Goal: Task Accomplishment & Management: Complete application form

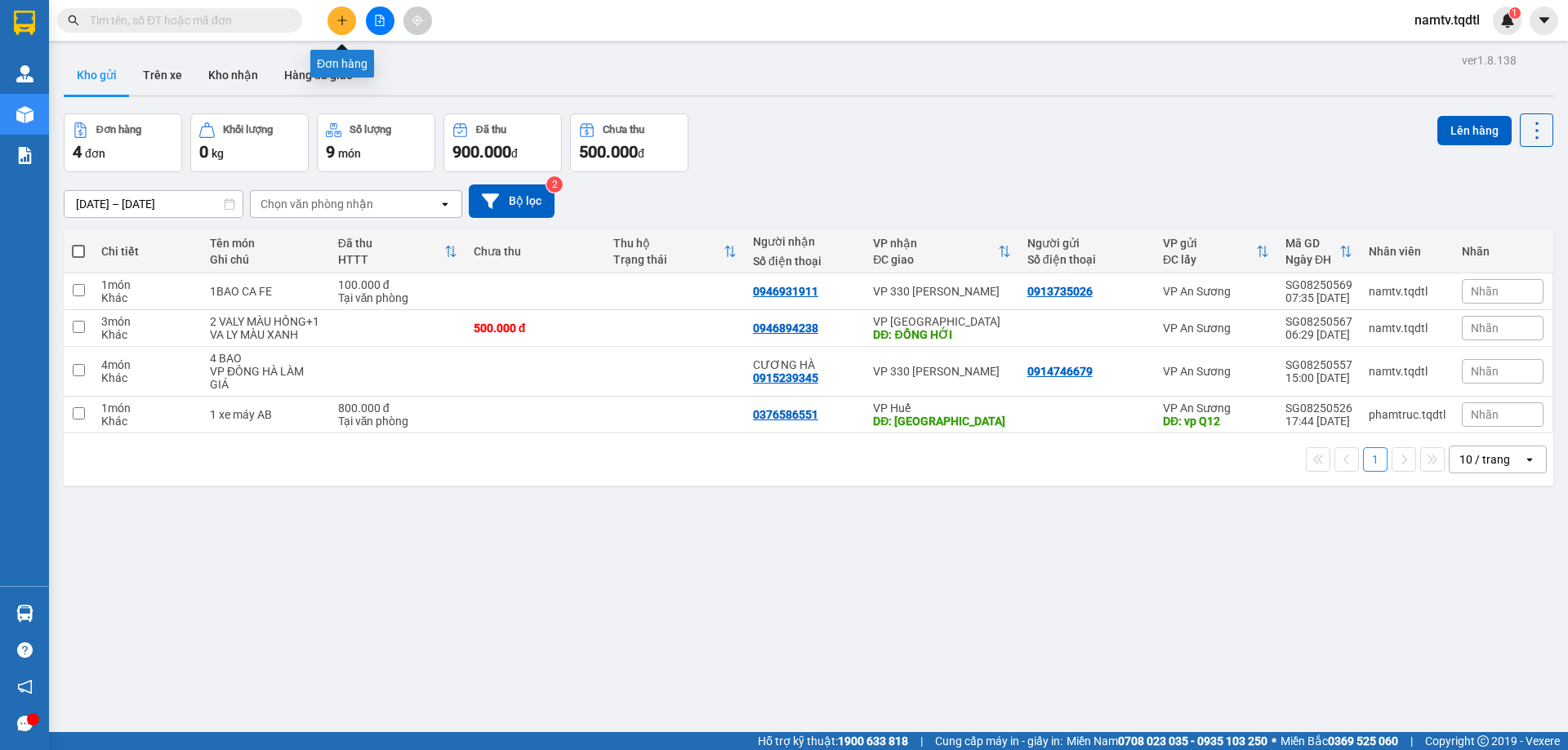
click at [342, 11] on button at bounding box center [342, 20] width 29 height 29
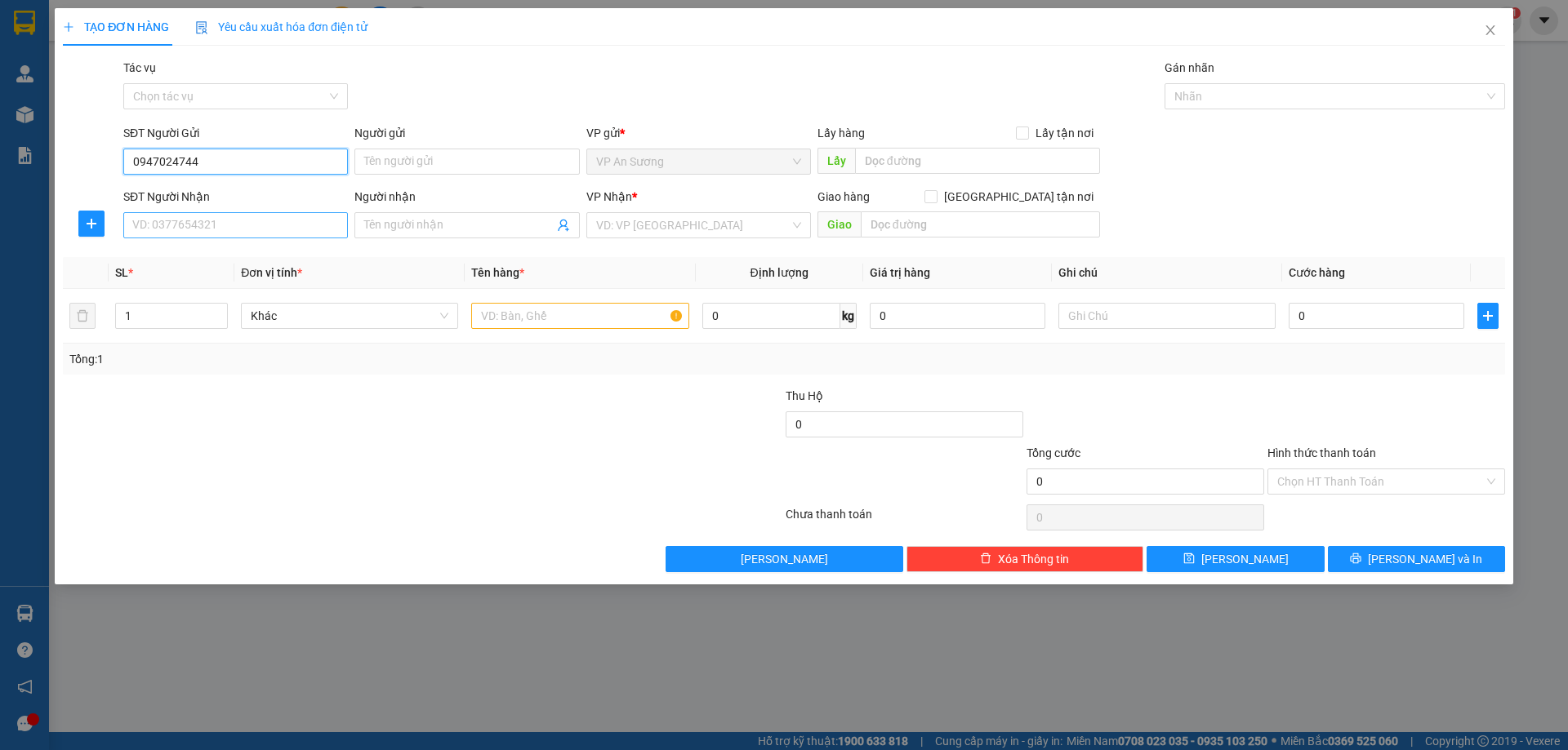
type input "0947024744"
click at [236, 231] on input "SĐT Người Nhận" at bounding box center [235, 225] width 225 height 26
type input "0902890644"
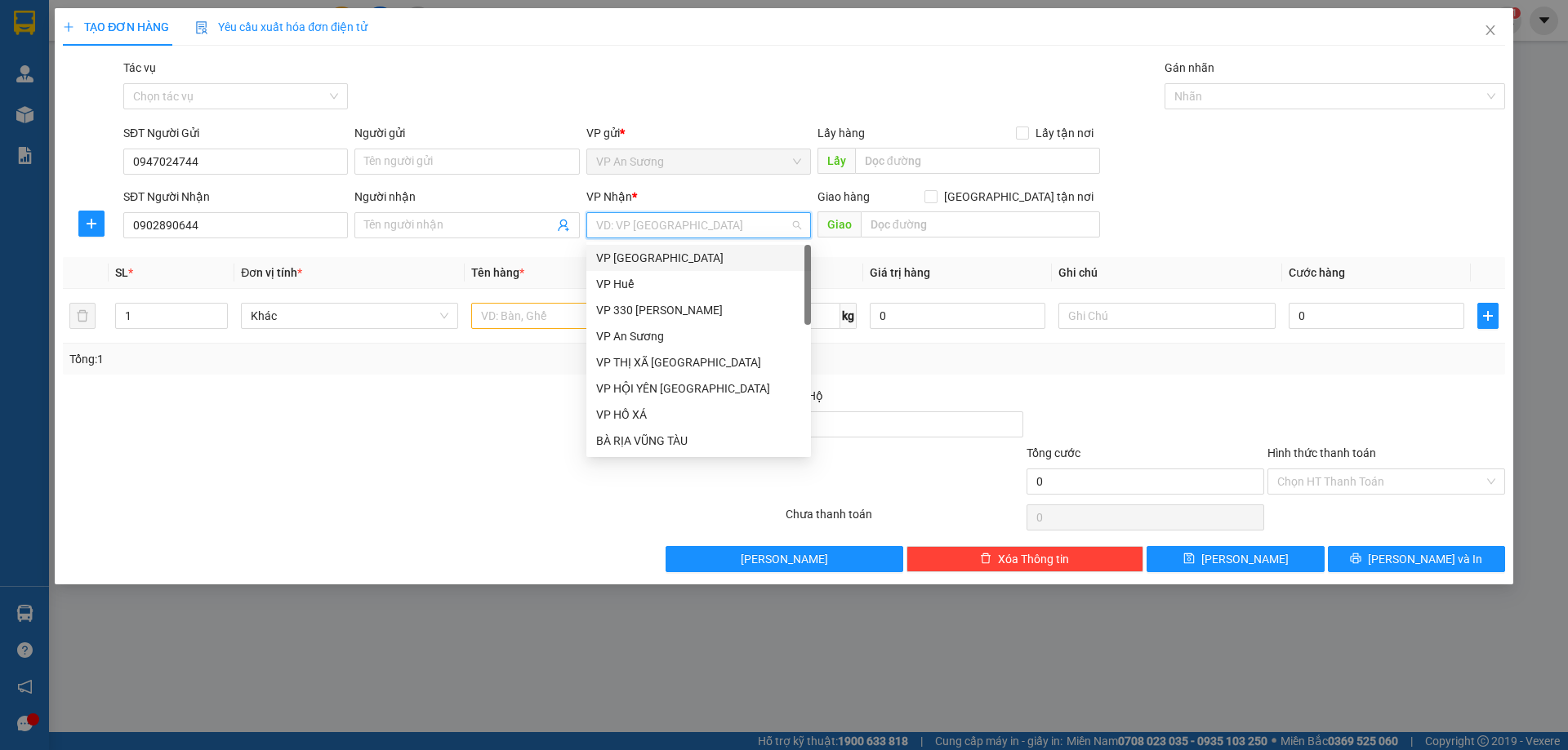
click at [675, 228] on input "search" at bounding box center [693, 225] width 194 height 25
click at [652, 287] on div "VP Huế" at bounding box center [699, 284] width 205 height 18
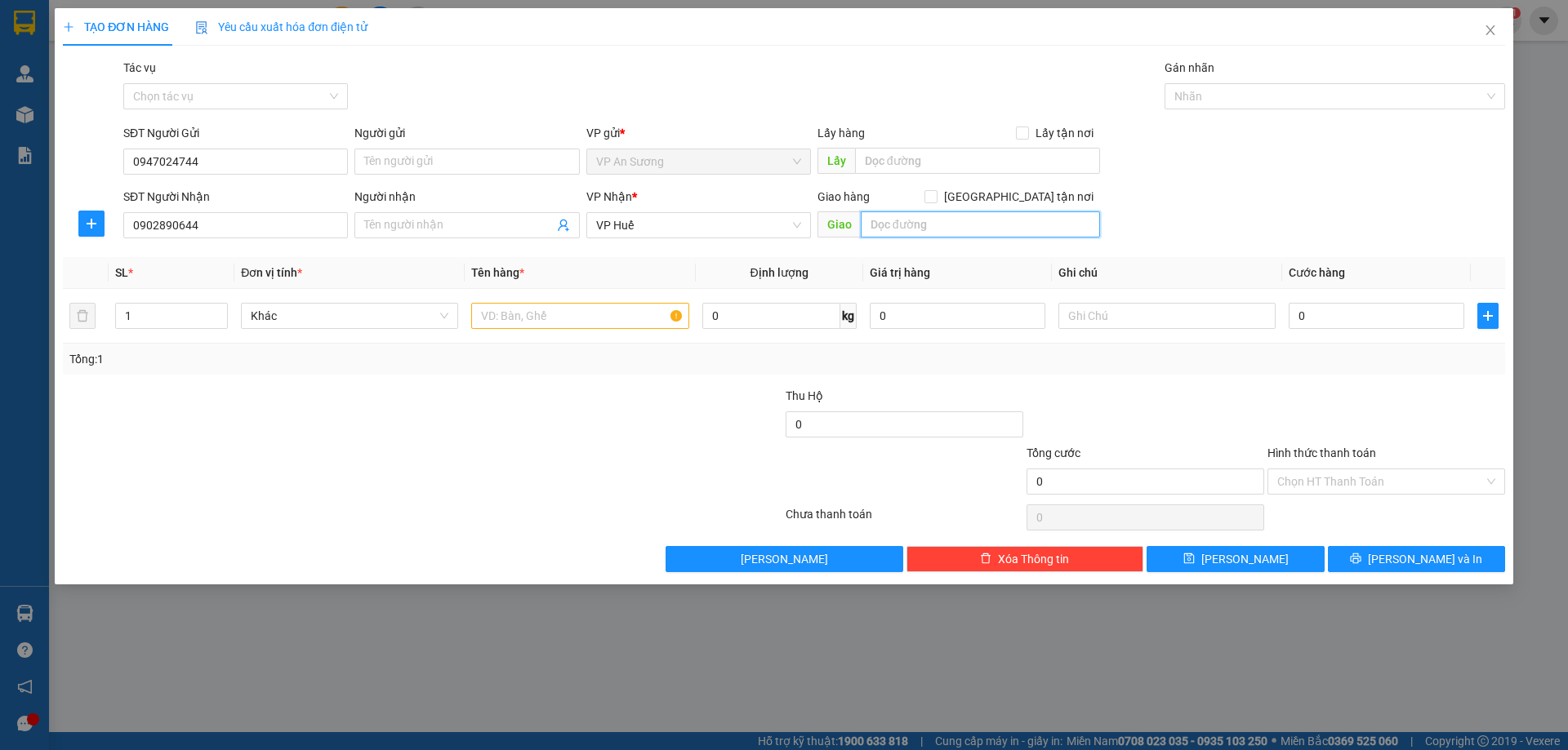
click at [904, 228] on input "text" at bounding box center [980, 224] width 239 height 26
type input "BX PHÍA NAM HUẾ"
click at [480, 318] on input "text" at bounding box center [579, 316] width 217 height 26
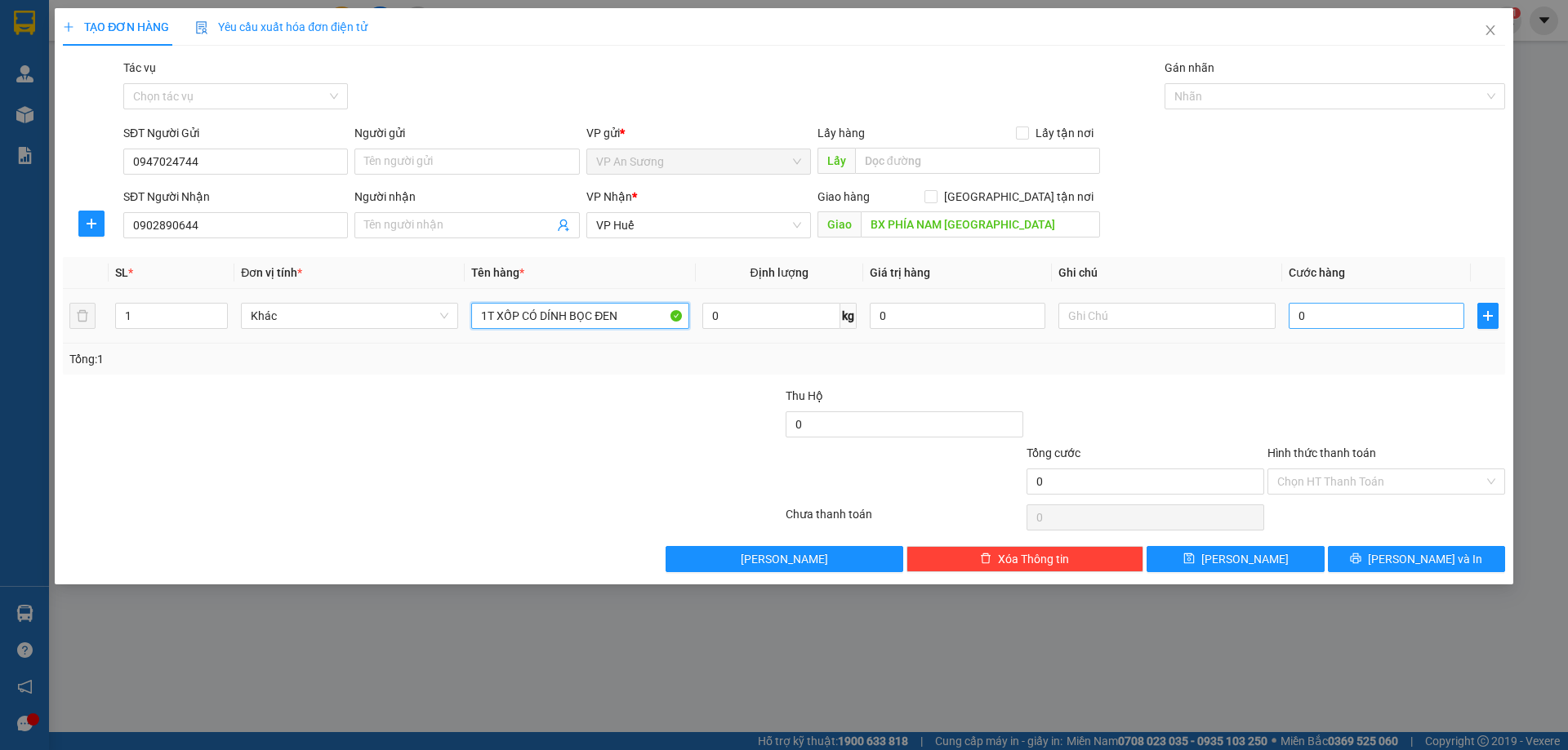
type input "1T XỐP CÓ DÍNH BỌC ĐEN"
click at [1342, 321] on input "0" at bounding box center [1377, 316] width 176 height 26
type input "01"
type input "1"
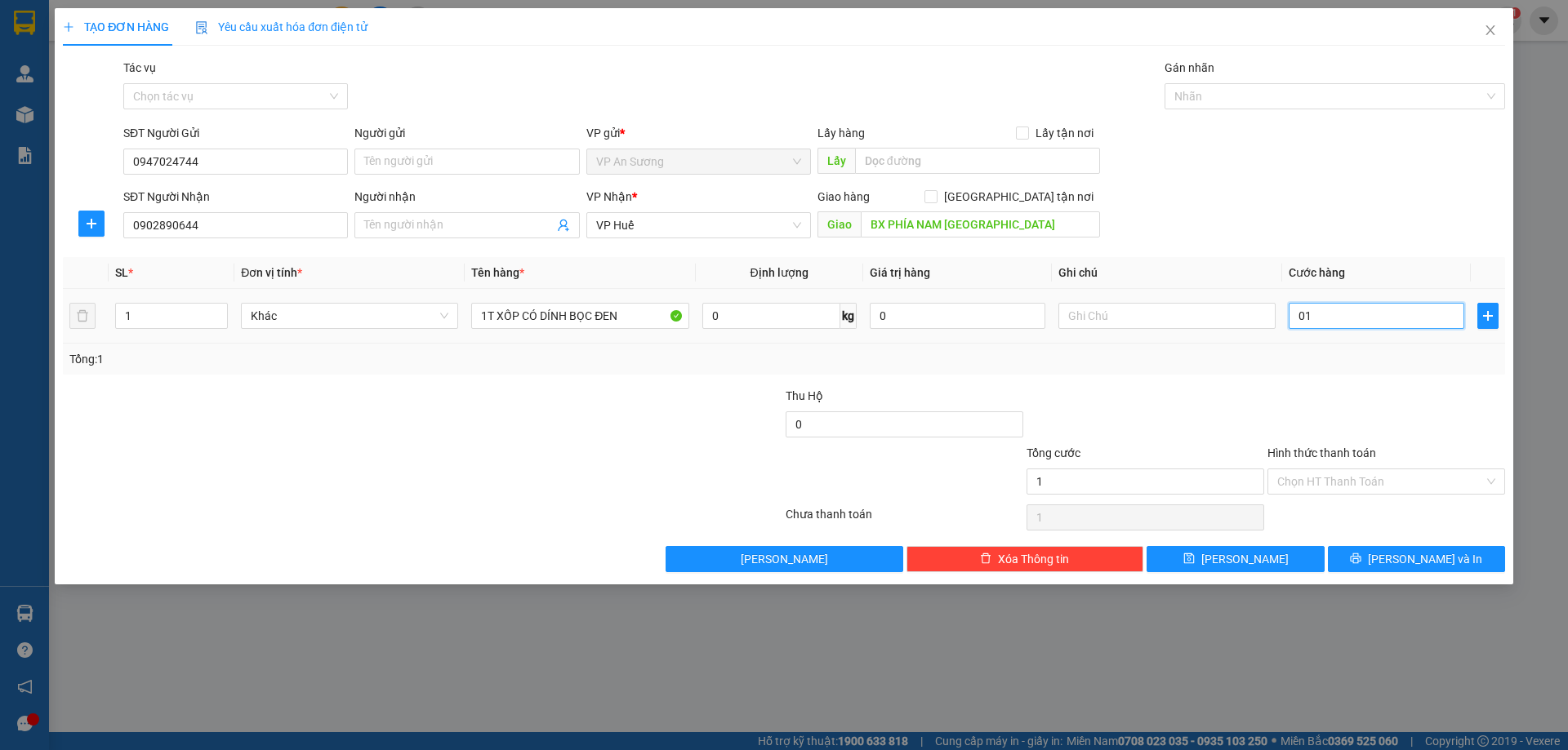
type input "010"
type input "10"
type input "0.100"
type input "100"
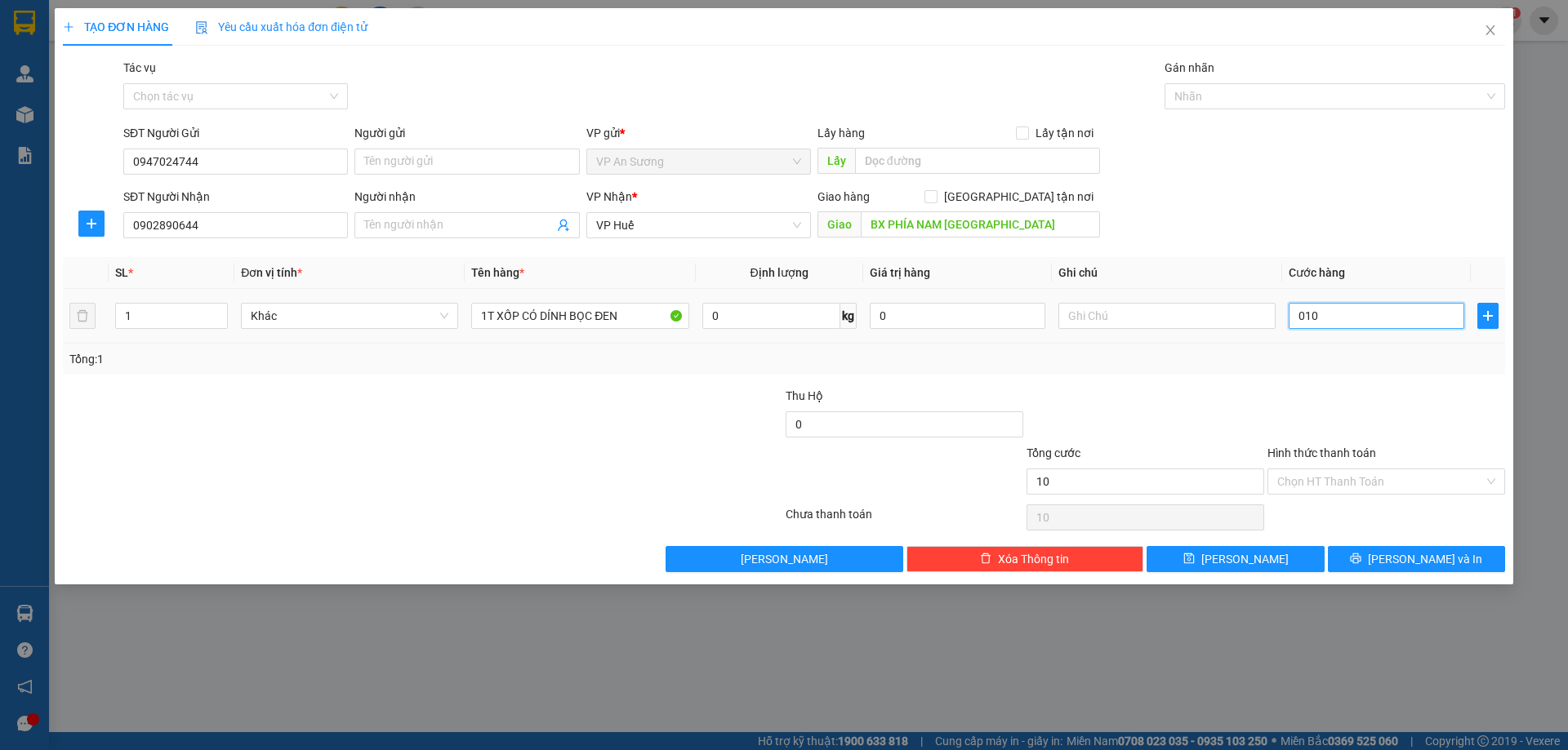
type input "100"
type input "100.000"
click at [1307, 385] on div "Transit Pickup Surcharge Ids Transit Deliver Surcharge Ids Transit Deliver Surc…" at bounding box center [784, 316] width 1442 height 514
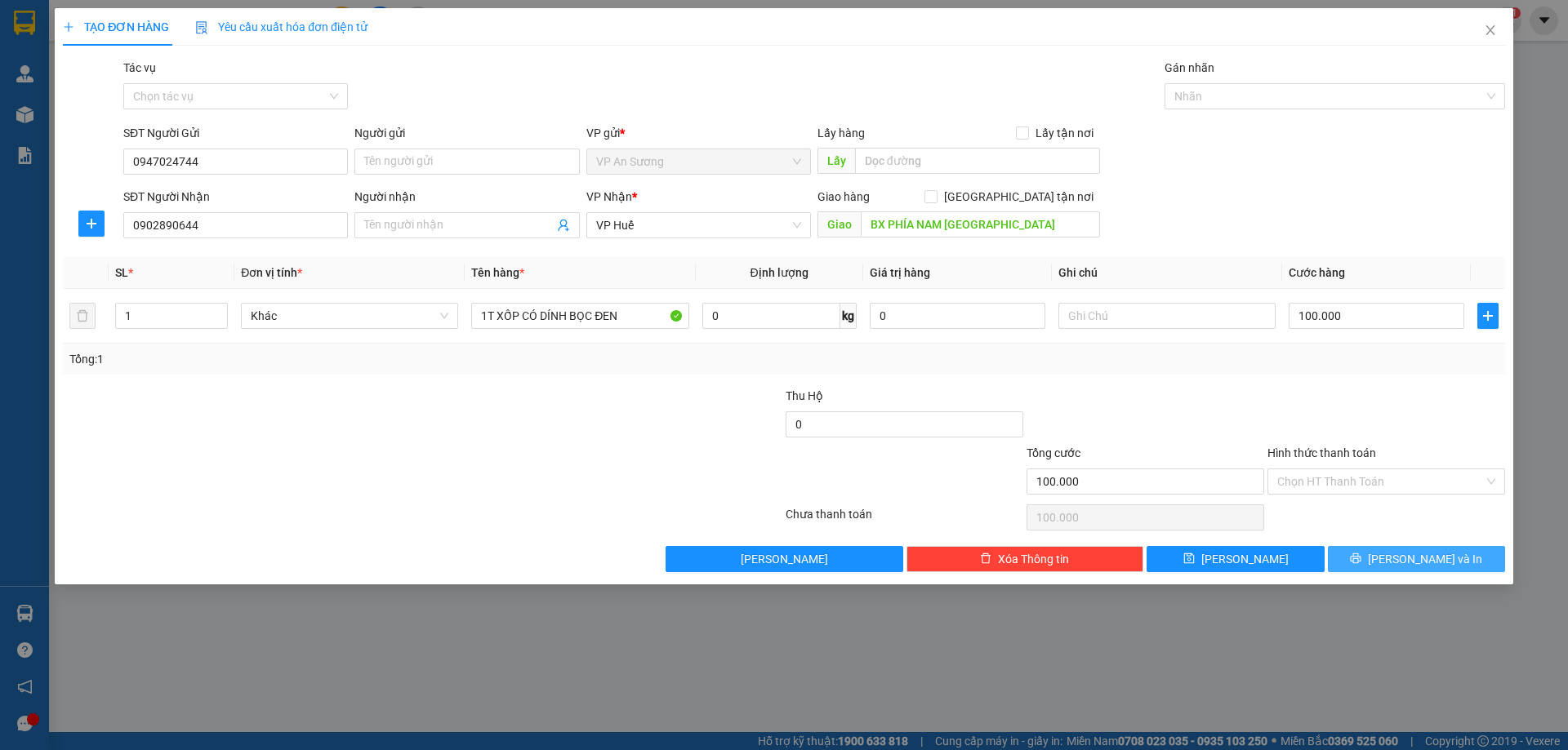
click at [1405, 553] on span "[PERSON_NAME] và In" at bounding box center [1426, 559] width 115 height 18
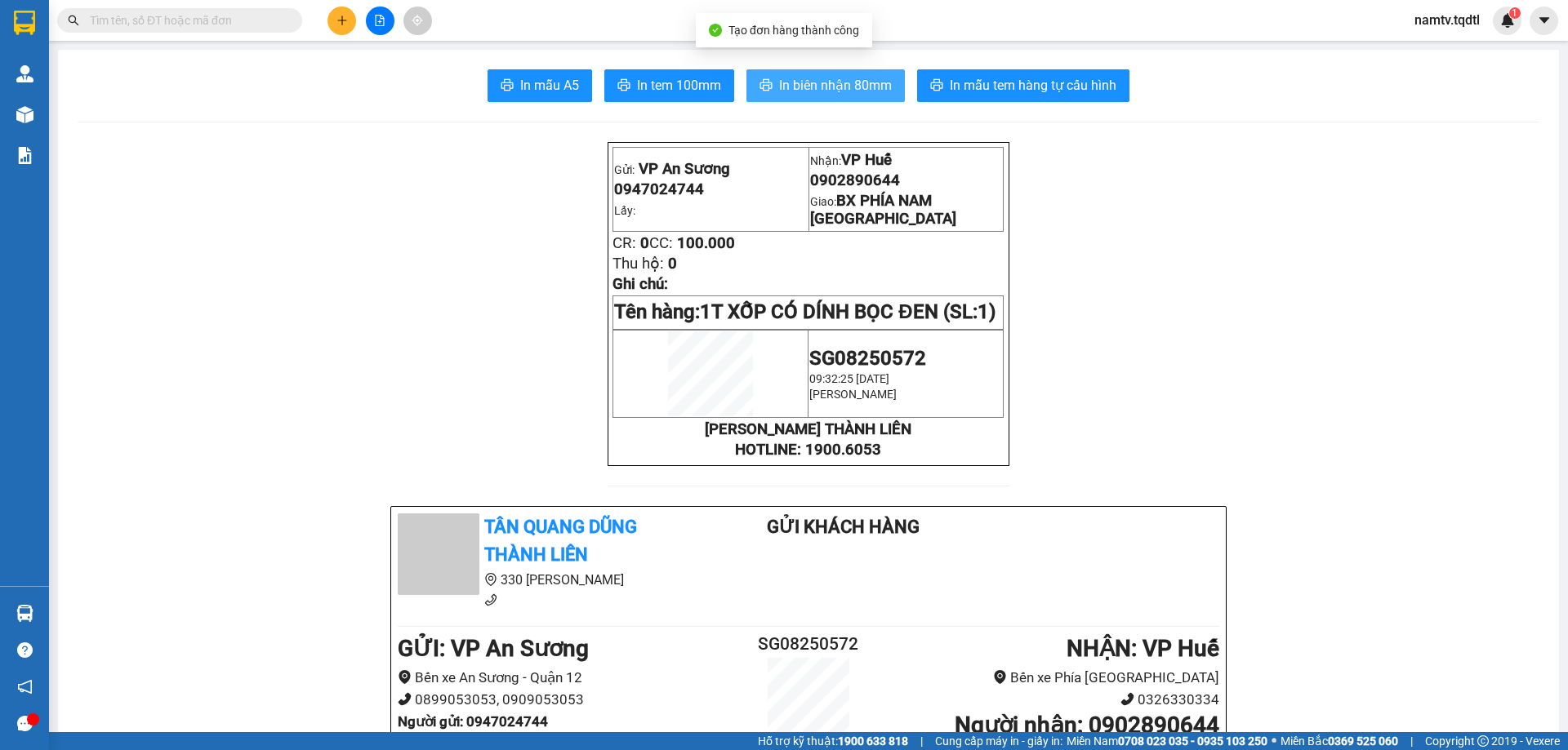
click at [821, 81] on span "In biên nhận 80mm" at bounding box center [835, 85] width 113 height 20
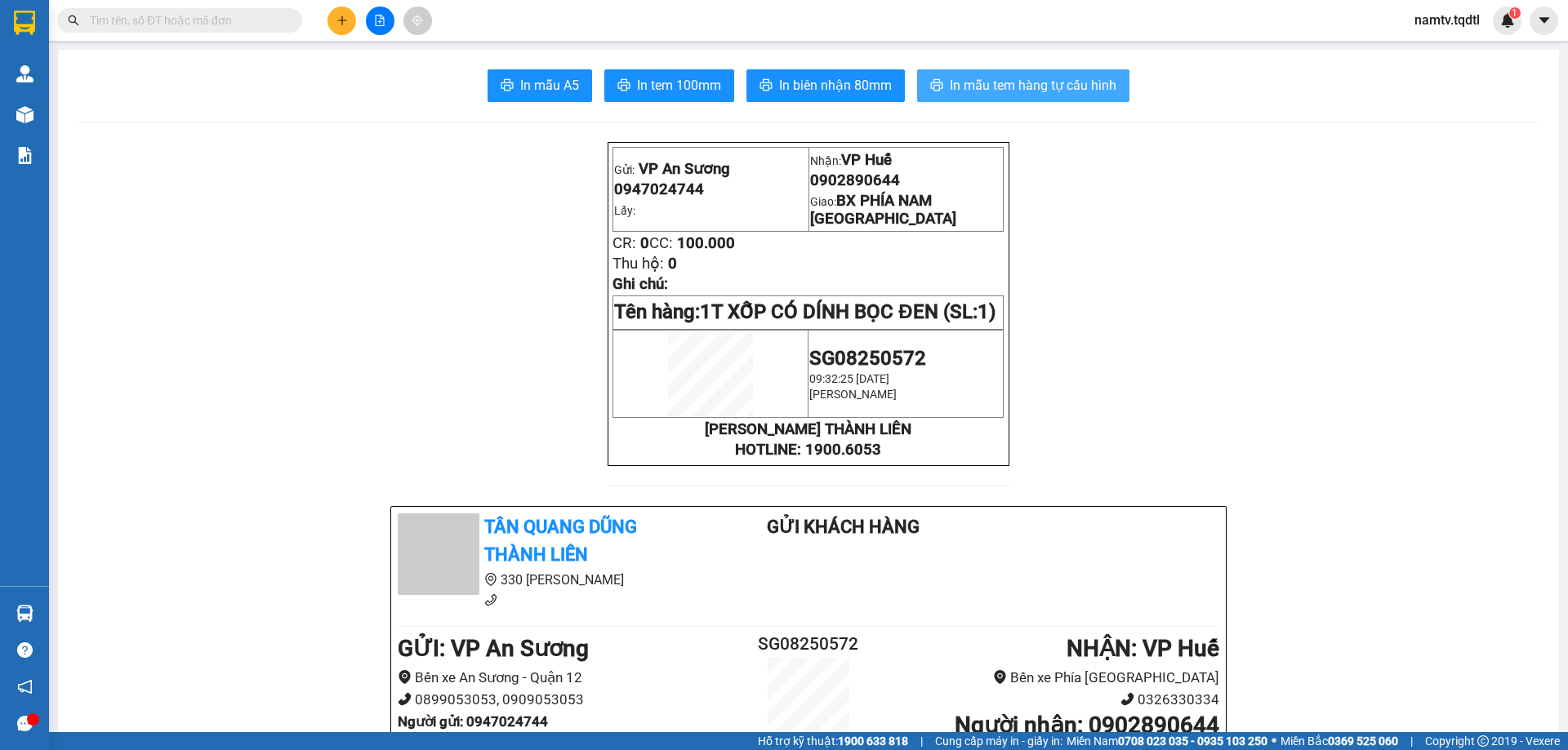
click at [1014, 80] on span "In mẫu tem hàng tự cấu hình" at bounding box center [1033, 85] width 166 height 20
click at [988, 75] on span "In mẫu tem hàng tự cấu hình" at bounding box center [1033, 85] width 166 height 20
click at [338, 17] on icon "plus" at bounding box center [342, 20] width 11 height 11
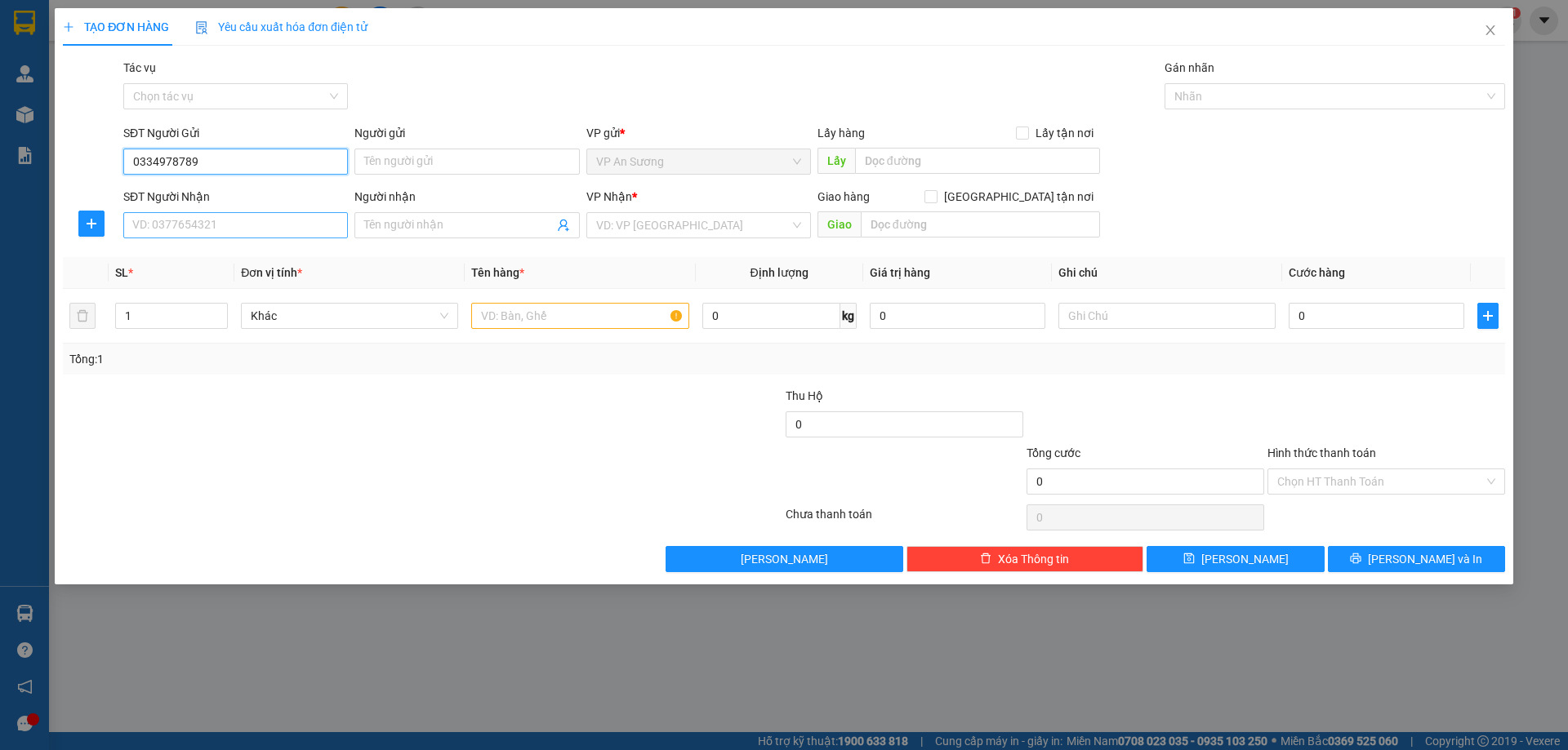
type input "0334978789"
click at [245, 232] on input "SĐT Người Nhận" at bounding box center [235, 225] width 225 height 26
type input "0334978789"
click at [172, 256] on div "0334978789" at bounding box center [236, 258] width 205 height 18
type input "HỒ XÁ"
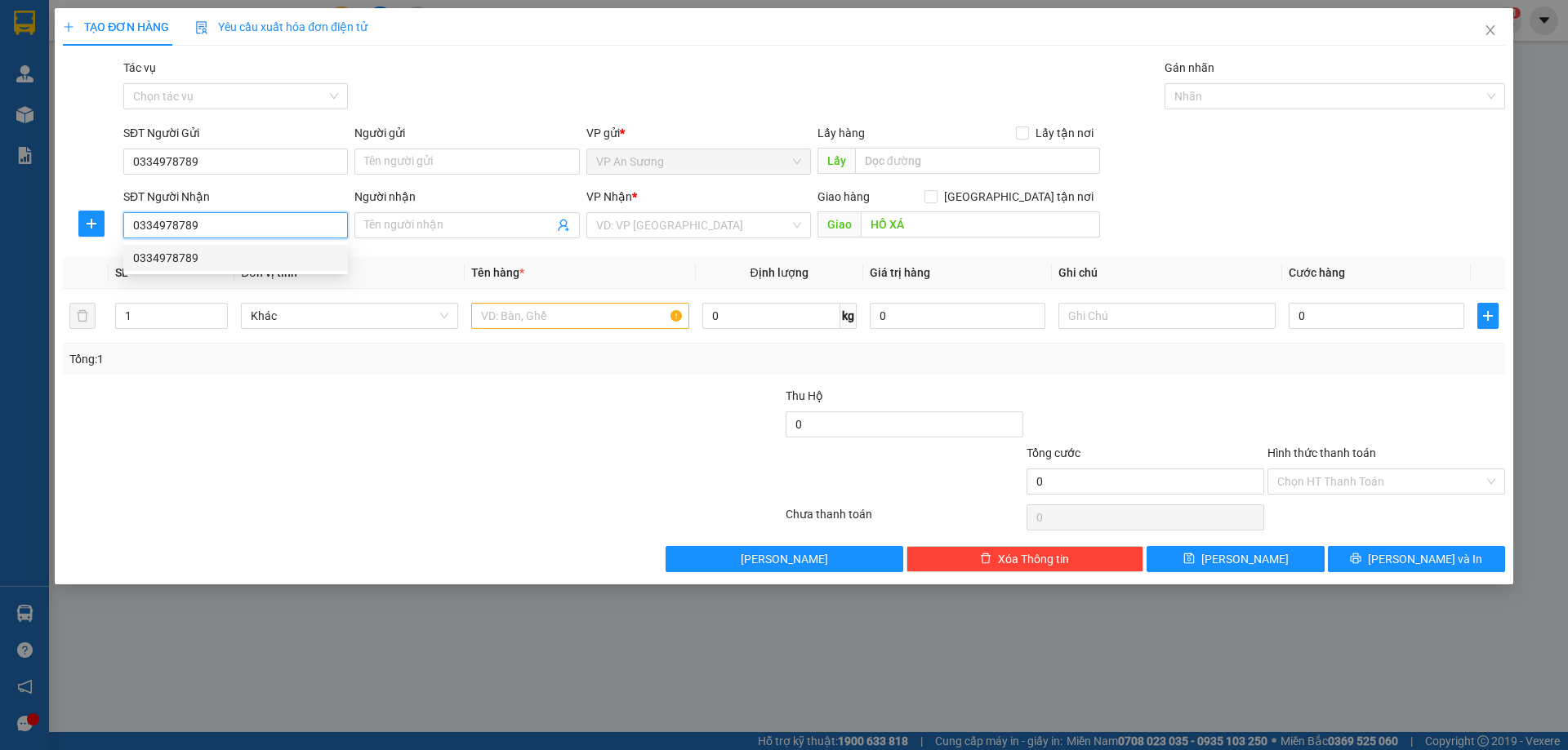
type input "200.000"
type input "0334978789"
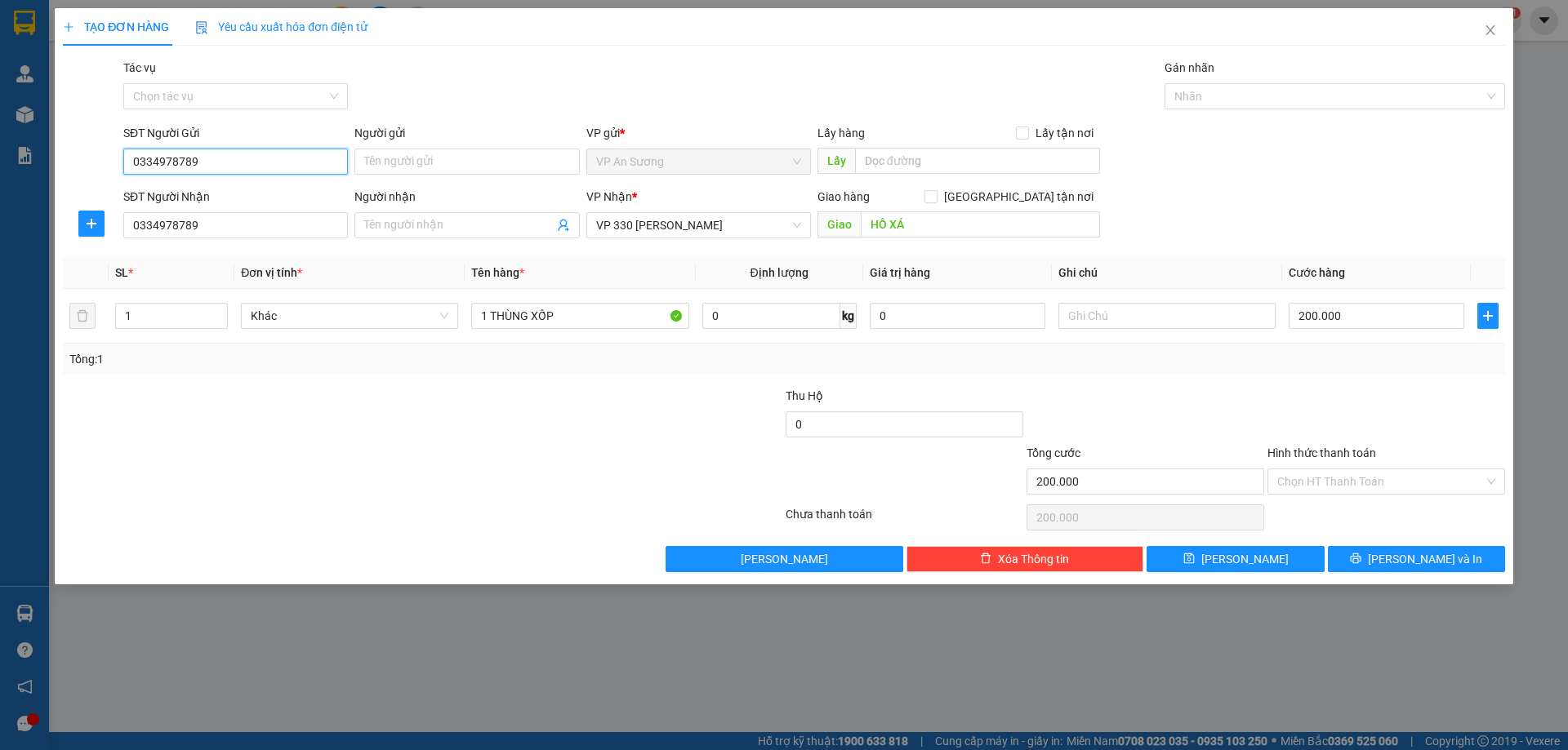
click at [220, 149] on input "0334978789" at bounding box center [235, 162] width 225 height 26
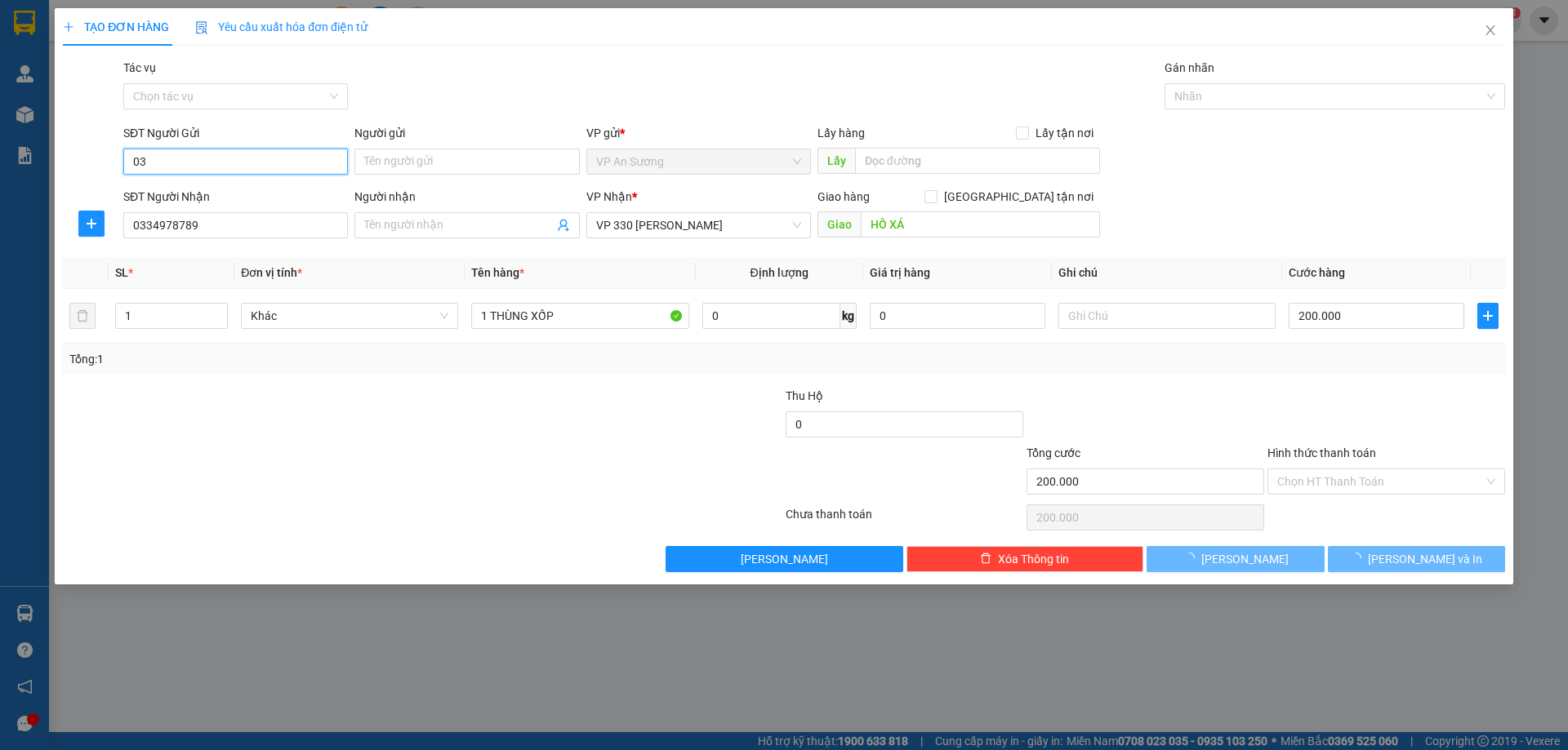
type input "0"
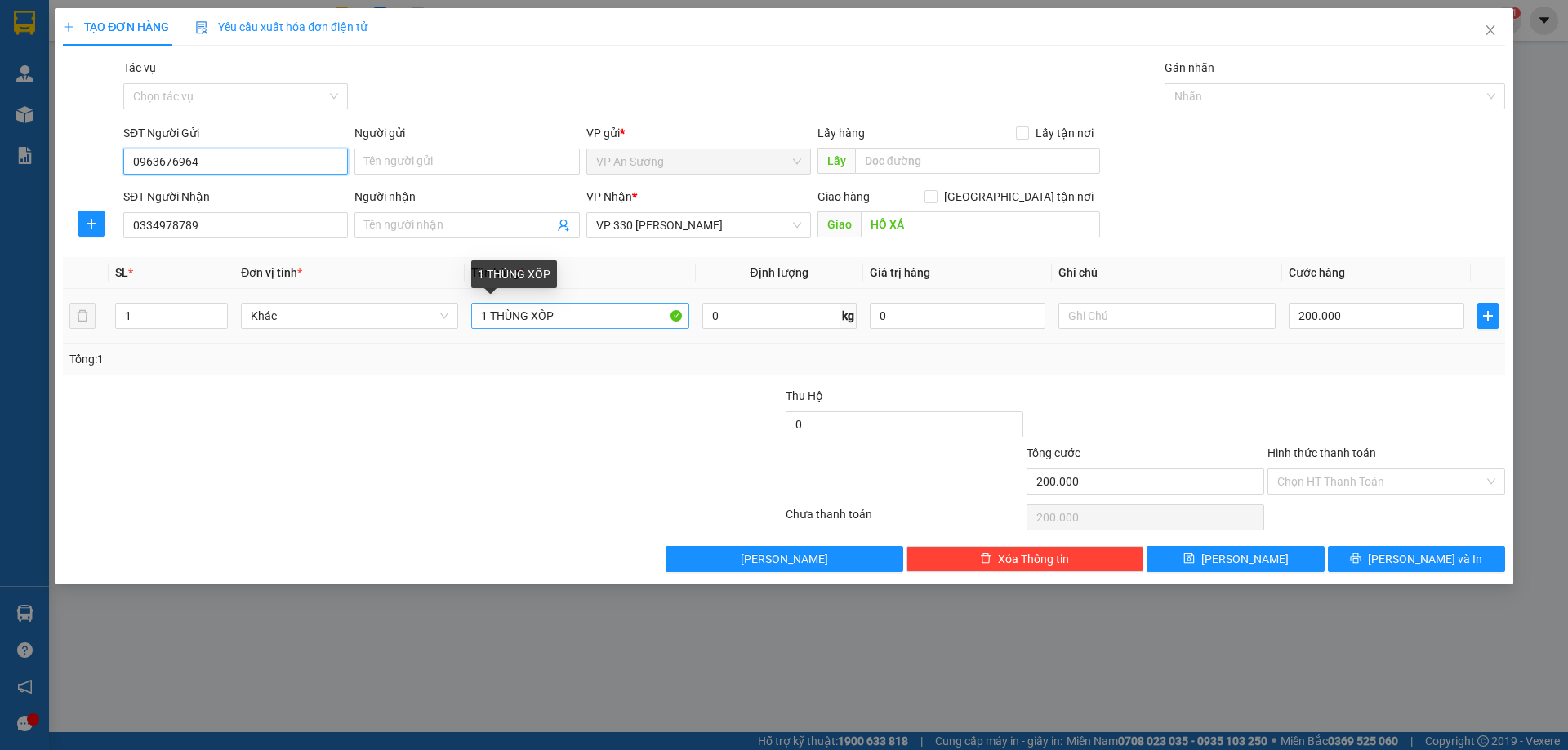
type input "0963676964"
click at [576, 320] on input "1 THÙNG XỐP" at bounding box center [579, 316] width 217 height 26
type input "1"
type input "1T GIẤY"
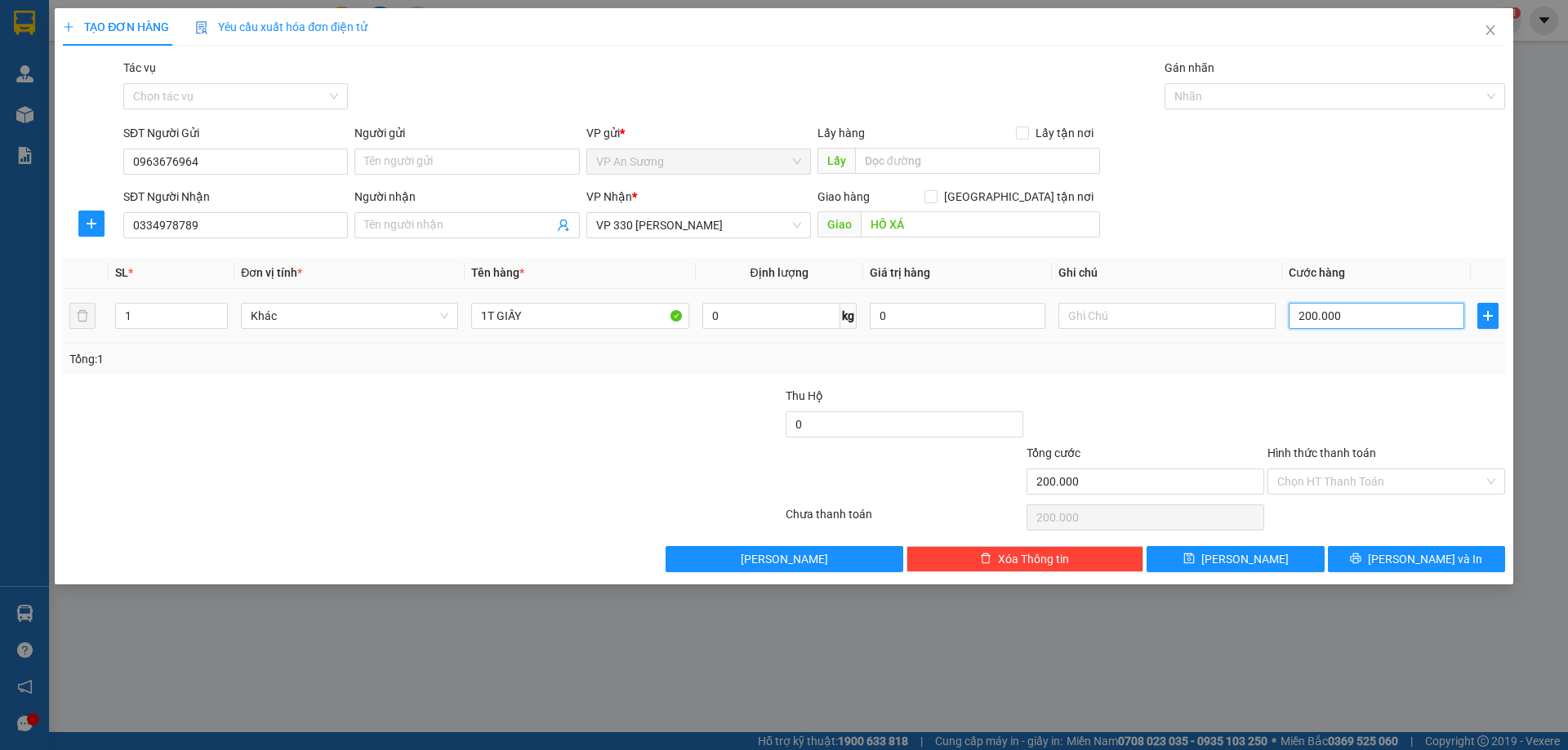
click at [1351, 313] on input "200.000" at bounding box center [1377, 316] width 176 height 26
type input "0"
type input "1"
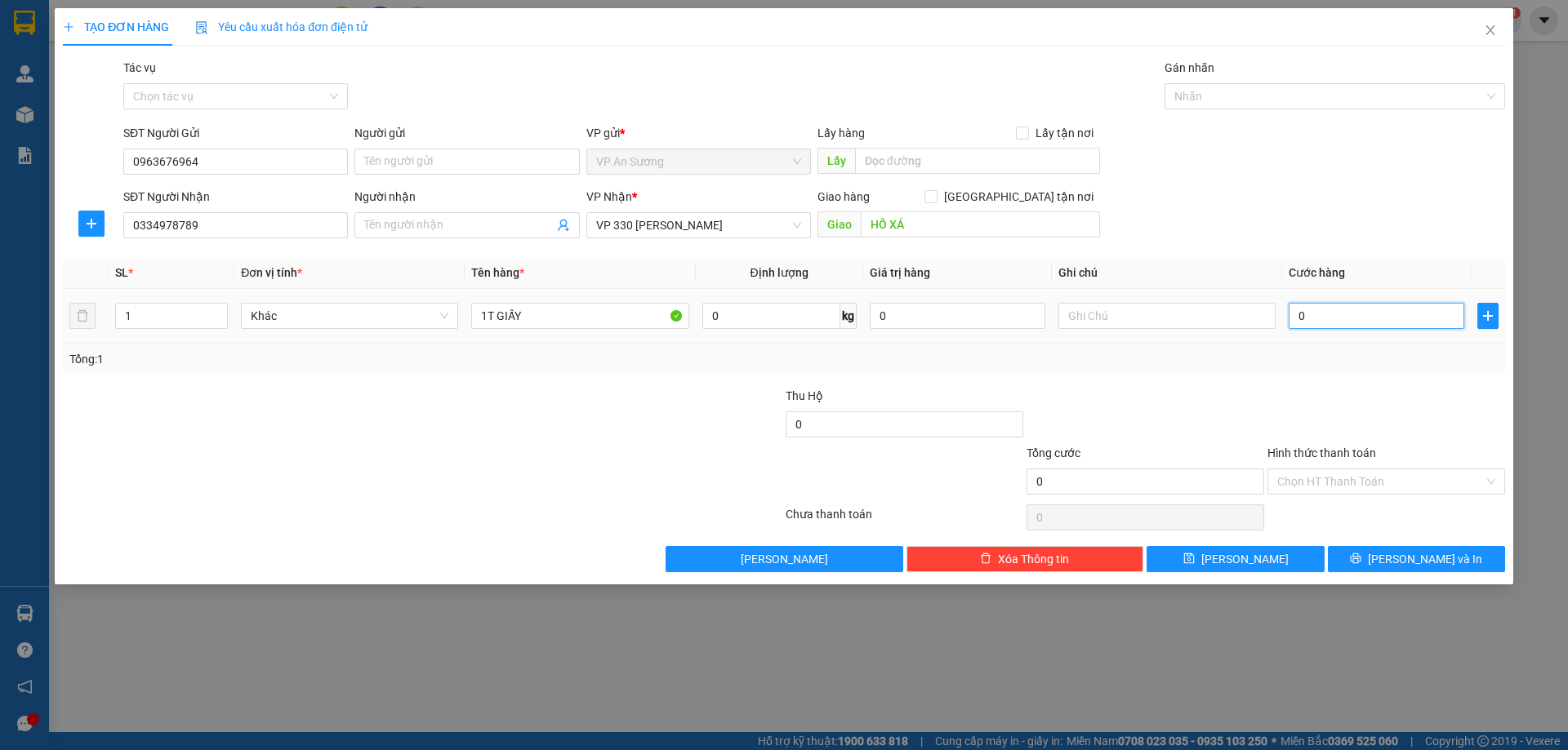
type input "1"
type input "01"
type input "10"
type input "010"
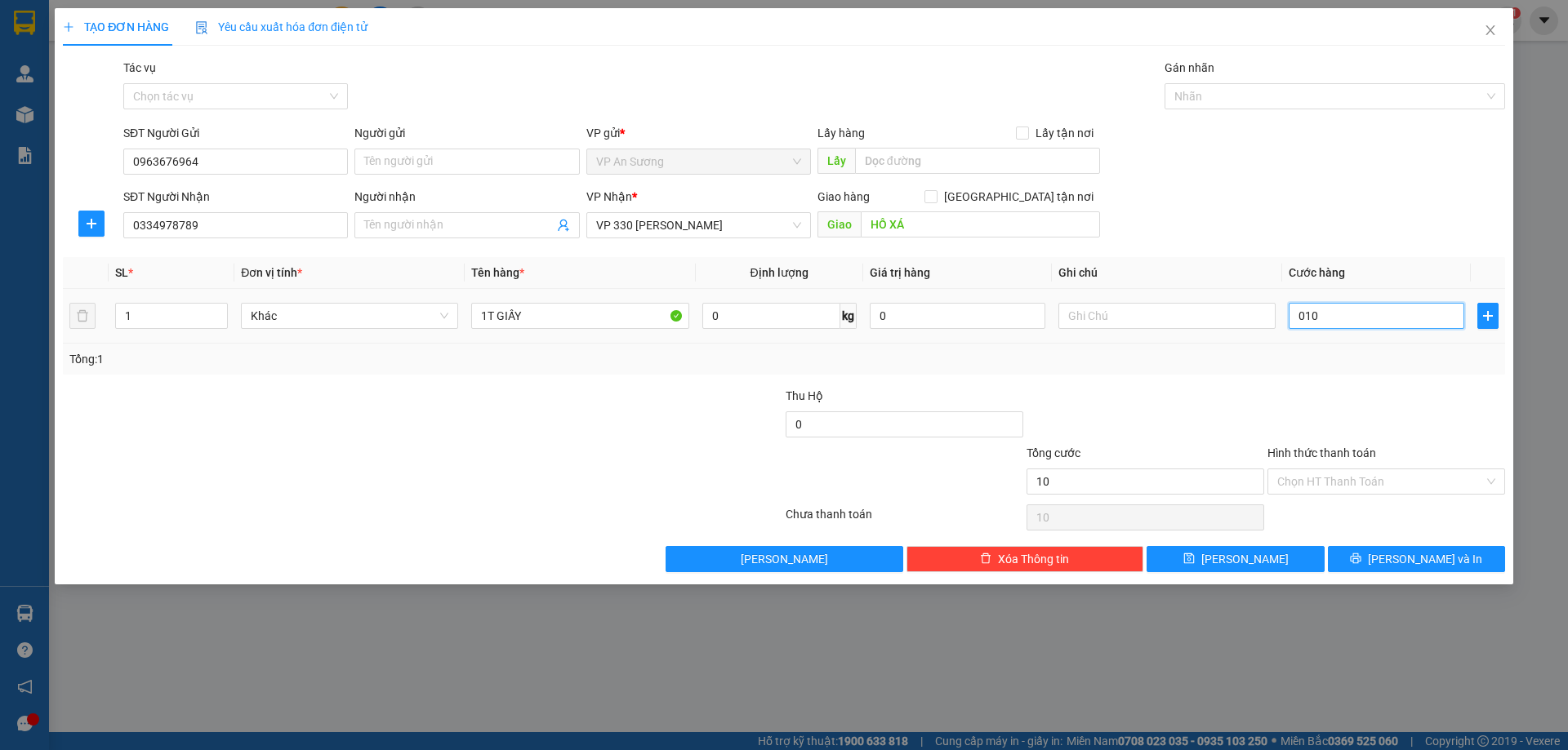
type input "100"
type input "0.100"
type input "100.000"
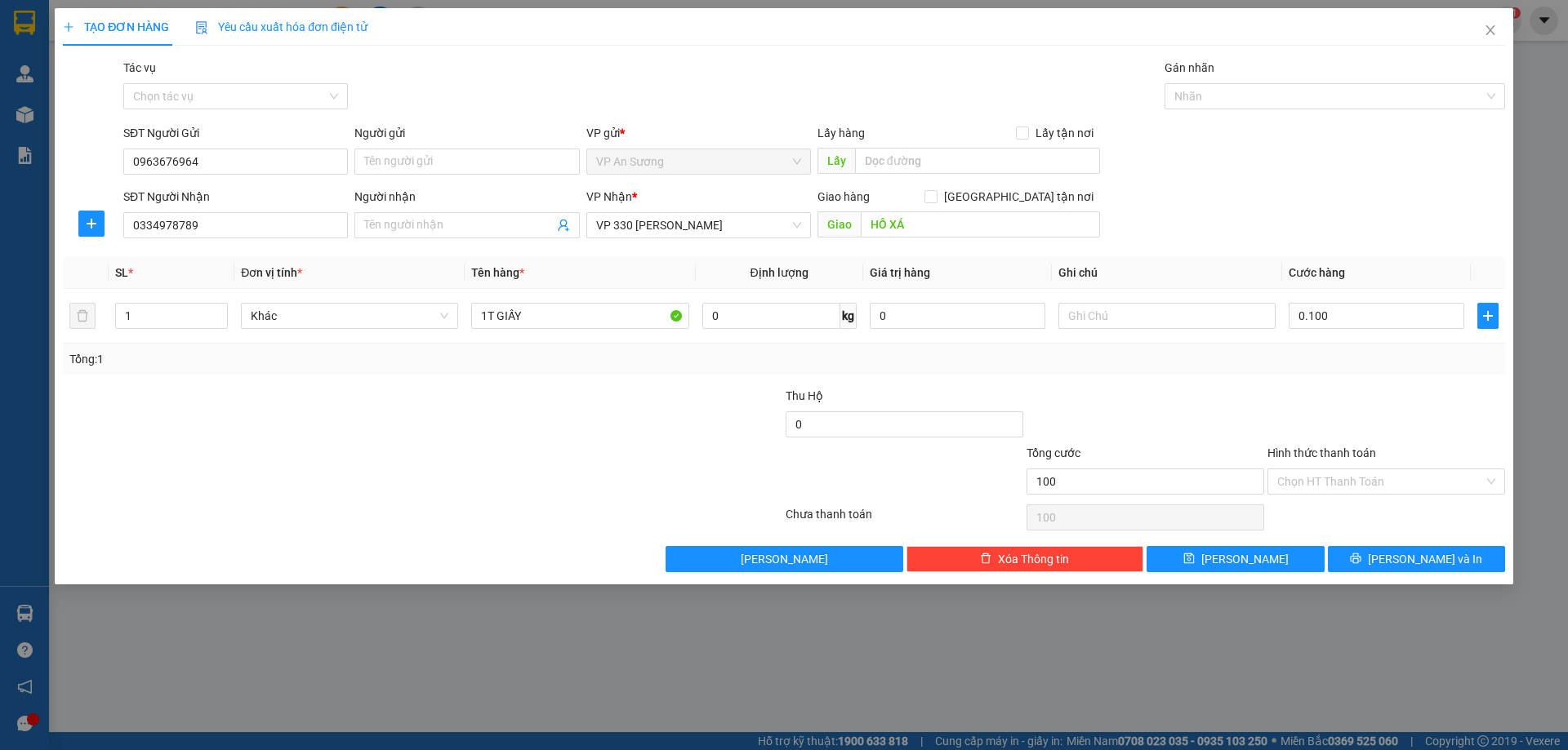
type input "100.000"
click at [1295, 369] on div "Tổng: 1" at bounding box center [784, 359] width 1442 height 31
click at [1414, 554] on span "[PERSON_NAME] và In" at bounding box center [1426, 559] width 115 height 18
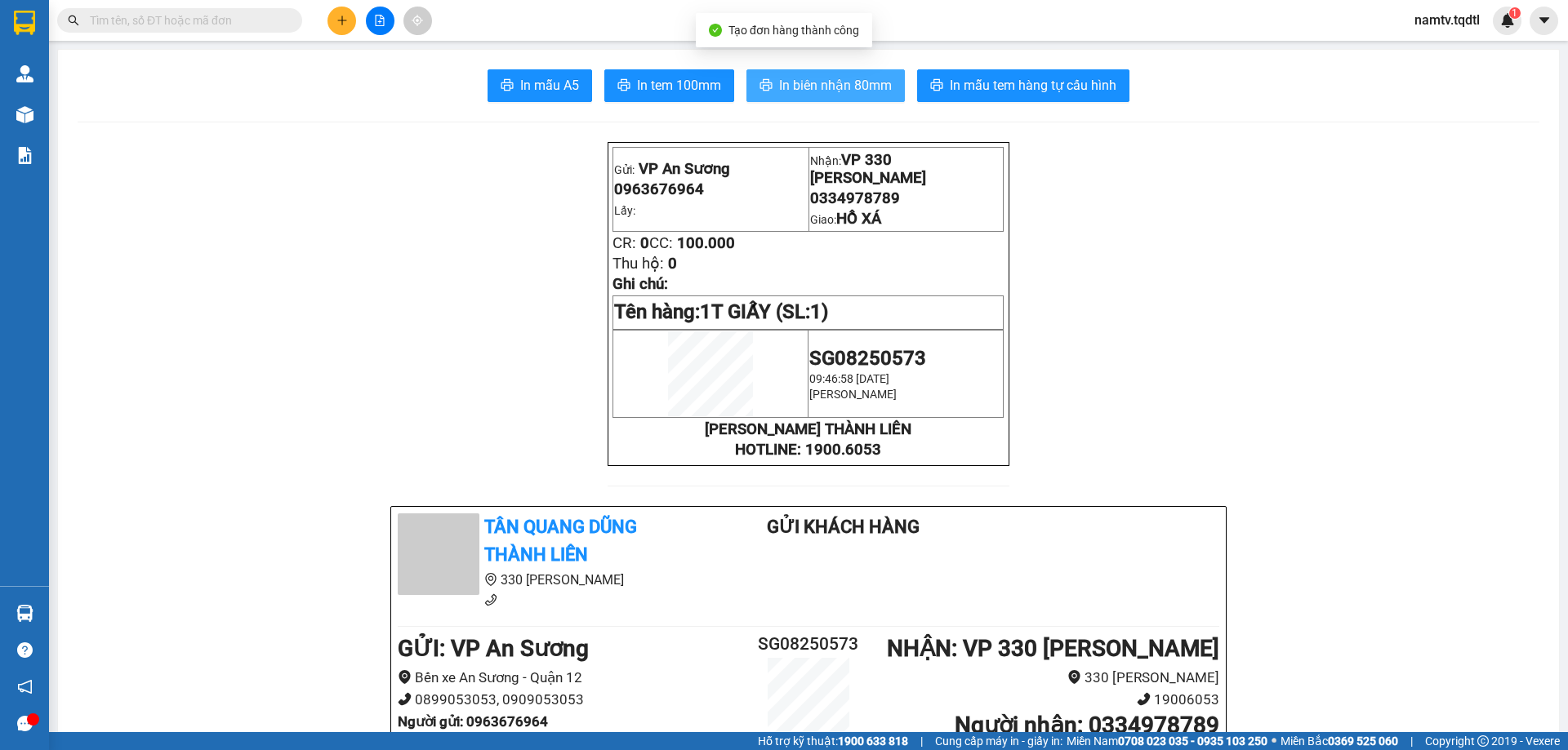
click at [818, 77] on span "In biên nhận 80mm" at bounding box center [835, 85] width 113 height 20
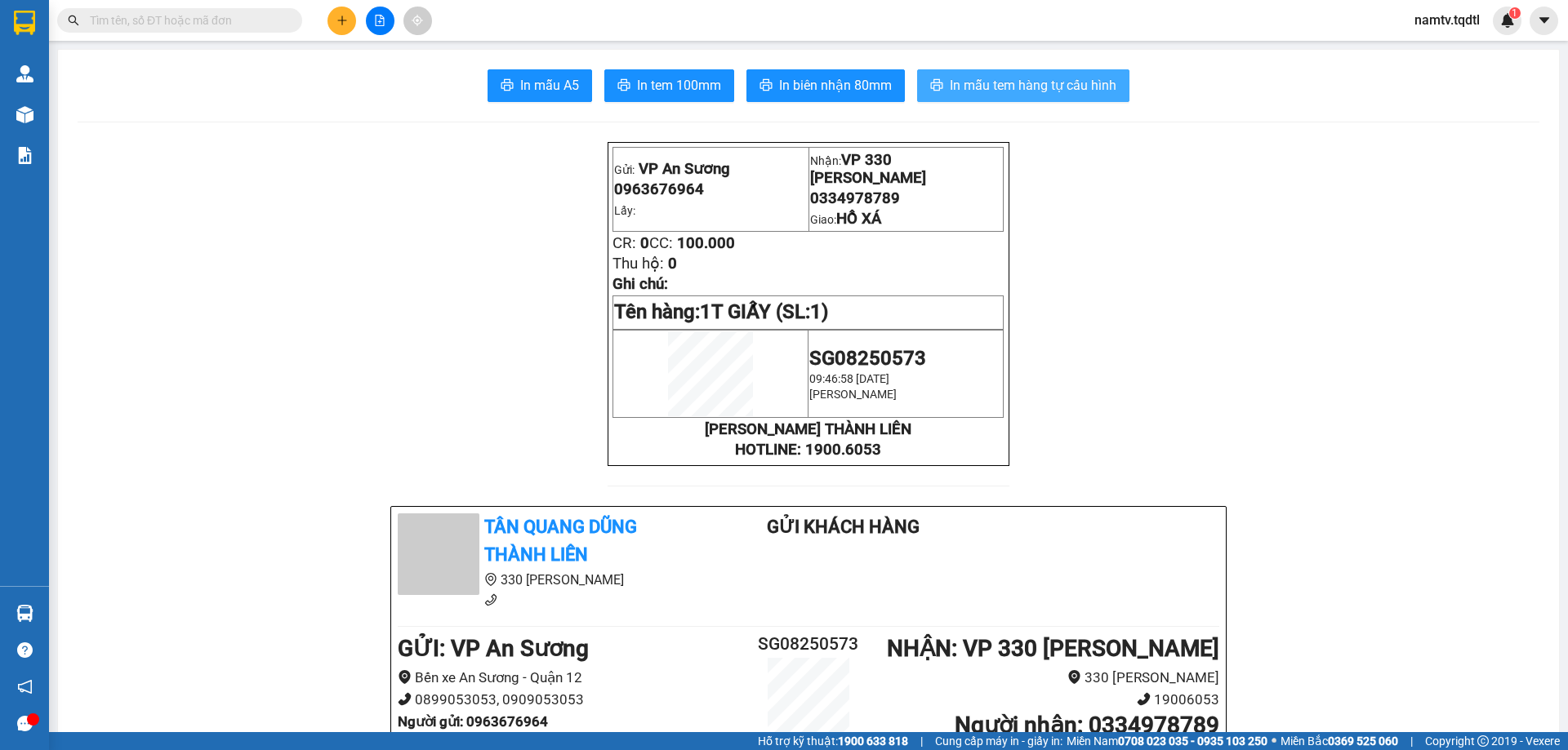
click at [1027, 79] on span "In mẫu tem hàng tự cấu hình" at bounding box center [1033, 85] width 166 height 20
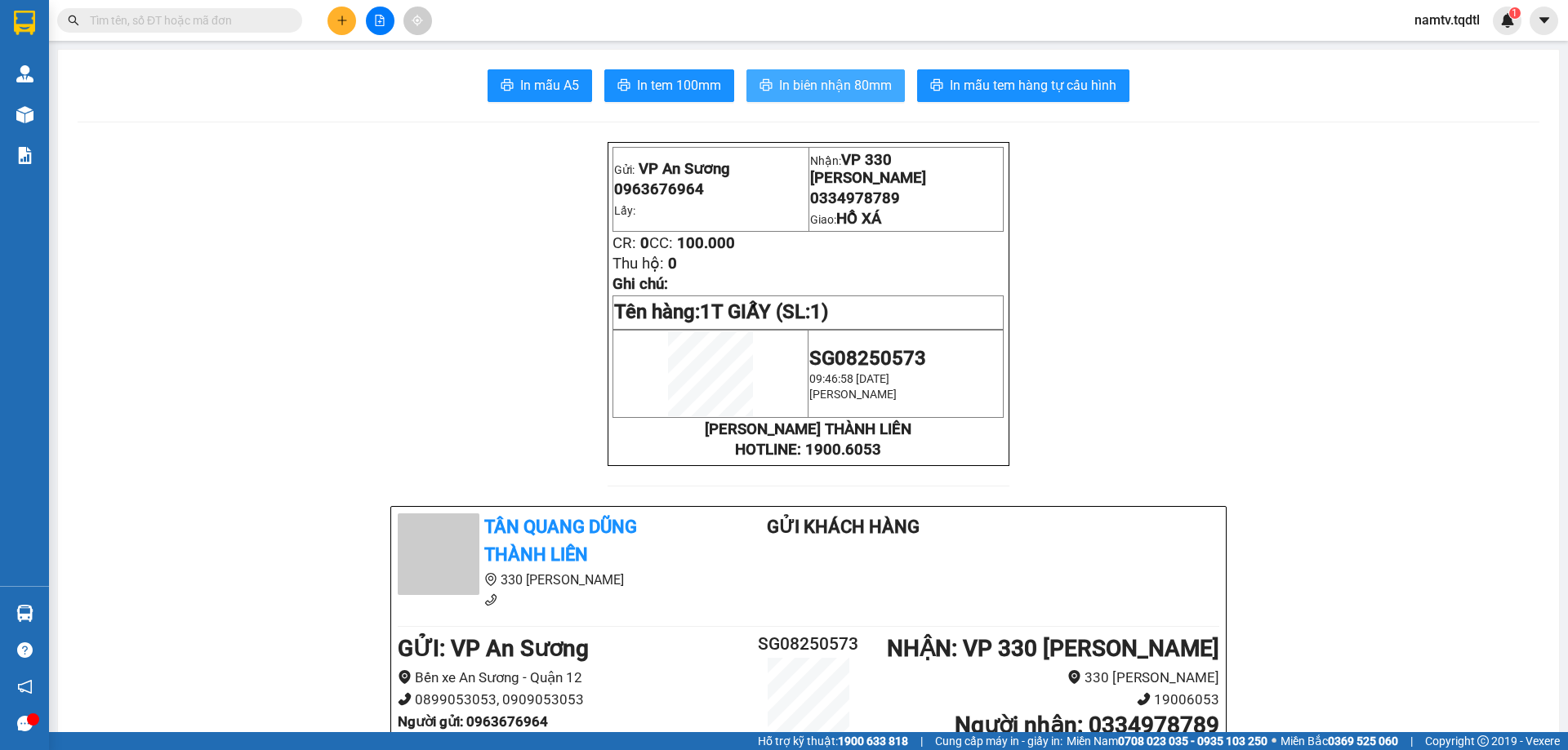
drag, startPoint x: 826, startPoint y: 74, endPoint x: 857, endPoint y: 141, distance: 73.8
click at [827, 74] on button "In biên nhận 80mm" at bounding box center [826, 85] width 159 height 32
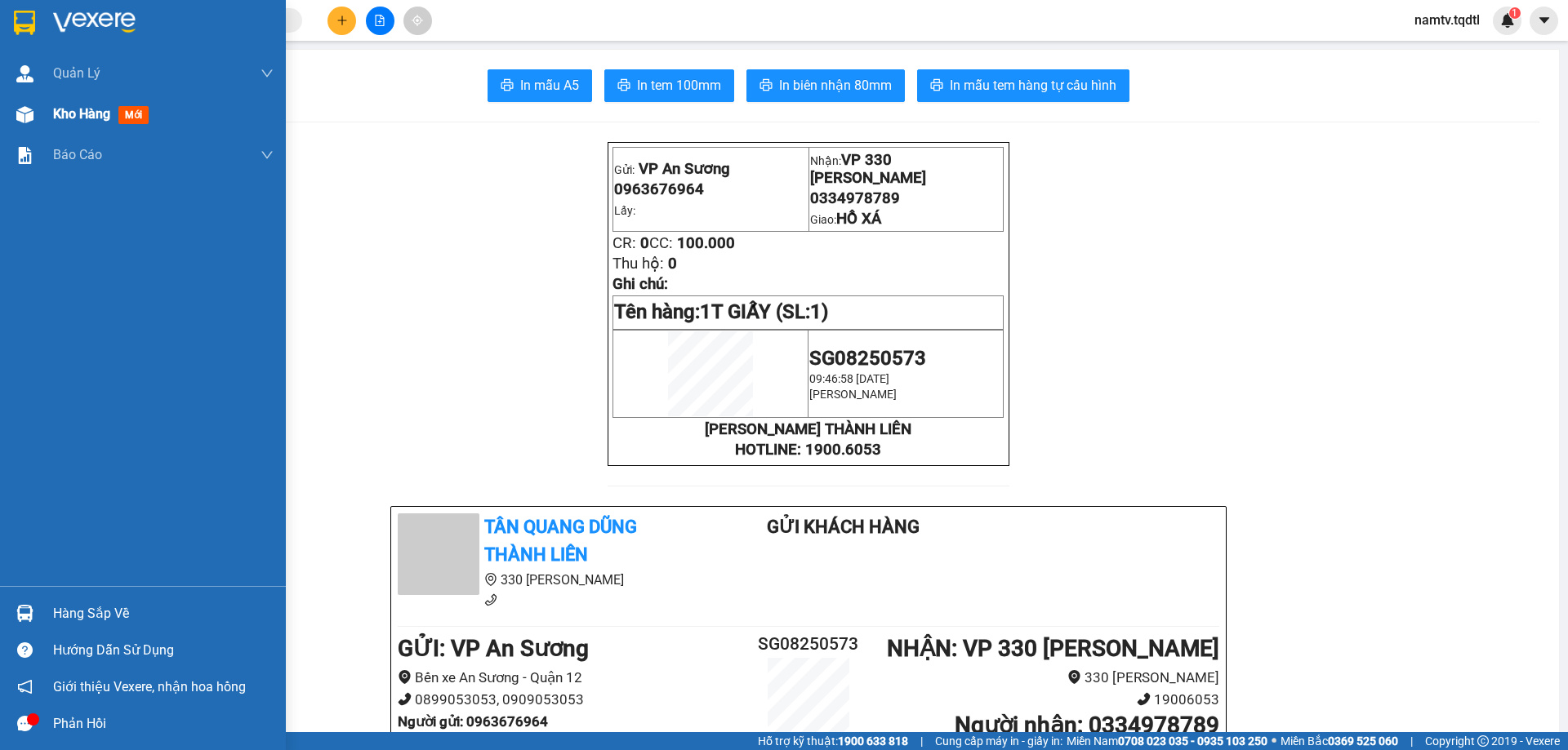
click at [57, 112] on span "Kho hàng" at bounding box center [81, 114] width 57 height 16
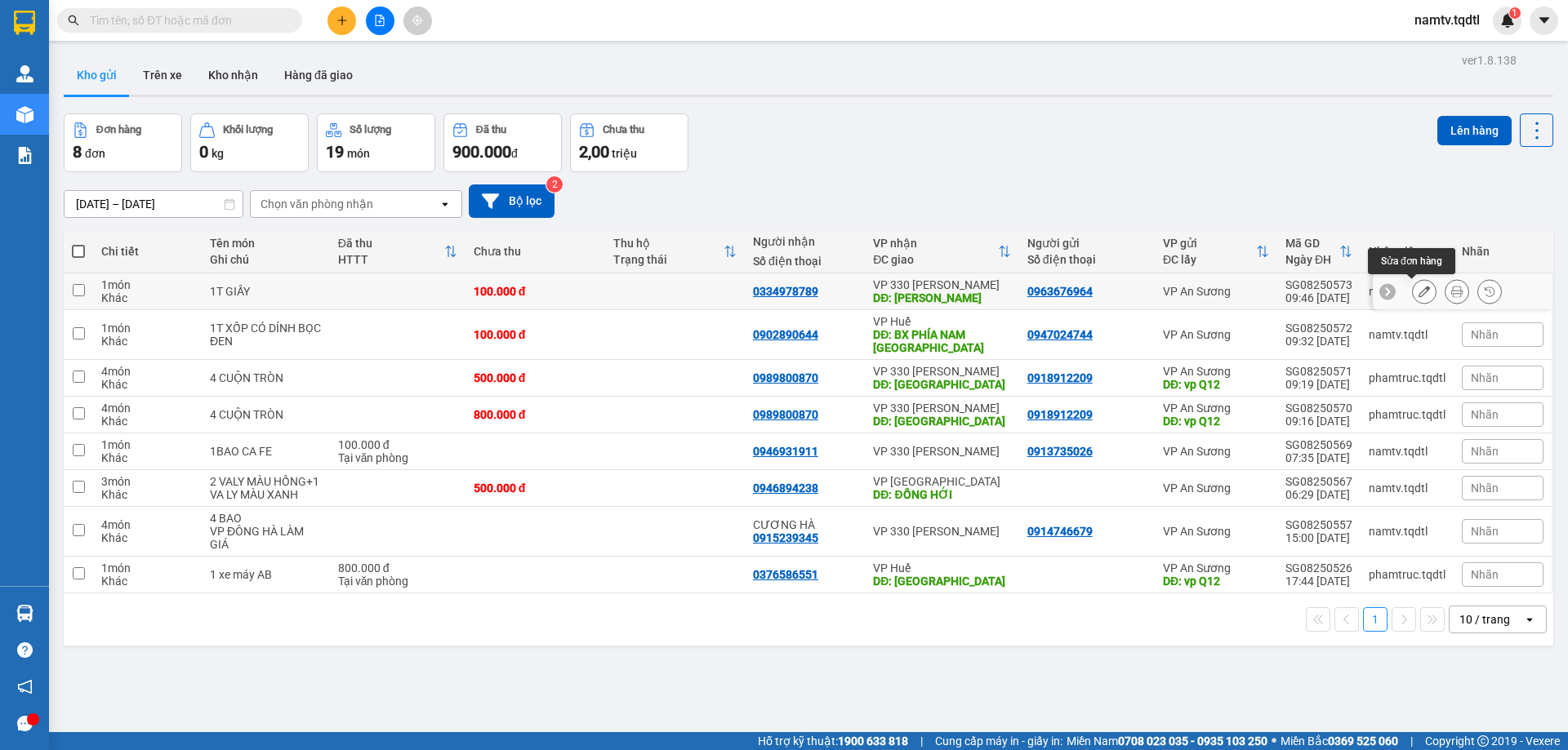
click at [1419, 290] on icon at bounding box center [1425, 291] width 11 height 11
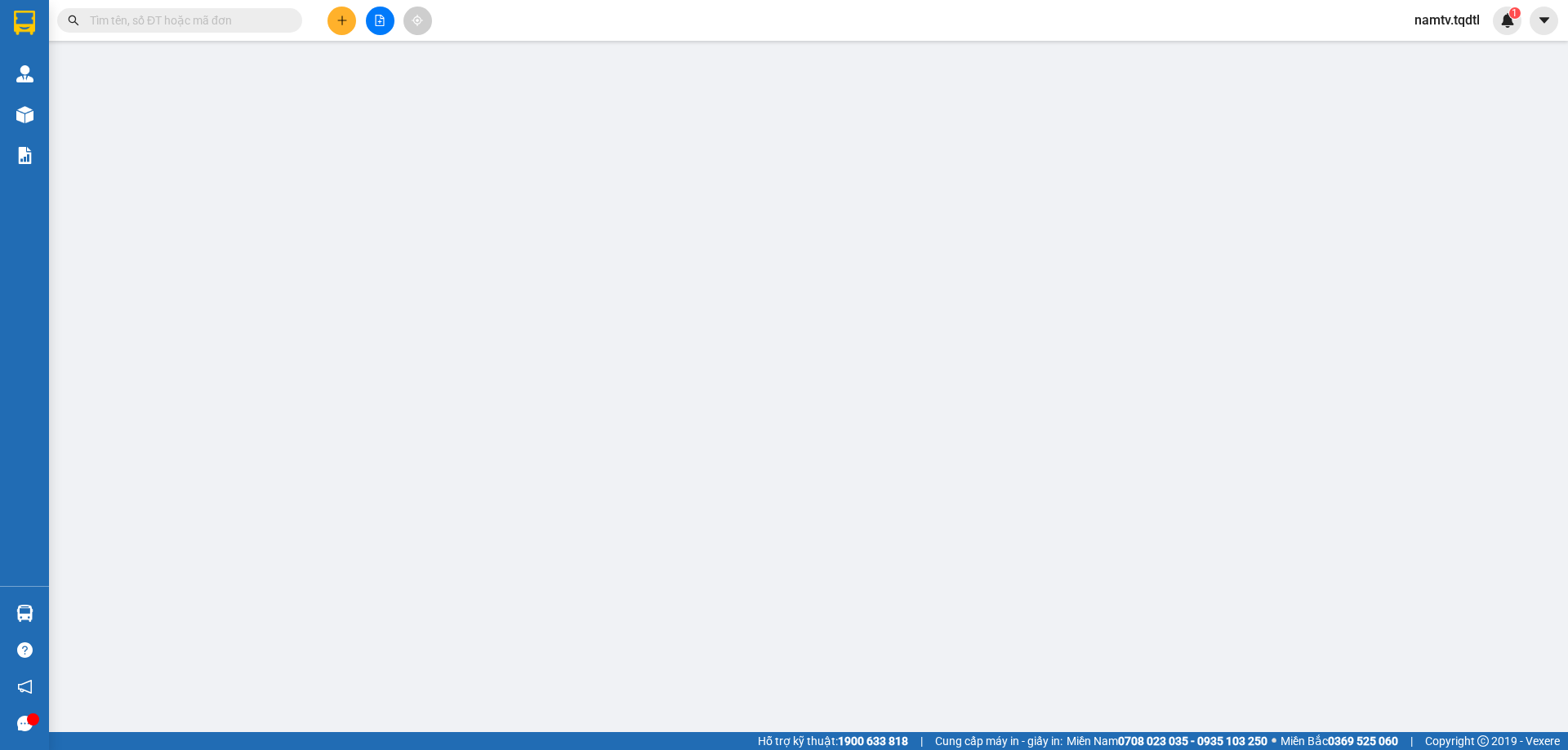
type input "0963676964"
type input "0334978789"
type input "HỒ XÁ"
type input "100.000"
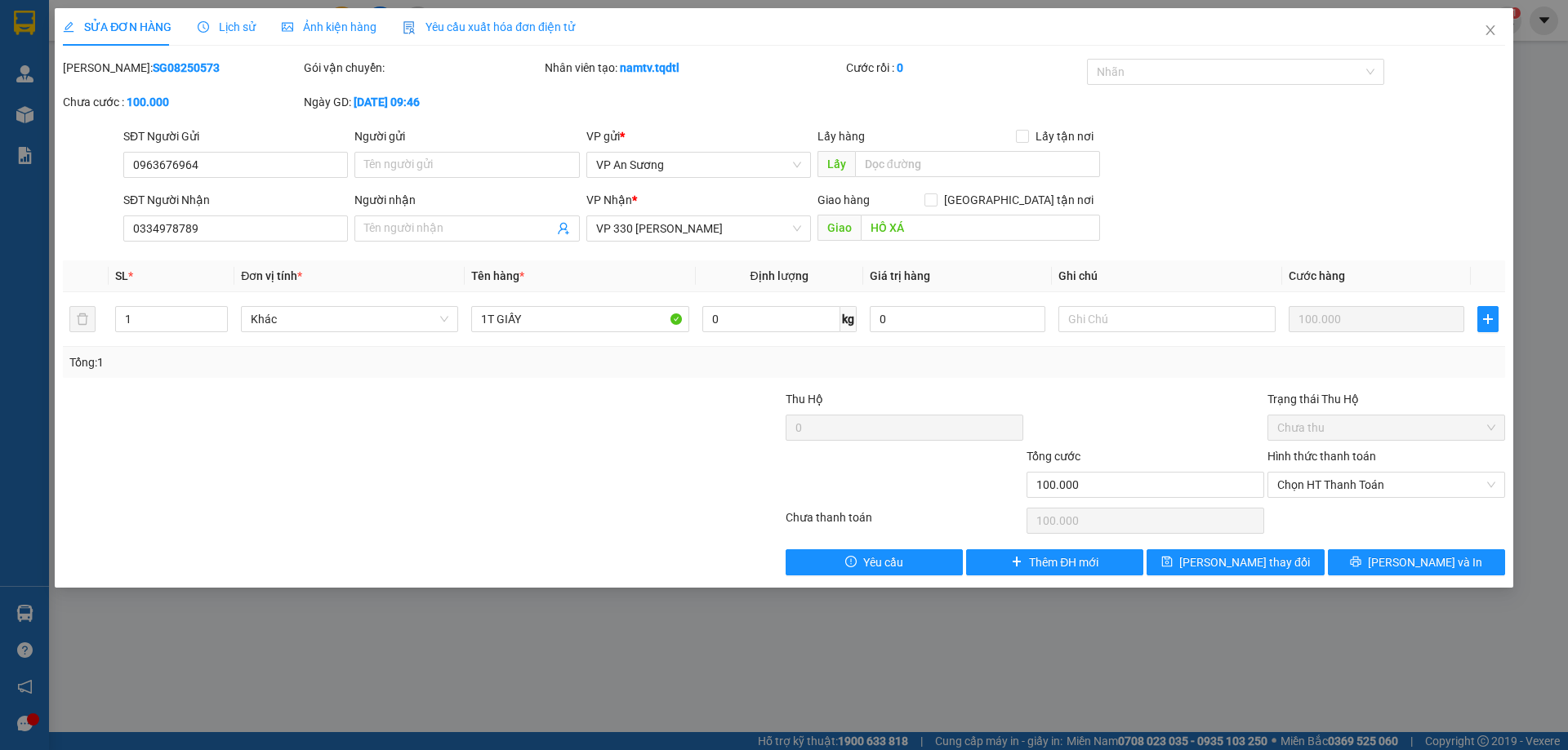
click at [1335, 454] on label "Hình thức thanh toán" at bounding box center [1322, 456] width 109 height 13
click at [1335, 473] on input "Hình thức thanh toán" at bounding box center [1381, 485] width 207 height 25
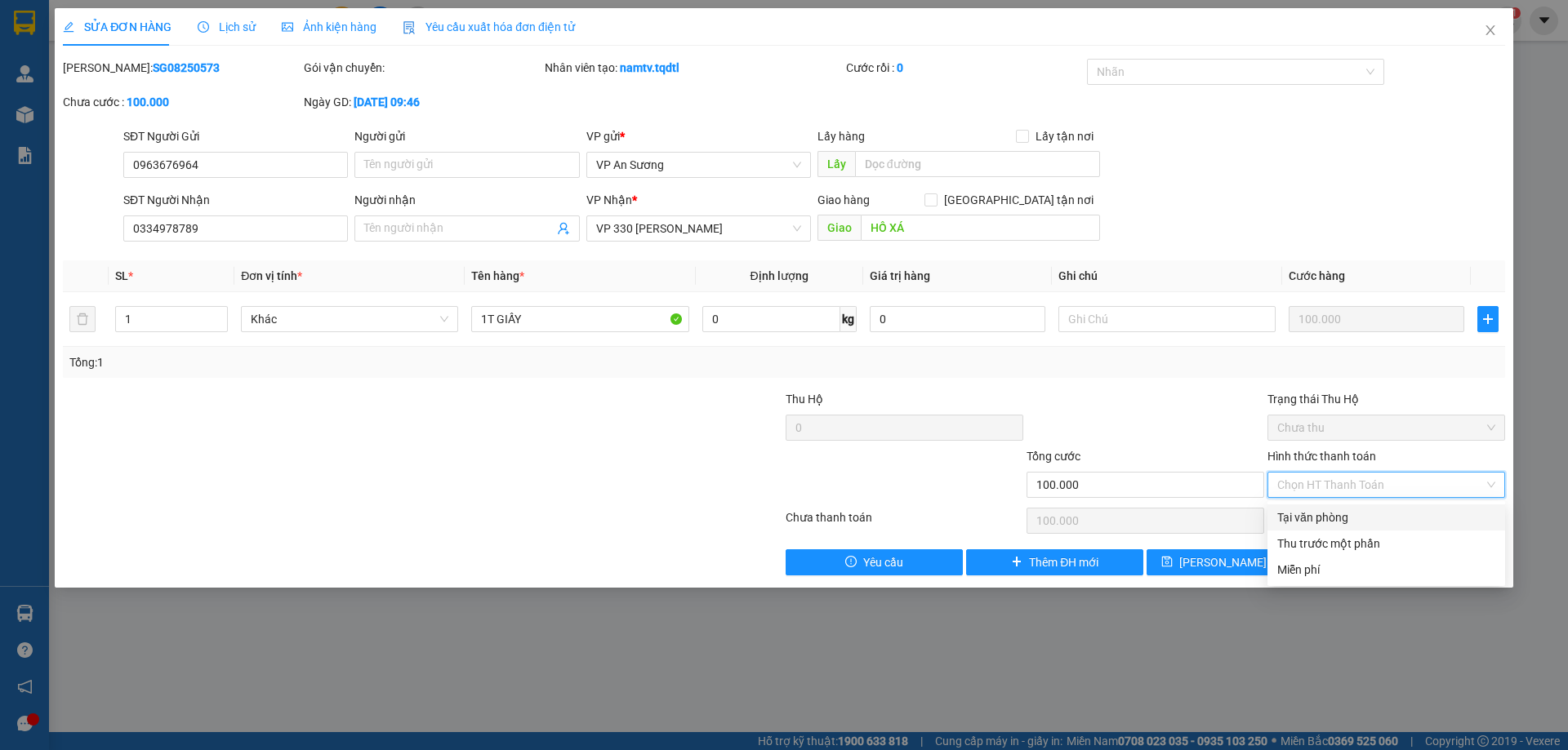
click at [1332, 518] on div "Tại văn phòng" at bounding box center [1387, 517] width 218 height 18
type input "0"
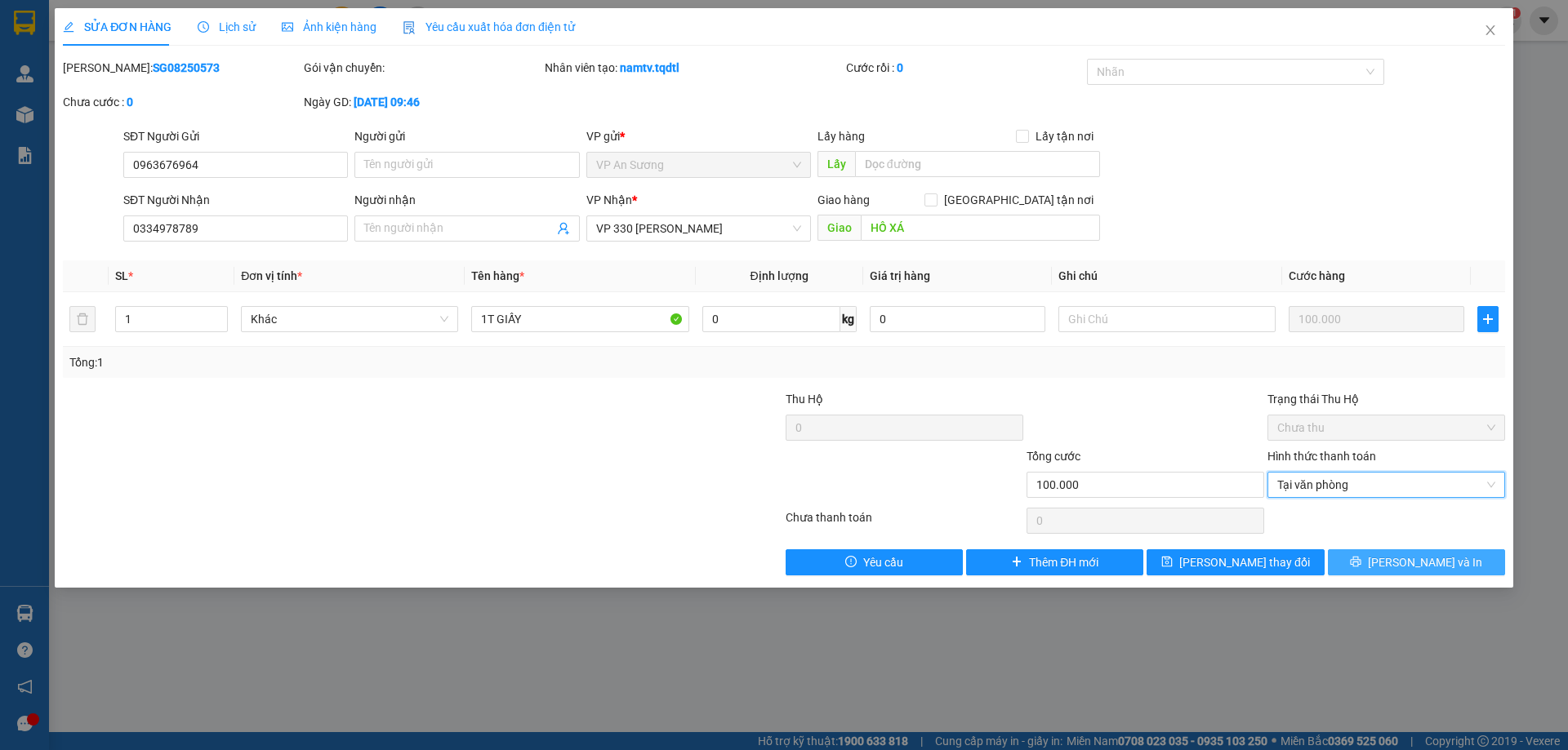
click at [1362, 565] on icon "printer" at bounding box center [1355, 562] width 11 height 11
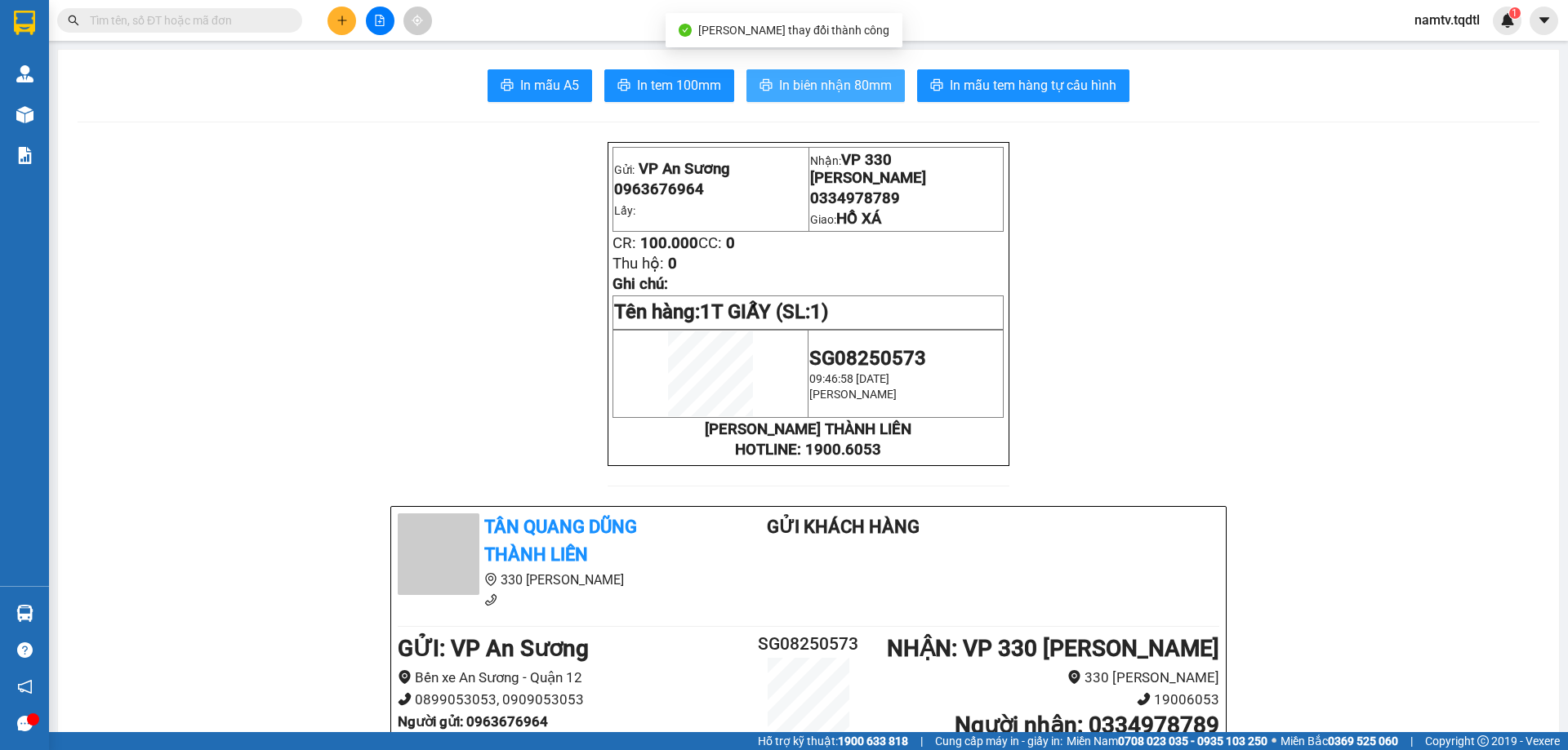
click at [814, 80] on span "In biên nhận 80mm" at bounding box center [835, 85] width 113 height 20
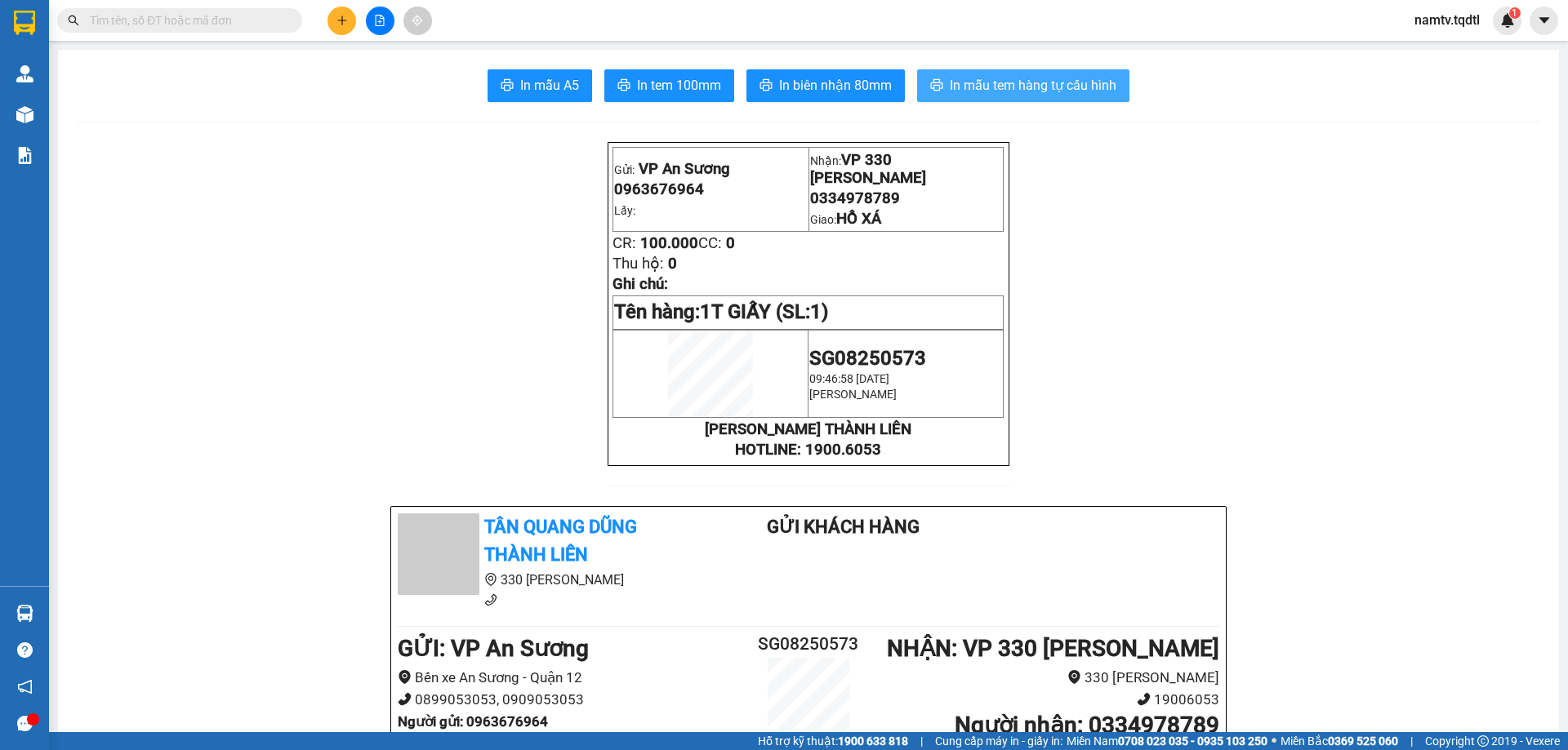
drag, startPoint x: 1026, startPoint y: 87, endPoint x: 1063, endPoint y: 134, distance: 59.8
click at [1026, 88] on span "In mẫu tem hàng tự cấu hình" at bounding box center [1033, 85] width 166 height 20
drag, startPoint x: 341, startPoint y: 16, endPoint x: 341, endPoint y: 28, distance: 12.0
click at [341, 28] on button at bounding box center [342, 20] width 29 height 29
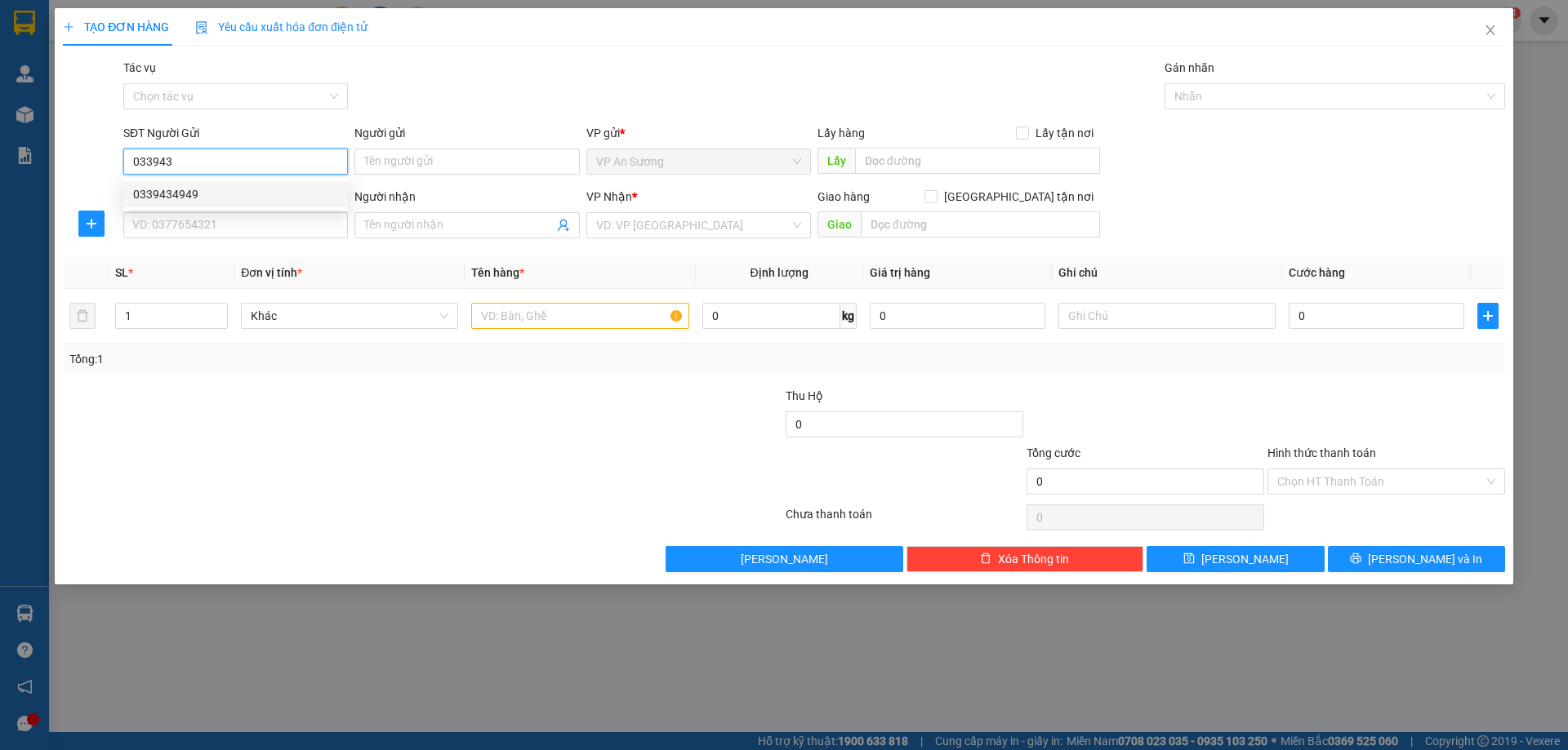
click at [161, 194] on div "0339434949" at bounding box center [236, 194] width 205 height 18
type input "0339434949"
type input "0973682189"
type input "BA ĐỒN"
type input "500.000"
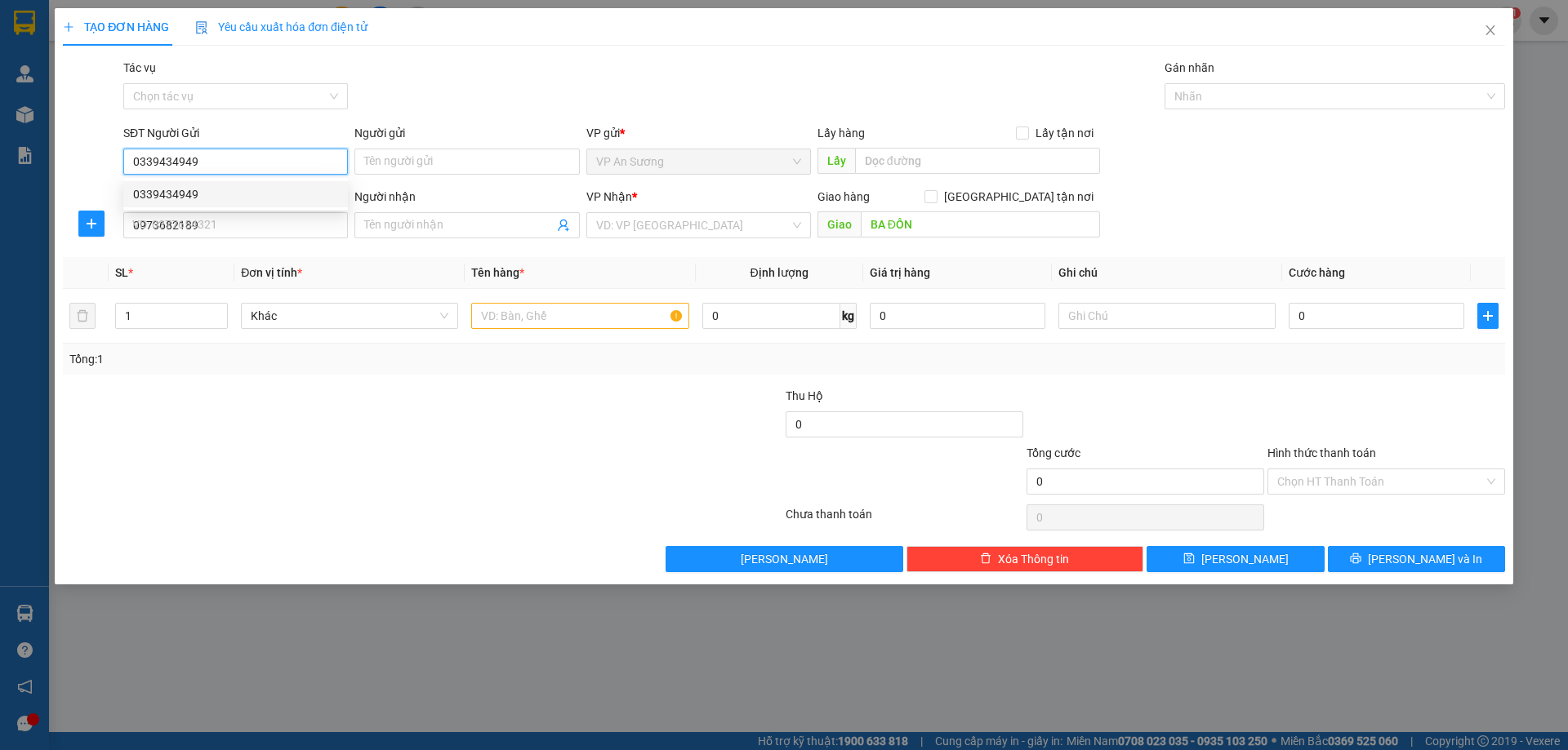
type input "500.000"
type input "0339434949"
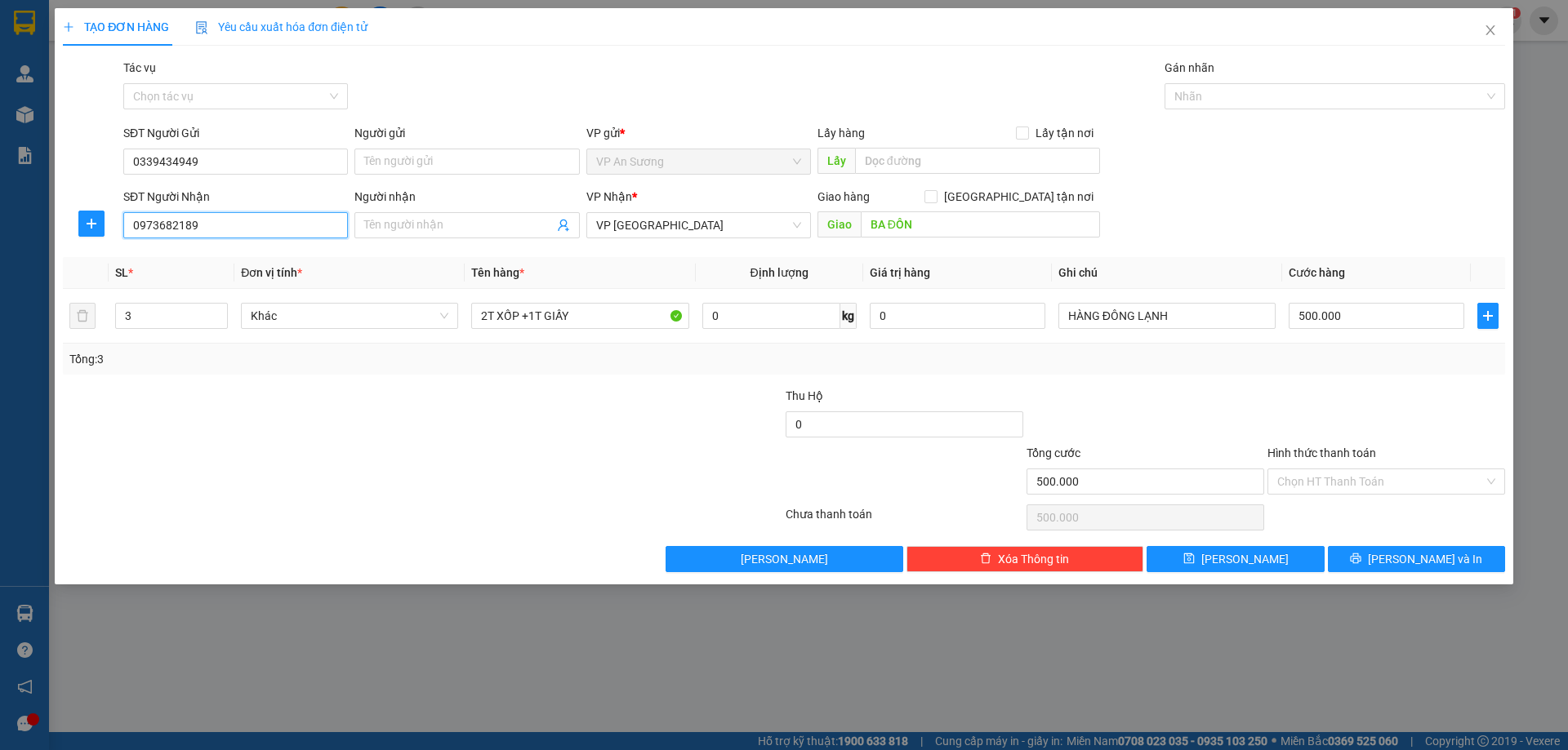
click at [213, 231] on input "0973682189" at bounding box center [235, 225] width 225 height 26
type input "0"
click at [160, 257] on div "0827374999" at bounding box center [236, 258] width 205 height 18
type input "0827374999"
type input "344 TRẦN HƯNG ĐẠO THỊ XÃ QUẢNG TRỊ"
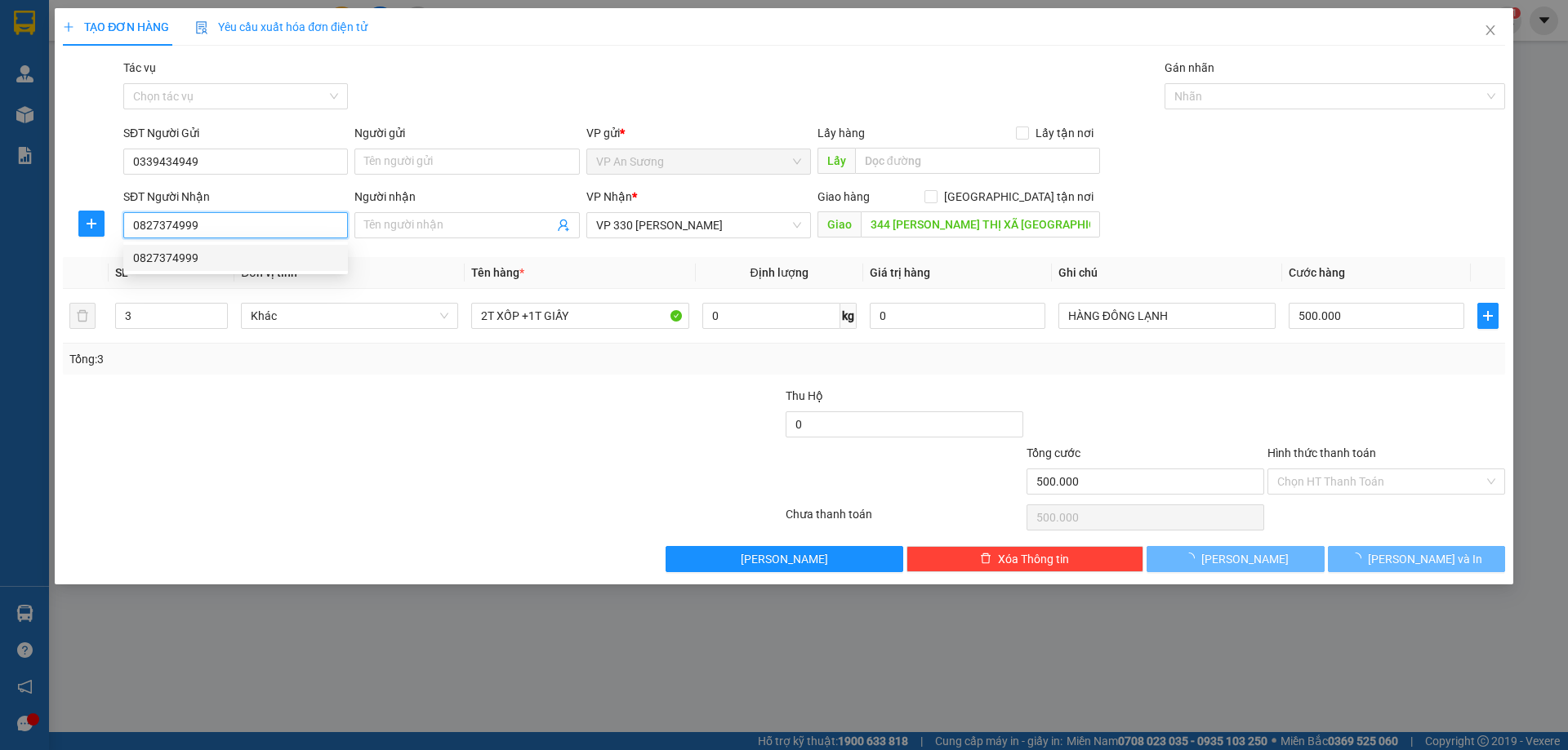
type input "800.000"
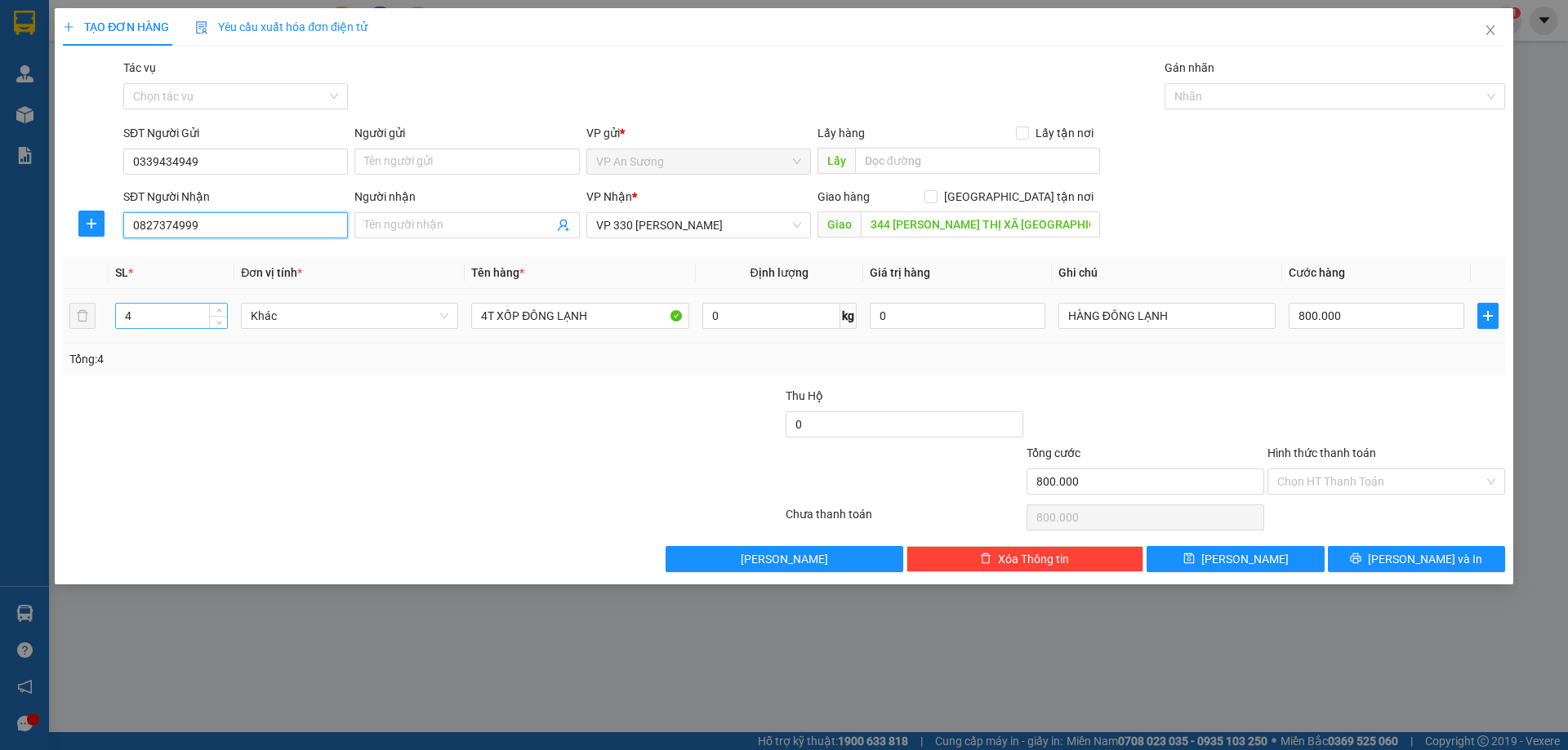
type input "0827374999"
click at [139, 323] on input "4" at bounding box center [172, 316] width 111 height 25
type input "1"
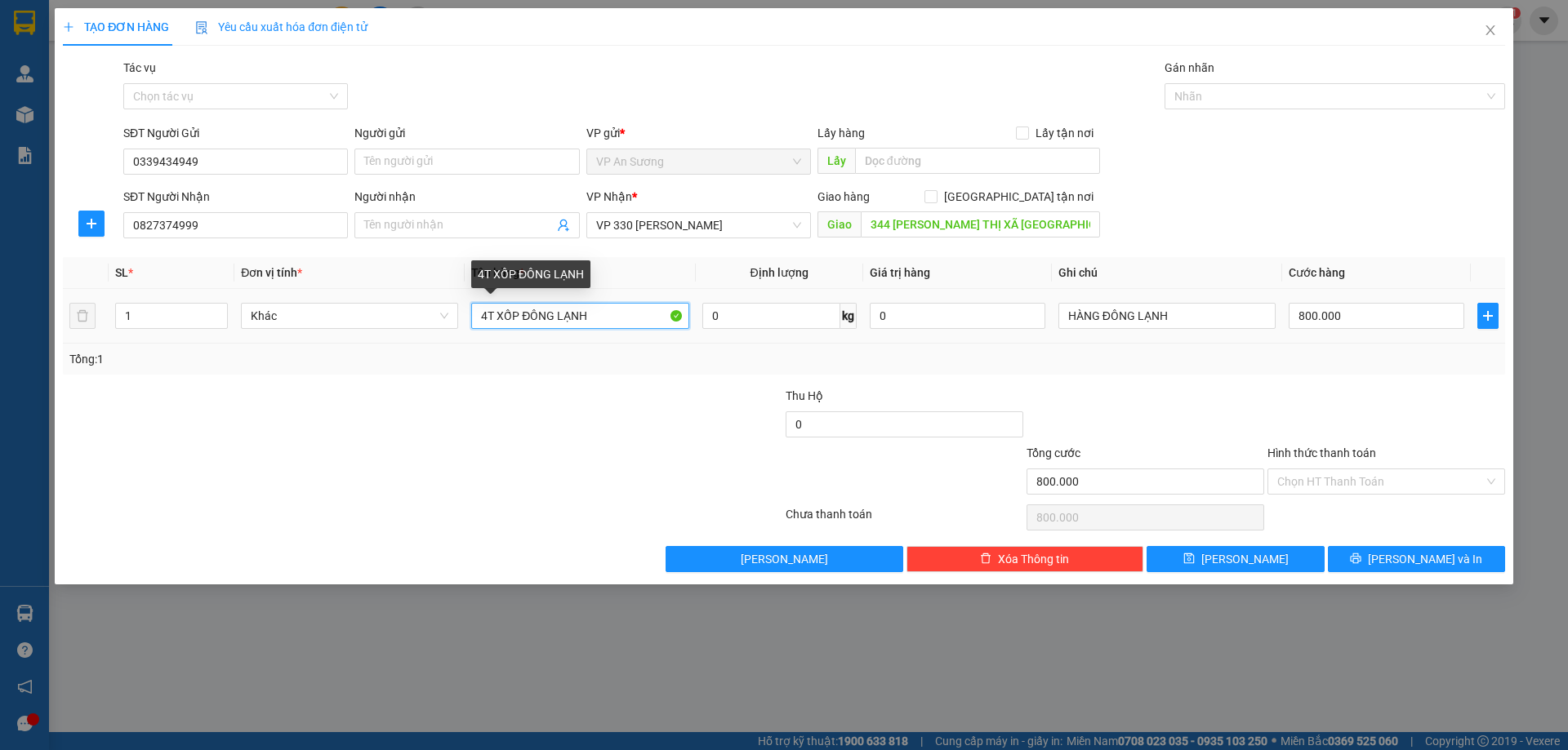
click at [485, 315] on input "4T XỐP ĐÔNG LẠNH" at bounding box center [579, 316] width 217 height 26
type input "1T XỐP ĐÔNG LẠNH"
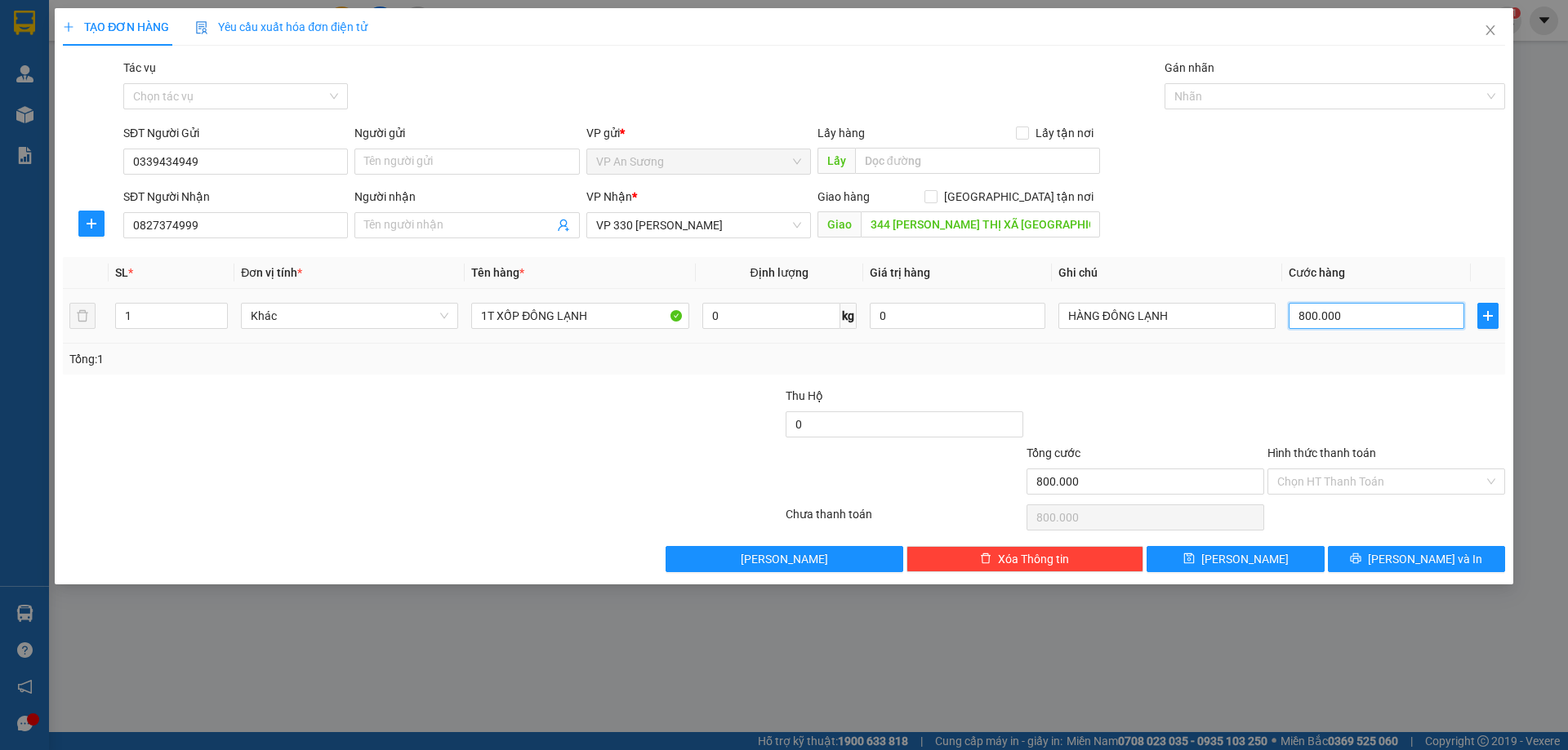
click at [1357, 313] on input "800.000" at bounding box center [1377, 316] width 176 height 26
type input "0"
type input "2"
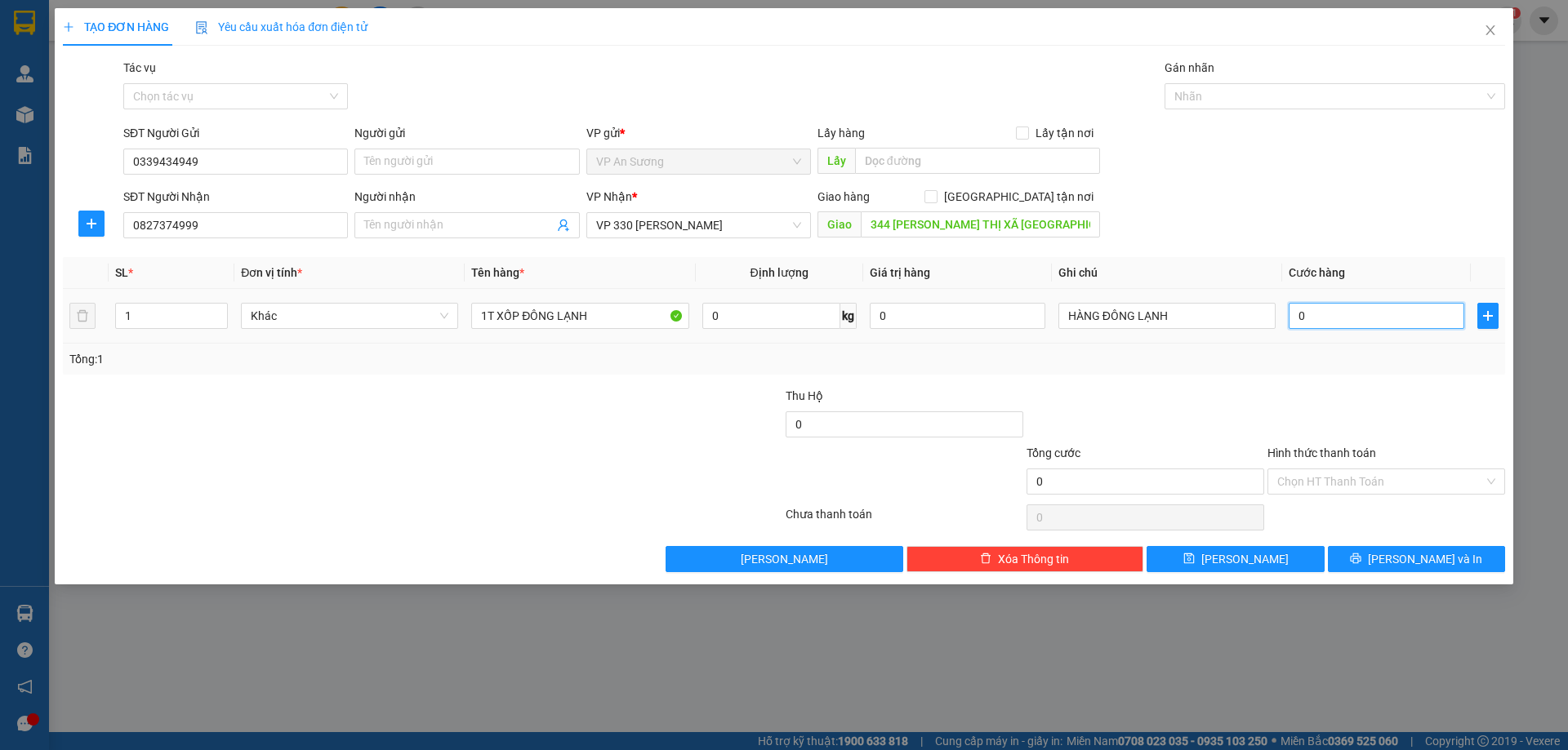
type input "2"
type input "02"
type input "20"
type input "020"
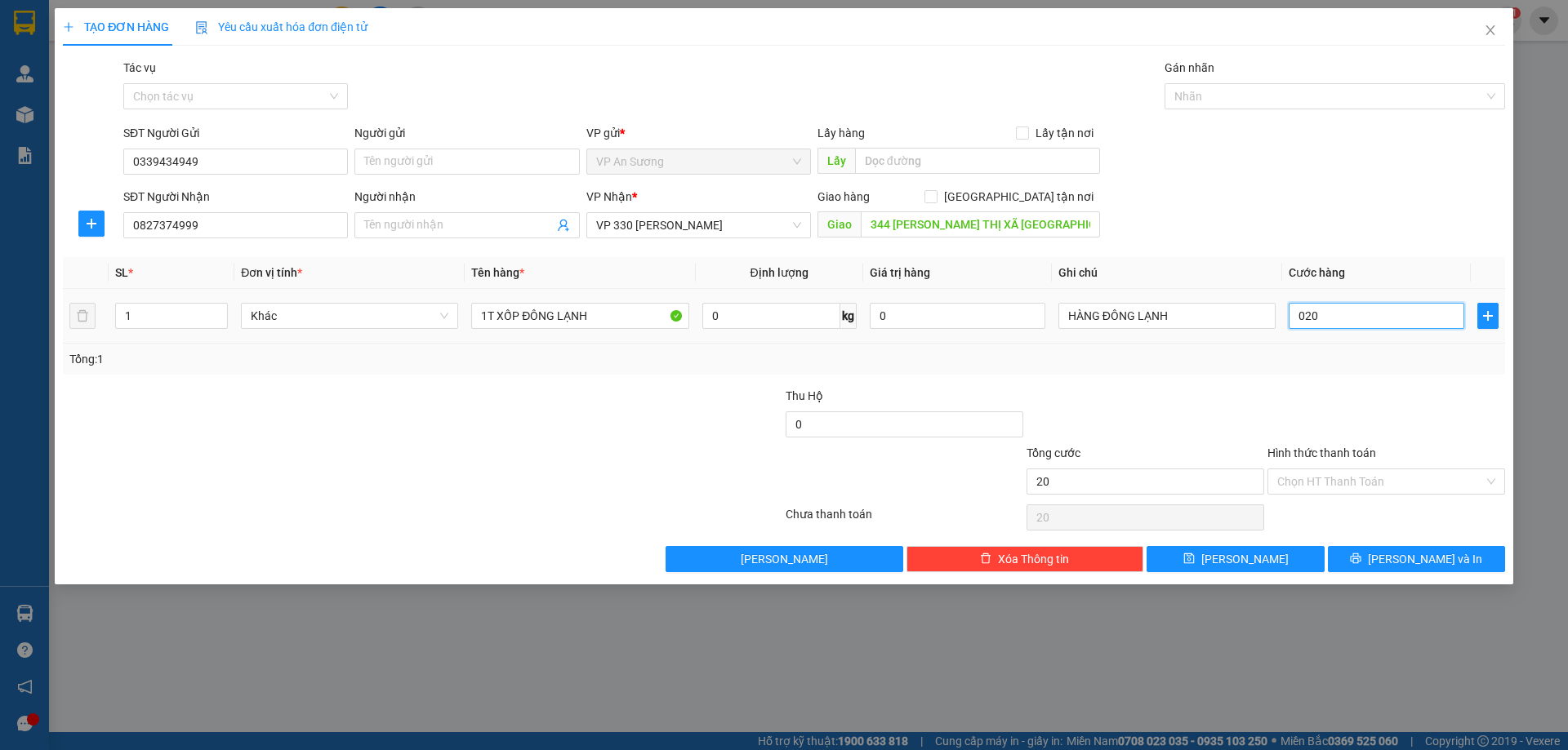
type input "200"
type input "0.200"
type input "200.000"
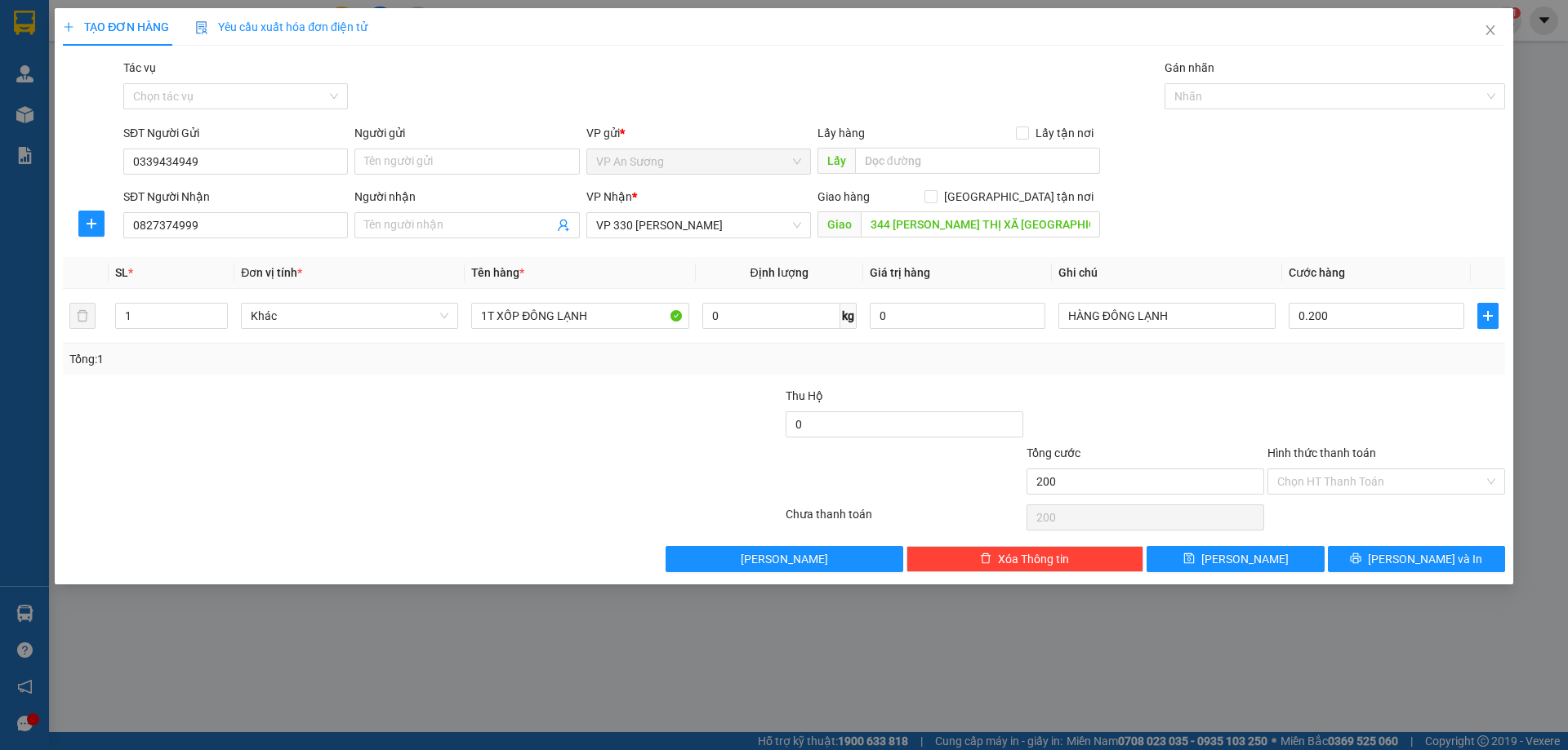
type input "200.000"
click at [1342, 398] on div at bounding box center [1386, 416] width 241 height 57
click at [1422, 555] on span "[PERSON_NAME] và In" at bounding box center [1426, 559] width 115 height 18
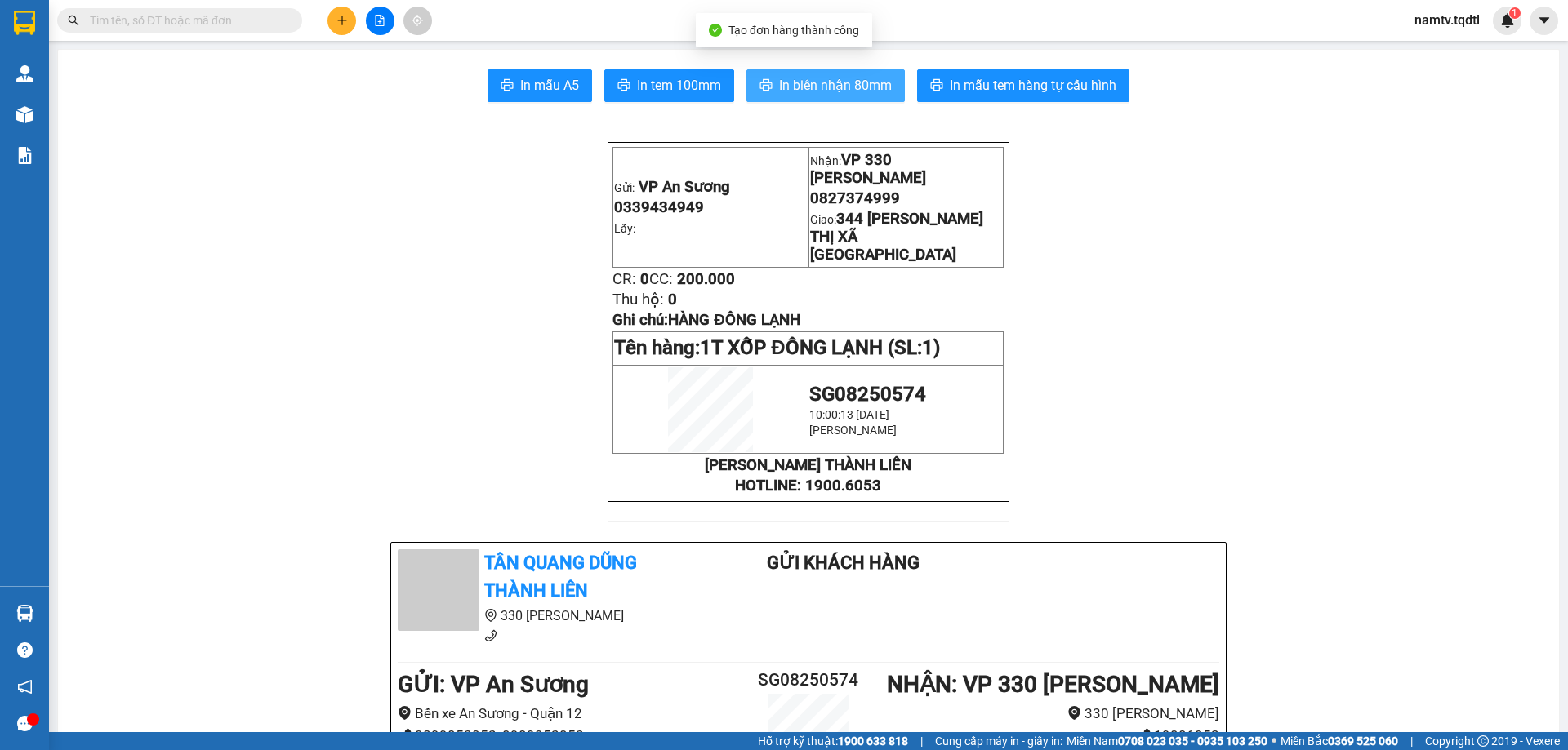
click at [828, 77] on span "In biên nhận 80mm" at bounding box center [835, 85] width 113 height 20
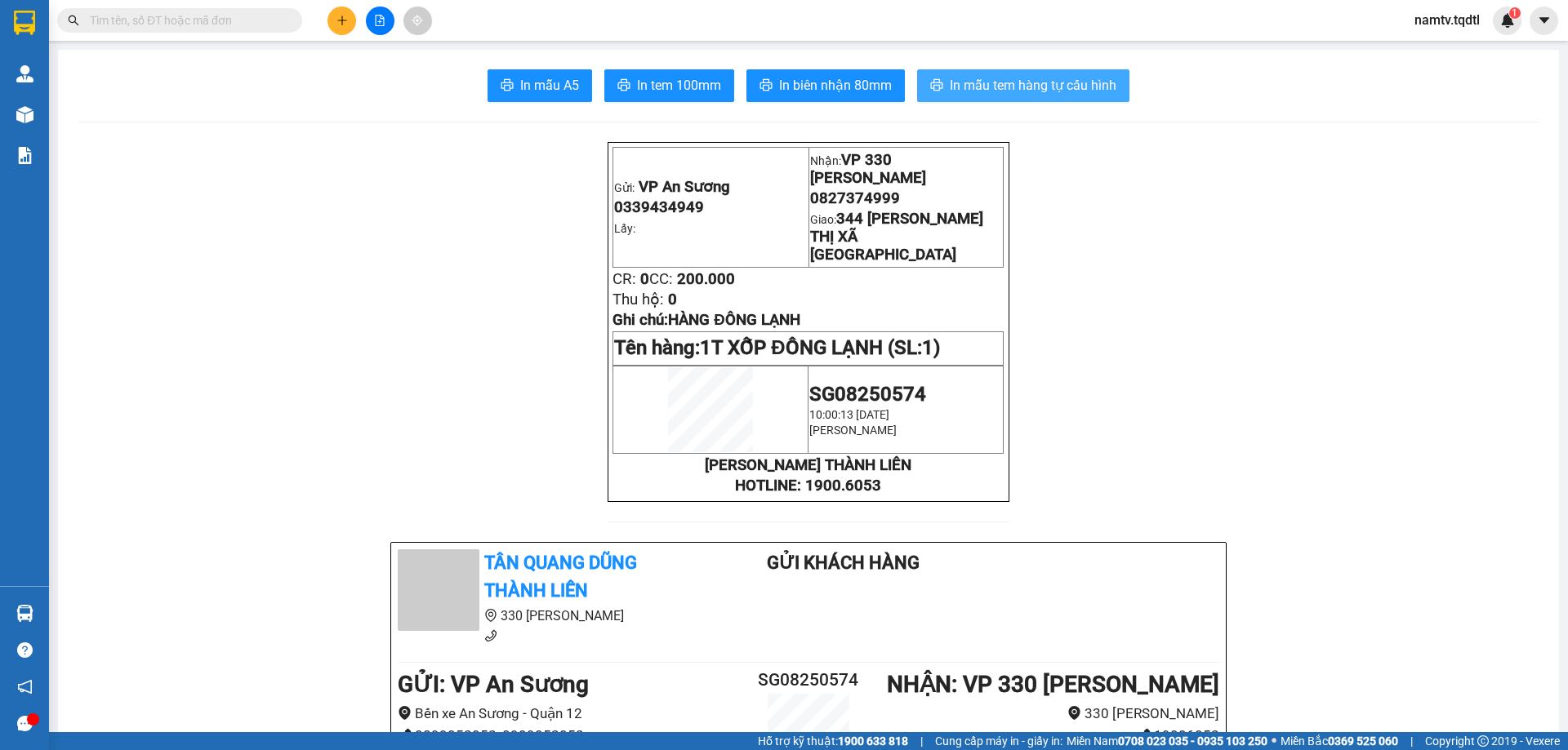
click at [1043, 80] on span "In mẫu tem hàng tự cấu hình" at bounding box center [1033, 85] width 166 height 20
click at [339, 20] on icon "plus" at bounding box center [342, 20] width 11 height 11
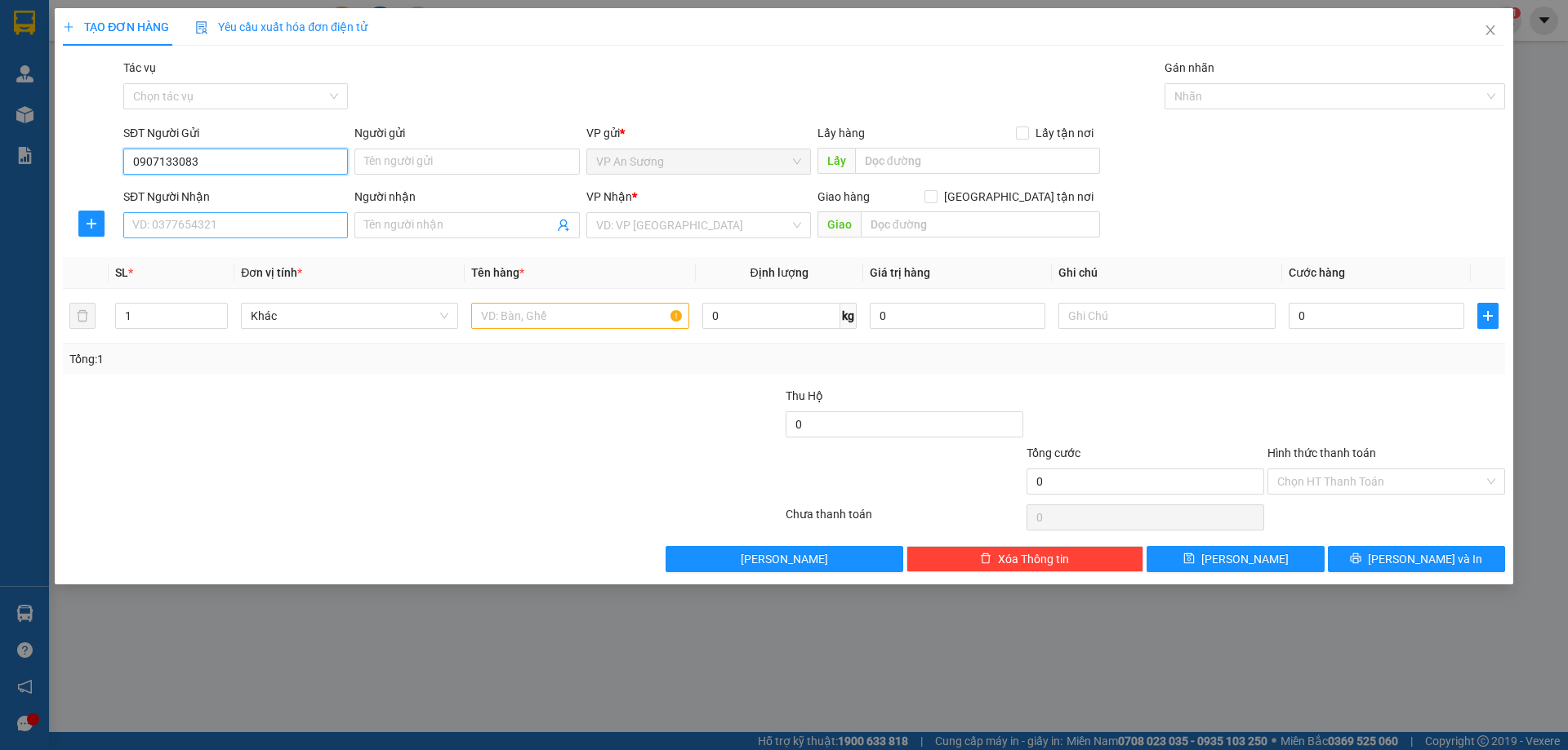
type input "0907133083"
click at [248, 233] on input "SĐT Người Nhận" at bounding box center [235, 225] width 225 height 26
click at [169, 252] on div "0848782351" at bounding box center [236, 258] width 205 height 18
type input "0848782351"
type input "[GEOGRAPHIC_DATA]"
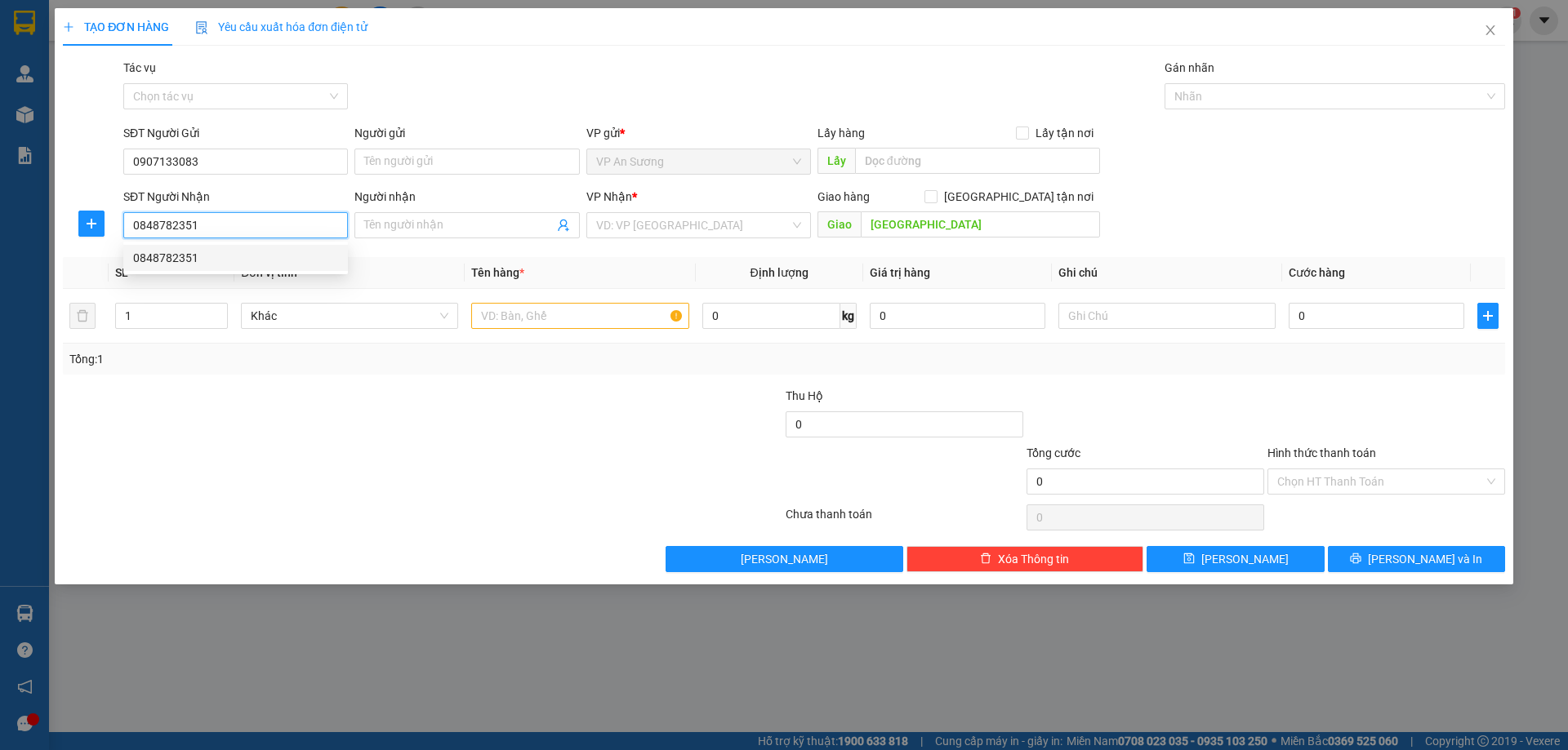
type input "300.000"
type input "0848782351"
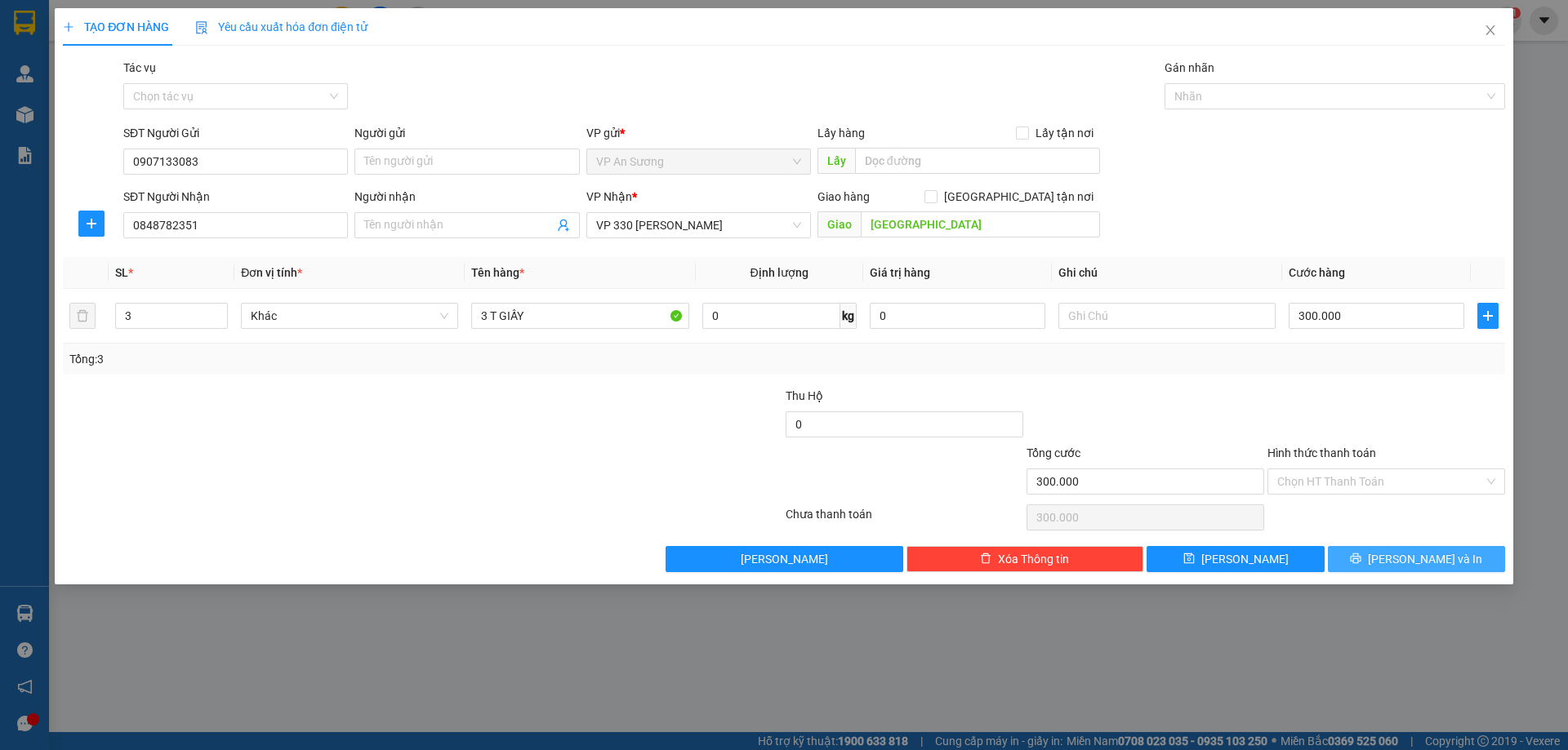
click at [1405, 558] on span "[PERSON_NAME] và In" at bounding box center [1426, 559] width 115 height 18
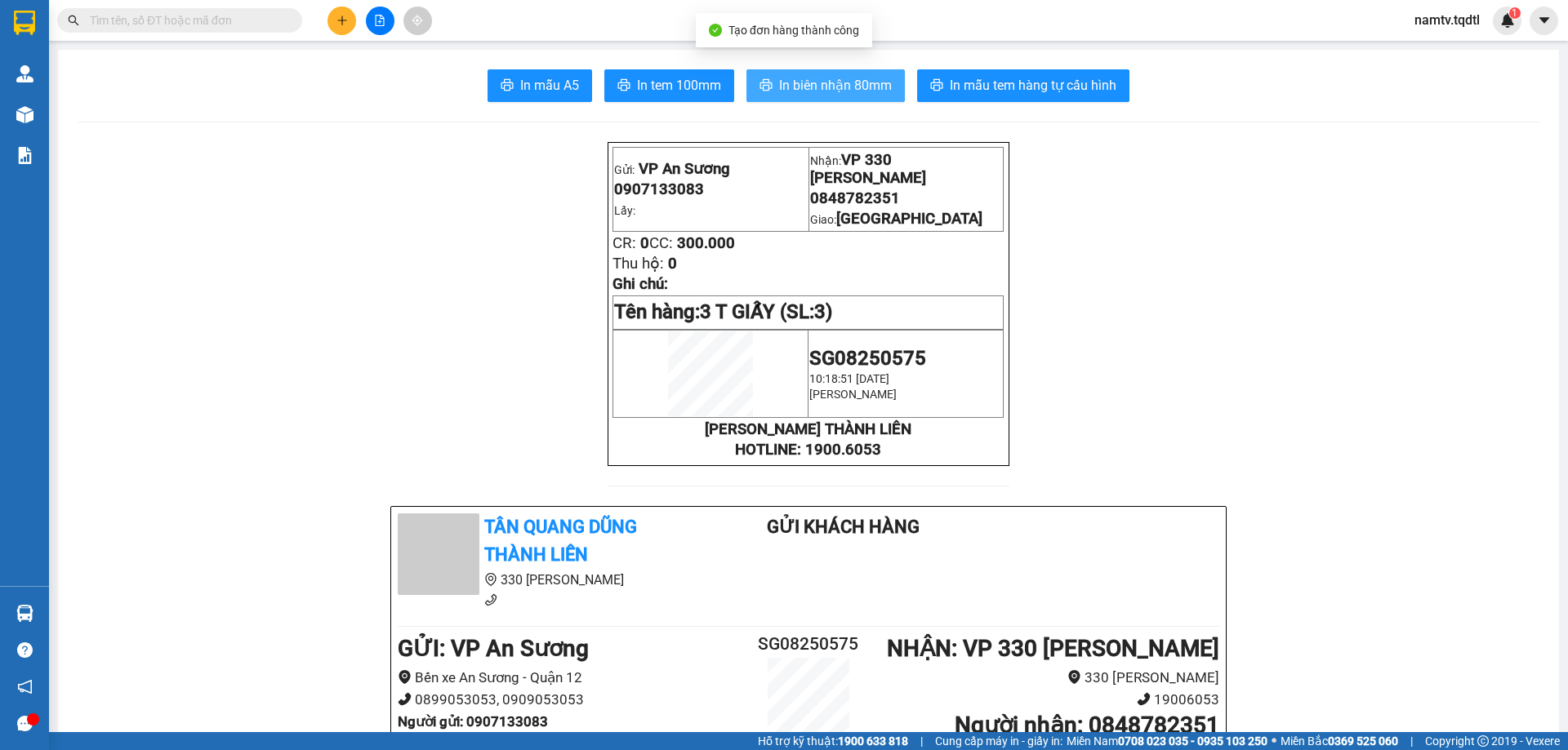
click at [823, 81] on span "In biên nhận 80mm" at bounding box center [835, 85] width 113 height 20
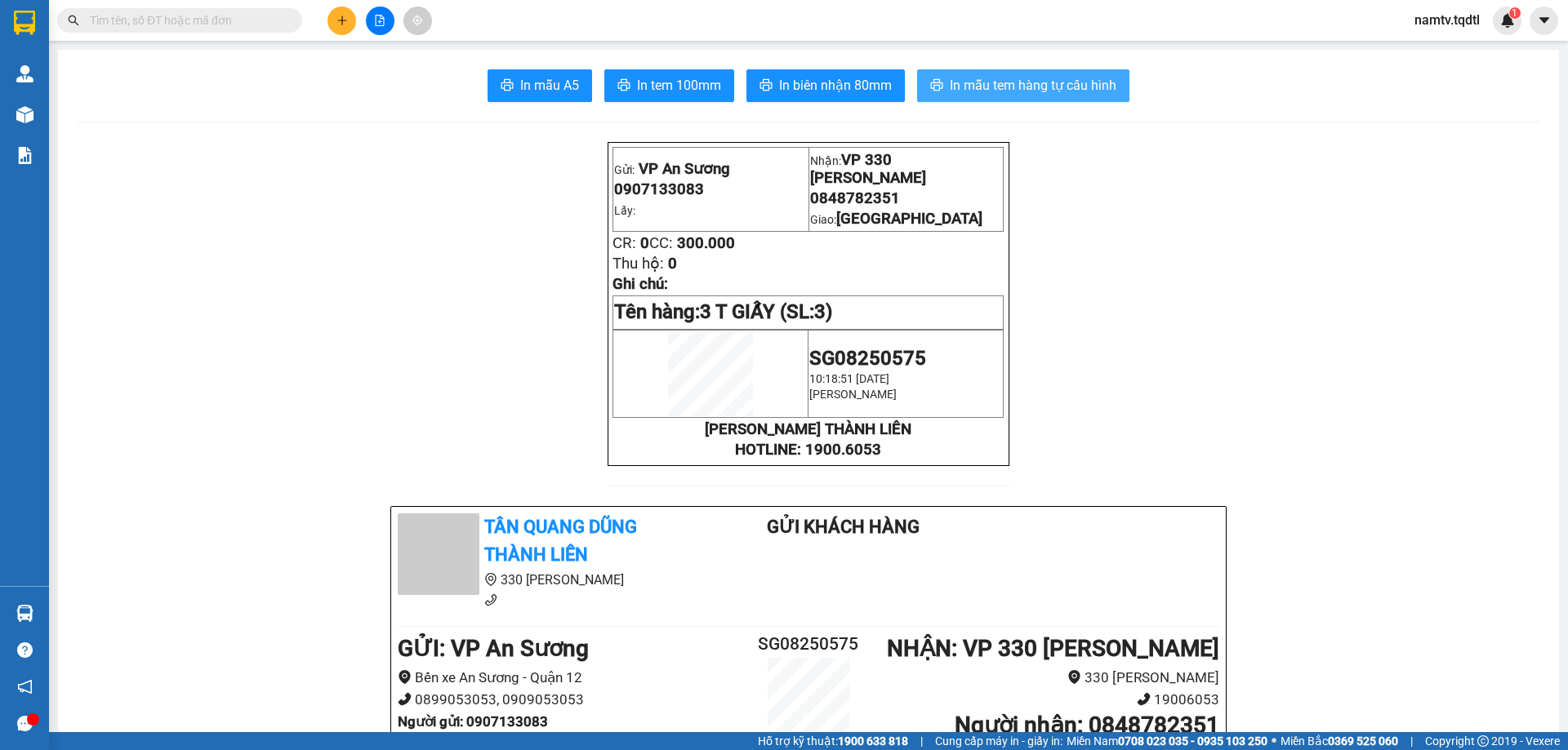
click at [1023, 77] on span "In mẫu tem hàng tự cấu hình" at bounding box center [1033, 85] width 166 height 20
click at [342, 22] on icon "plus" at bounding box center [342, 20] width 1 height 9
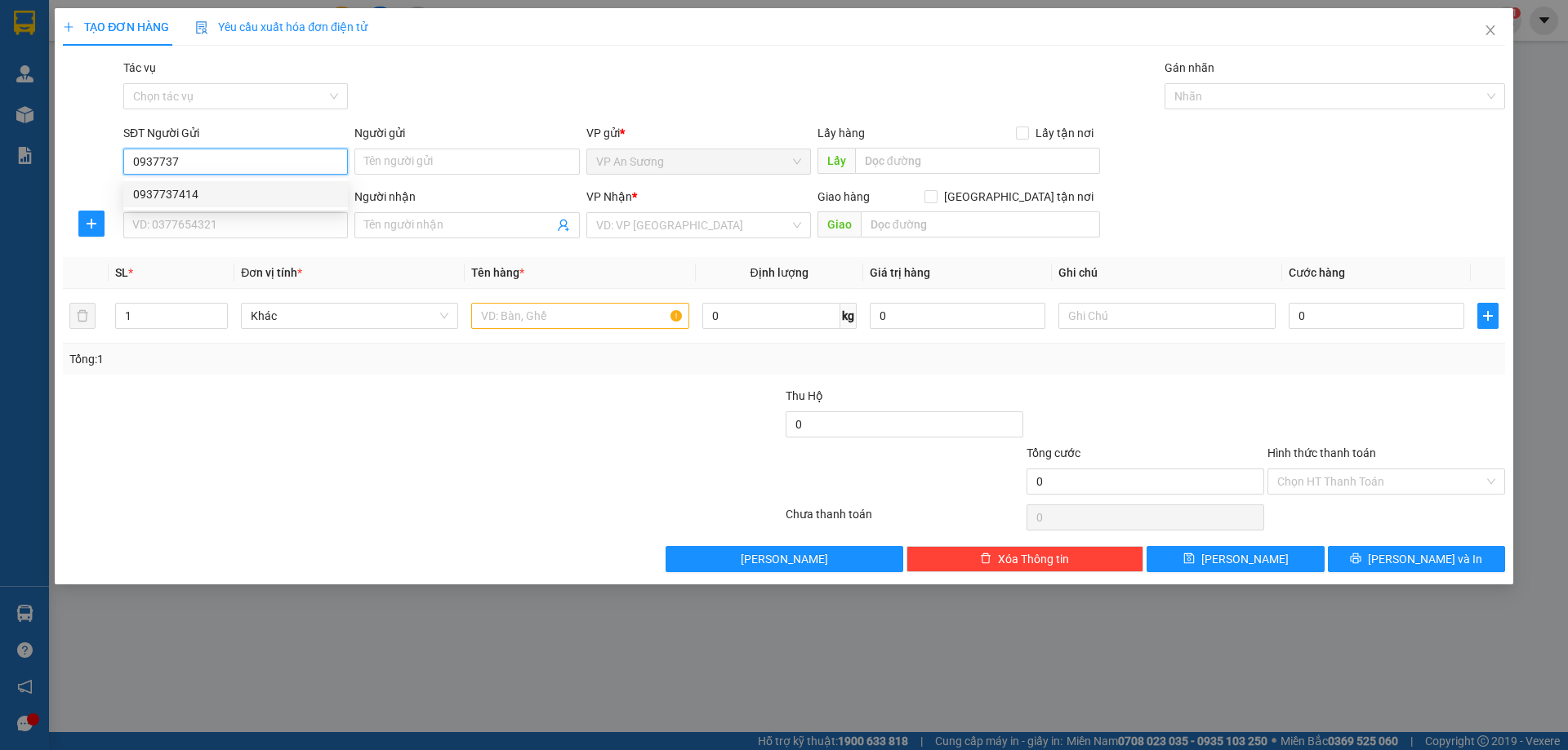
click at [159, 187] on div "0937737414" at bounding box center [236, 194] width 205 height 18
type input "0937737414"
type input "0837159909"
type input "B XE PHÍA NAM HUẾ"
type input "400.000"
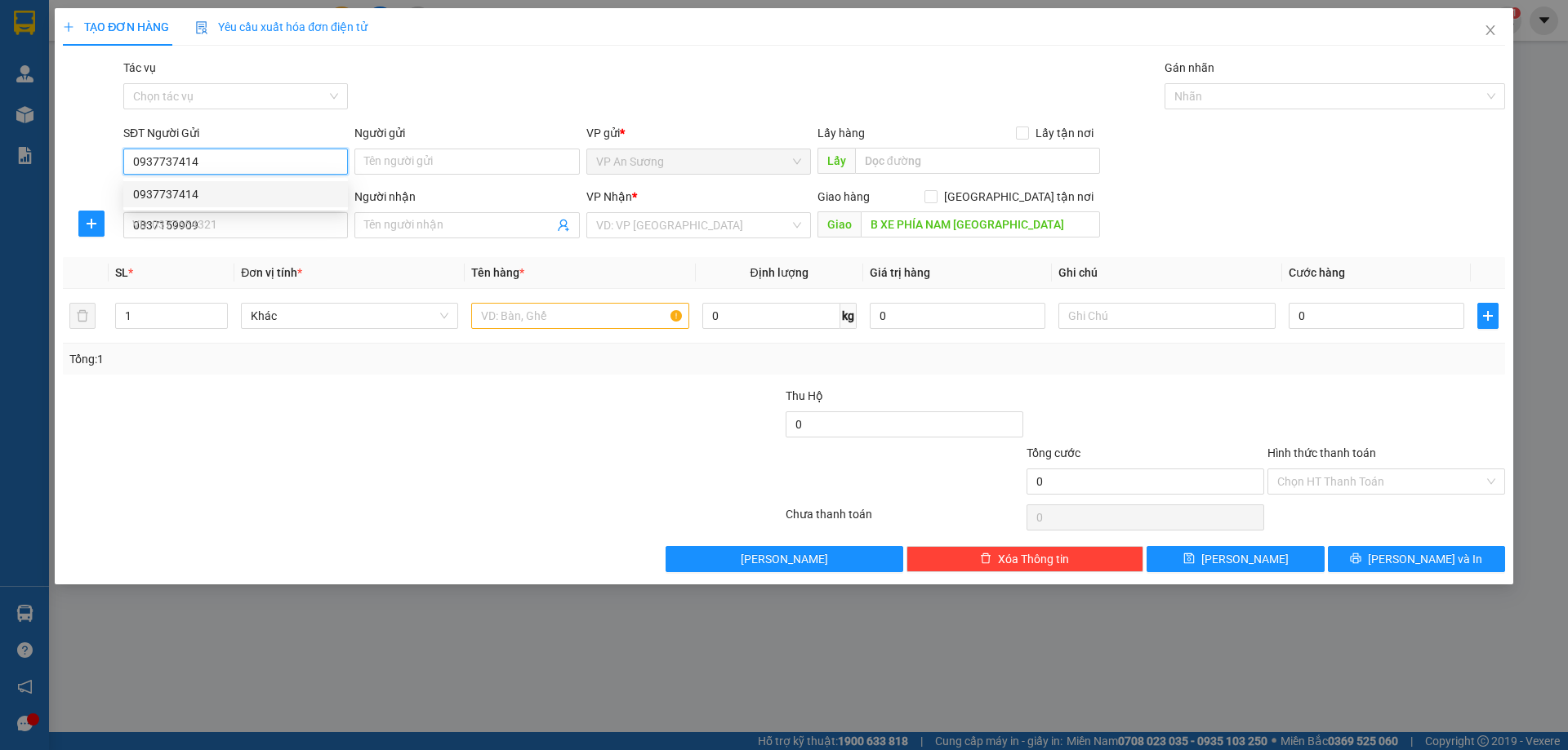
type input "400.000"
type input "0937737414"
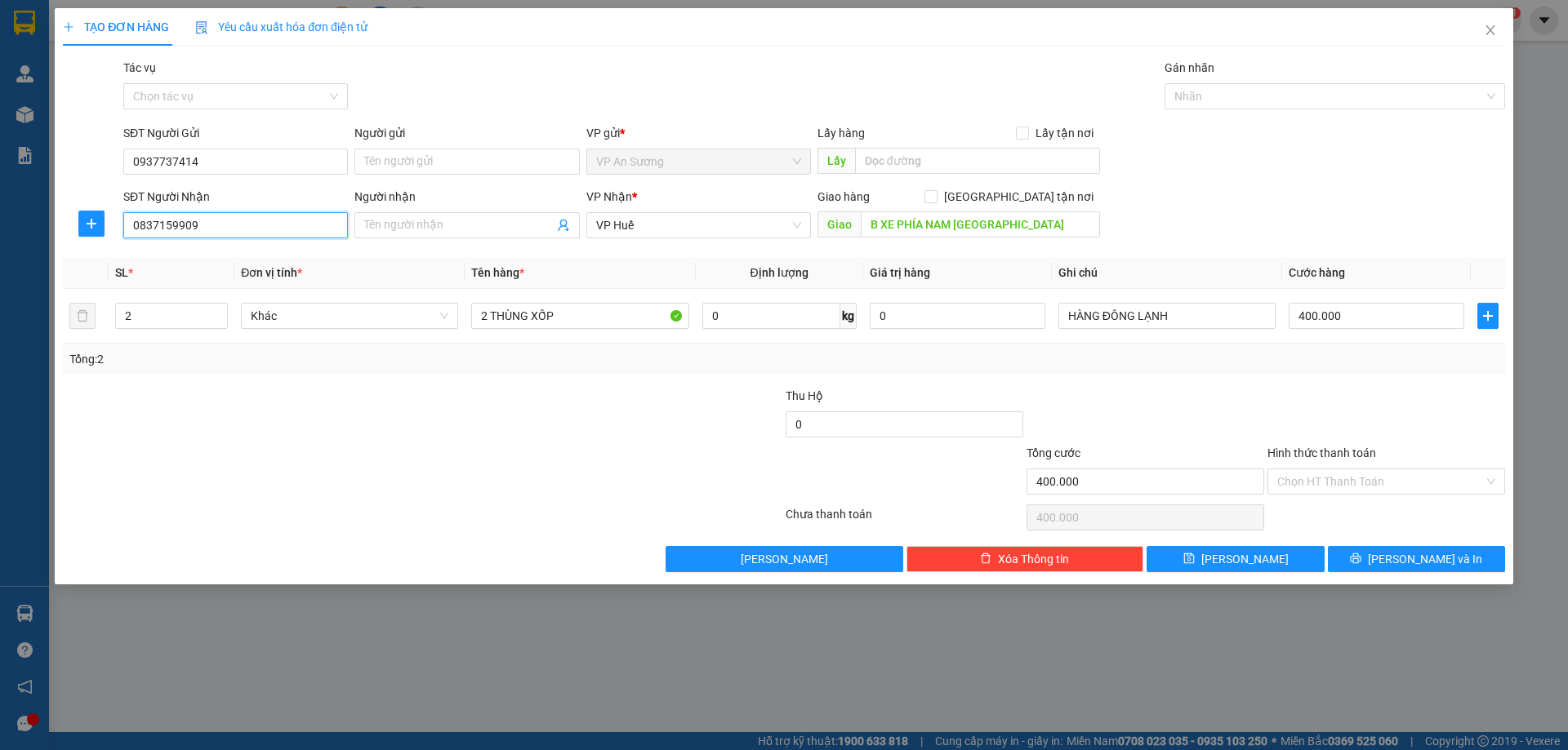
click at [201, 224] on input "0837159909" at bounding box center [235, 225] width 225 height 26
click at [1428, 560] on span "[PERSON_NAME] và In" at bounding box center [1426, 559] width 115 height 18
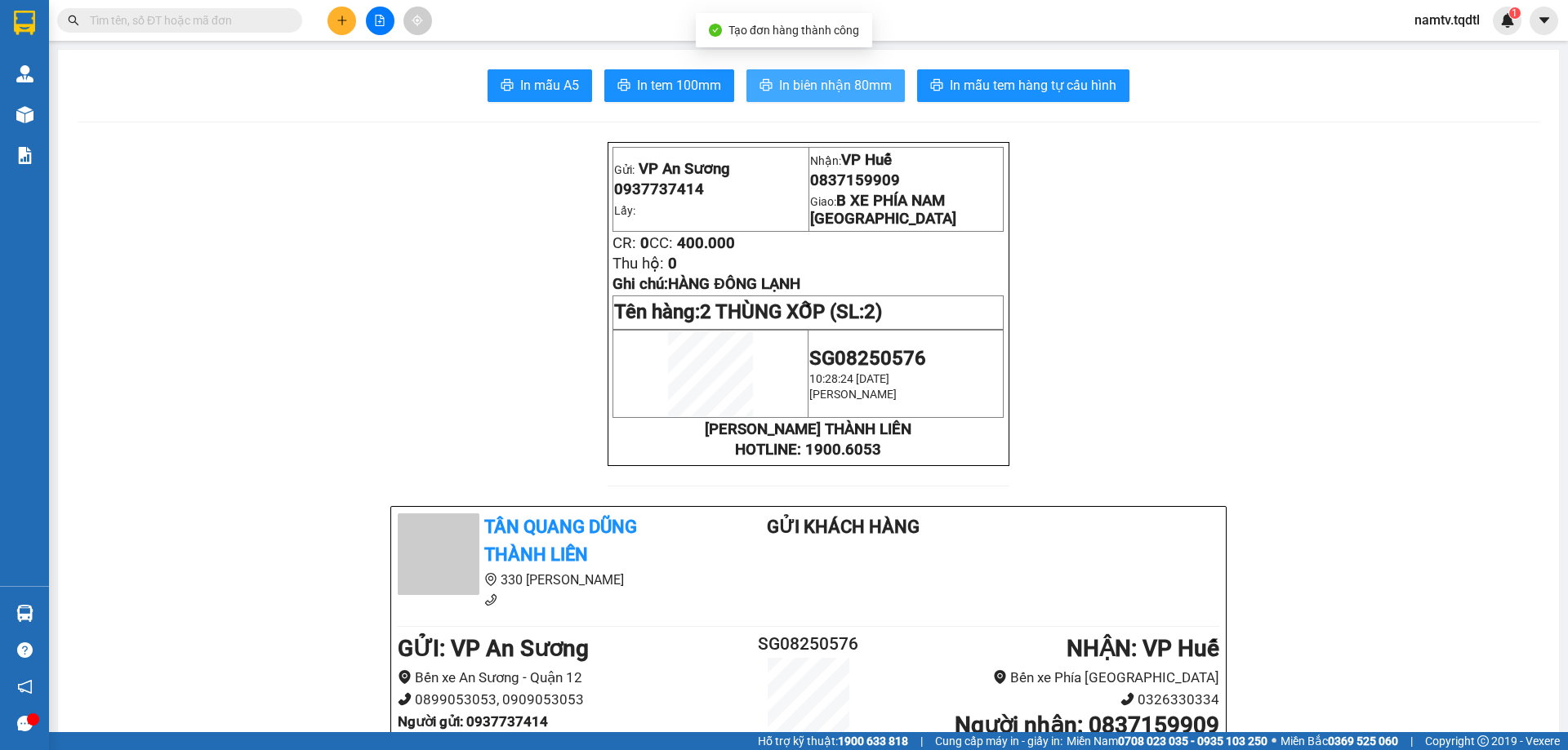
click at [809, 79] on span "In biên nhận 80mm" at bounding box center [835, 85] width 113 height 20
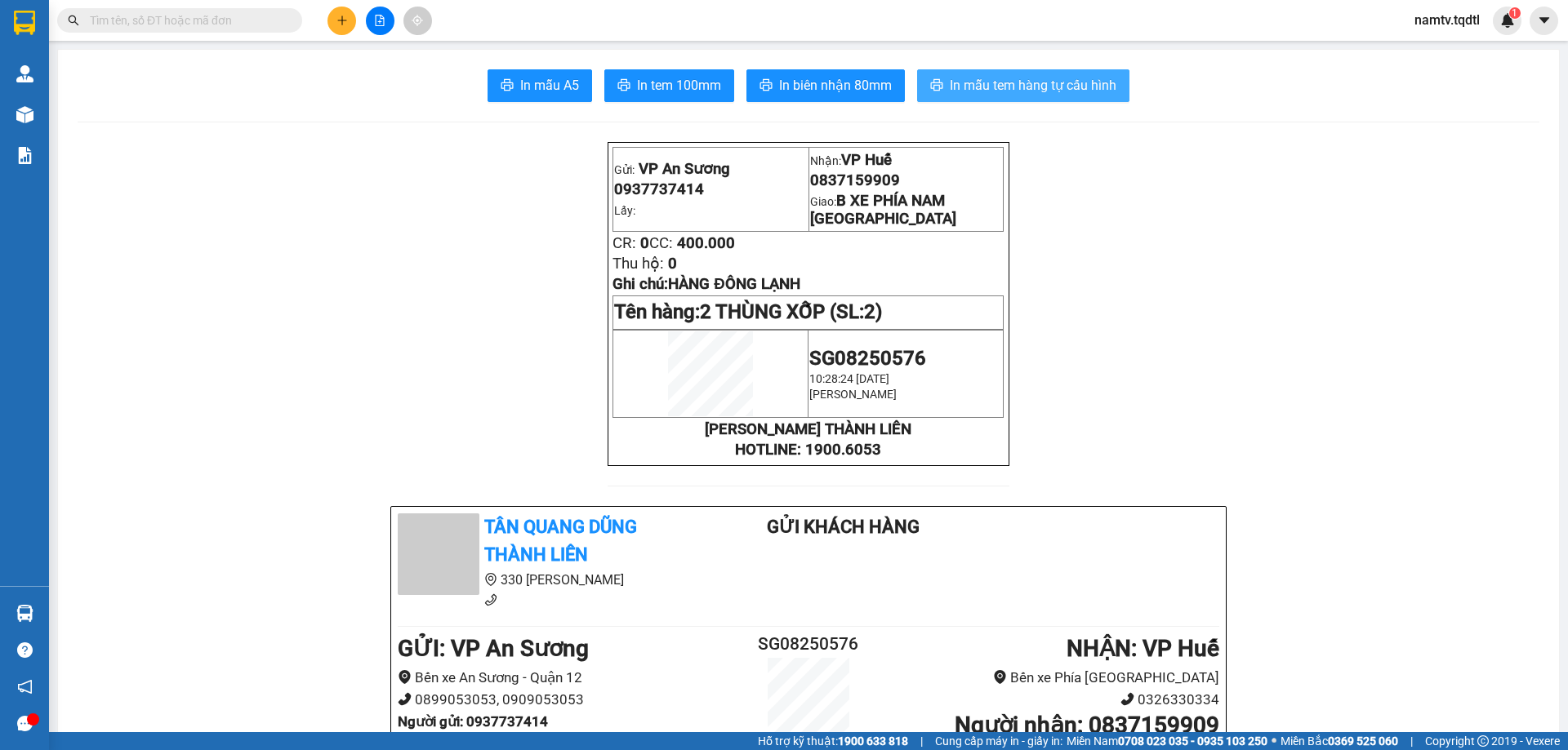
click at [1007, 80] on span "In mẫu tem hàng tự cấu hình" at bounding box center [1033, 85] width 166 height 20
click at [342, 18] on icon "plus" at bounding box center [342, 20] width 1 height 9
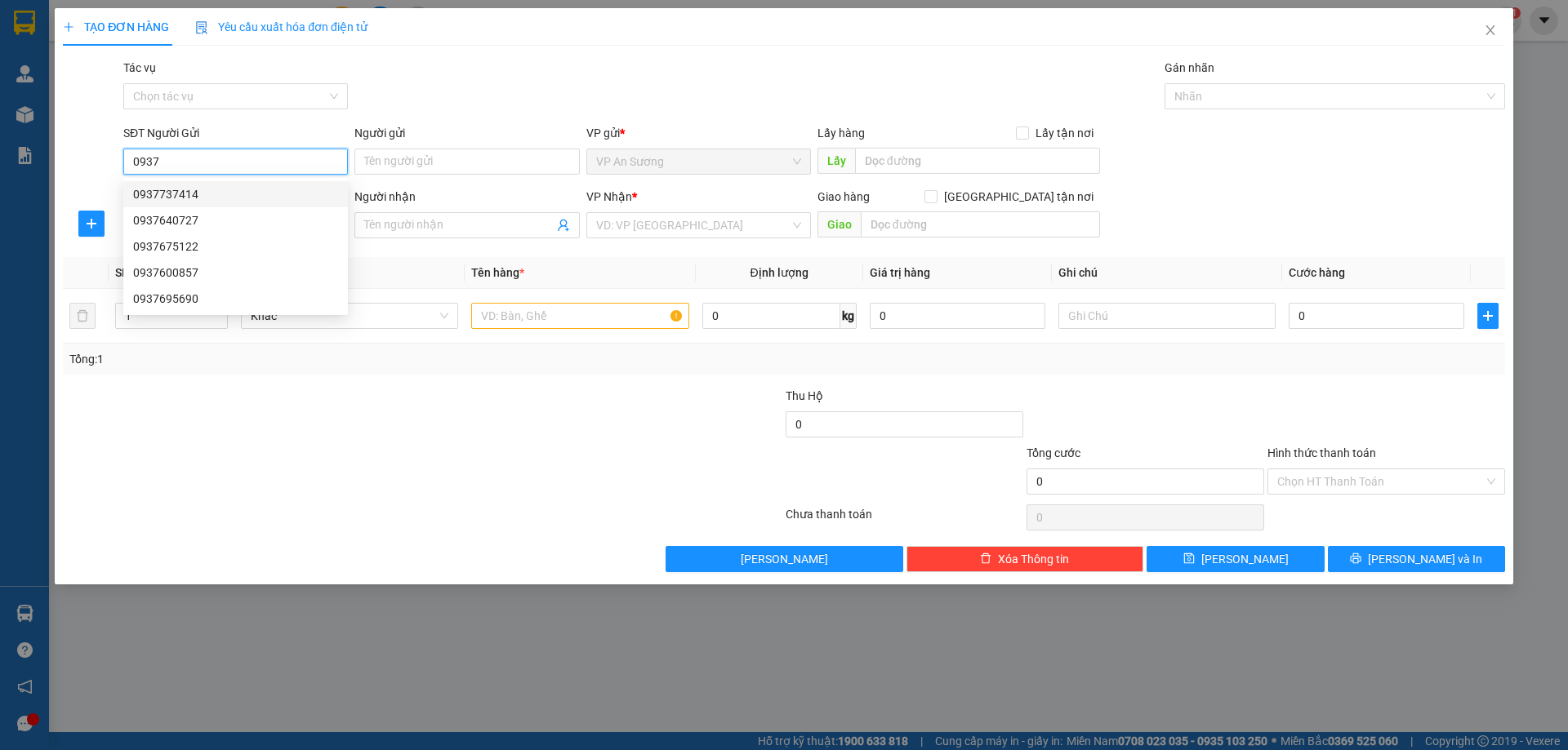
click at [165, 194] on div "0937737414" at bounding box center [236, 194] width 205 height 18
type input "0937737414"
type input "0837159909"
type input "B XE PHÍA NAM HUẾ"
type input "400.000"
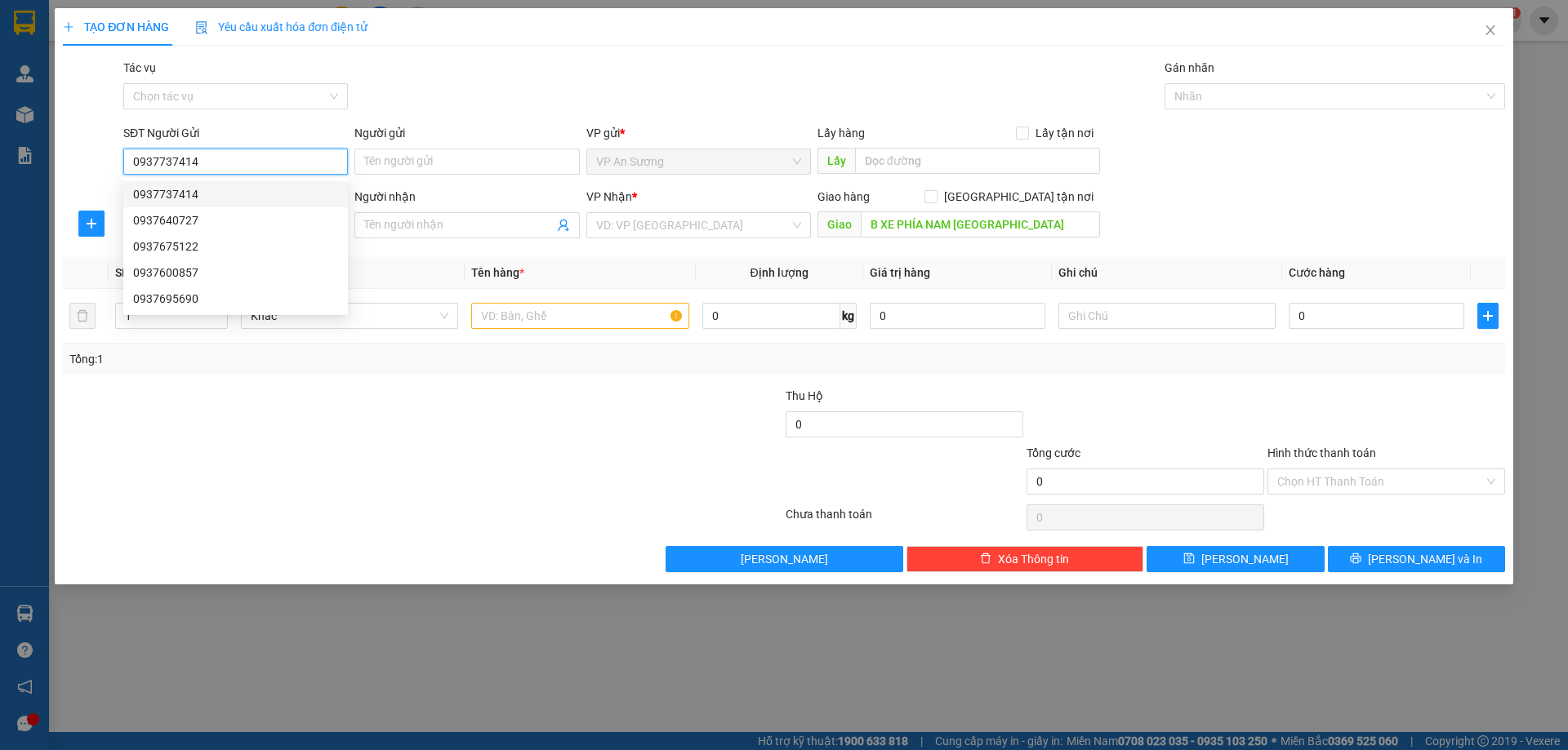
type input "400.000"
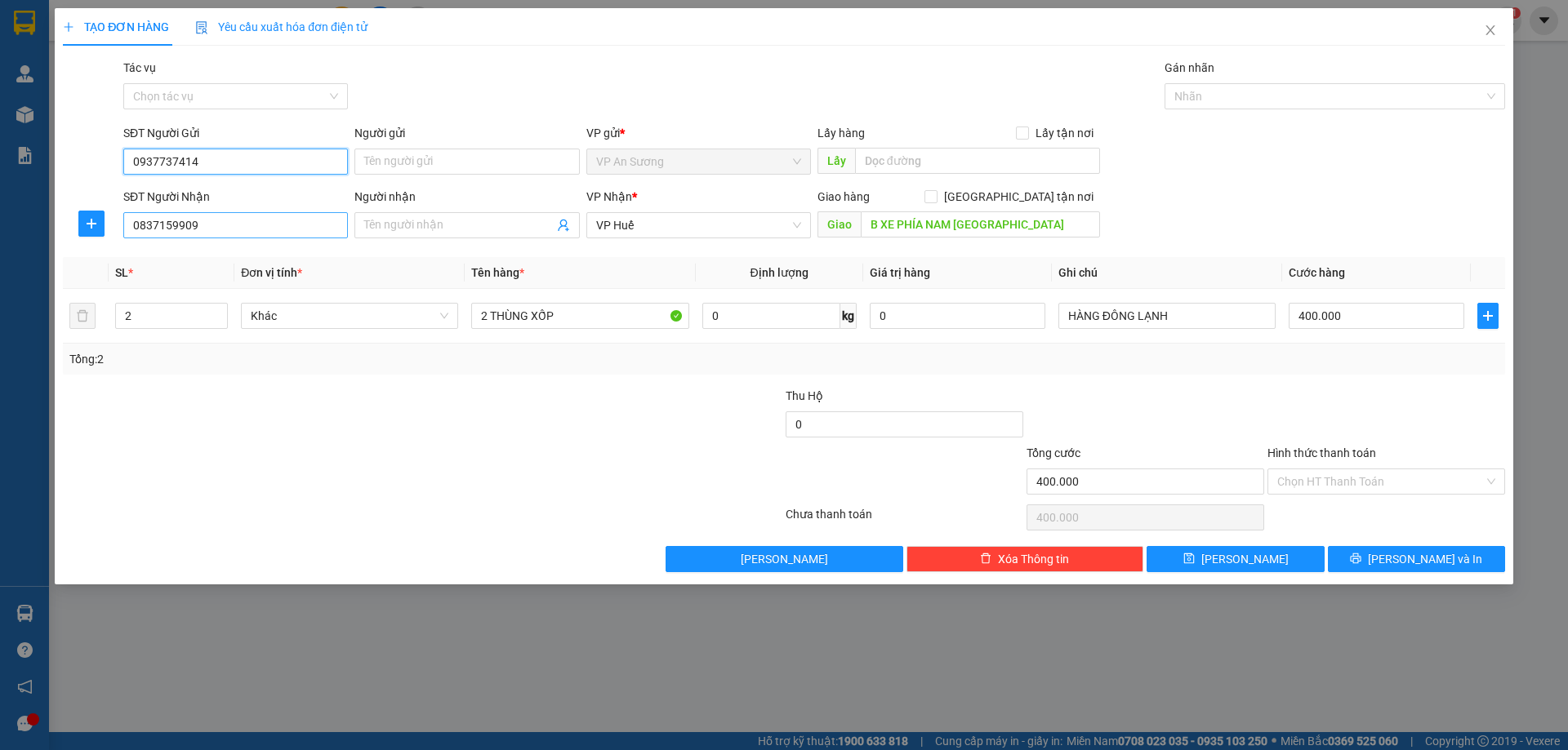
type input "0937737414"
click at [215, 231] on input "0837159909" at bounding box center [235, 225] width 225 height 26
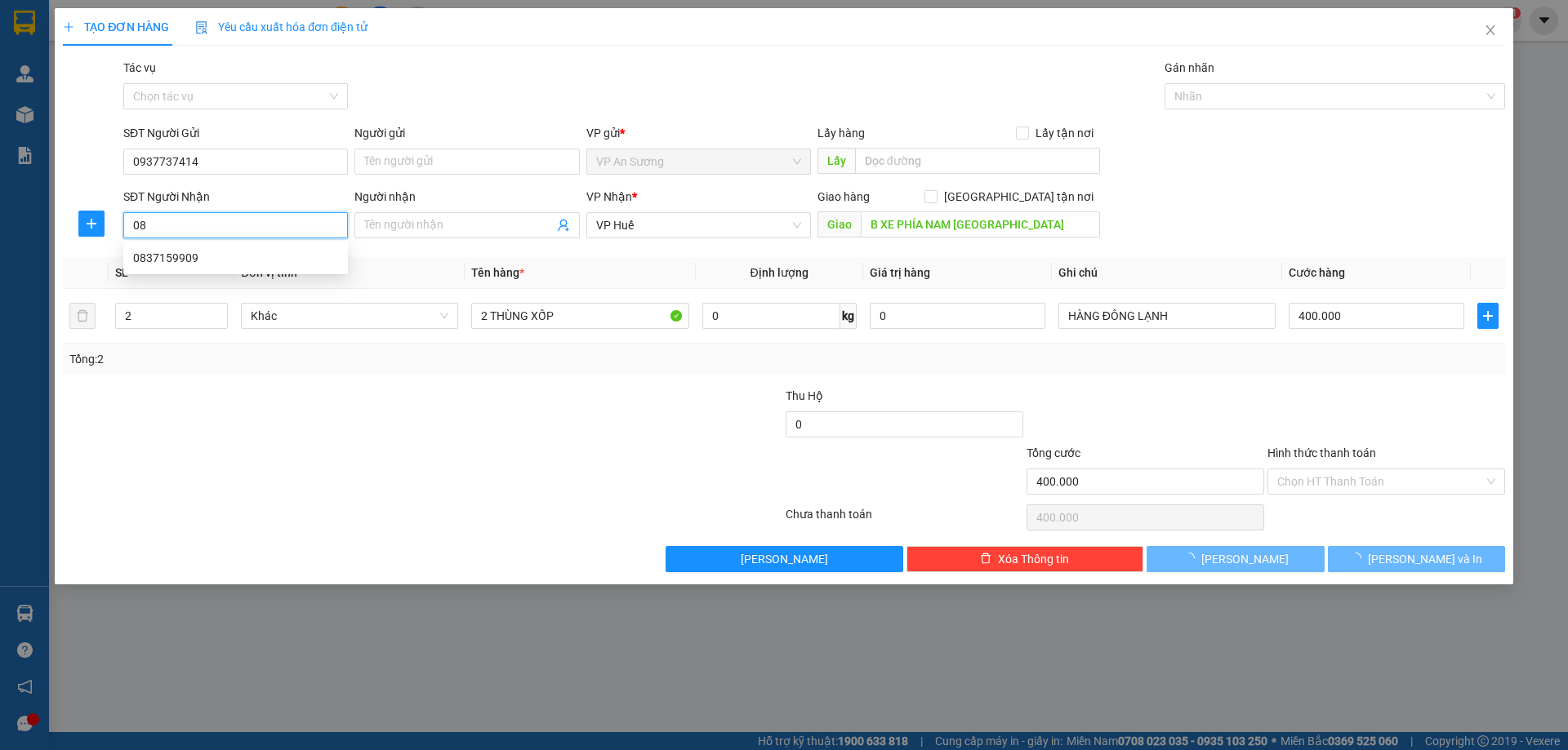
type input "0"
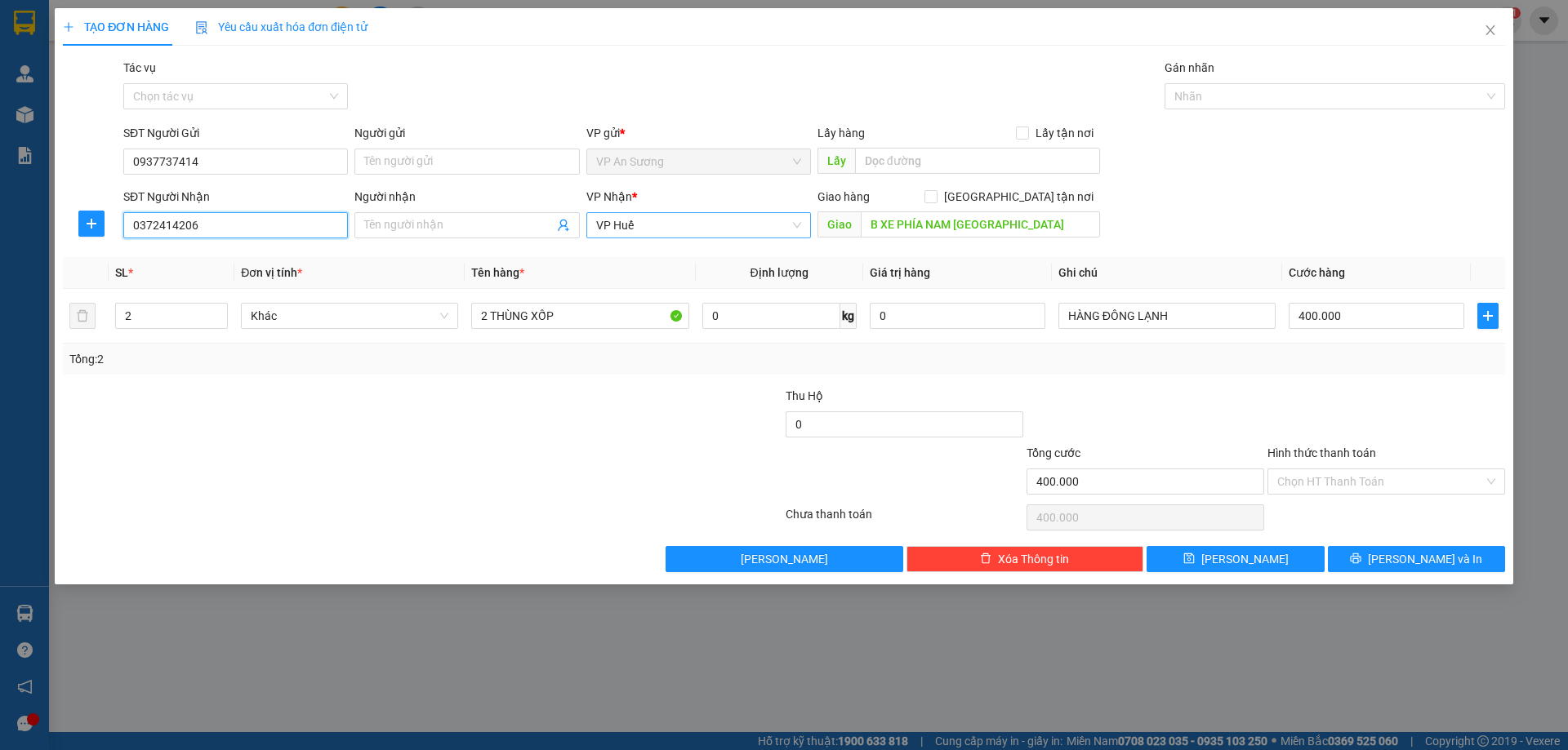
click at [650, 229] on span "VP Huế" at bounding box center [699, 225] width 205 height 25
type input "0372414206"
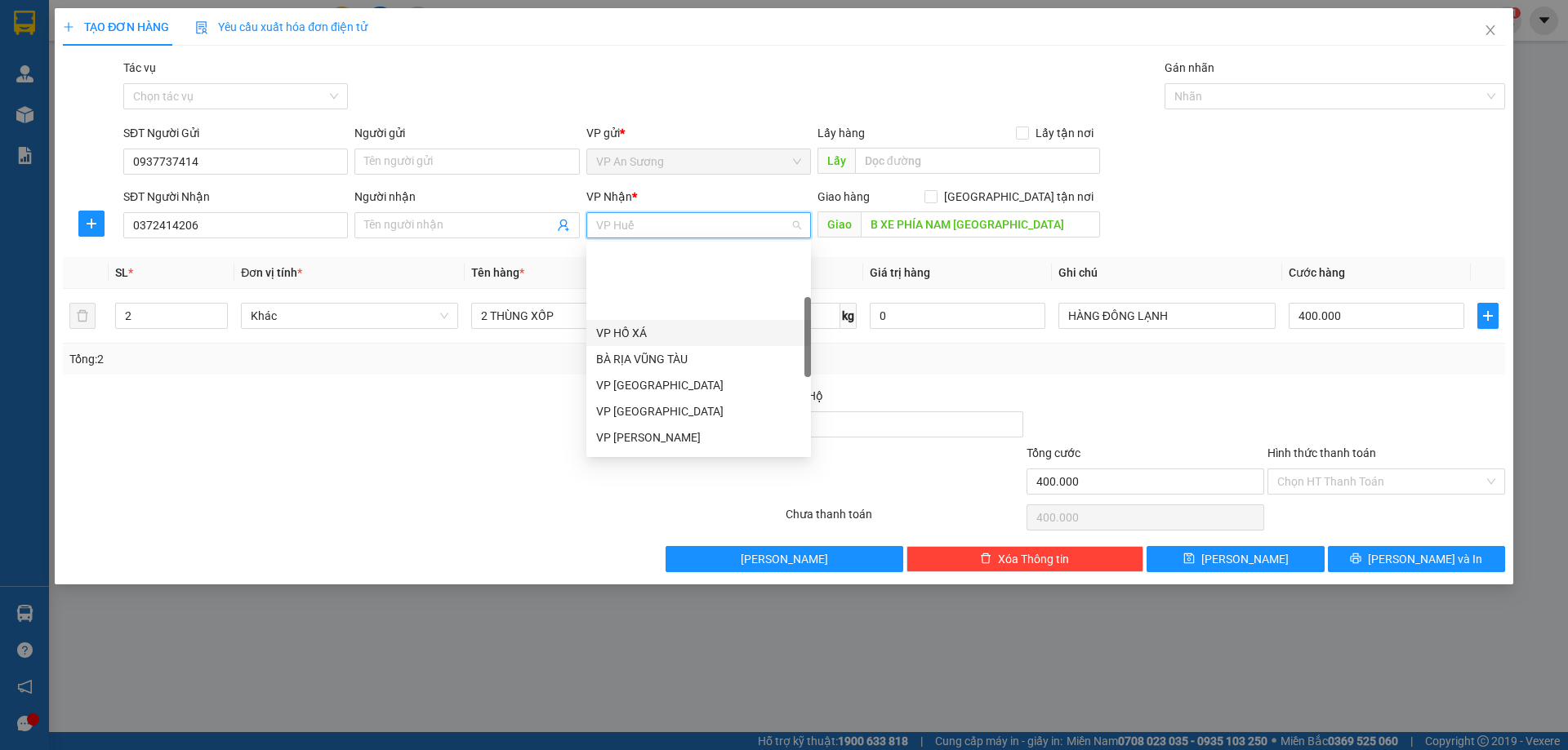
scroll to position [163, 0]
click at [647, 325] on div "VP [GEOGRAPHIC_DATA]" at bounding box center [699, 329] width 205 height 18
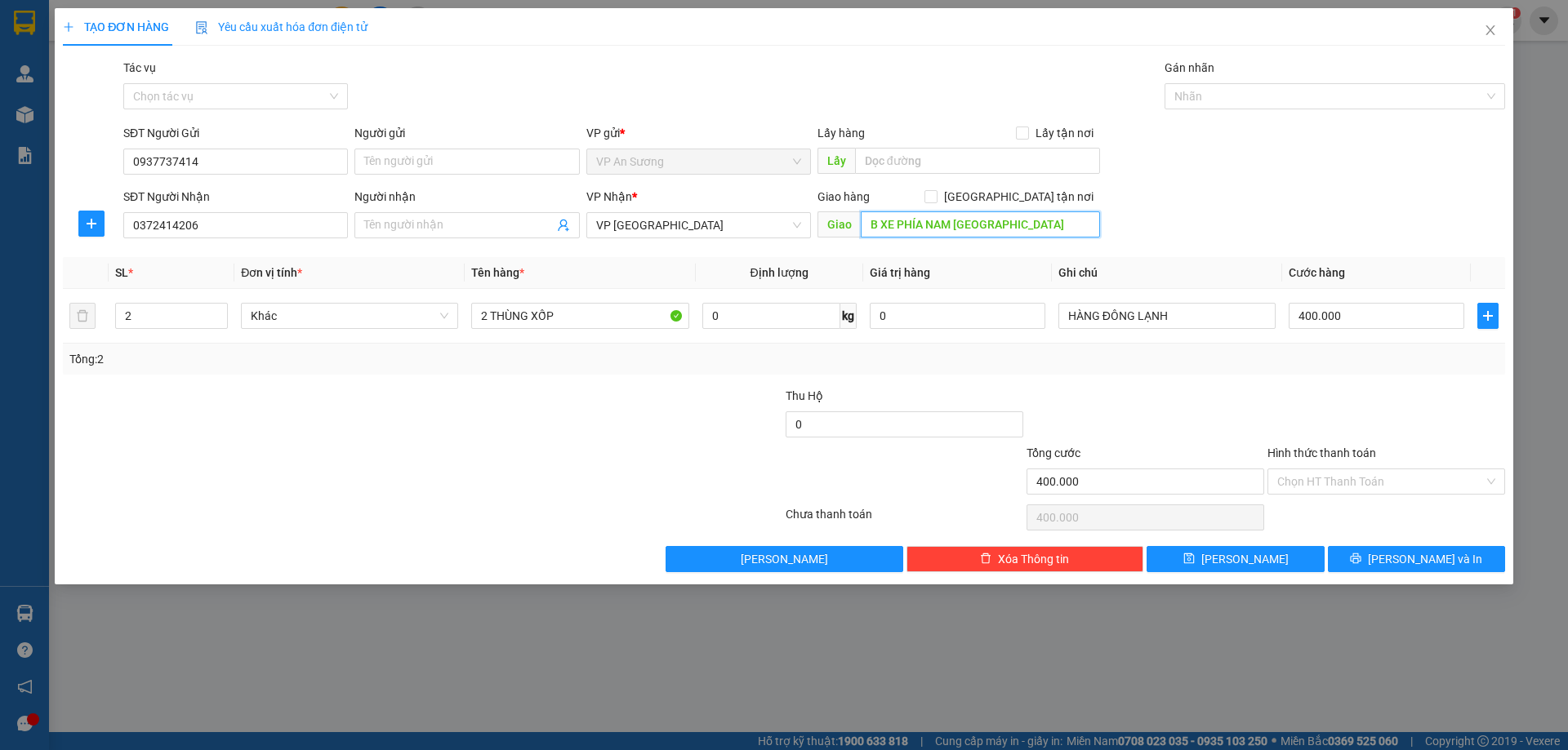
click at [990, 228] on input "B XE PHÍA NAM HUẾ" at bounding box center [980, 224] width 239 height 26
type input "BA ĐỒN"
click at [138, 315] on input "2" at bounding box center [172, 316] width 111 height 25
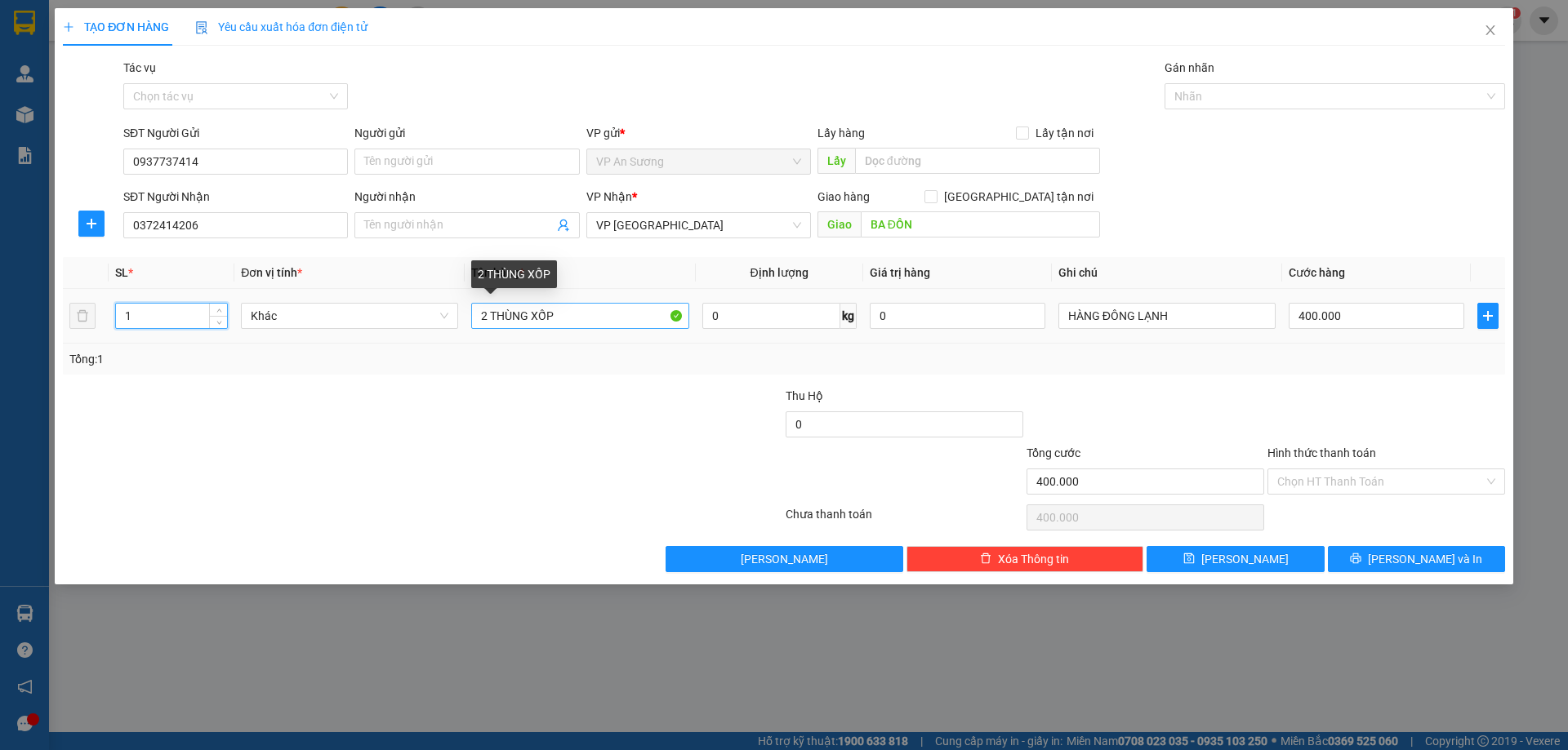
type input "1"
click at [489, 311] on input "2 THÙNG XỐP" at bounding box center [579, 316] width 217 height 26
type input "1 THÙNG XỐP"
click at [1350, 394] on div at bounding box center [1386, 416] width 241 height 57
click at [1371, 313] on input "400.000" at bounding box center [1377, 316] width 176 height 26
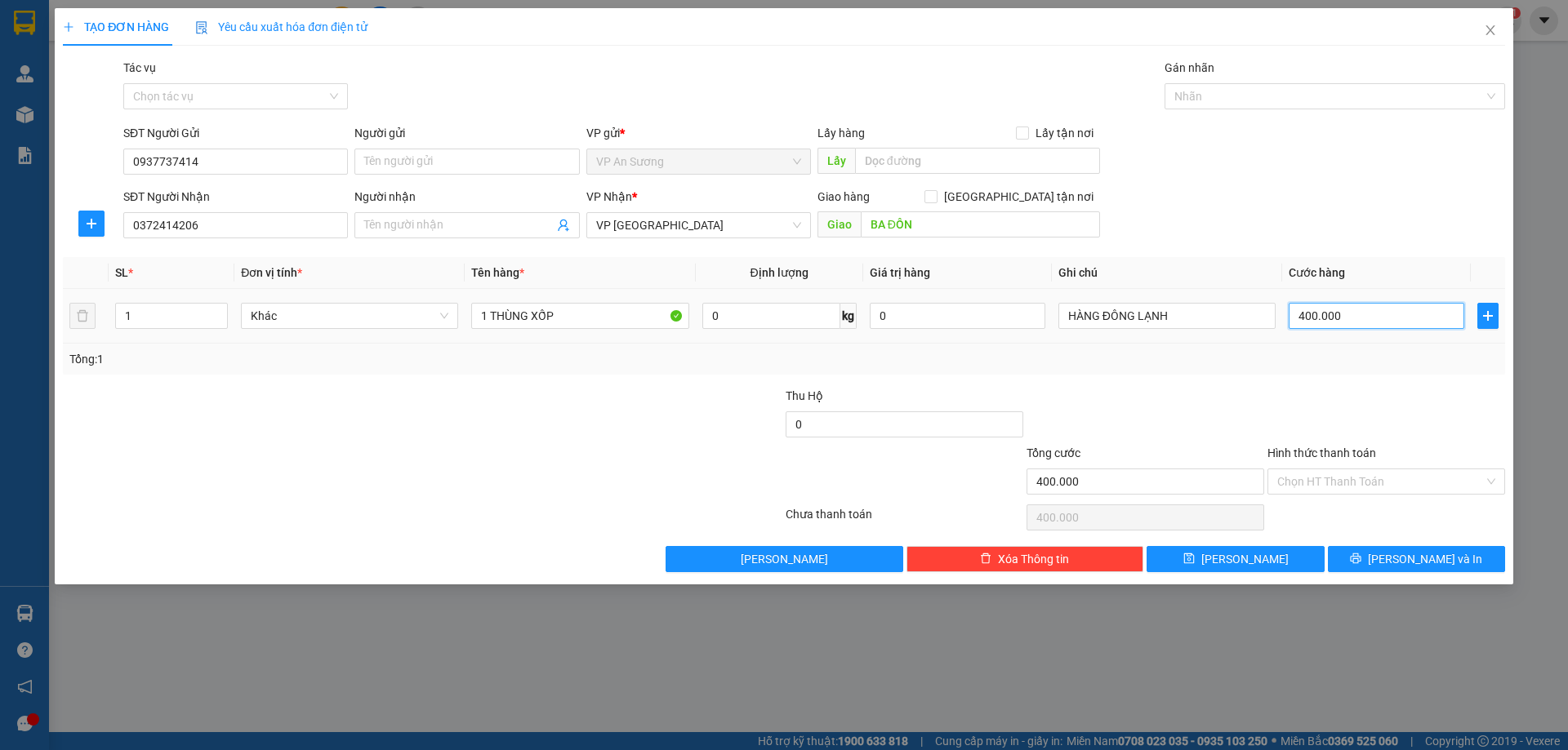
type input "0"
type input "1"
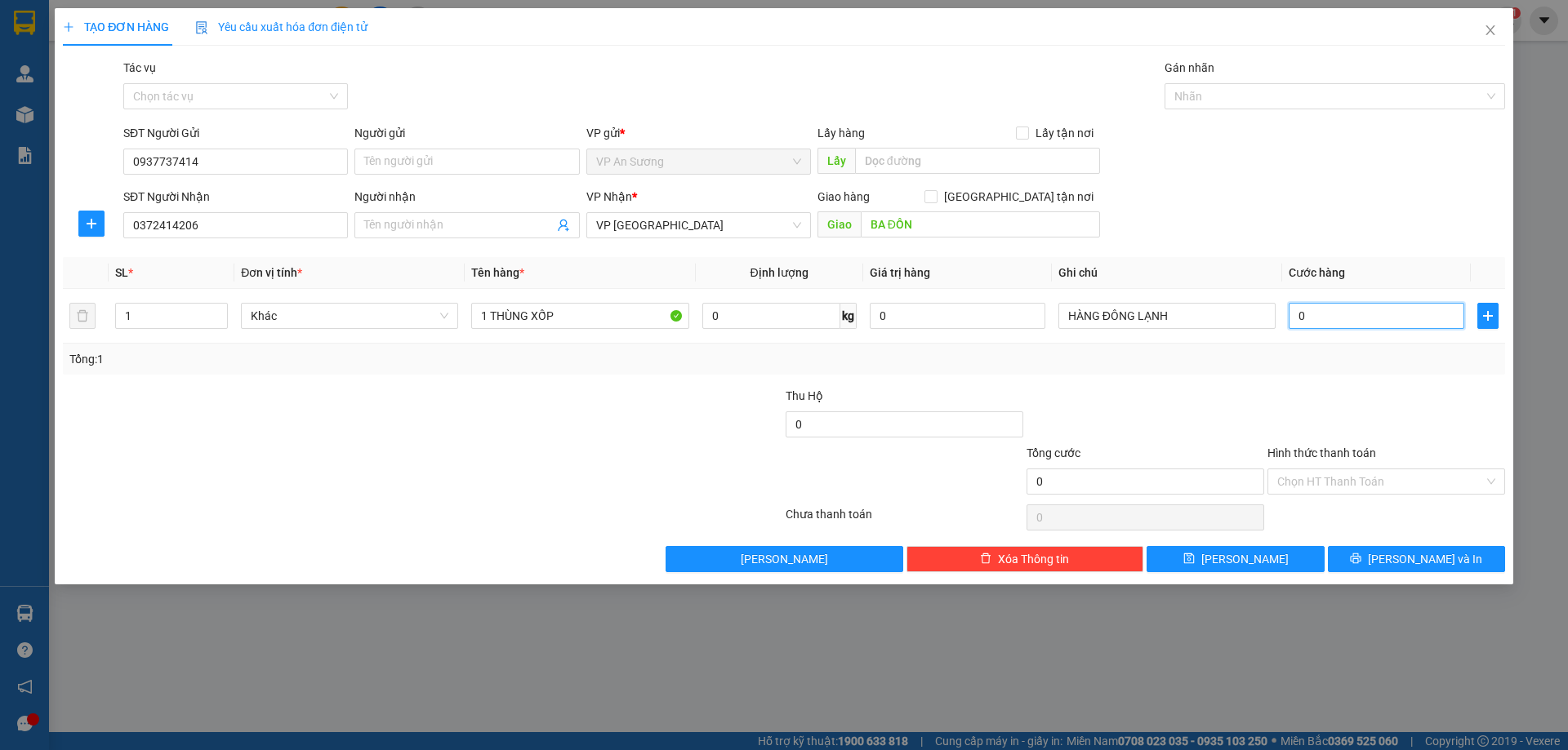
type input "01"
type input "15"
type input "015"
type input "150"
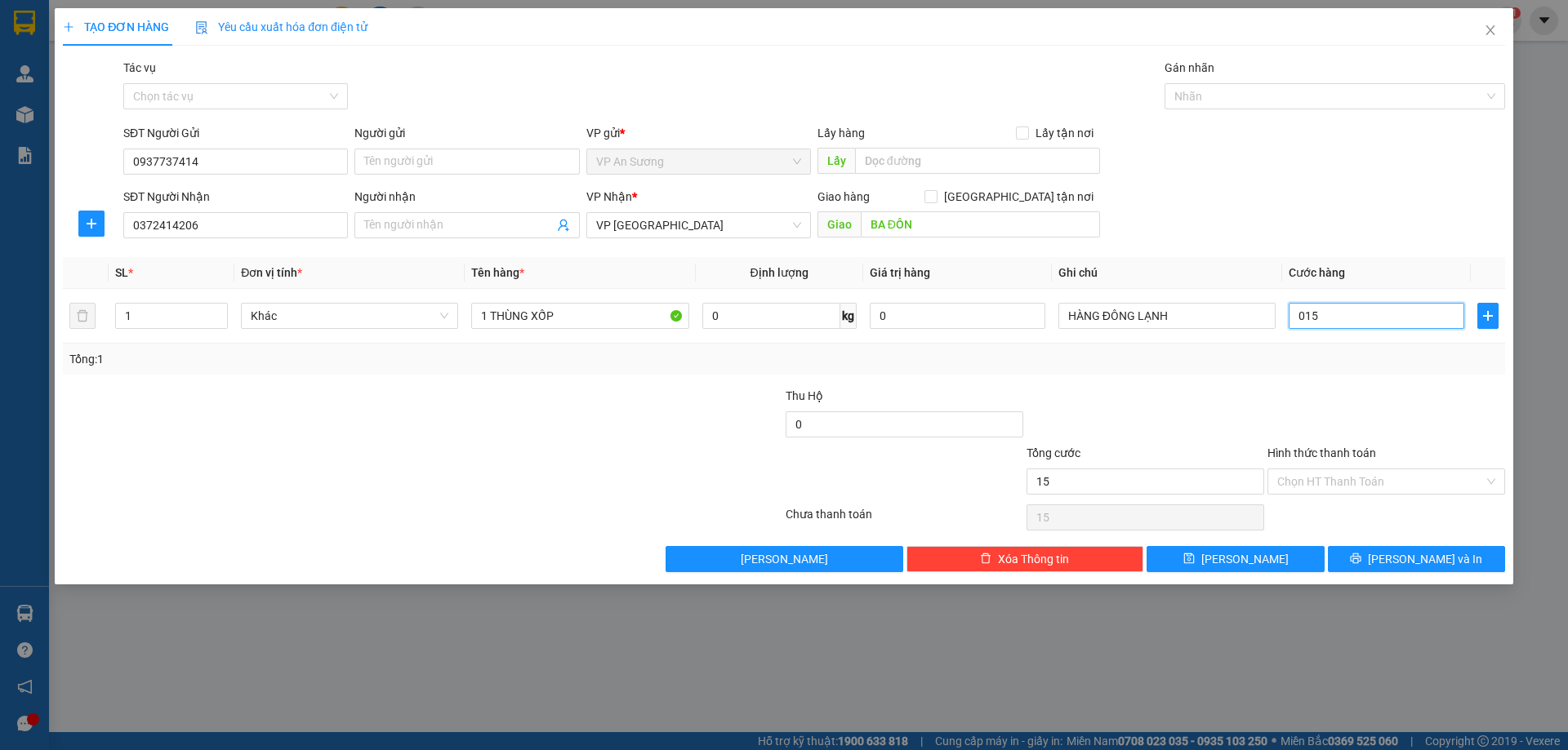
type input "150"
type input "0.150"
type input "150.000"
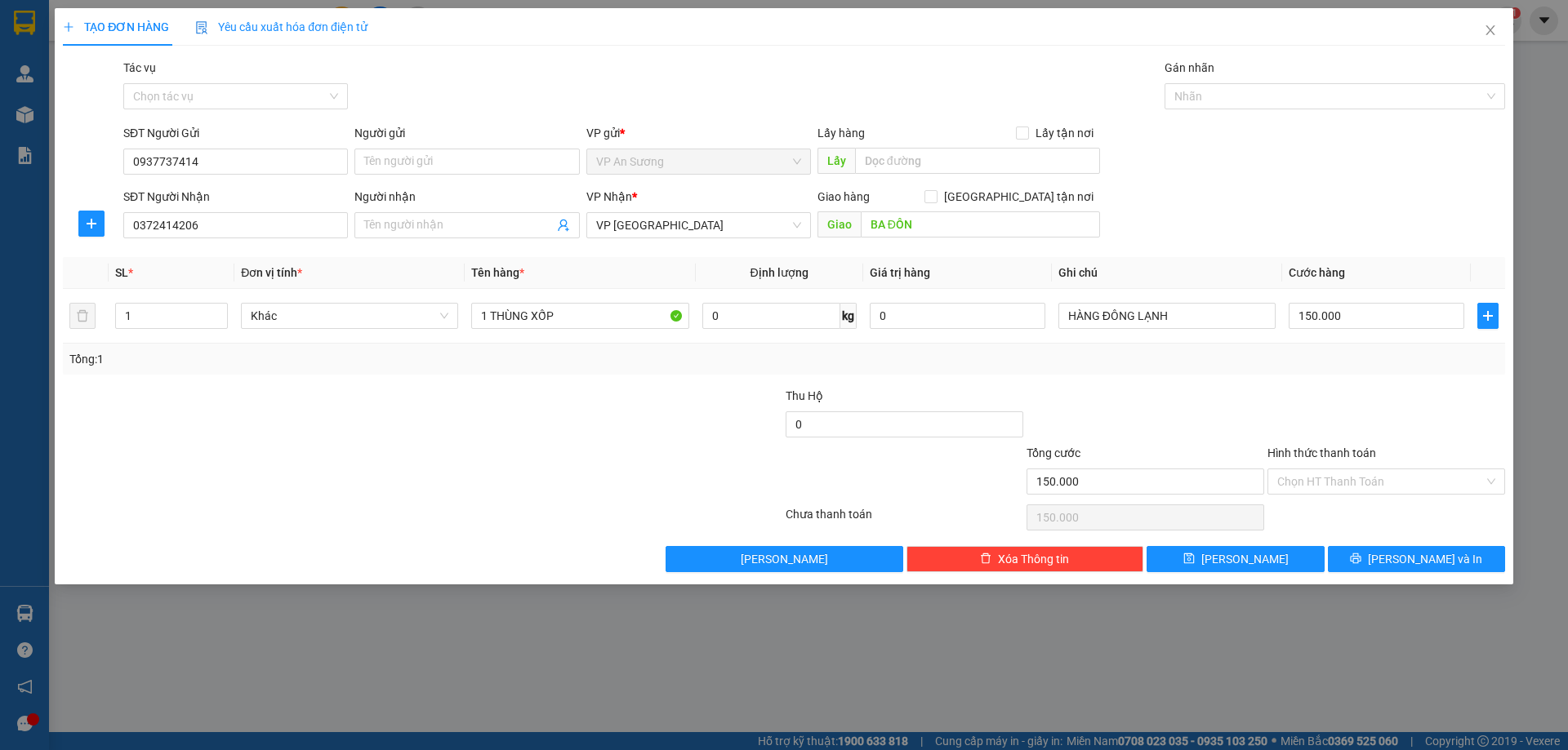
click at [1225, 388] on div at bounding box center [1146, 416] width 241 height 57
click at [1420, 557] on span "[PERSON_NAME] và In" at bounding box center [1426, 559] width 115 height 18
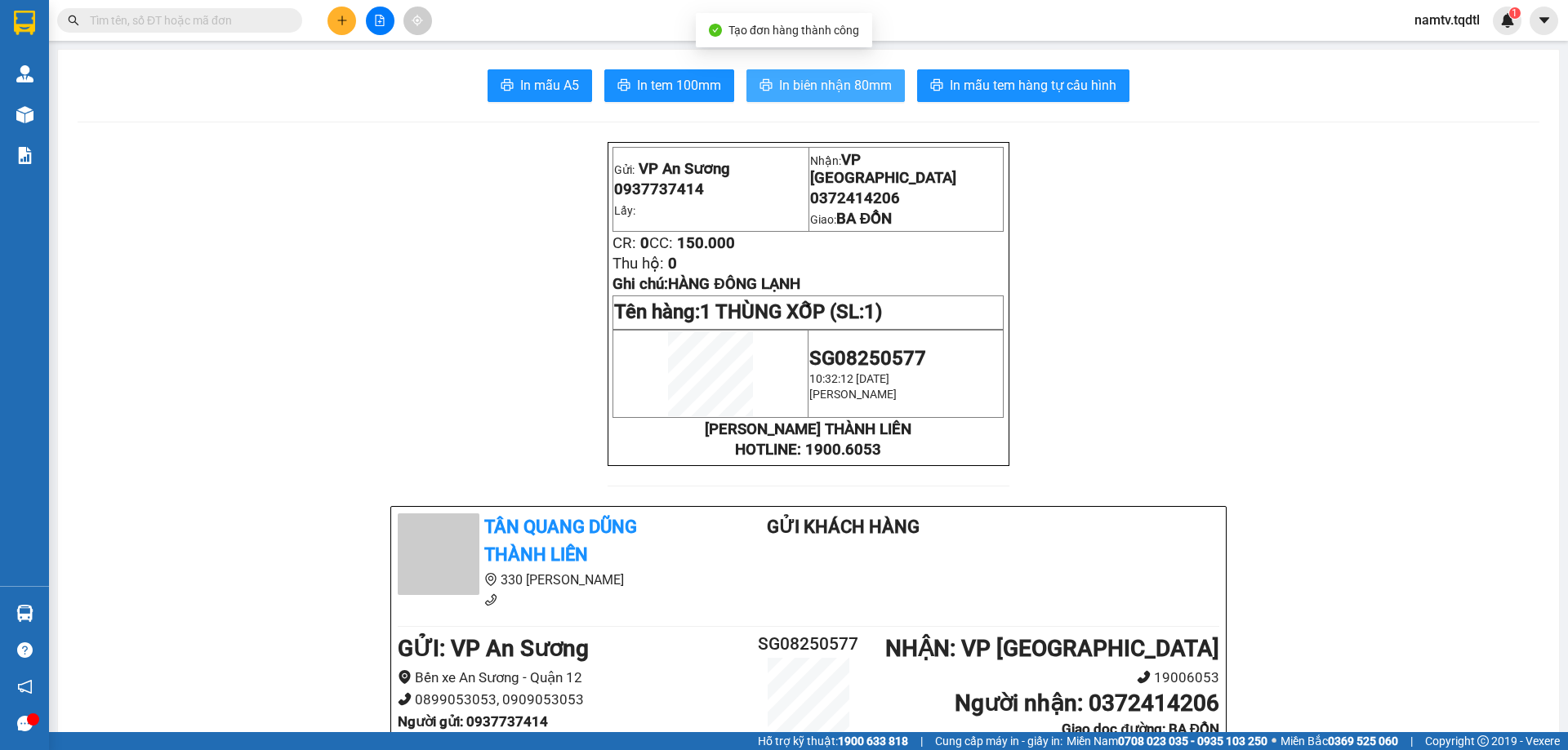
click at [814, 79] on span "In biên nhận 80mm" at bounding box center [835, 85] width 113 height 20
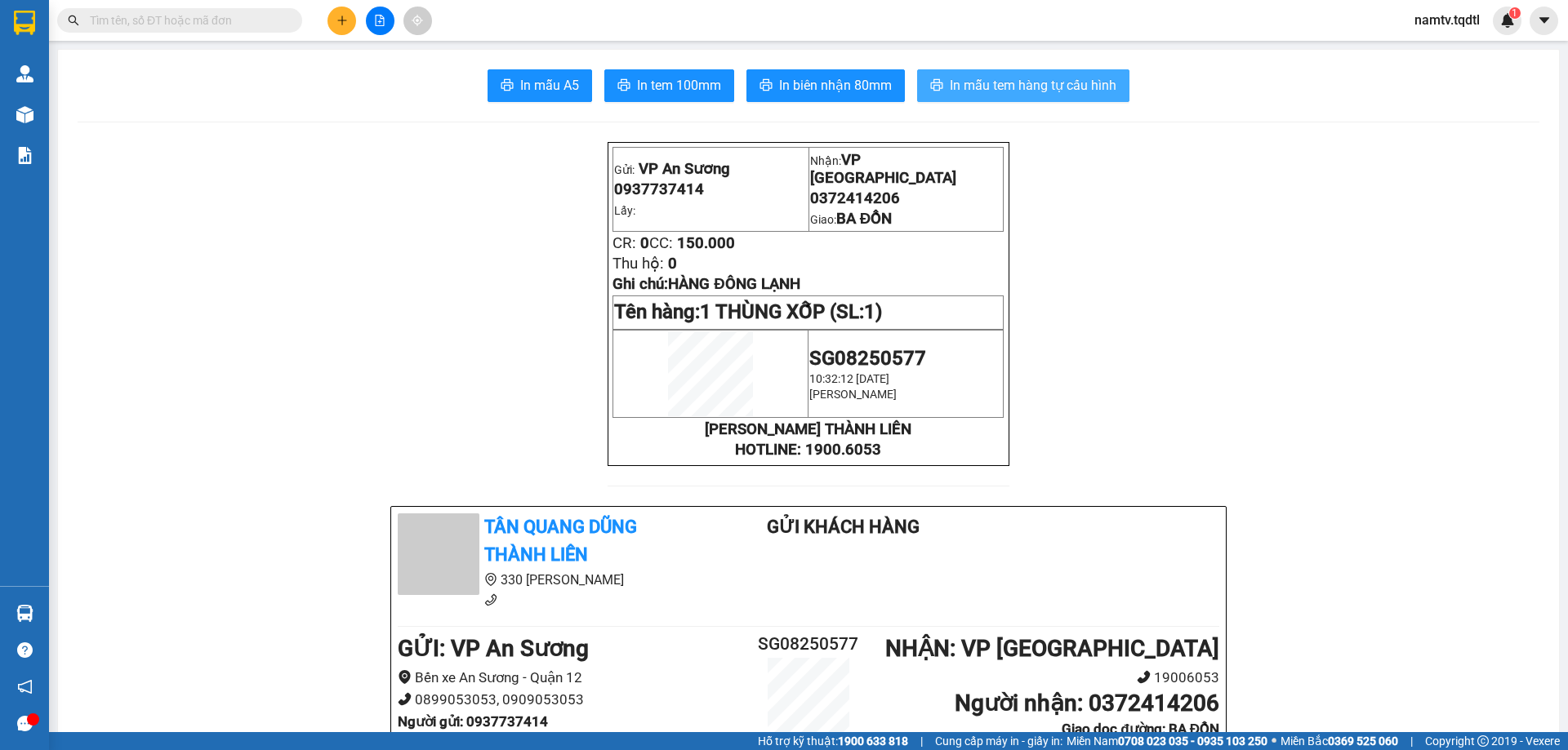
click at [1003, 88] on span "In mẫu tem hàng tự cấu hình" at bounding box center [1033, 85] width 166 height 20
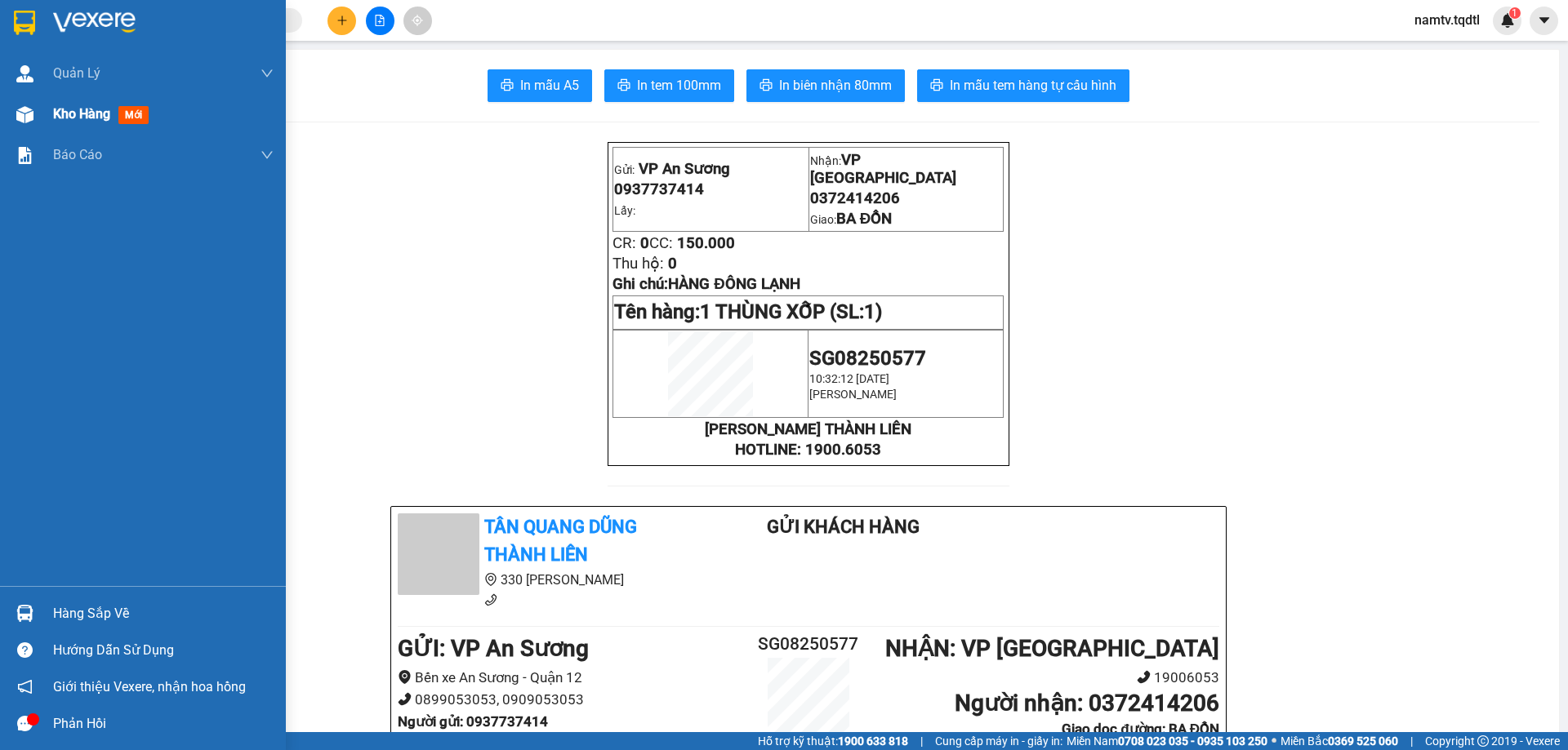
click at [76, 114] on span "Kho hàng" at bounding box center [81, 114] width 57 height 16
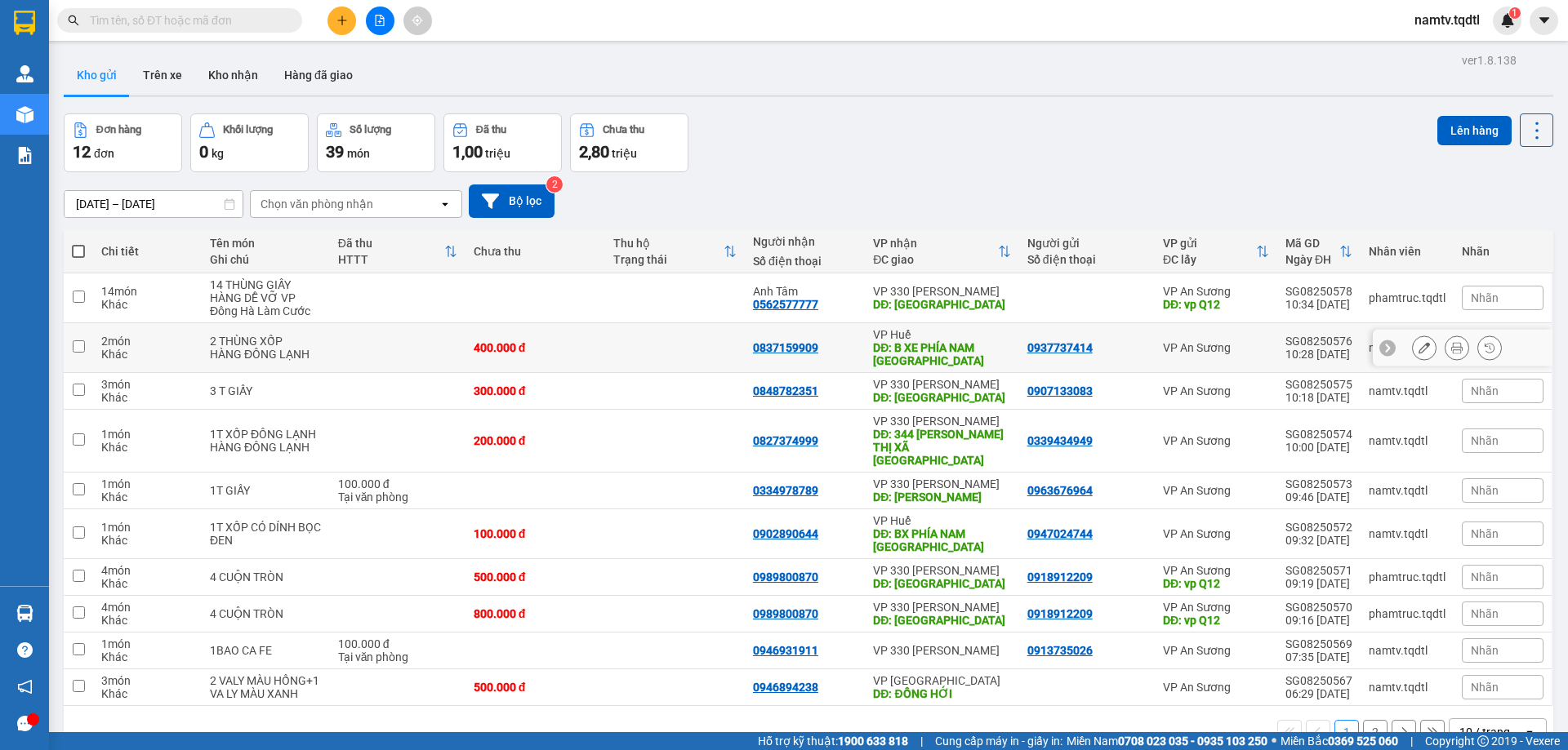
click at [67, 342] on td at bounding box center [79, 348] width 30 height 50
checkbox input "true"
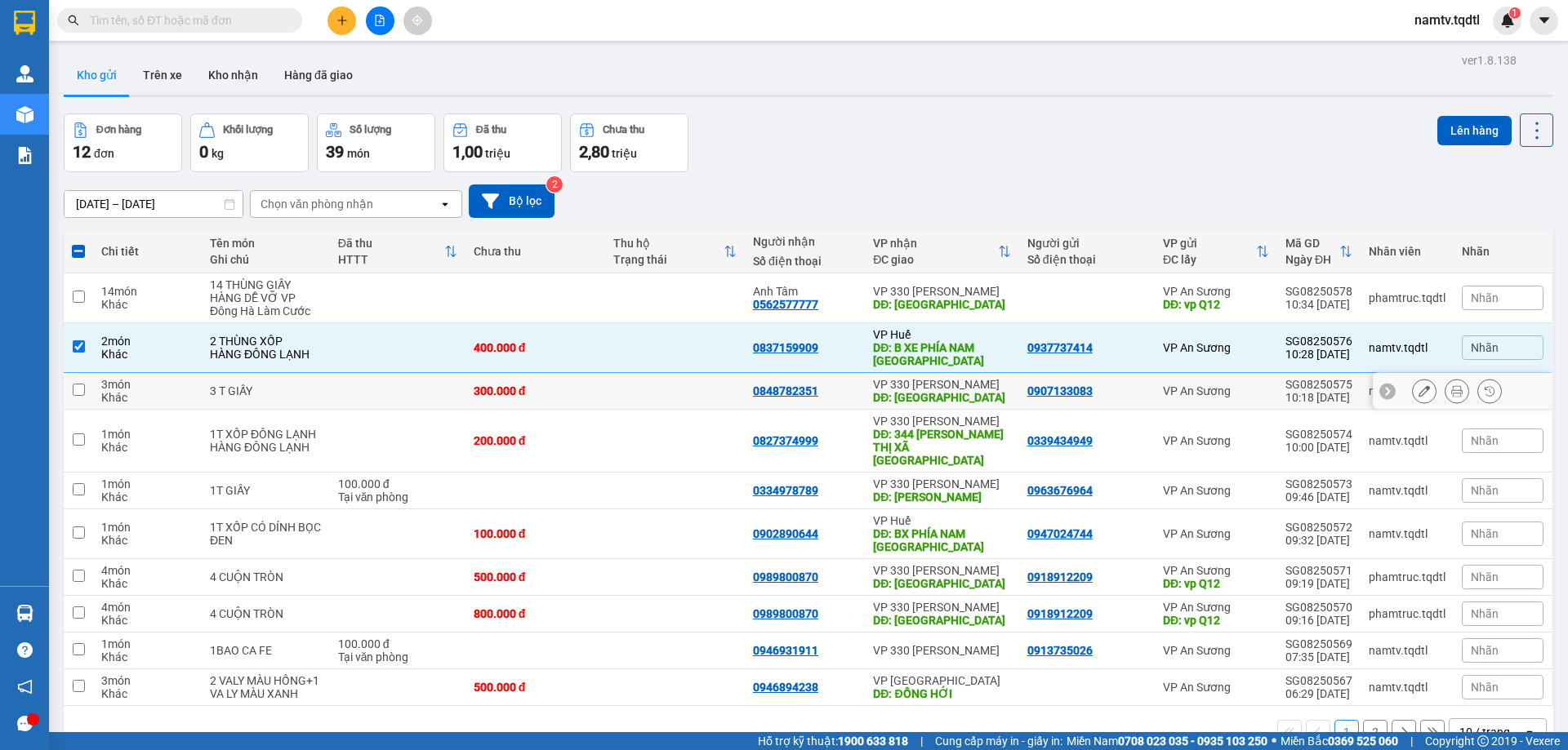
drag, startPoint x: 78, startPoint y: 389, endPoint x: 115, endPoint y: 393, distance: 37.2
click at [79, 389] on input "checkbox" at bounding box center [79, 390] width 12 height 12
checkbox input "true"
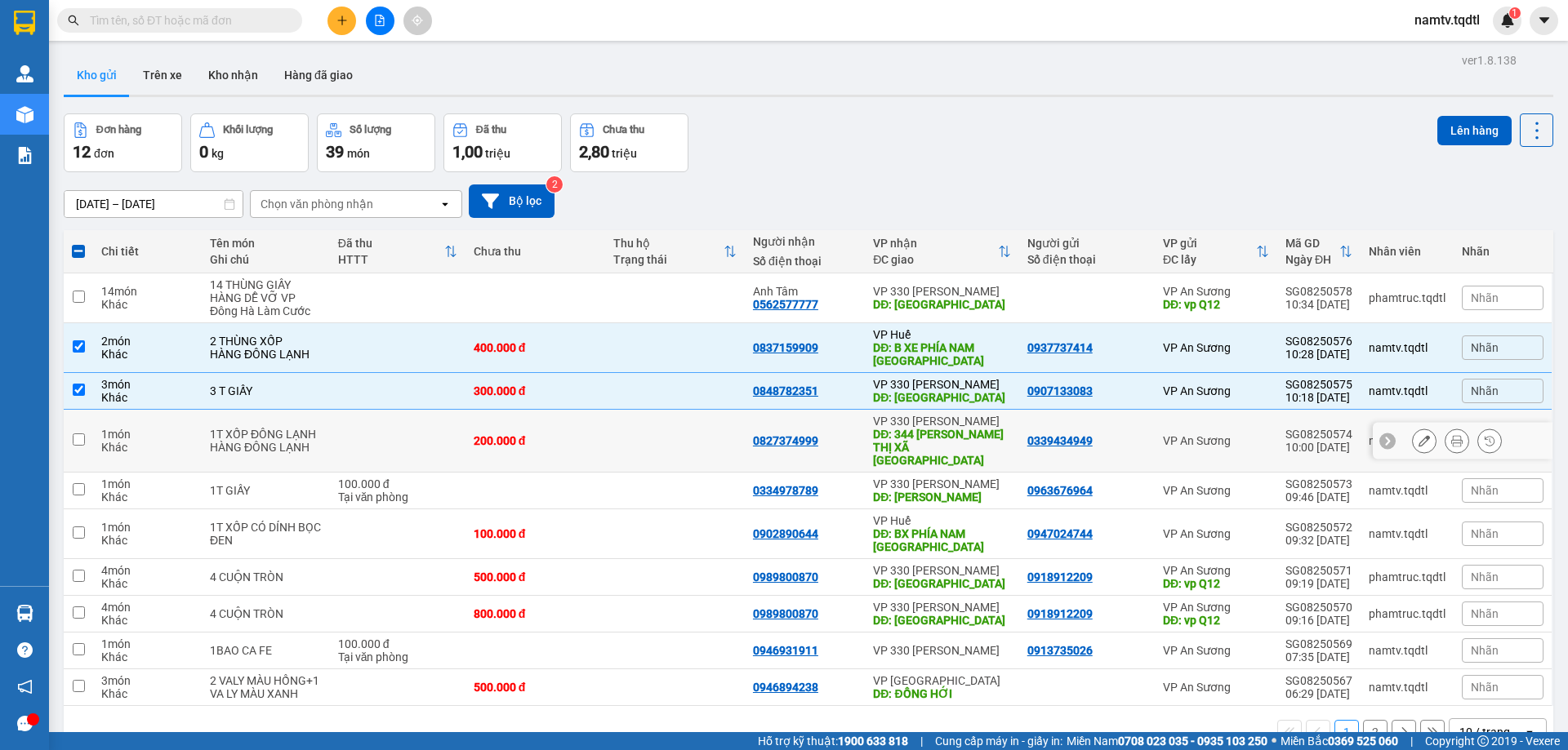
click at [78, 433] on input "checkbox" at bounding box center [79, 439] width 12 height 12
checkbox input "true"
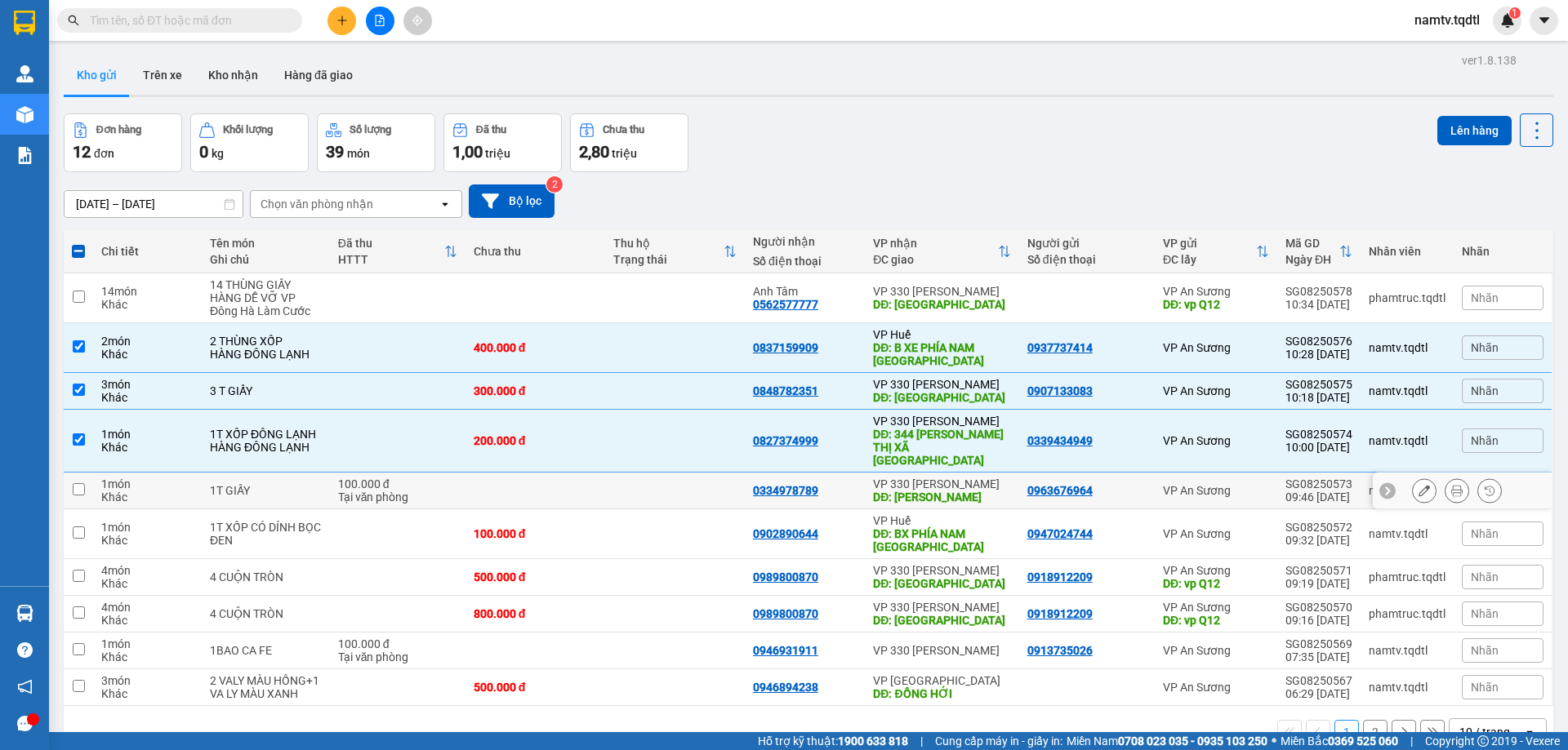
click at [74, 483] on input "checkbox" at bounding box center [79, 489] width 12 height 12
checkbox input "true"
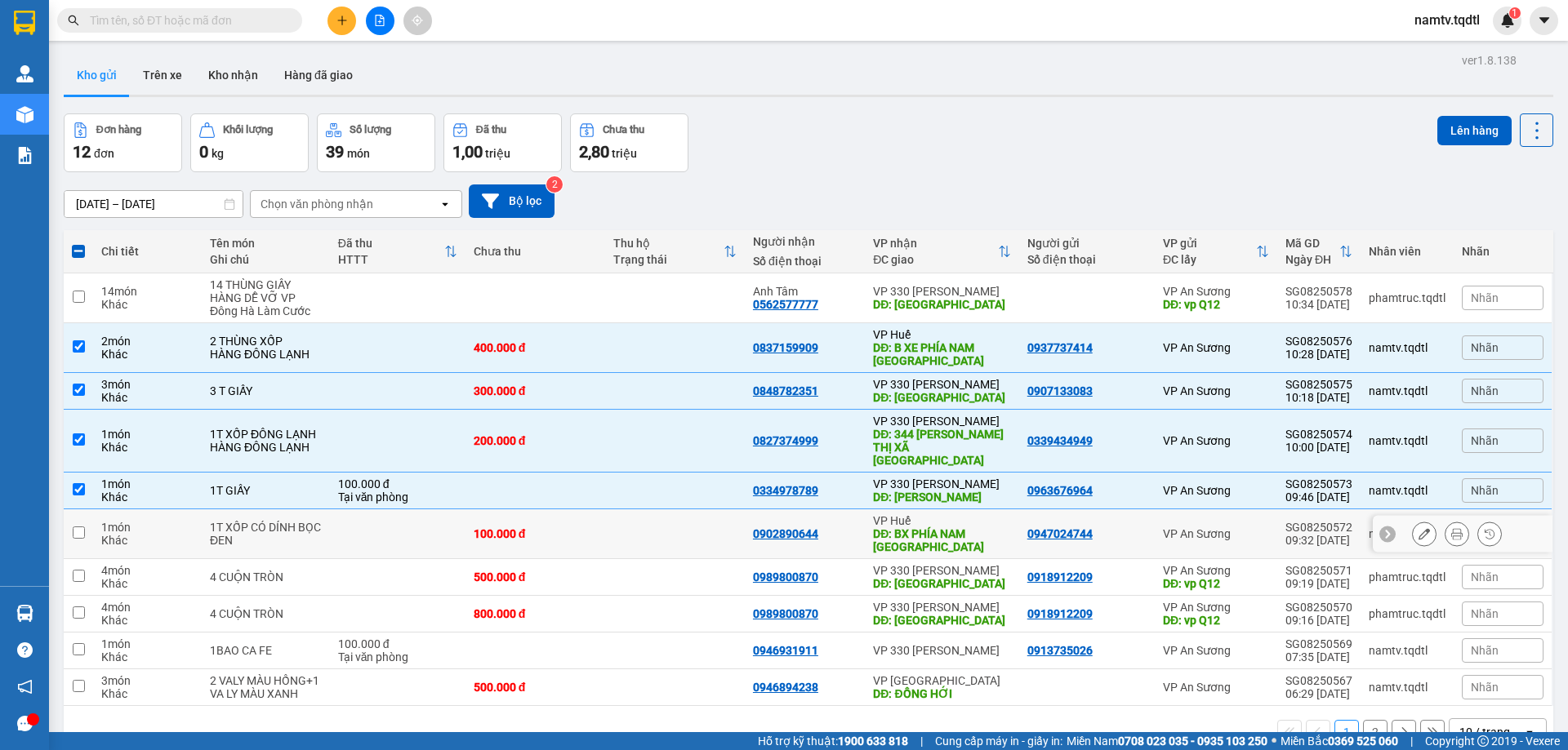
click at [92, 513] on td at bounding box center [79, 535] width 30 height 50
checkbox input "true"
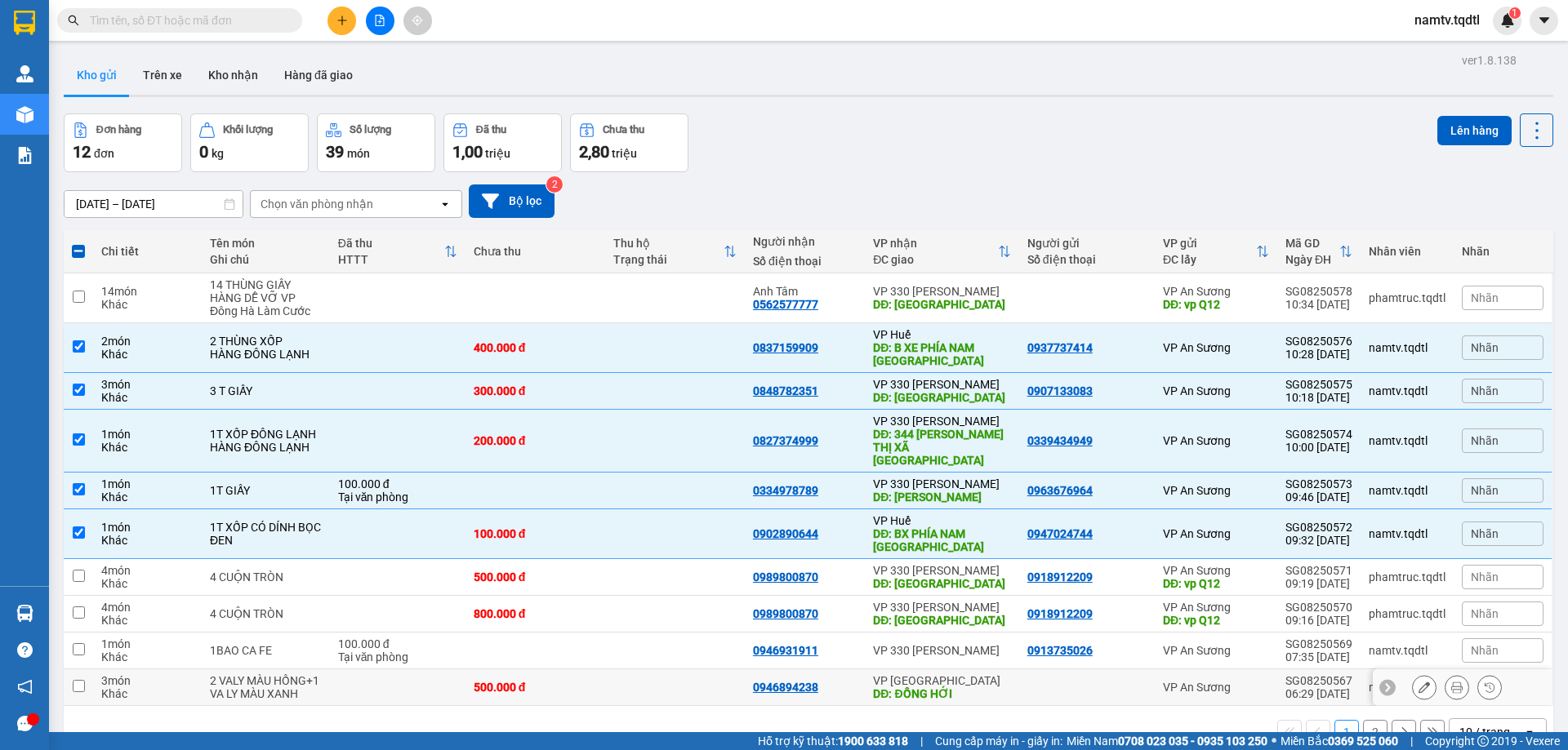
drag, startPoint x: 75, startPoint y: 662, endPoint x: 175, endPoint y: 668, distance: 100.2
click at [85, 670] on td at bounding box center [79, 688] width 30 height 37
checkbox input "true"
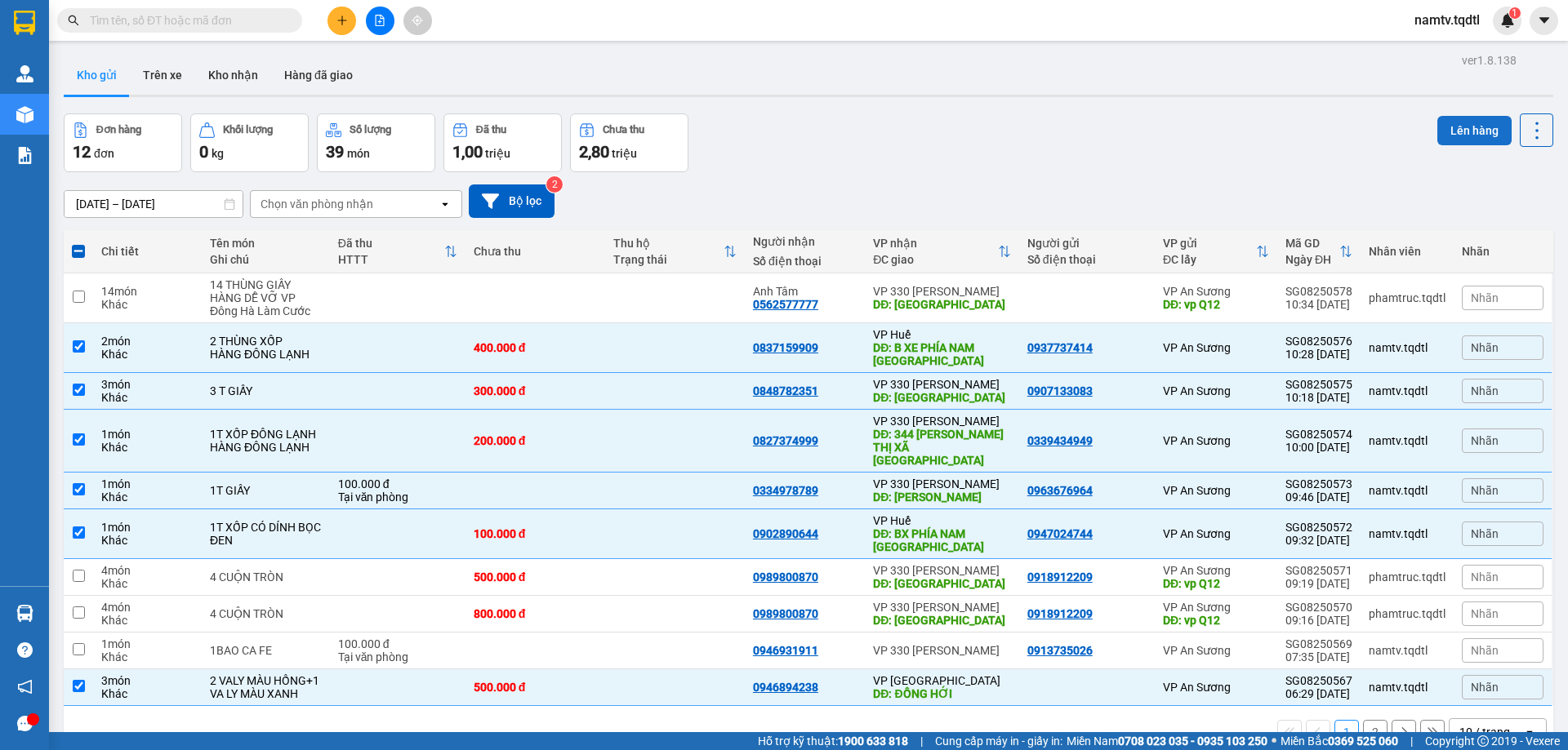
click at [1463, 128] on button "Lên hàng" at bounding box center [1475, 131] width 74 height 30
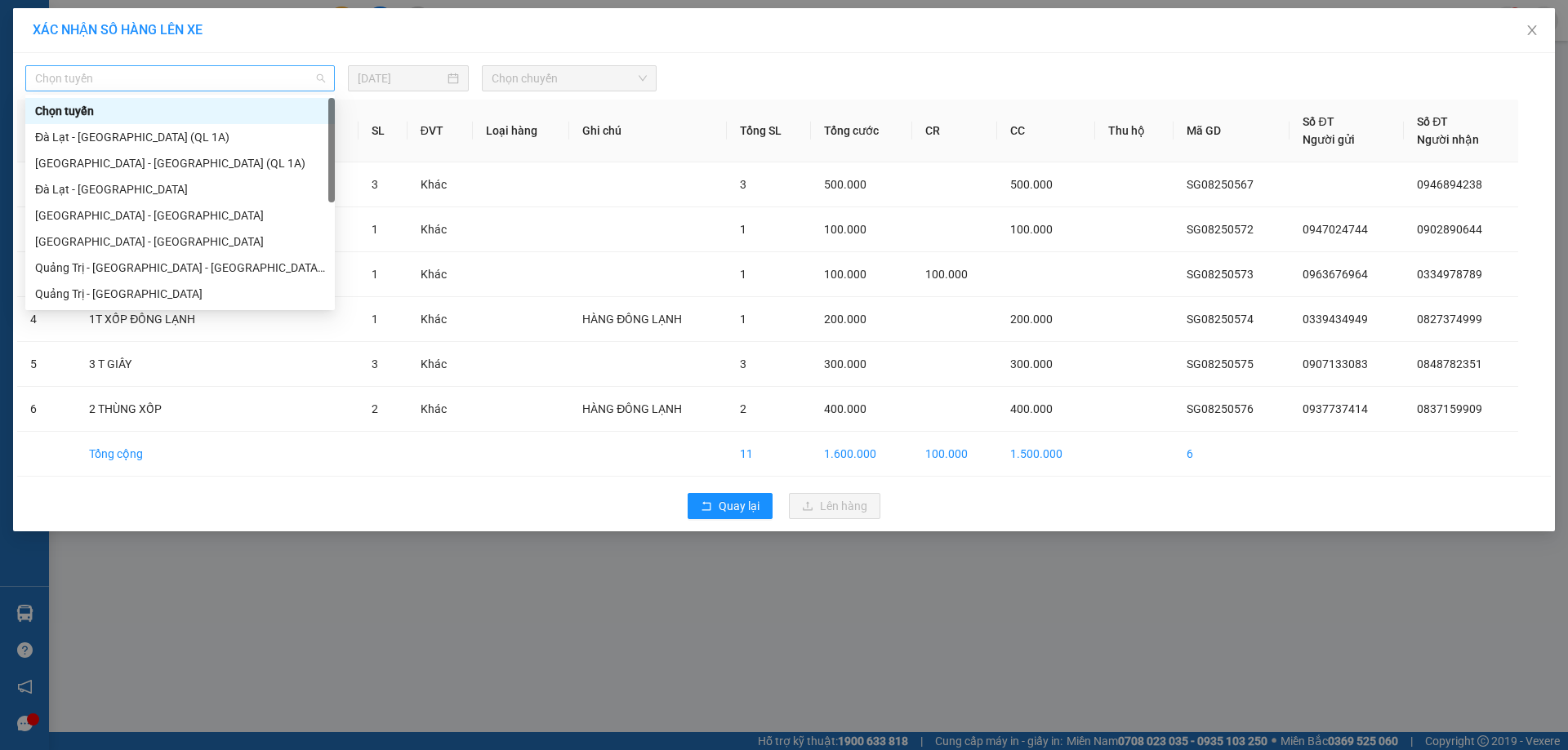
click at [214, 71] on span "Chọn tuyến" at bounding box center [180, 79] width 290 height 25
click at [60, 242] on div "[GEOGRAPHIC_DATA] - [GEOGRAPHIC_DATA]" at bounding box center [180, 241] width 290 height 18
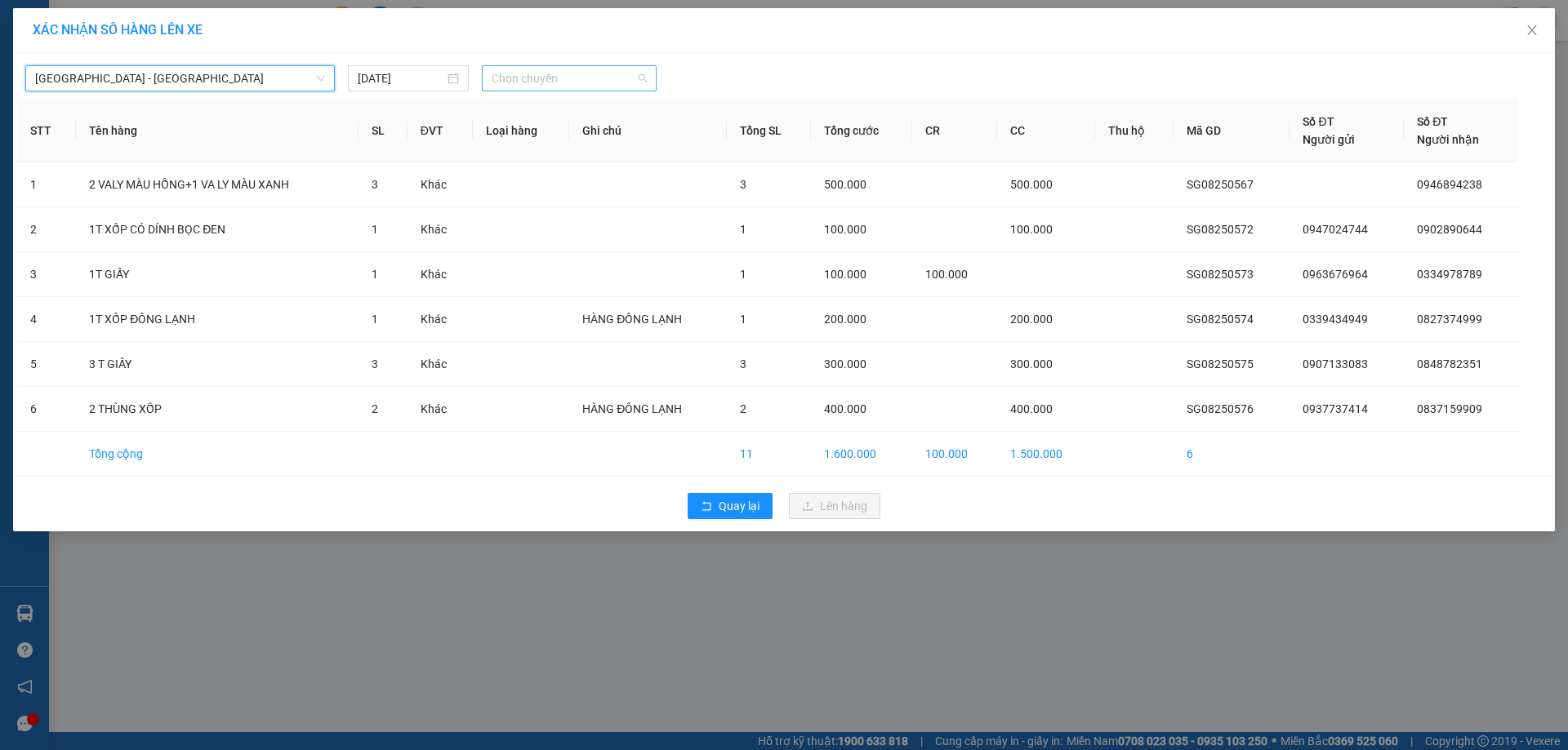
click at [595, 77] on span "Chọn chuyến" at bounding box center [569, 79] width 155 height 25
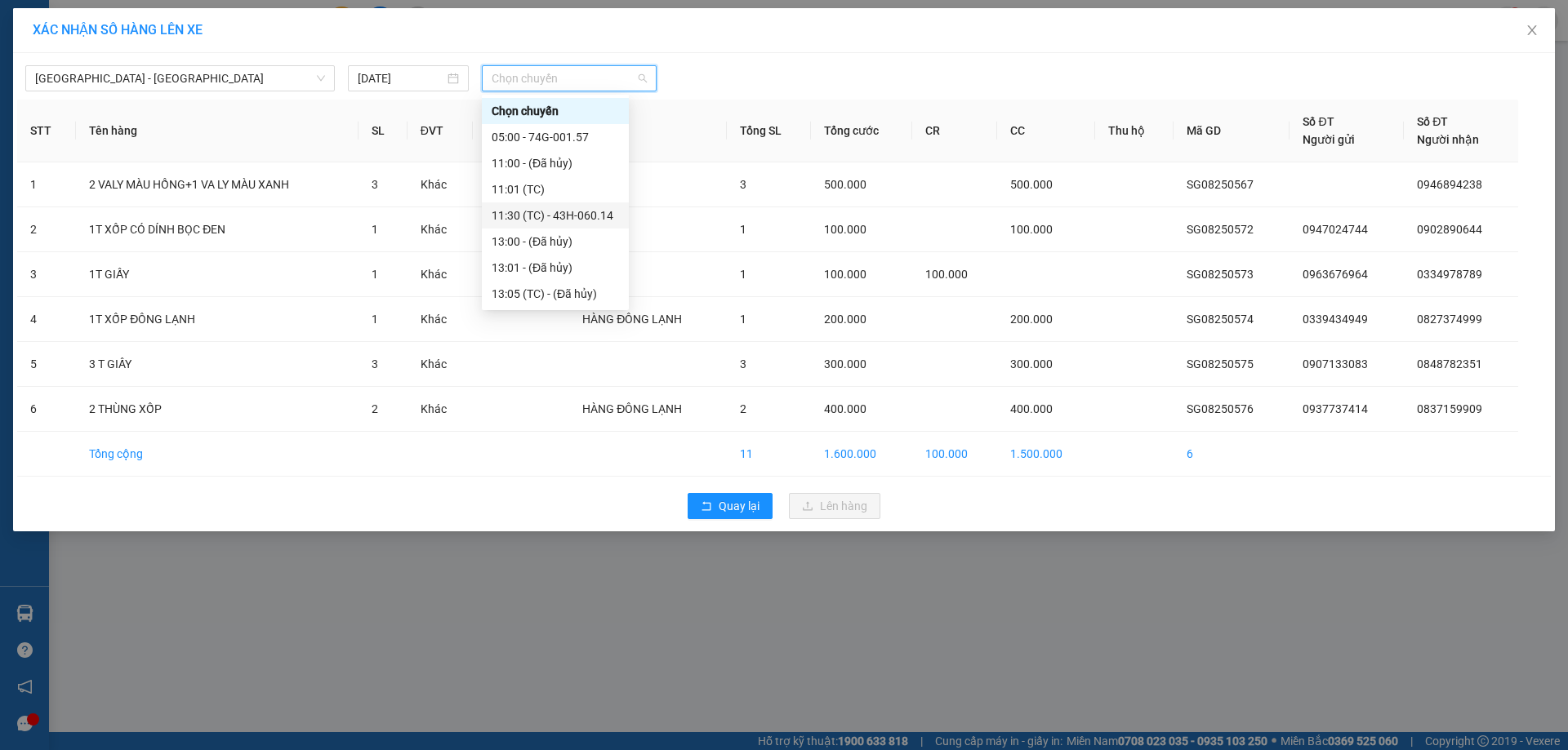
click at [565, 212] on div "11:30 (TC) - 43H-060.14" at bounding box center [555, 215] width 128 height 18
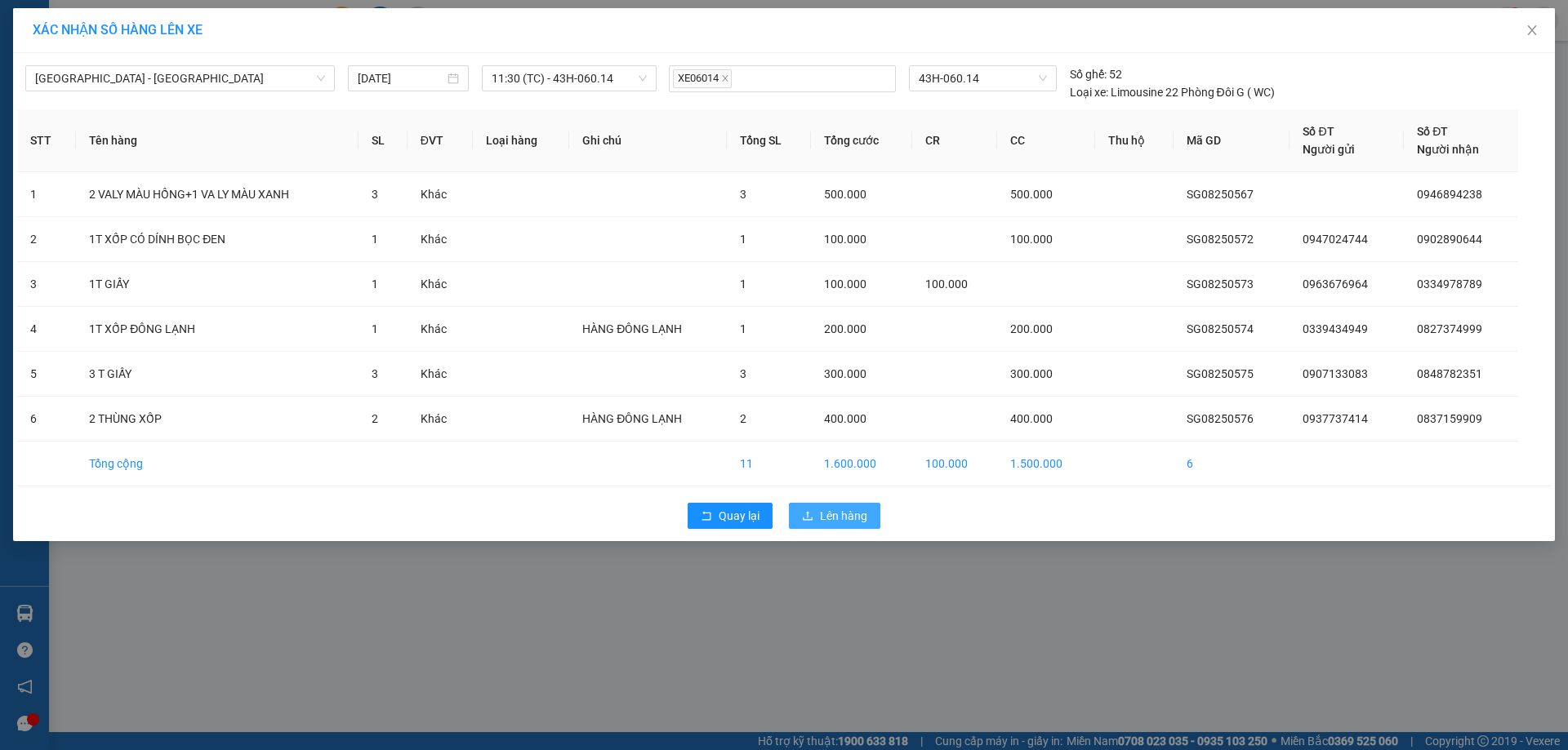
click at [840, 516] on span "Lên hàng" at bounding box center [844, 515] width 47 height 18
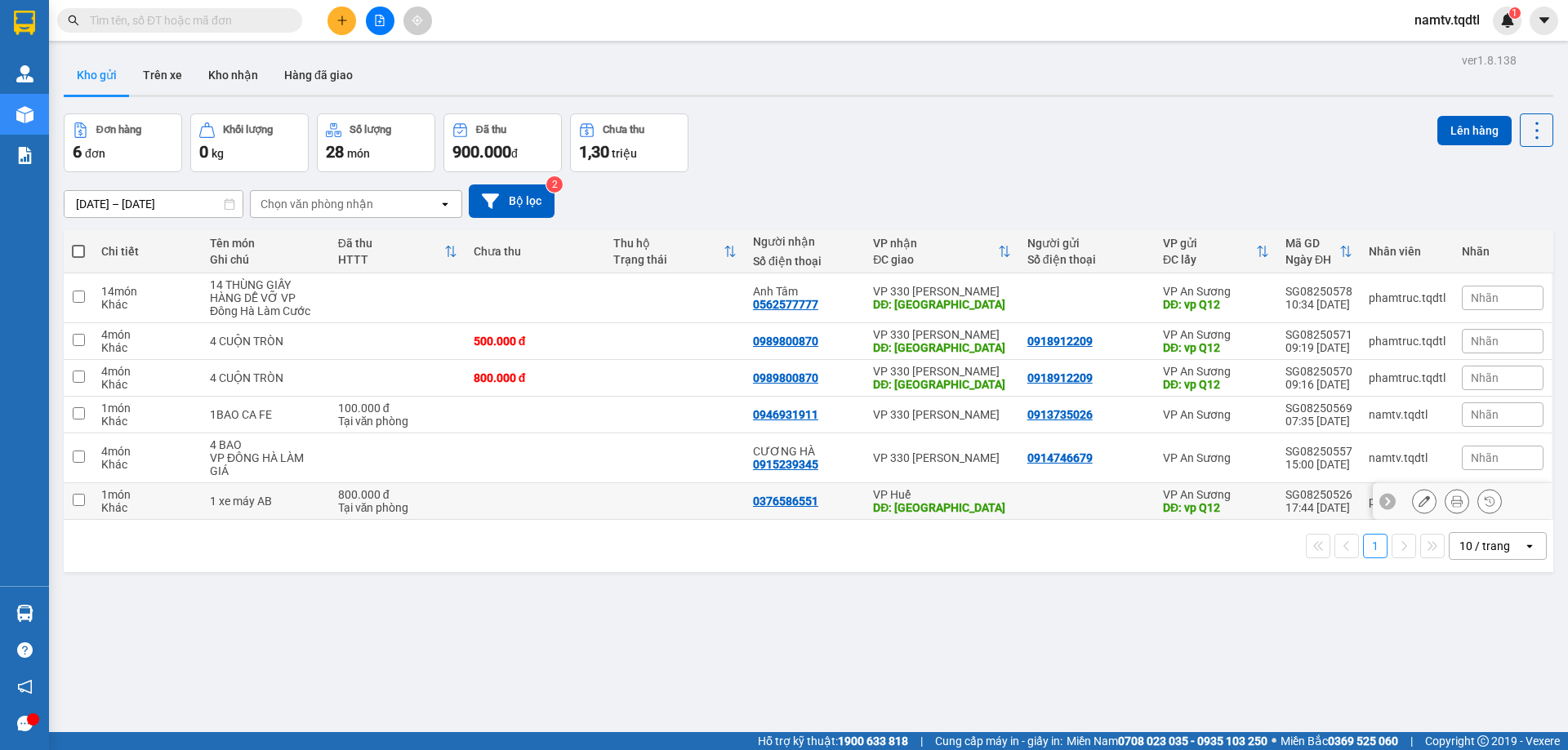
click at [81, 497] on input "checkbox" at bounding box center [79, 500] width 12 height 12
checkbox input "true"
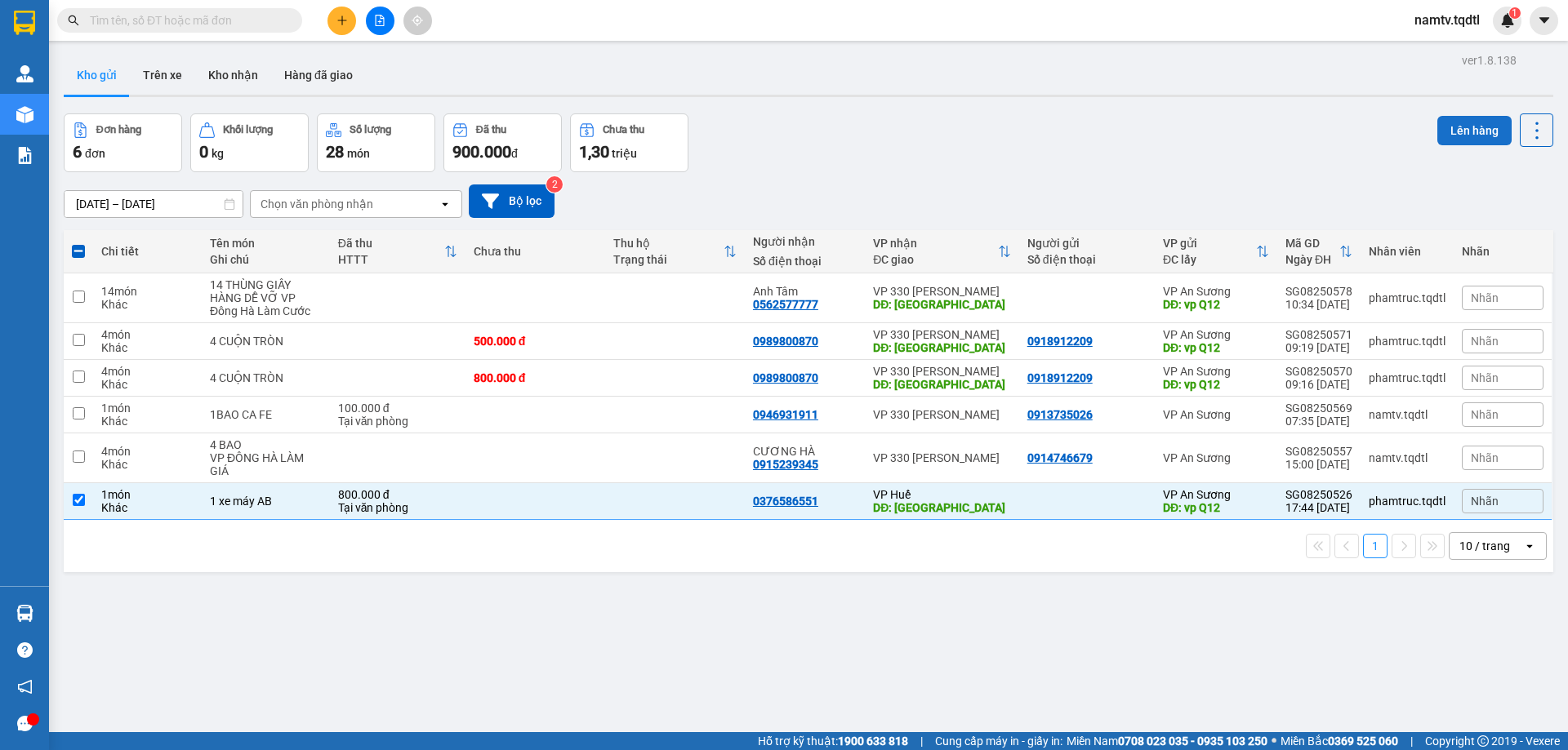
click at [1459, 128] on button "Lên hàng" at bounding box center [1475, 131] width 74 height 30
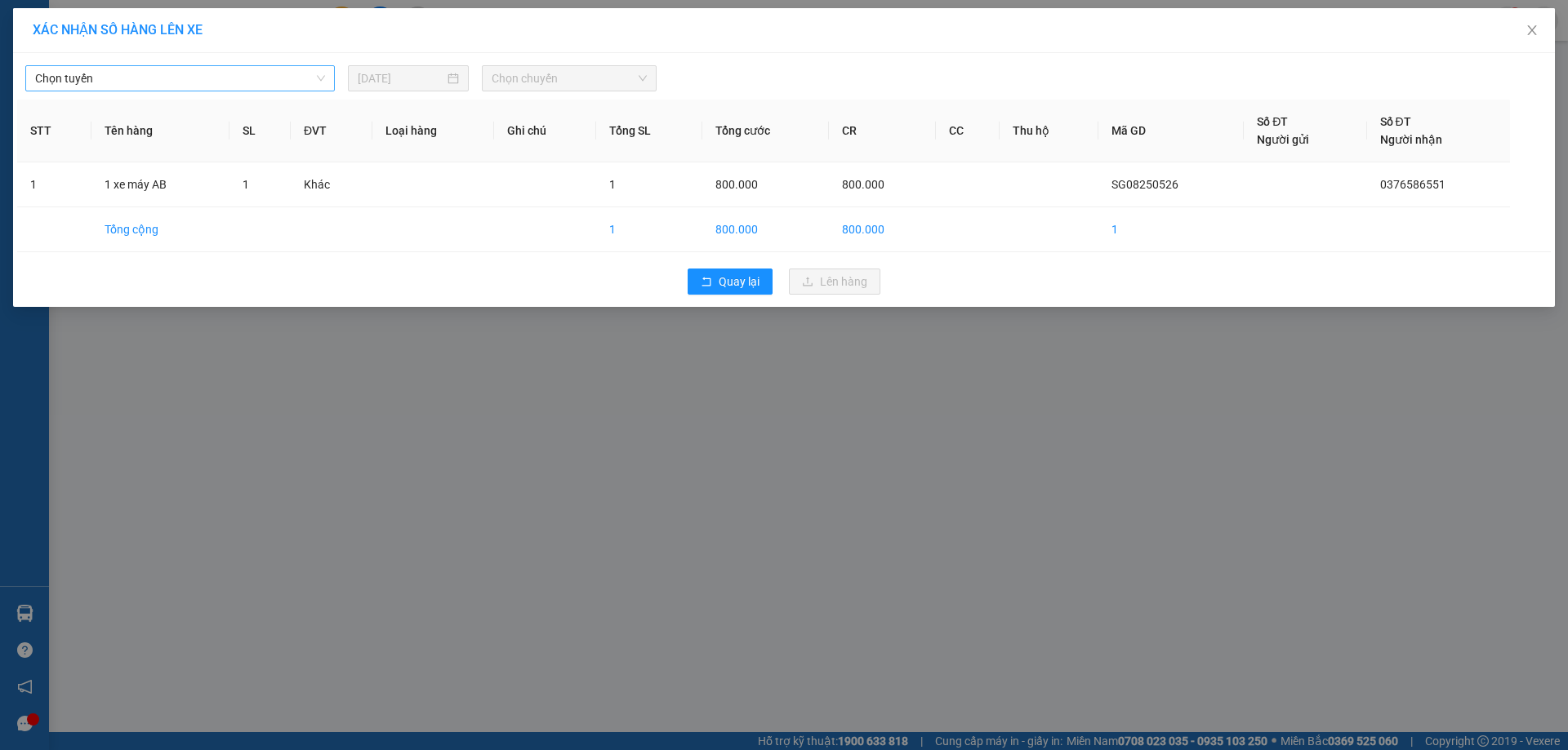
click at [194, 71] on span "Chọn tuyến" at bounding box center [180, 79] width 290 height 25
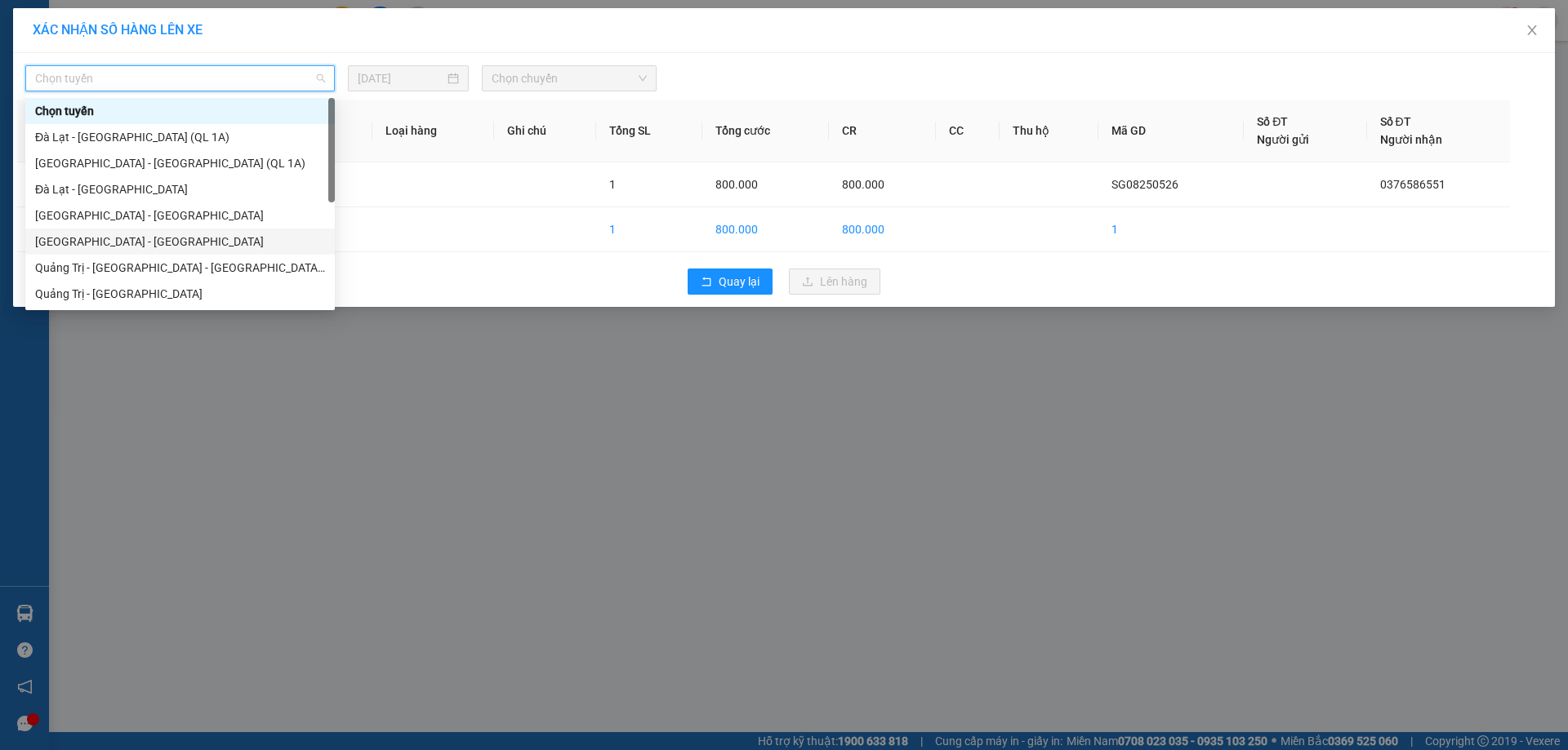
click at [91, 238] on div "[GEOGRAPHIC_DATA] - [GEOGRAPHIC_DATA]" at bounding box center [180, 241] width 290 height 18
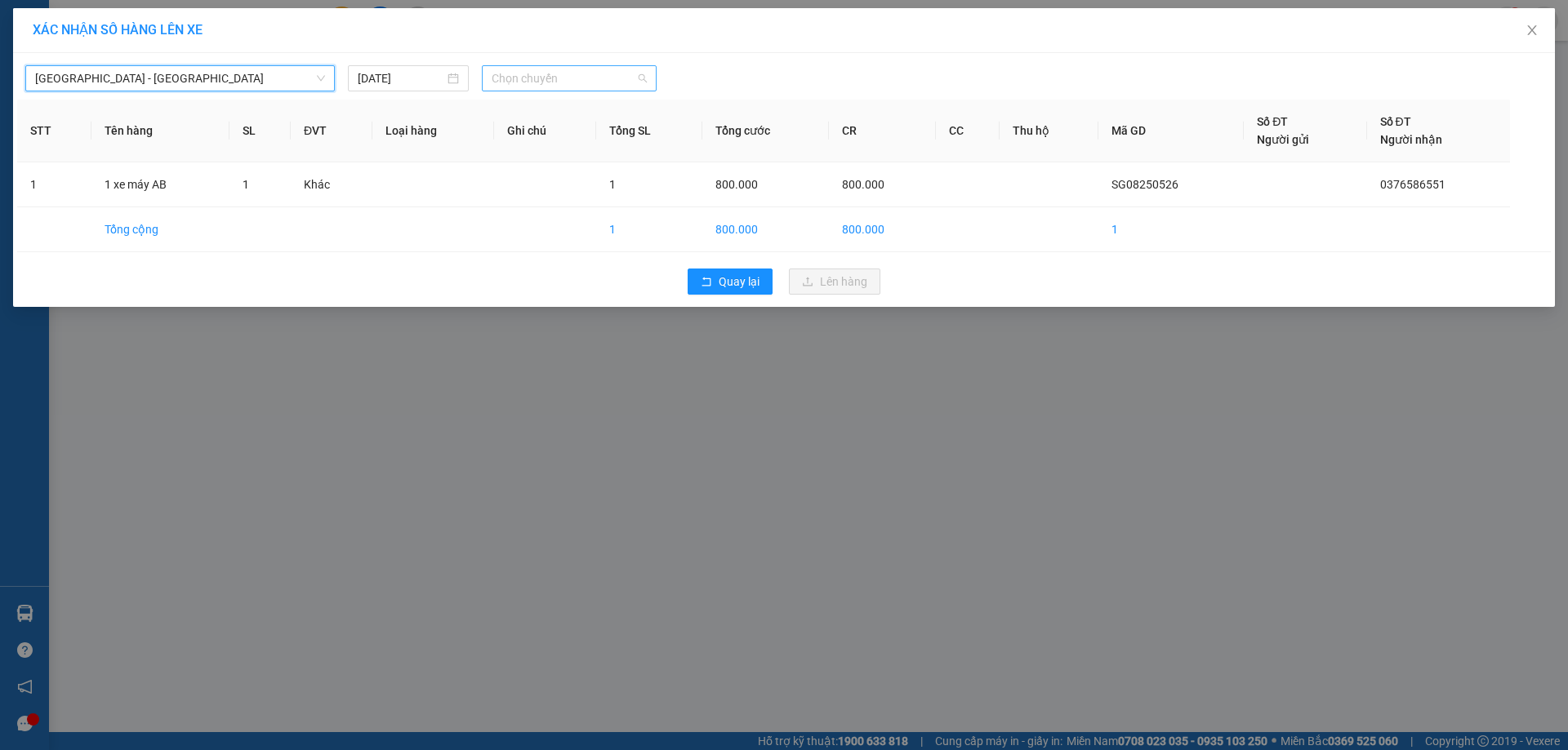
click at [584, 81] on span "Chọn chuyến" at bounding box center [569, 79] width 155 height 25
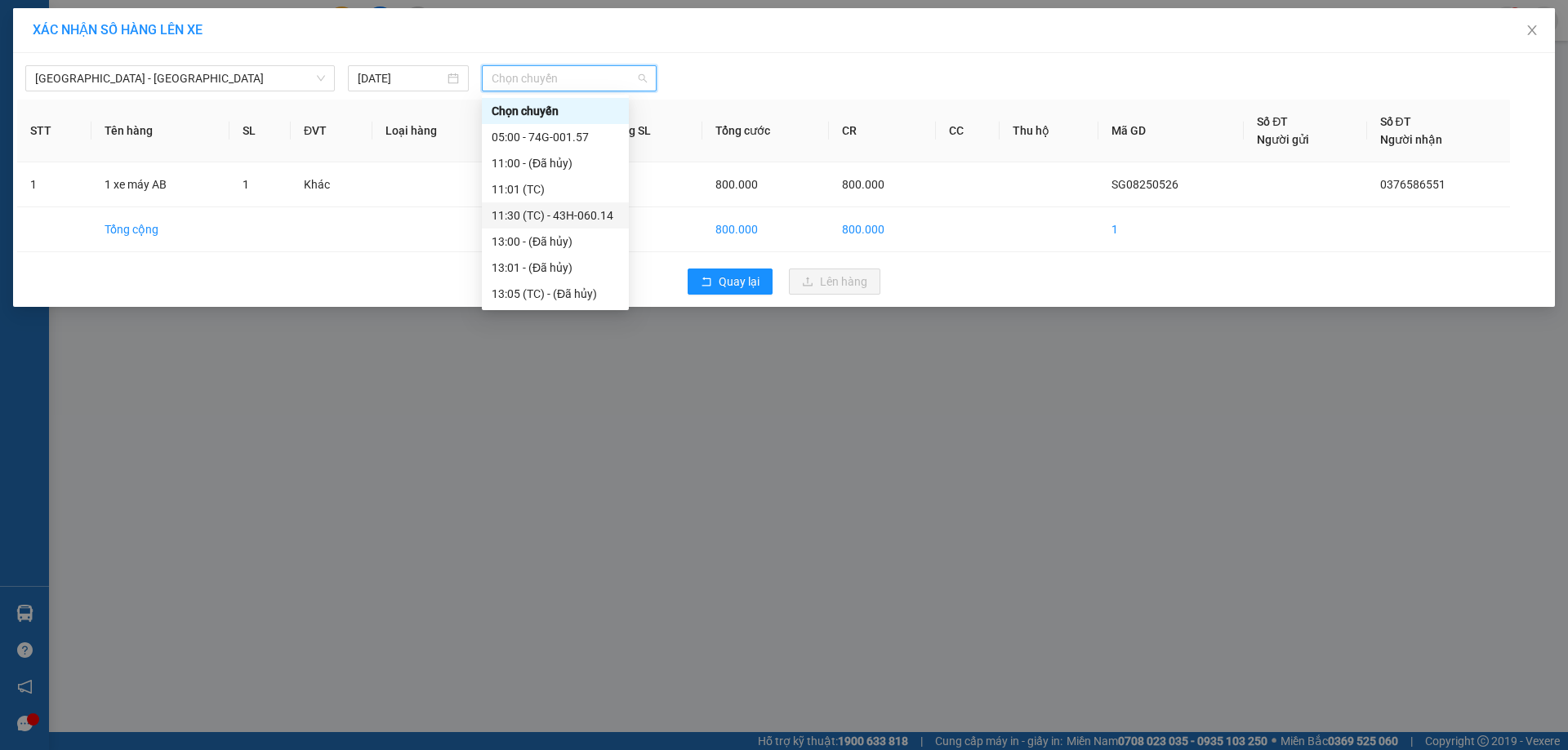
click at [562, 212] on div "11:30 (TC) - 43H-060.14" at bounding box center [555, 215] width 128 height 18
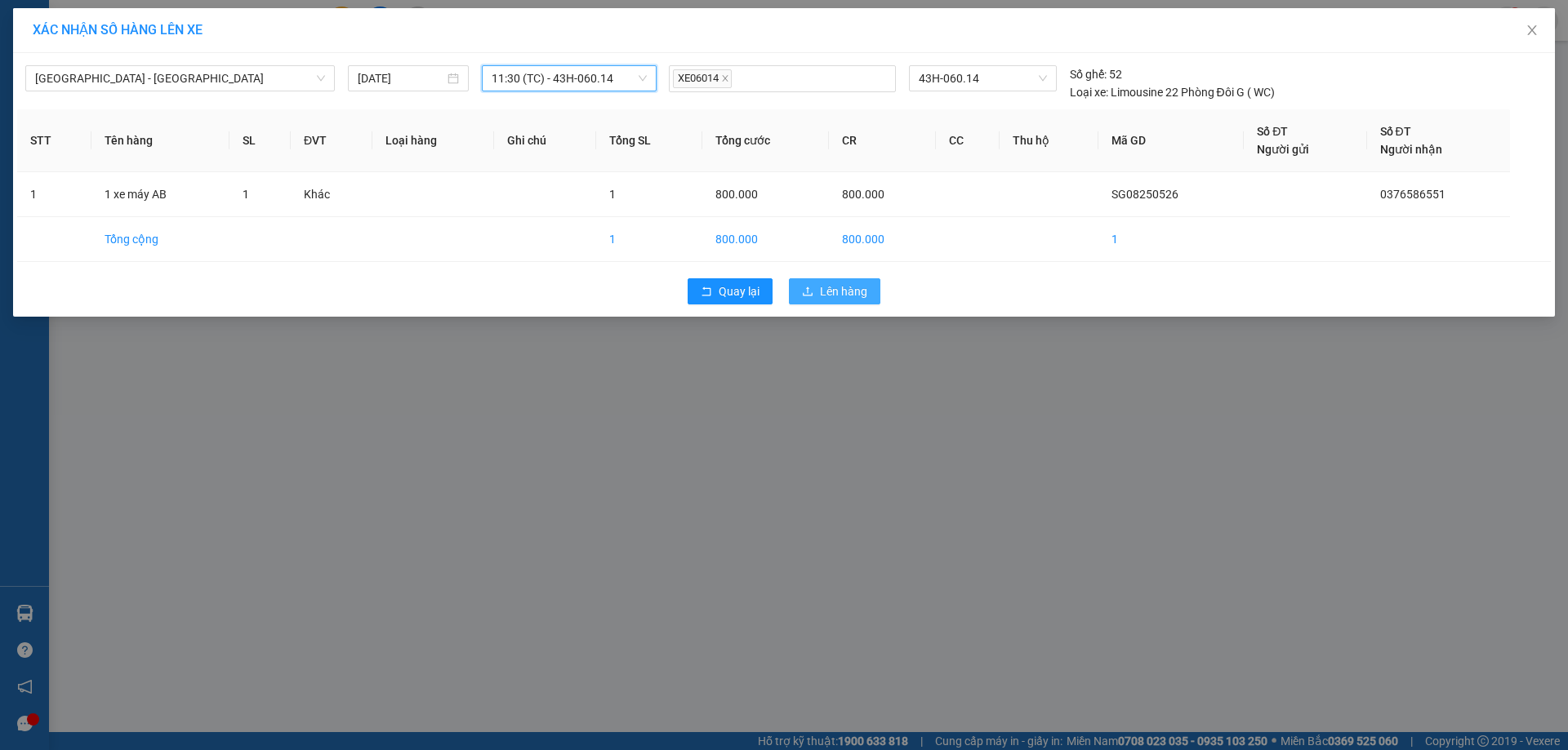
click at [854, 293] on span "Lên hàng" at bounding box center [844, 291] width 47 height 18
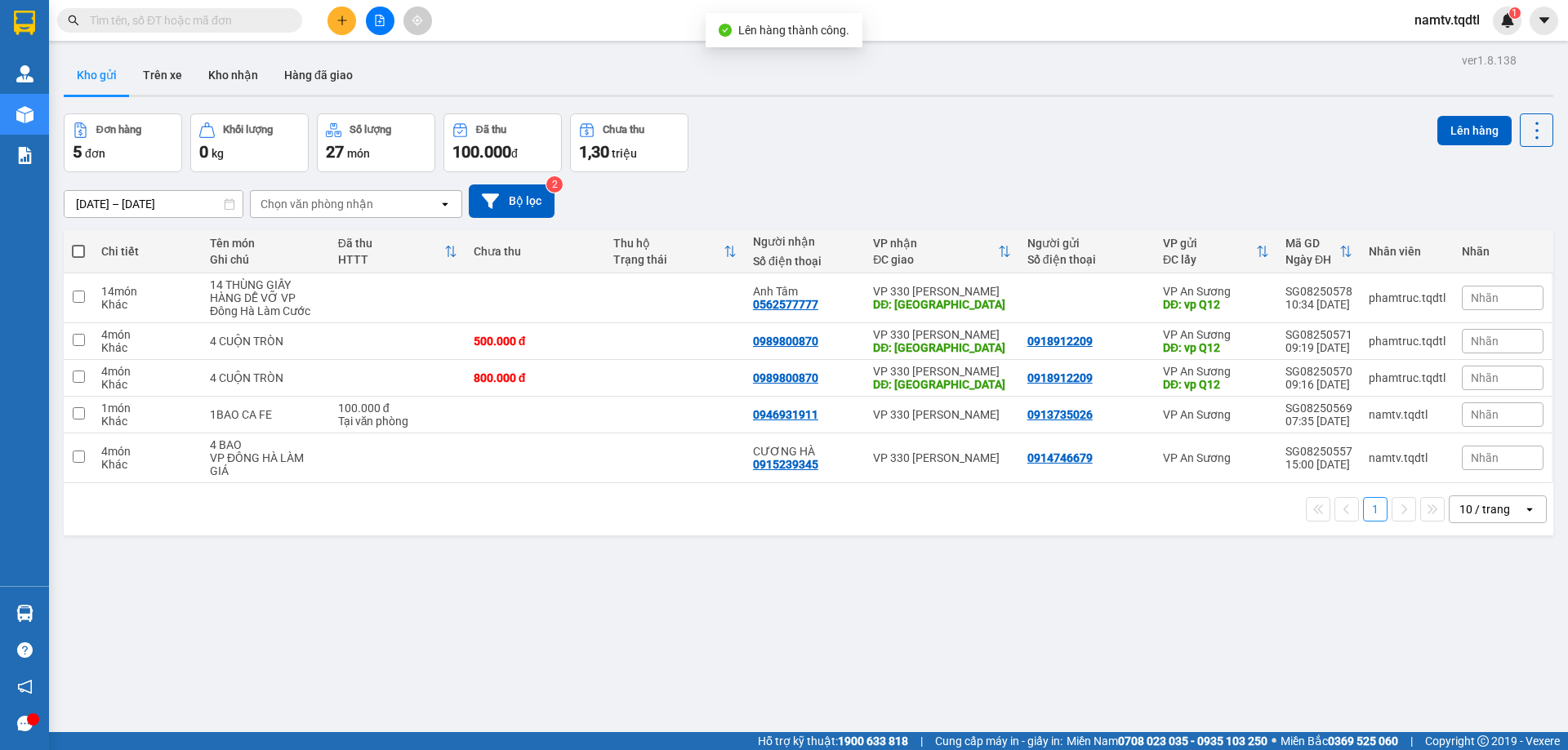
drag, startPoint x: 1496, startPoint y: 503, endPoint x: 1493, endPoint y: 521, distance: 18.2
click at [1496, 506] on div "10 / trang" at bounding box center [1485, 510] width 51 height 17
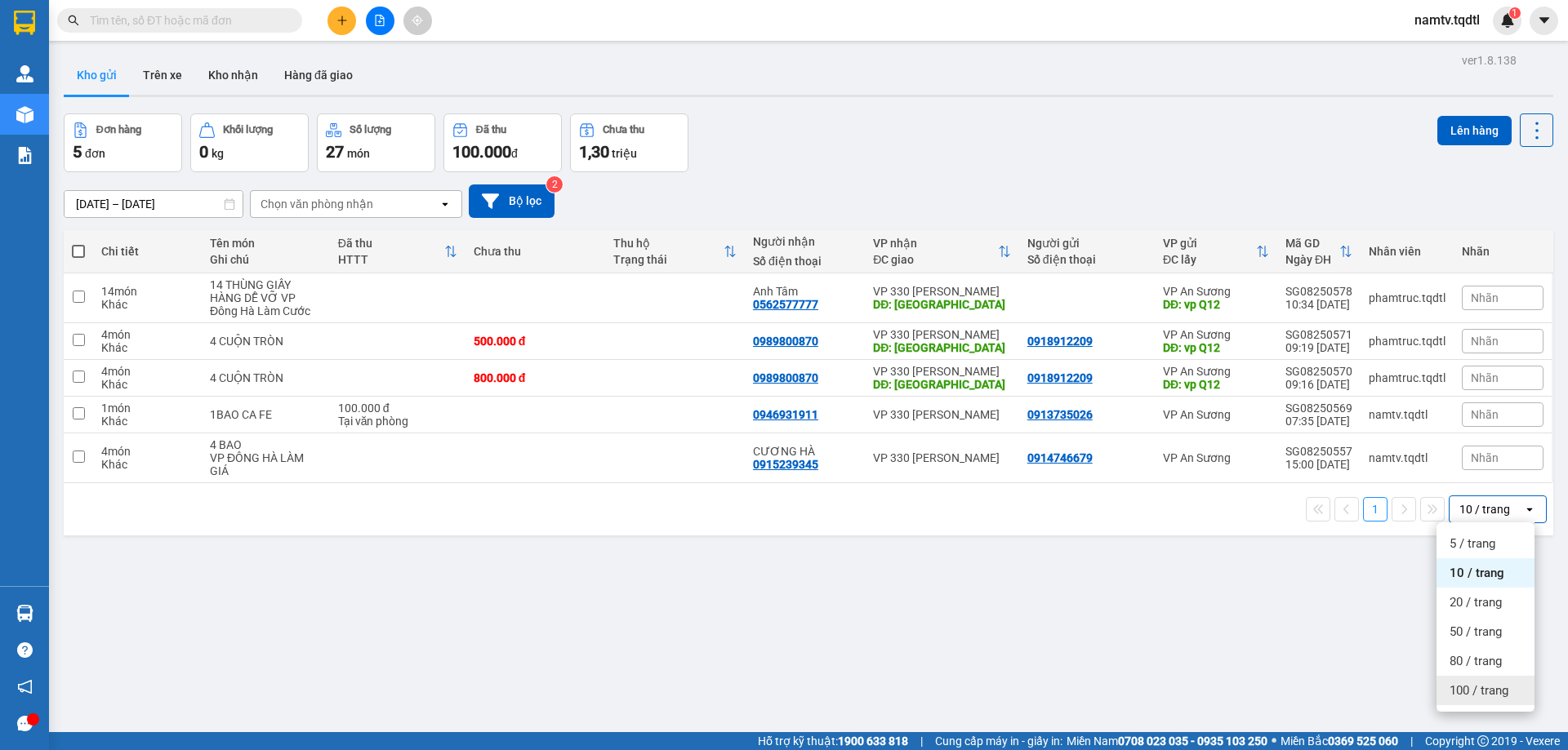
click at [1475, 687] on span "100 / trang" at bounding box center [1479, 691] width 59 height 17
drag, startPoint x: 81, startPoint y: 455, endPoint x: 68, endPoint y: 422, distance: 35.5
click at [79, 451] on input "checkbox" at bounding box center [79, 456] width 12 height 12
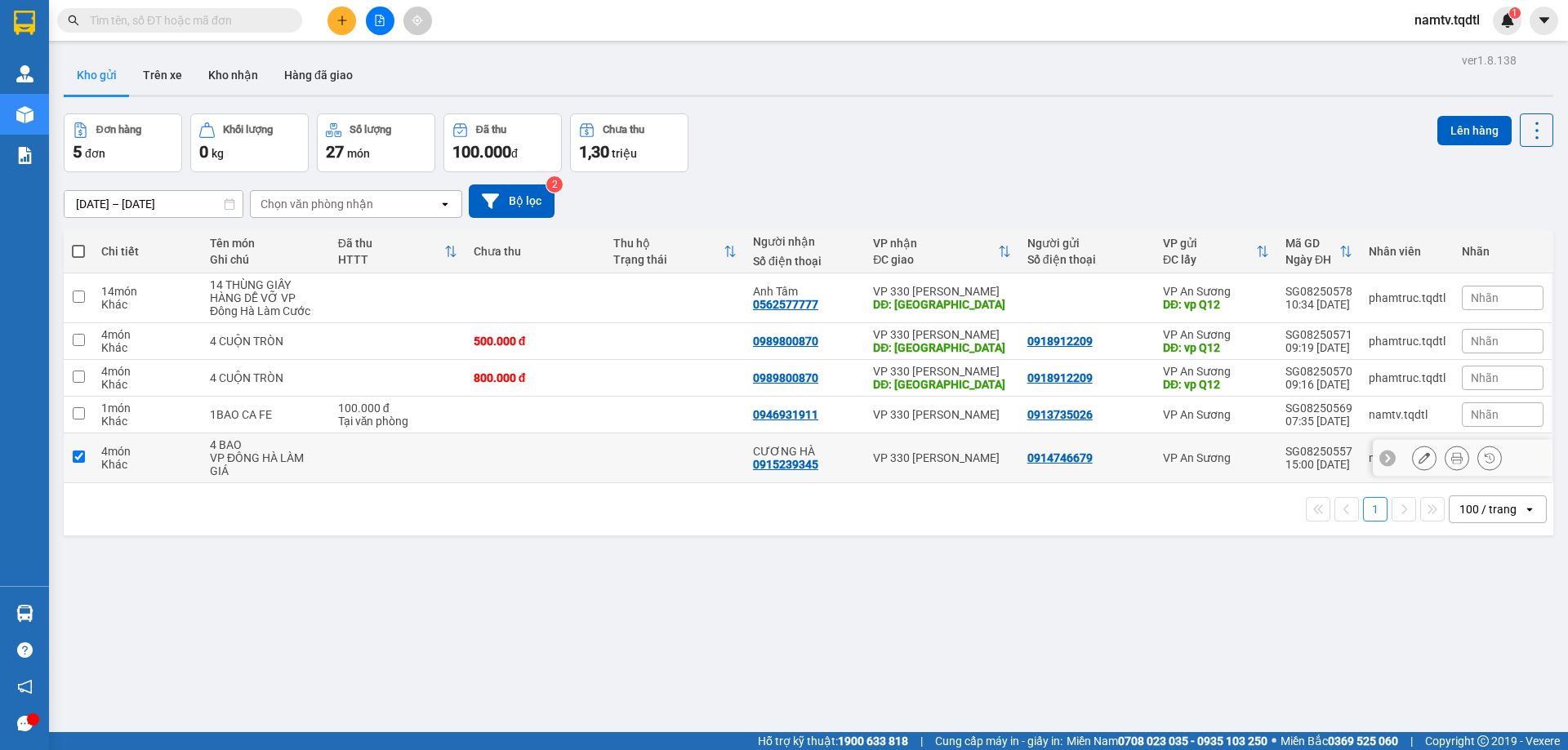
checkbox input "true"
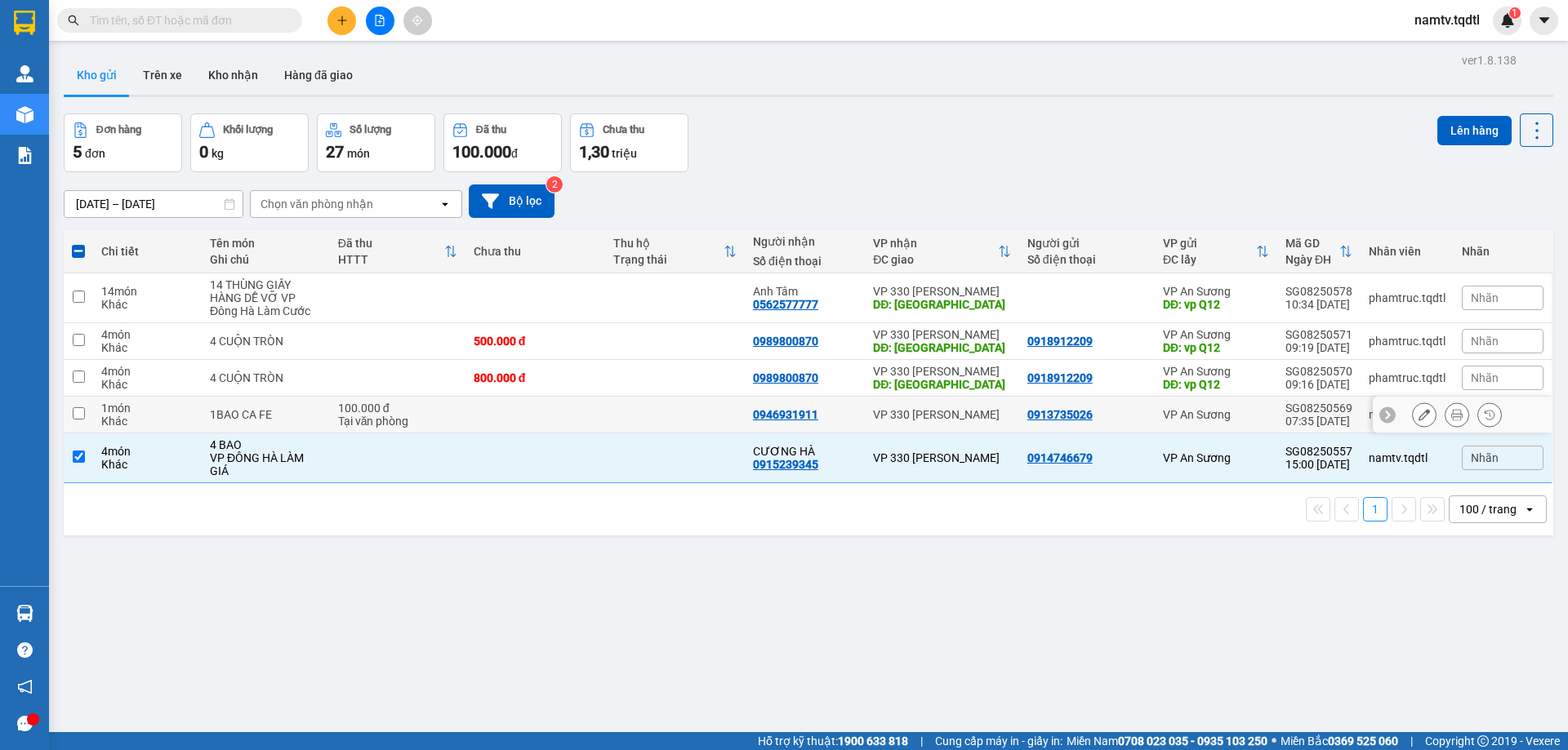
click at [76, 412] on input "checkbox" at bounding box center [79, 413] width 12 height 12
checkbox input "true"
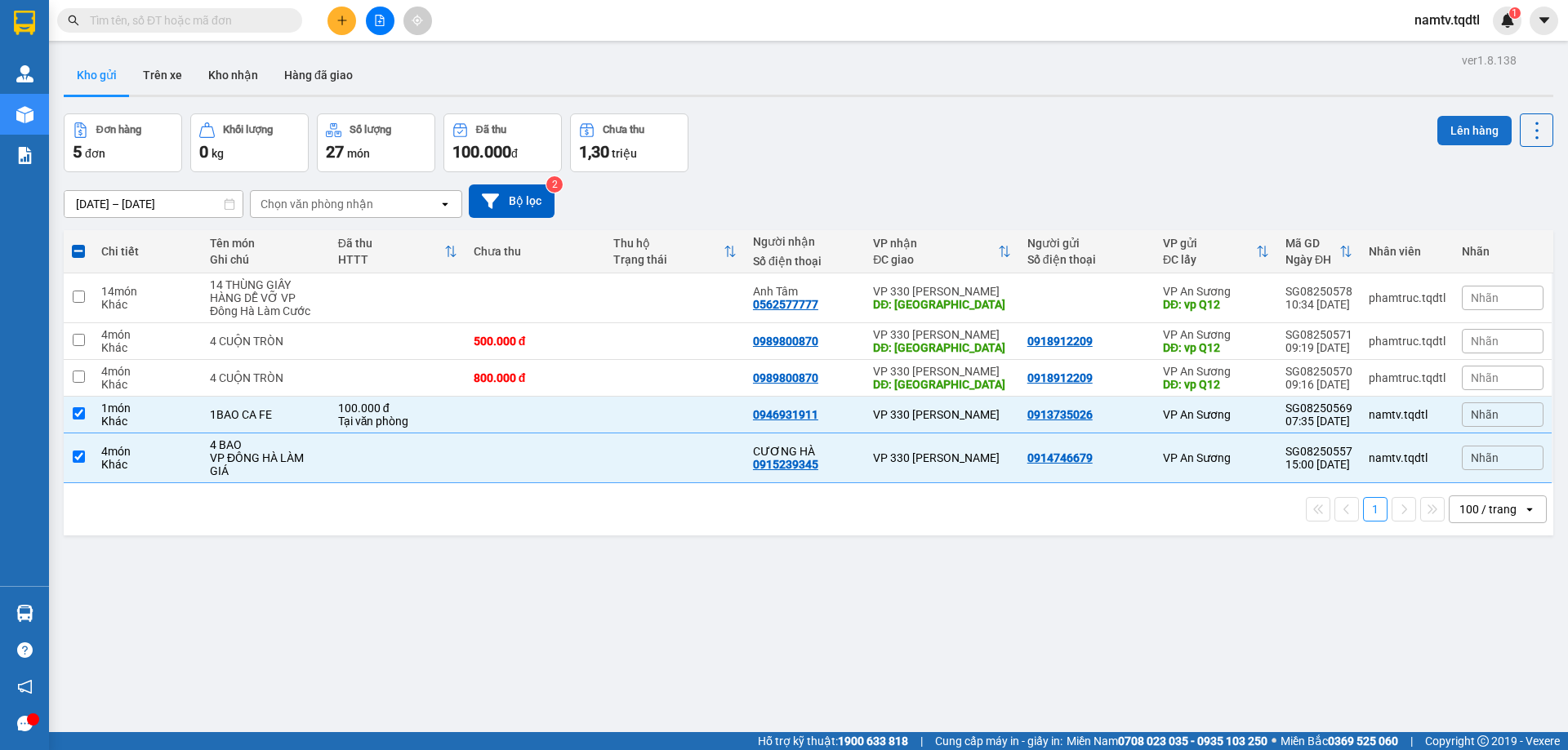
click at [1456, 127] on button "Lên hàng" at bounding box center [1475, 131] width 74 height 30
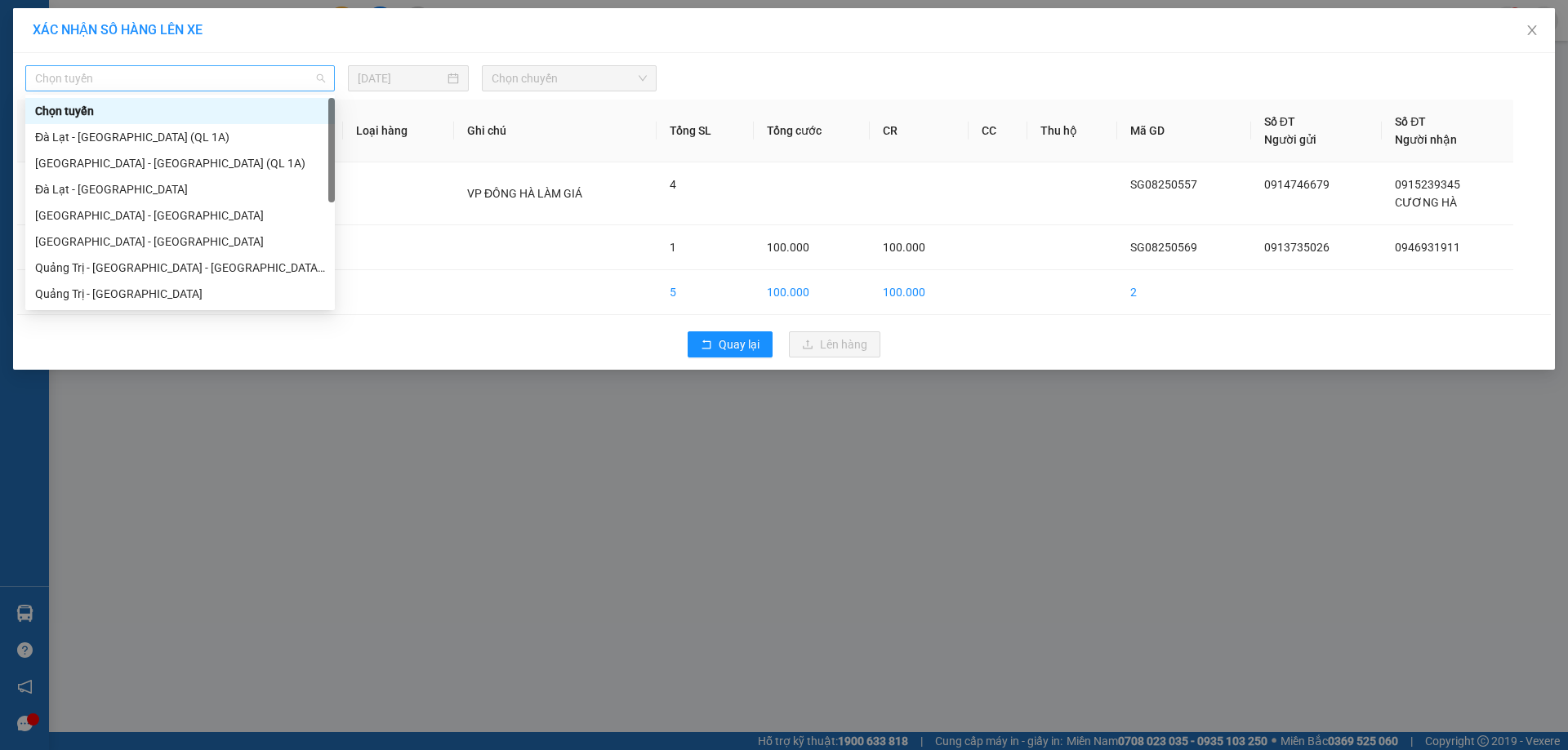
click at [218, 80] on span "Chọn tuyến" at bounding box center [180, 79] width 290 height 25
click at [74, 240] on div "[GEOGRAPHIC_DATA] - [GEOGRAPHIC_DATA]" at bounding box center [180, 241] width 290 height 18
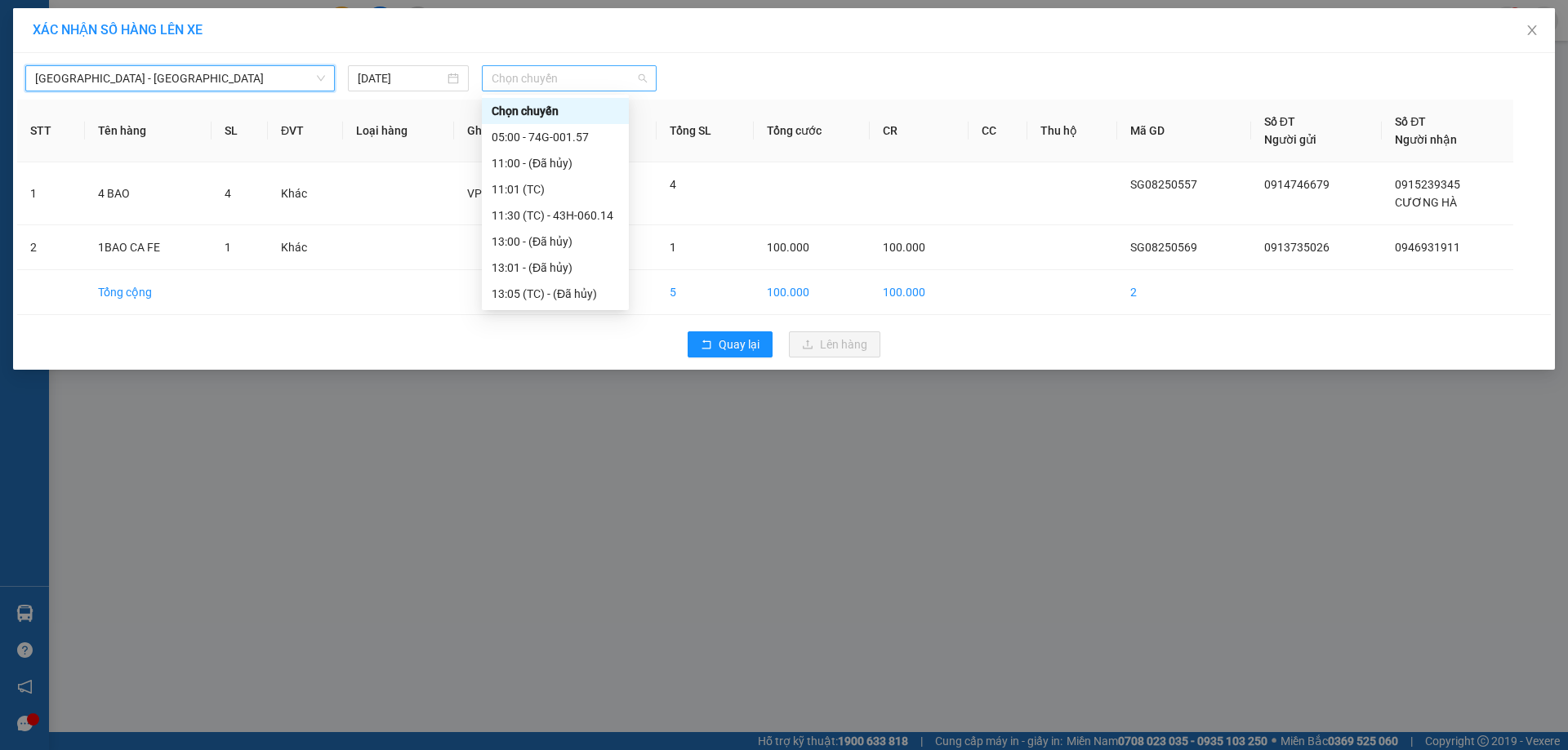
click at [583, 82] on span "Chọn chuyến" at bounding box center [569, 79] width 155 height 25
click at [575, 212] on div "11:30 (TC) - 43H-060.14" at bounding box center [555, 215] width 128 height 18
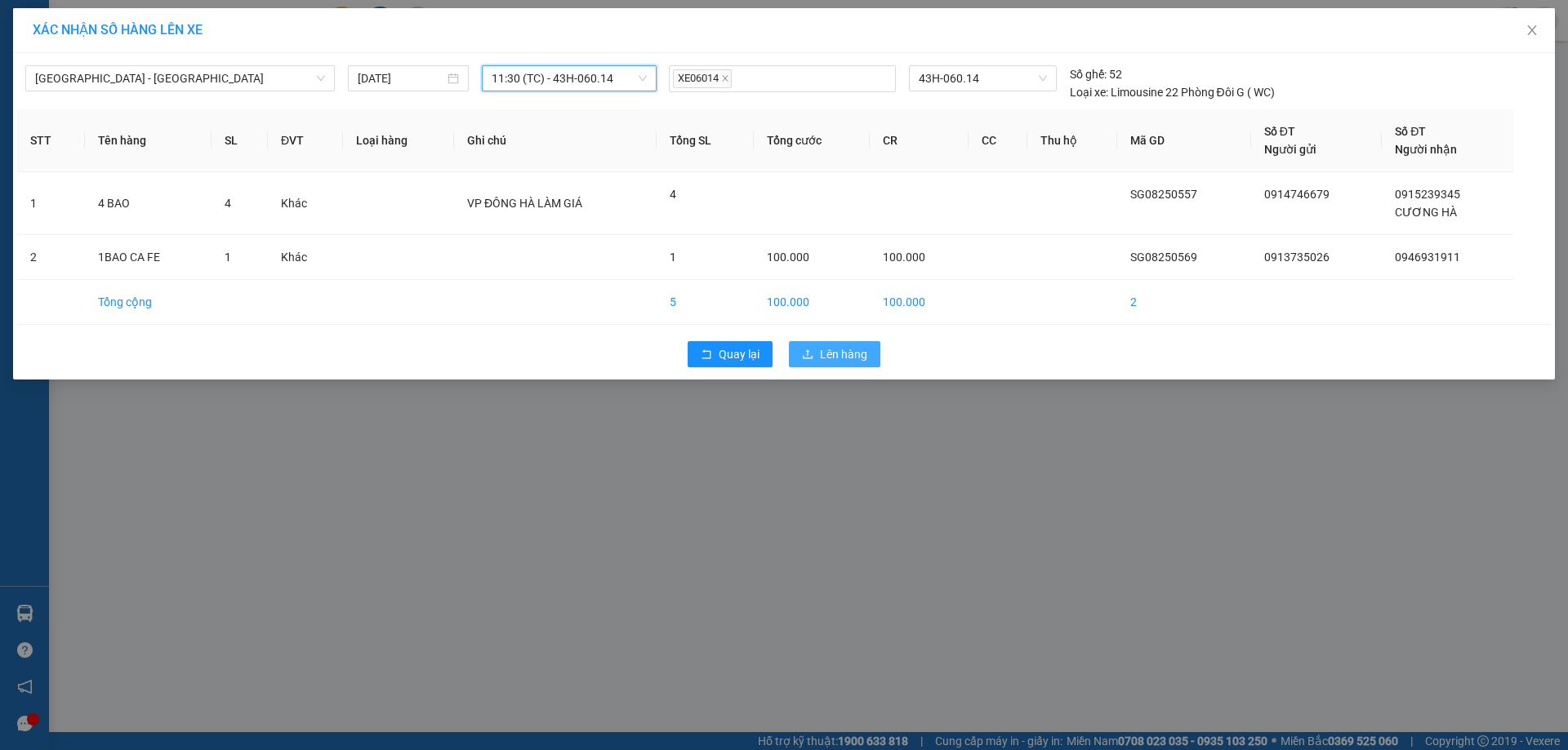
click at [841, 355] on span "Lên hàng" at bounding box center [844, 354] width 47 height 18
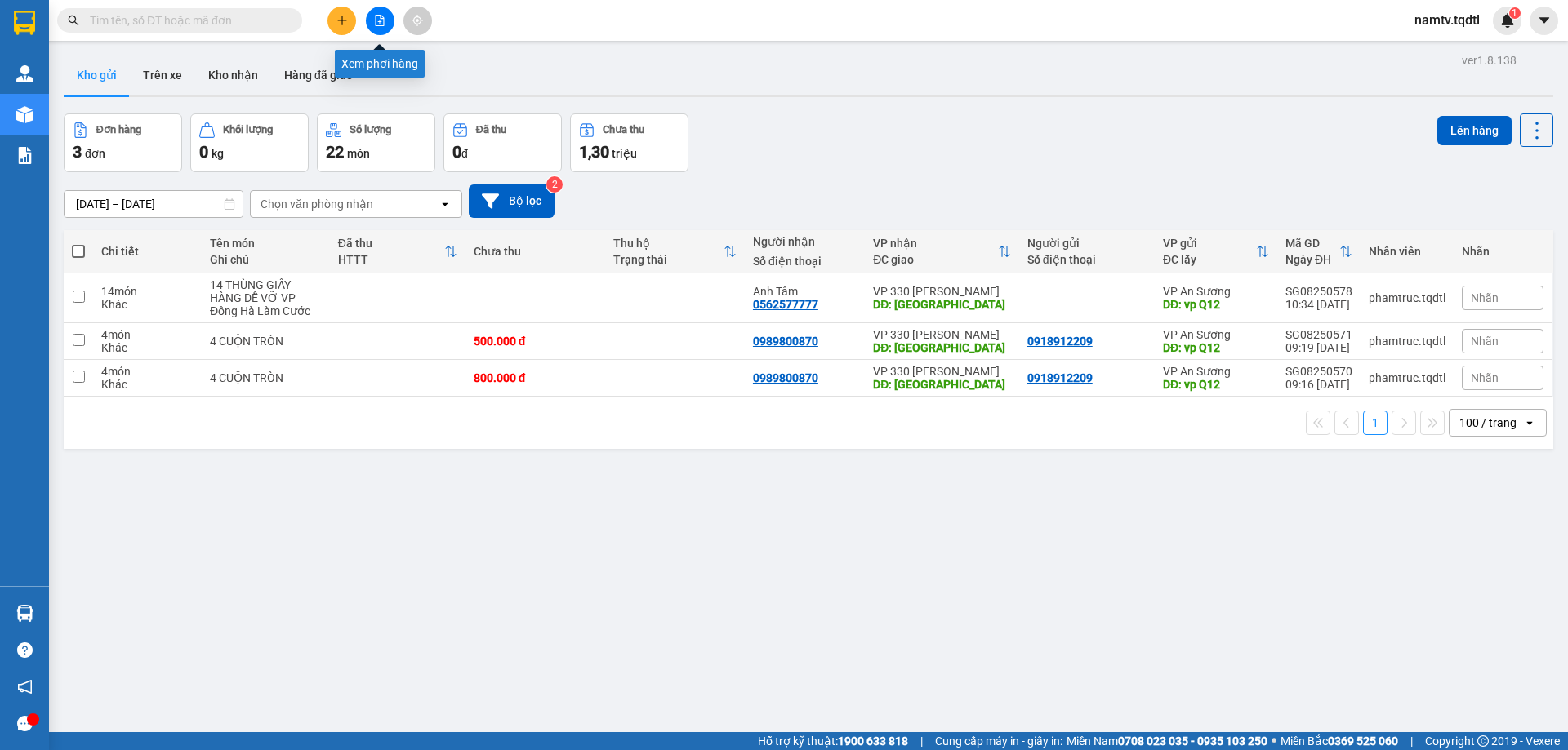
click at [379, 18] on icon "file-add" at bounding box center [380, 20] width 11 height 11
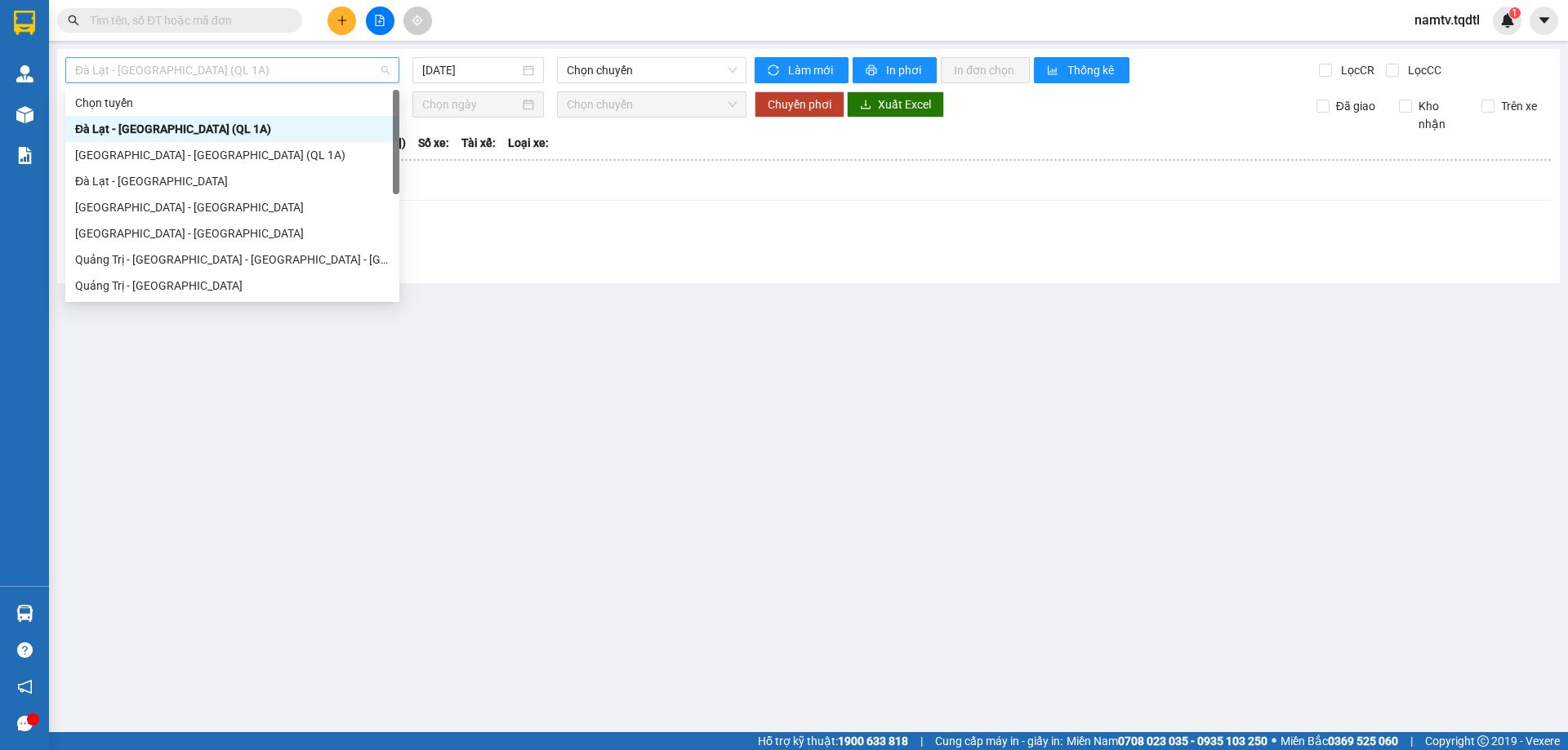
click at [293, 73] on span "Đà Lạt - [GEOGRAPHIC_DATA] (QL 1A)" at bounding box center [232, 70] width 314 height 25
click at [225, 228] on div "[GEOGRAPHIC_DATA] - [GEOGRAPHIC_DATA]" at bounding box center [232, 233] width 314 height 18
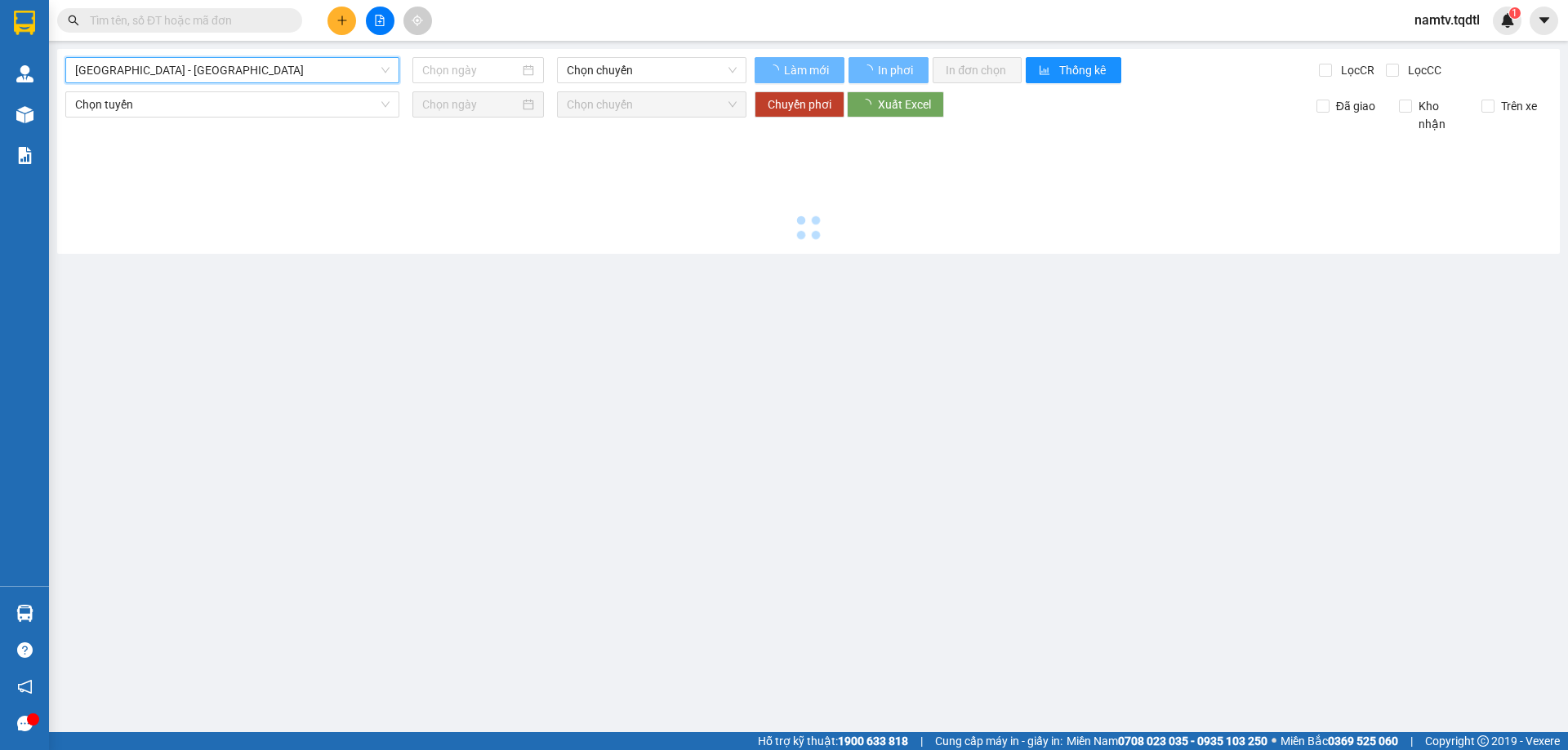
type input "[DATE]"
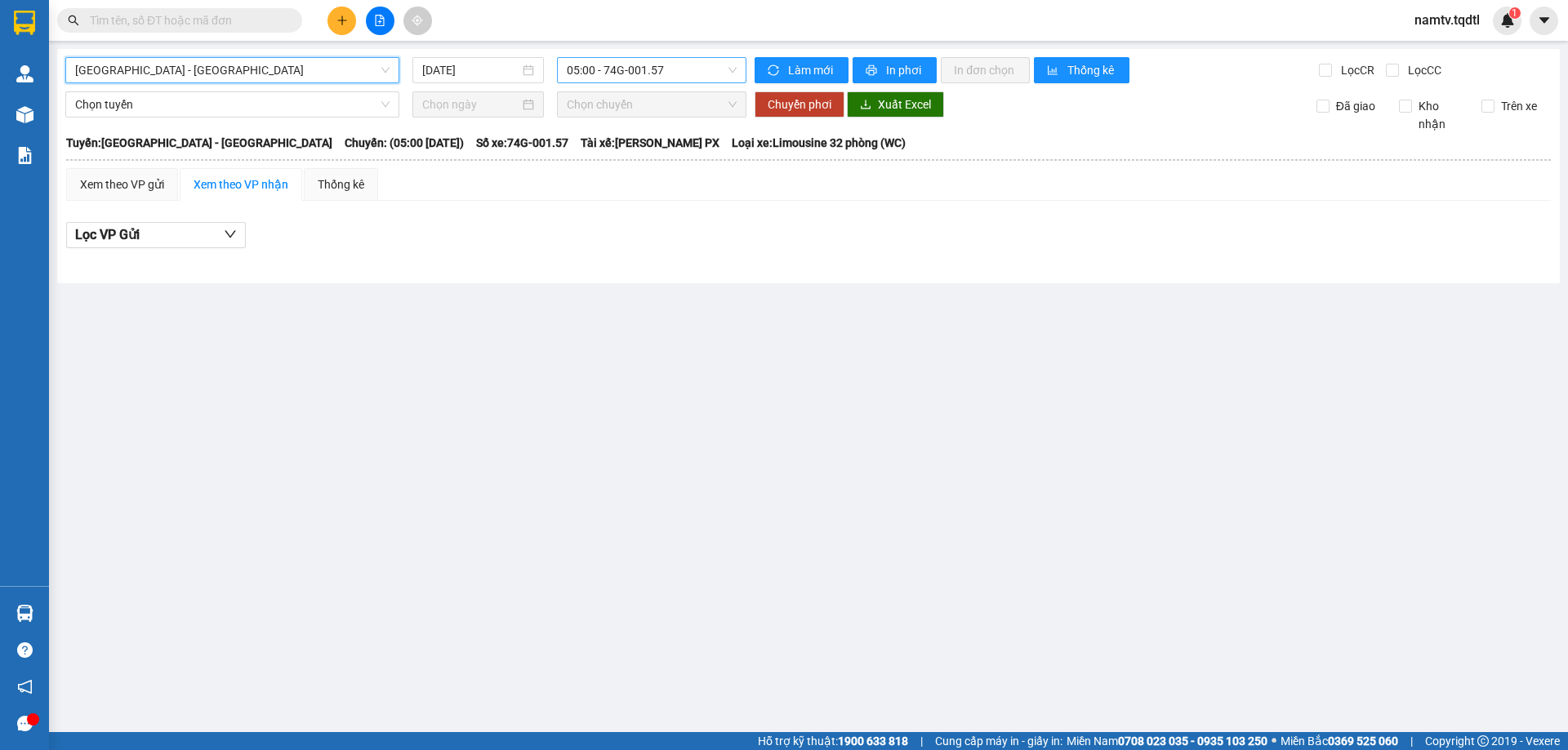
click at [695, 72] on span "05:00 - 74G-001.57" at bounding box center [652, 70] width 170 height 25
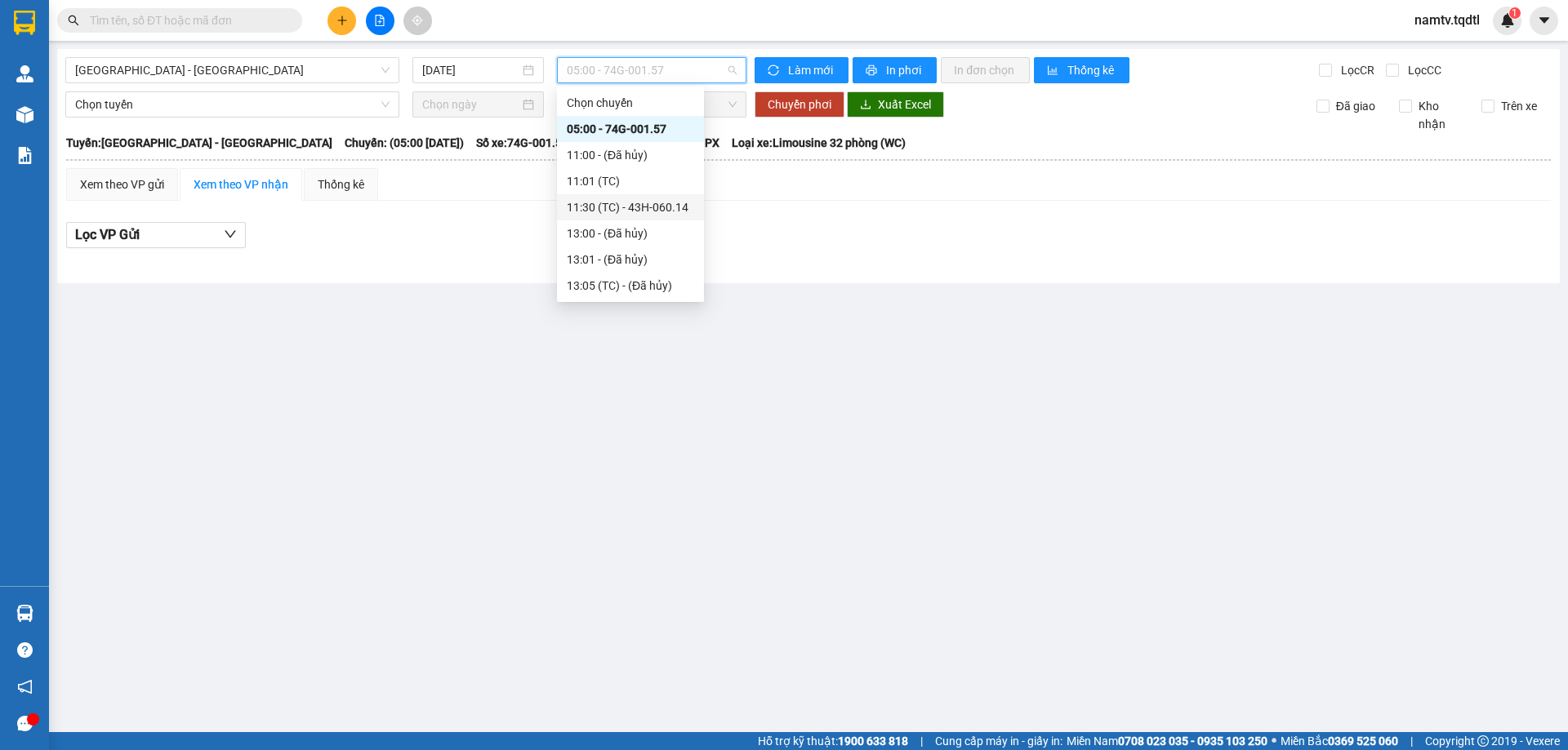
click at [642, 208] on div "11:30 (TC) - 43H-060.14" at bounding box center [631, 207] width 128 height 18
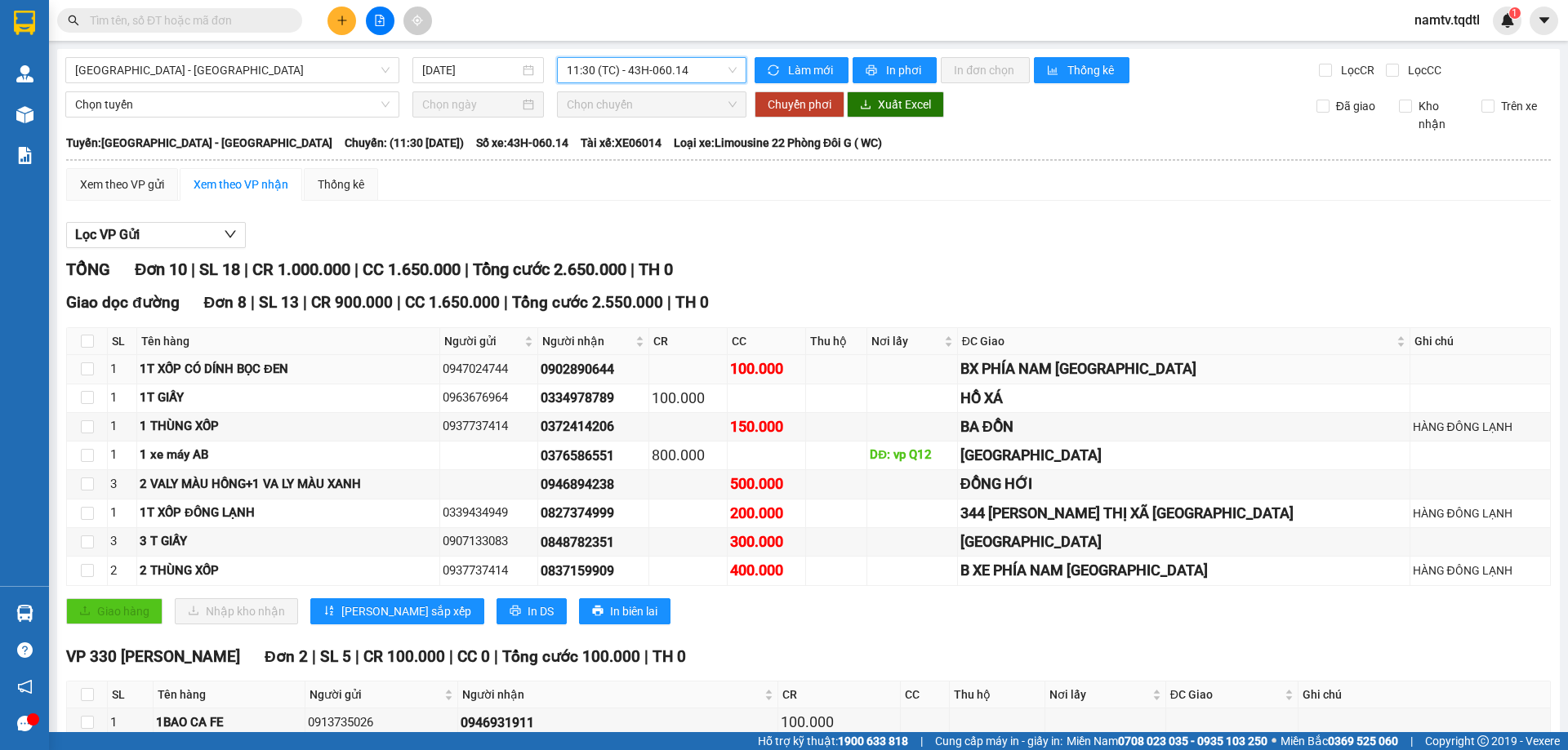
scroll to position [116, 0]
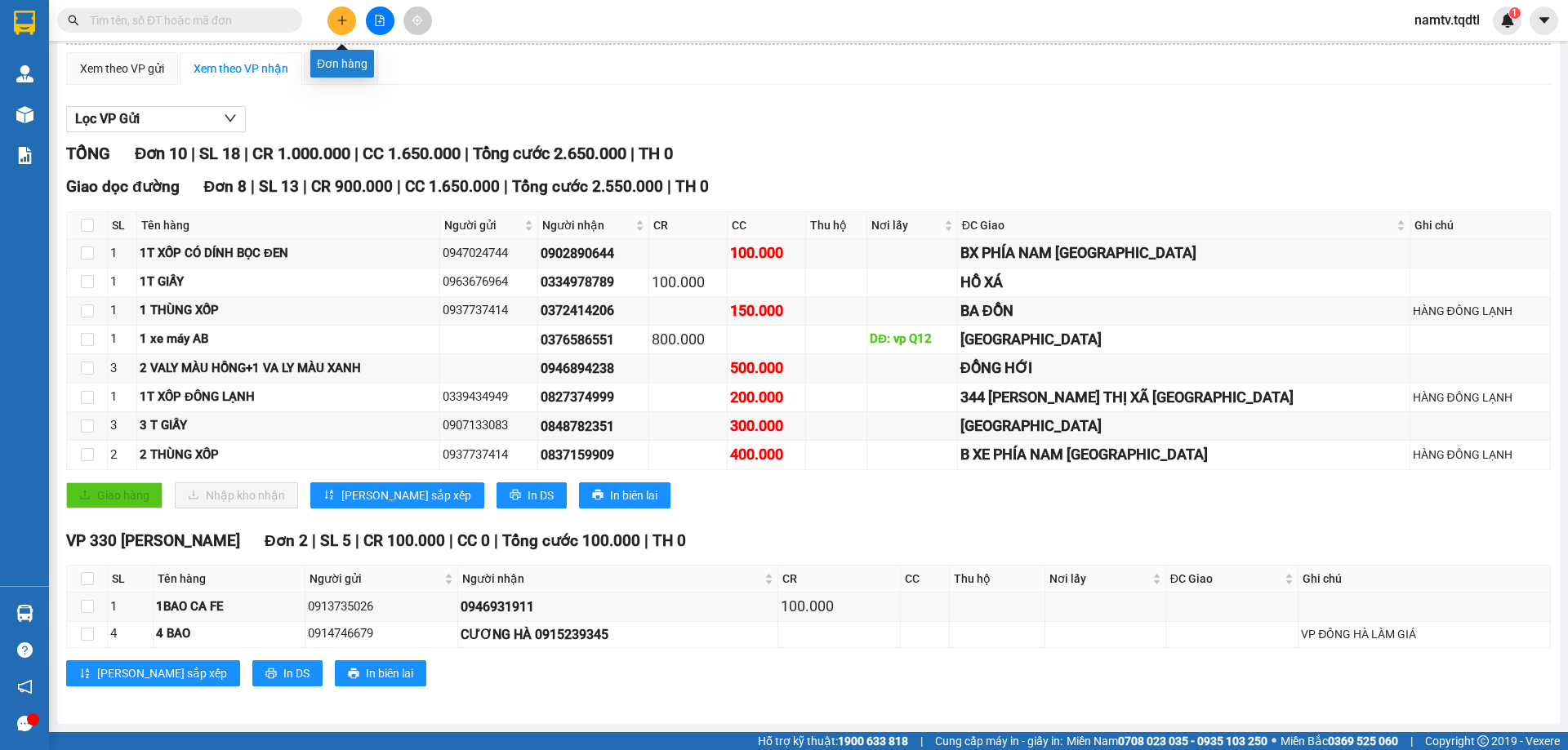
click at [341, 23] on icon "plus" at bounding box center [342, 20] width 11 height 11
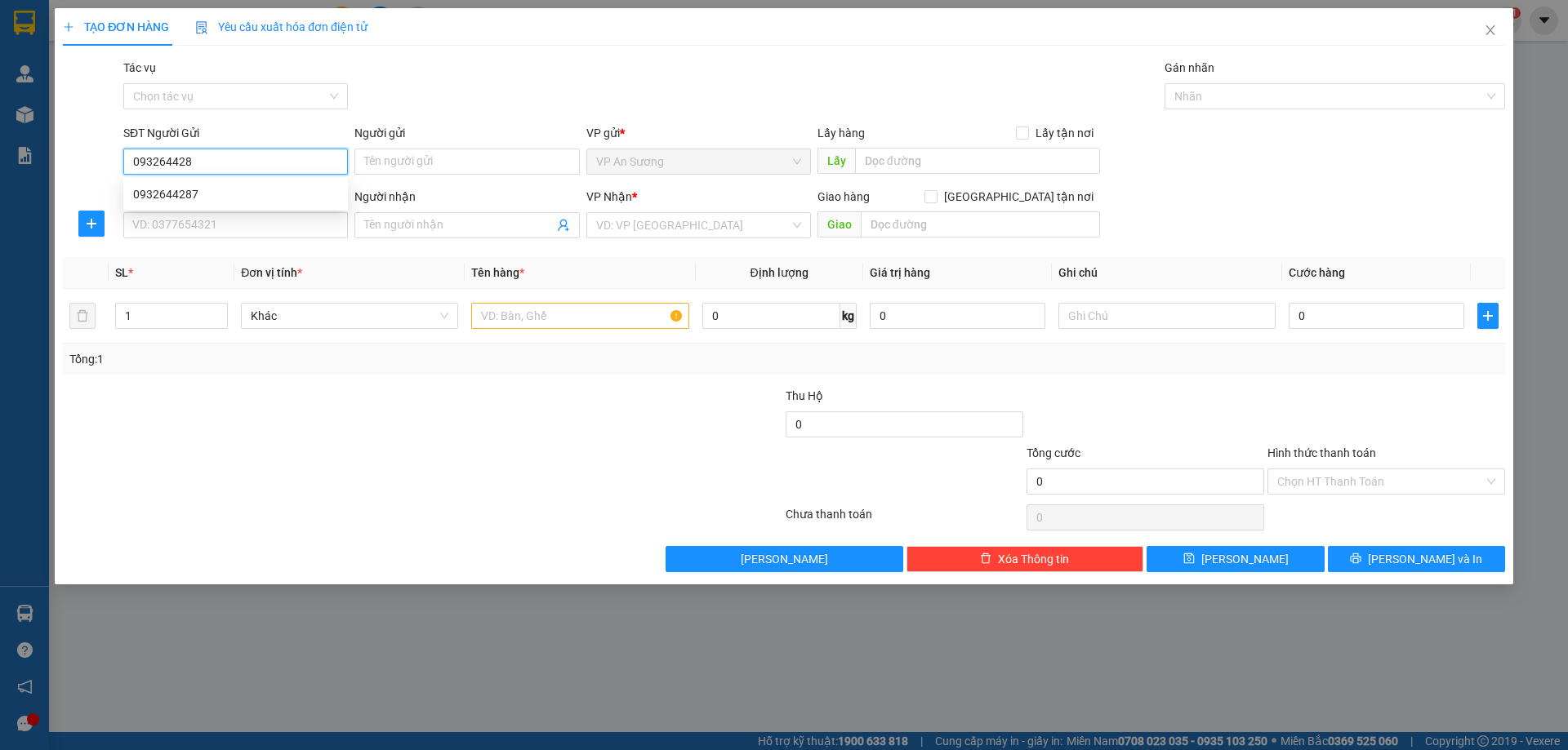
type input "0932644287"
click at [161, 195] on div "0932644287" at bounding box center [236, 194] width 205 height 18
type input "0777575789"
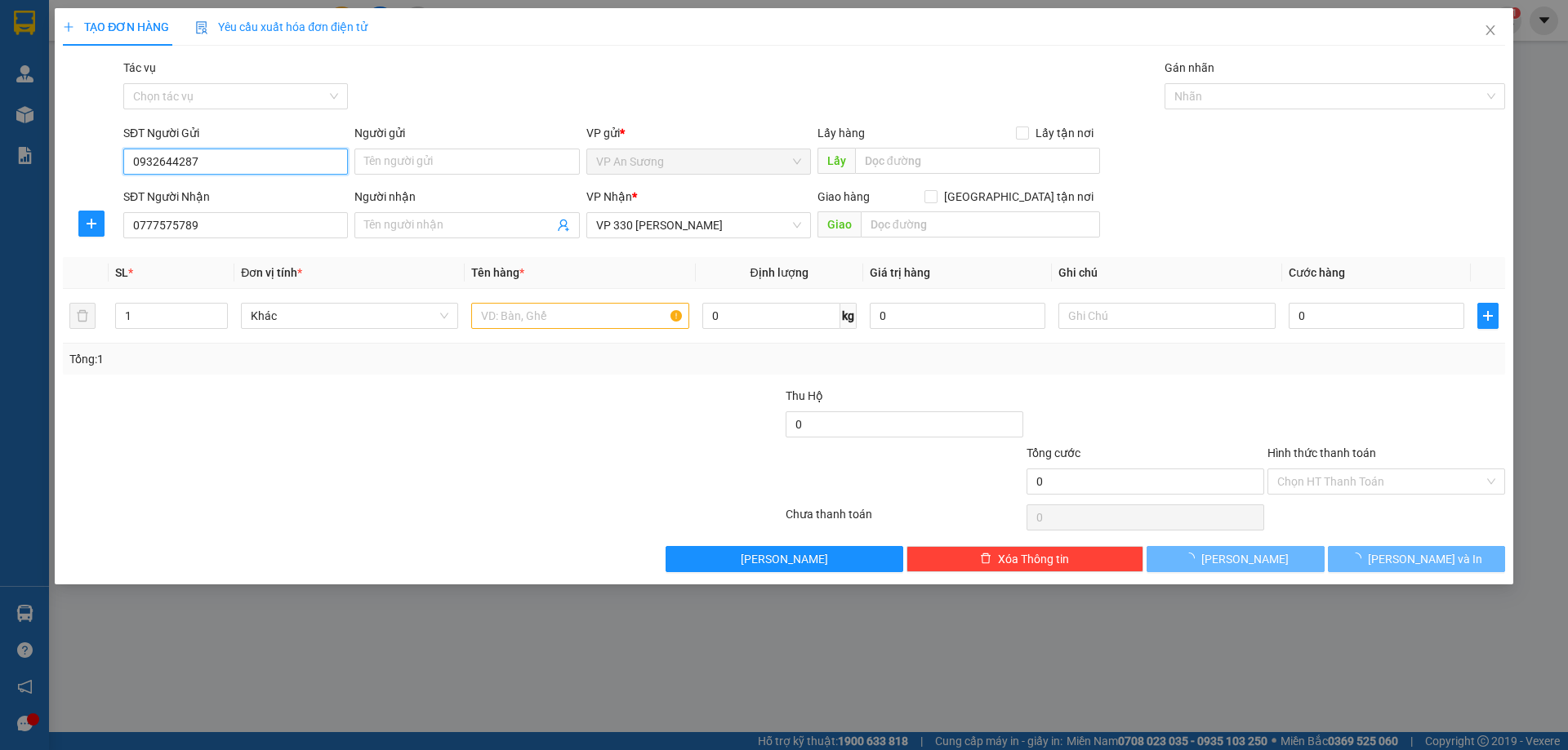
type input "100.000"
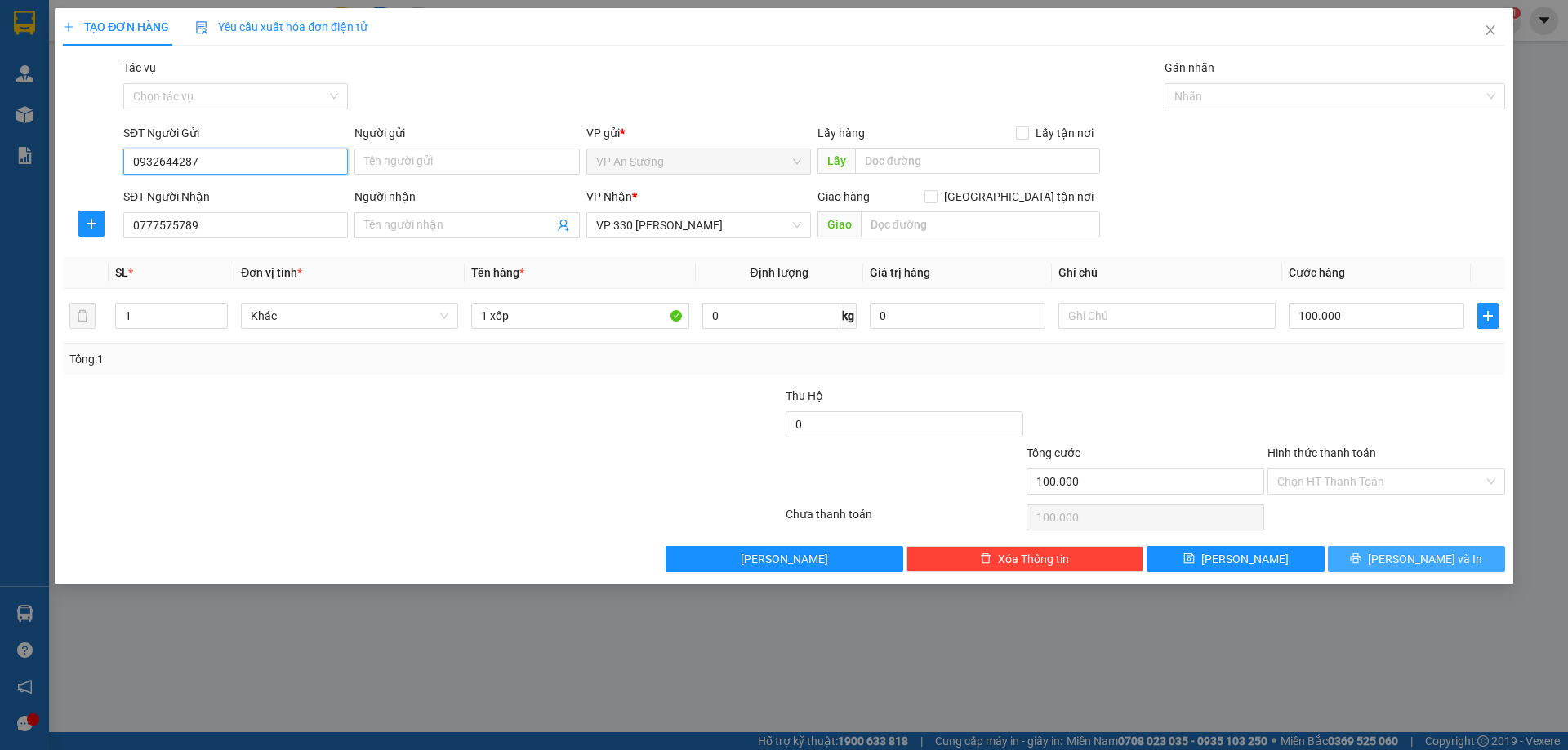
type input "0932644287"
click at [1413, 559] on span "[PERSON_NAME] và In" at bounding box center [1426, 559] width 115 height 18
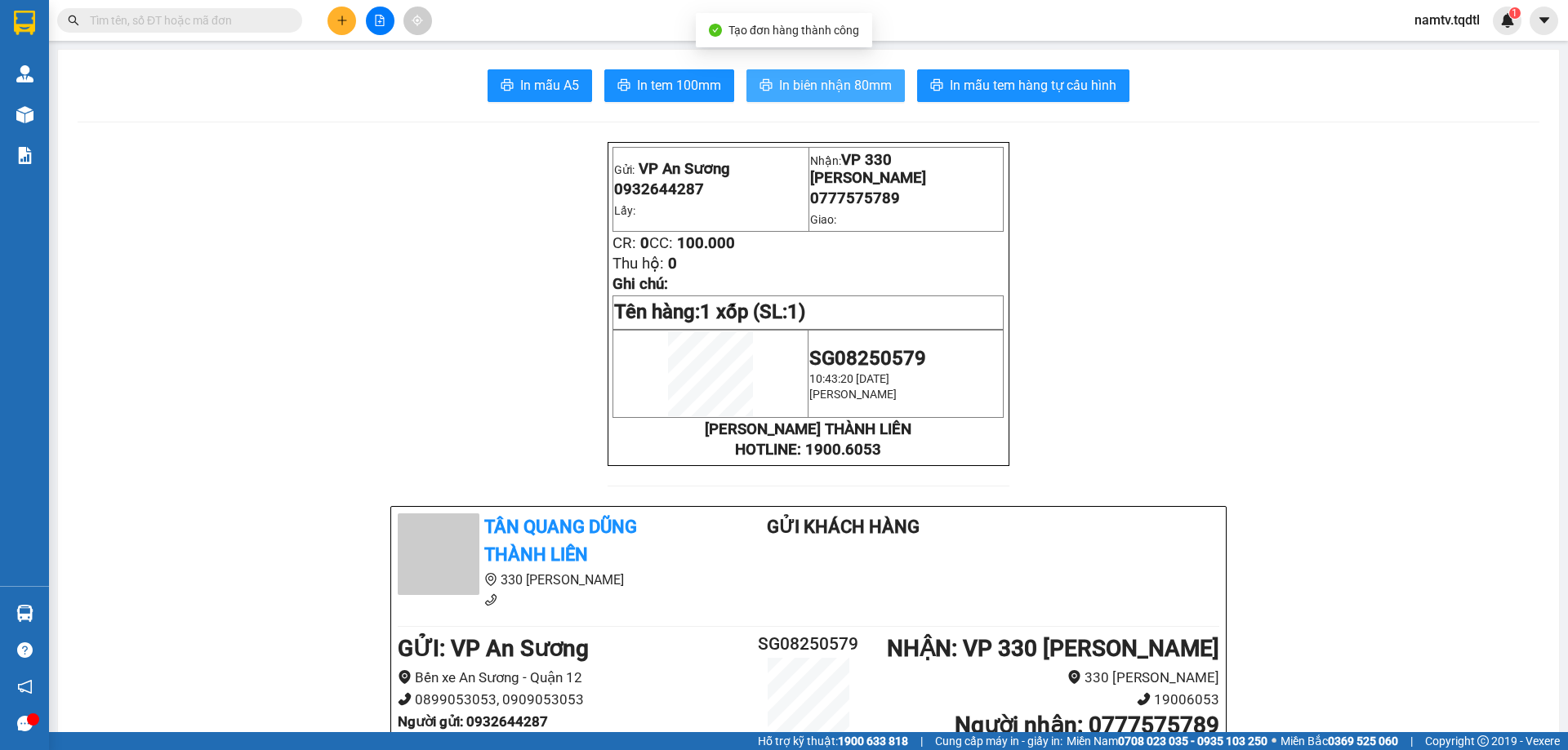
click at [826, 83] on span "In biên nhận 80mm" at bounding box center [835, 85] width 113 height 20
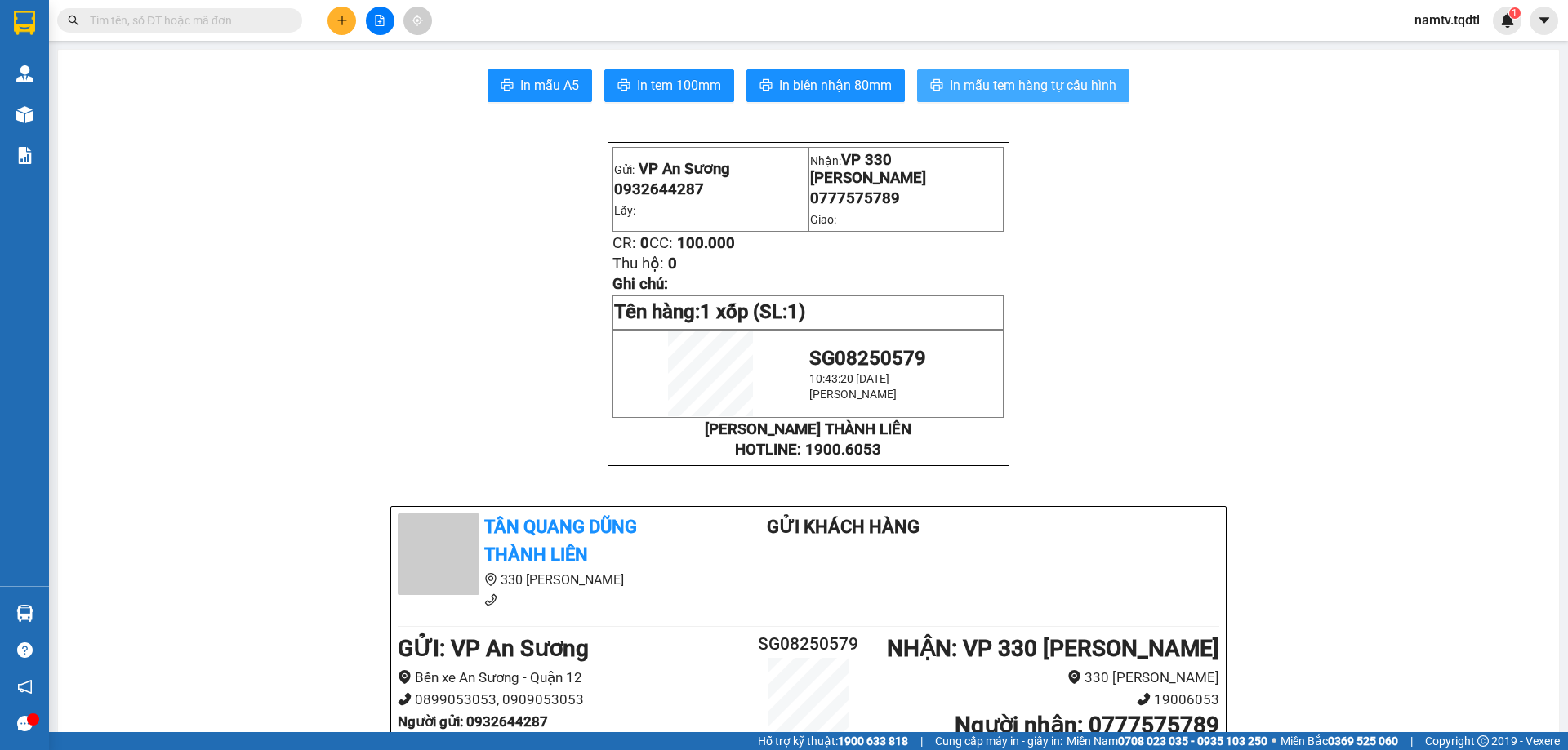
click at [1023, 82] on span "In mẫu tem hàng tự cấu hình" at bounding box center [1033, 85] width 166 height 20
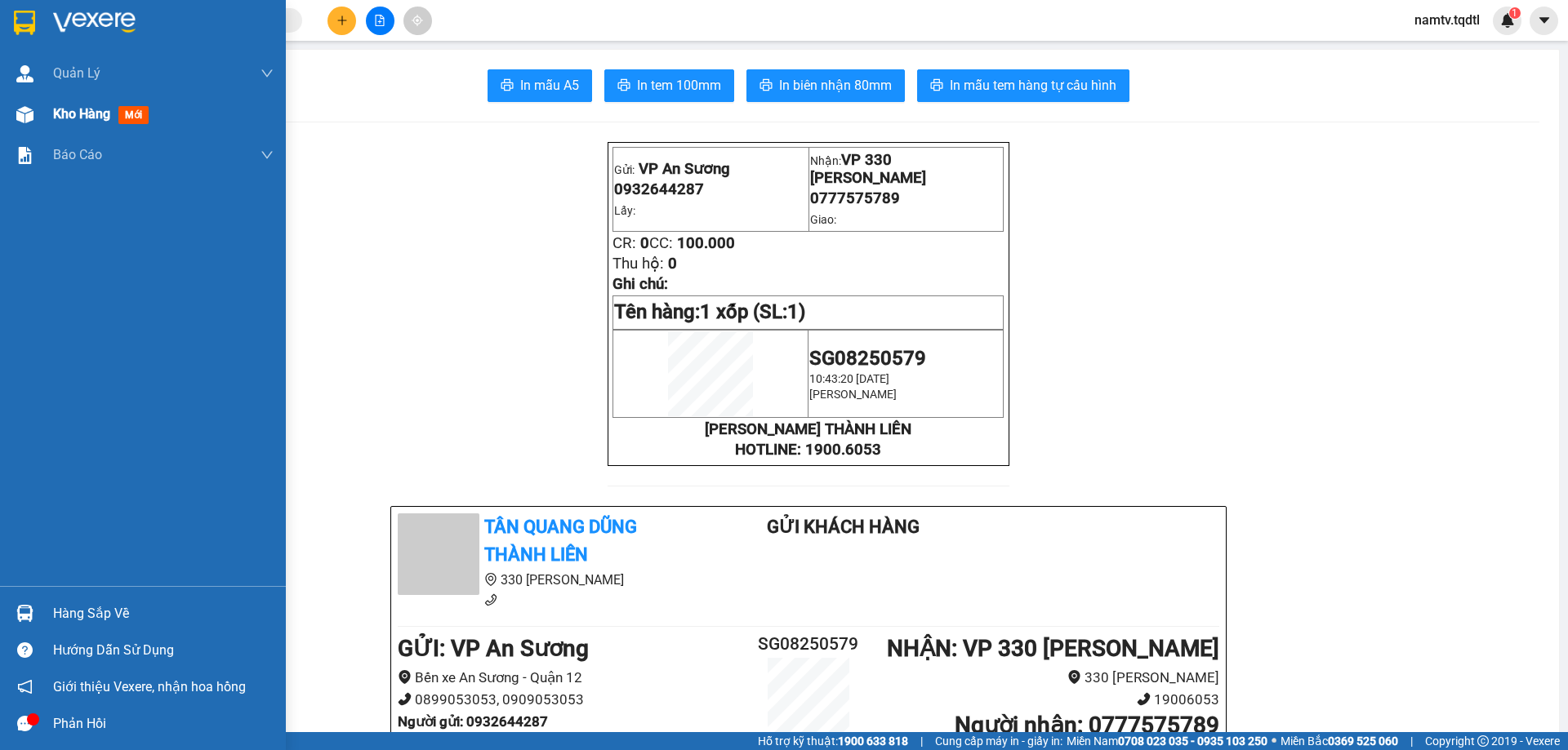
click at [68, 106] on span "Kho hàng" at bounding box center [81, 114] width 57 height 16
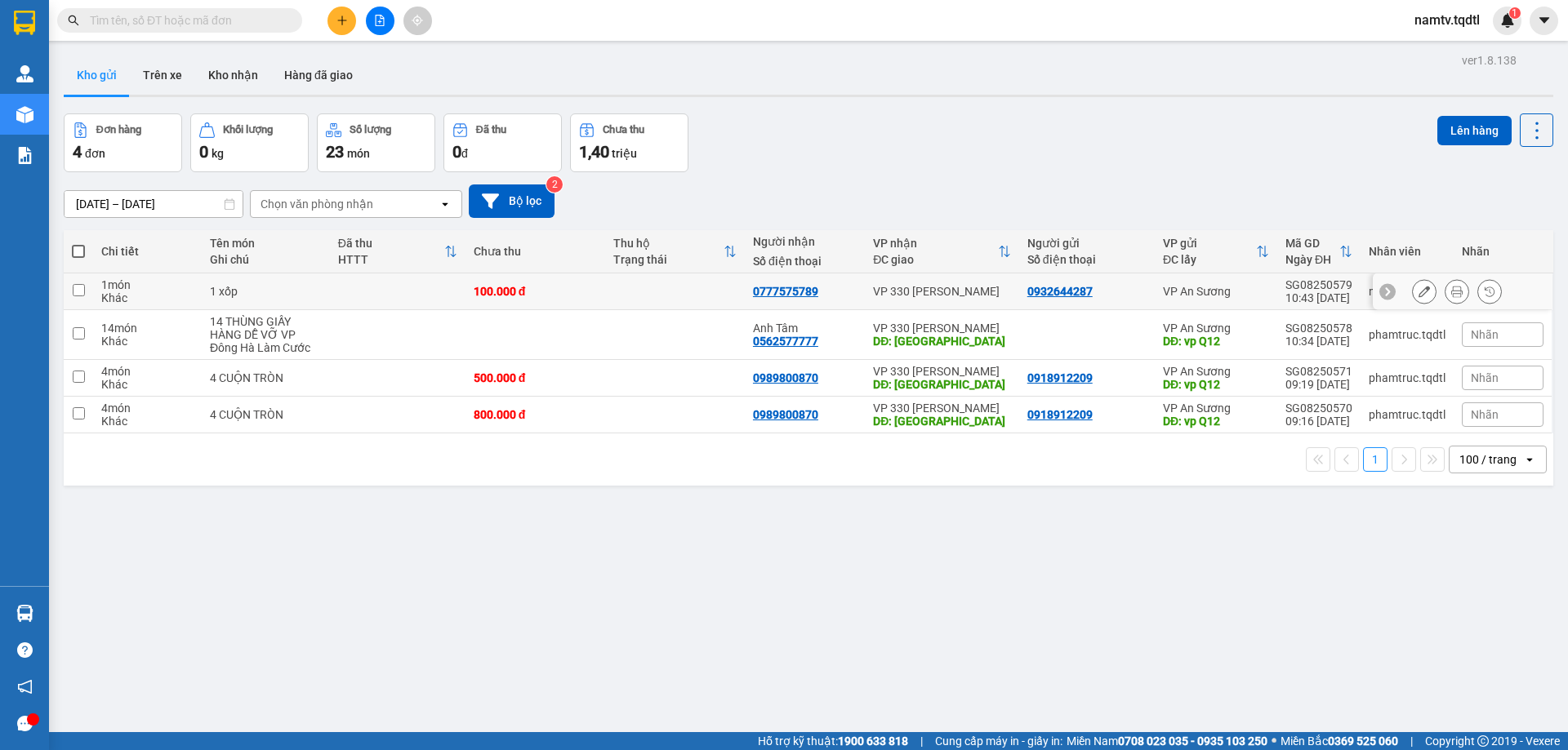
drag, startPoint x: 79, startPoint y: 285, endPoint x: 197, endPoint y: 298, distance: 118.7
click at [86, 284] on td at bounding box center [79, 292] width 30 height 37
checkbox input "true"
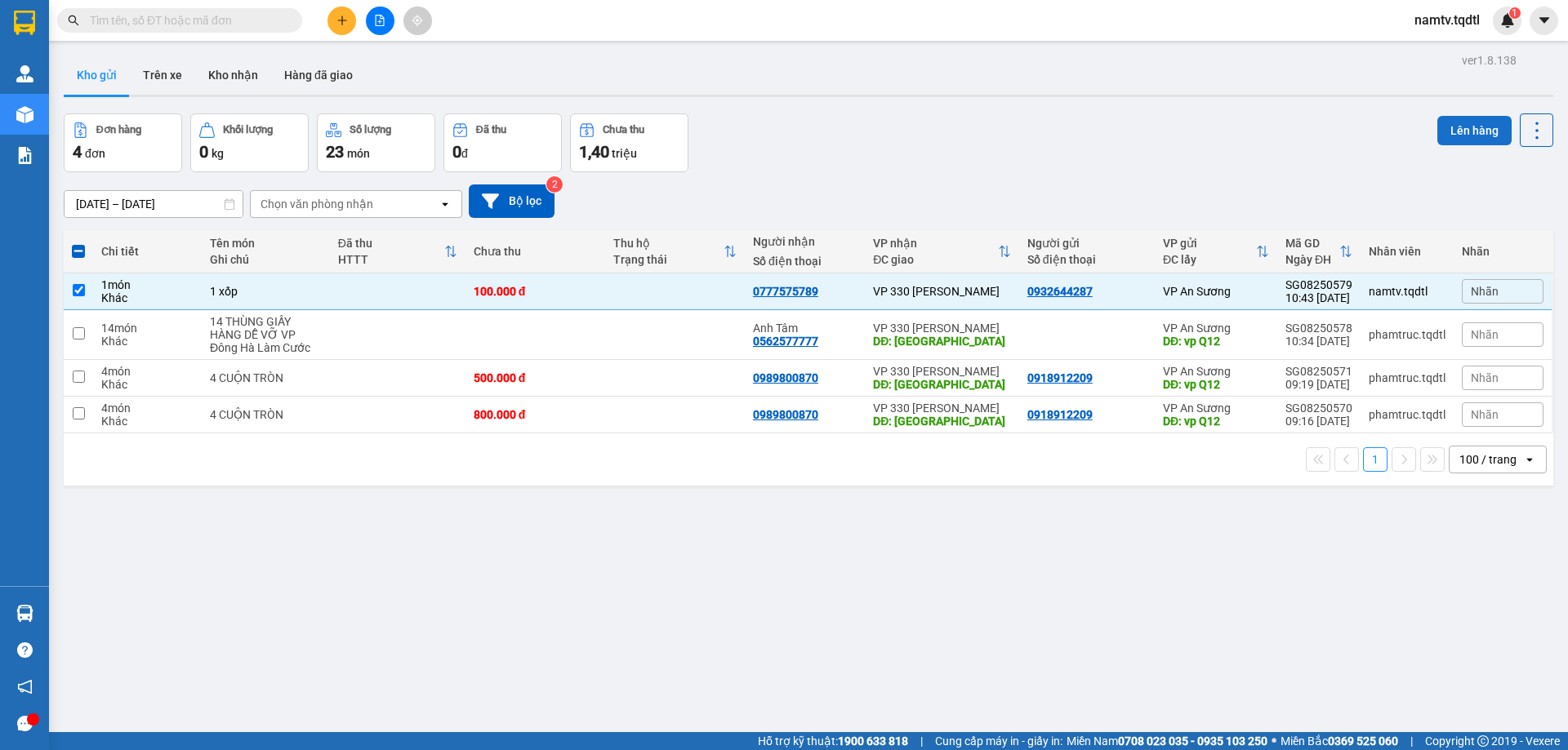
click at [1450, 124] on button "Lên hàng" at bounding box center [1475, 131] width 74 height 30
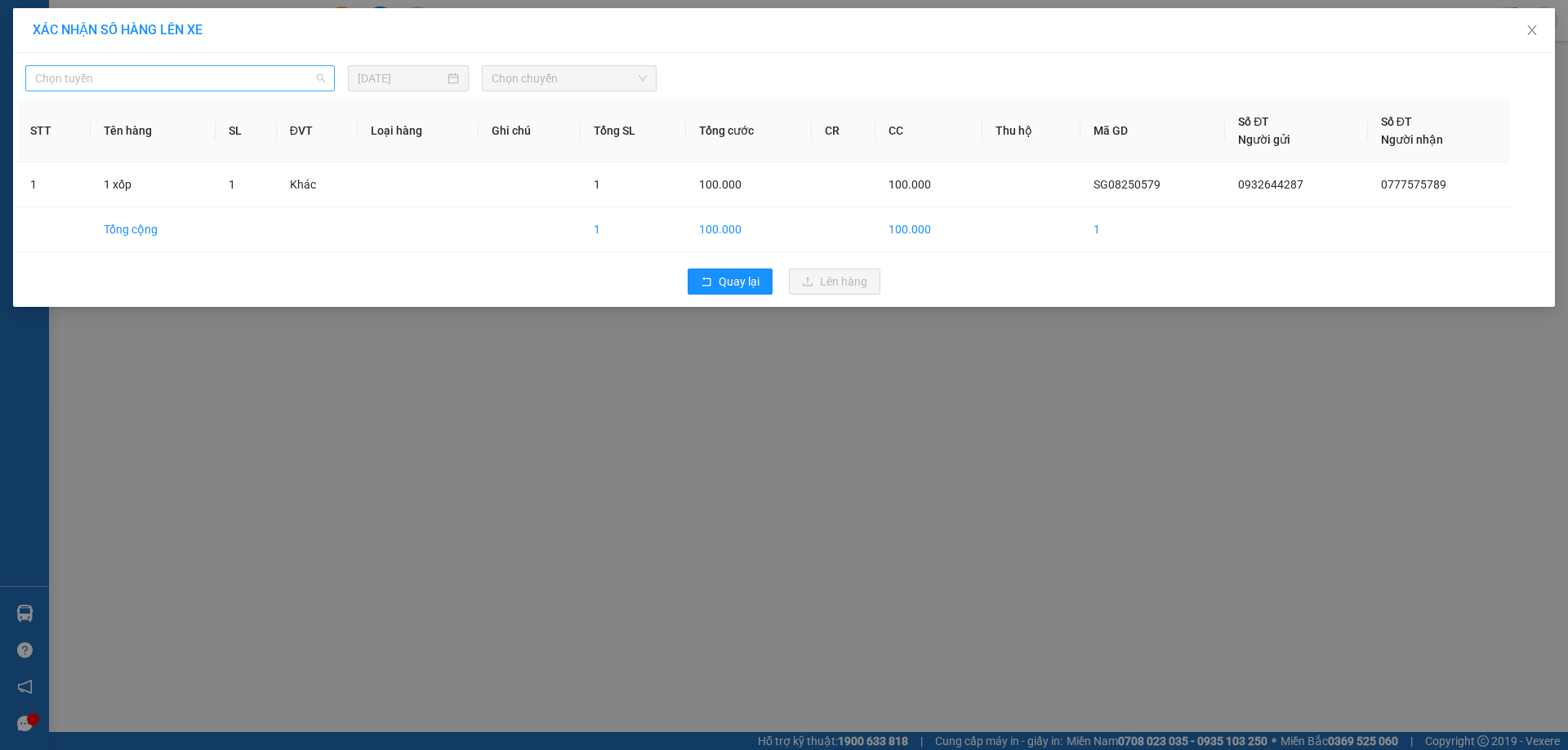
click at [133, 81] on span "Chọn tuyến" at bounding box center [180, 79] width 290 height 25
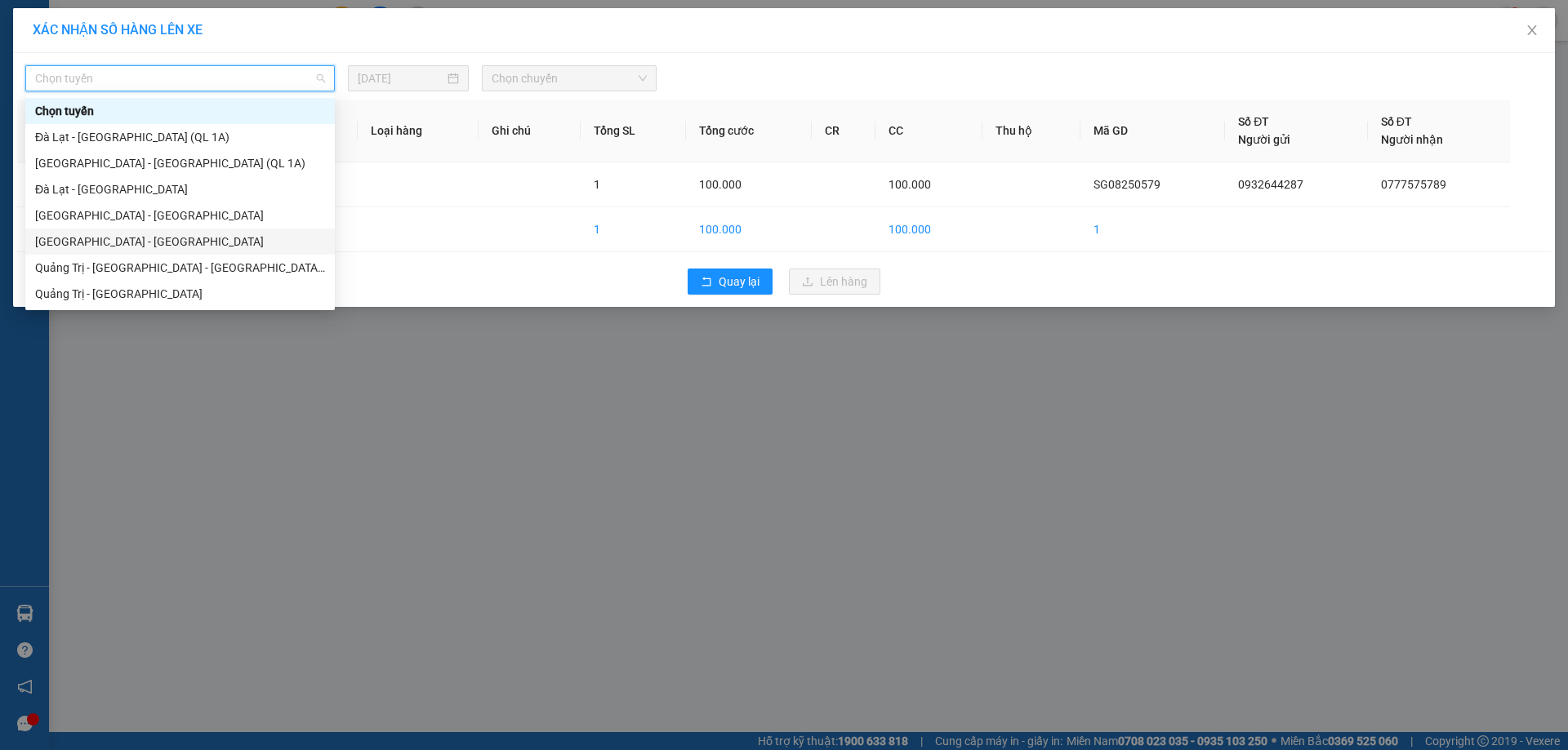
click at [84, 239] on div "[GEOGRAPHIC_DATA] - [GEOGRAPHIC_DATA]" at bounding box center [180, 241] width 290 height 18
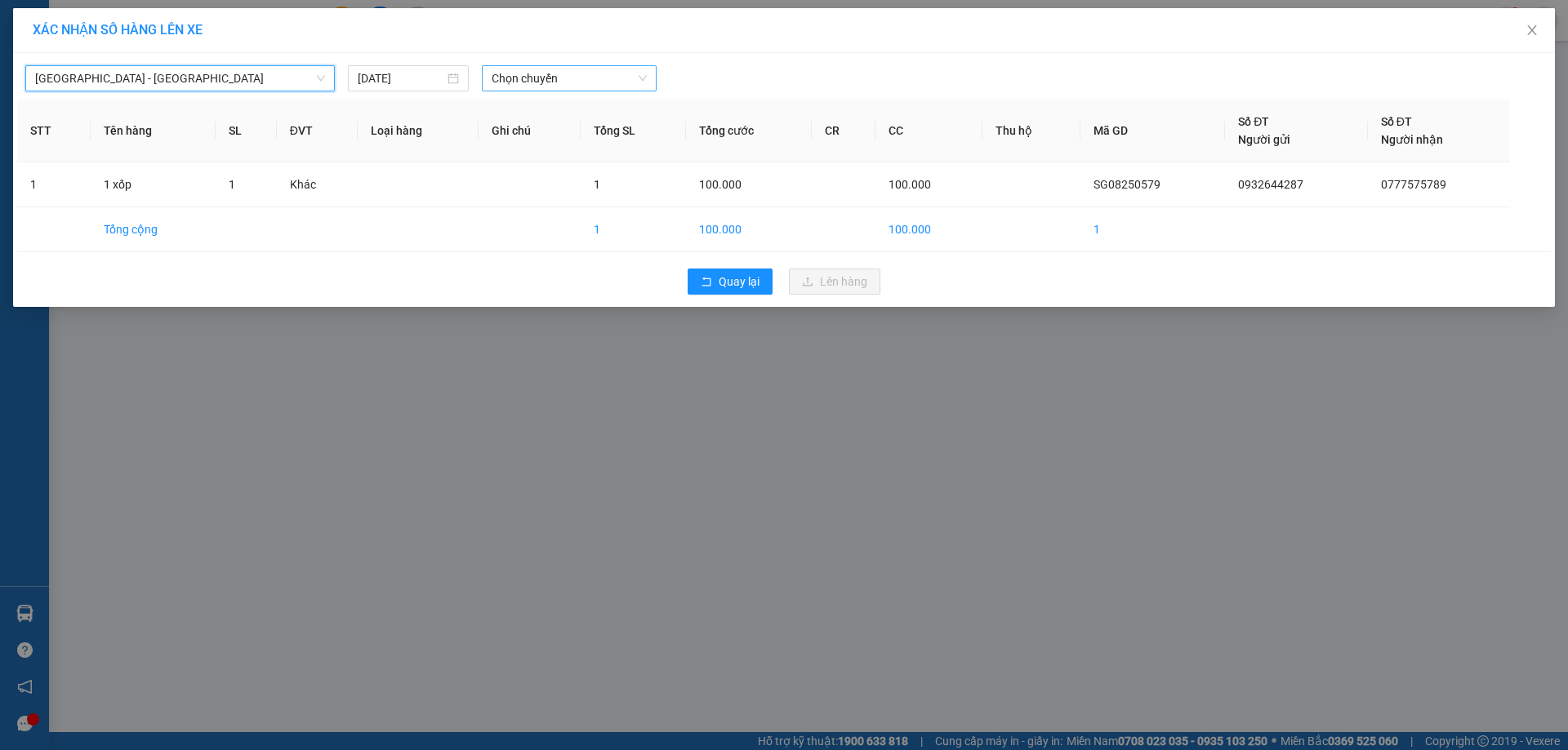
click at [589, 75] on span "Chọn chuyến" at bounding box center [569, 79] width 155 height 25
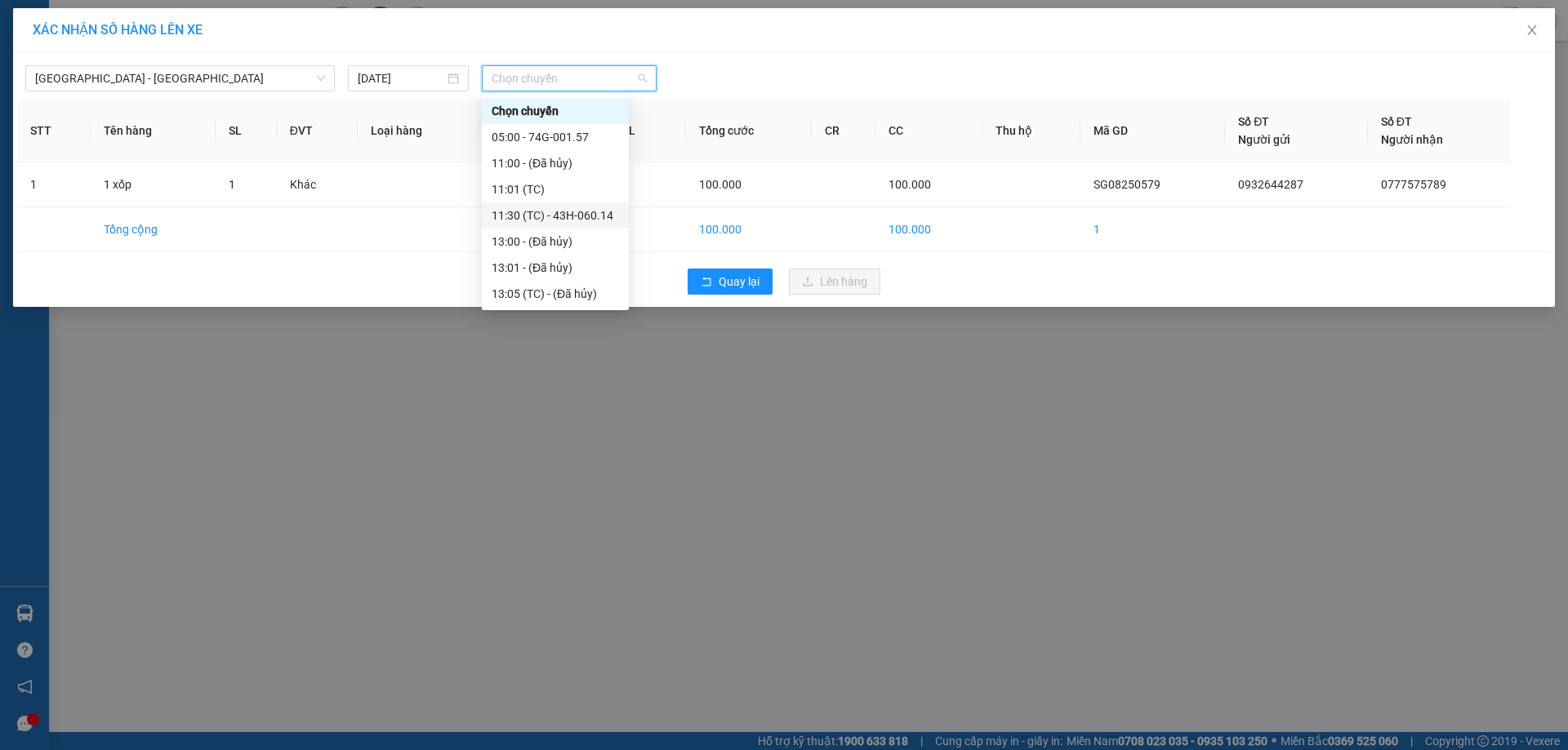
click at [574, 211] on div "11:30 (TC) - 43H-060.14" at bounding box center [555, 215] width 128 height 18
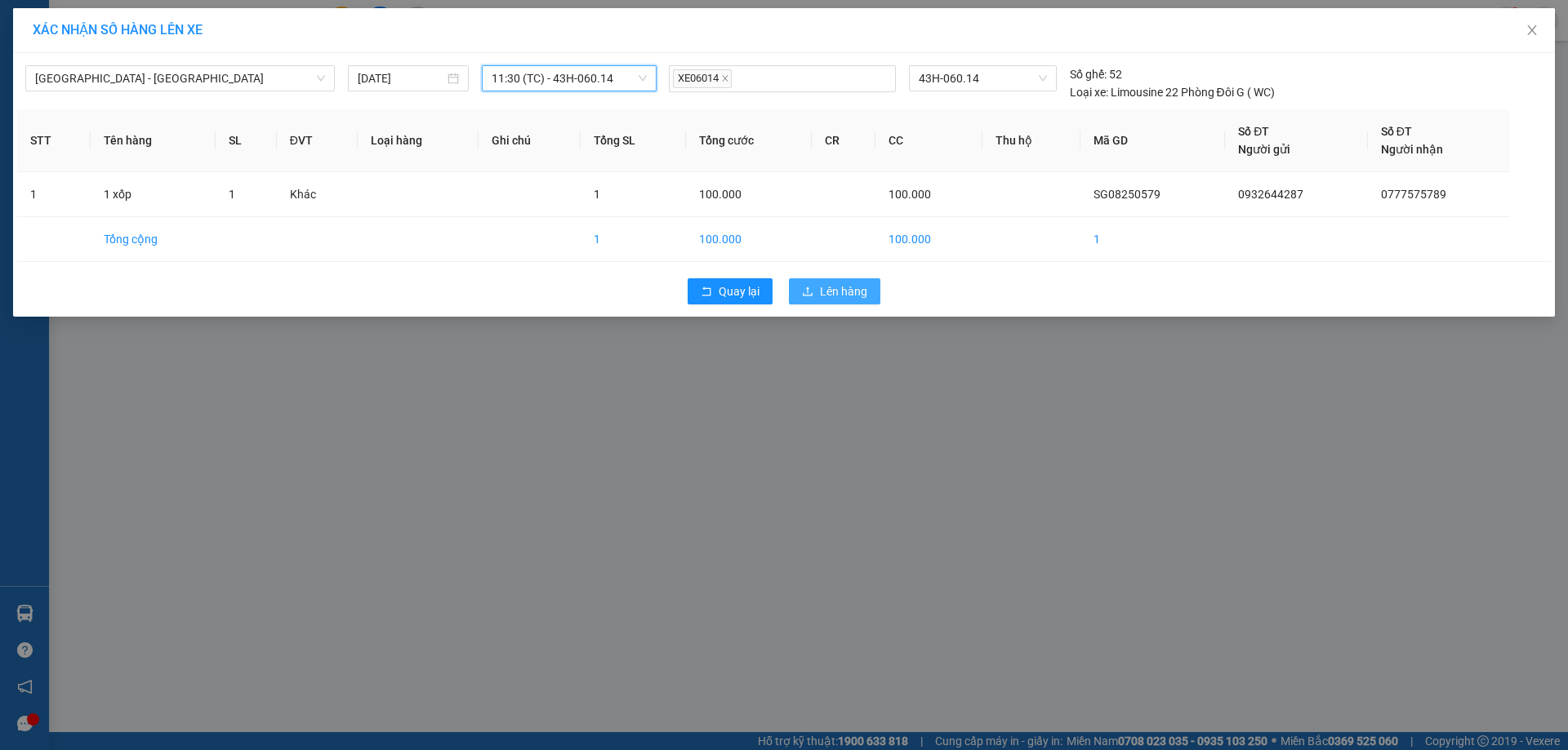
click at [845, 287] on span "Lên hàng" at bounding box center [844, 291] width 47 height 18
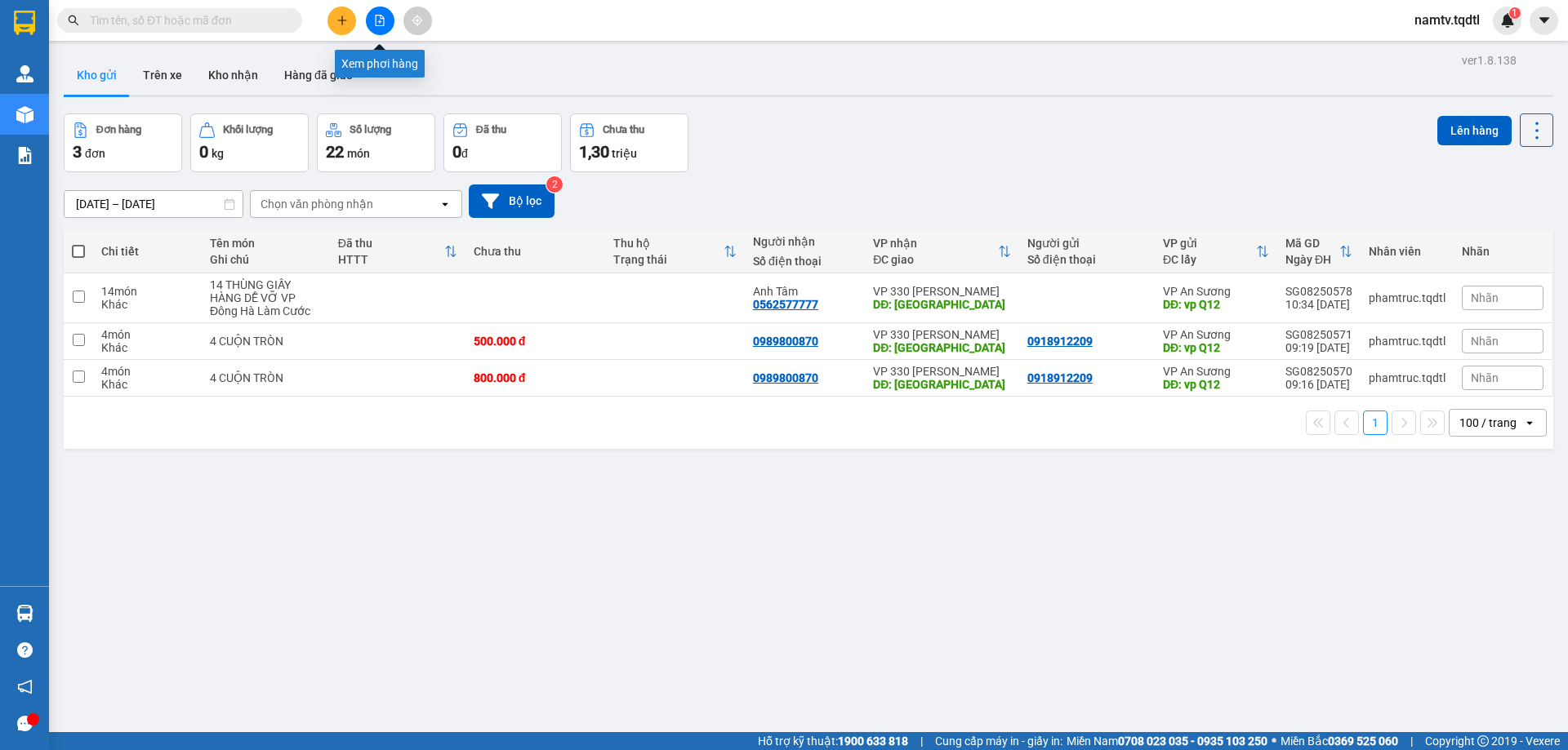
click at [378, 19] on icon "file-add" at bounding box center [380, 20] width 11 height 11
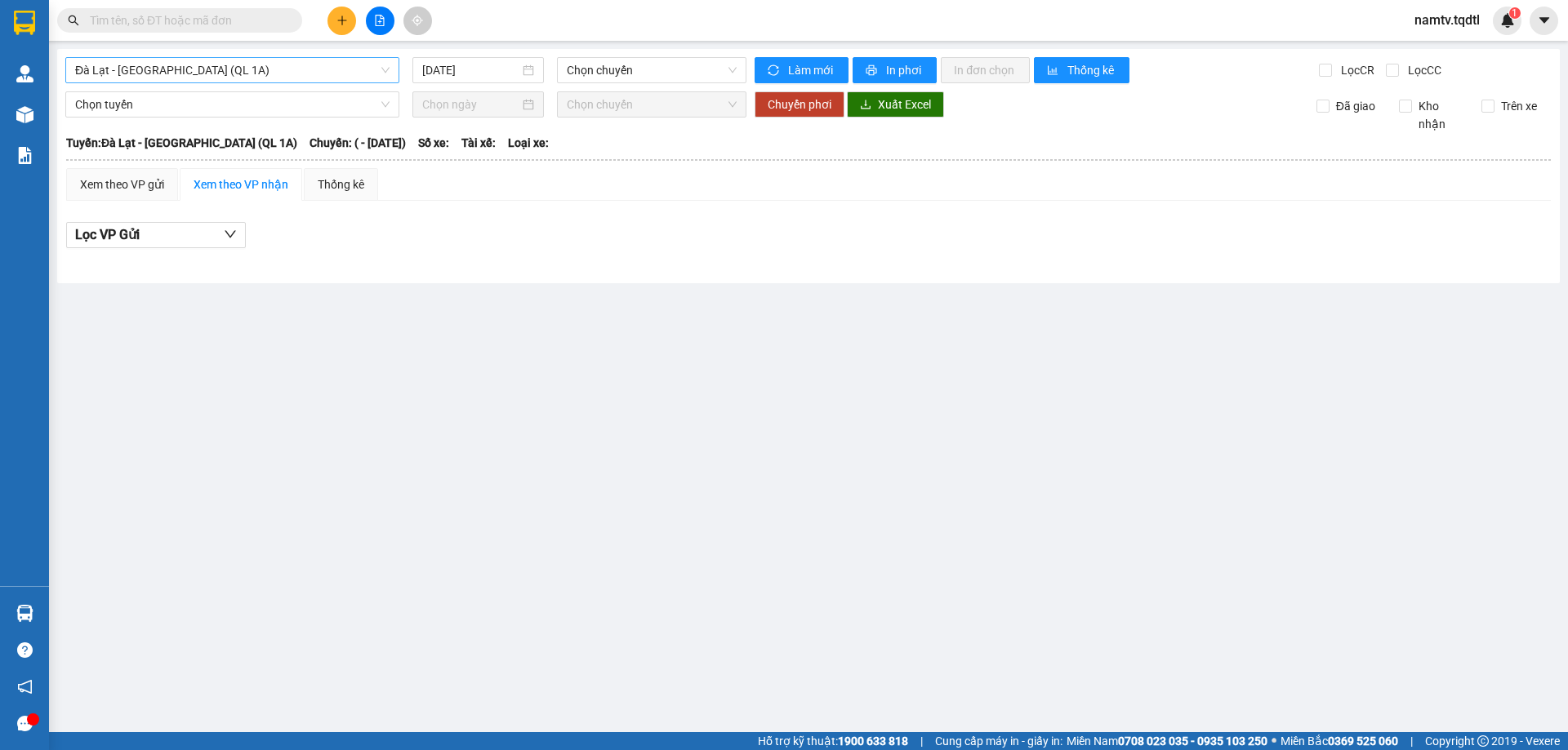
click at [257, 74] on span "Đà Lạt - [GEOGRAPHIC_DATA] (QL 1A)" at bounding box center [232, 70] width 314 height 25
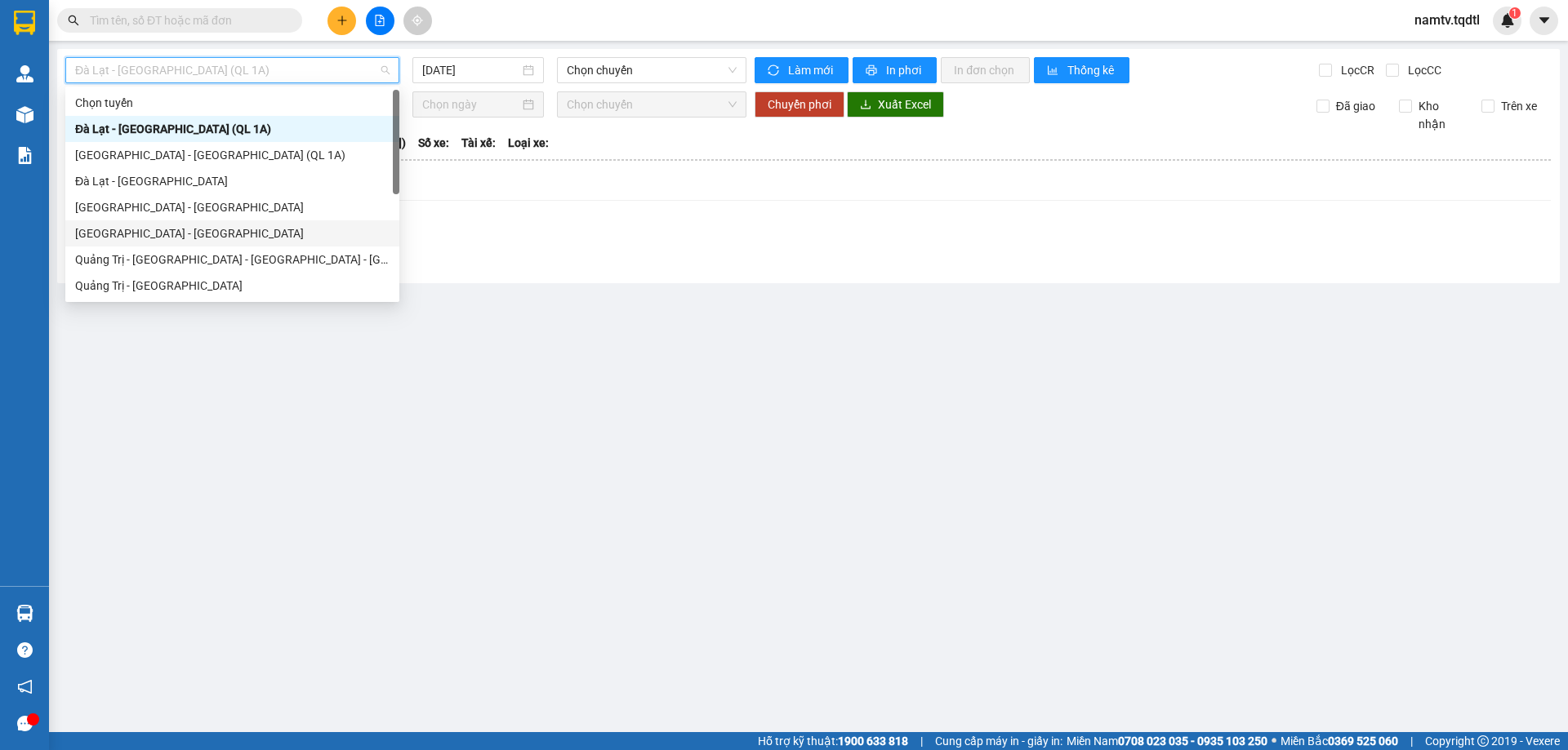
click at [159, 230] on div "[GEOGRAPHIC_DATA] - [GEOGRAPHIC_DATA]" at bounding box center [232, 233] width 314 height 18
type input "[DATE]"
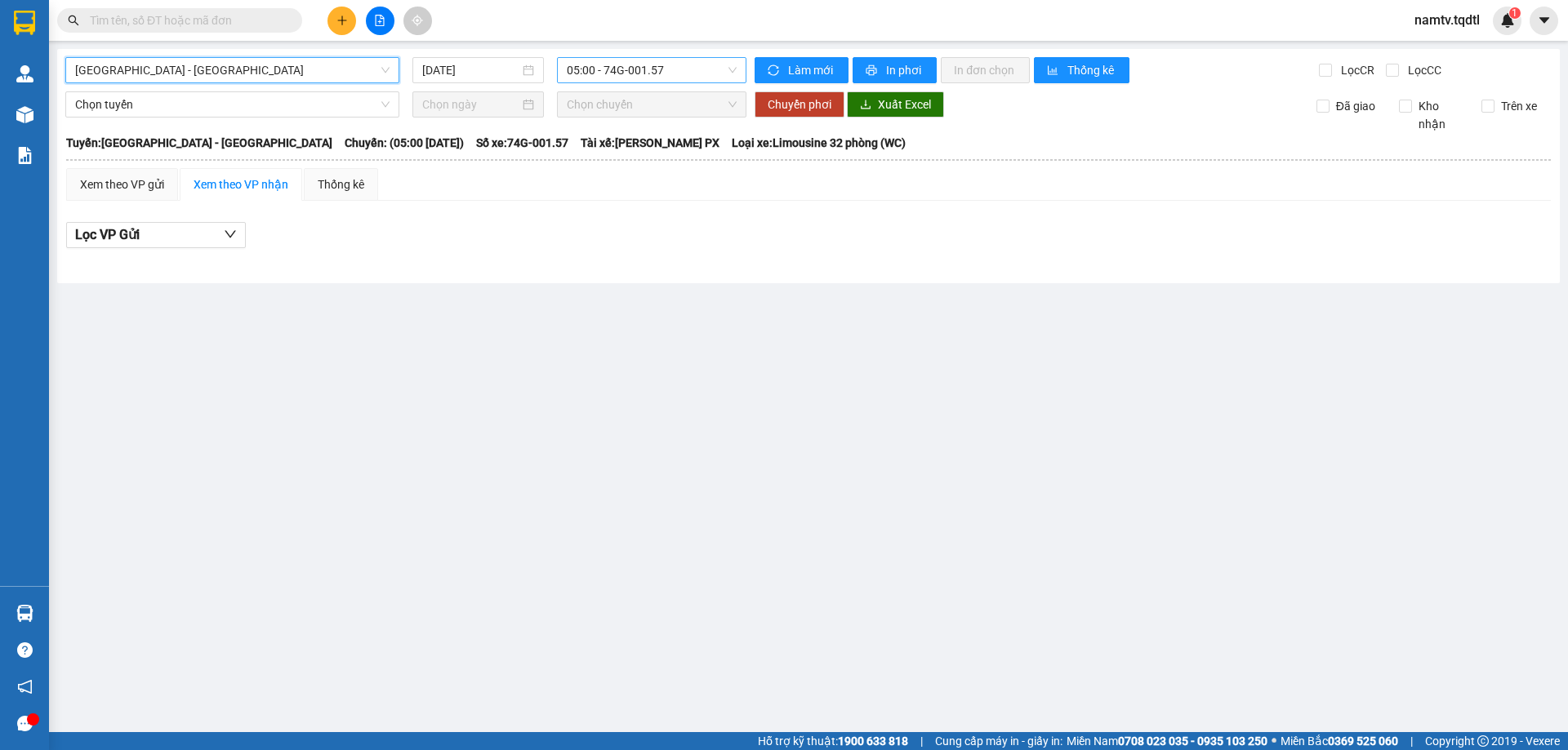
drag, startPoint x: 696, startPoint y: 75, endPoint x: 696, endPoint y: 86, distance: 11.0
click at [696, 76] on span "05:00 - 74G-001.57" at bounding box center [652, 70] width 170 height 25
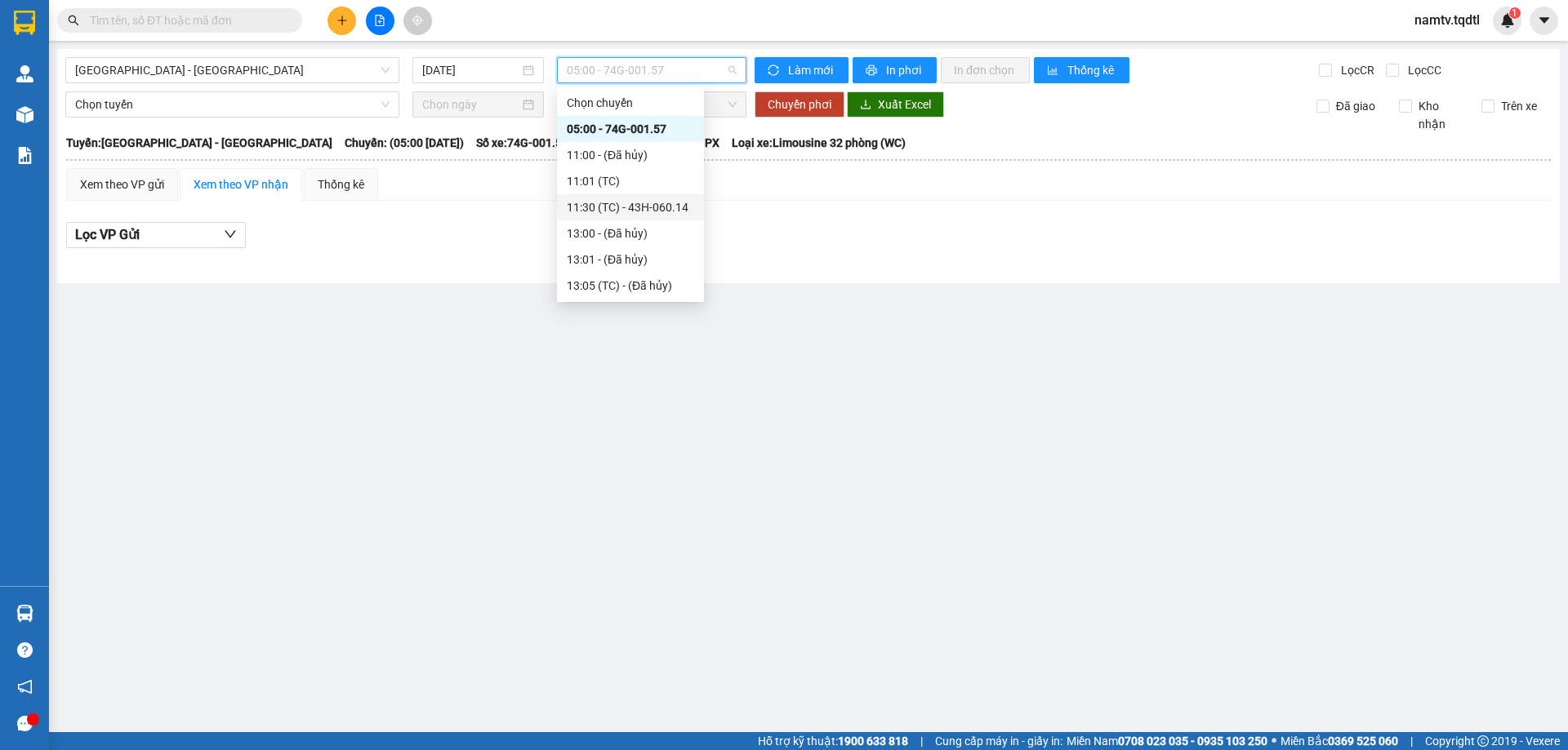
click at [653, 207] on div "11:30 (TC) - 43H-060.14" at bounding box center [631, 207] width 128 height 18
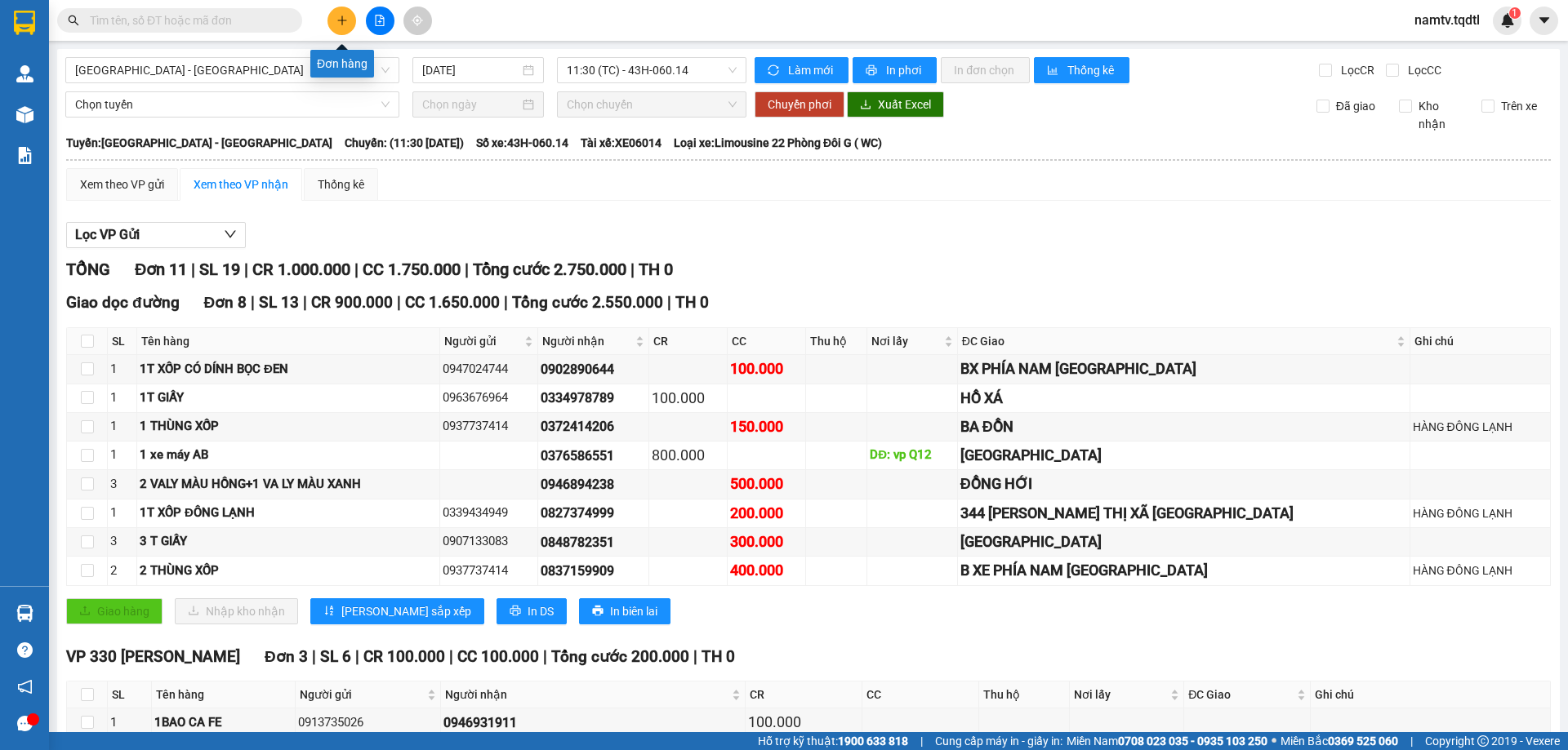
click at [336, 21] on icon "plus" at bounding box center [342, 20] width 11 height 11
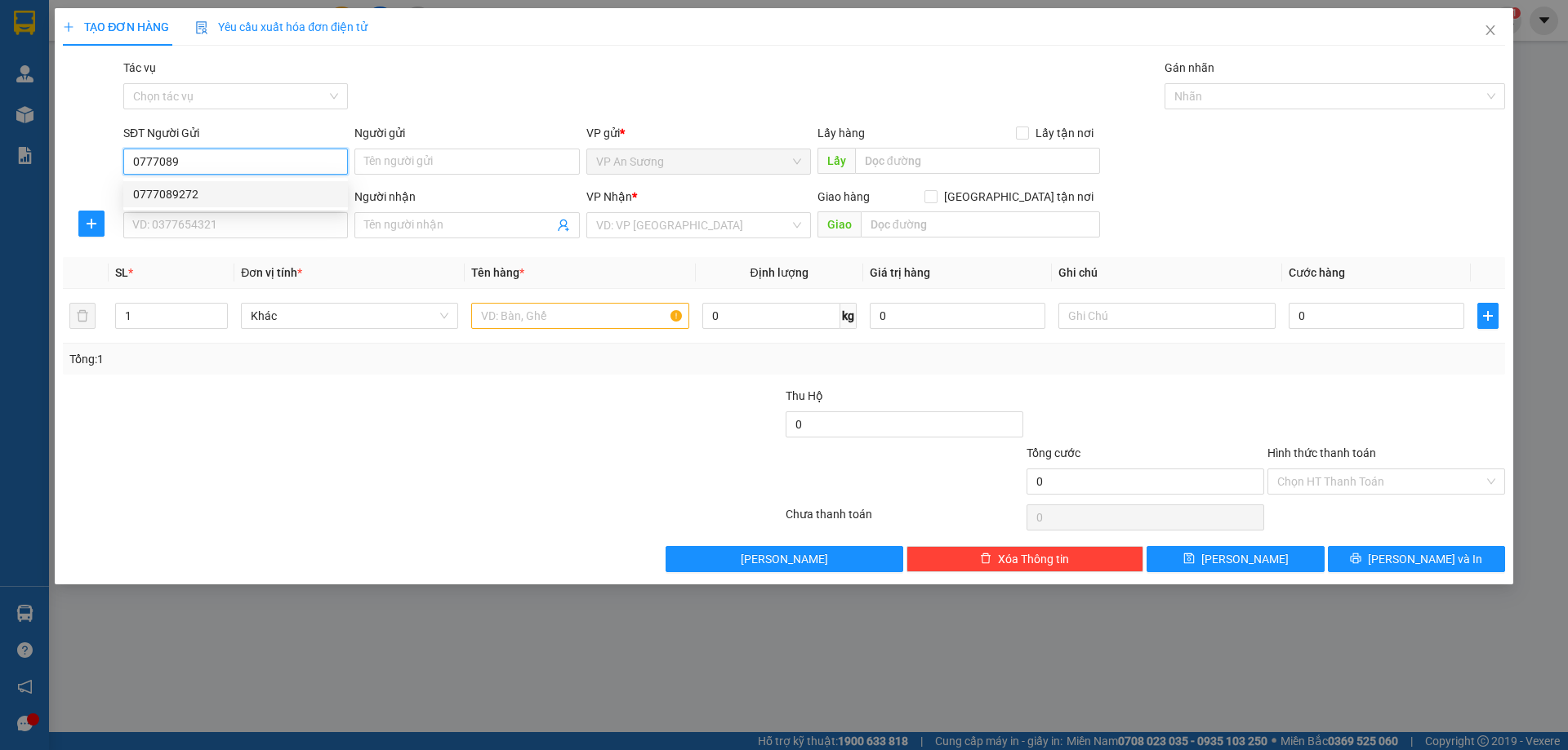
click at [171, 188] on div "0777089272" at bounding box center [236, 194] width 205 height 18
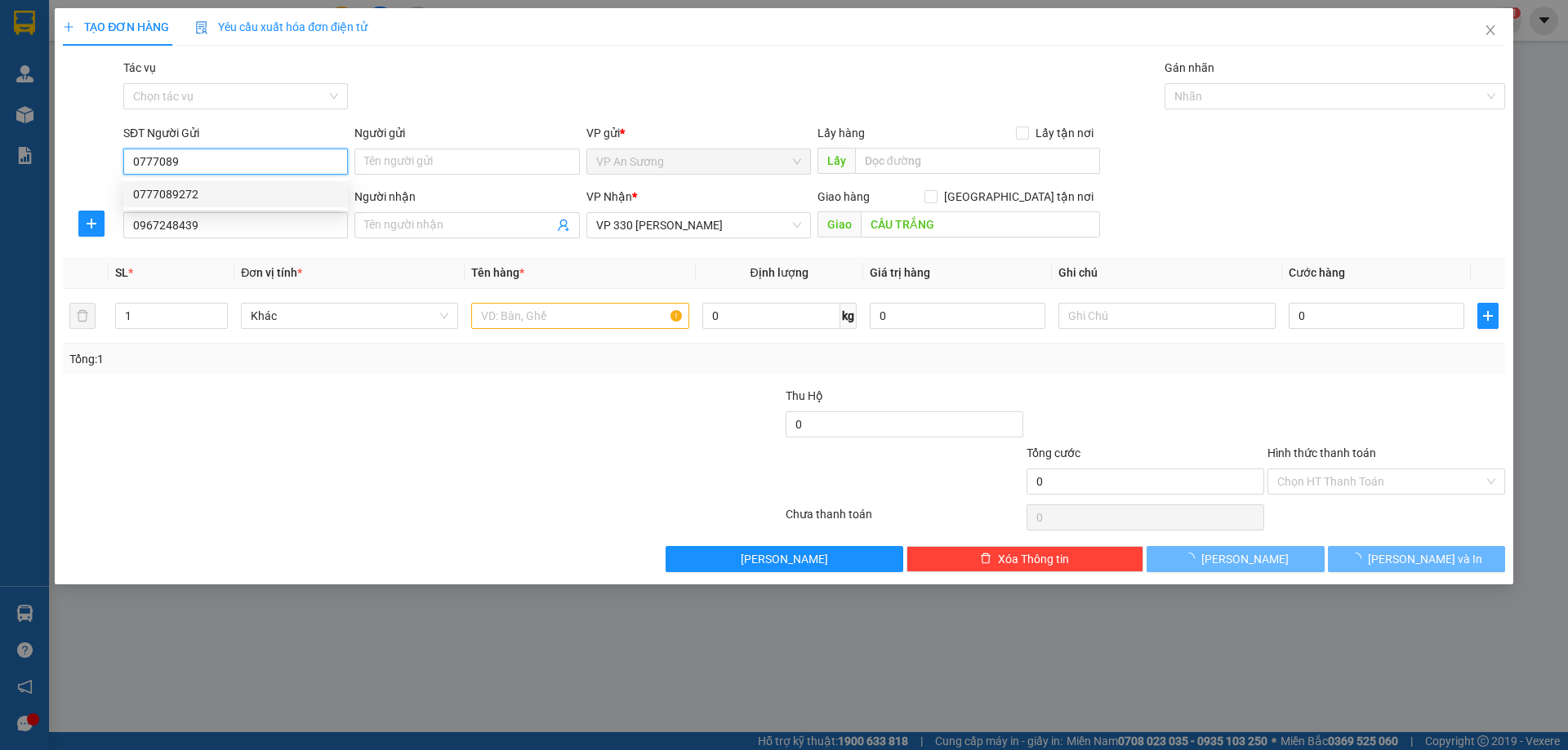
type input "0777089272"
type input "0967248439"
type input "CẦU TRẮNG"
type input "200.000"
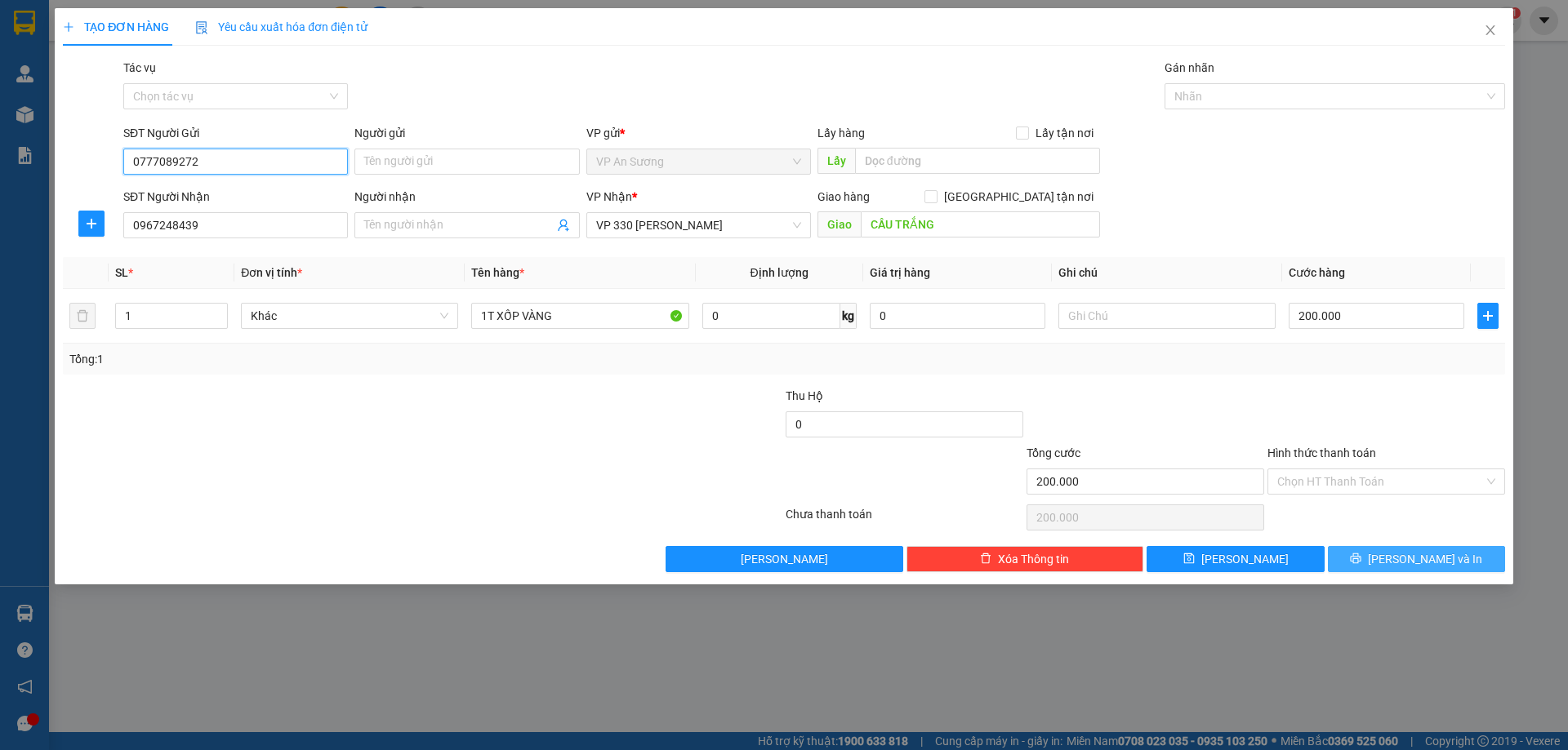
type input "0777089272"
click at [1424, 556] on span "[PERSON_NAME] và In" at bounding box center [1426, 559] width 115 height 18
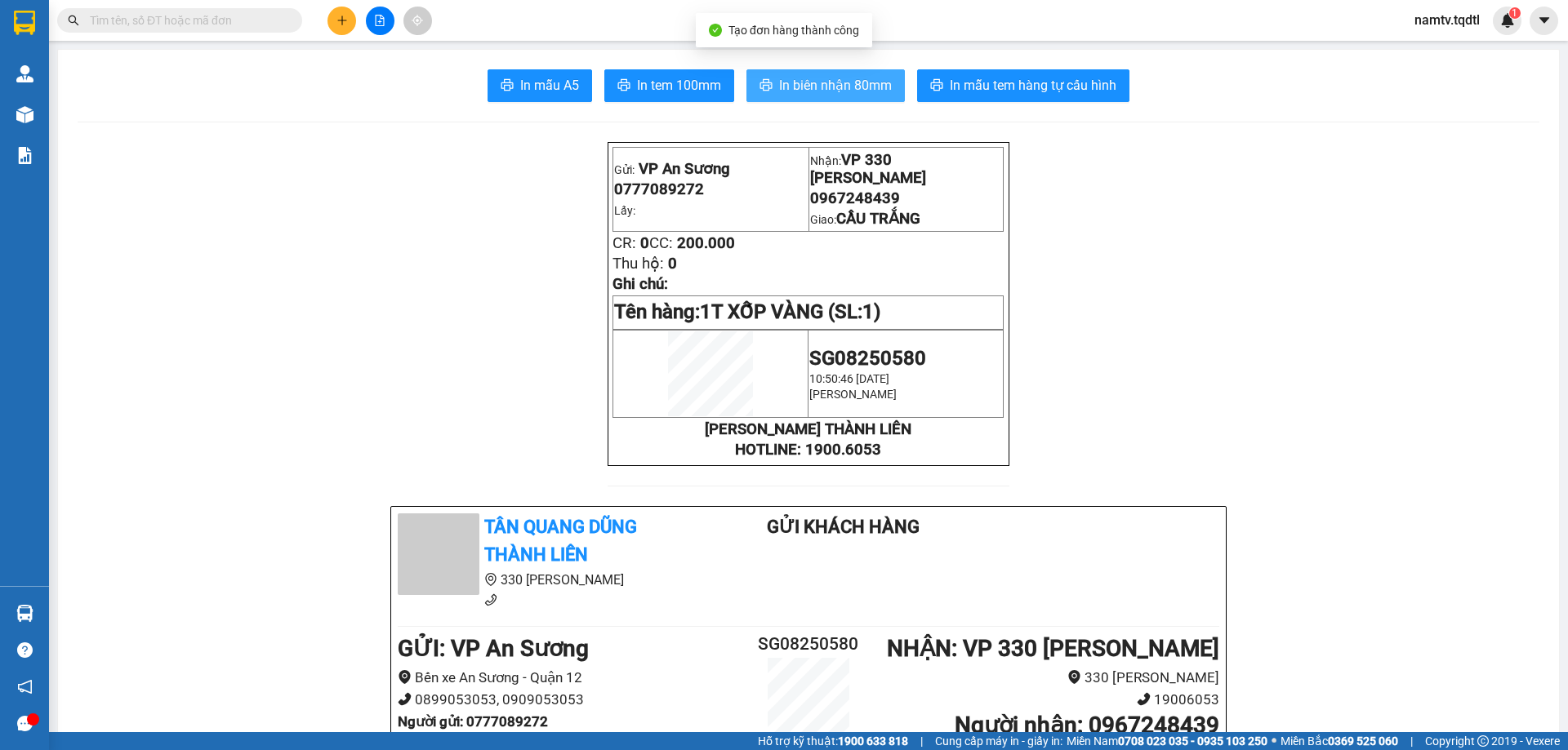
click at [839, 75] on span "In biên nhận 80mm" at bounding box center [835, 85] width 113 height 20
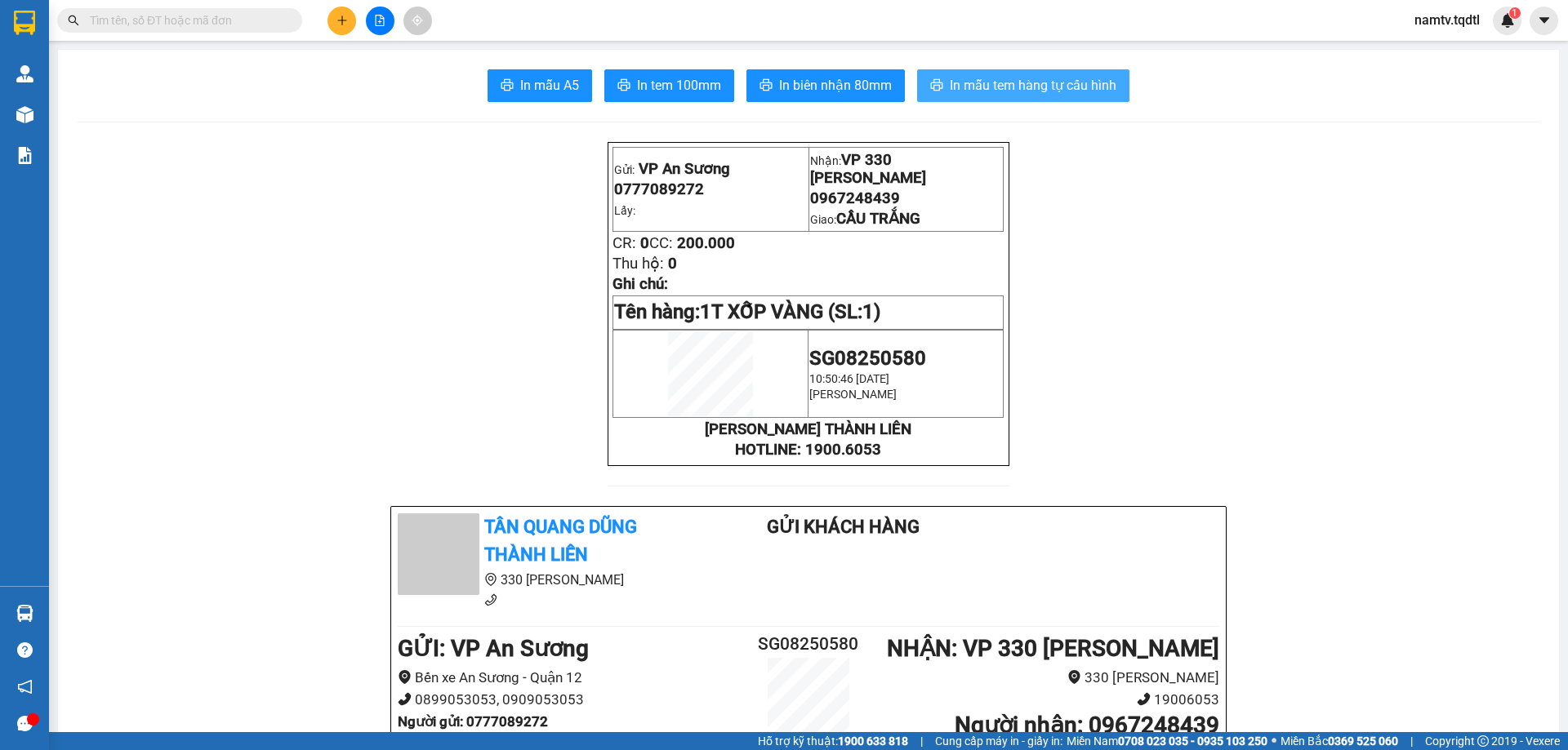
drag, startPoint x: 1038, startPoint y: 88, endPoint x: 1100, endPoint y: 93, distance: 62.2
click at [1041, 88] on span "In mẫu tem hàng tự cấu hình" at bounding box center [1033, 85] width 166 height 20
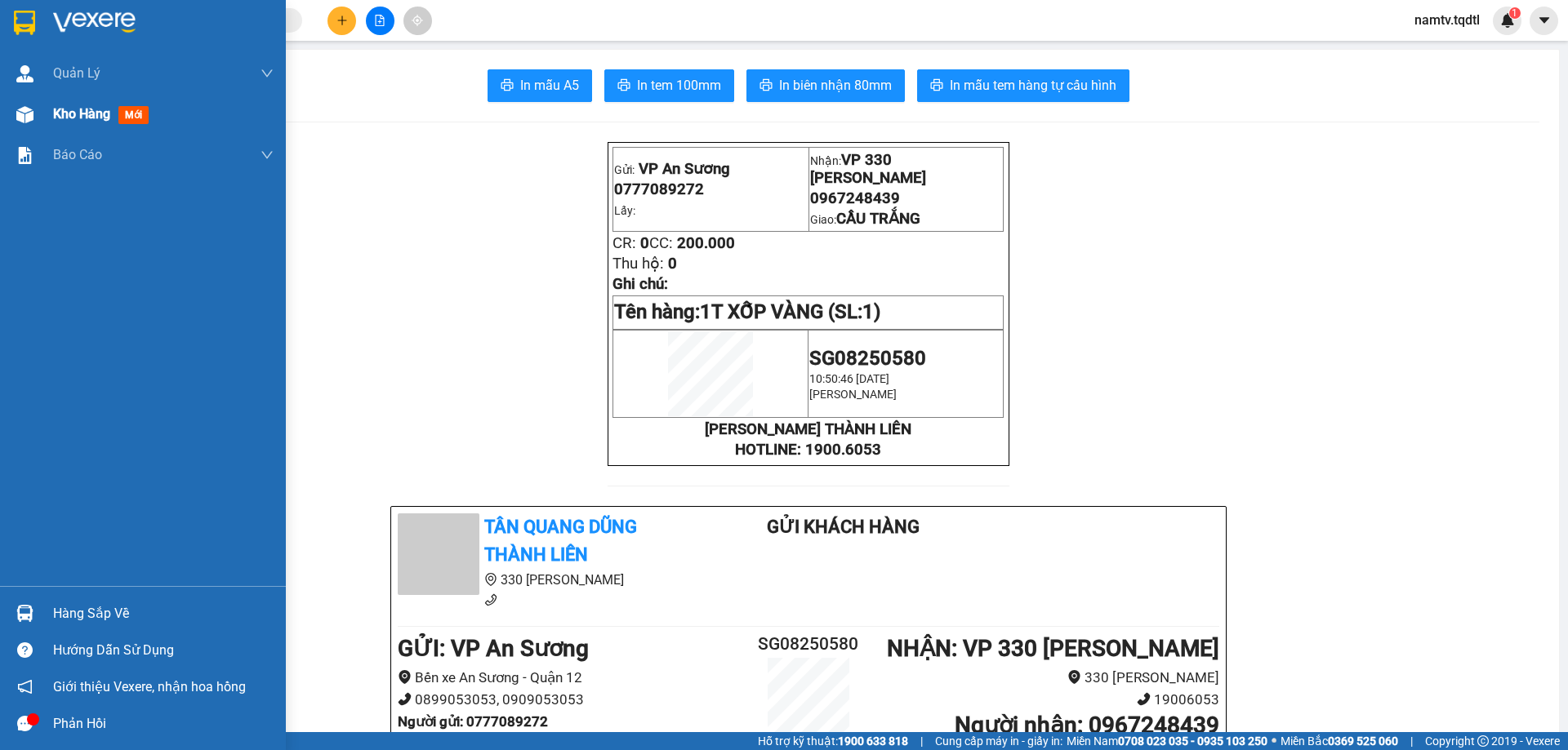
click at [62, 109] on span "Kho hàng" at bounding box center [81, 114] width 57 height 16
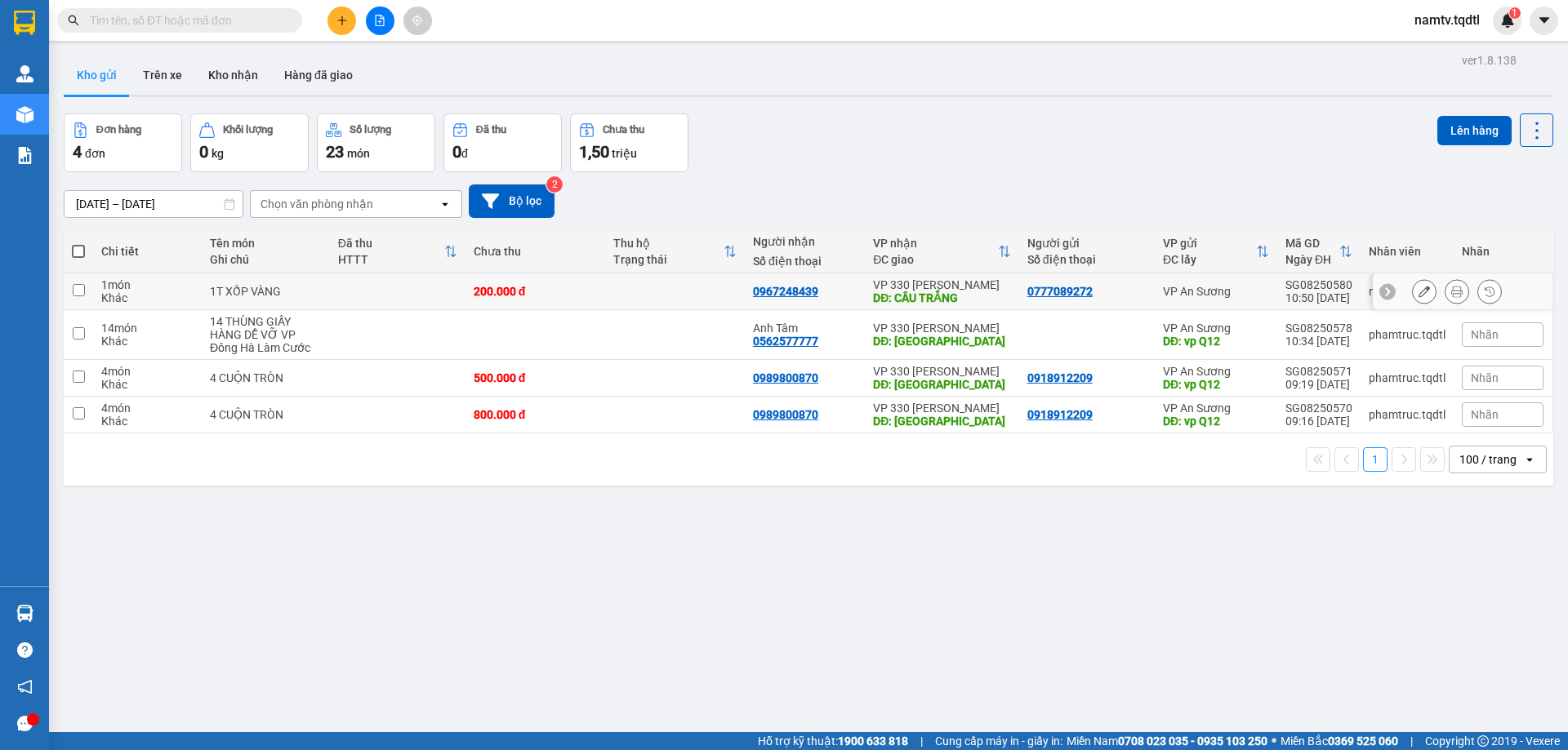
click at [78, 285] on input "checkbox" at bounding box center [79, 290] width 12 height 12
checkbox input "true"
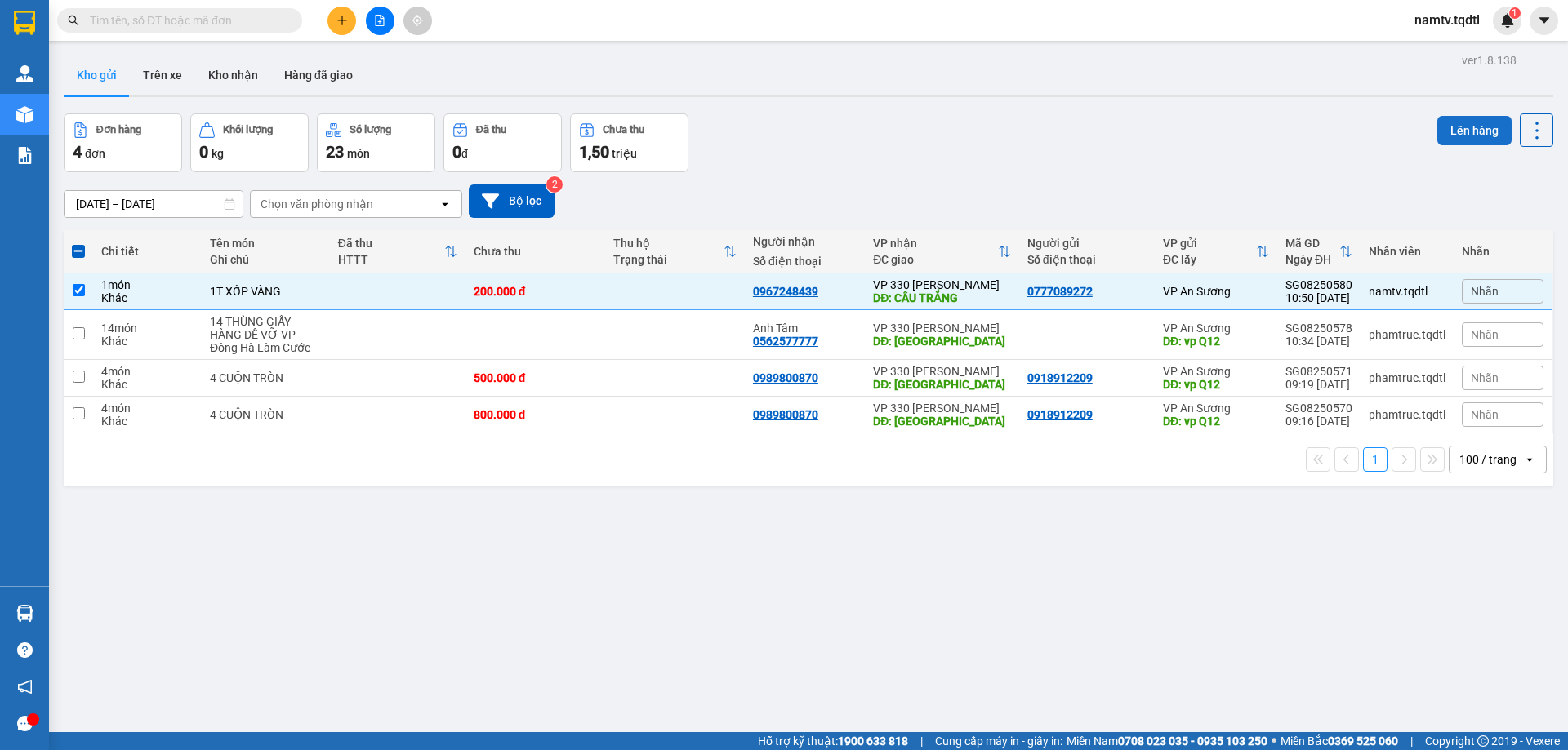
drag, startPoint x: 1457, startPoint y: 124, endPoint x: 1427, endPoint y: 135, distance: 32.0
click at [1439, 132] on button "Lên hàng" at bounding box center [1475, 131] width 74 height 30
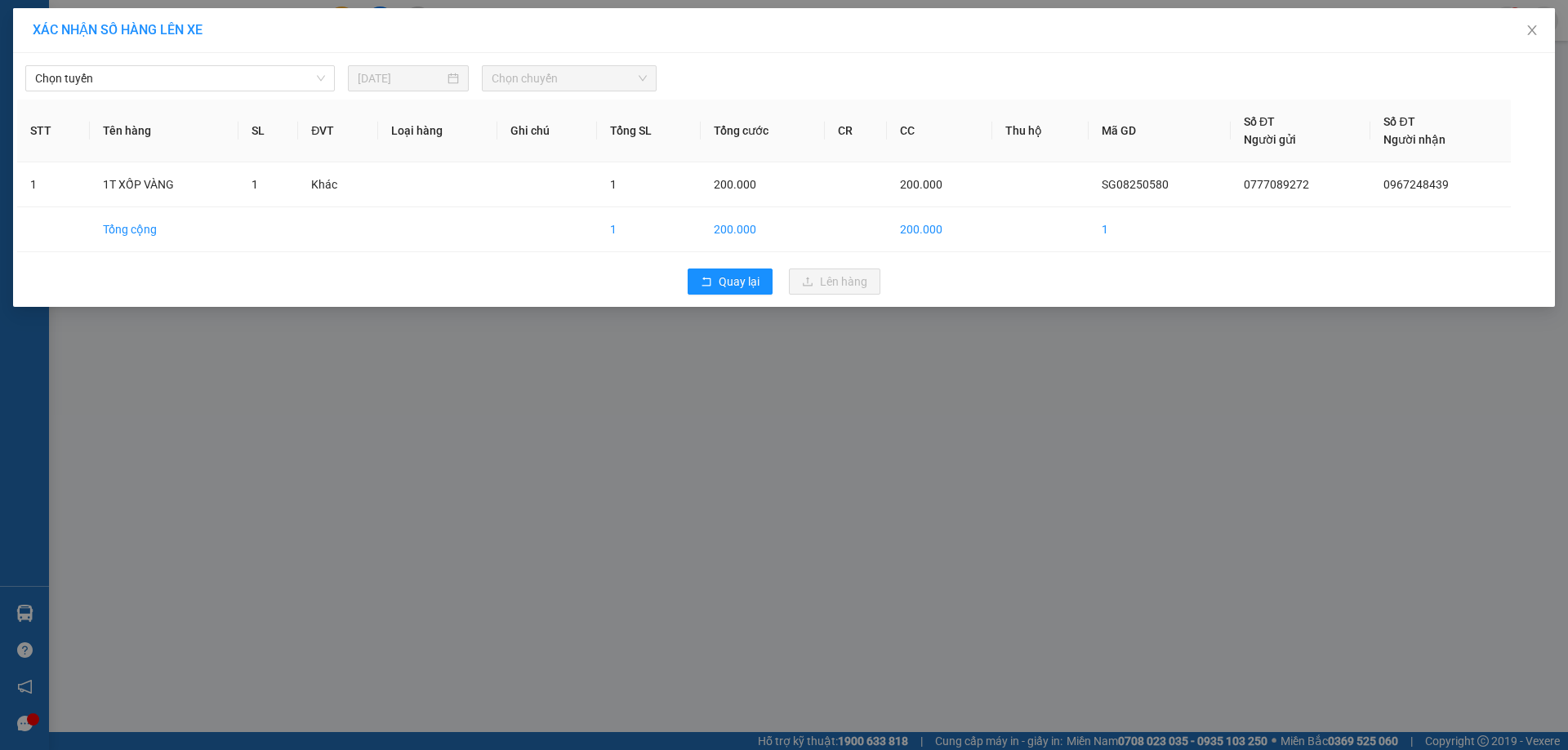
drag, startPoint x: 106, startPoint y: 78, endPoint x: 114, endPoint y: 92, distance: 16.1
click at [109, 81] on span "Chọn tuyến" at bounding box center [180, 79] width 290 height 25
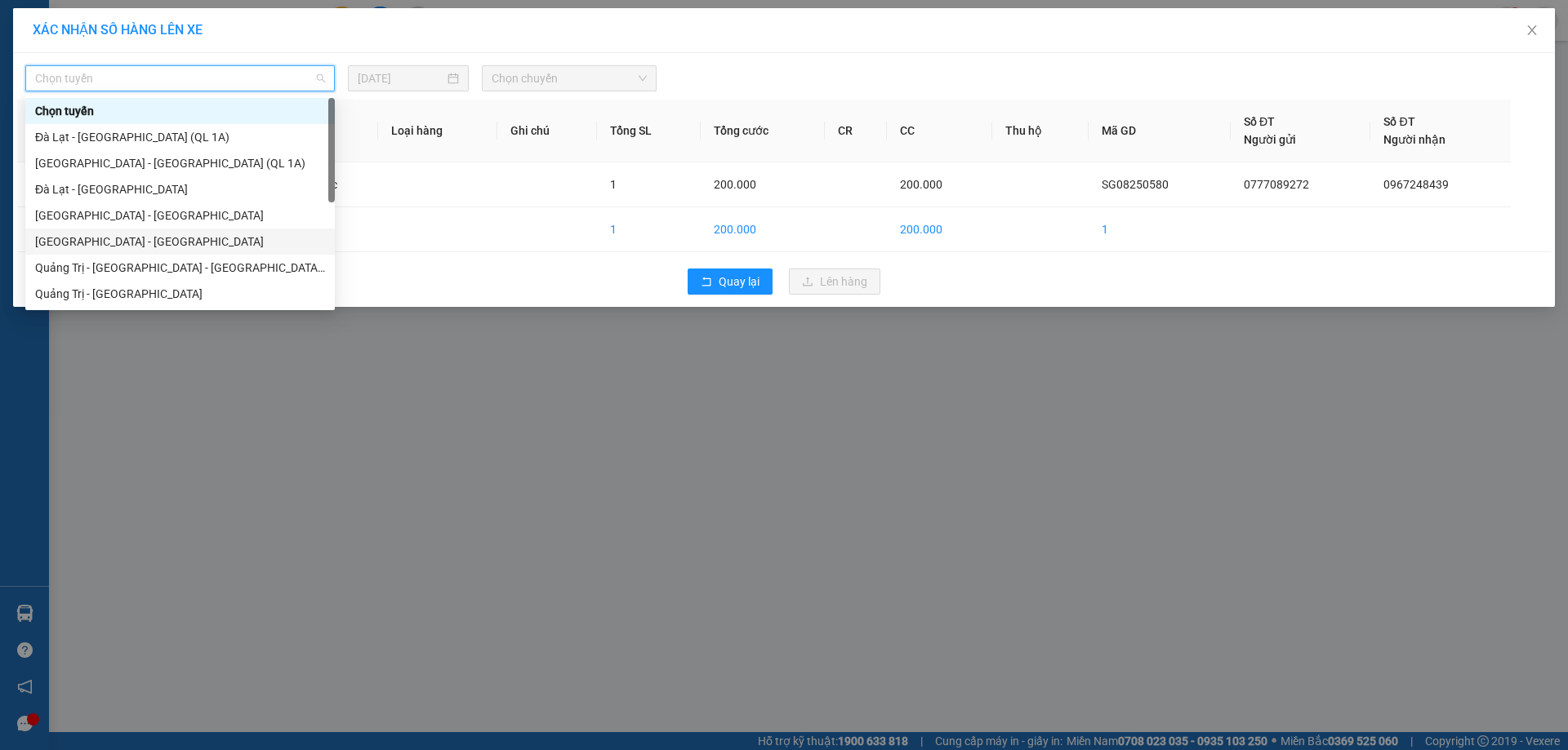
drag, startPoint x: 84, startPoint y: 236, endPoint x: 97, endPoint y: 229, distance: 14.8
click at [93, 231] on div "[GEOGRAPHIC_DATA] - [GEOGRAPHIC_DATA]" at bounding box center [179, 242] width 310 height 26
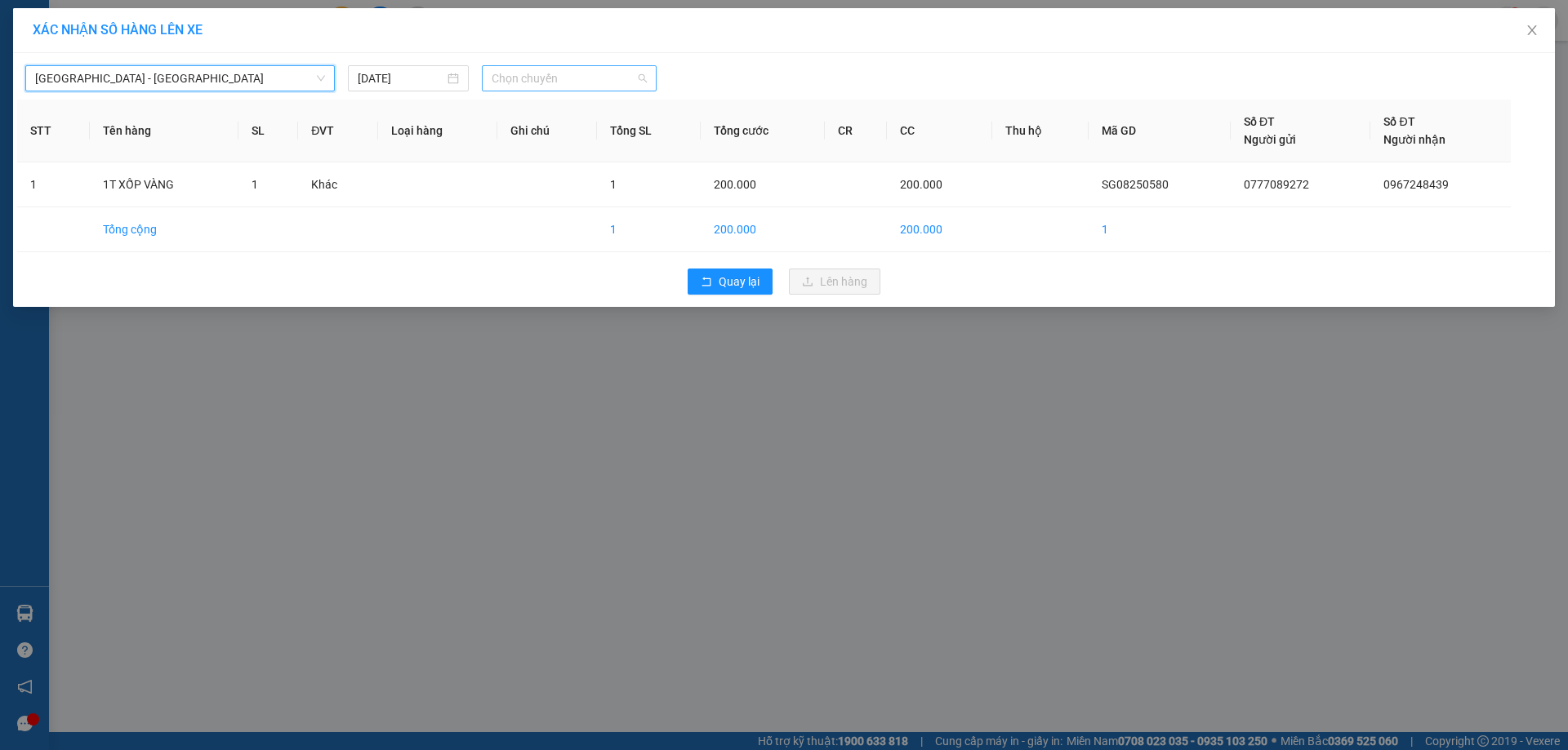
drag, startPoint x: 578, startPoint y: 79, endPoint x: 572, endPoint y: 179, distance: 100.2
click at [578, 81] on span "Chọn chuyến" at bounding box center [569, 79] width 155 height 25
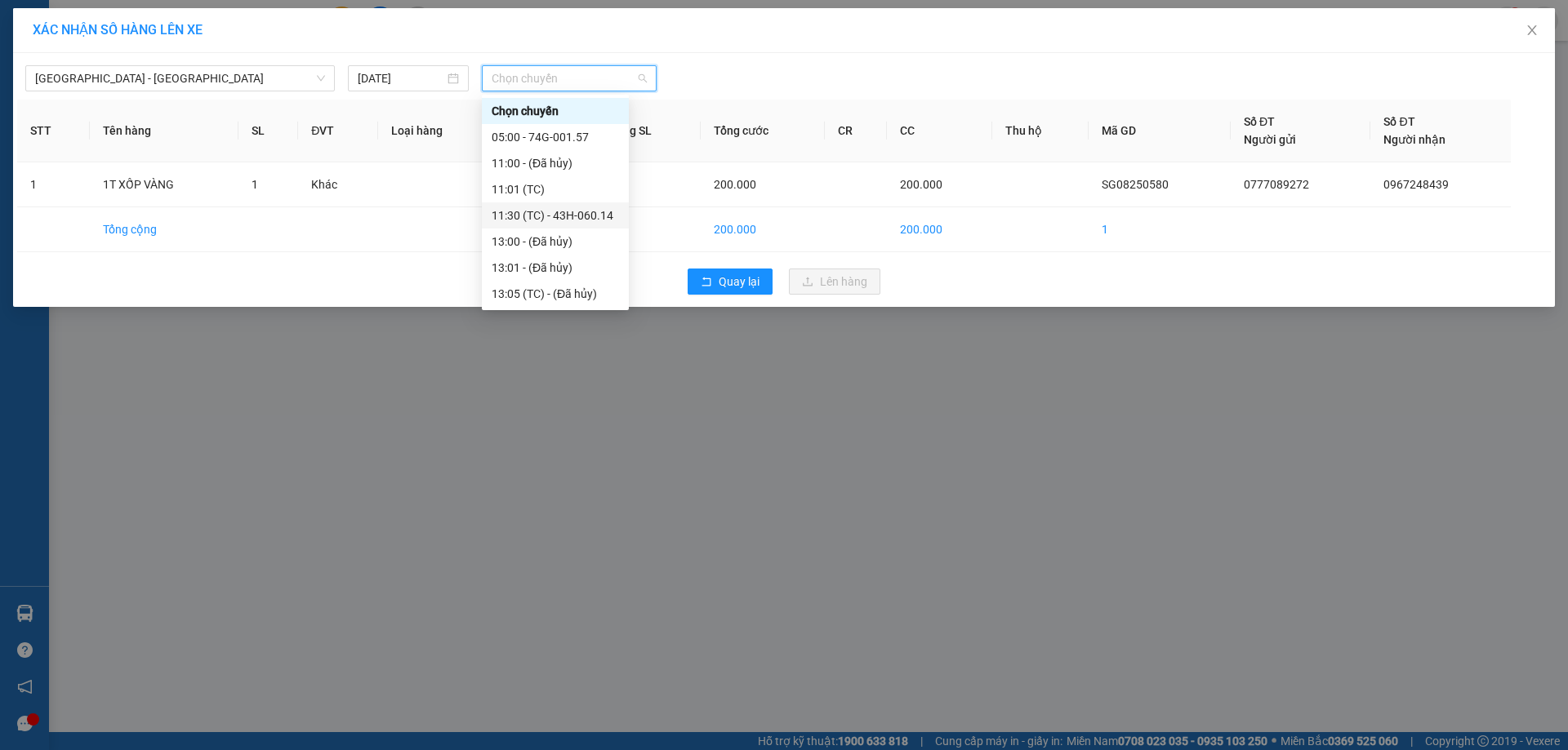
click at [565, 209] on div "11:30 (TC) - 43H-060.14" at bounding box center [555, 215] width 128 height 18
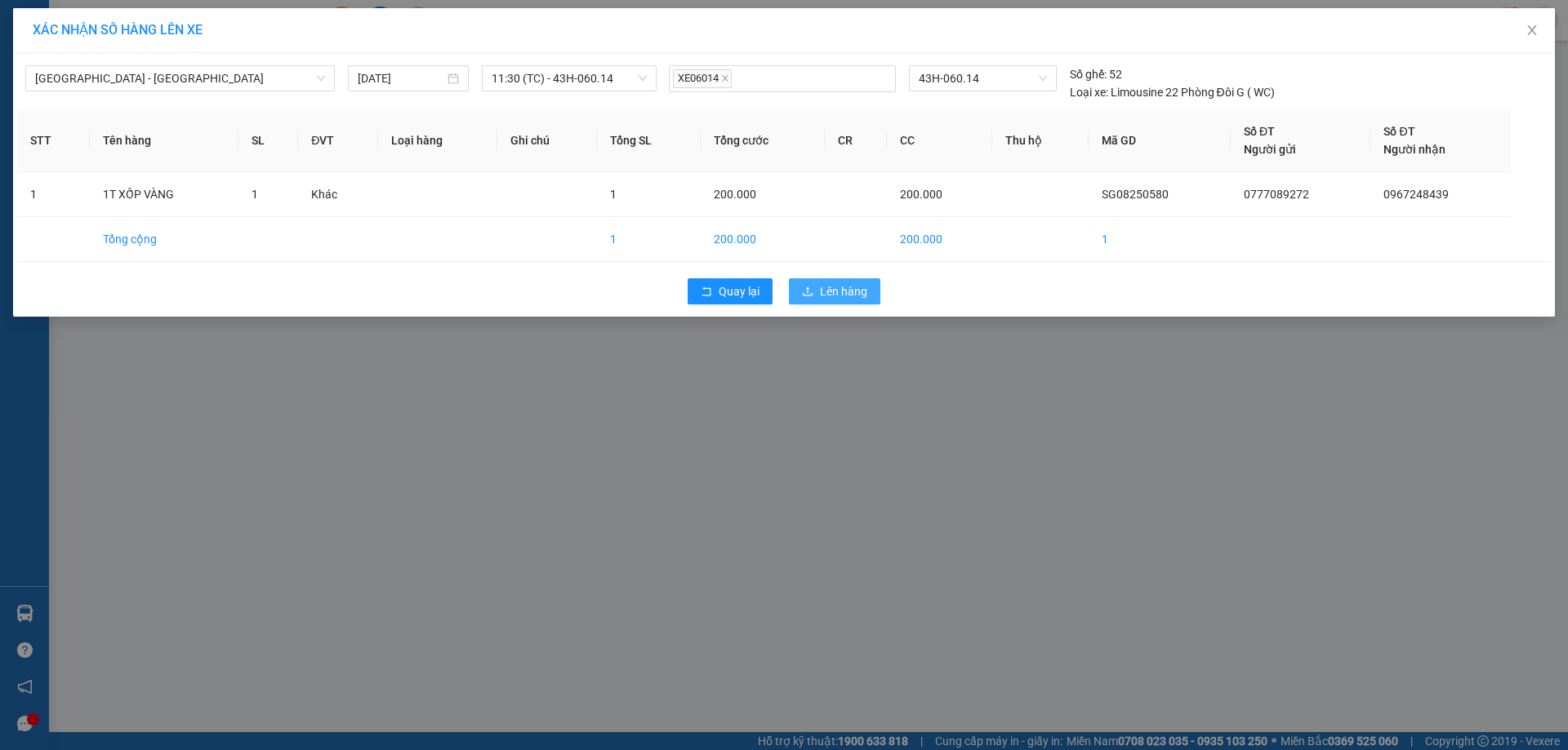
click at [842, 289] on span "Lên hàng" at bounding box center [844, 291] width 47 height 18
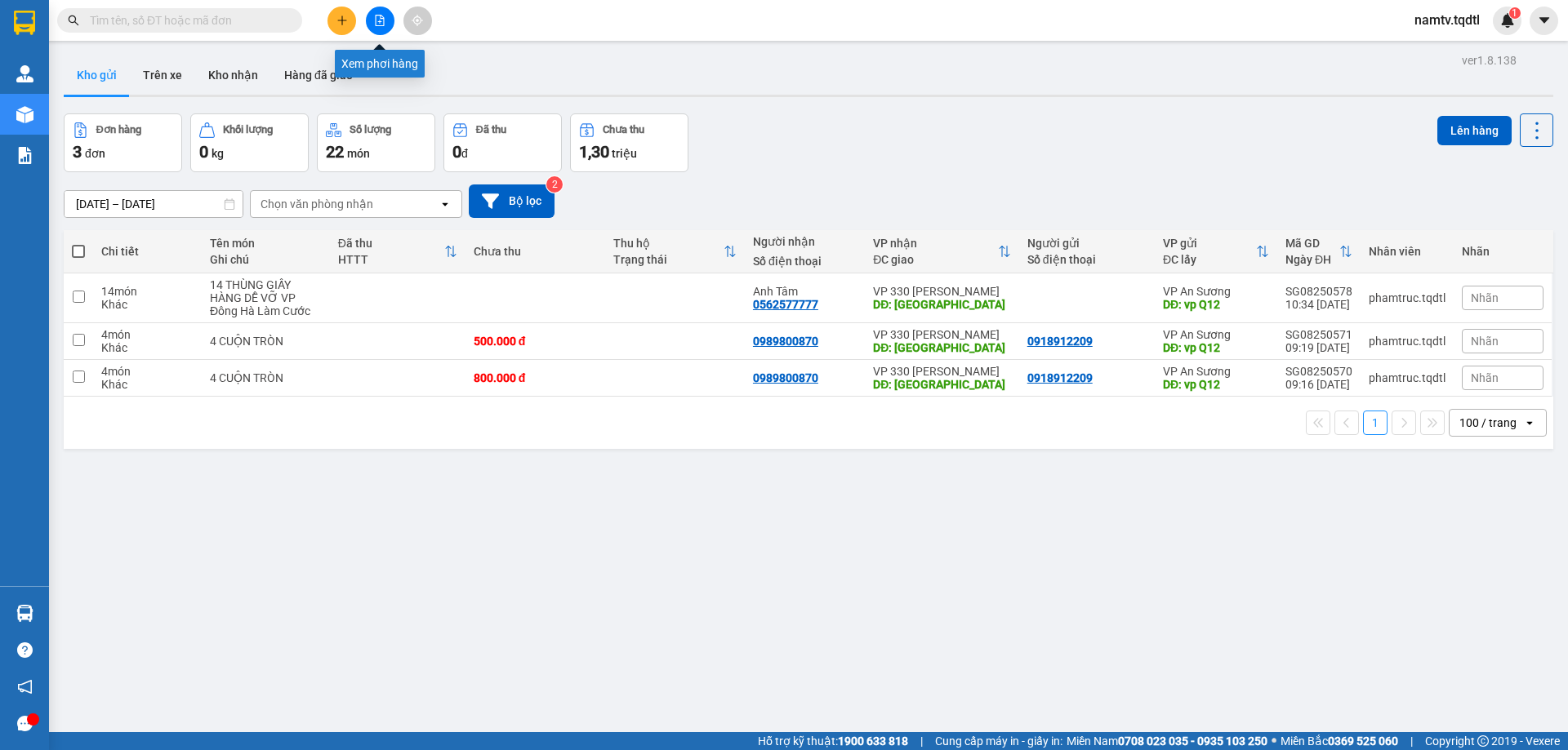
click at [381, 18] on icon "file-add" at bounding box center [381, 20] width 9 height 11
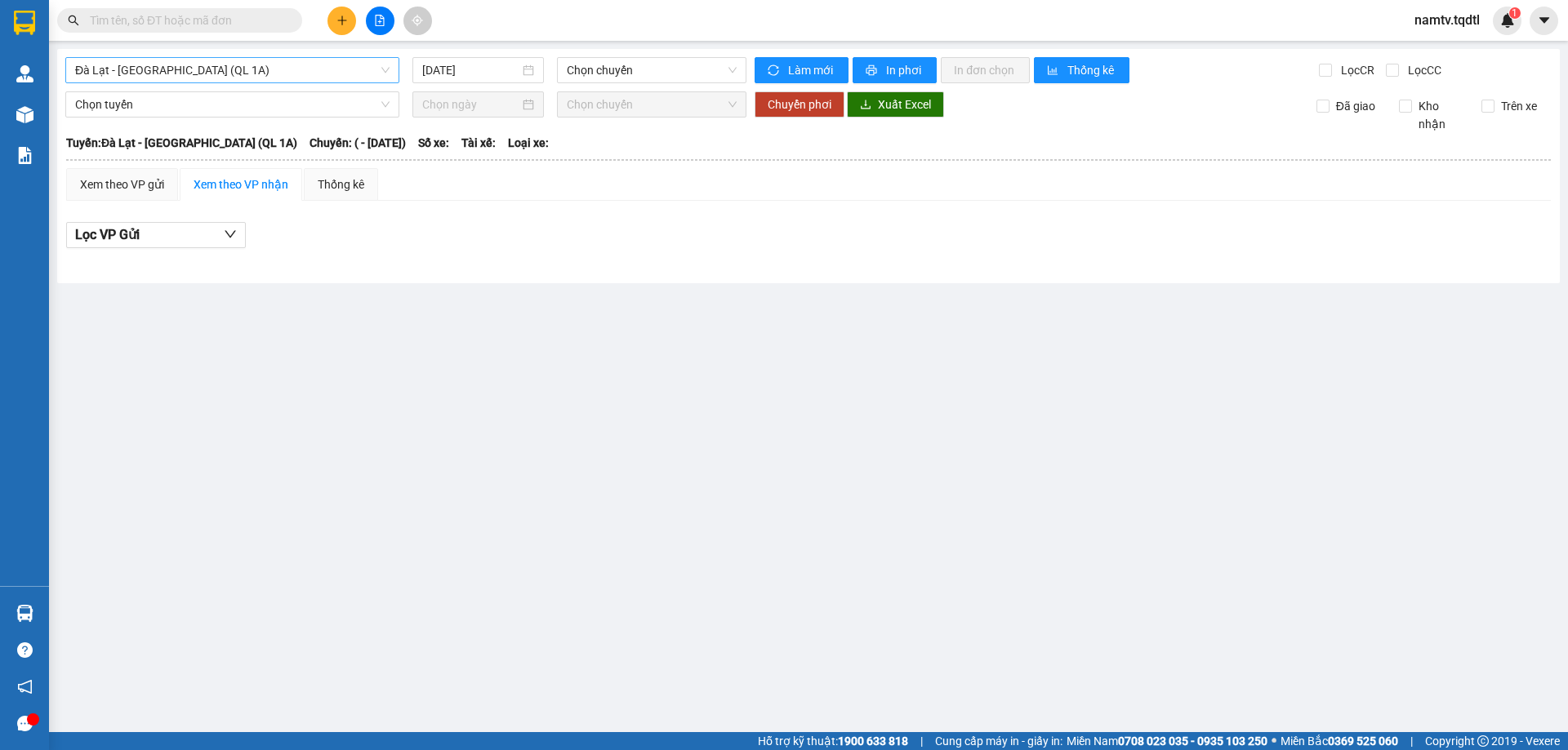
drag, startPoint x: 269, startPoint y: 67, endPoint x: 259, endPoint y: 81, distance: 17.2
click at [269, 68] on span "Đà Lạt - [GEOGRAPHIC_DATA] (QL 1A)" at bounding box center [232, 70] width 314 height 25
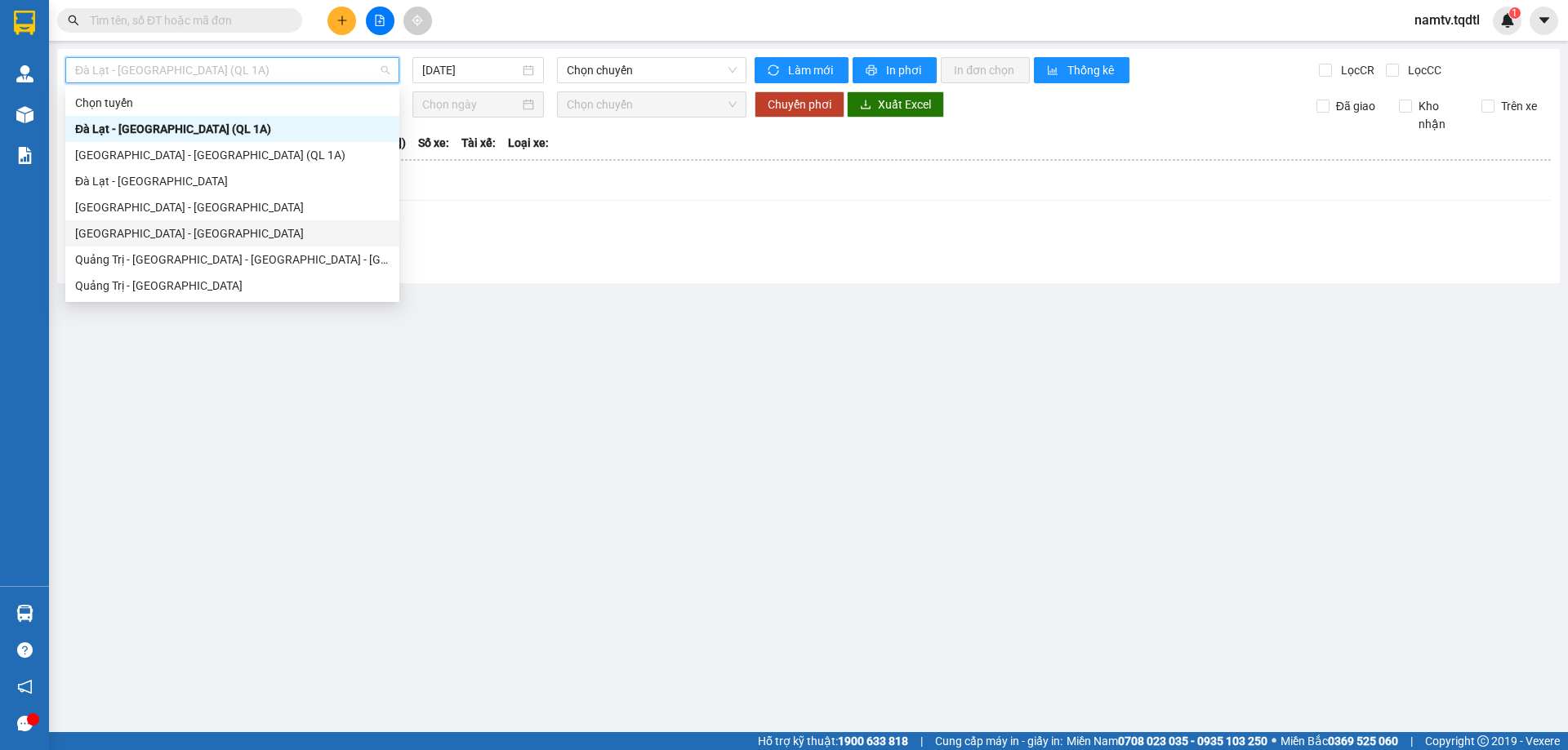
click at [103, 235] on div "[GEOGRAPHIC_DATA] - [GEOGRAPHIC_DATA]" at bounding box center [232, 233] width 314 height 18
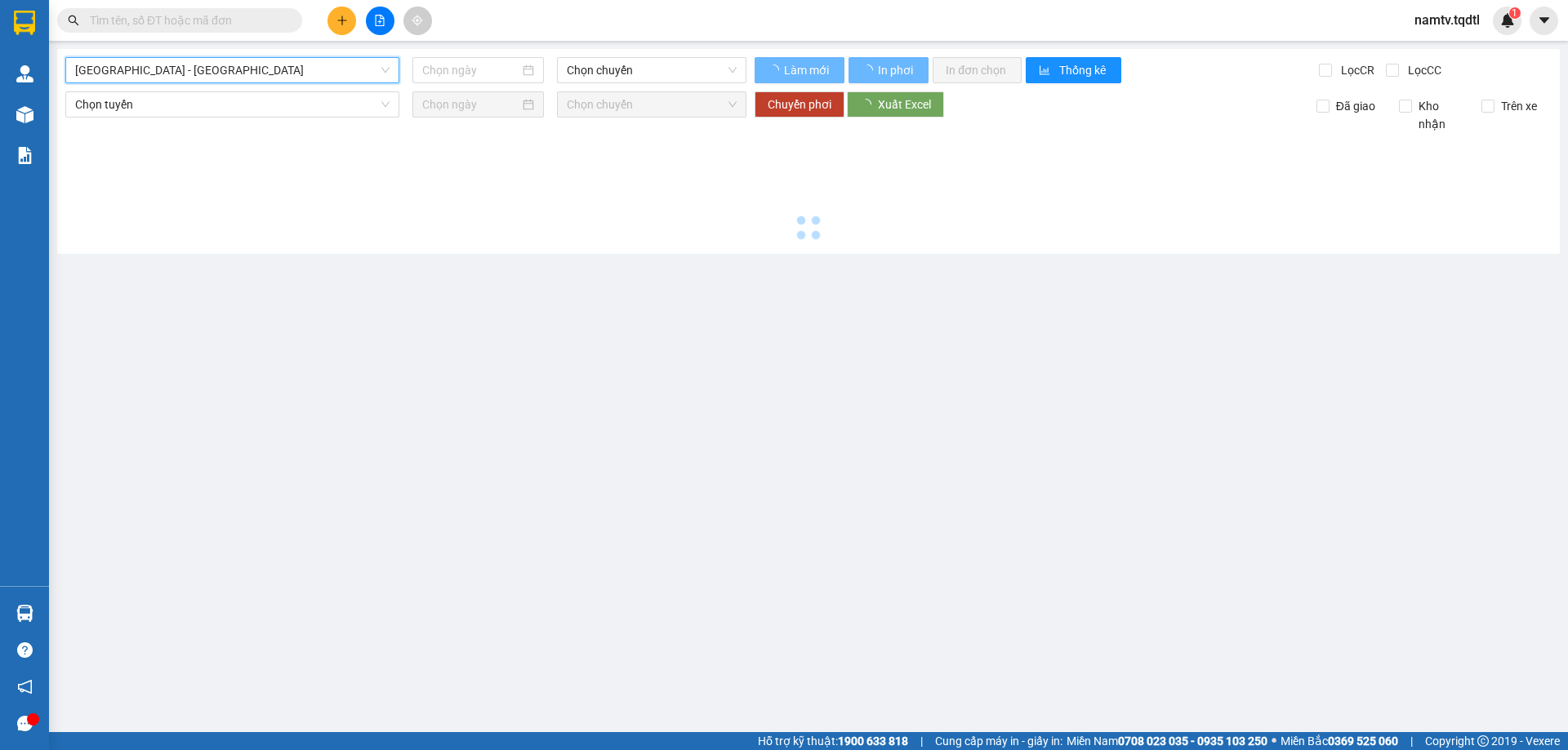
type input "[DATE]"
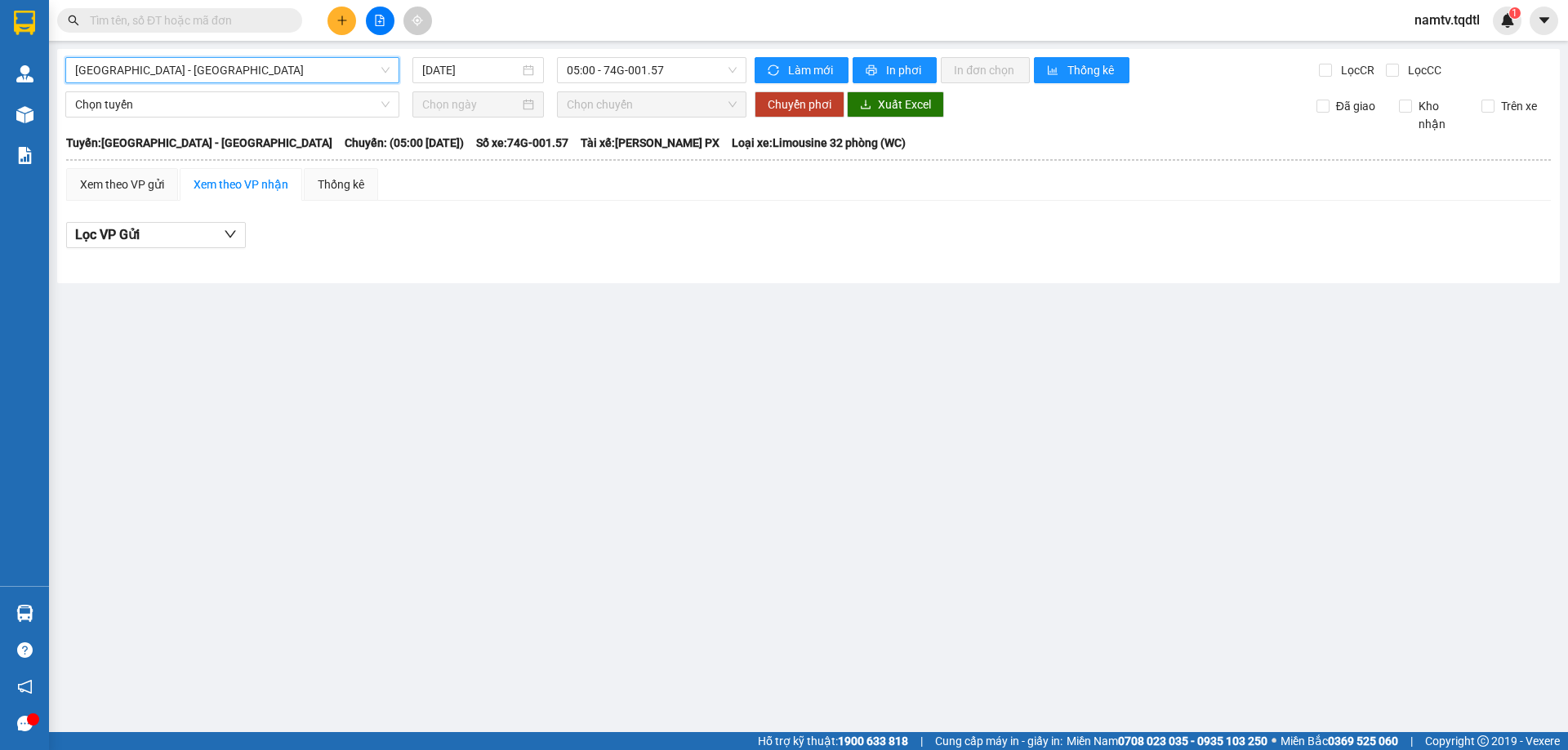
drag, startPoint x: 192, startPoint y: 67, endPoint x: 187, endPoint y: 102, distance: 35.4
click at [190, 87] on body "Kết quả tìm kiếm ( 0 ) Bộ lọc No Data namtv.tqdtl 1 Quản Lý Quản lý khách hàng …" at bounding box center [784, 375] width 1568 height 750
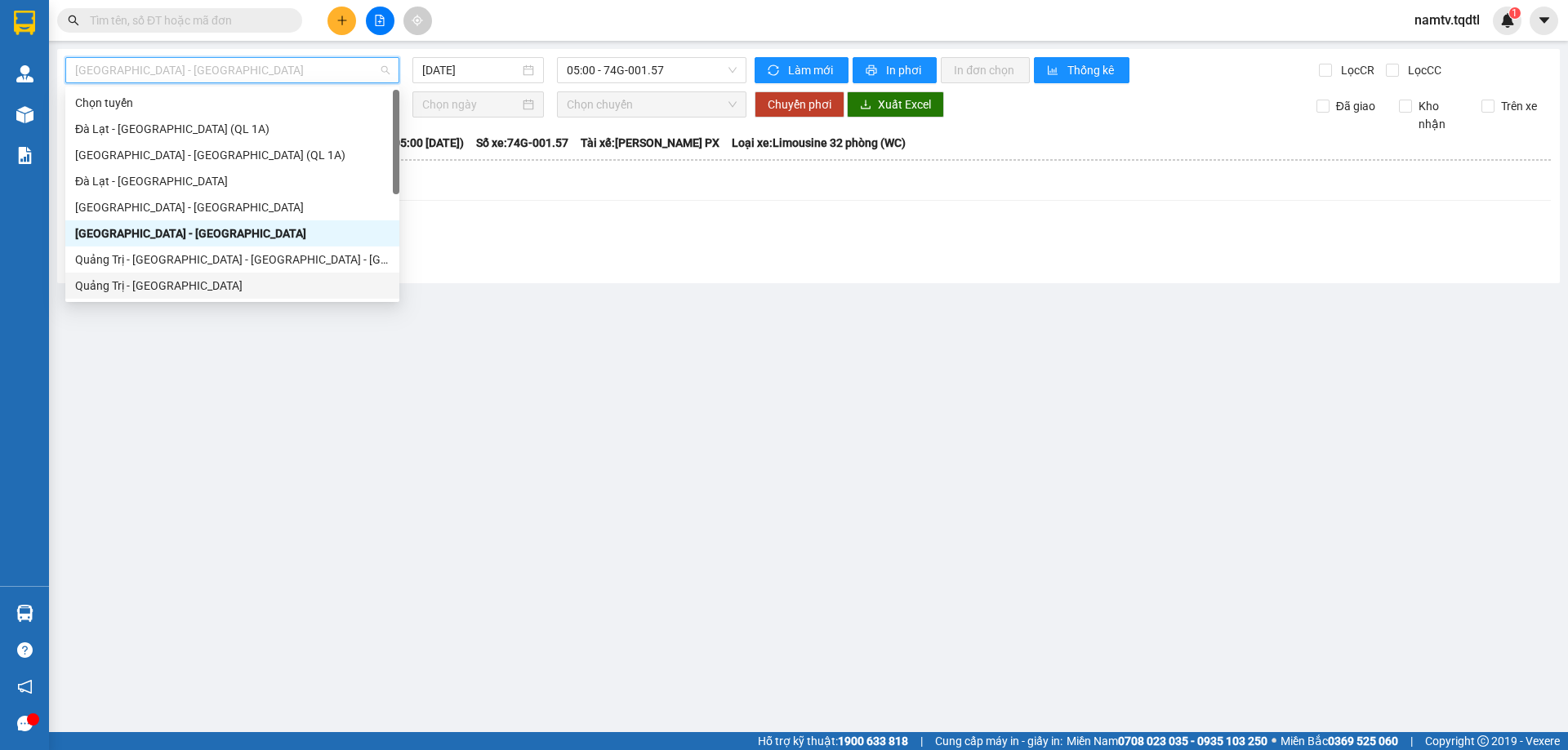
click at [103, 285] on div "Quảng Trị - [GEOGRAPHIC_DATA]" at bounding box center [232, 285] width 314 height 18
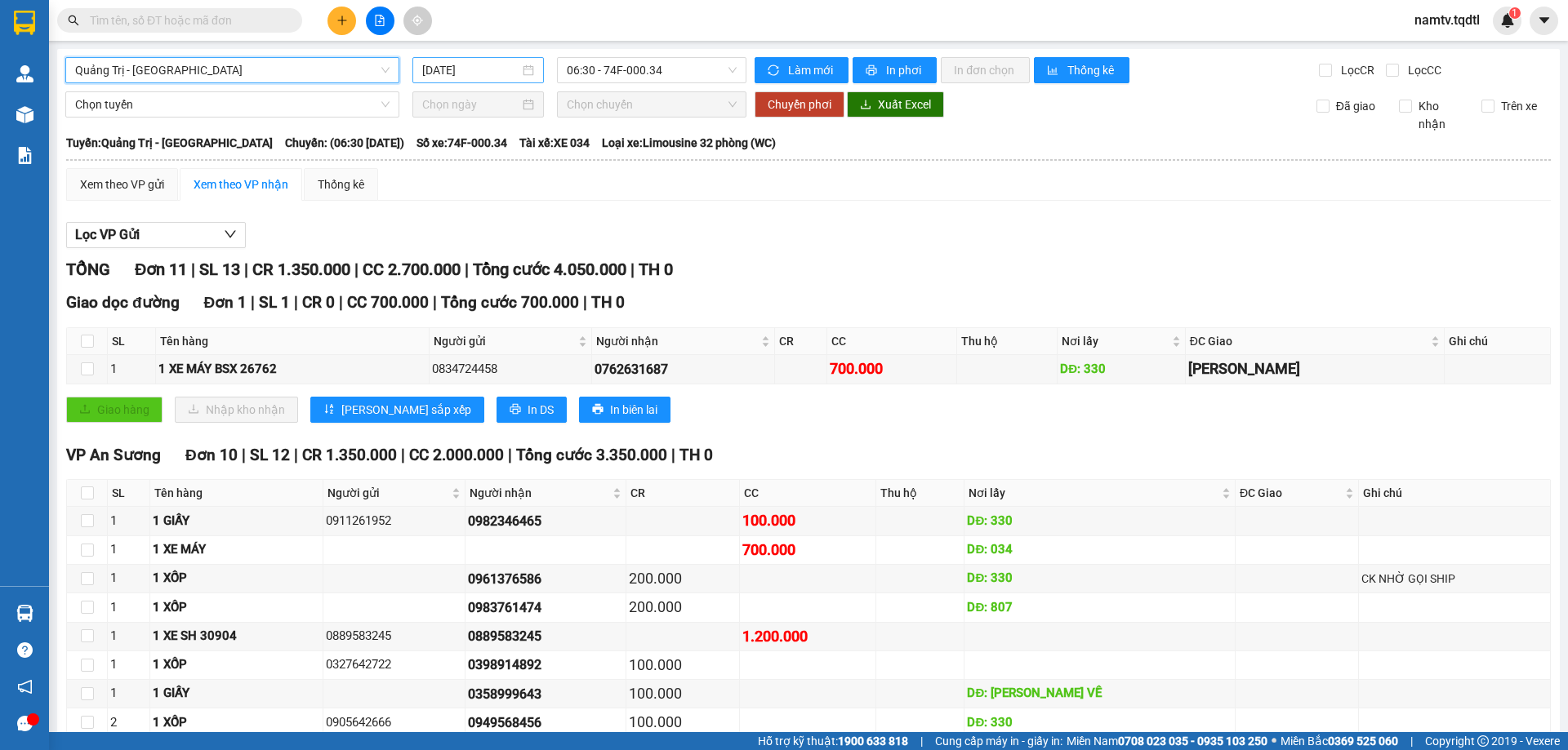
click at [495, 74] on input "[DATE]" at bounding box center [470, 69] width 97 height 18
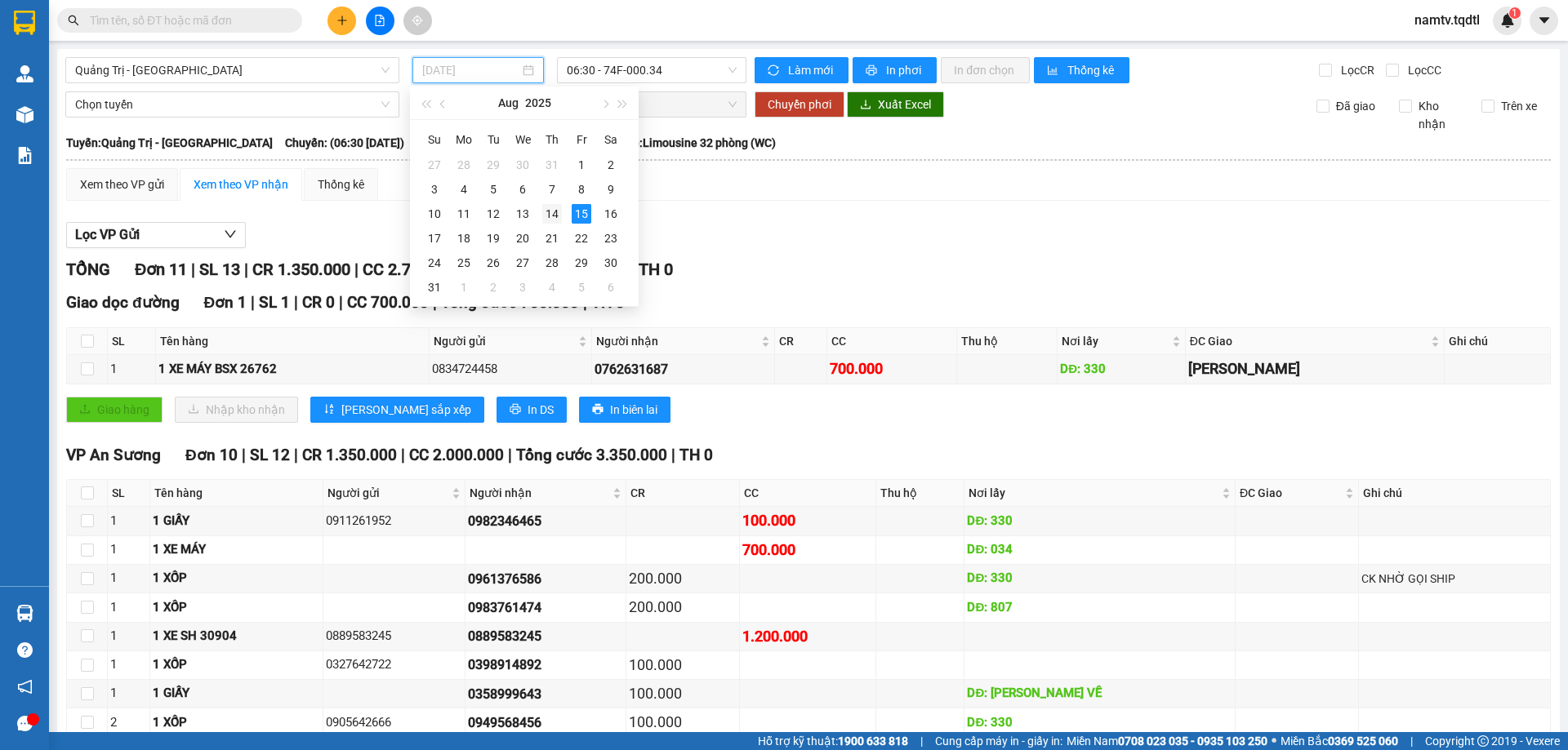
click at [548, 212] on div "14" at bounding box center [552, 213] width 19 height 19
type input "[DATE]"
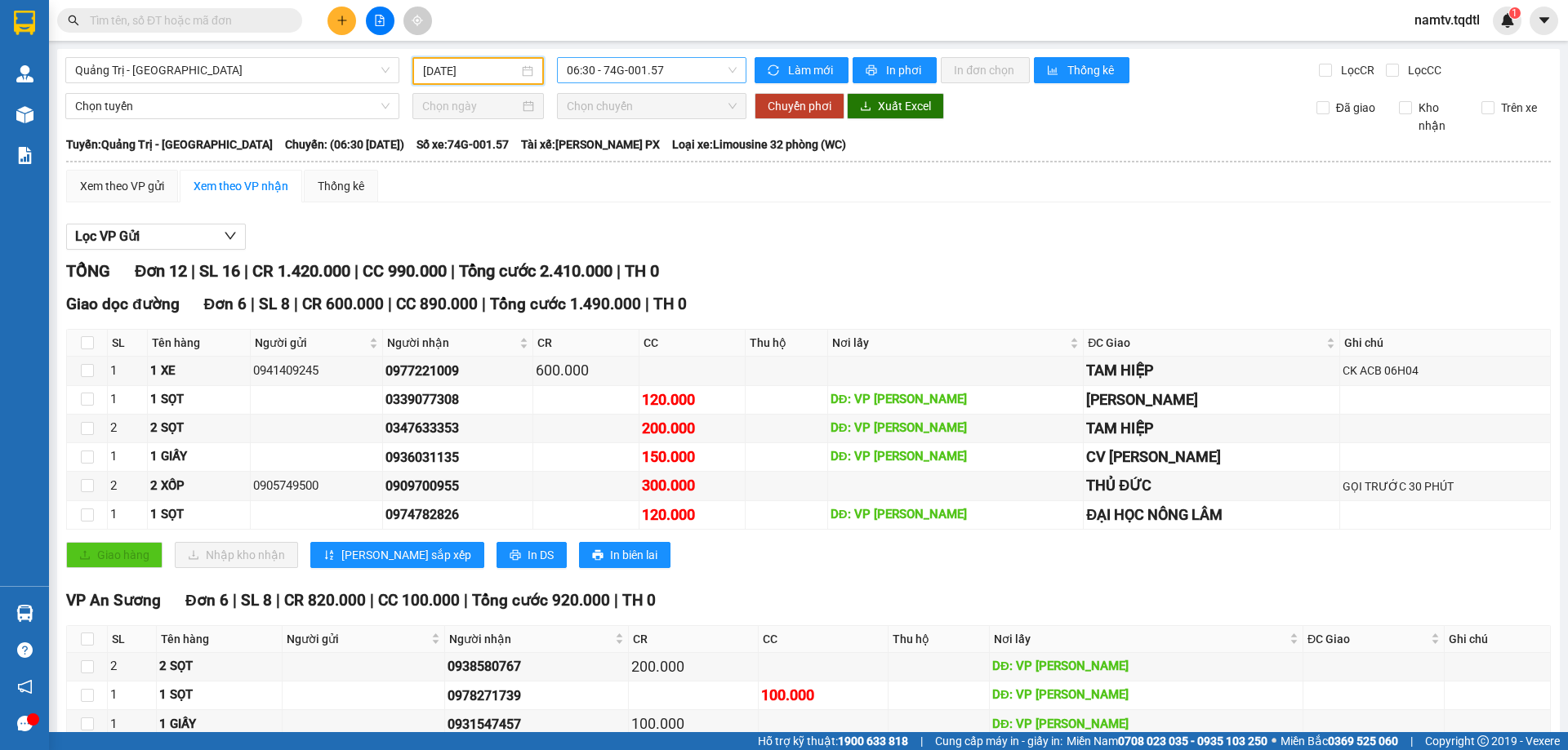
drag, startPoint x: 680, startPoint y: 67, endPoint x: 685, endPoint y: 83, distance: 16.8
click at [681, 68] on span "06:30 - 74G-001.57" at bounding box center [652, 70] width 170 height 25
click at [631, 205] on div "14:00 - 74B-008.07" at bounding box center [626, 207] width 128 height 18
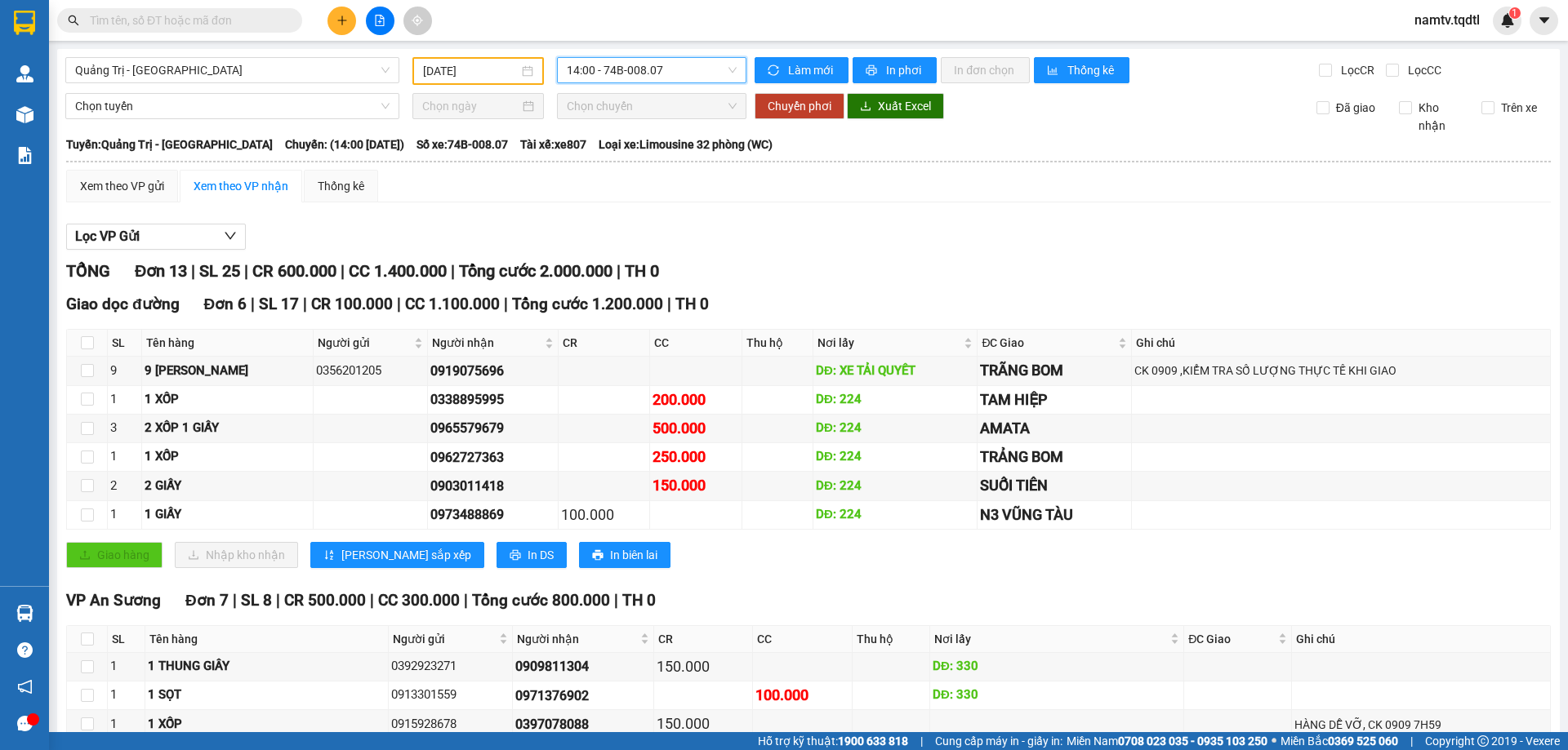
click at [678, 70] on span "14:00 - 74B-008.07" at bounding box center [652, 70] width 170 height 25
click at [624, 150] on div "13:51 - 74F-005.78" at bounding box center [626, 154] width 128 height 18
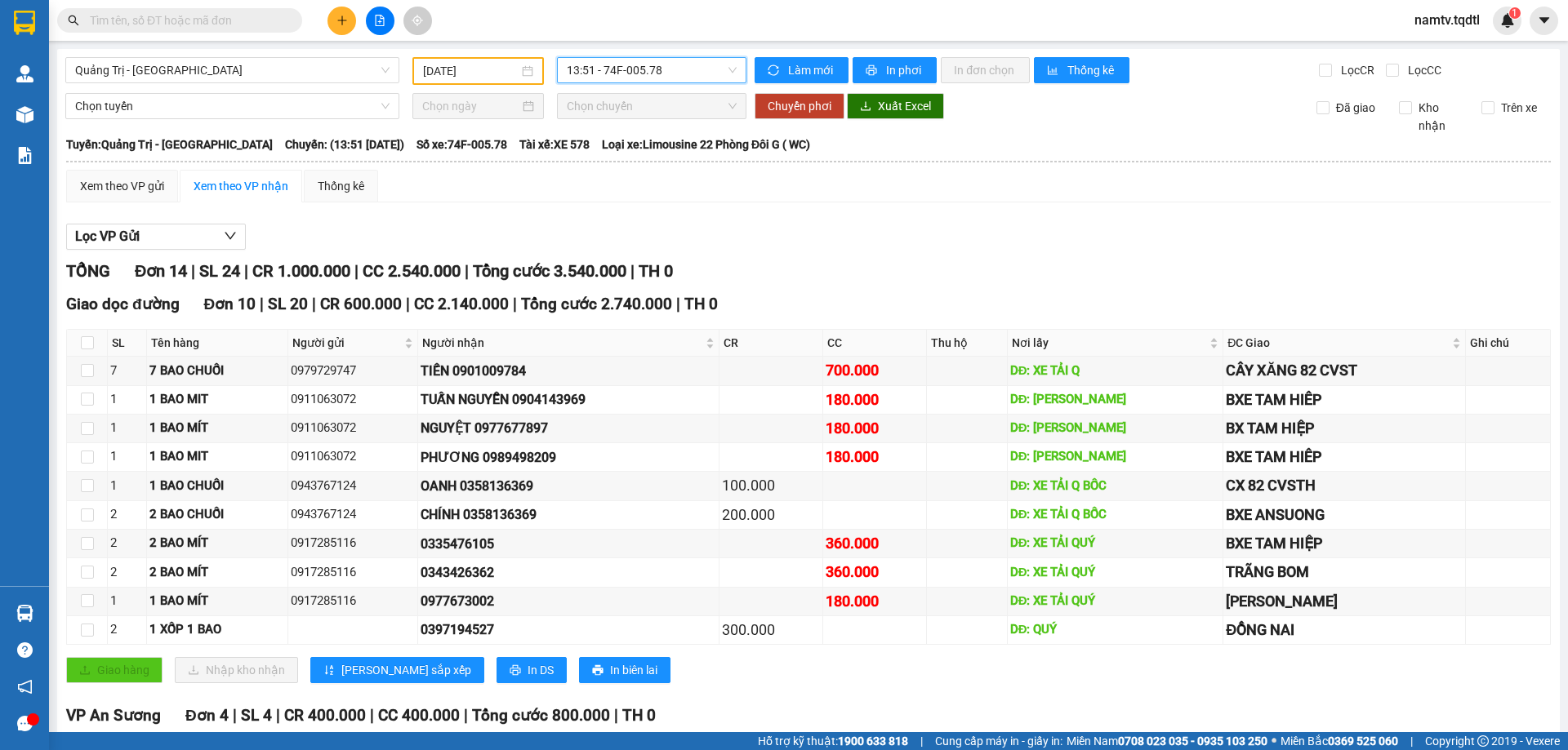
drag, startPoint x: 261, startPoint y: 67, endPoint x: 252, endPoint y: 110, distance: 43.9
click at [261, 70] on span "Quảng Trị - [GEOGRAPHIC_DATA]" at bounding box center [232, 70] width 314 height 25
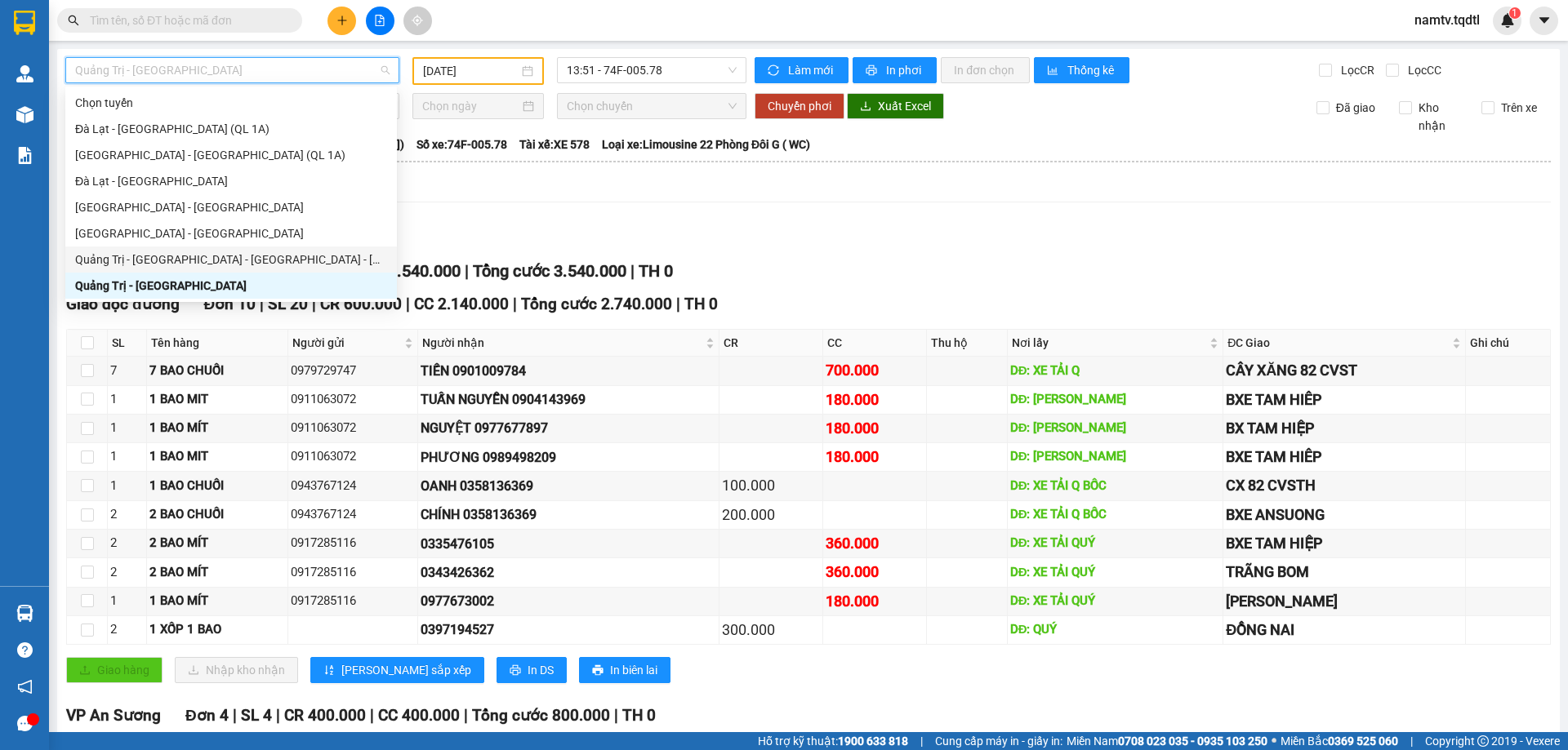
type input "Q"
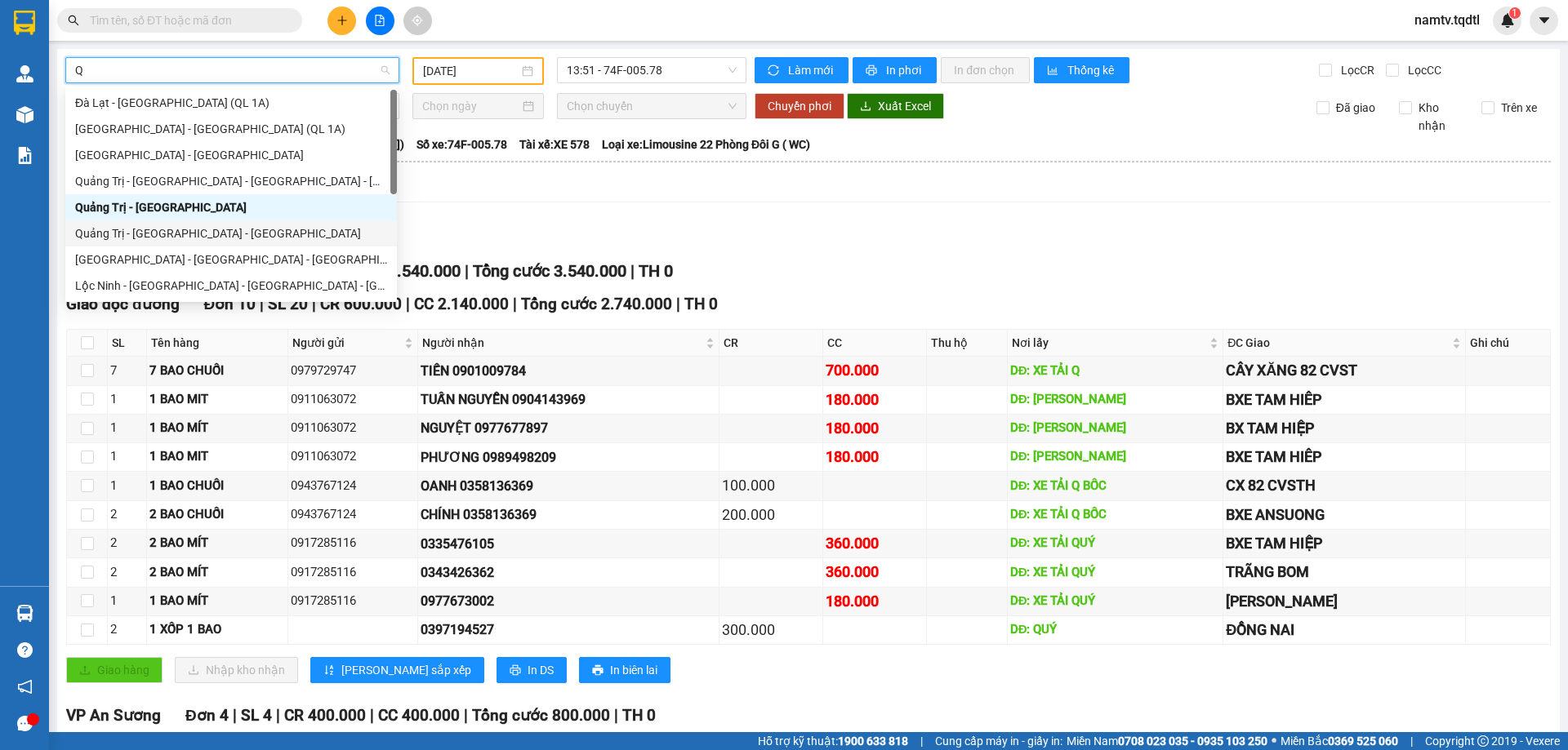
click at [125, 229] on div "Quảng Trị - [GEOGRAPHIC_DATA] - [GEOGRAPHIC_DATA]" at bounding box center [231, 233] width 312 height 18
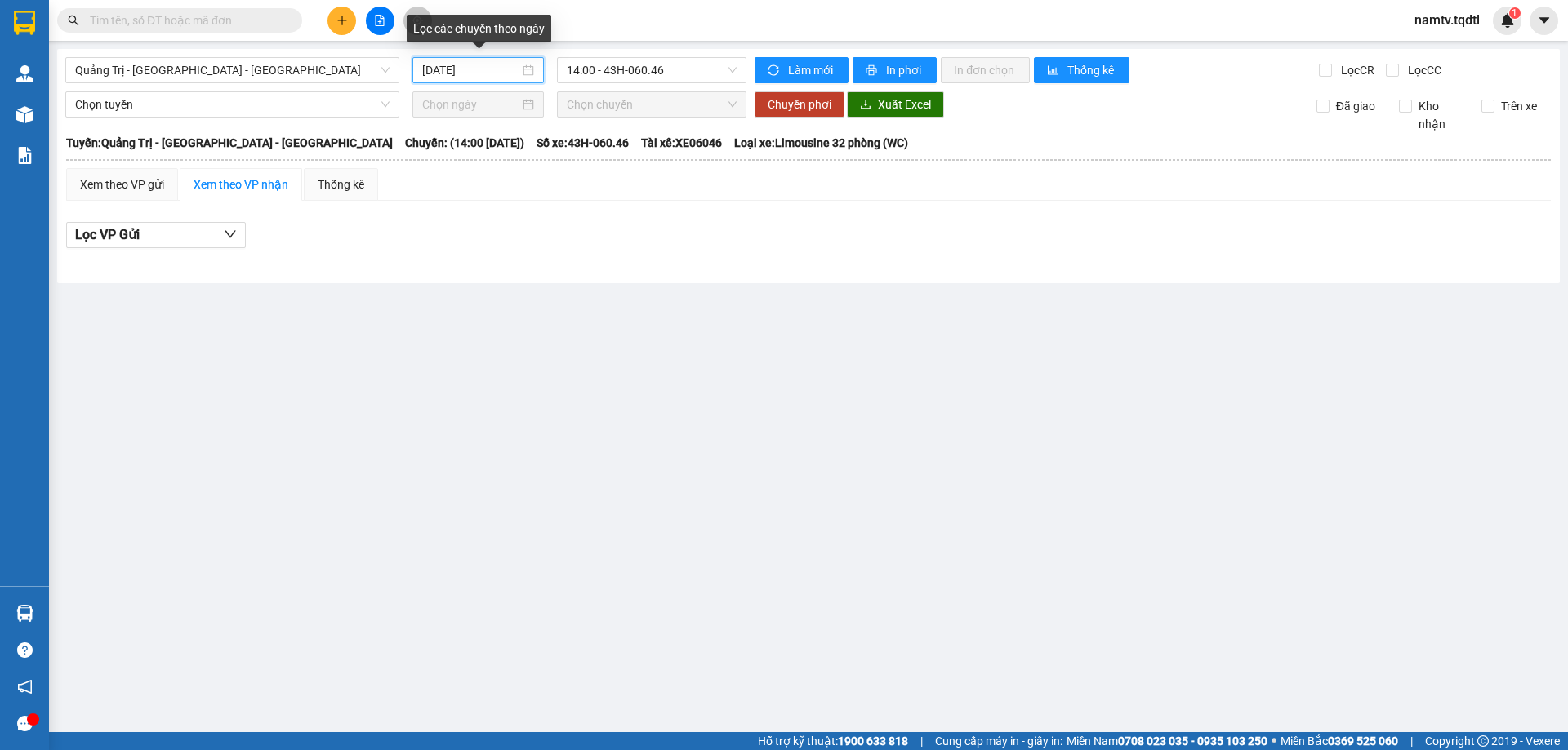
click at [492, 76] on input "[DATE]" at bounding box center [470, 69] width 97 height 18
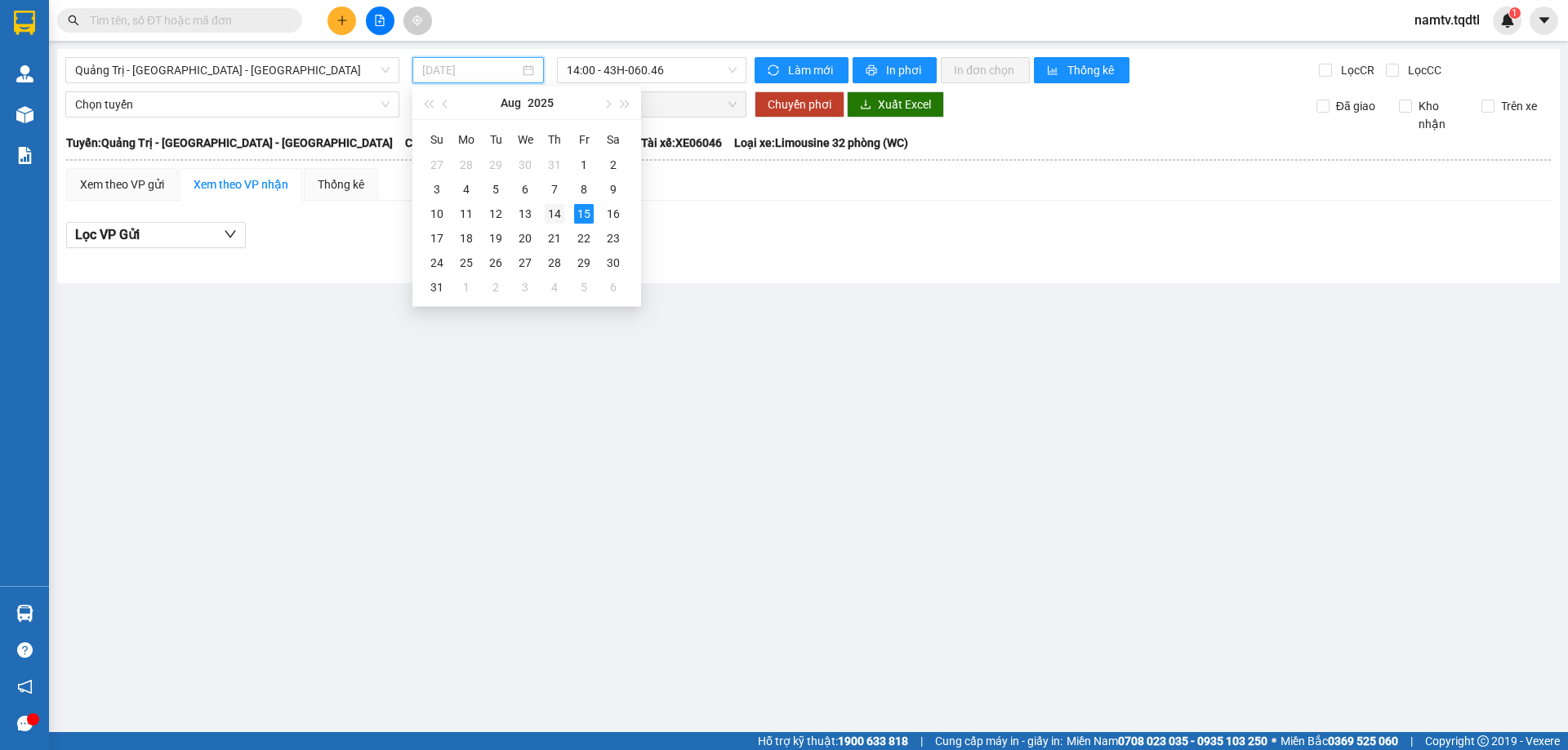
click at [555, 212] on div "14" at bounding box center [554, 213] width 19 height 19
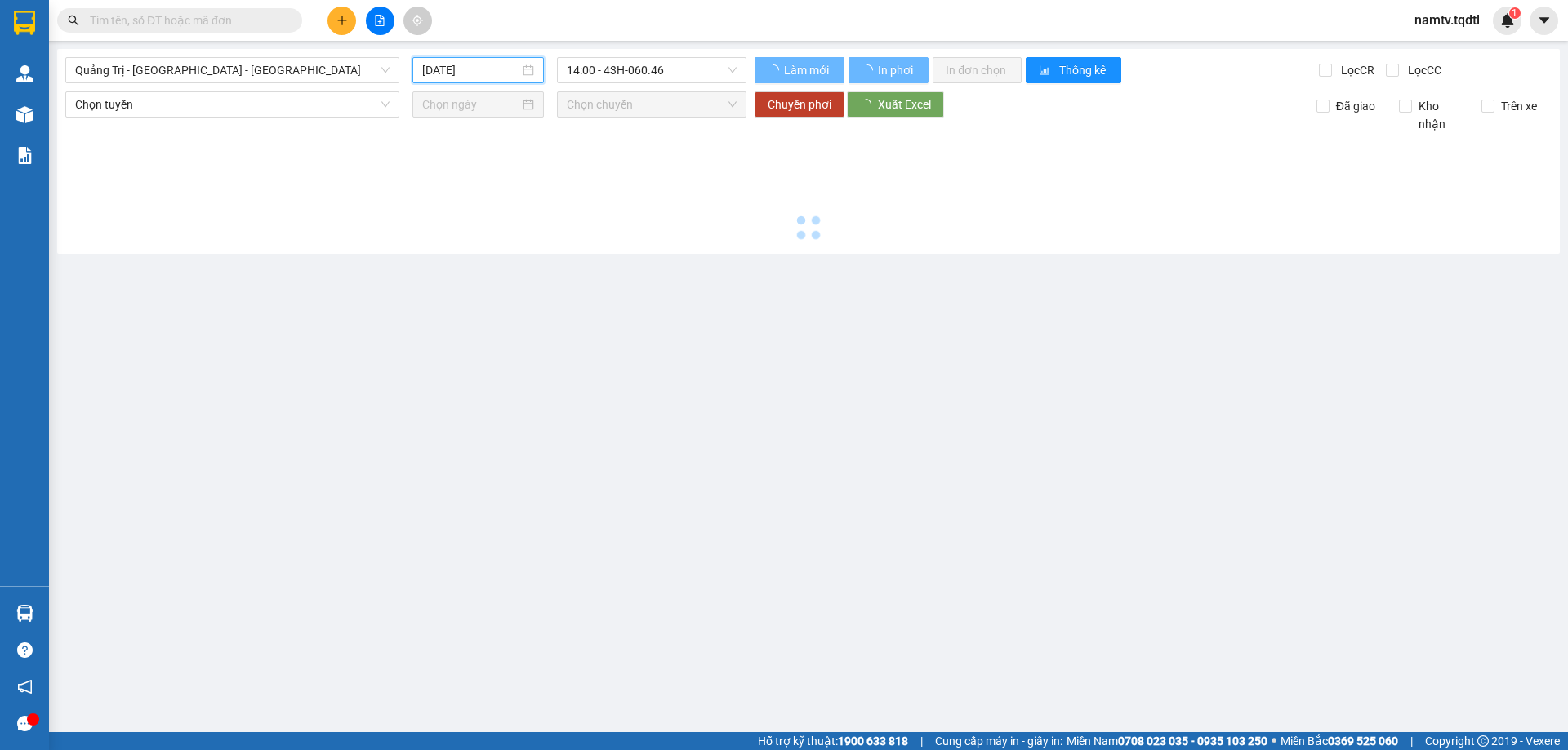
type input "[DATE]"
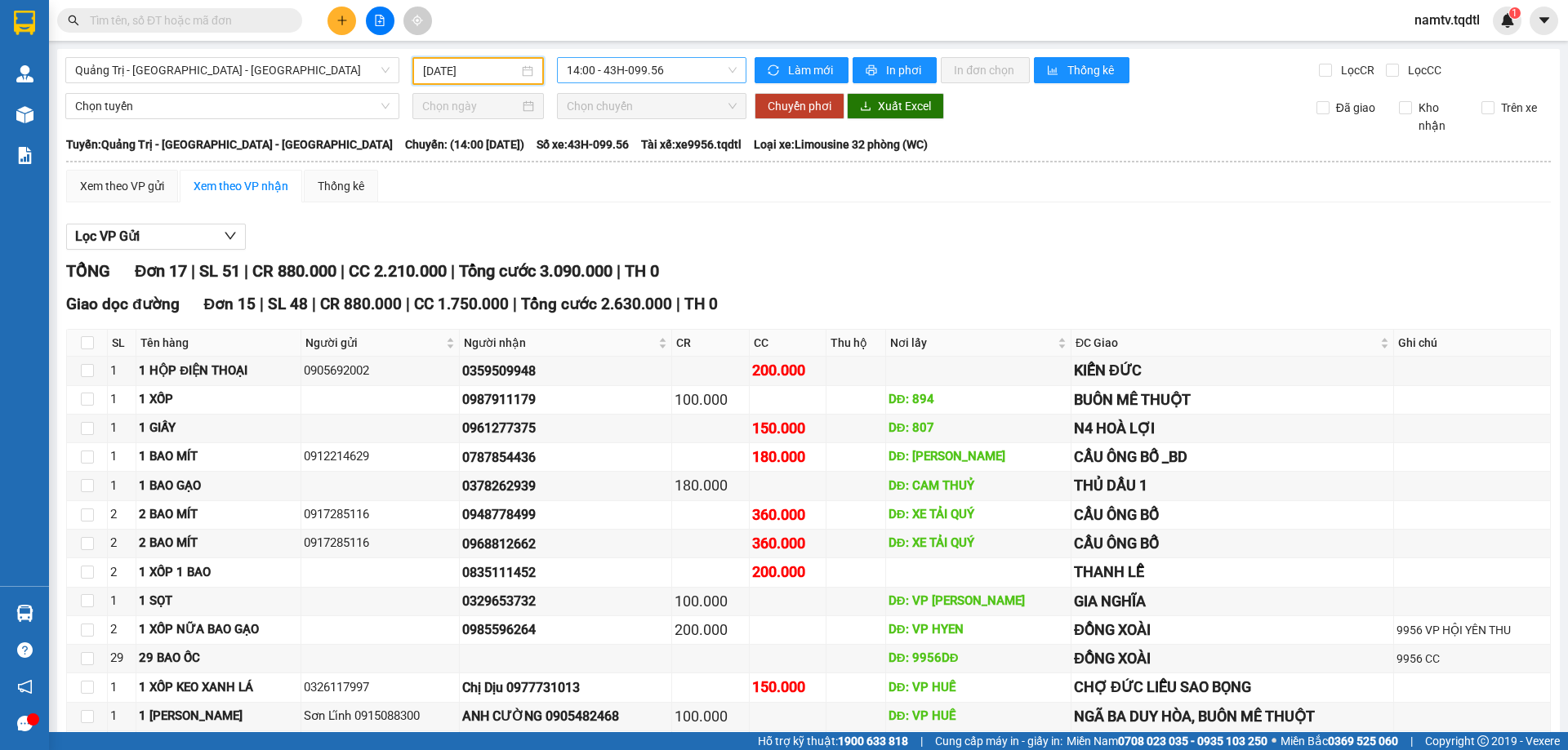
click at [689, 67] on span "14:00 - 43H-099.56" at bounding box center [652, 70] width 170 height 25
click at [676, 62] on span "14:00 - 43H-099.56" at bounding box center [652, 70] width 170 height 25
drag, startPoint x: 689, startPoint y: 74, endPoint x: 694, endPoint y: 95, distance: 21.6
click at [690, 74] on span "14:00 - 43H-099.56" at bounding box center [652, 70] width 170 height 25
click at [632, 152] on div "14:02 (TC) - 74G-002.24" at bounding box center [626, 154] width 128 height 18
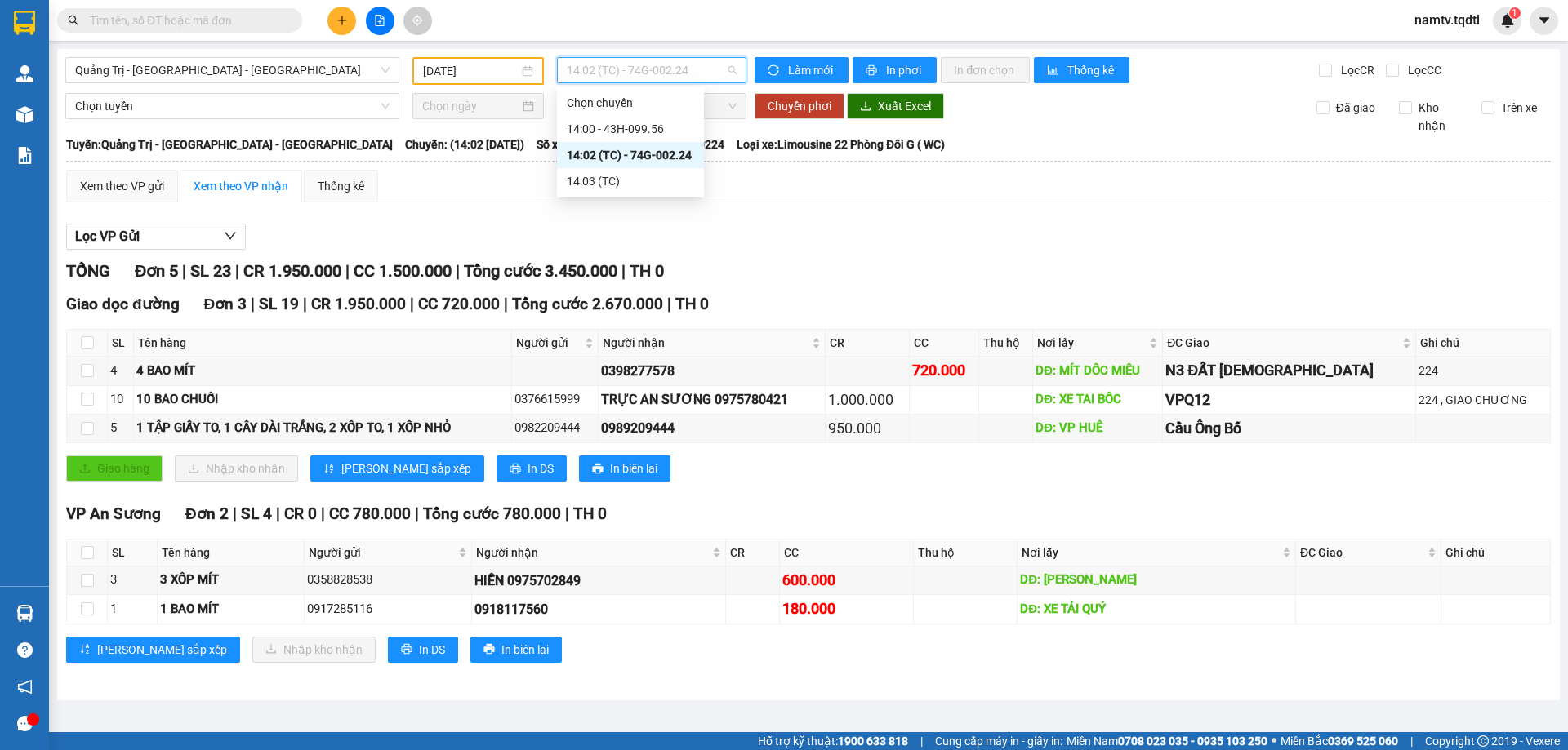
click at [701, 76] on span "14:02 (TC) - 74G-002.24" at bounding box center [652, 70] width 170 height 25
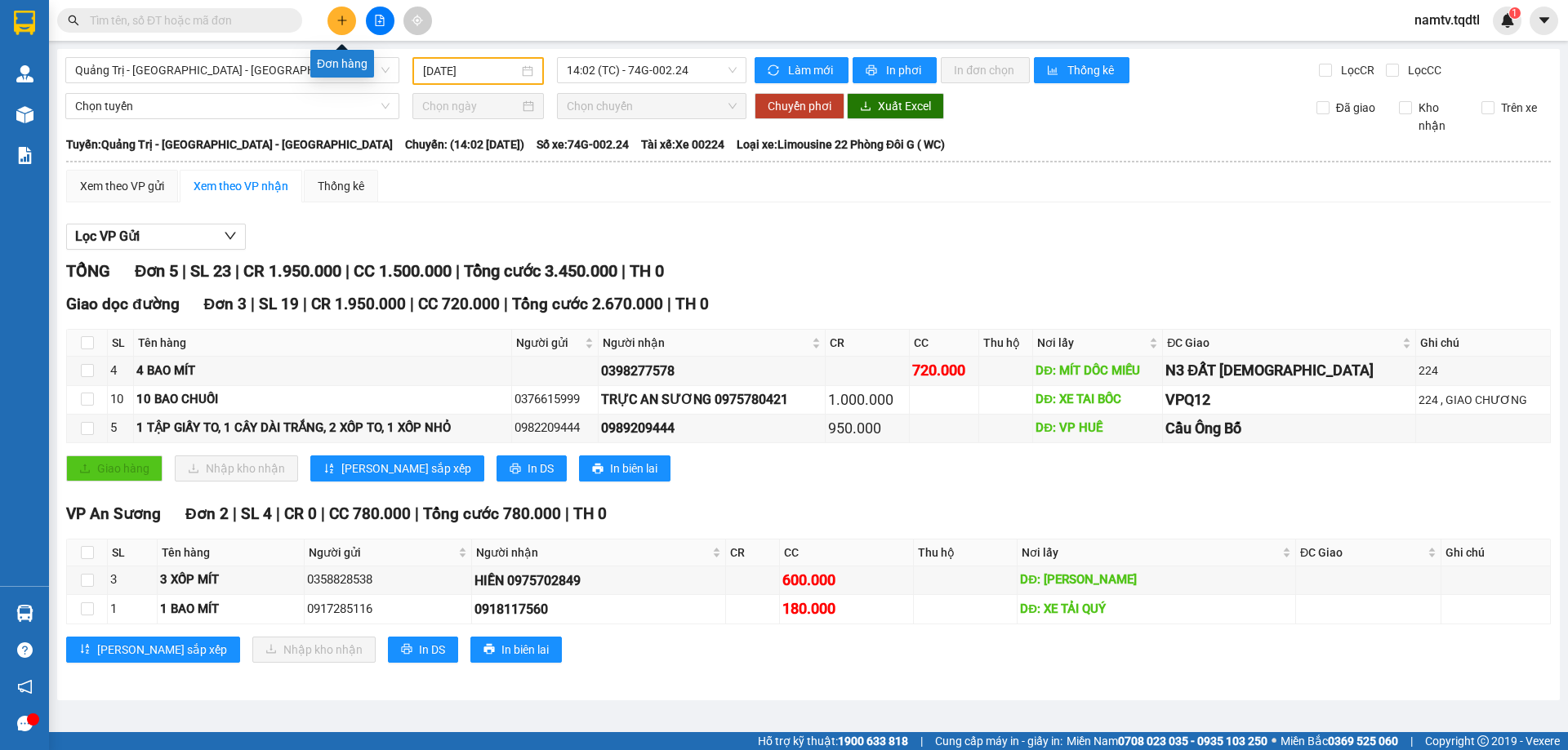
click at [348, 18] on button at bounding box center [342, 20] width 29 height 29
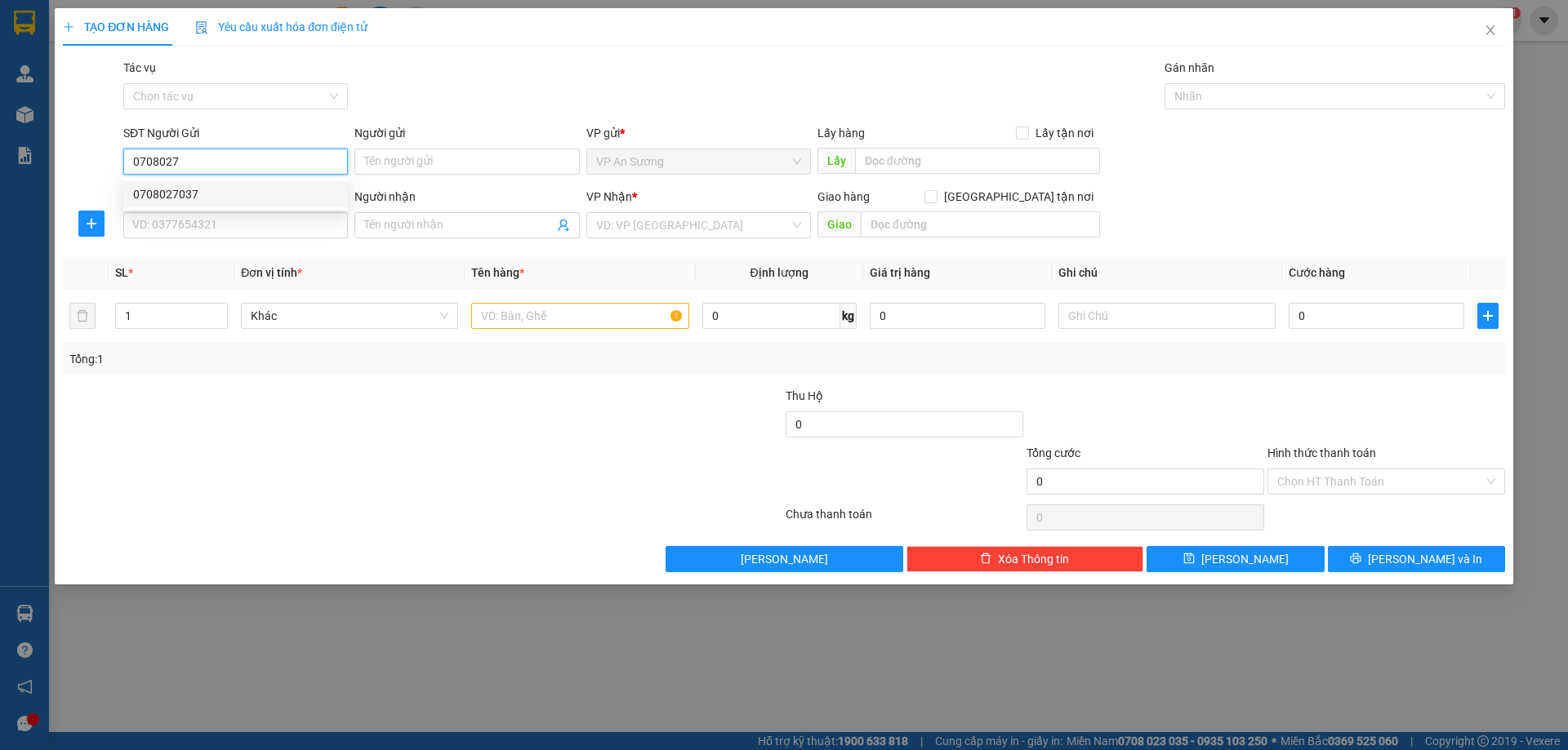
click at [153, 188] on div "0708027037" at bounding box center [236, 194] width 205 height 18
type input "0708027037"
type input "VP Q12"
type input "0778245339"
type input "250.000"
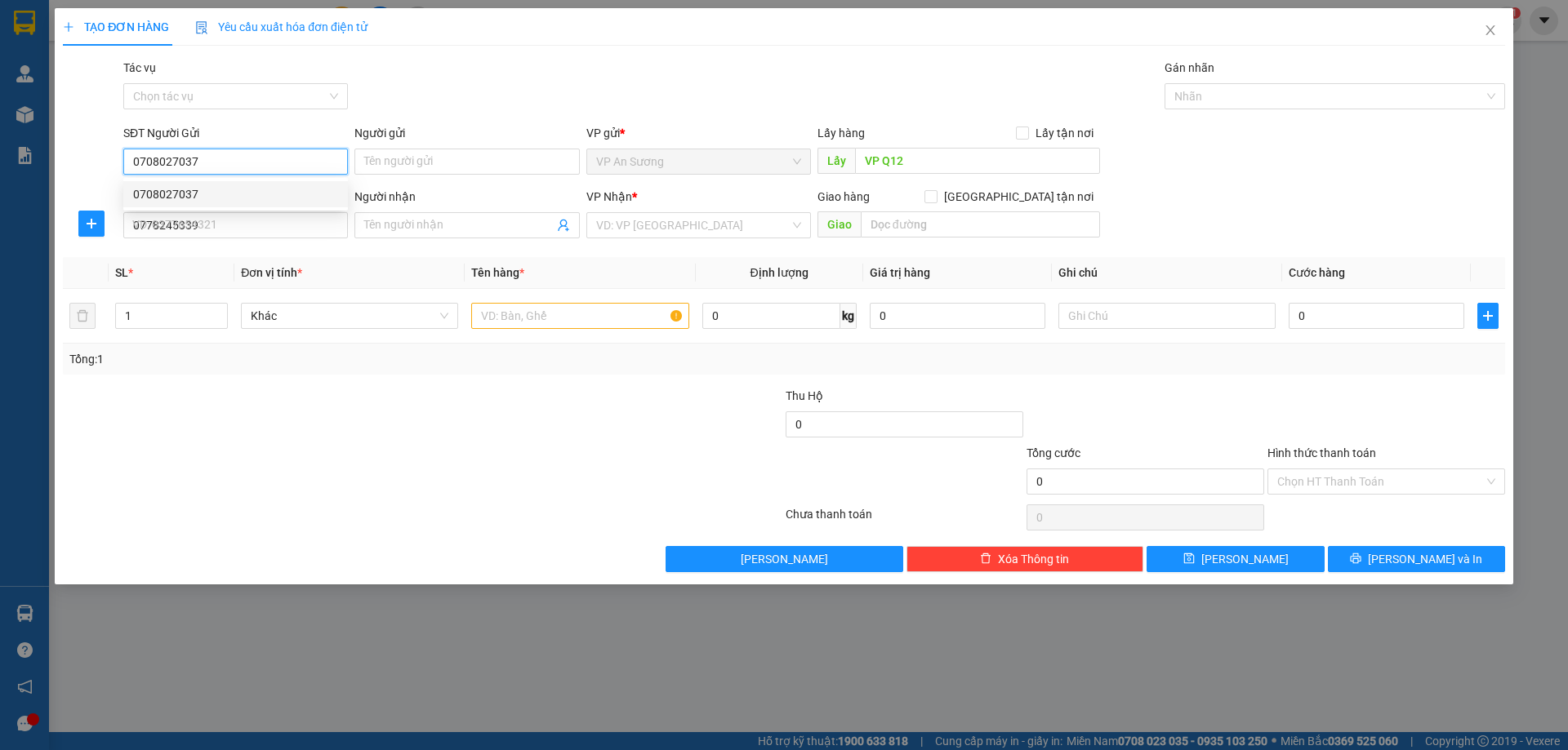
type input "250.000"
type input "0708027037"
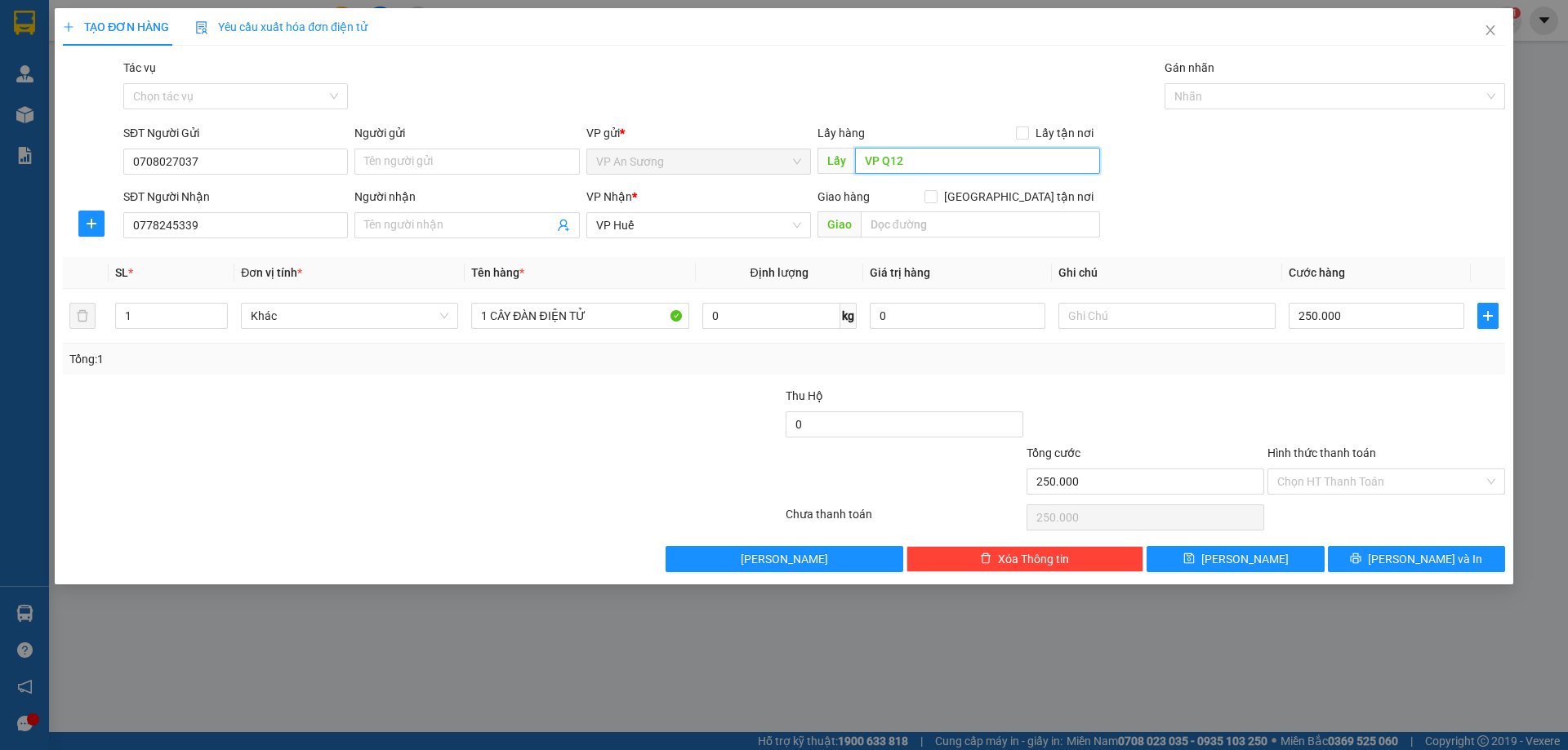
click at [949, 163] on input "VP Q12" at bounding box center [978, 161] width 245 height 26
click at [208, 232] on input "0778245339" at bounding box center [235, 225] width 225 height 26
type input "0"
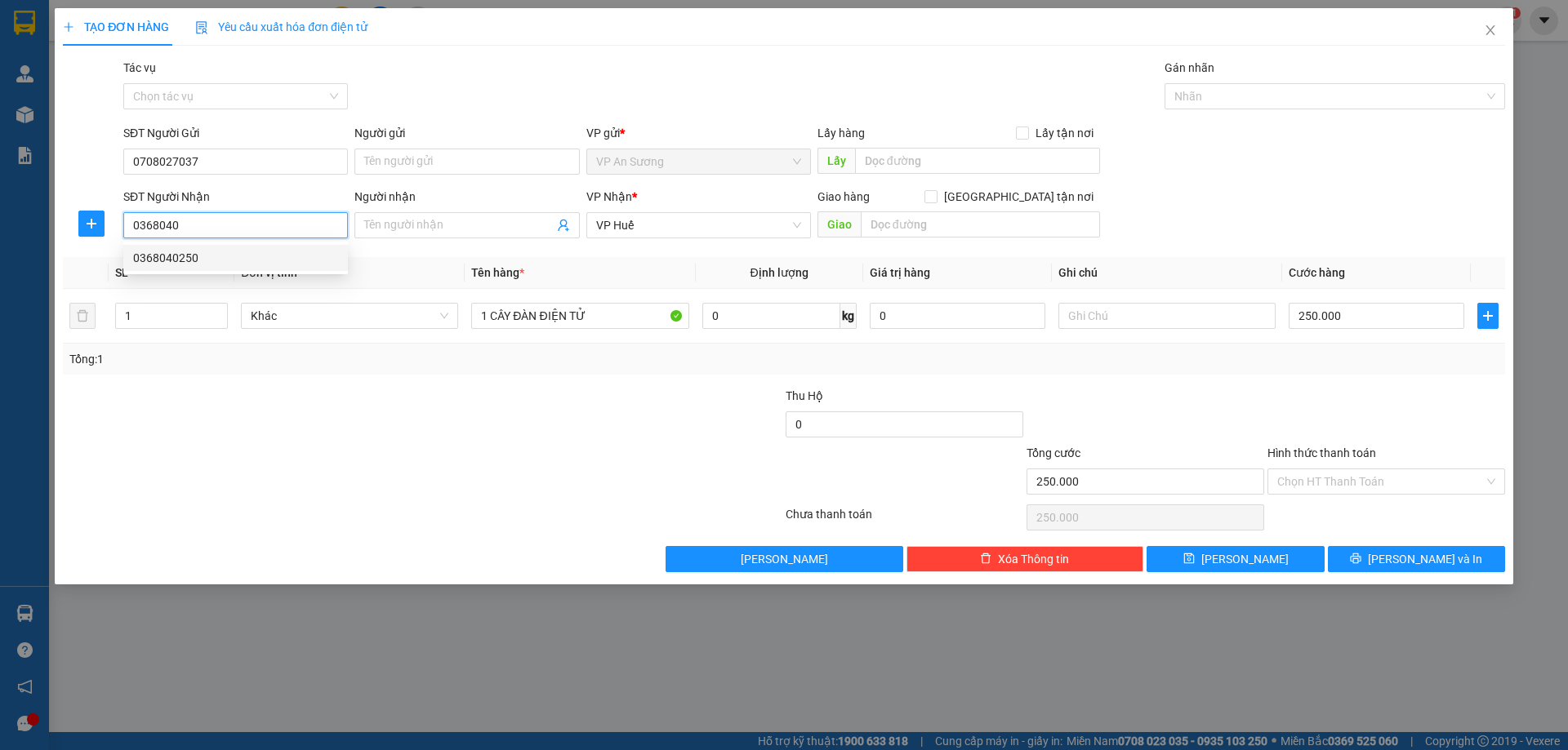
click at [139, 253] on div "0368040250" at bounding box center [236, 258] width 205 height 18
type input "0368040250"
type input "Ngã 3 Phú Bài Huế"
type input "0368040250"
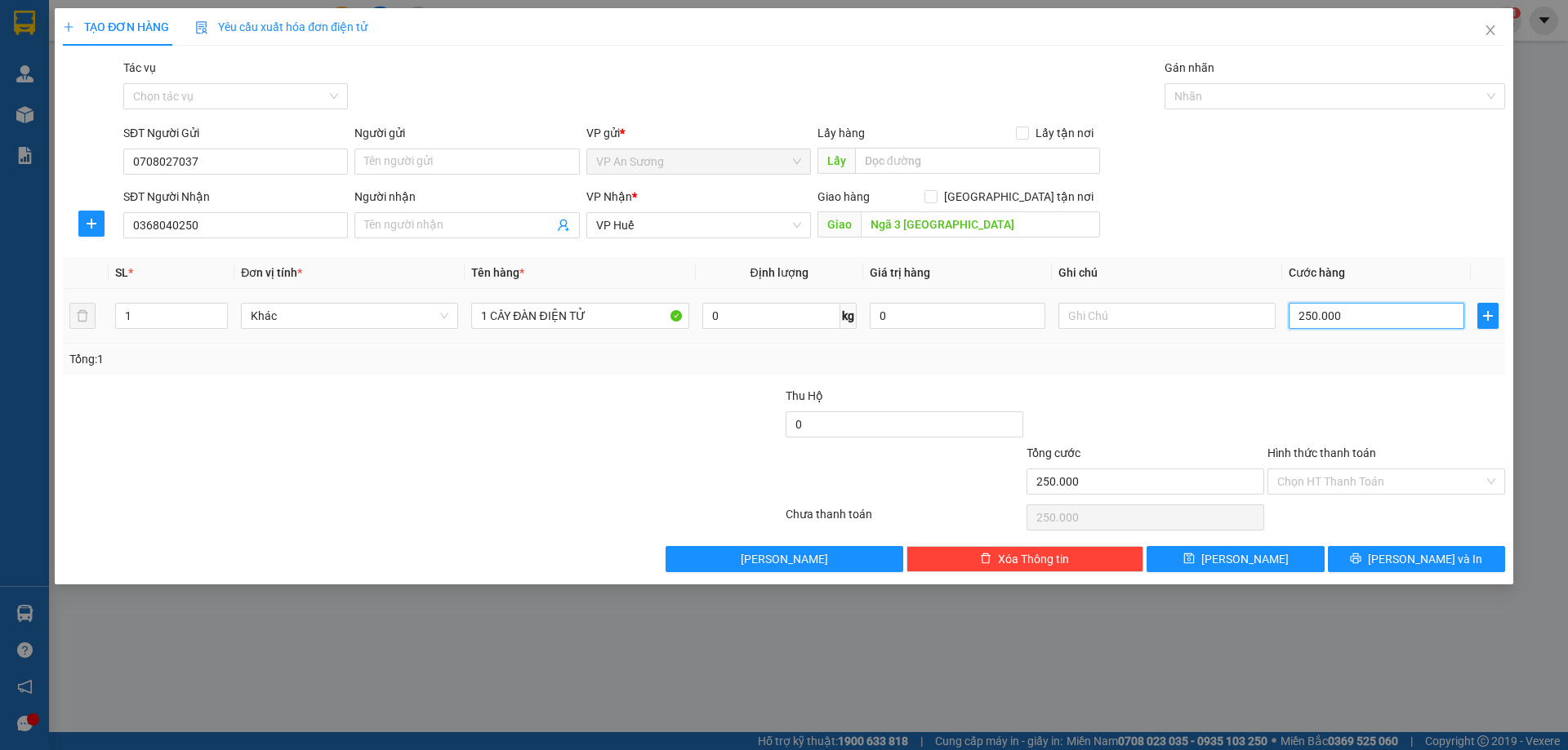
click at [1369, 314] on input "250.000" at bounding box center [1377, 316] width 176 height 26
type input "0"
type input "2"
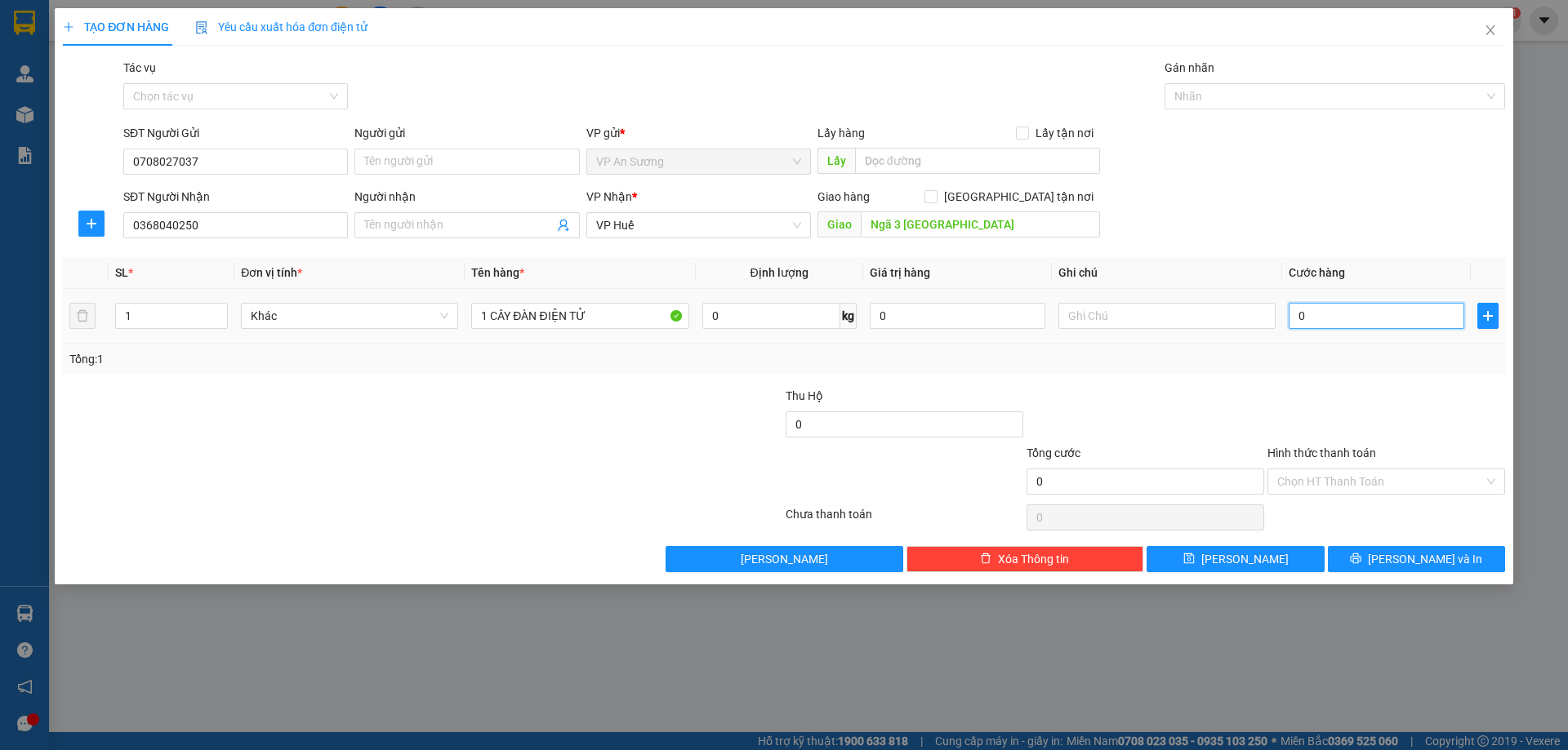
type input "2"
type input "02"
type input "25"
type input "025"
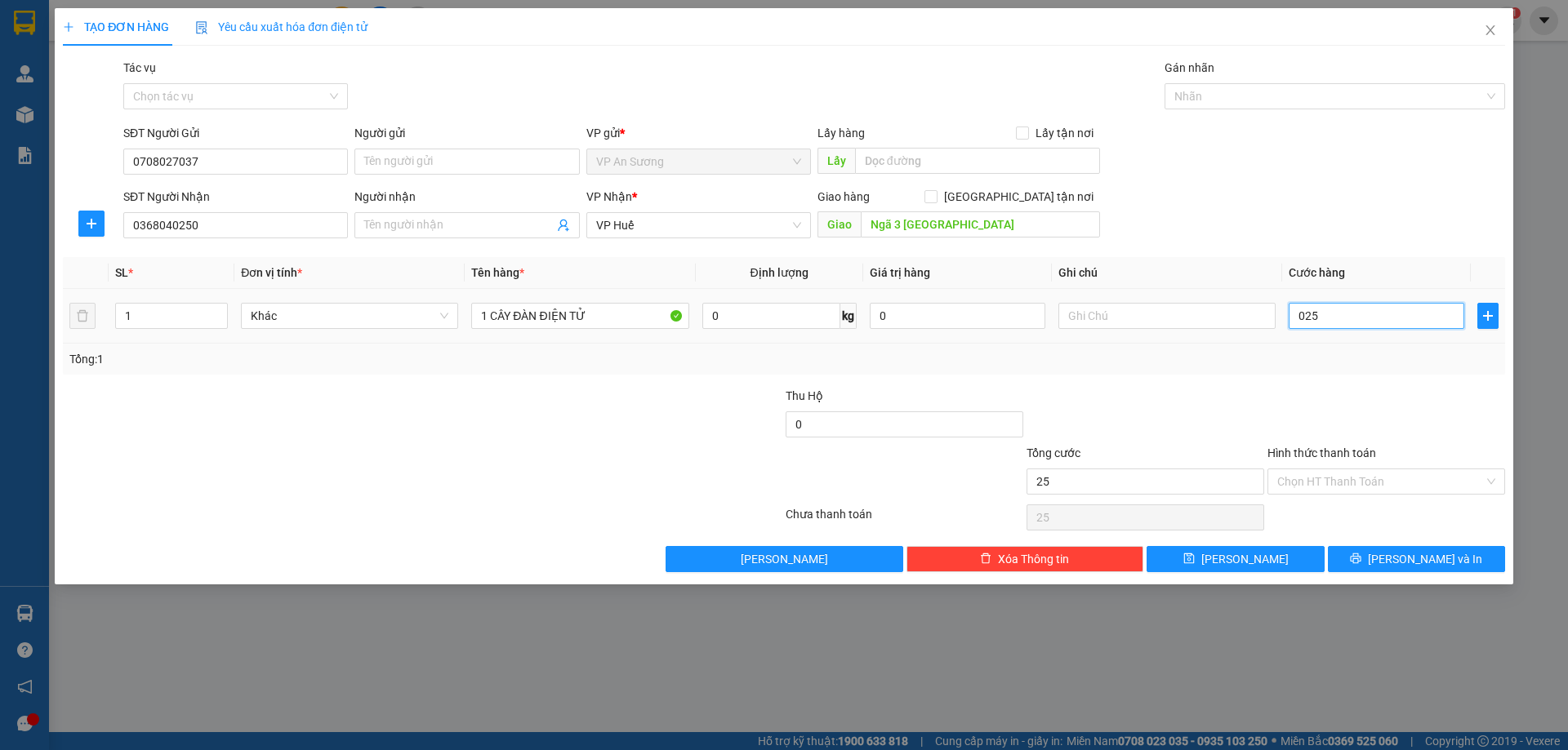
type input "250"
type input "0.250"
type input "25"
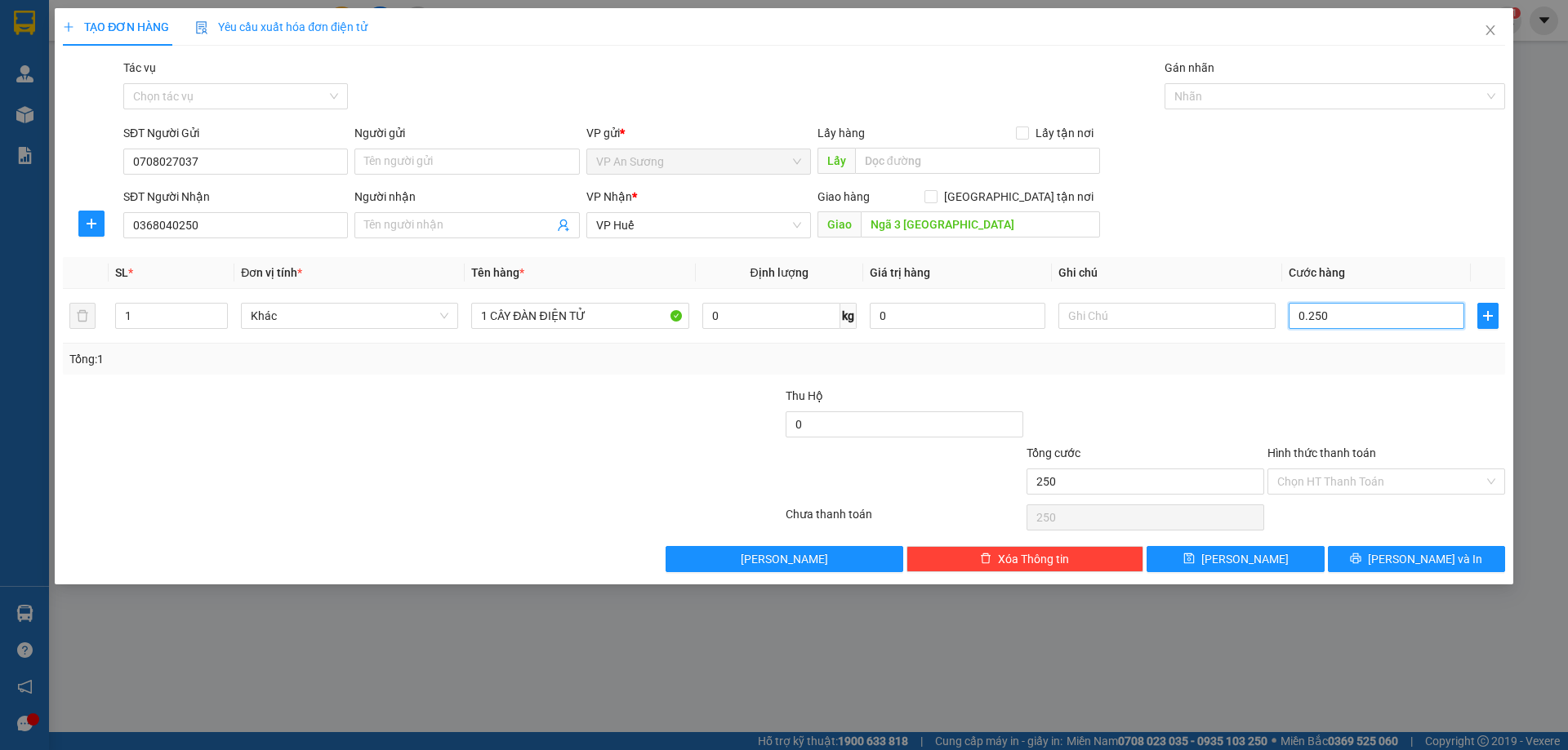
type input "025"
type input "2"
type input "02"
type input "0"
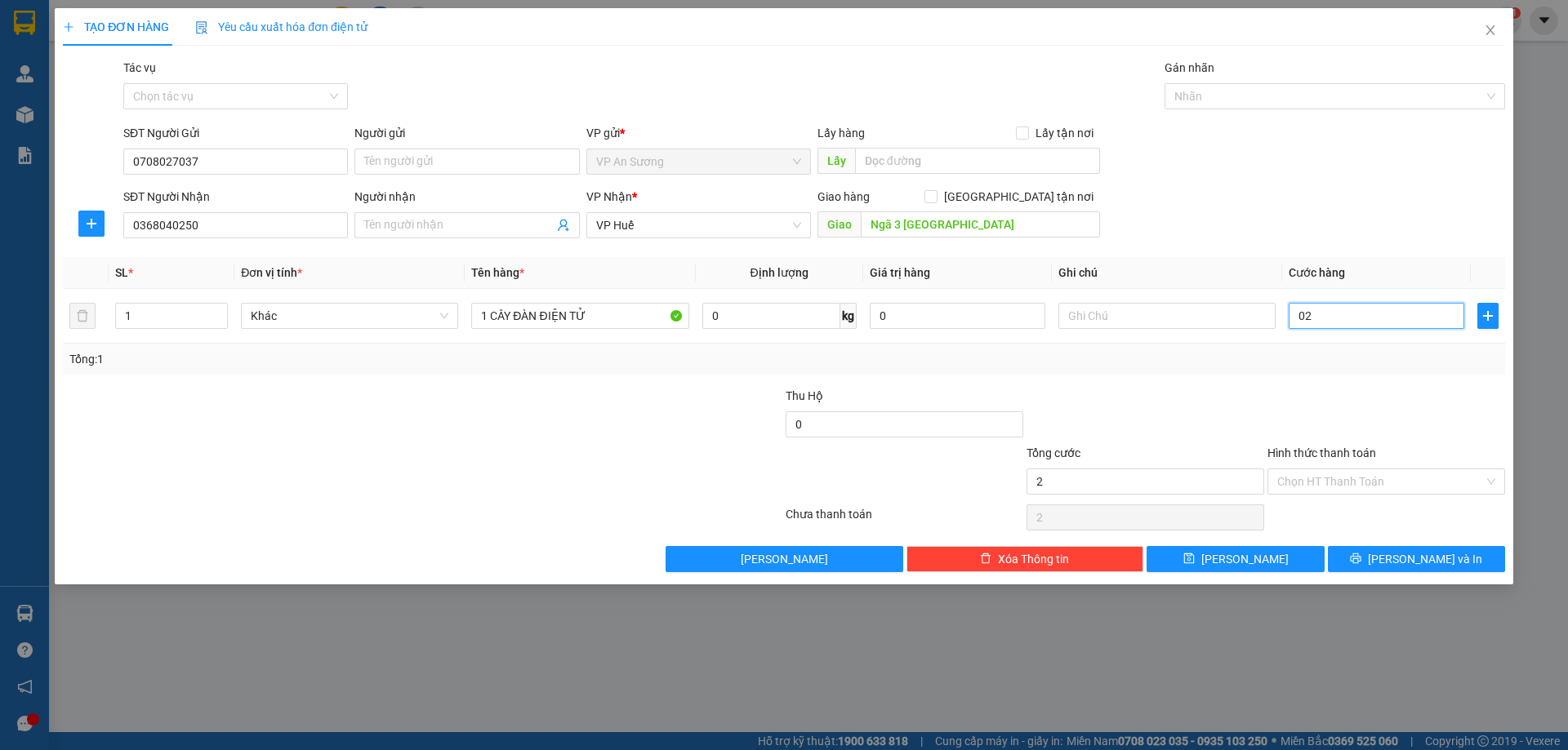
type input "0"
type input "3"
type input "03"
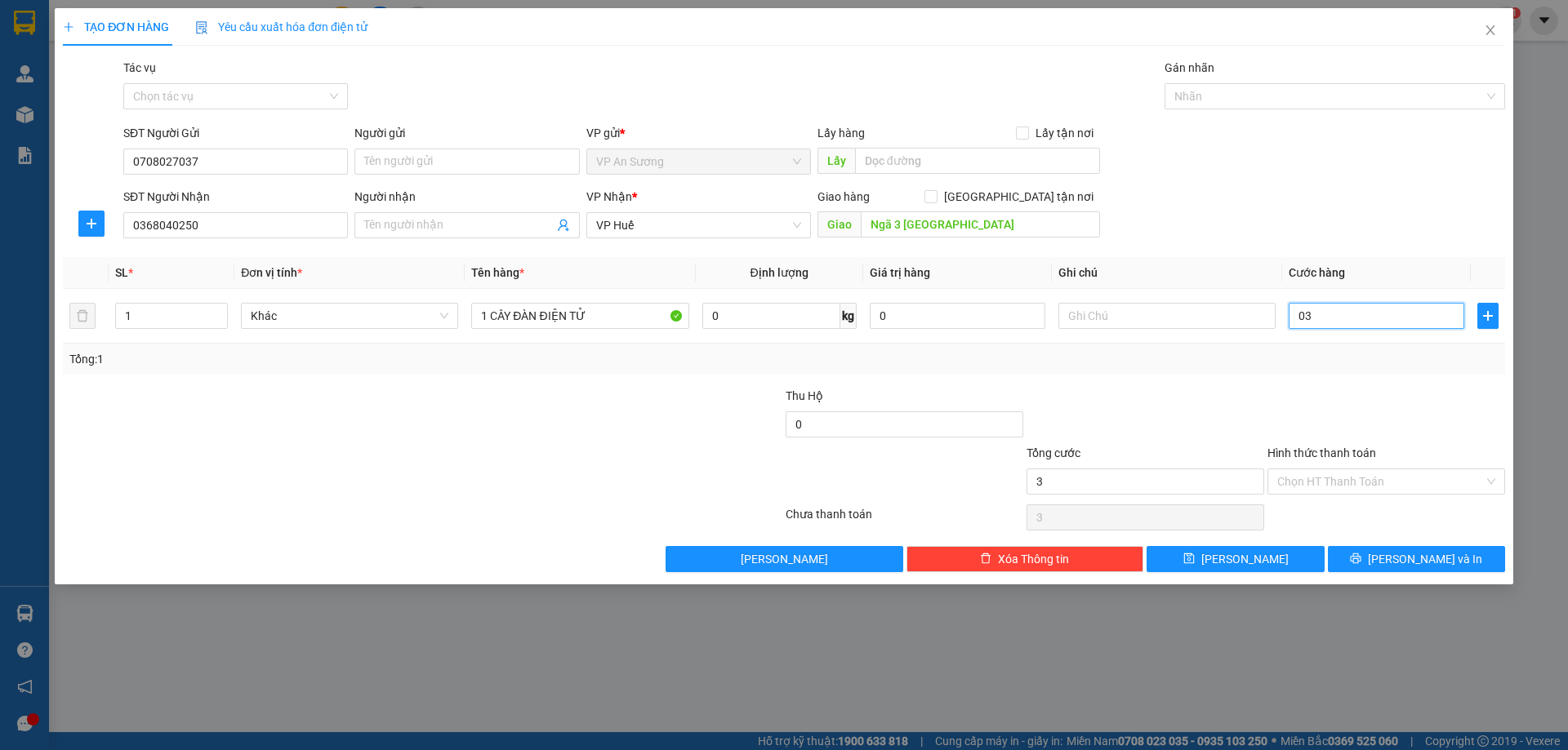
type input "30"
type input "030"
type input "300"
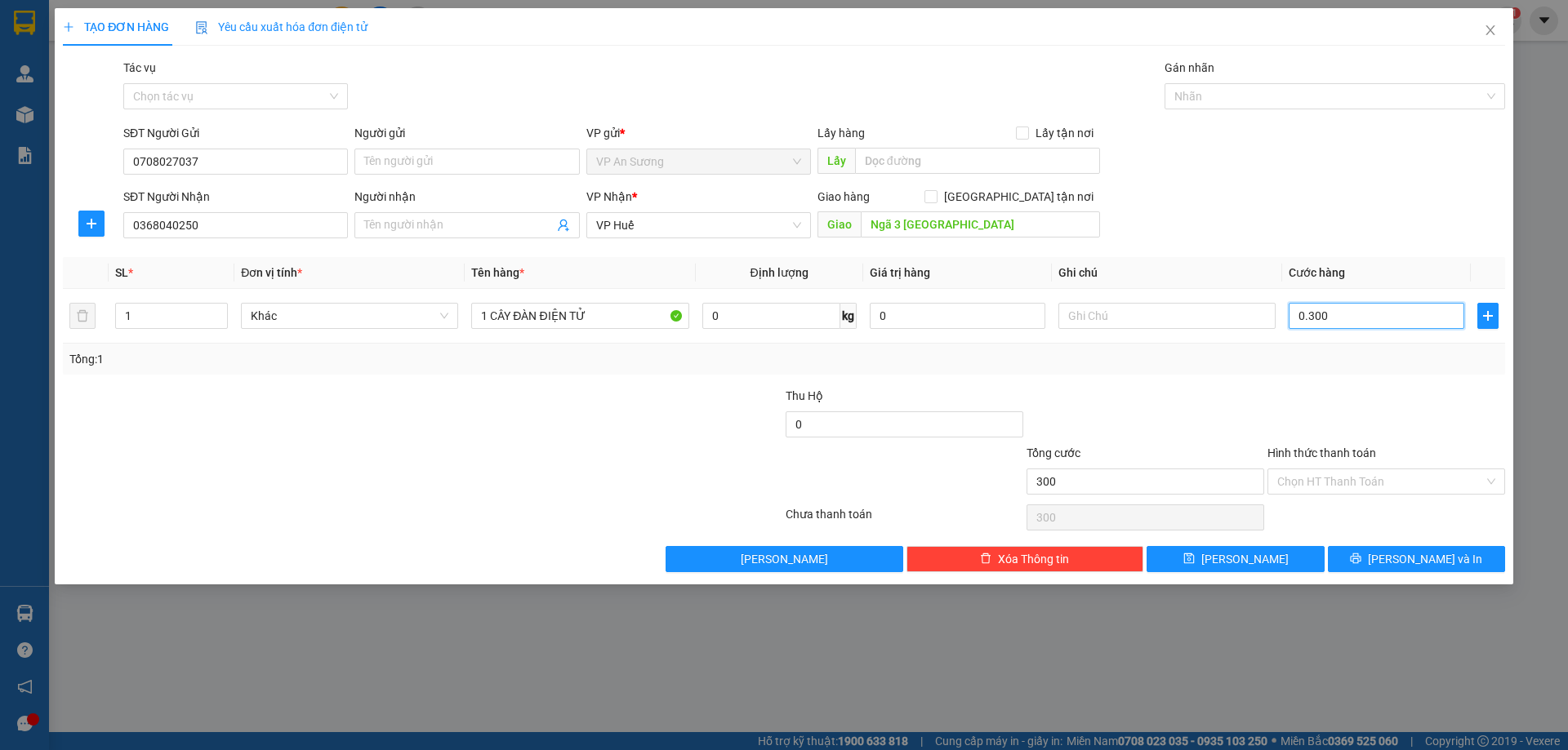
type input "0.300"
type input "300.000"
drag, startPoint x: 1324, startPoint y: 392, endPoint x: 1314, endPoint y: 392, distance: 10.0
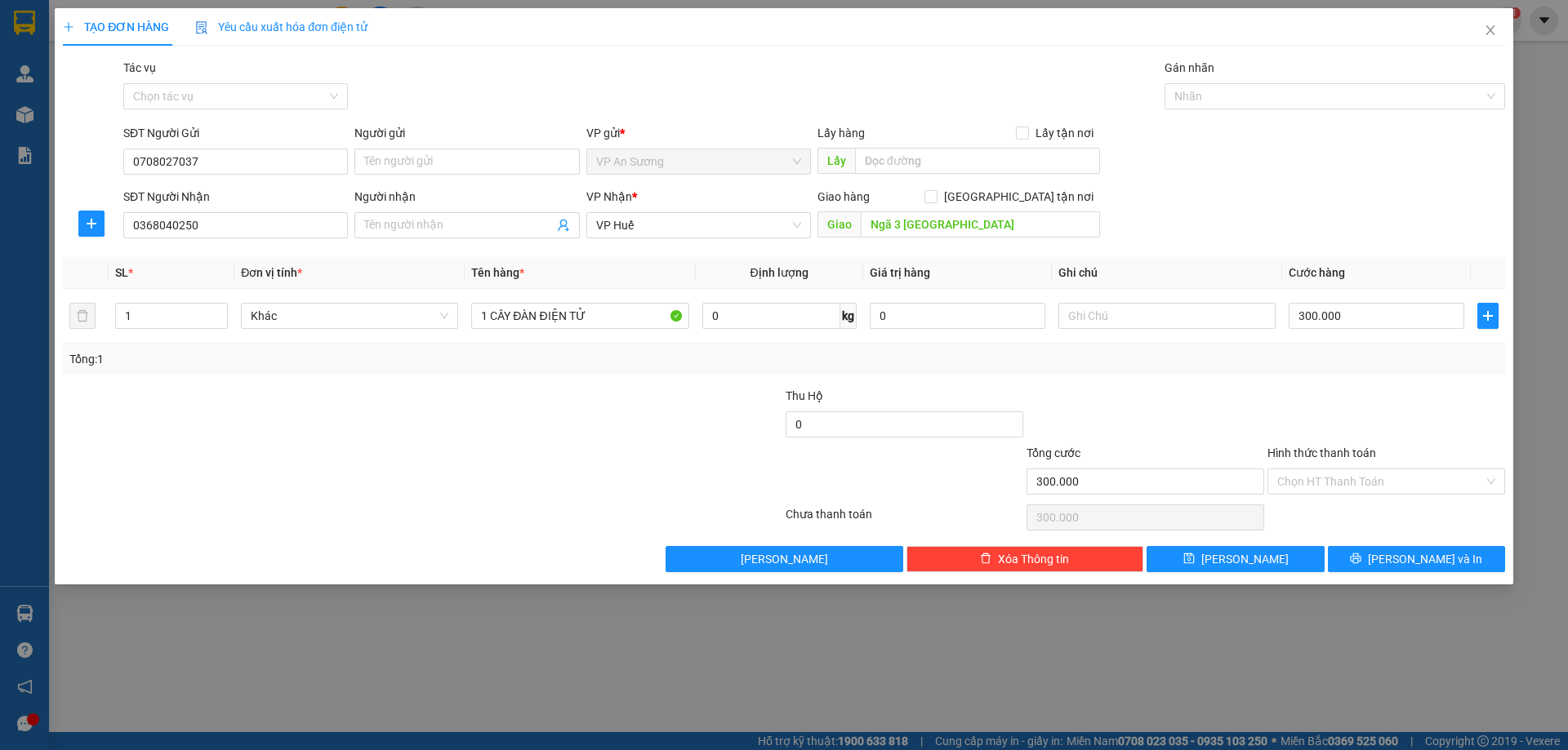
click at [1323, 392] on div at bounding box center [1386, 416] width 241 height 57
click at [935, 308] on input "0" at bounding box center [958, 316] width 176 height 26
type input "0"
drag, startPoint x: 1145, startPoint y: 305, endPoint x: 1140, endPoint y: 315, distance: 11.2
click at [1141, 312] on input "text" at bounding box center [1167, 316] width 217 height 26
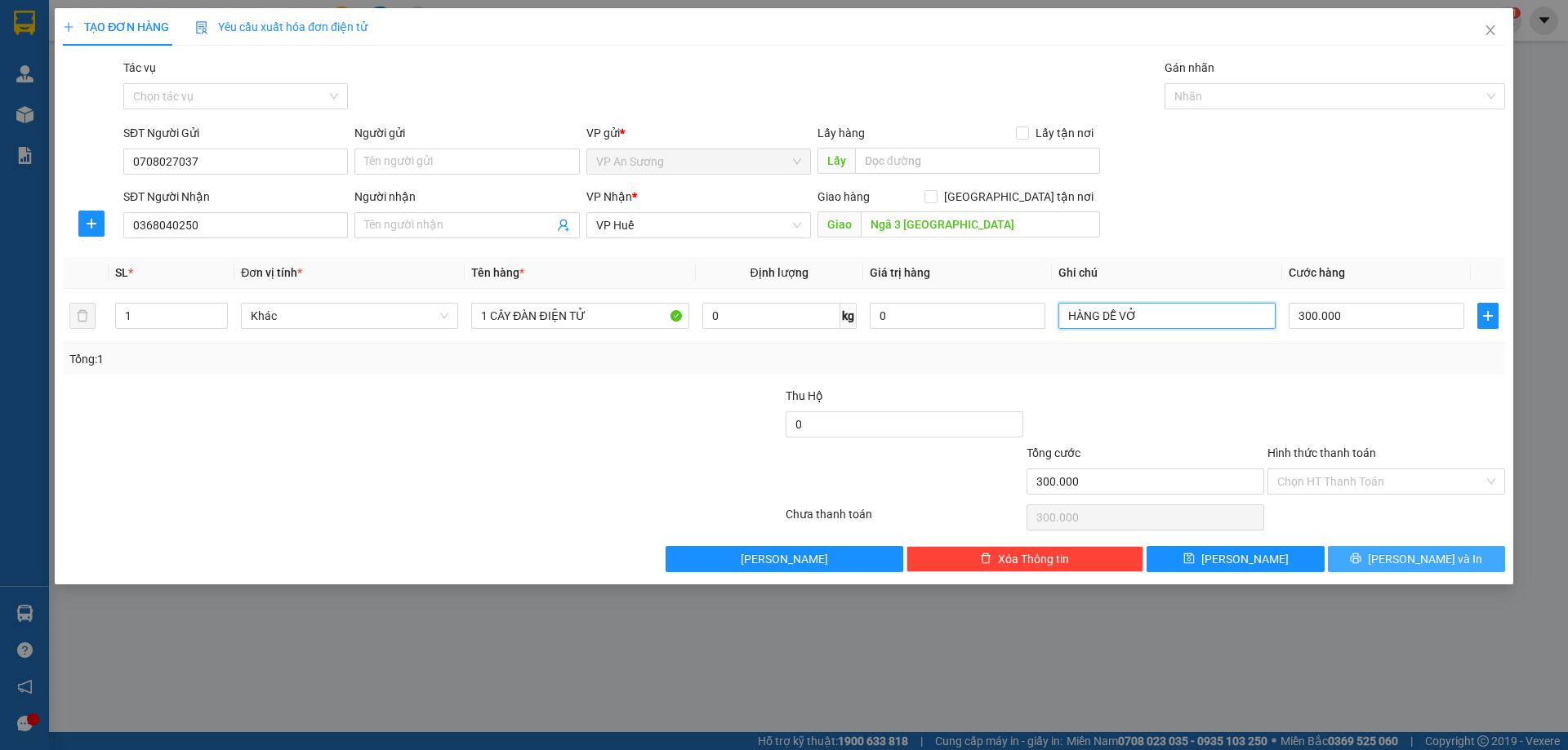
type input "HÀNG DỄ VỞ"
click at [1408, 560] on span "[PERSON_NAME] và In" at bounding box center [1426, 559] width 115 height 18
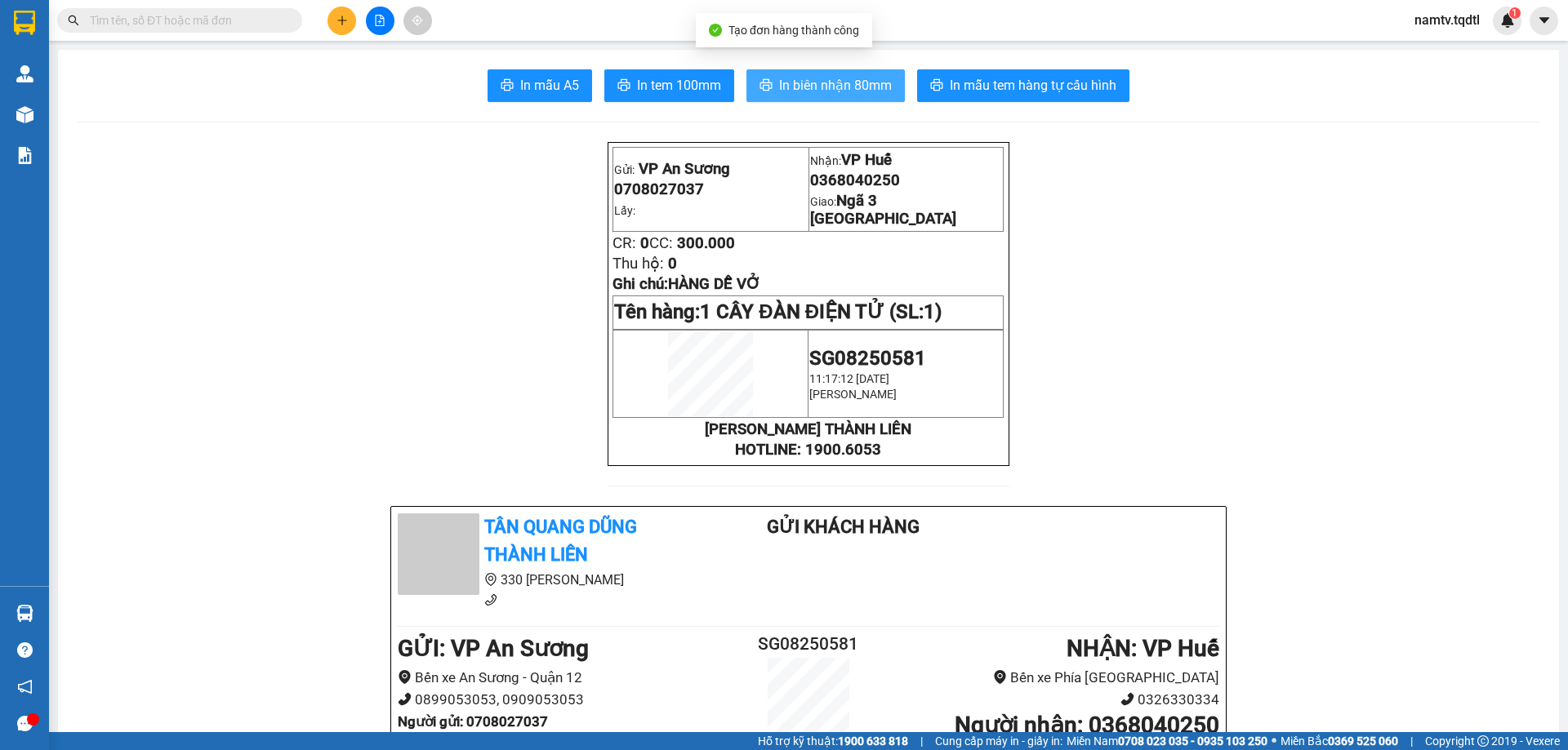
click at [824, 83] on span "In biên nhận 80mm" at bounding box center [835, 85] width 113 height 20
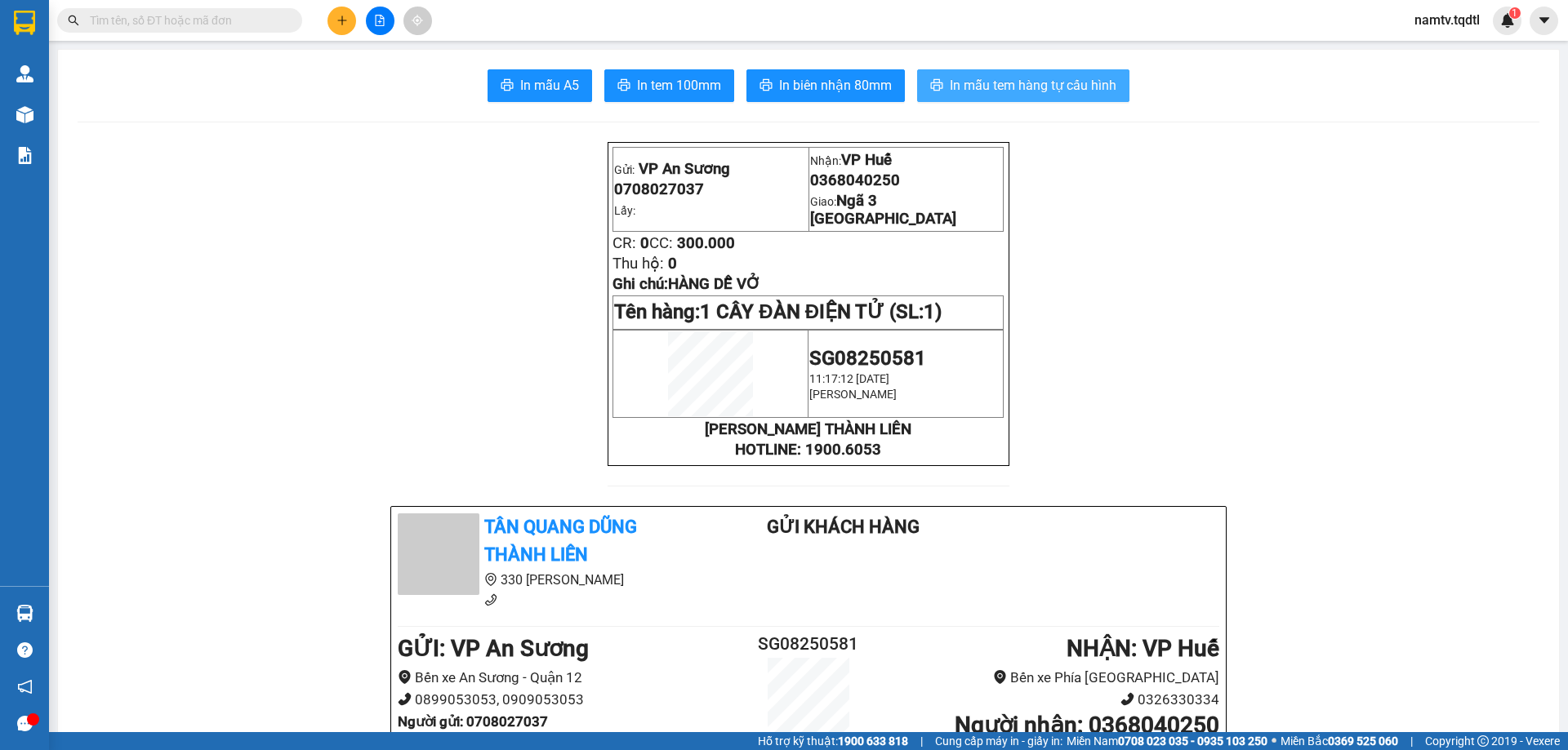
click at [1035, 81] on span "In mẫu tem hàng tự cấu hình" at bounding box center [1033, 85] width 166 height 20
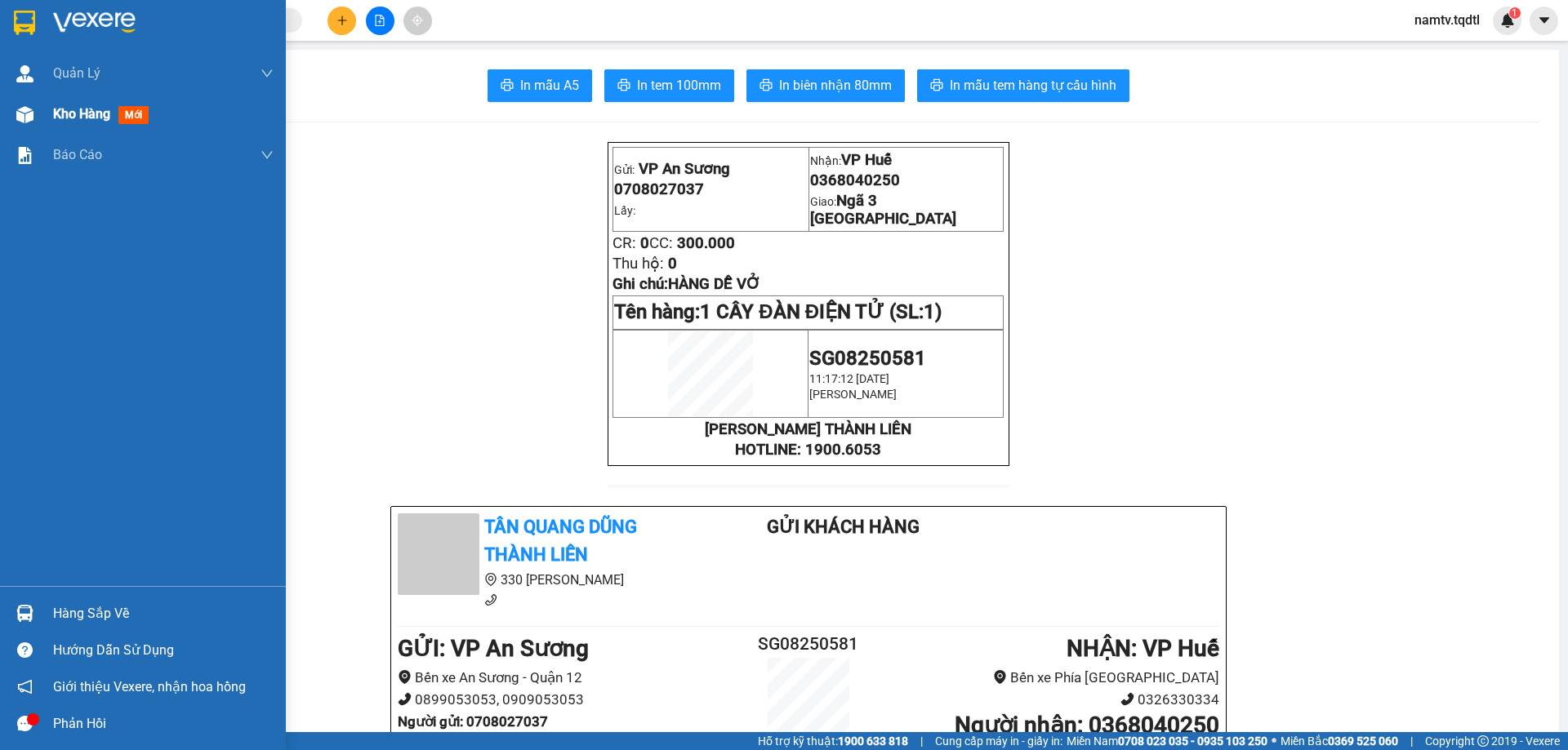
click at [77, 112] on span "Kho hàng" at bounding box center [81, 114] width 57 height 16
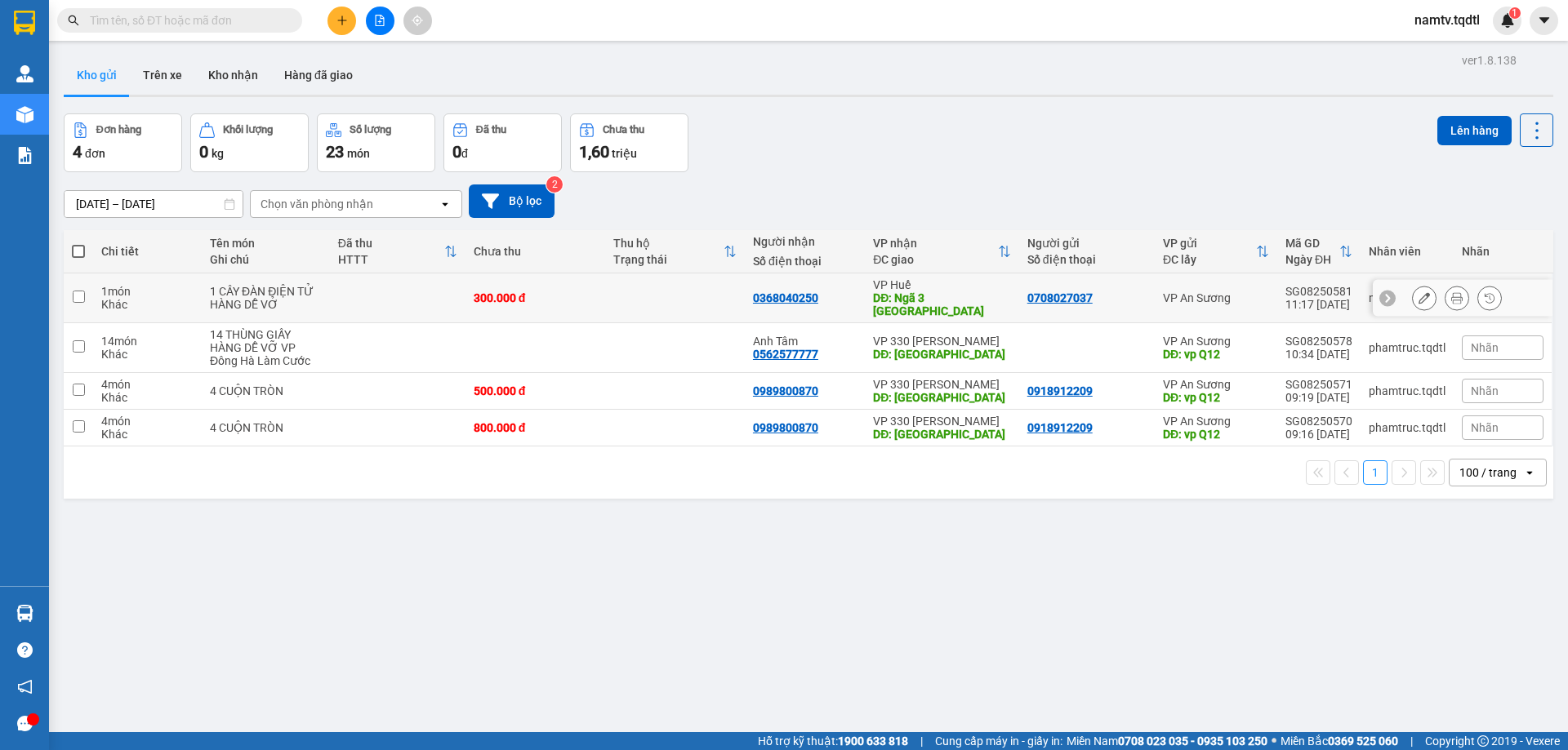
click at [76, 291] on input "checkbox" at bounding box center [79, 296] width 12 height 12
checkbox input "true"
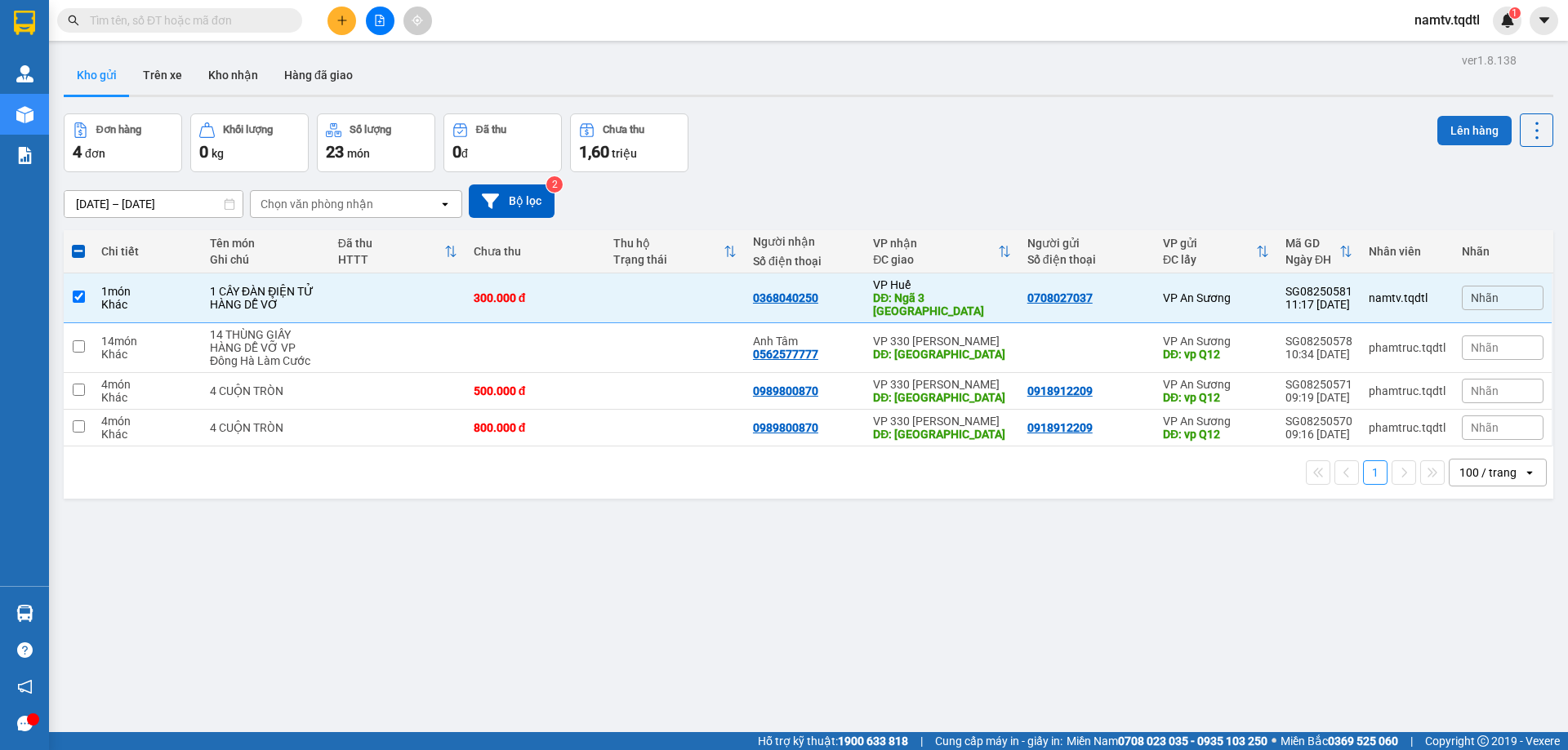
click at [1450, 125] on button "Lên hàng" at bounding box center [1475, 131] width 74 height 30
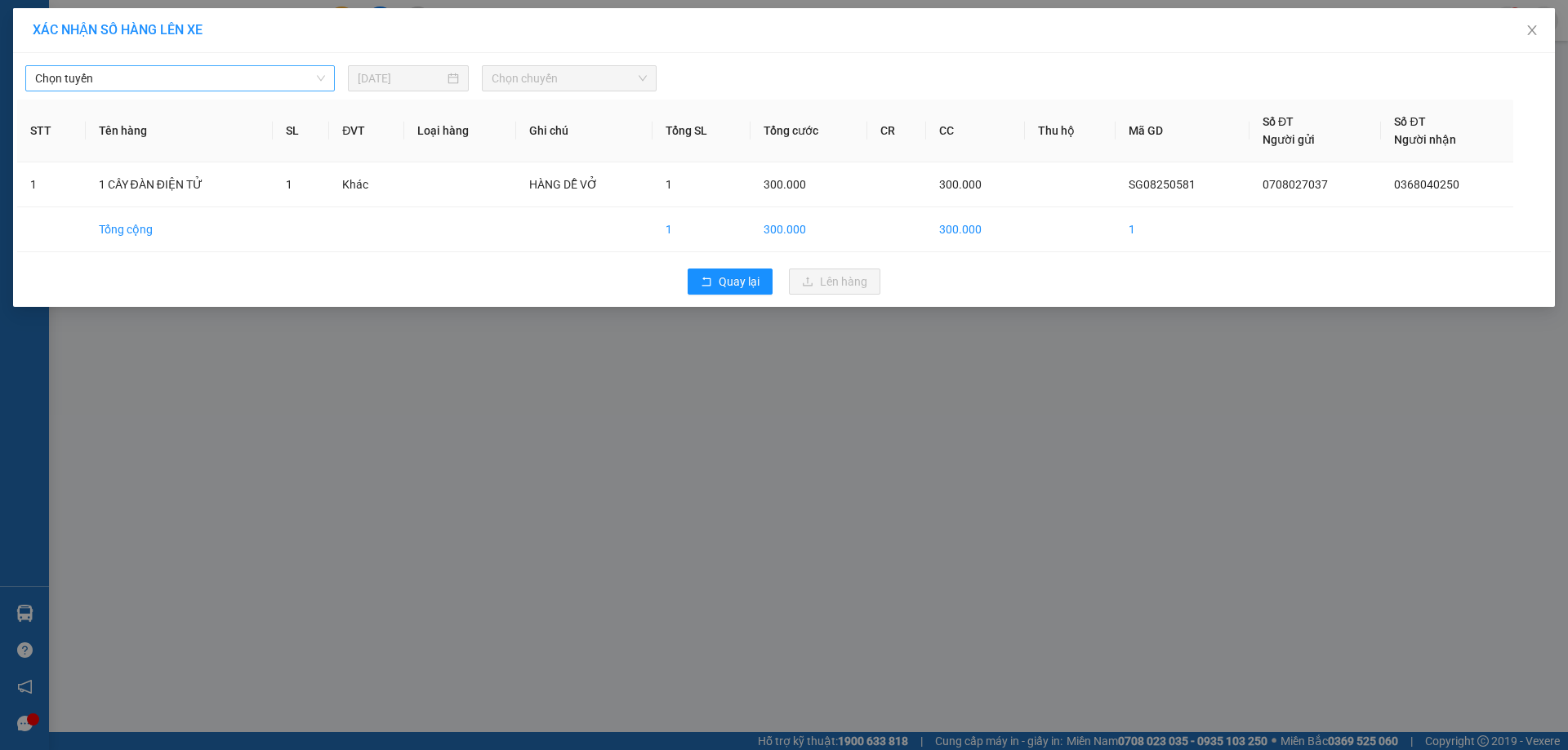
click at [123, 74] on span "Chọn tuyến" at bounding box center [180, 79] width 290 height 25
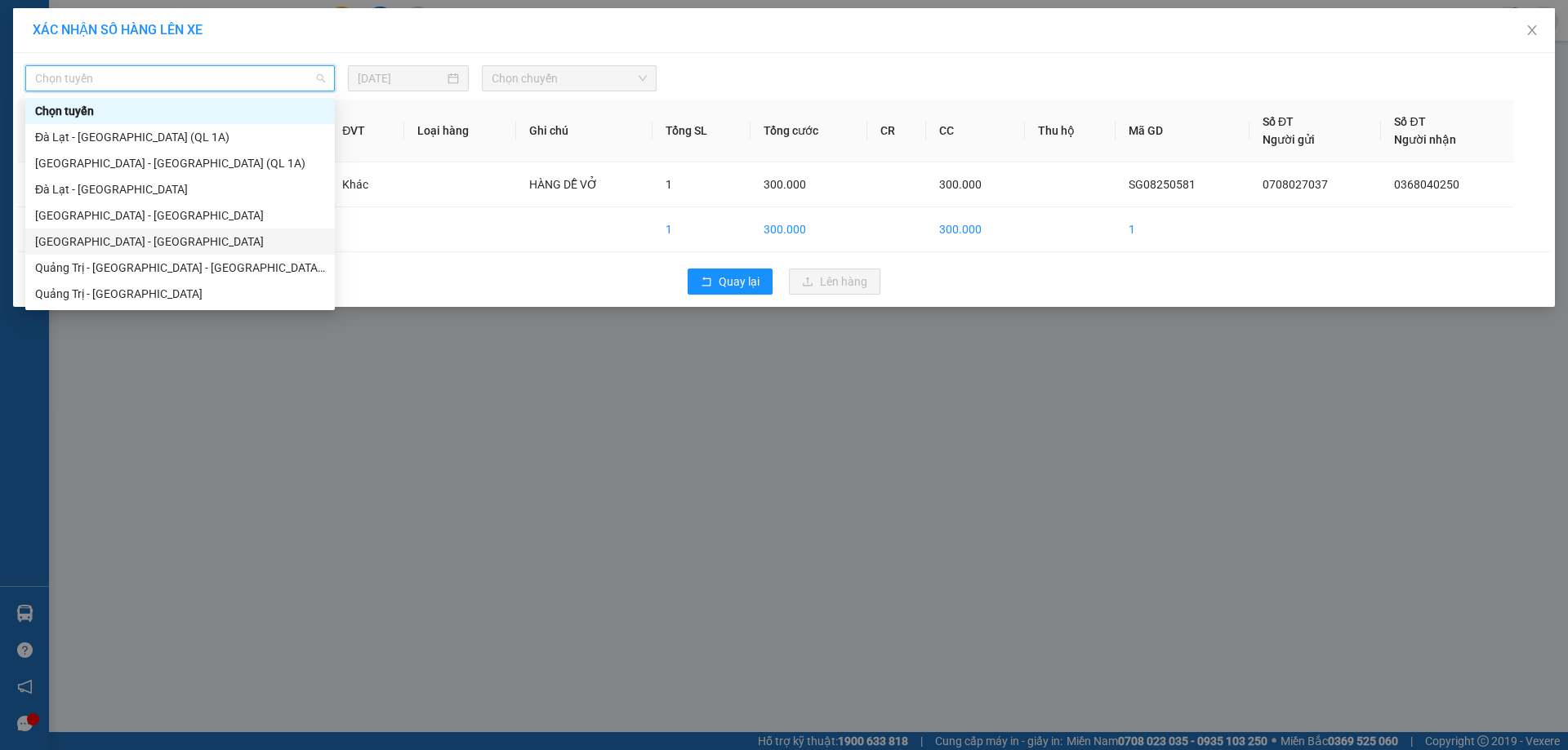
click at [80, 237] on div "[GEOGRAPHIC_DATA] - [GEOGRAPHIC_DATA]" at bounding box center [180, 241] width 290 height 18
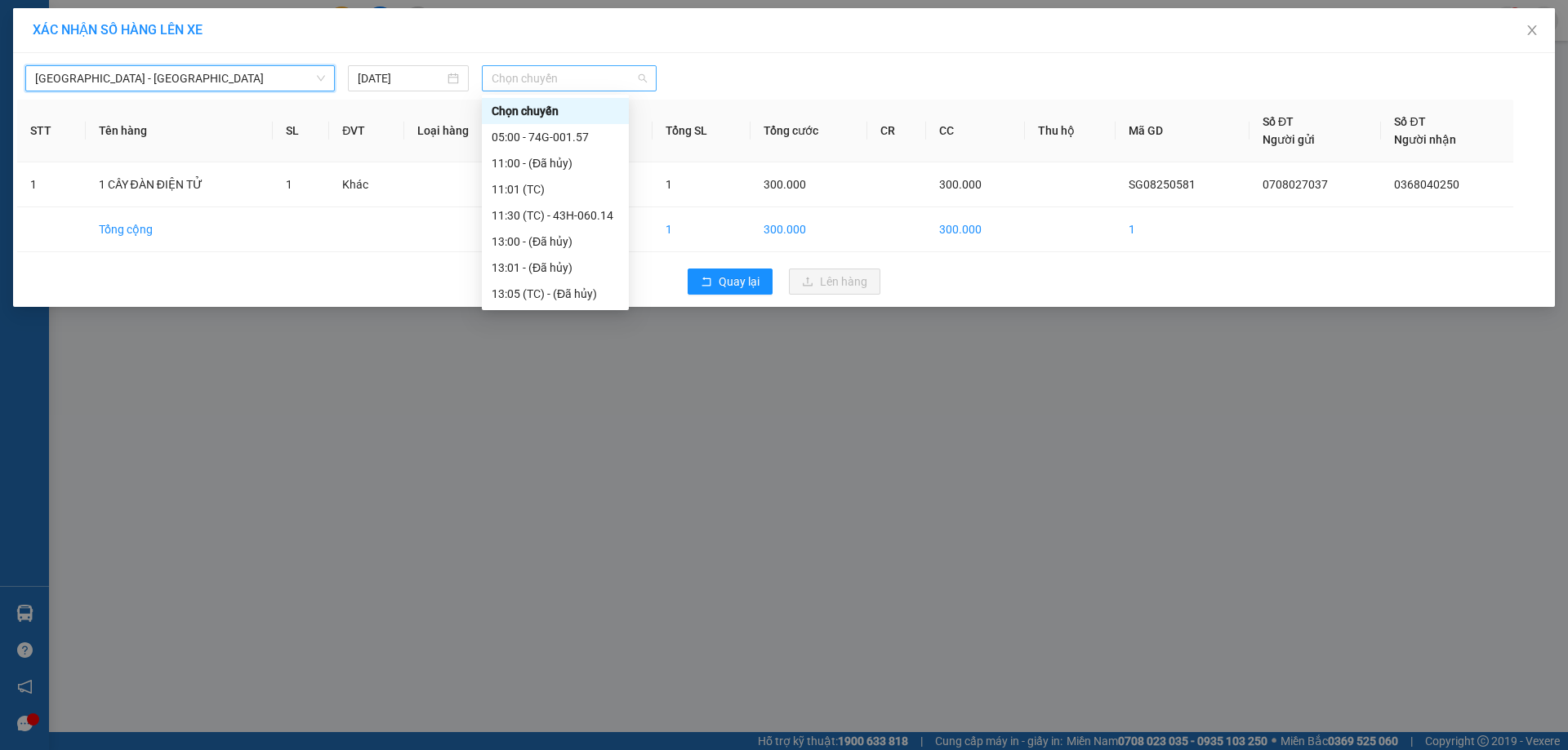
click at [583, 79] on span "Chọn chuyến" at bounding box center [569, 79] width 155 height 25
click at [568, 215] on div "11:30 (TC) - 43H-060.14" at bounding box center [555, 215] width 128 height 18
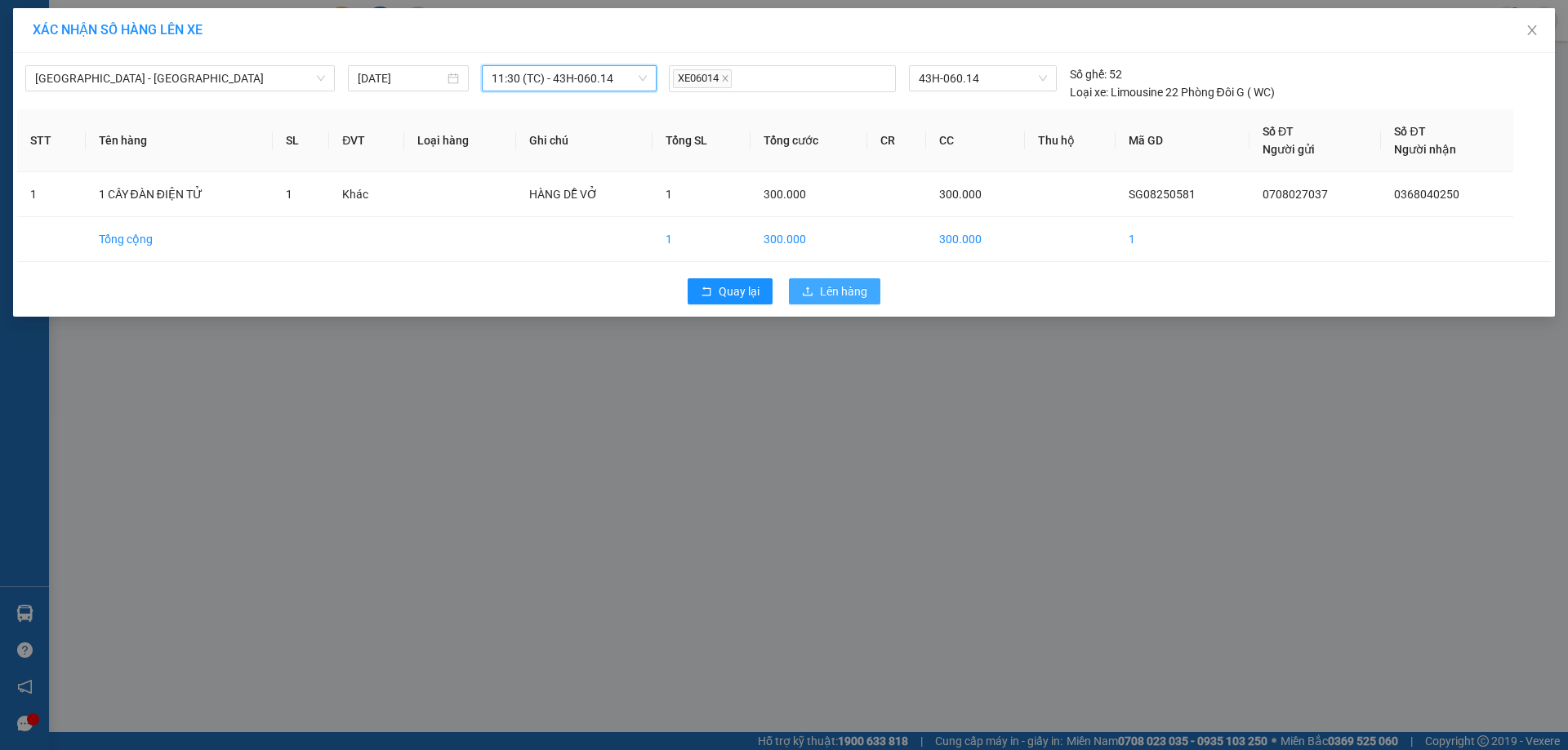
click at [842, 289] on span "Lên hàng" at bounding box center [844, 291] width 47 height 18
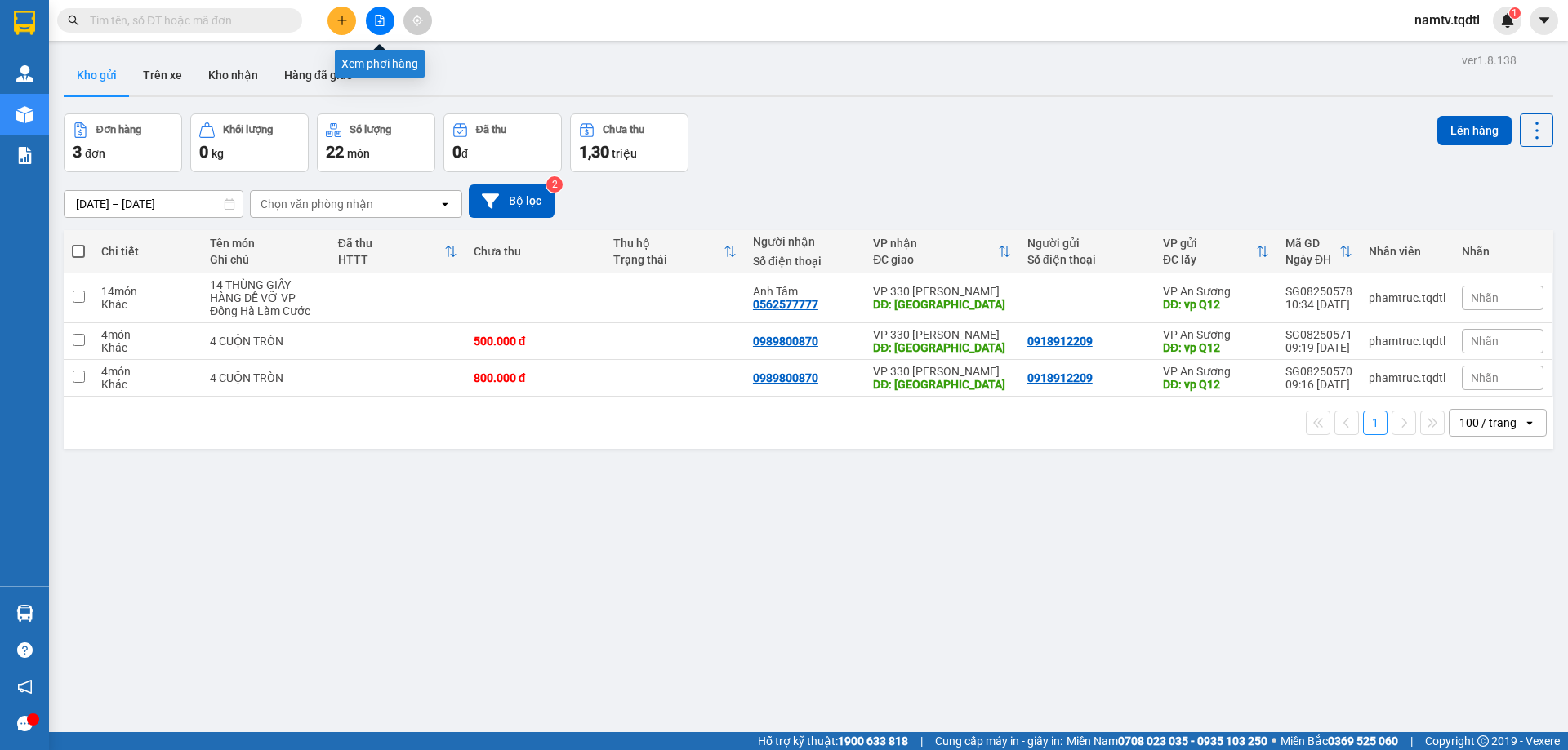
click at [377, 17] on icon "file-add" at bounding box center [380, 20] width 11 height 11
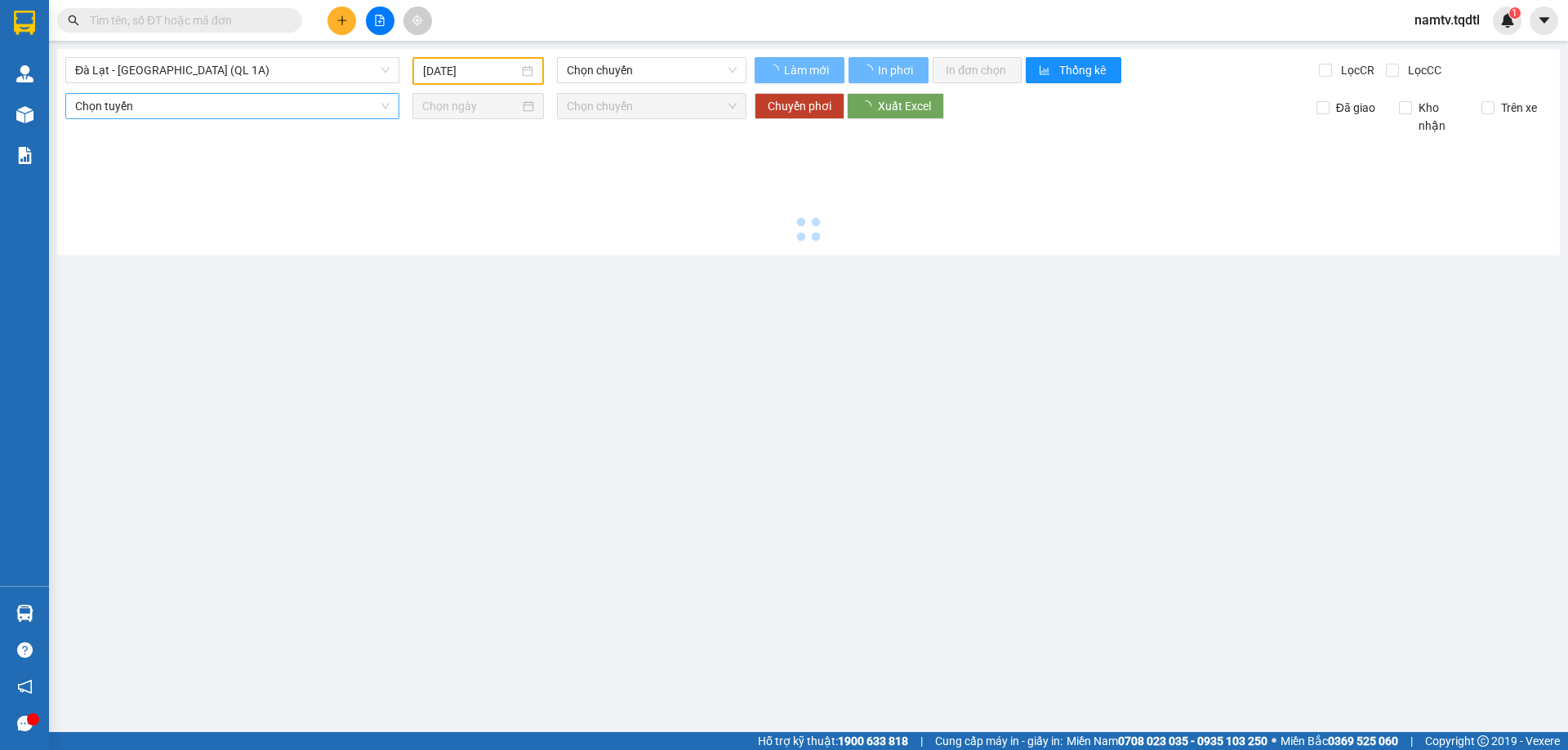
type input "[DATE]"
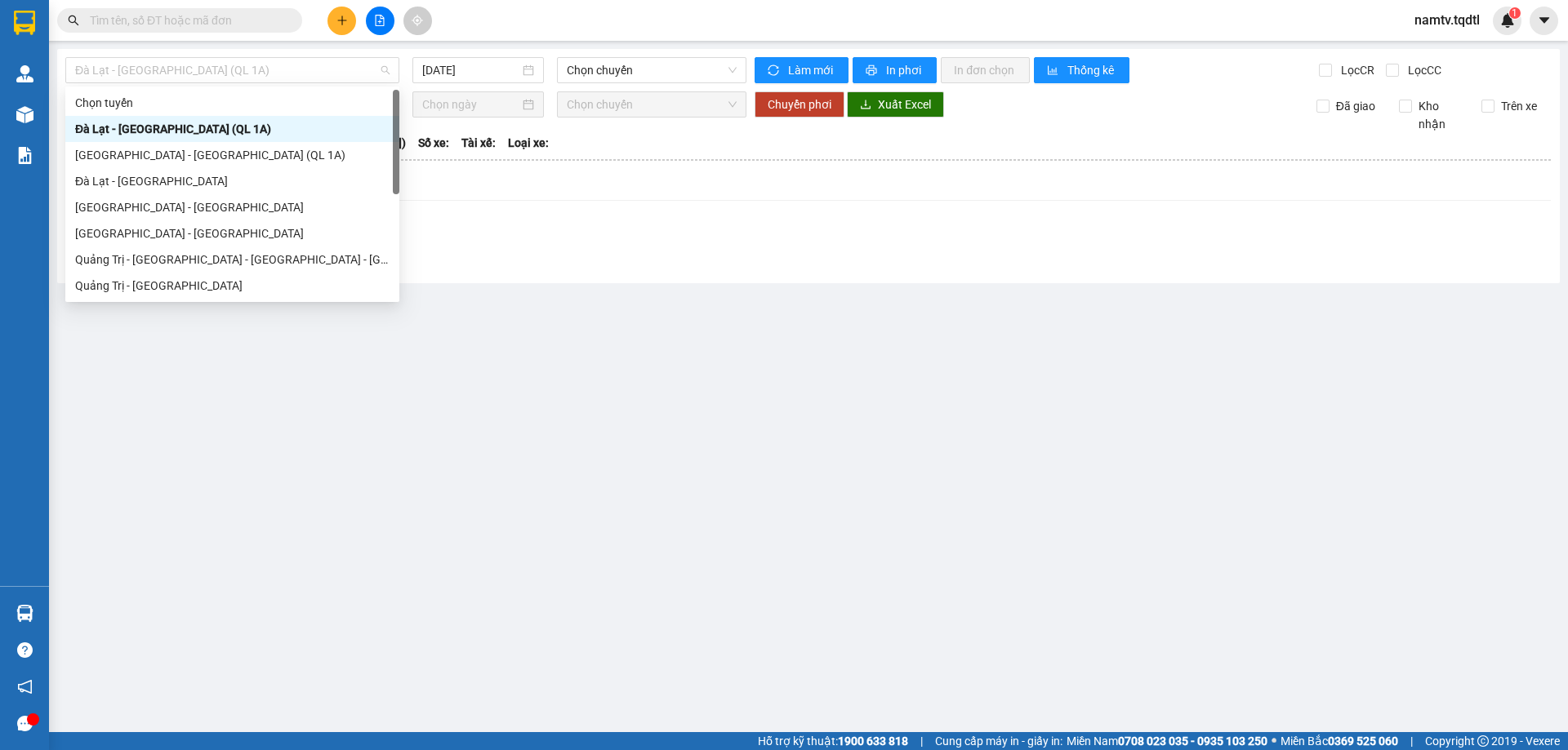
drag, startPoint x: 276, startPoint y: 69, endPoint x: 225, endPoint y: 182, distance: 124.0
click at [273, 76] on span "Đà Lạt - [GEOGRAPHIC_DATA] (QL 1A)" at bounding box center [232, 70] width 314 height 25
click at [127, 232] on div "[GEOGRAPHIC_DATA] - [GEOGRAPHIC_DATA]" at bounding box center [232, 233] width 314 height 18
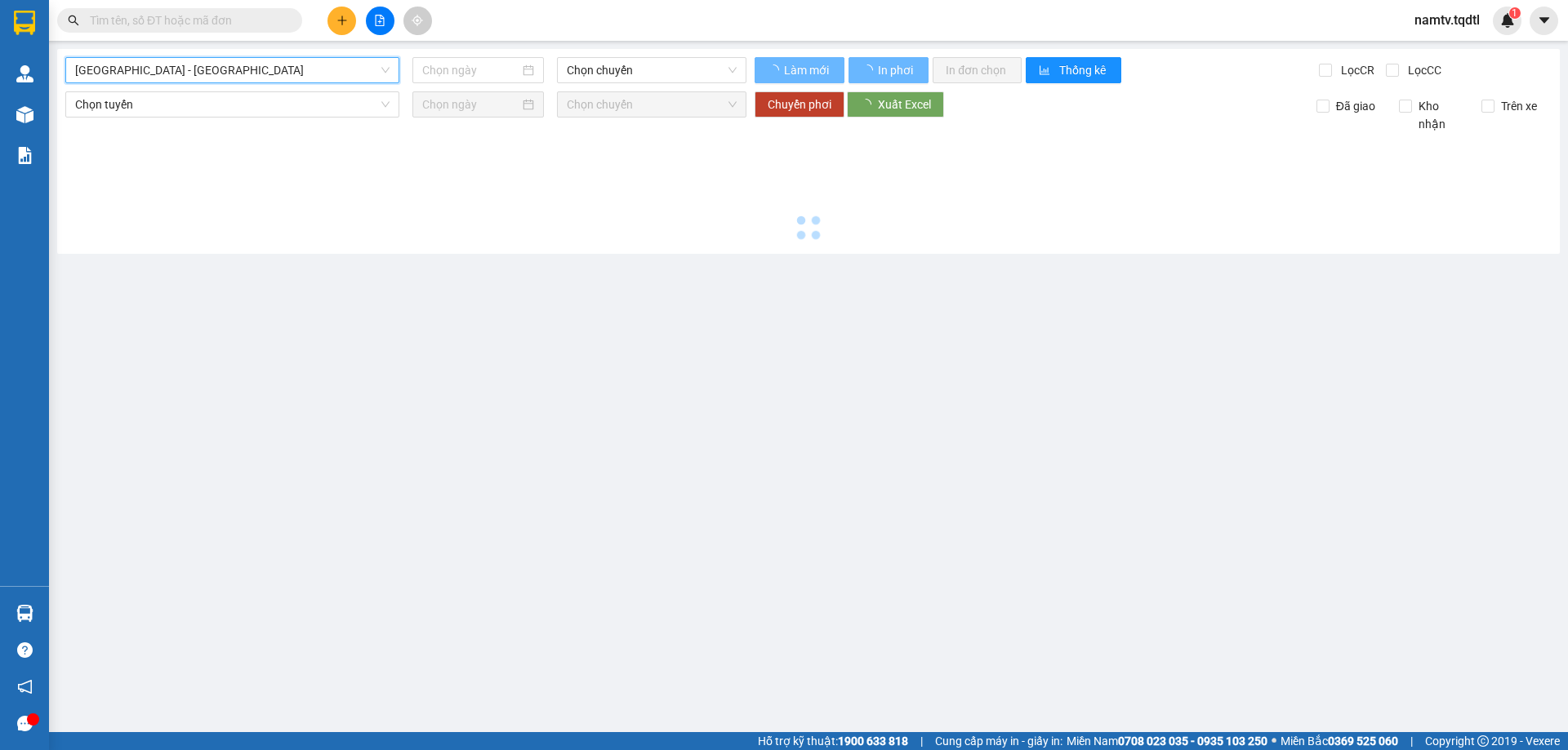
type input "[DATE]"
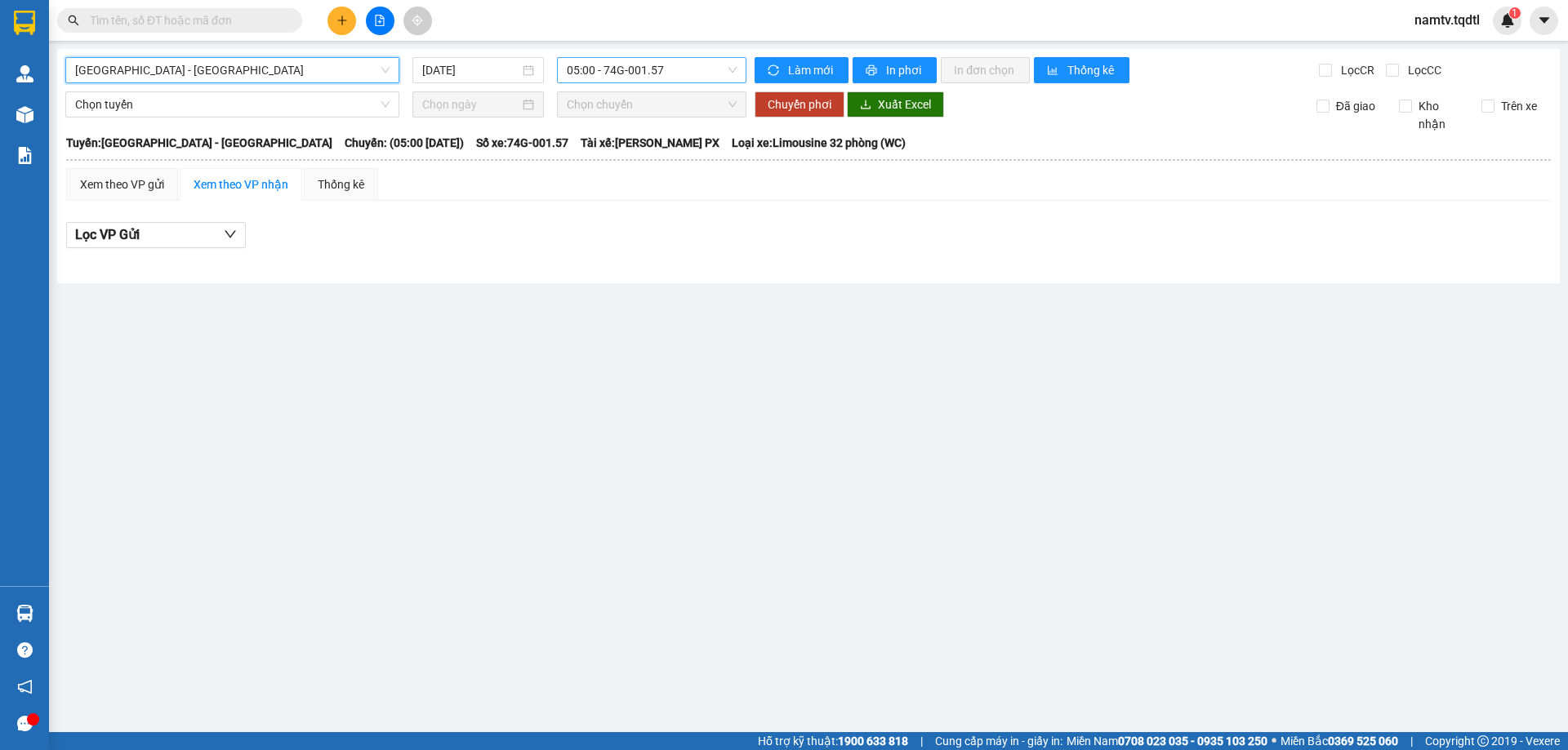
drag, startPoint x: 690, startPoint y: 68, endPoint x: 687, endPoint y: 81, distance: 13.3
click at [690, 72] on span "05:00 - 74G-001.57" at bounding box center [652, 70] width 170 height 25
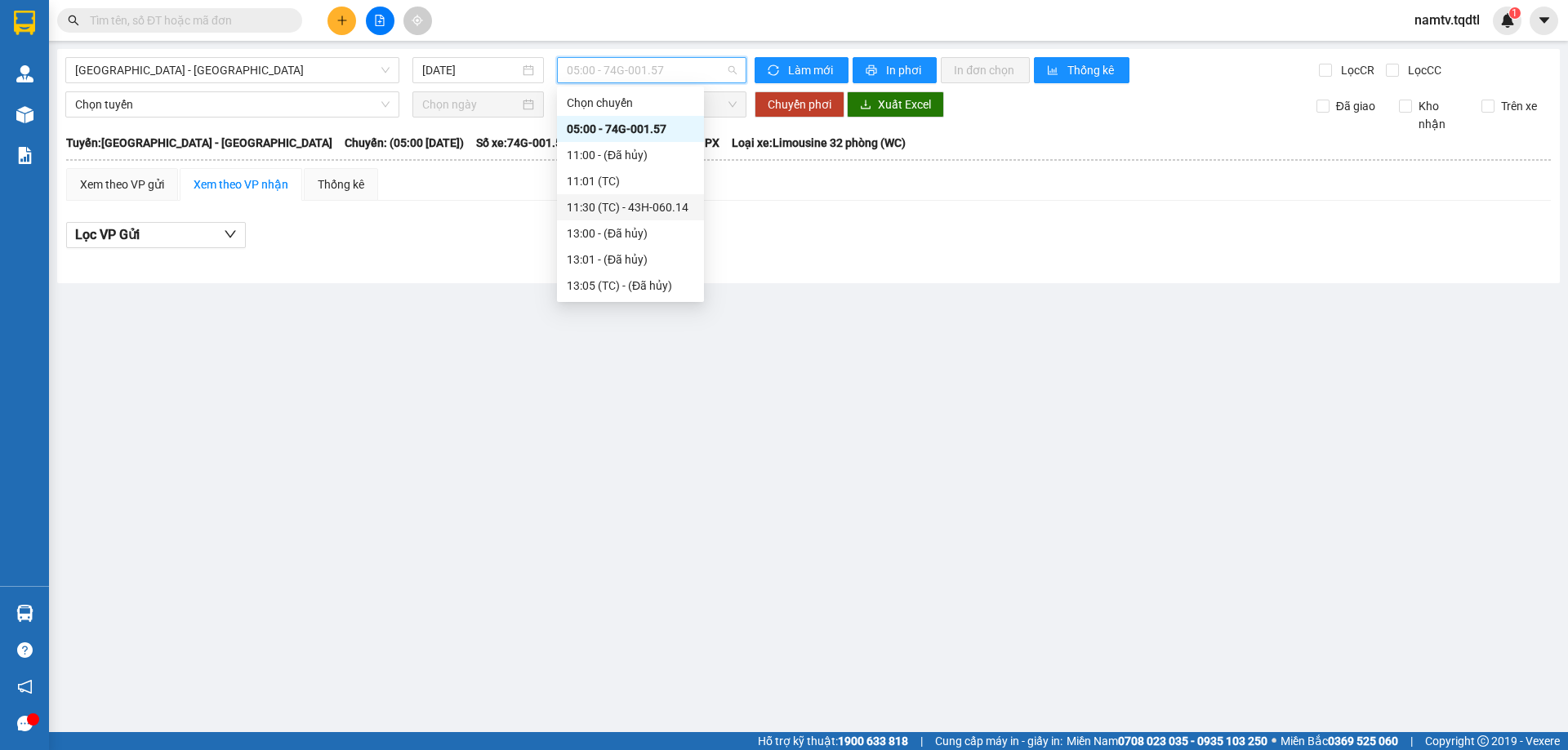
click at [646, 202] on div "11:30 (TC) - 43H-060.14" at bounding box center [631, 207] width 128 height 18
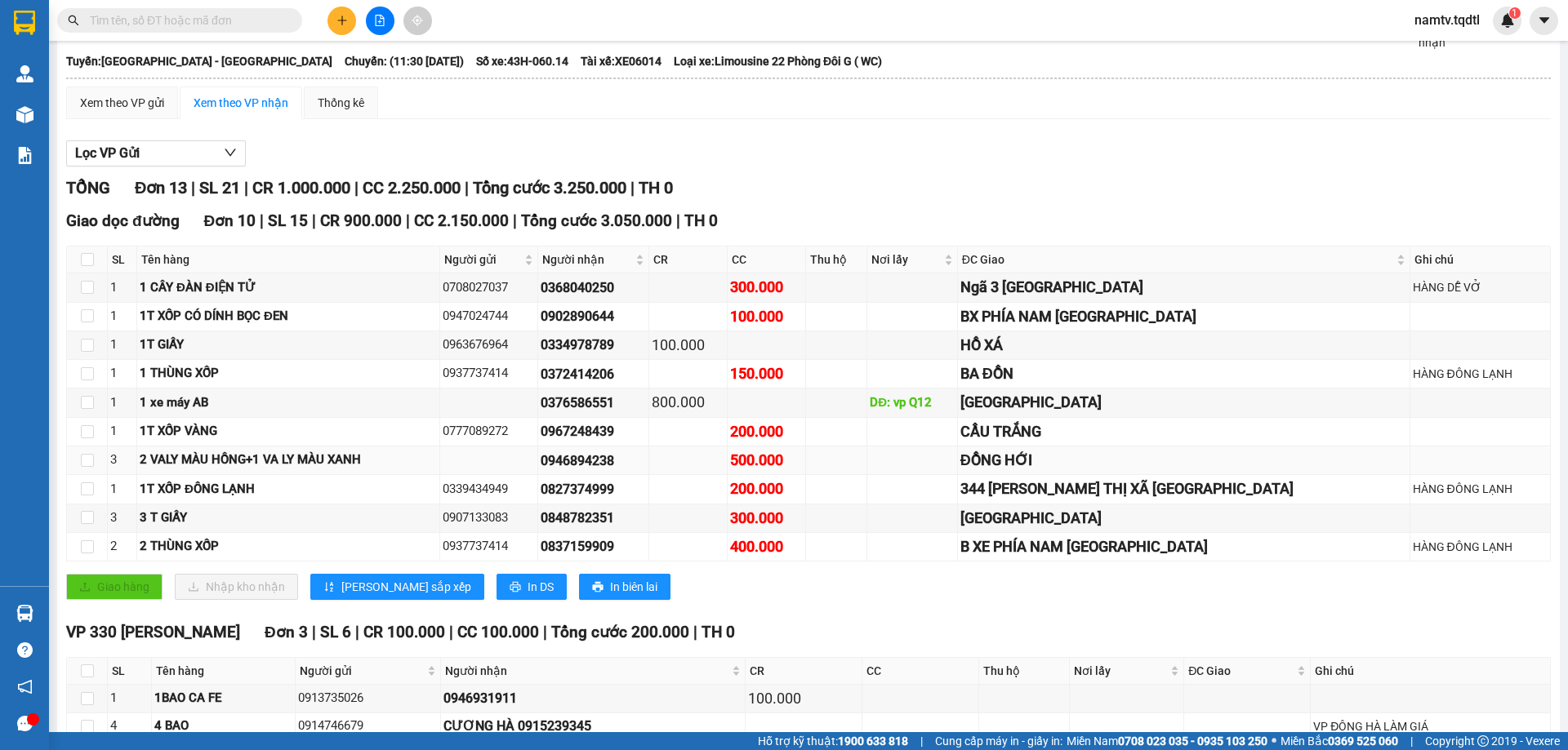
scroll to position [202, 0]
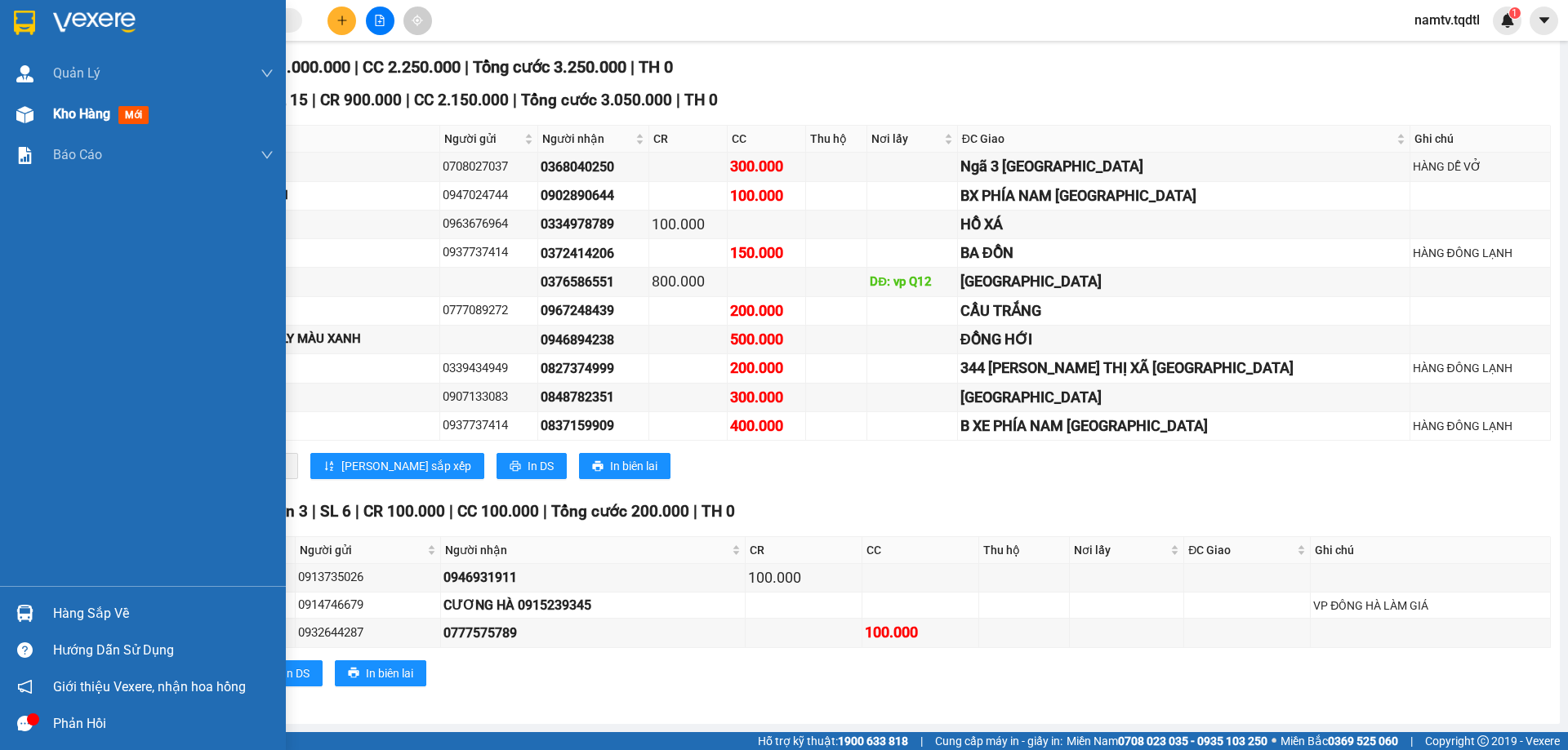
click at [73, 113] on span "Kho hàng" at bounding box center [81, 114] width 57 height 16
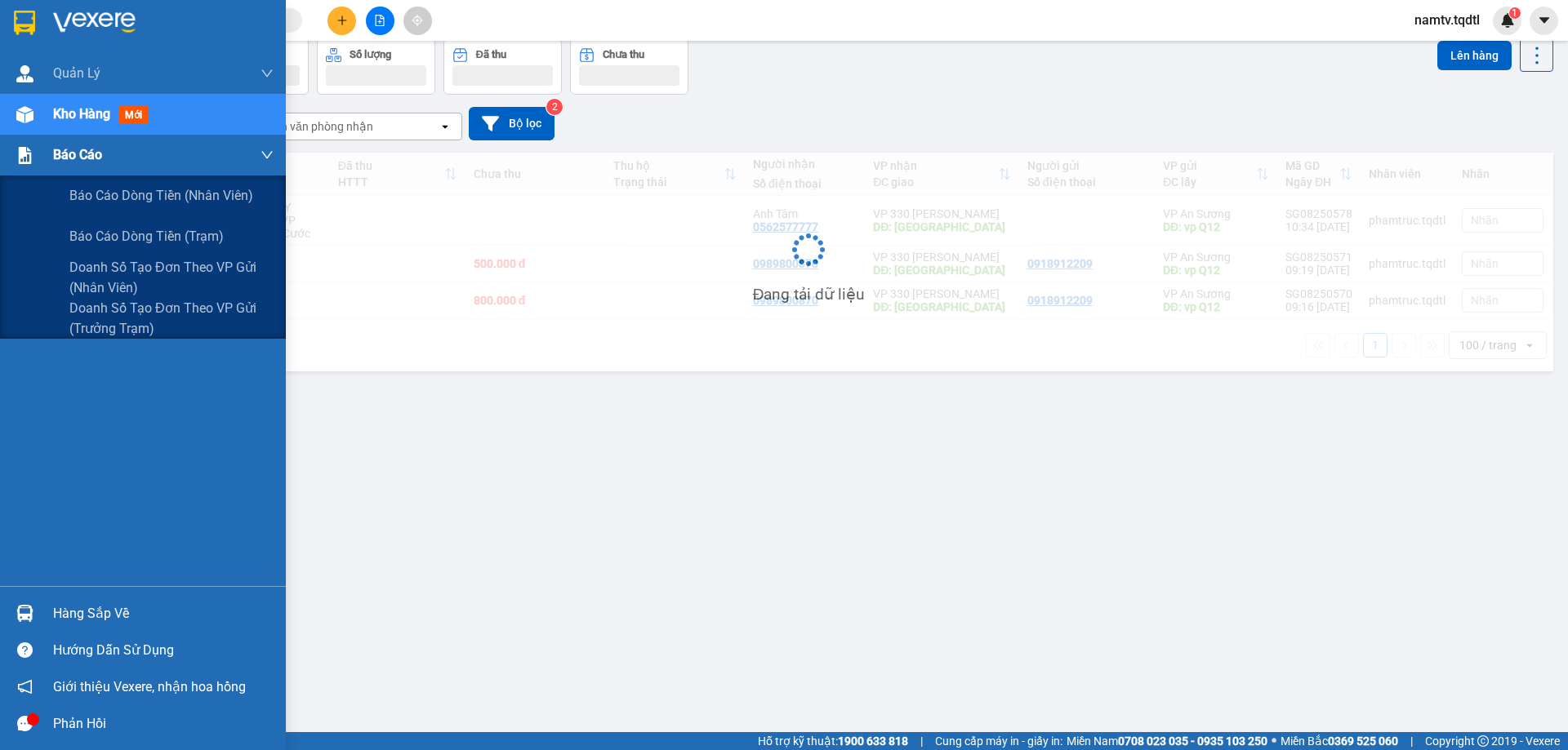
scroll to position [75, 0]
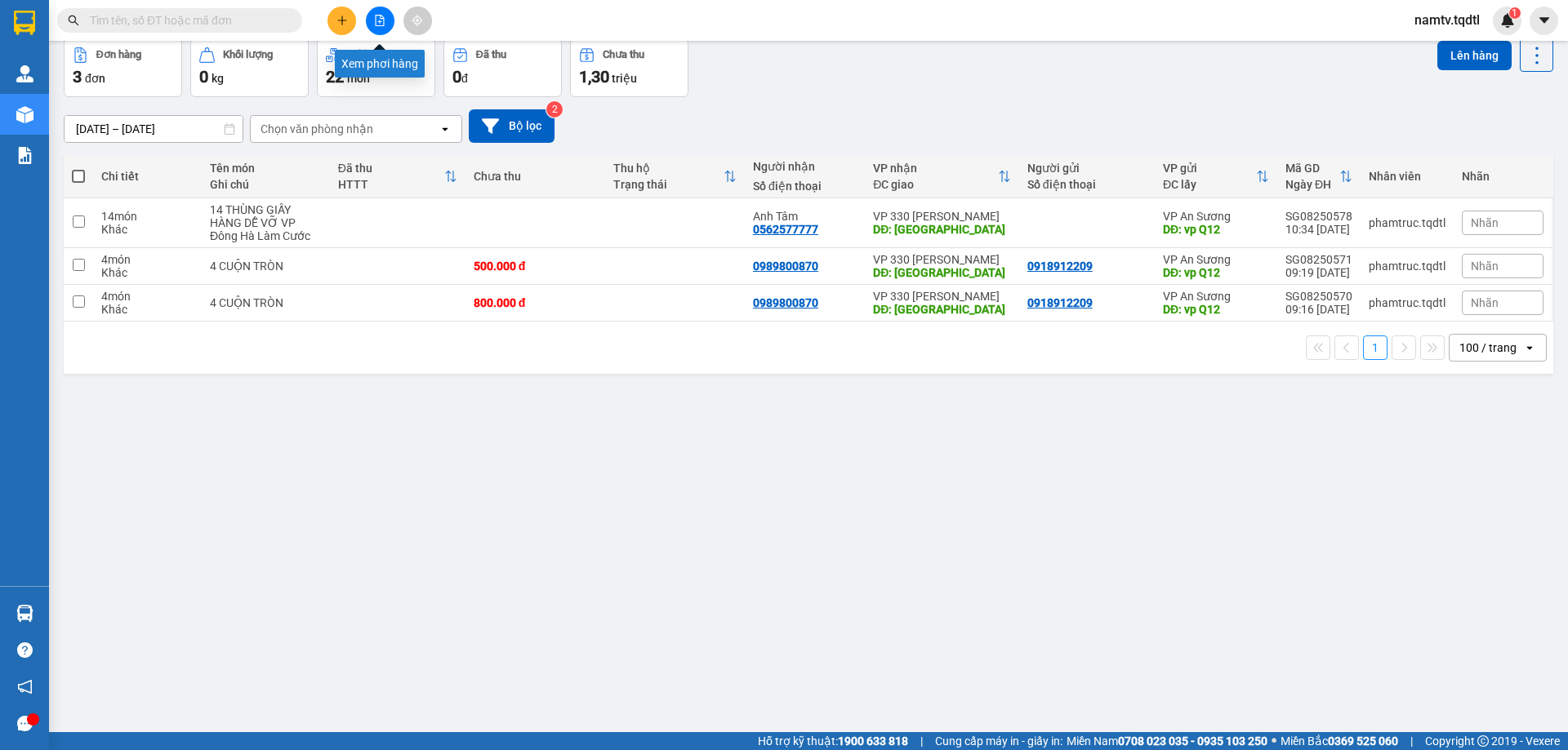
click at [382, 18] on icon "file-add" at bounding box center [380, 20] width 11 height 11
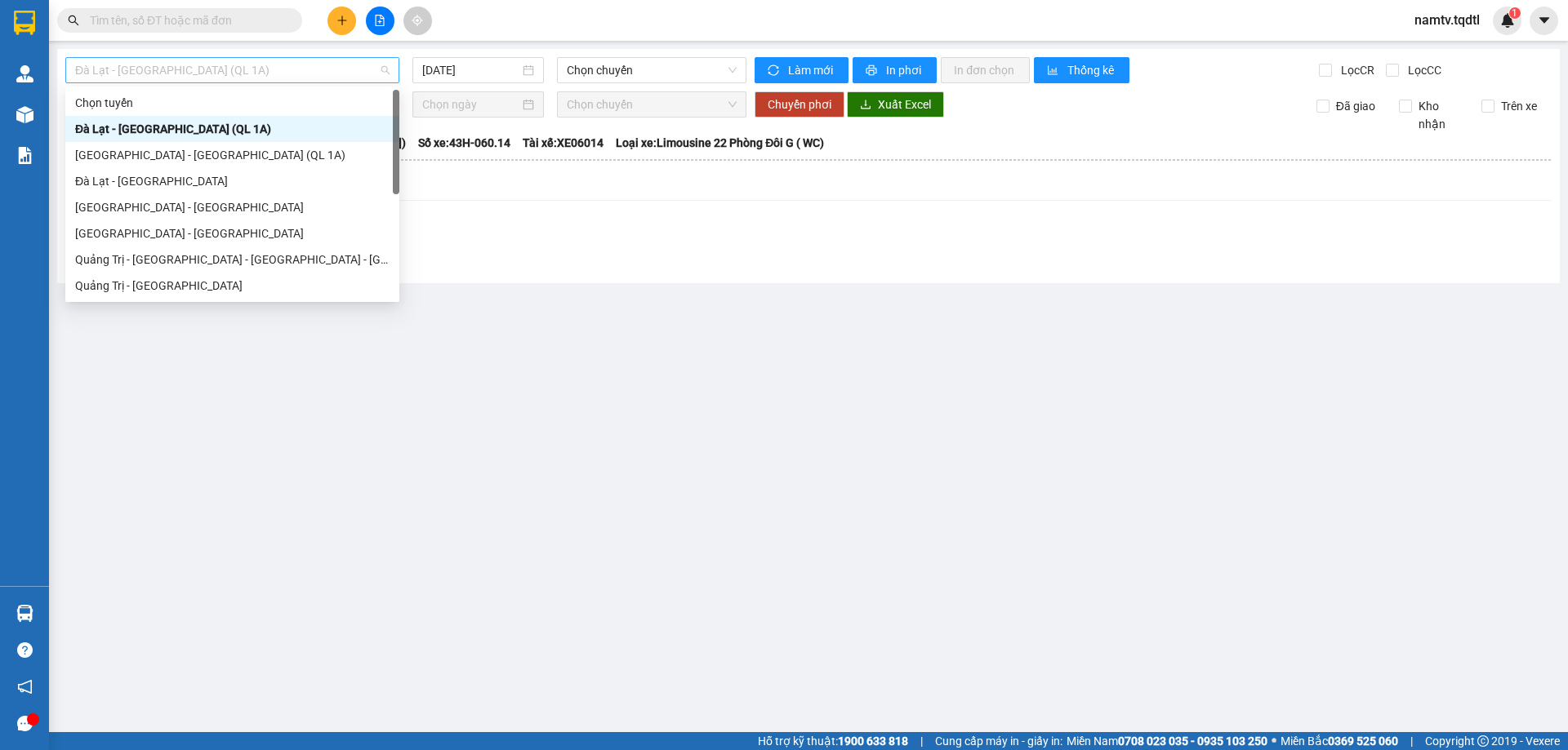
click at [271, 63] on span "Đà Lạt - [GEOGRAPHIC_DATA] (QL 1A)" at bounding box center [232, 70] width 314 height 25
drag, startPoint x: 109, startPoint y: 282, endPoint x: 120, endPoint y: 269, distance: 17.0
click at [114, 275] on div "Quảng Trị - [GEOGRAPHIC_DATA]" at bounding box center [233, 285] width 334 height 26
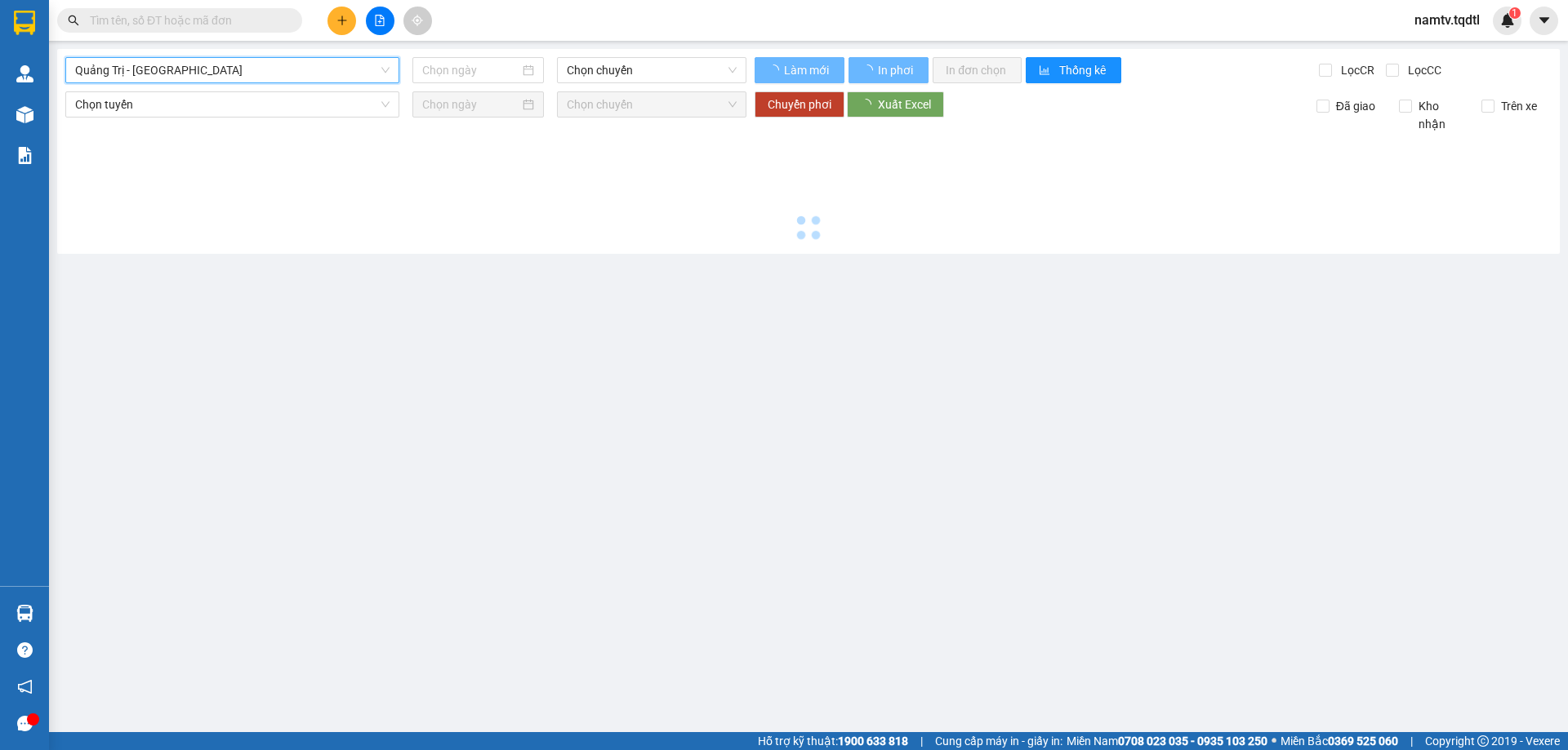
type input "[DATE]"
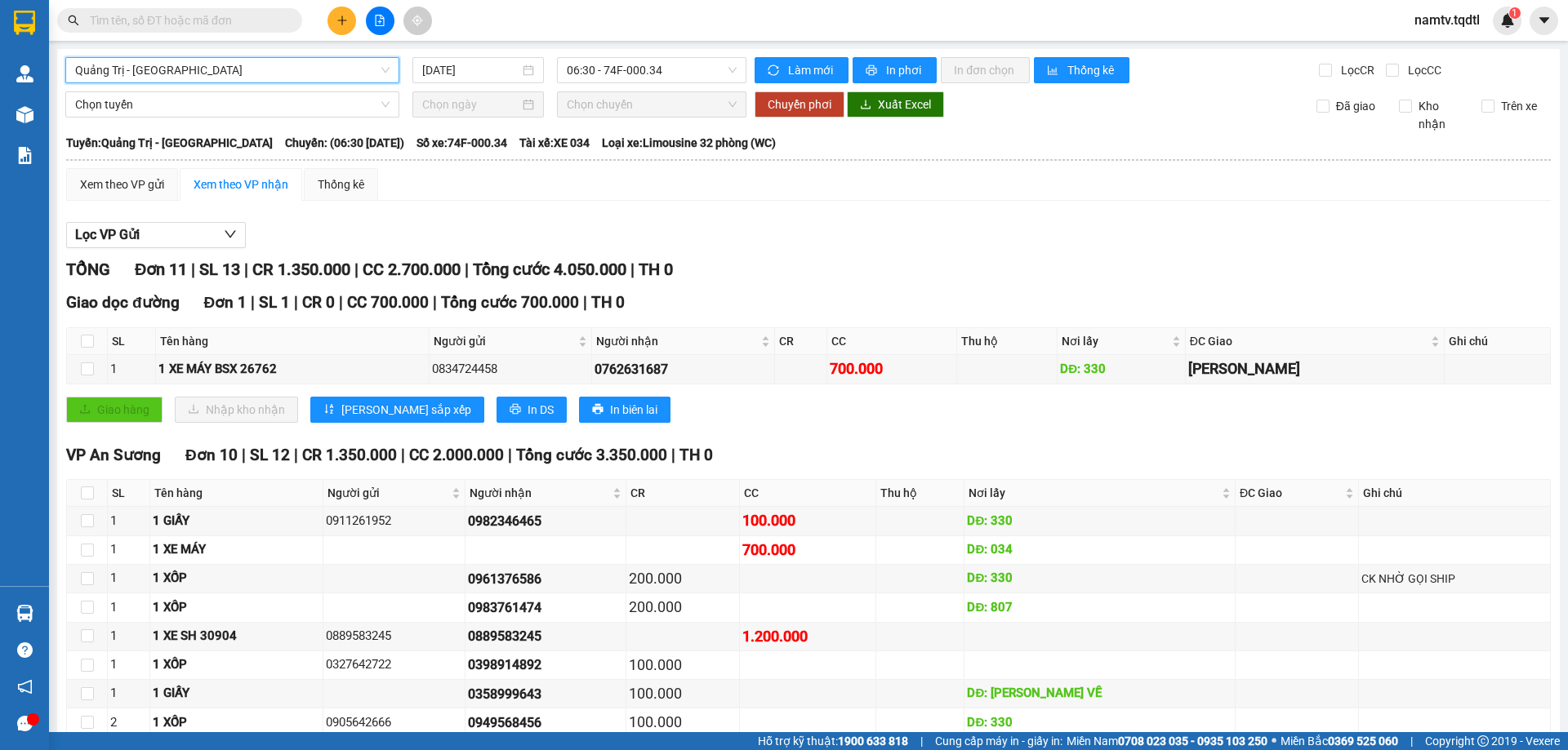
scroll to position [147, 0]
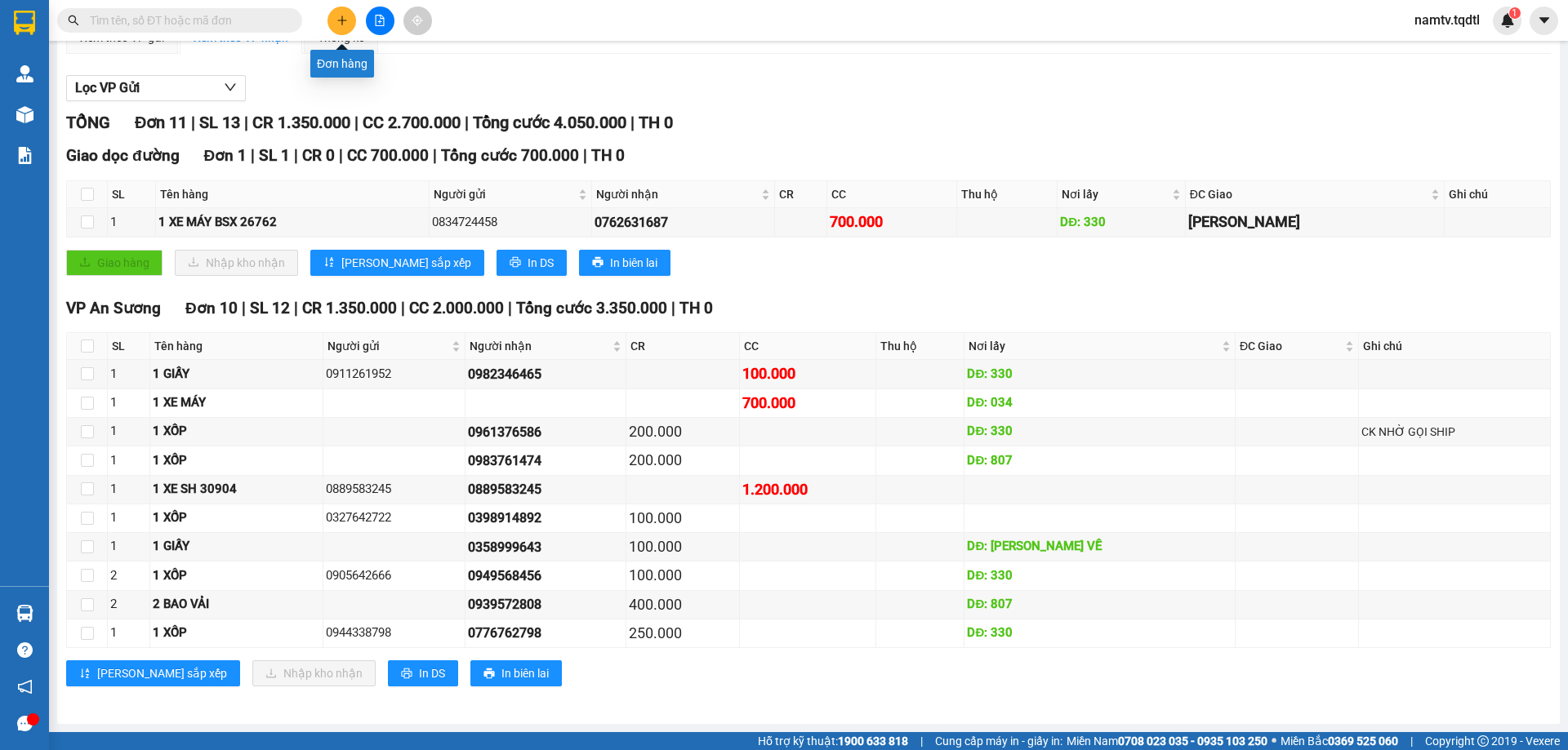
click at [348, 20] on button at bounding box center [342, 20] width 29 height 29
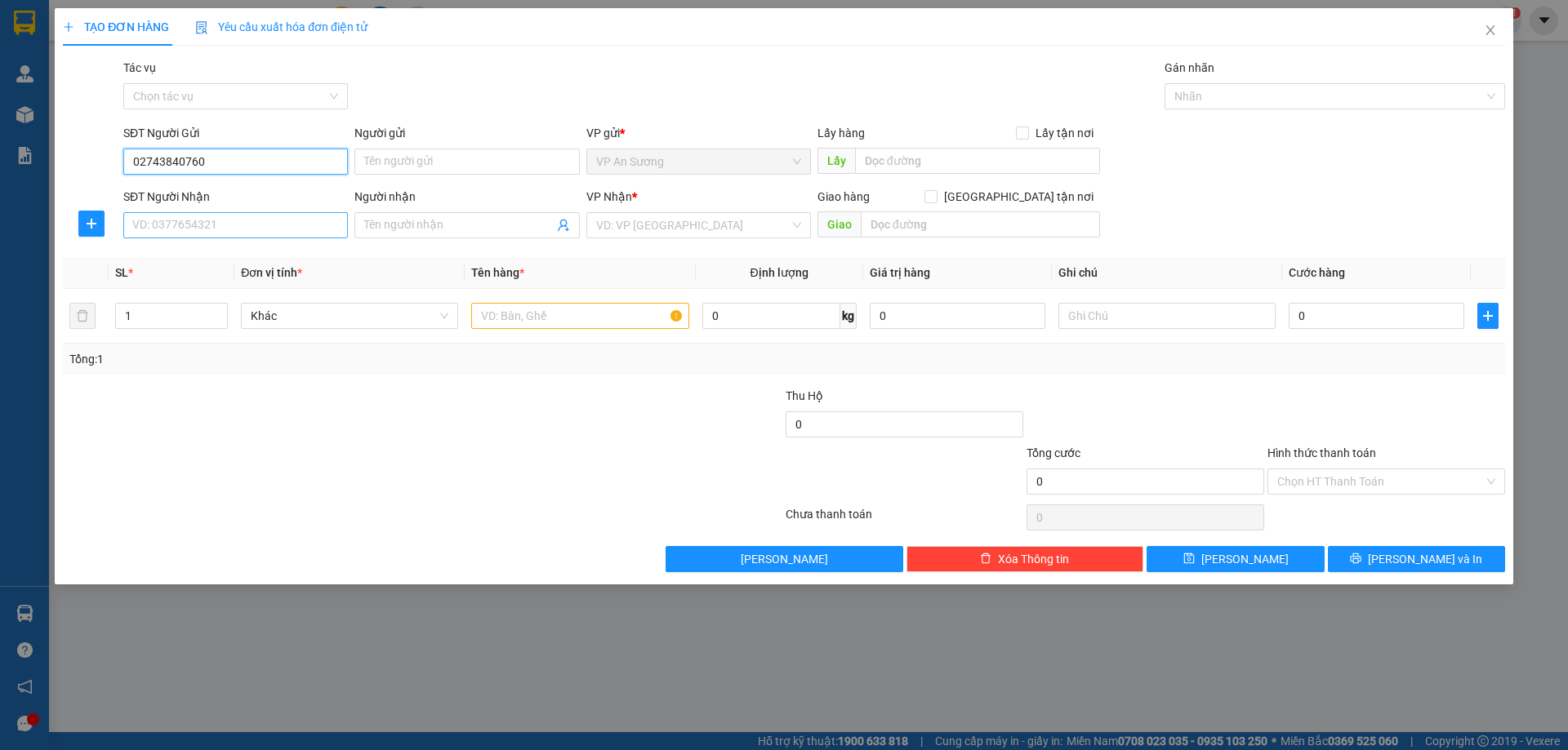
type input "02743840760"
click at [231, 234] on input "SĐT Người Nhận" at bounding box center [235, 225] width 225 height 26
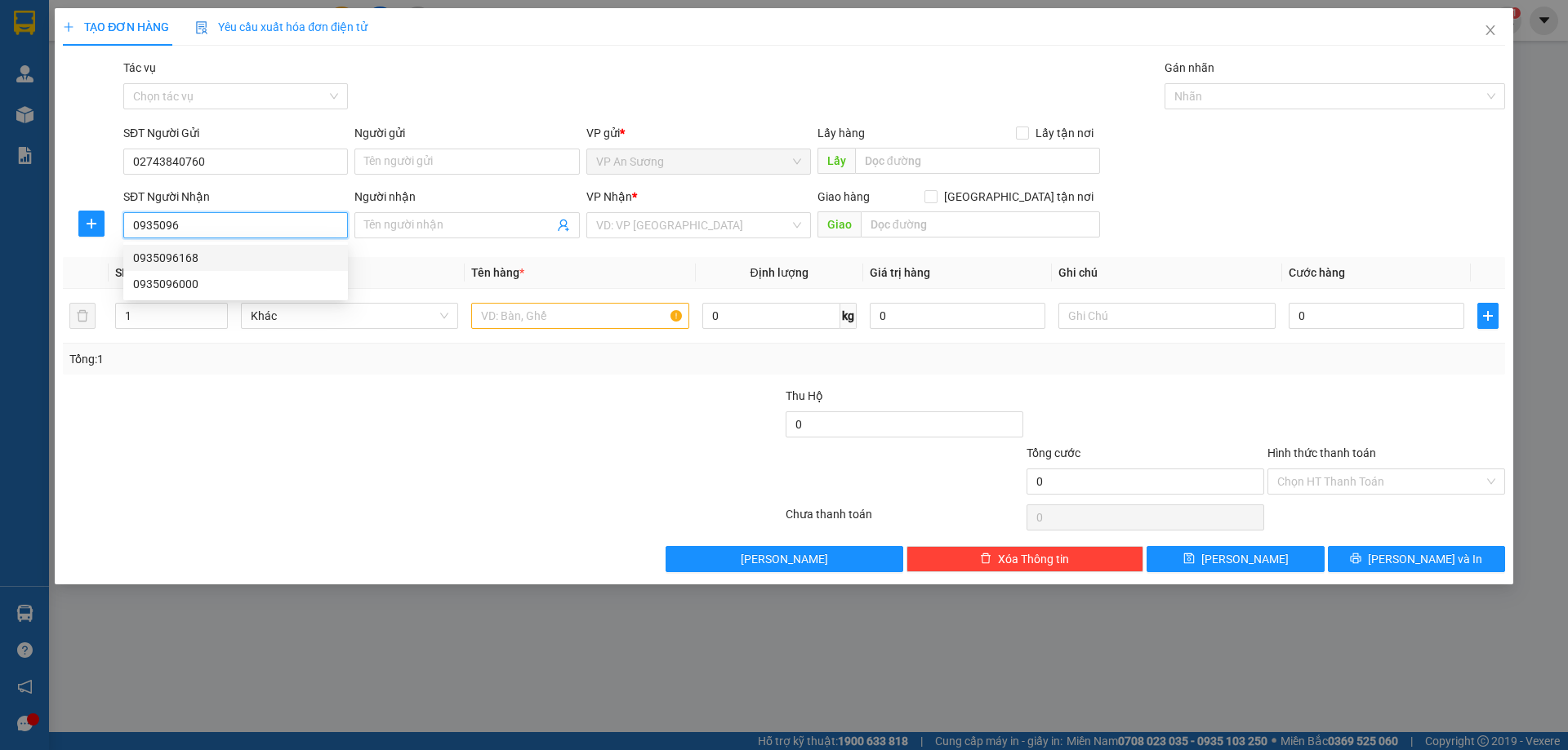
click at [158, 253] on div "0935096168" at bounding box center [236, 258] width 205 height 18
type input "0935096168"
type input "KCN [GEOGRAPHIC_DATA]"
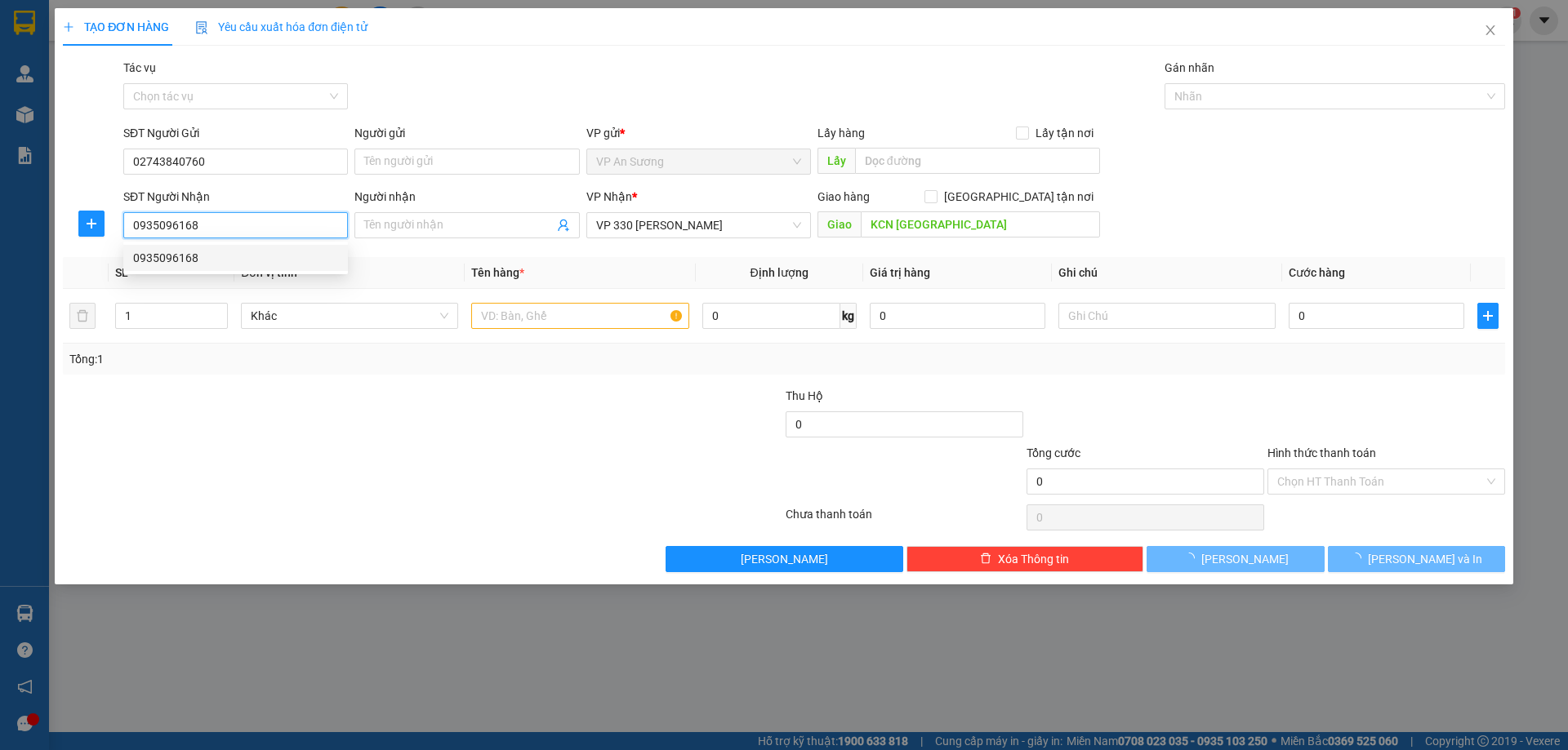
type input "100.000"
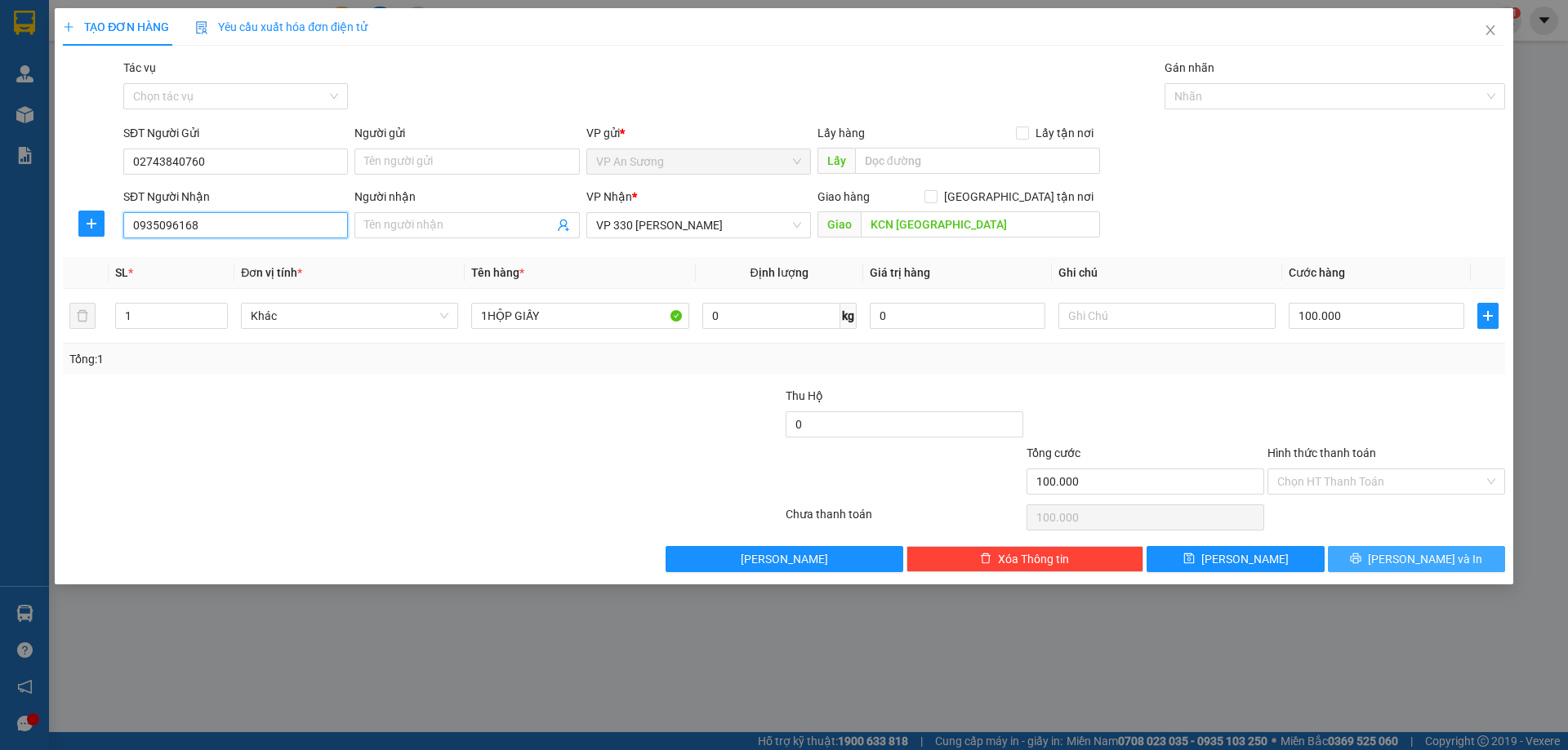
type input "0935096168"
drag, startPoint x: 1387, startPoint y: 553, endPoint x: 1375, endPoint y: 555, distance: 12.2
click at [1381, 553] on button "[PERSON_NAME] và In" at bounding box center [1417, 559] width 177 height 26
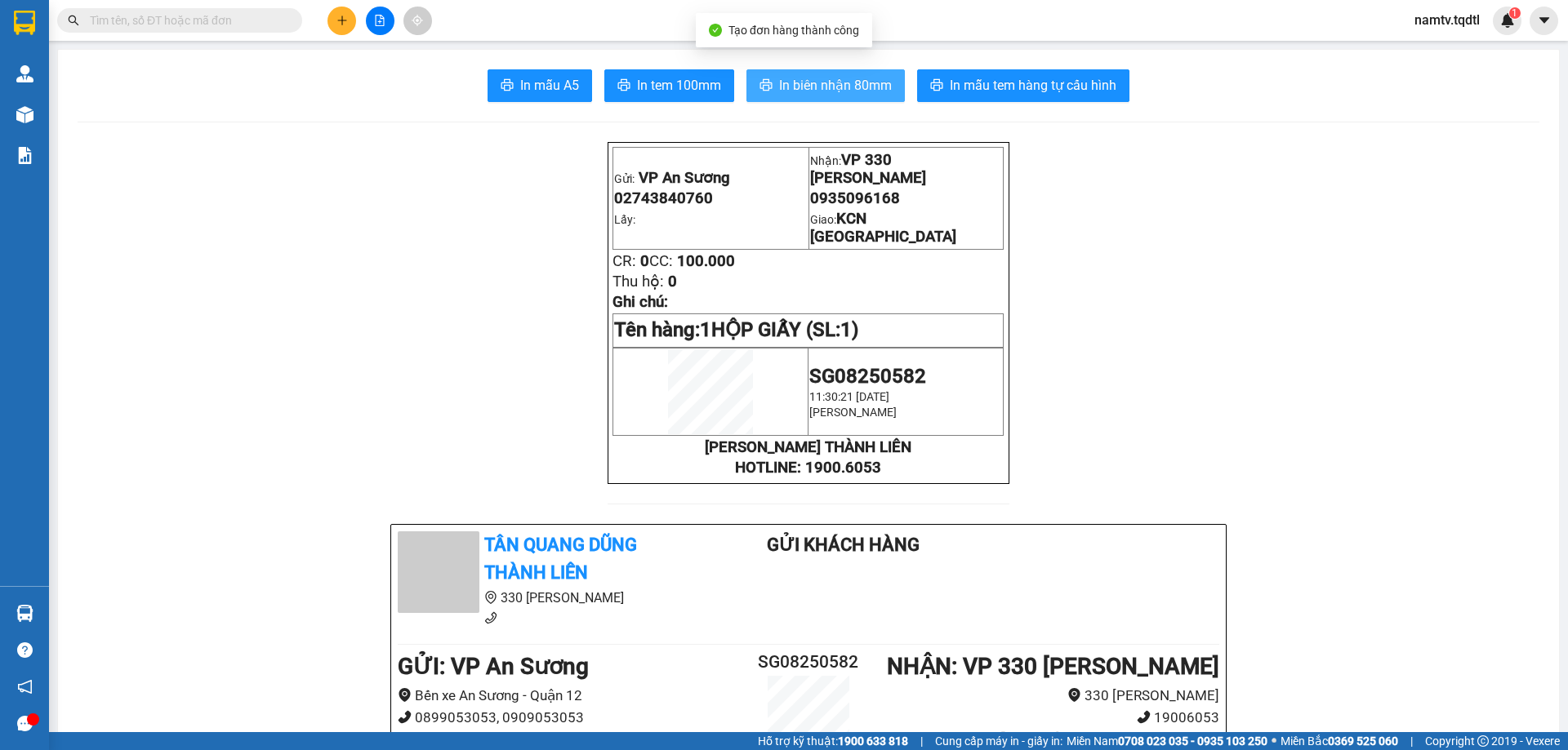
drag, startPoint x: 820, startPoint y: 79, endPoint x: 995, endPoint y: 136, distance: 184.0
click at [823, 79] on span "In biên nhận 80mm" at bounding box center [835, 85] width 113 height 20
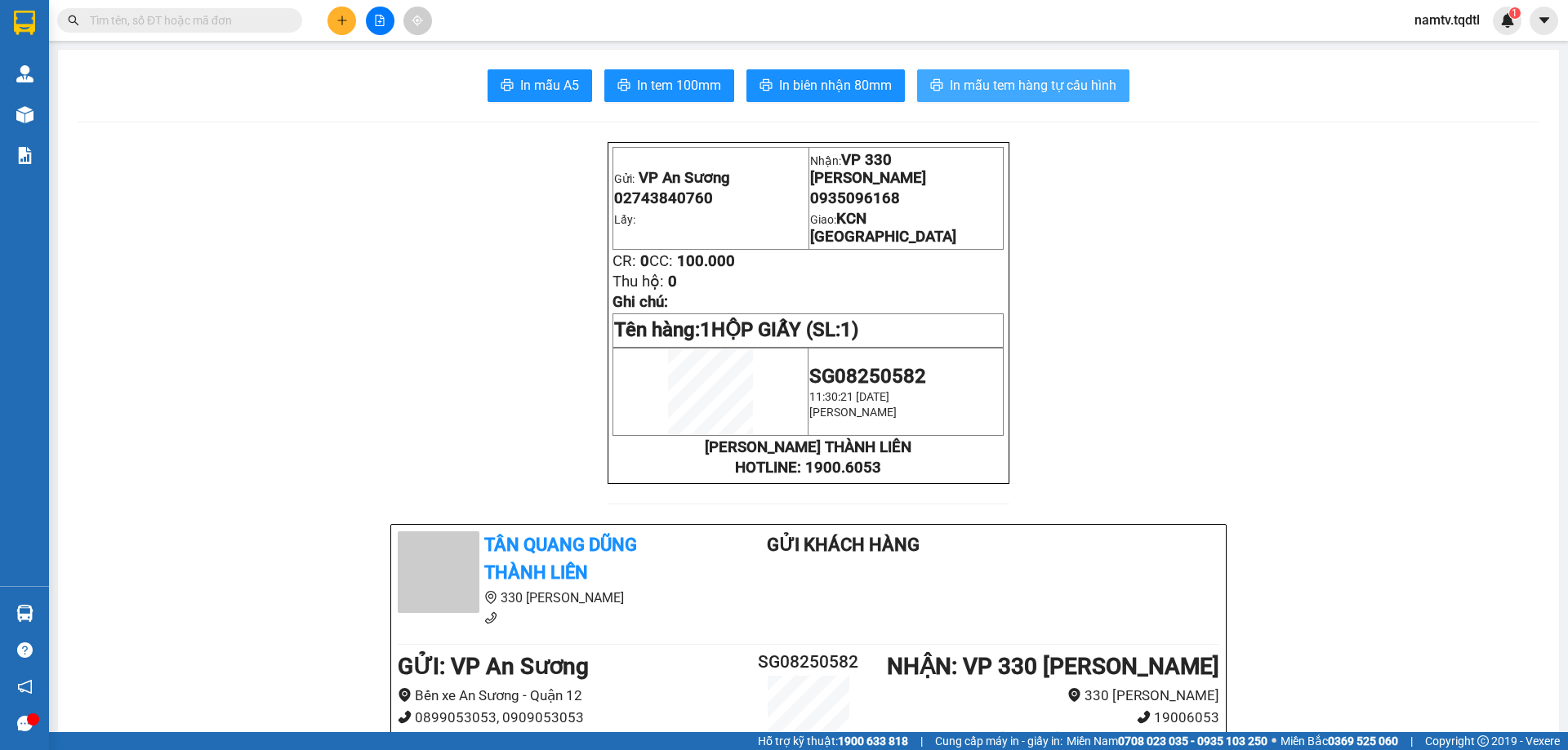
click at [1034, 81] on span "In mẫu tem hàng tự cấu hình" at bounding box center [1033, 85] width 166 height 20
drag, startPoint x: 341, startPoint y: 22, endPoint x: 344, endPoint y: 158, distance: 136.0
click at [342, 42] on body "Kết quả tìm kiếm ( 0 ) Bộ lọc No Data namtv.tqdtl 1 Quản Lý Quản lý khách hàng …" at bounding box center [784, 375] width 1568 height 750
click at [342, 14] on button at bounding box center [342, 20] width 29 height 29
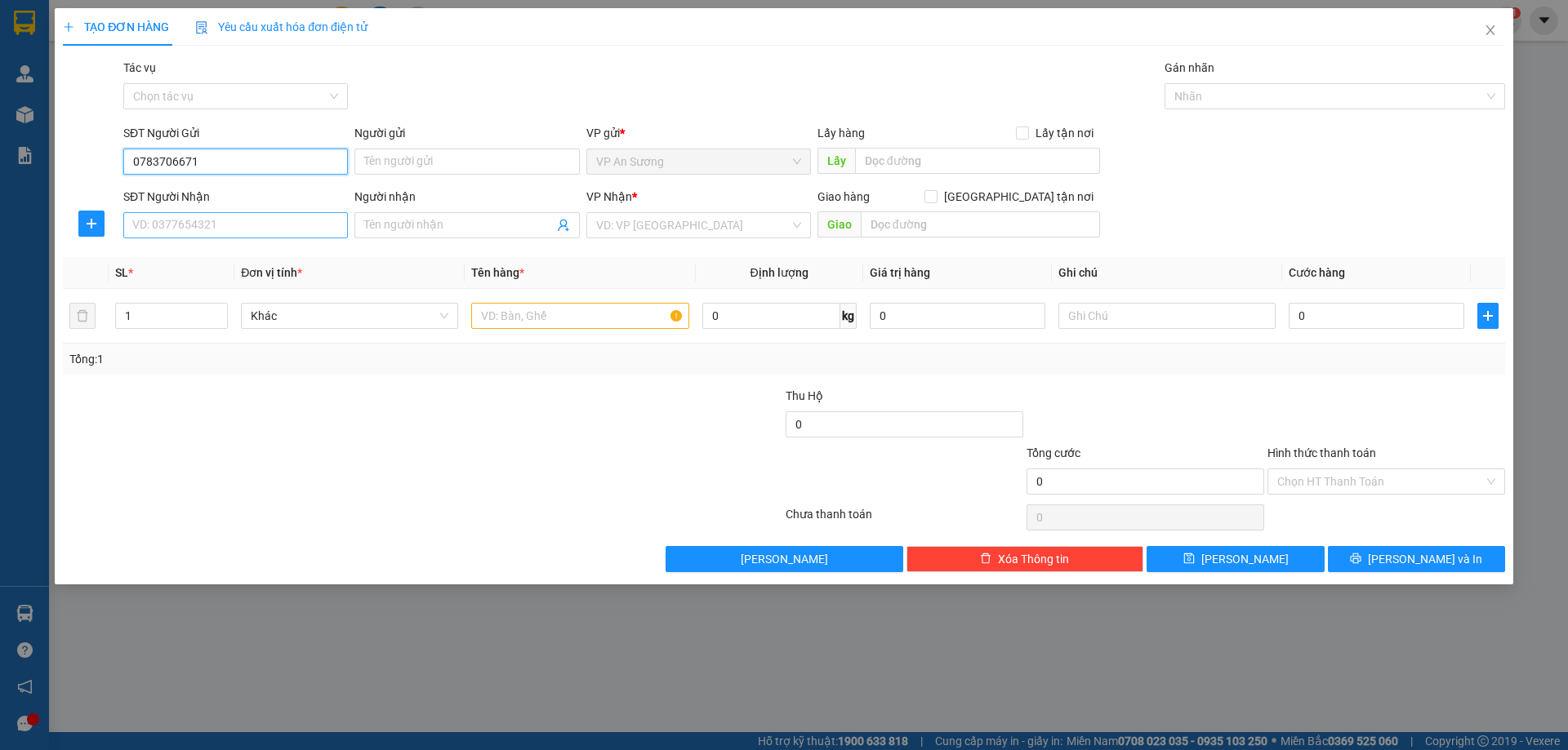
type input "0783706671"
click at [230, 231] on input "SĐT Người Nhận" at bounding box center [235, 225] width 225 height 26
click at [165, 260] on div "0369524345 - CƯƠNG HÀ" at bounding box center [236, 258] width 205 height 18
type input "0369524345"
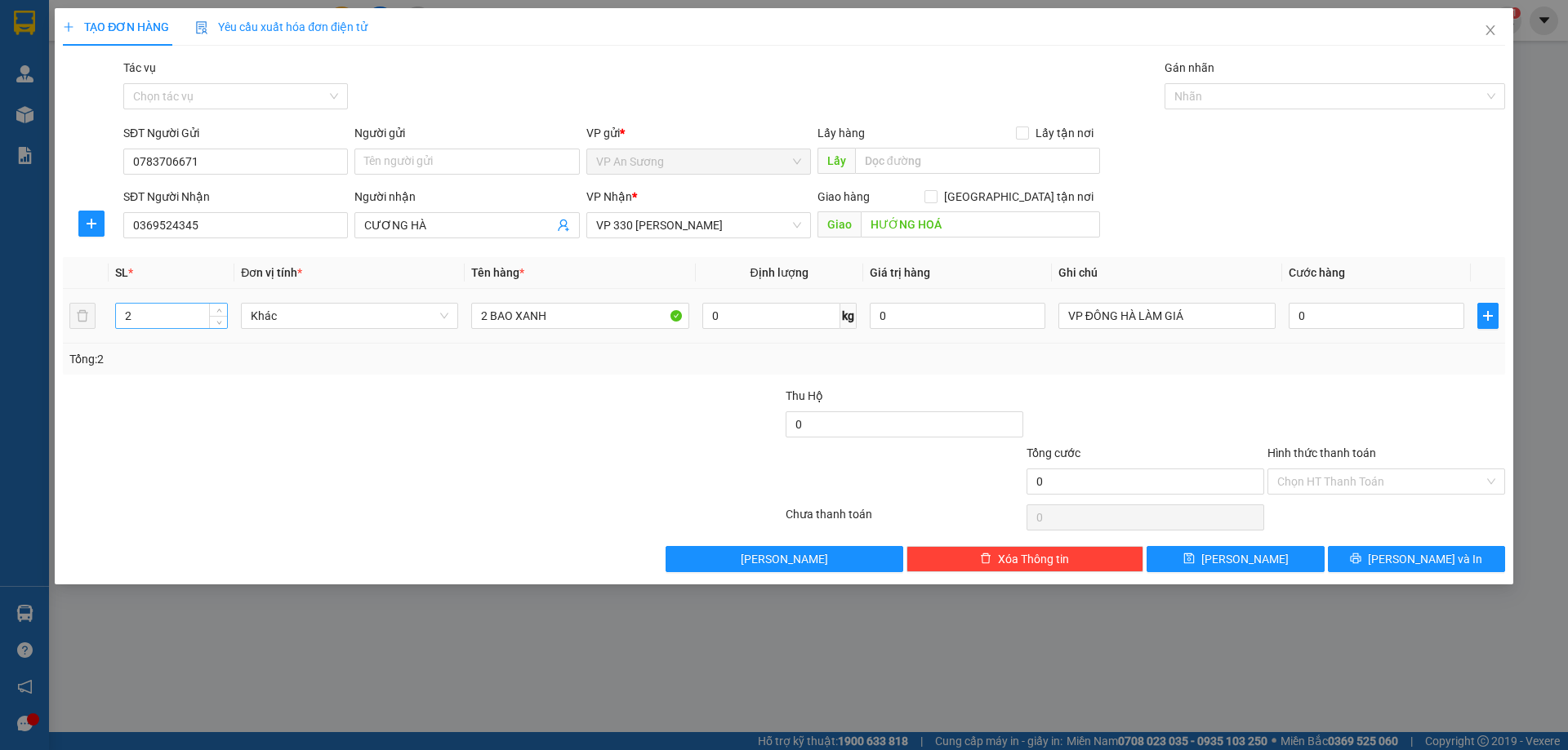
click at [156, 317] on input "2" at bounding box center [172, 316] width 111 height 25
click at [555, 313] on input "2 BAO XANH" at bounding box center [579, 316] width 217 height 26
click at [1167, 405] on div at bounding box center [1146, 416] width 241 height 57
click at [592, 396] on div at bounding box center [663, 416] width 241 height 57
click at [1428, 556] on span "[PERSON_NAME] và In" at bounding box center [1426, 559] width 115 height 18
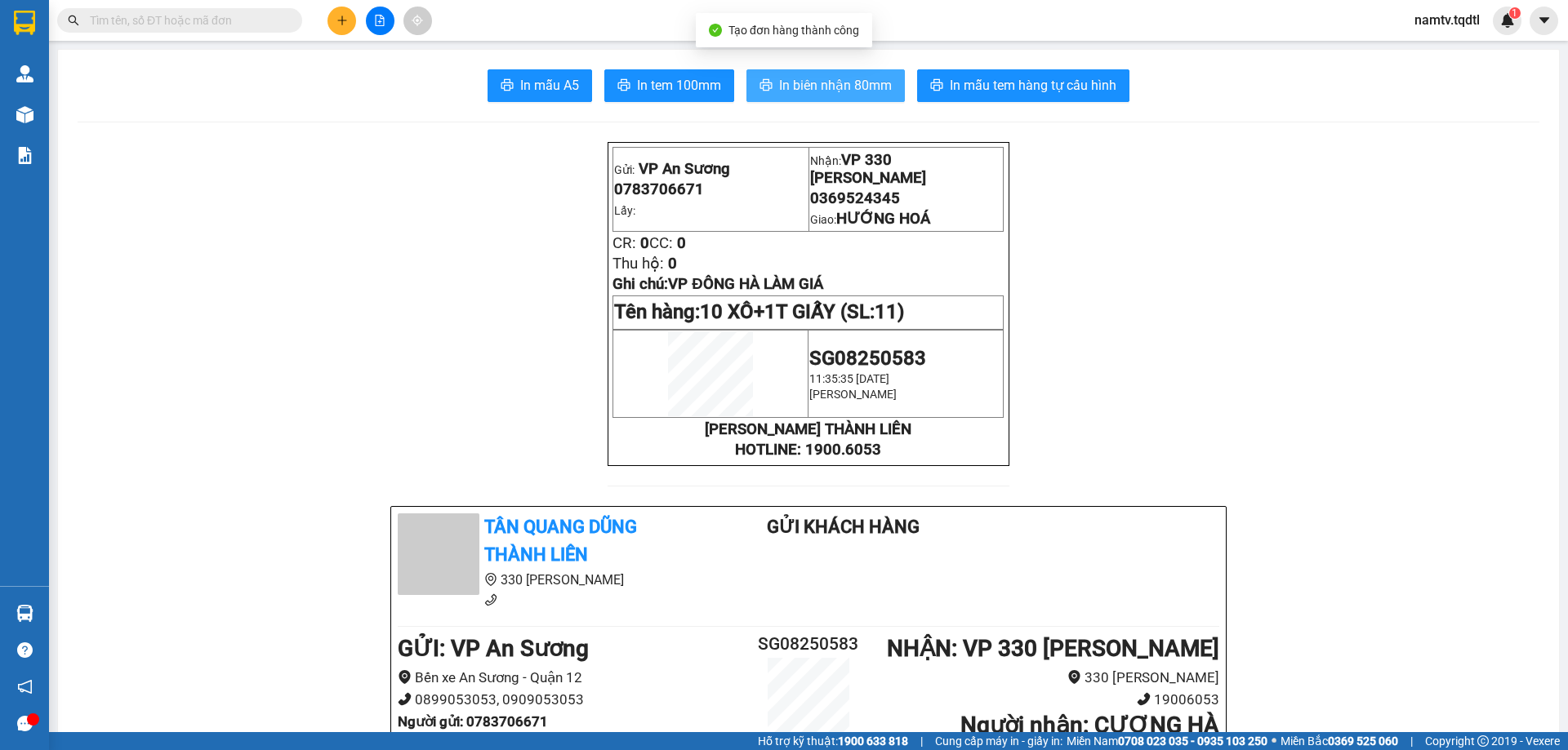
drag, startPoint x: 834, startPoint y: 75, endPoint x: 916, endPoint y: 128, distance: 97.6
click at [833, 78] on span "In biên nhận 80mm" at bounding box center [835, 85] width 113 height 20
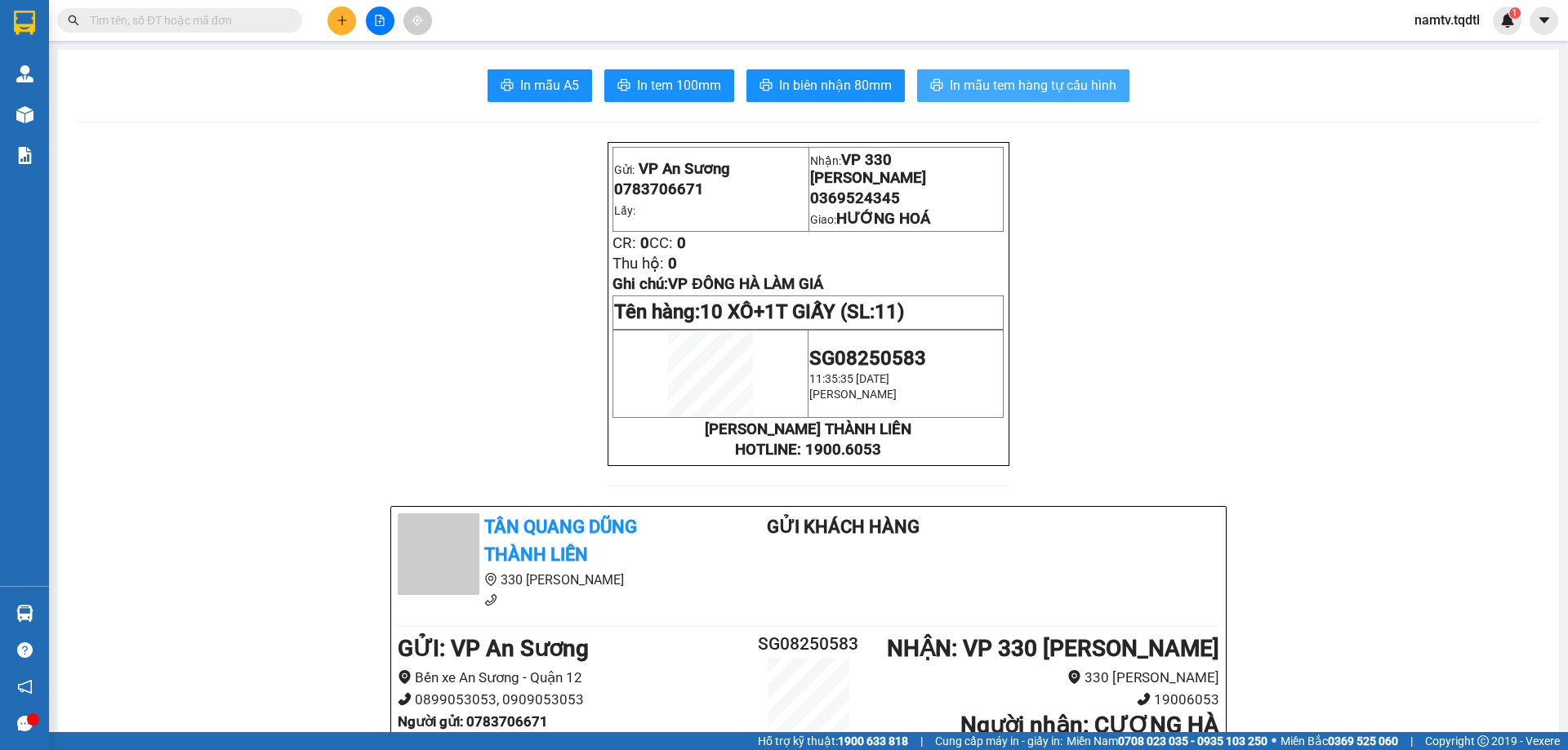
click at [1004, 82] on span "In mẫu tem hàng tự cấu hình" at bounding box center [1033, 85] width 166 height 20
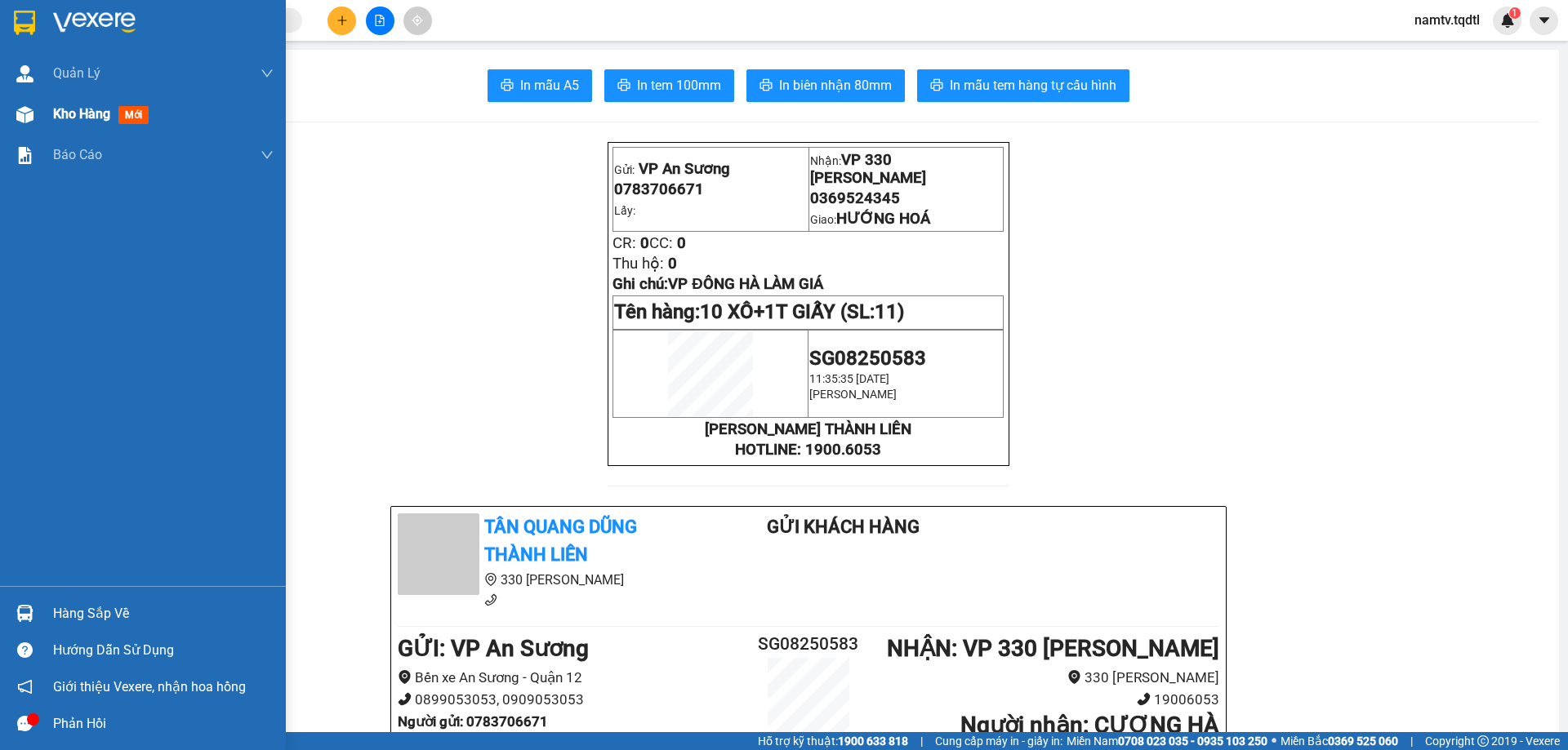
click at [94, 113] on span "Kho hàng" at bounding box center [81, 114] width 57 height 16
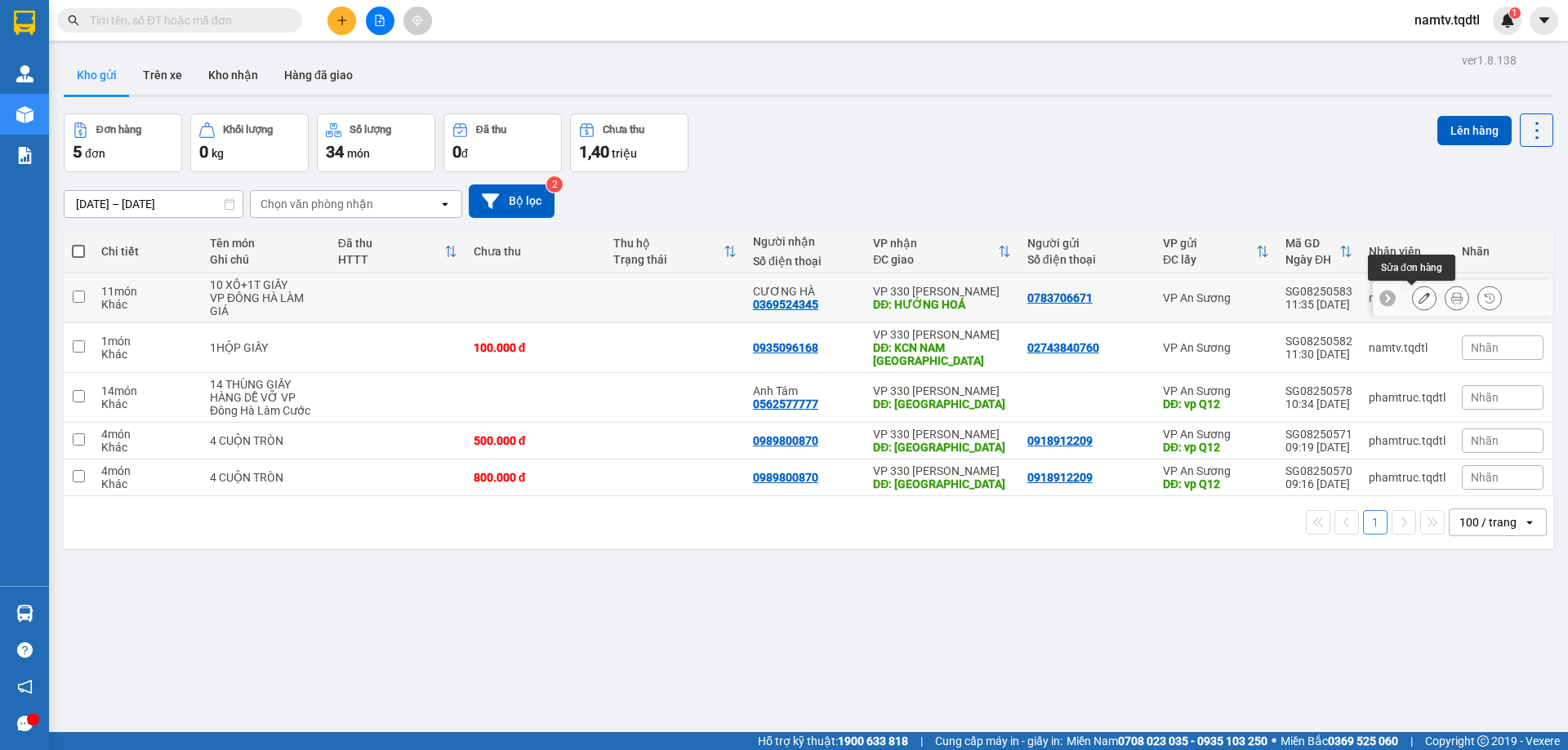
click at [1419, 293] on icon at bounding box center [1425, 298] width 11 height 11
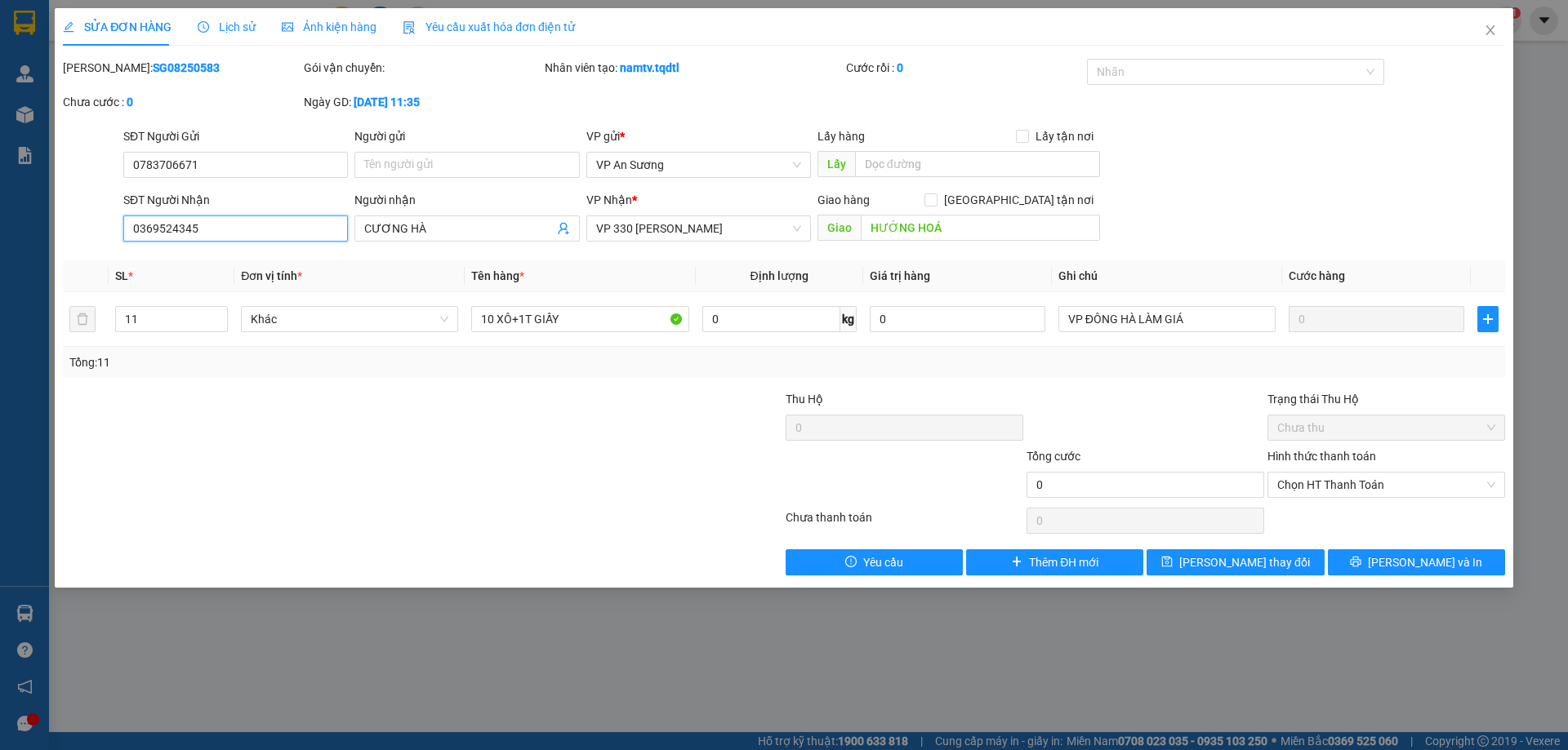
click at [207, 229] on input "0369524345" at bounding box center [235, 228] width 225 height 26
click at [222, 236] on input "0369524345" at bounding box center [235, 228] width 225 height 26
click at [339, 470] on div at bounding box center [302, 476] width 482 height 57
click at [459, 229] on input "CƯƠNG HÀ" at bounding box center [458, 228] width 188 height 18
click at [865, 224] on input "HƯỚNG HOÁ" at bounding box center [980, 228] width 239 height 26
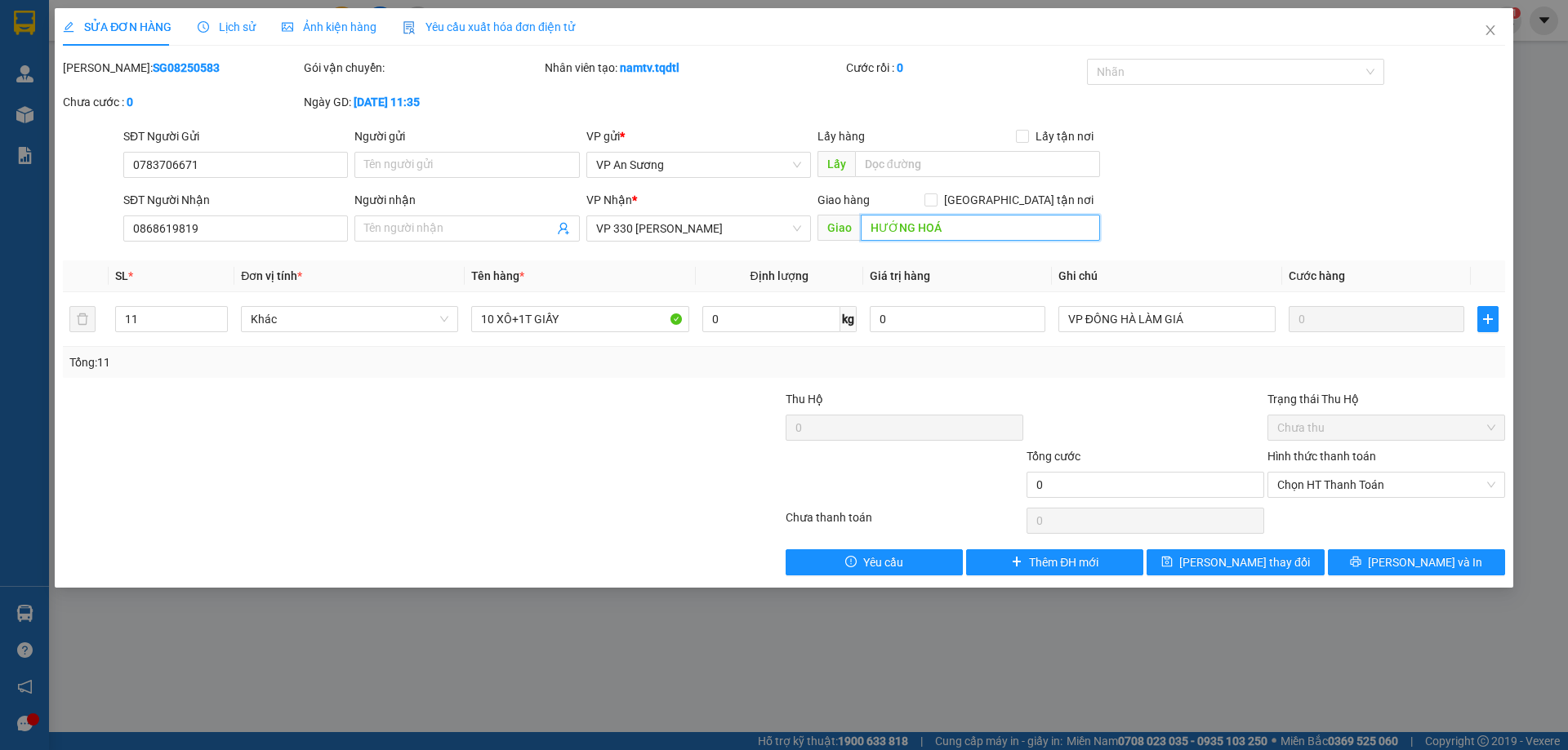
click at [866, 224] on input "HƯỚNG HOÁ" at bounding box center [980, 228] width 239 height 26
click at [701, 229] on span "VP 330 [PERSON_NAME]" at bounding box center [699, 228] width 205 height 25
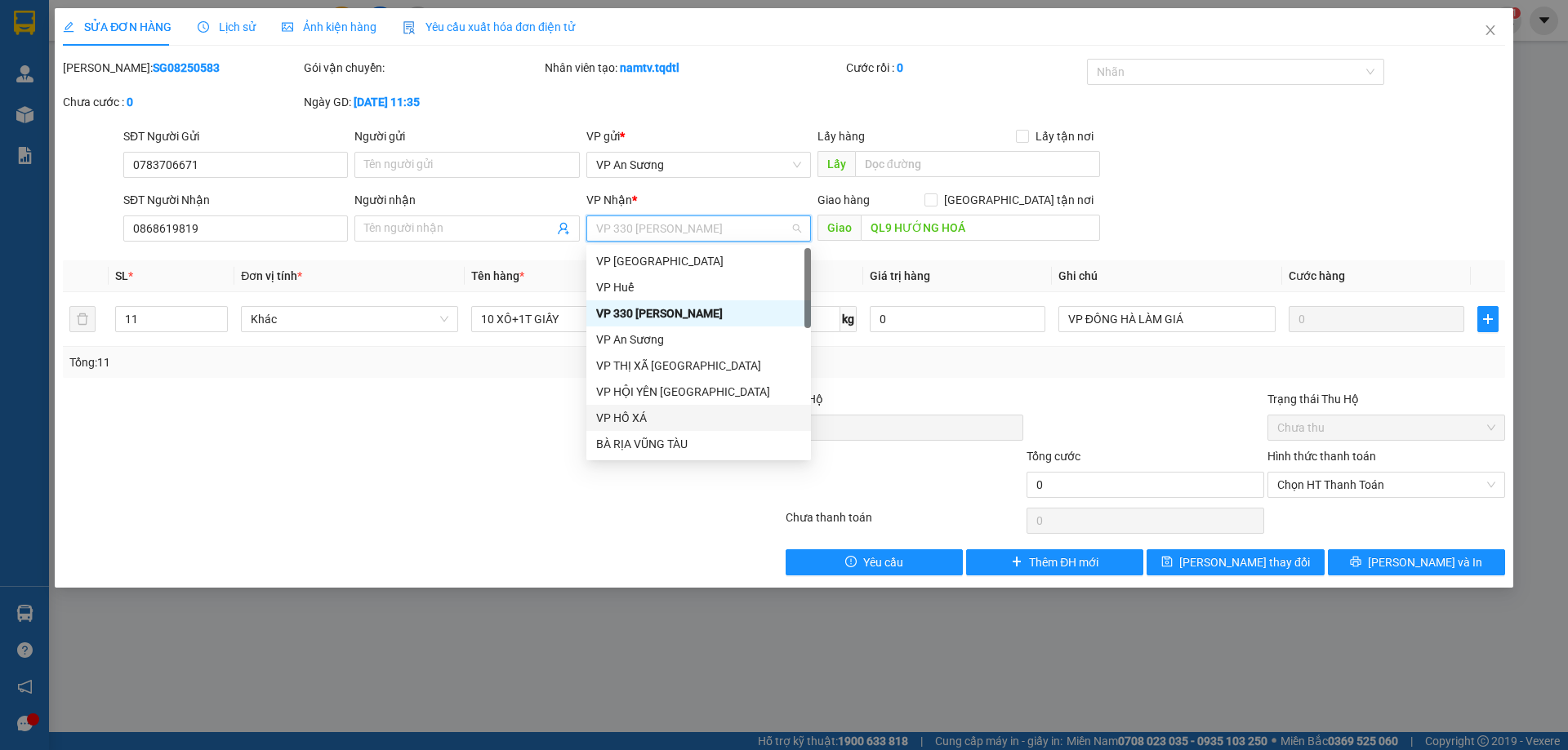
scroll to position [81, 0]
click at [650, 436] on div "VP [PERSON_NAME]" at bounding box center [699, 441] width 205 height 18
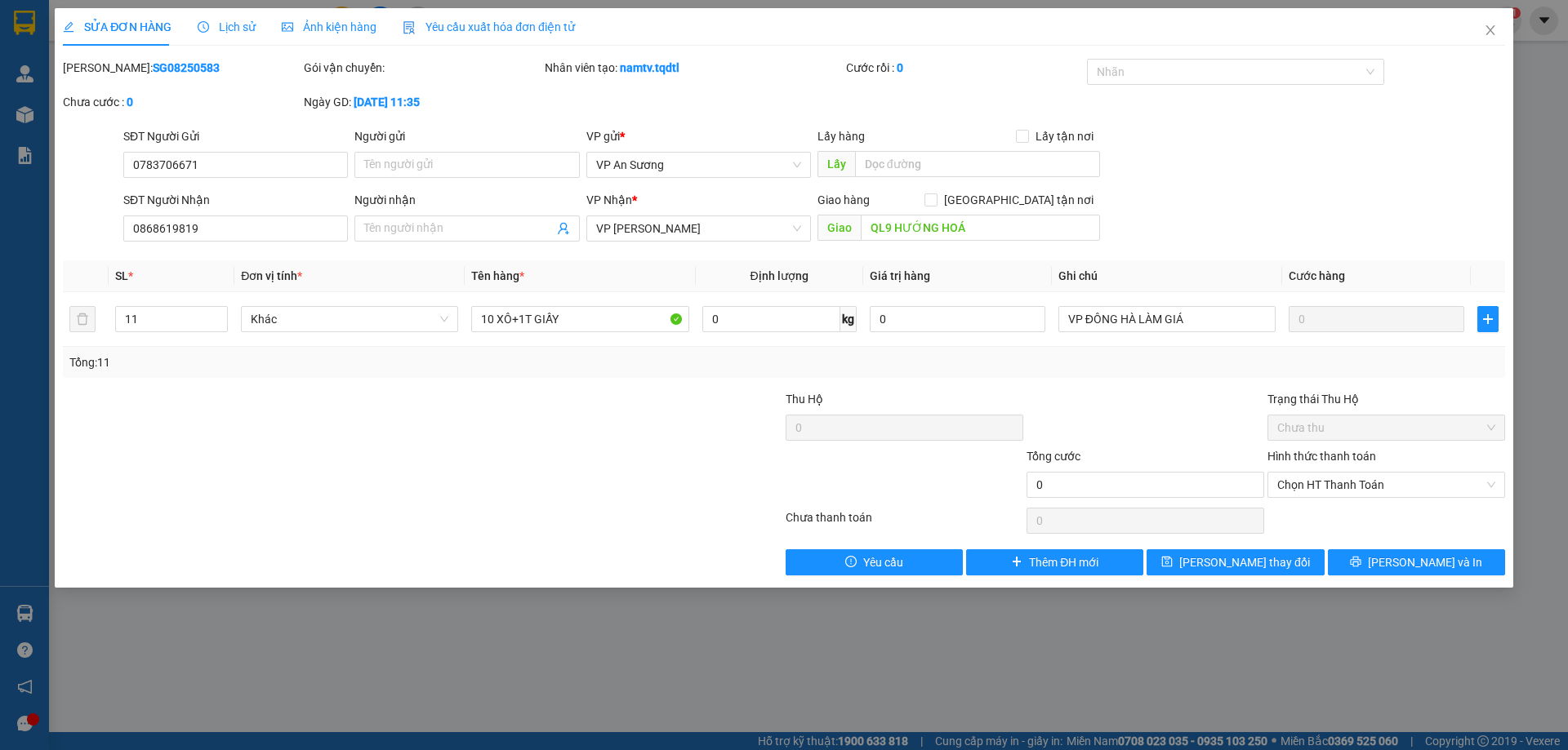
click at [336, 437] on div at bounding box center [302, 419] width 482 height 57
click at [225, 224] on input "0868619819" at bounding box center [235, 228] width 225 height 26
drag, startPoint x: 94, startPoint y: 236, endPoint x: 46, endPoint y: 225, distance: 49.2
click at [86, 232] on div at bounding box center [91, 220] width 60 height 57
click at [1422, 562] on span "[PERSON_NAME] và In" at bounding box center [1426, 562] width 115 height 18
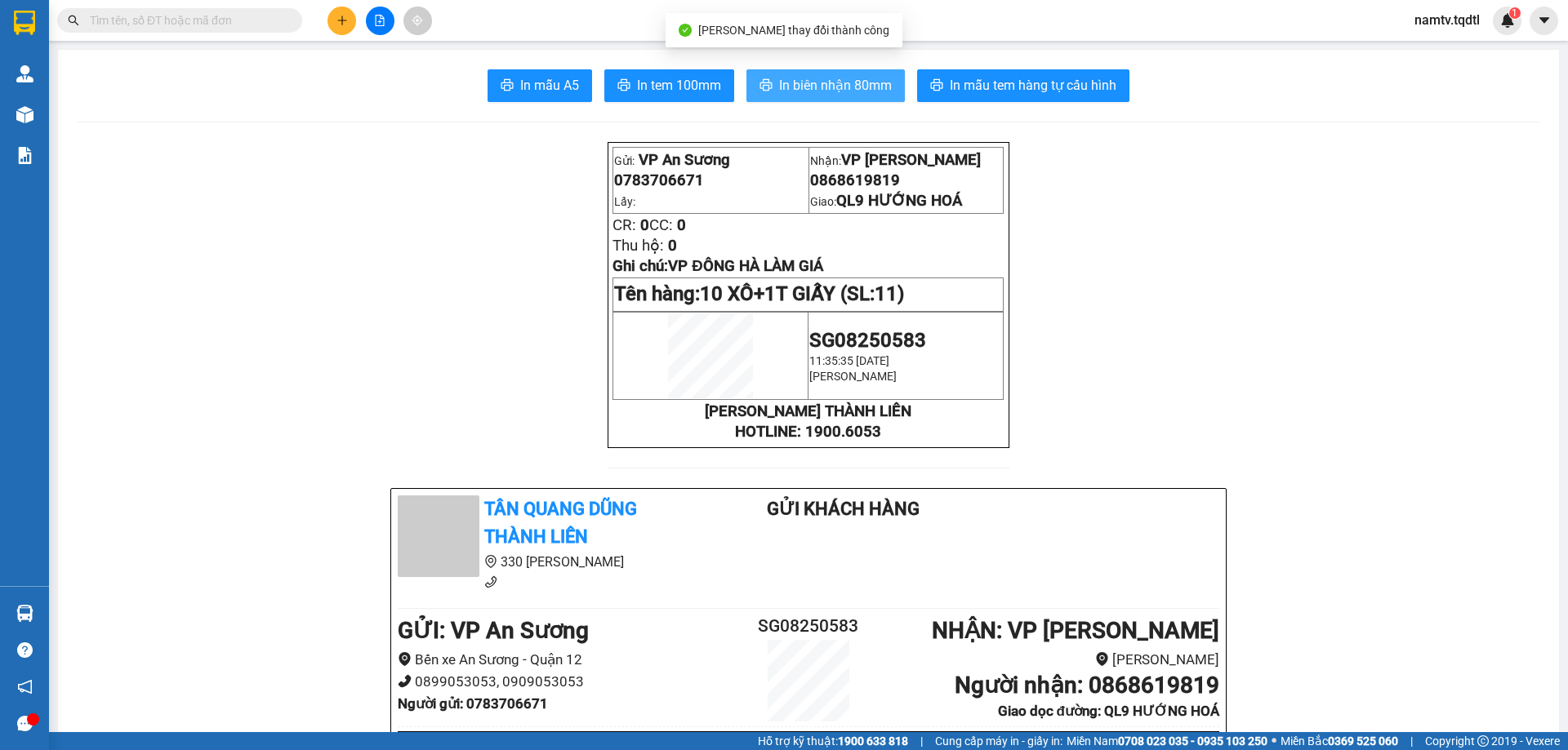
drag, startPoint x: 831, startPoint y: 74, endPoint x: 865, endPoint y: 95, distance: 40.0
click at [830, 74] on button "In biên nhận 80mm" at bounding box center [826, 85] width 159 height 32
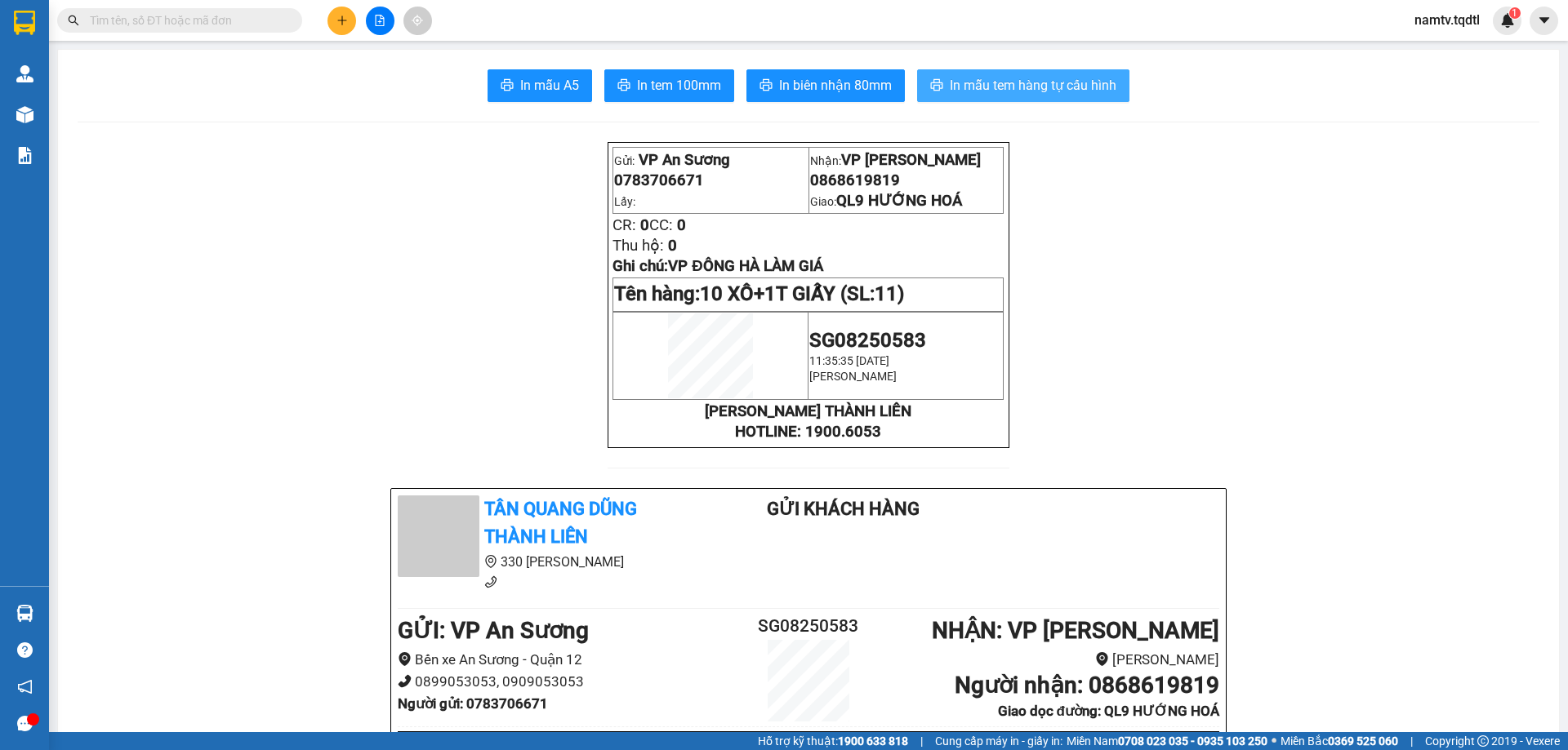
click at [974, 82] on span "In mẫu tem hàng tự cấu hình" at bounding box center [1033, 85] width 166 height 20
click at [332, 15] on button at bounding box center [342, 20] width 29 height 29
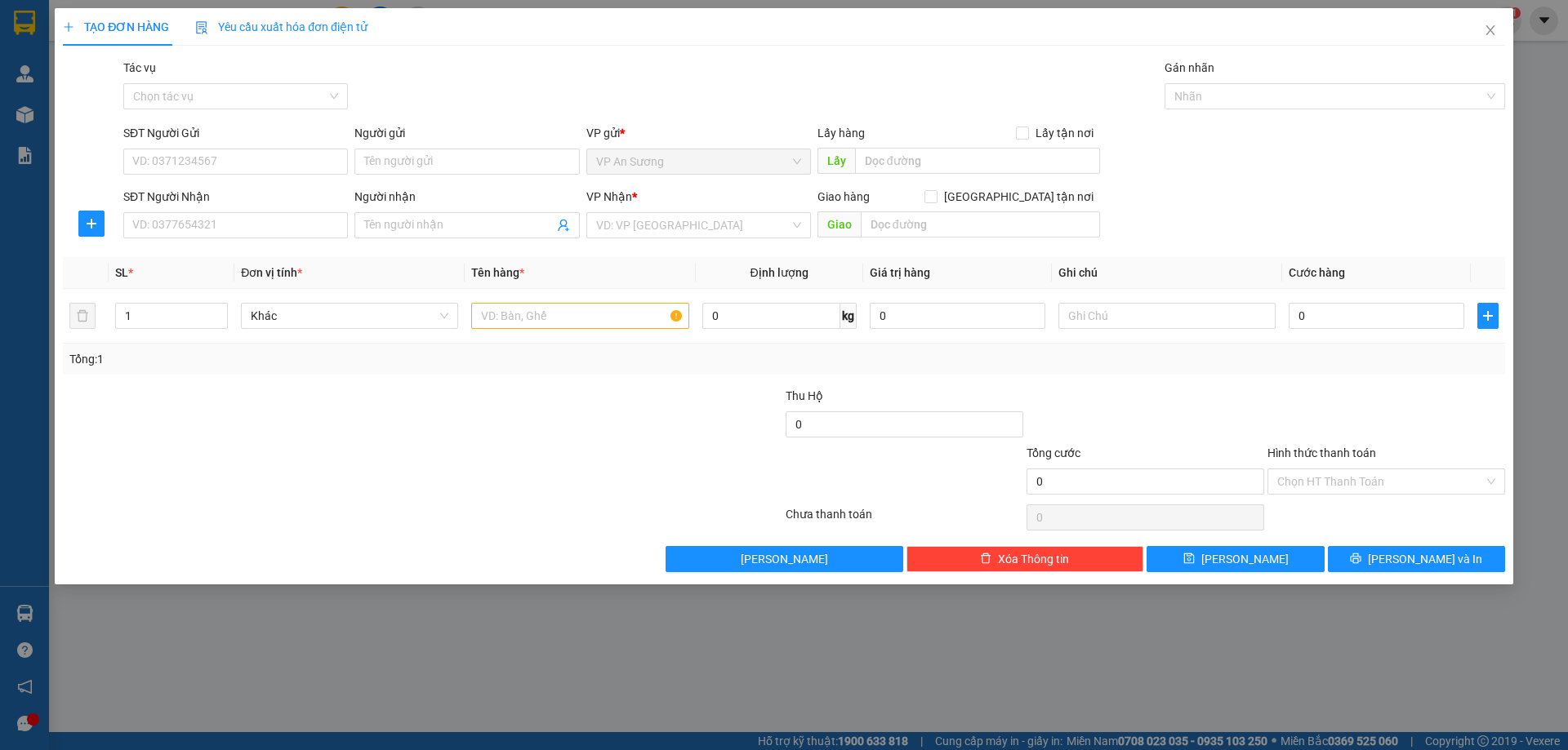
click at [257, 146] on div "SĐT Người Gửi" at bounding box center [235, 136] width 225 height 25
click at [248, 164] on input "SĐT Người Gửi" at bounding box center [235, 162] width 225 height 26
click at [242, 196] on div "0849871313" at bounding box center [236, 194] width 205 height 18
drag, startPoint x: 229, startPoint y: 227, endPoint x: 67, endPoint y: 245, distance: 163.0
click at [67, 245] on div "Transit Pickup Surcharge Ids Transit Deliver Surcharge Ids Transit Deliver Surc…" at bounding box center [784, 316] width 1442 height 514
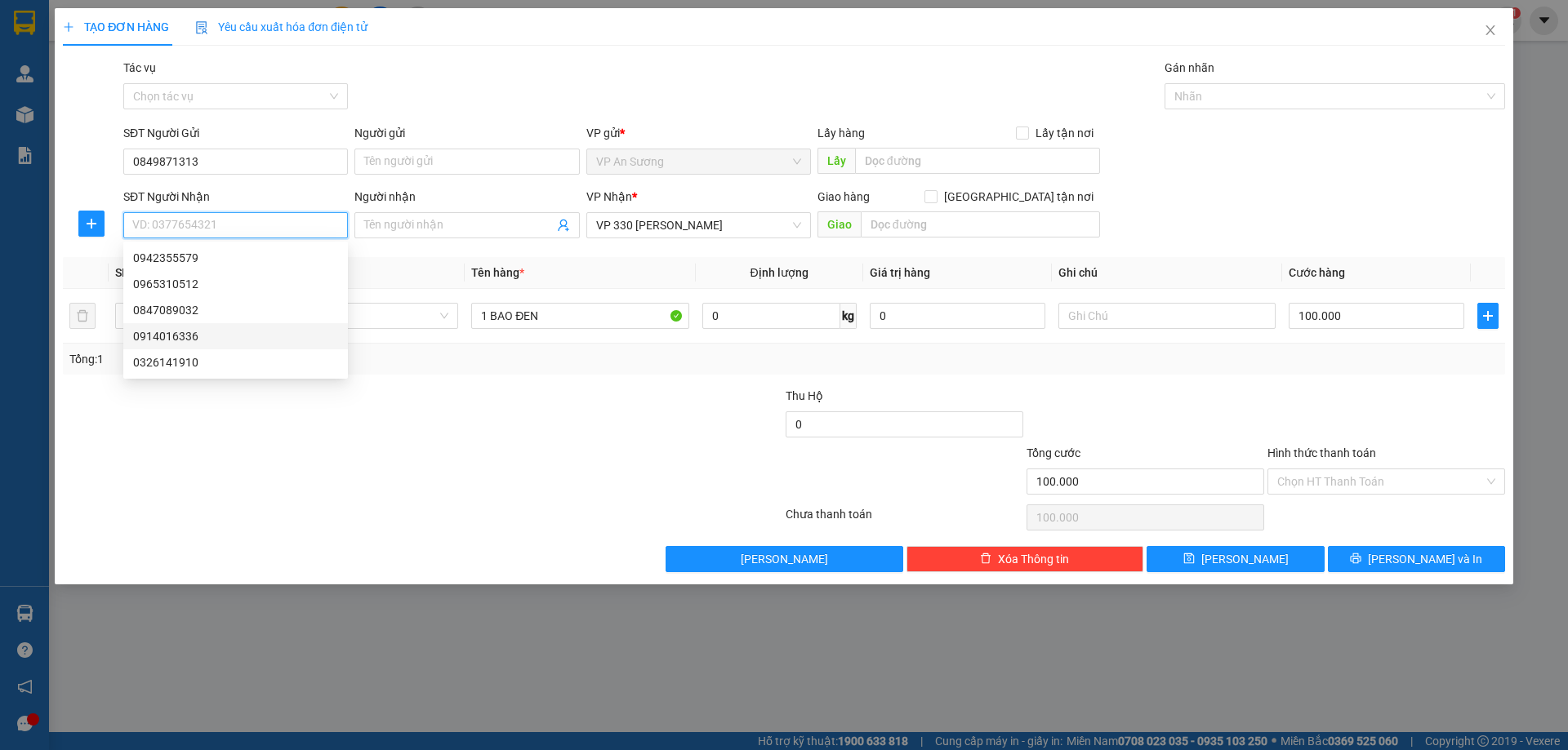
click at [157, 336] on div "0914016336" at bounding box center [236, 336] width 205 height 18
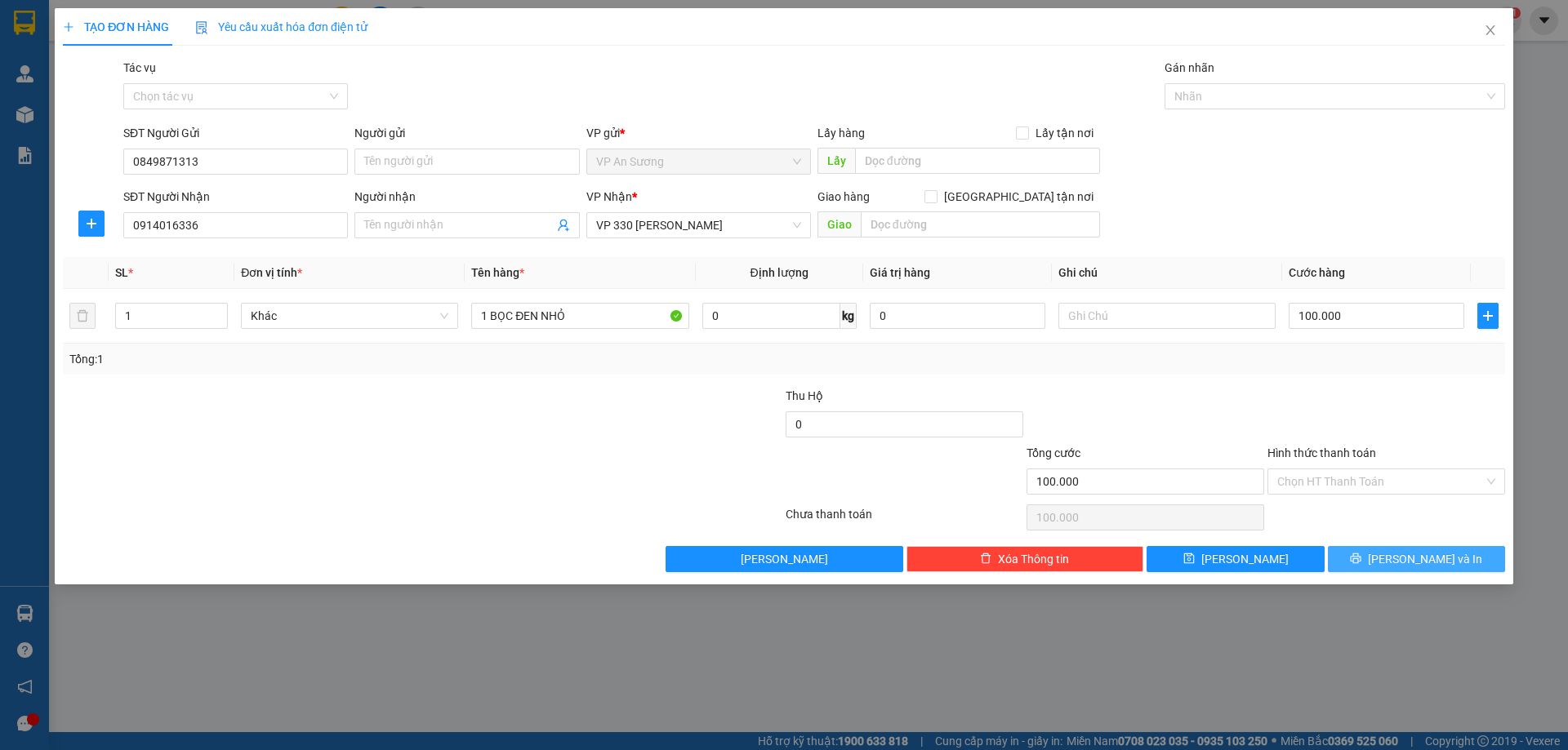
click at [1401, 554] on button "[PERSON_NAME] và In" at bounding box center [1417, 559] width 177 height 26
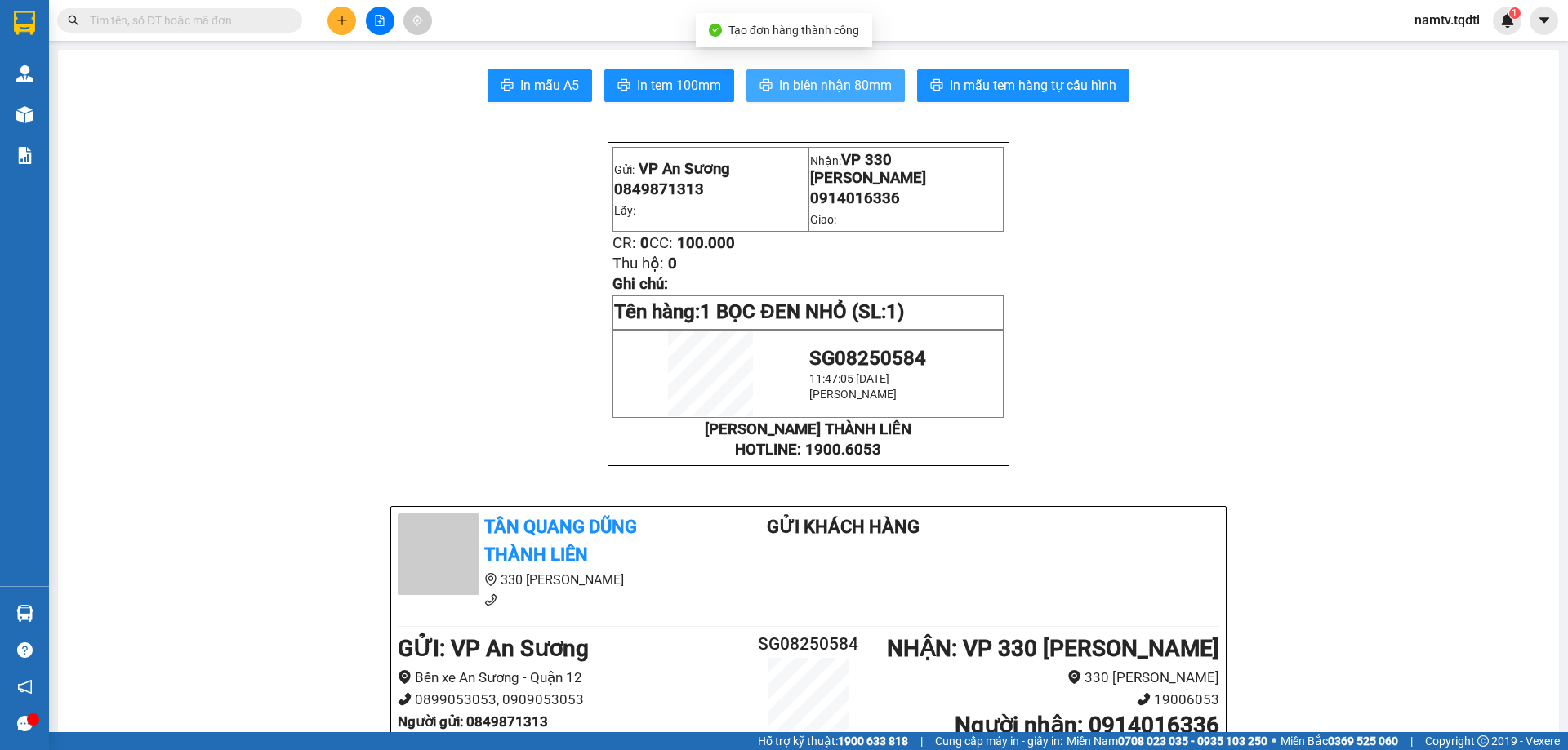
drag, startPoint x: 855, startPoint y: 96, endPoint x: 860, endPoint y: 90, distance: 7.8
click at [857, 94] on button "In biên nhận 80mm" at bounding box center [826, 85] width 159 height 32
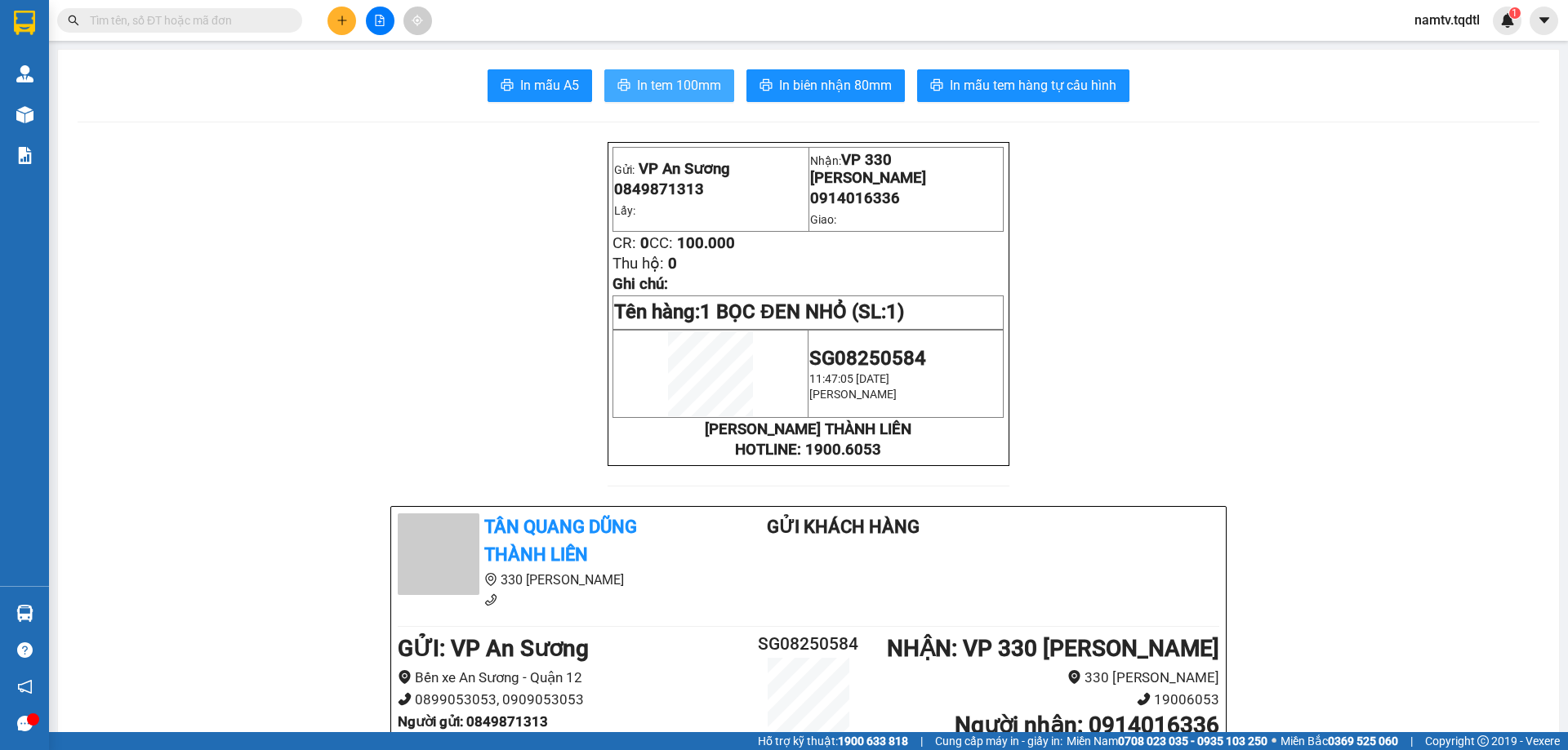
click at [688, 91] on span "In tem 100mm" at bounding box center [679, 85] width 84 height 20
drag, startPoint x: 346, startPoint y: 20, endPoint x: 341, endPoint y: 34, distance: 14.9
click at [341, 34] on button at bounding box center [342, 20] width 29 height 29
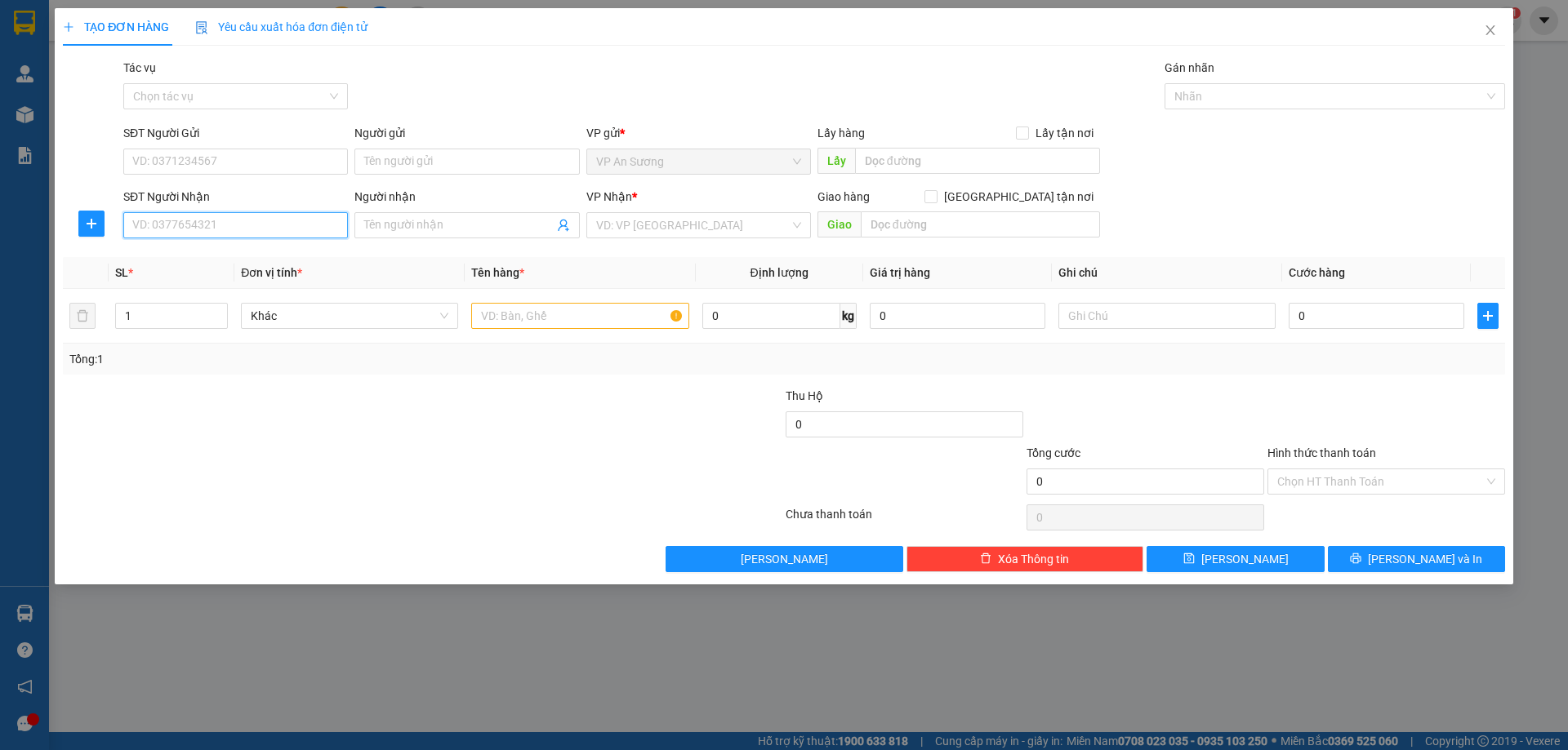
click at [225, 230] on input "SĐT Người Nhận" at bounding box center [235, 225] width 225 height 26
click at [159, 278] on div "0988432950" at bounding box center [236, 284] width 205 height 18
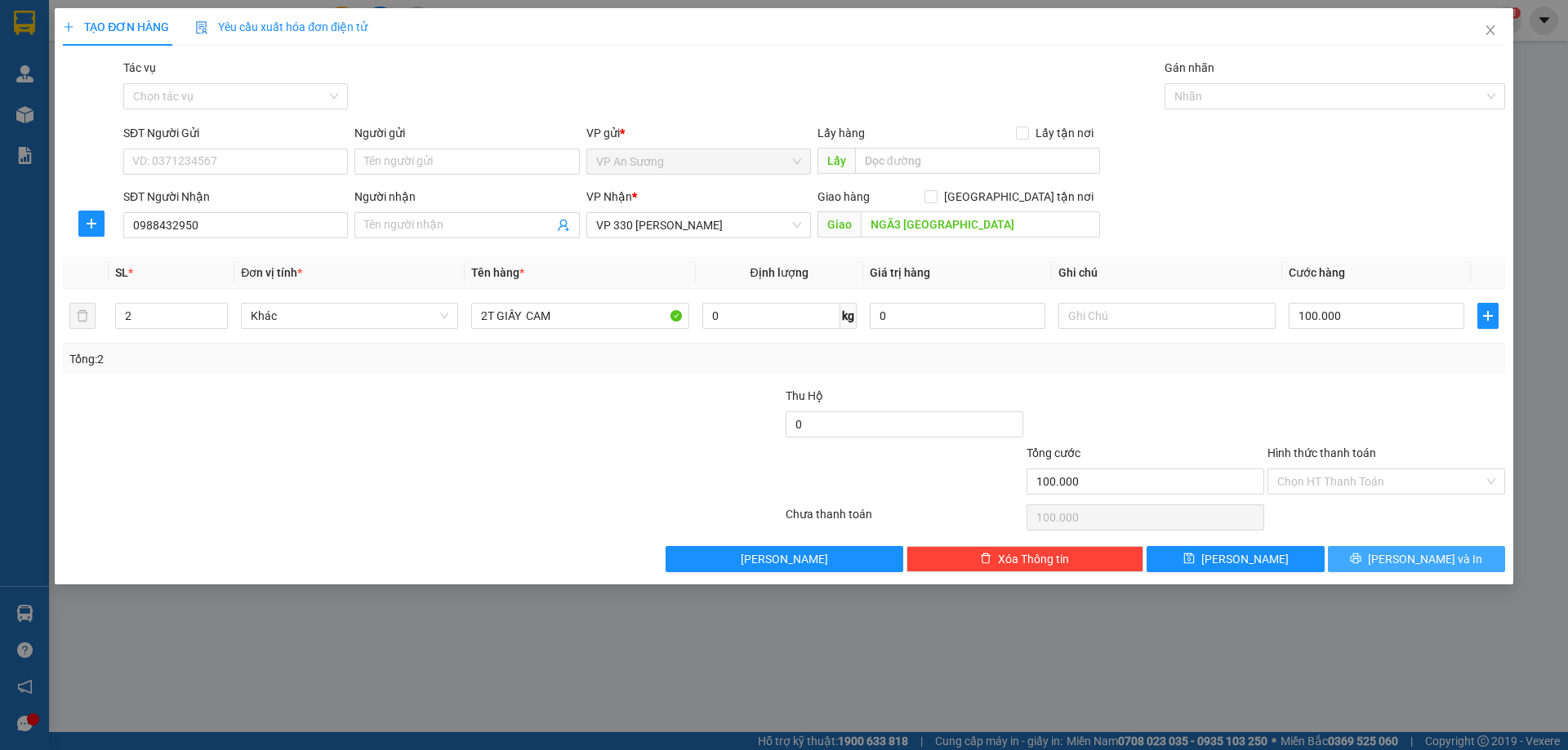
click at [1362, 557] on icon "printer" at bounding box center [1355, 558] width 10 height 10
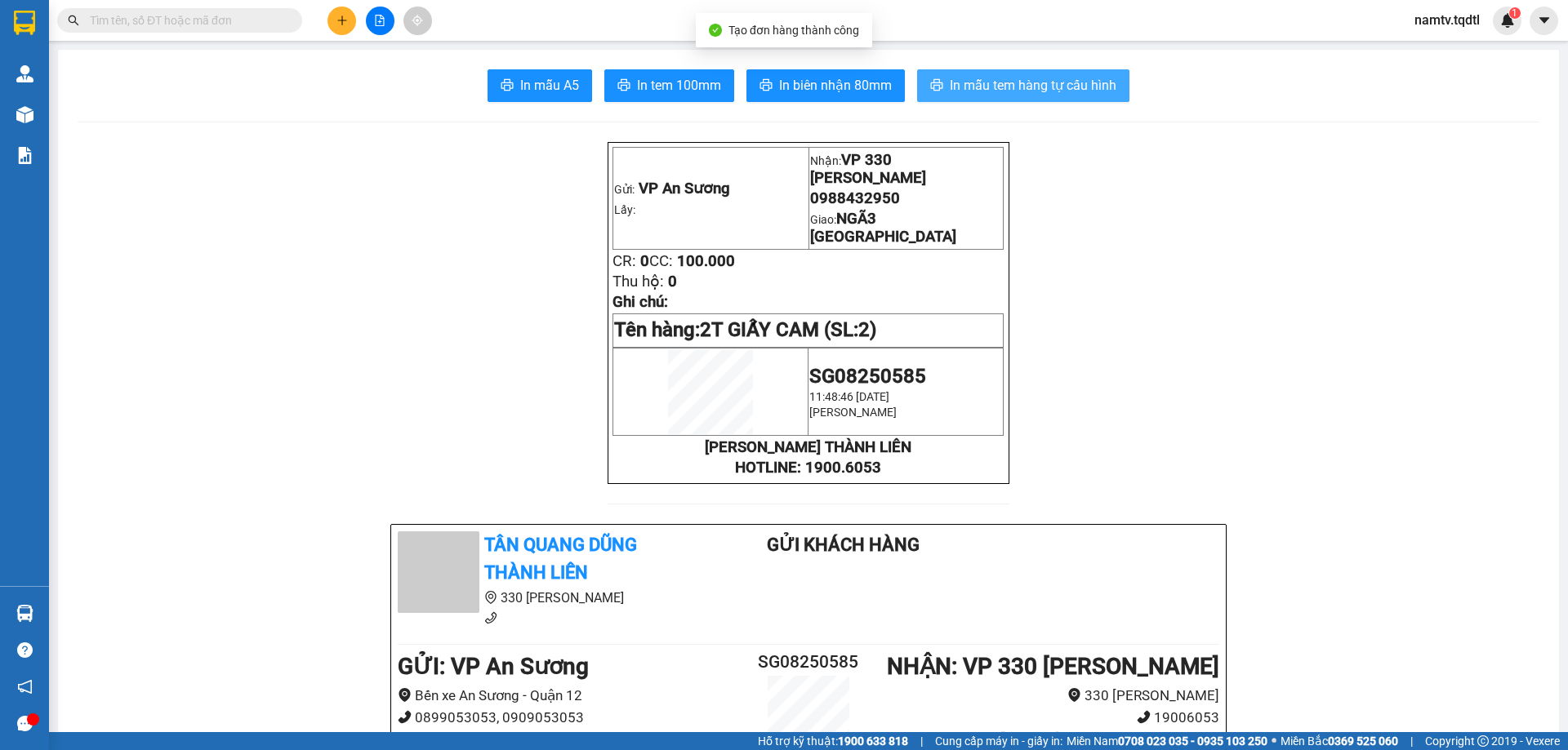
click at [969, 84] on span "In mẫu tem hàng tự cấu hình" at bounding box center [1033, 85] width 166 height 20
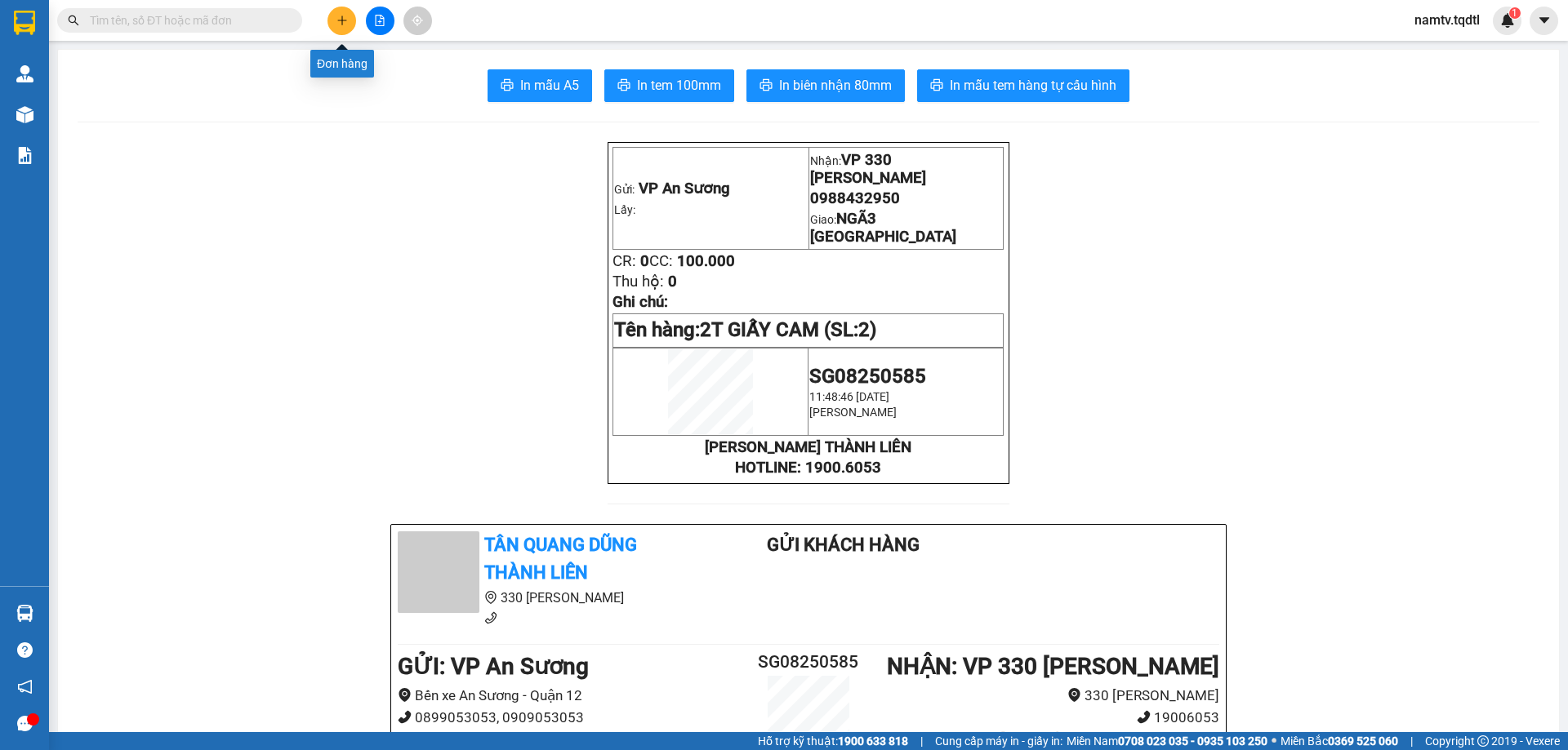
click at [343, 13] on button at bounding box center [342, 20] width 29 height 29
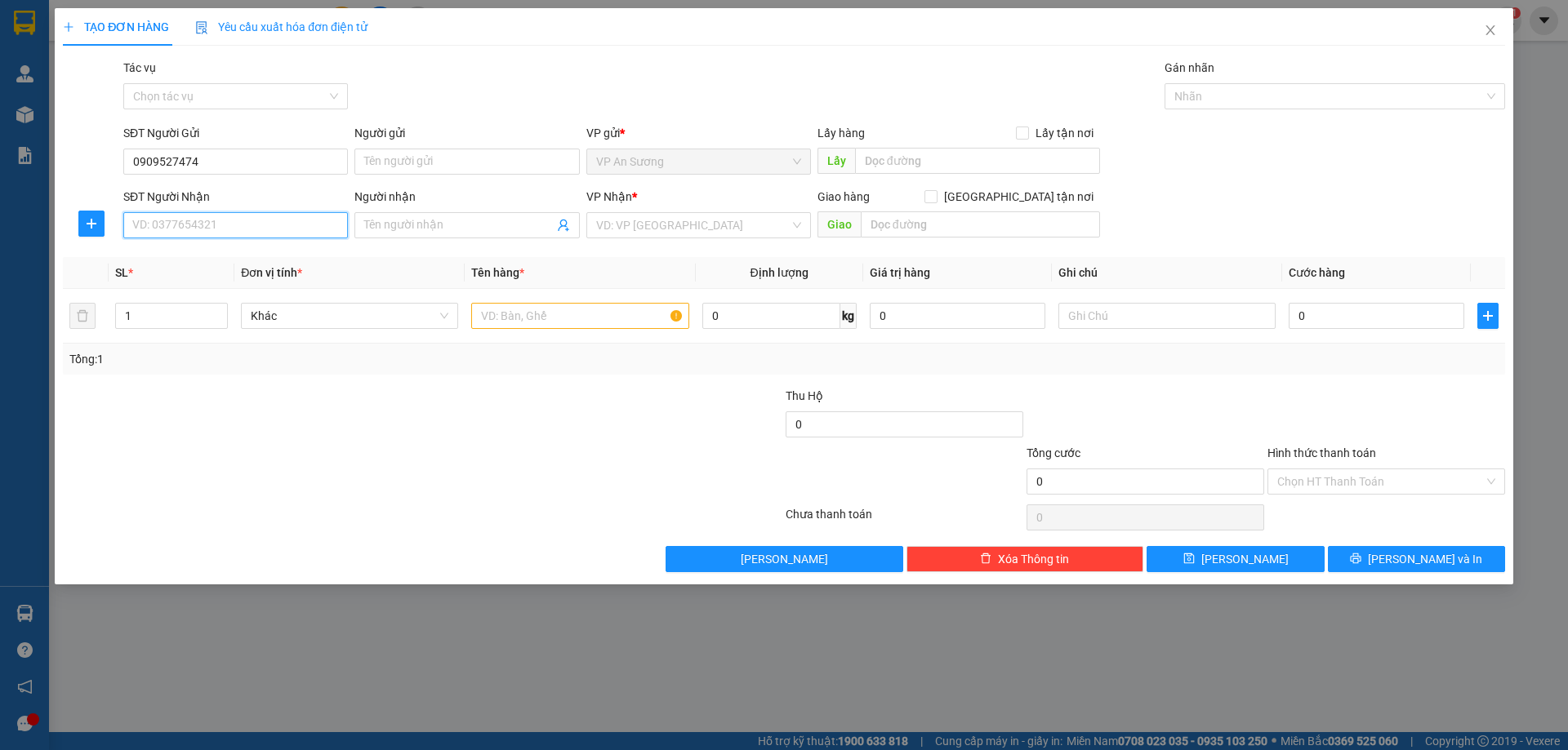
drag, startPoint x: 230, startPoint y: 227, endPoint x: 199, endPoint y: 249, distance: 38.0
click at [229, 228] on input "SĐT Người Nhận" at bounding box center [235, 225] width 225 height 26
drag, startPoint x: 680, startPoint y: 222, endPoint x: 679, endPoint y: 263, distance: 41.0
click at [680, 225] on input "search" at bounding box center [693, 225] width 194 height 25
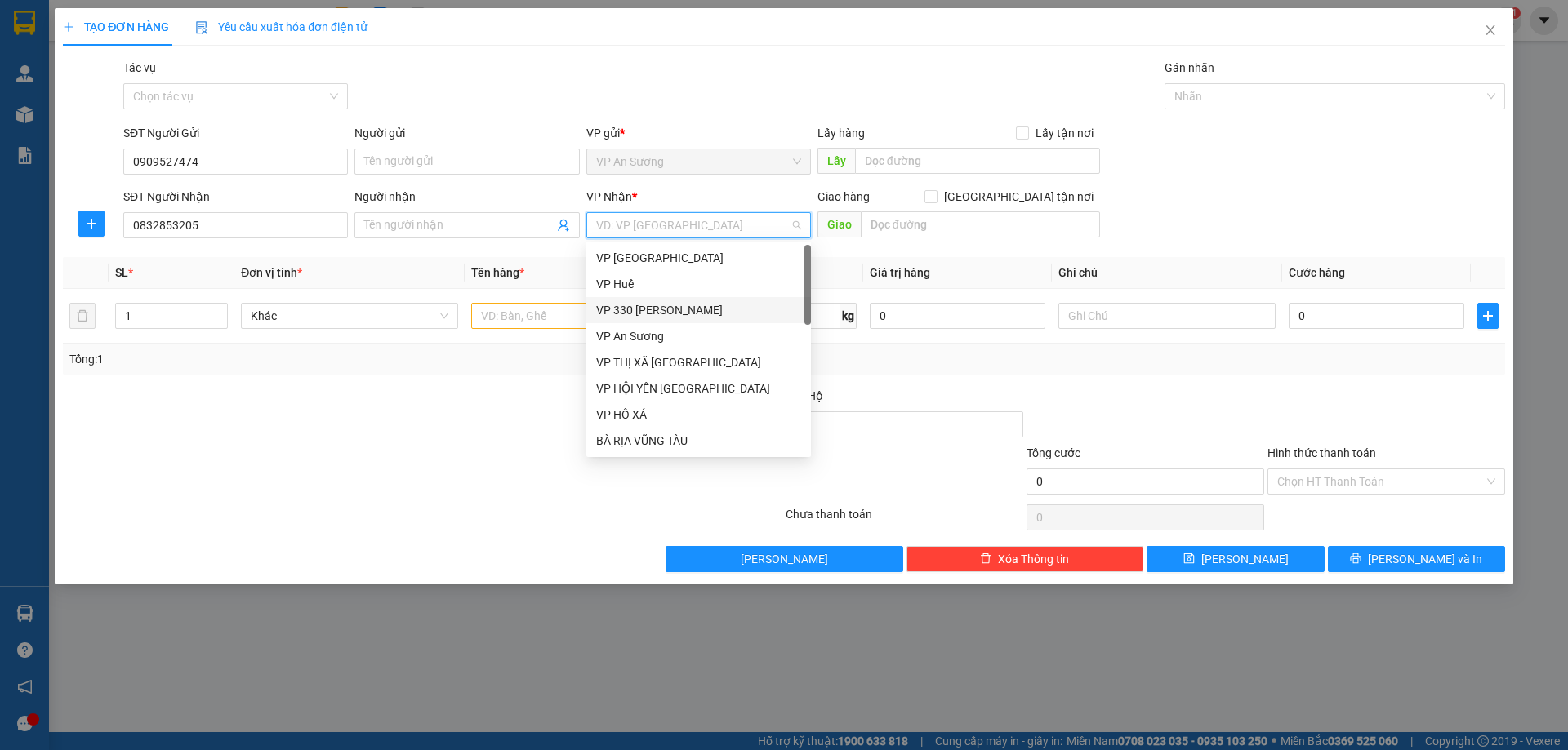
click at [648, 310] on div "VP 330 [PERSON_NAME]" at bounding box center [699, 309] width 205 height 18
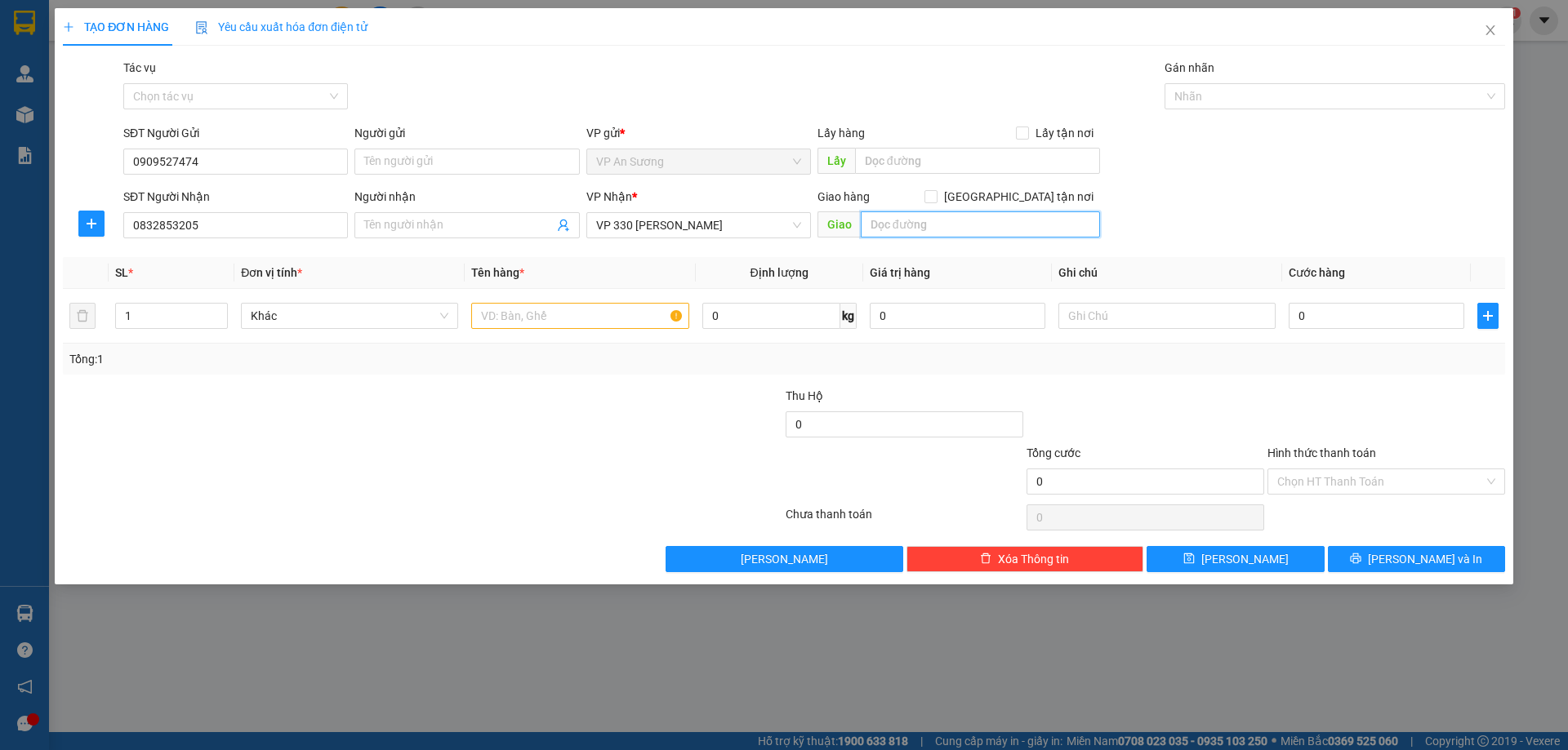
click at [898, 219] on input "text" at bounding box center [980, 224] width 239 height 26
click at [504, 322] on input "text" at bounding box center [579, 316] width 217 height 26
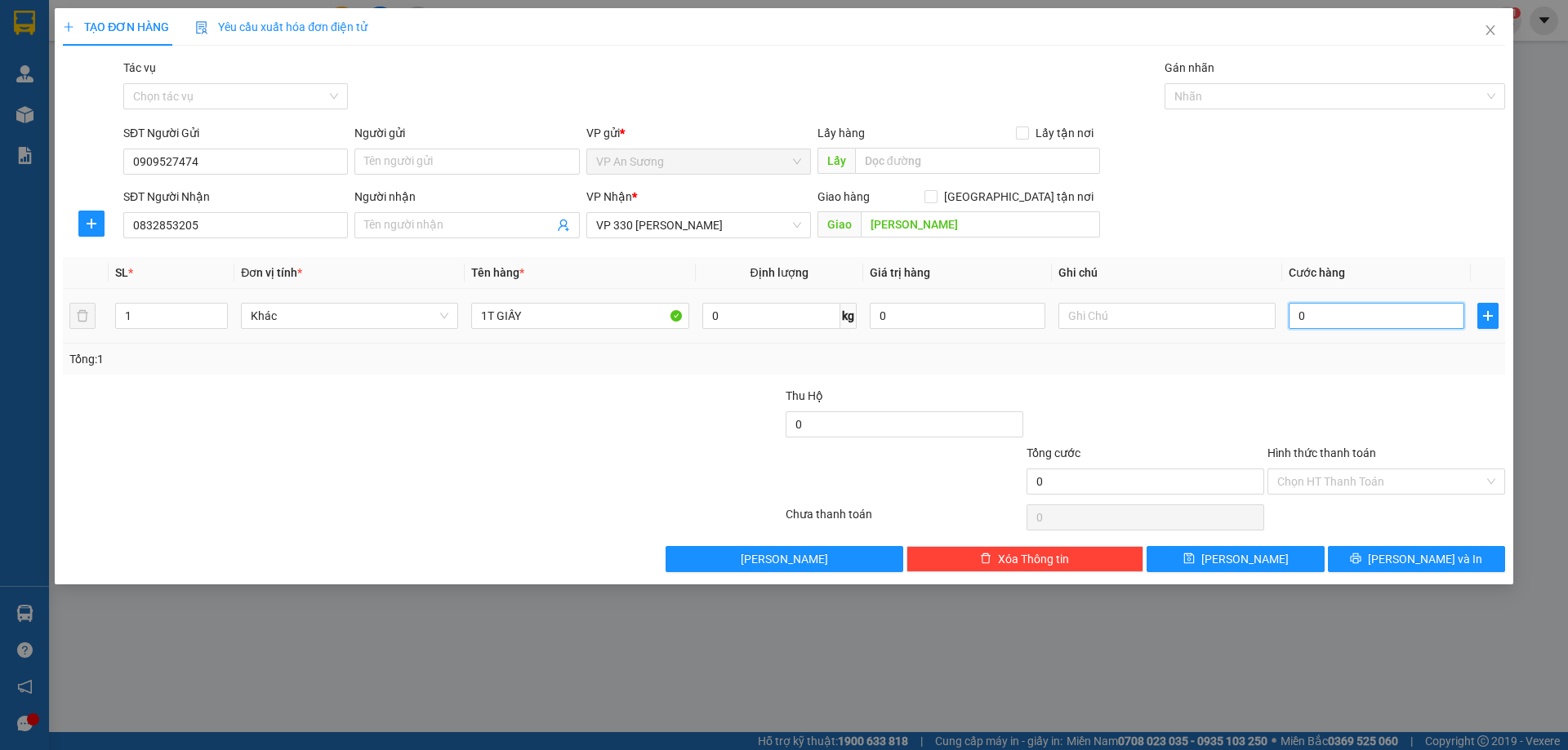
click at [1351, 314] on input "0" at bounding box center [1377, 316] width 176 height 26
click at [1290, 391] on div at bounding box center [1386, 416] width 241 height 57
click at [1416, 553] on span "[PERSON_NAME] và In" at bounding box center [1426, 559] width 115 height 18
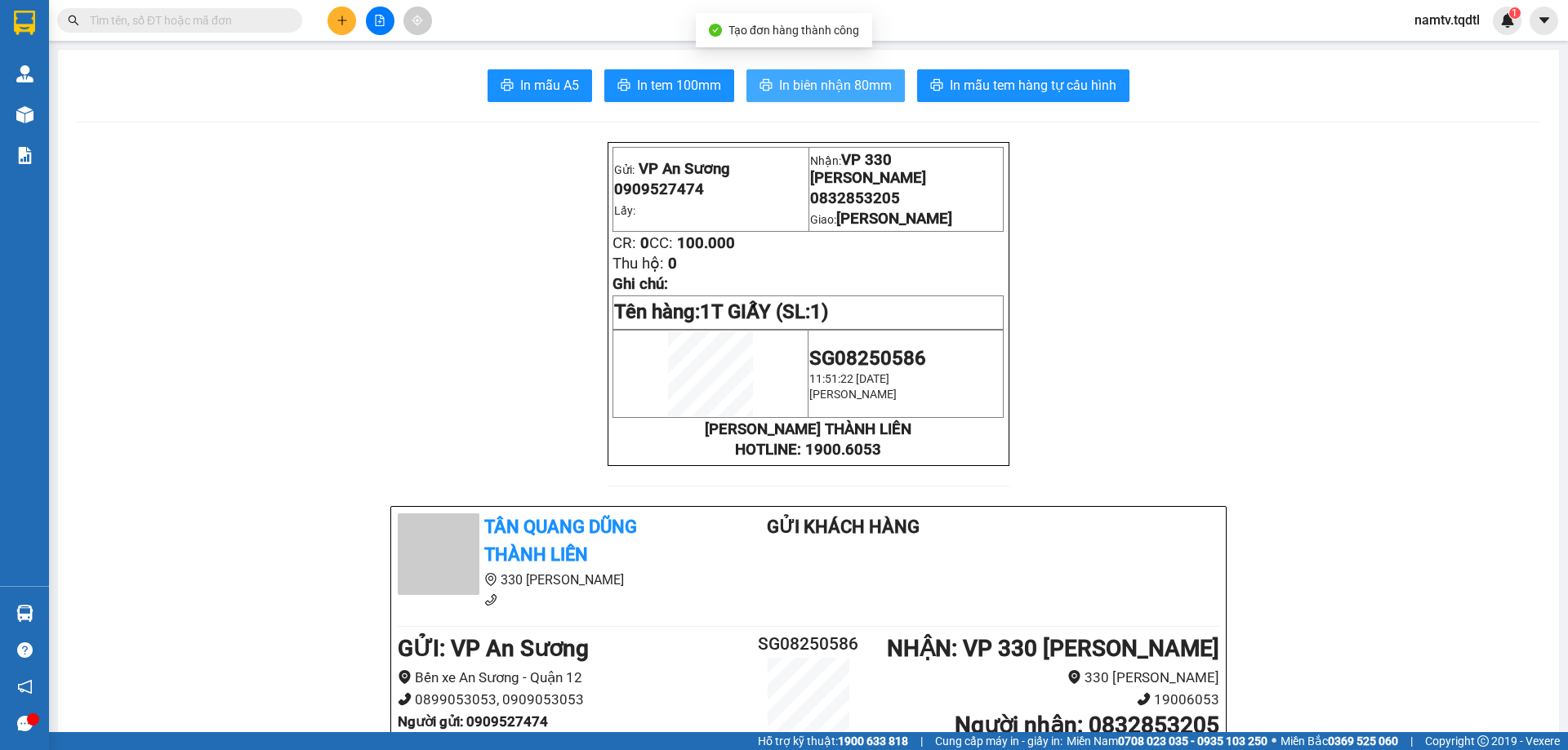
click at [820, 81] on span "In biên nhận 80mm" at bounding box center [835, 85] width 113 height 20
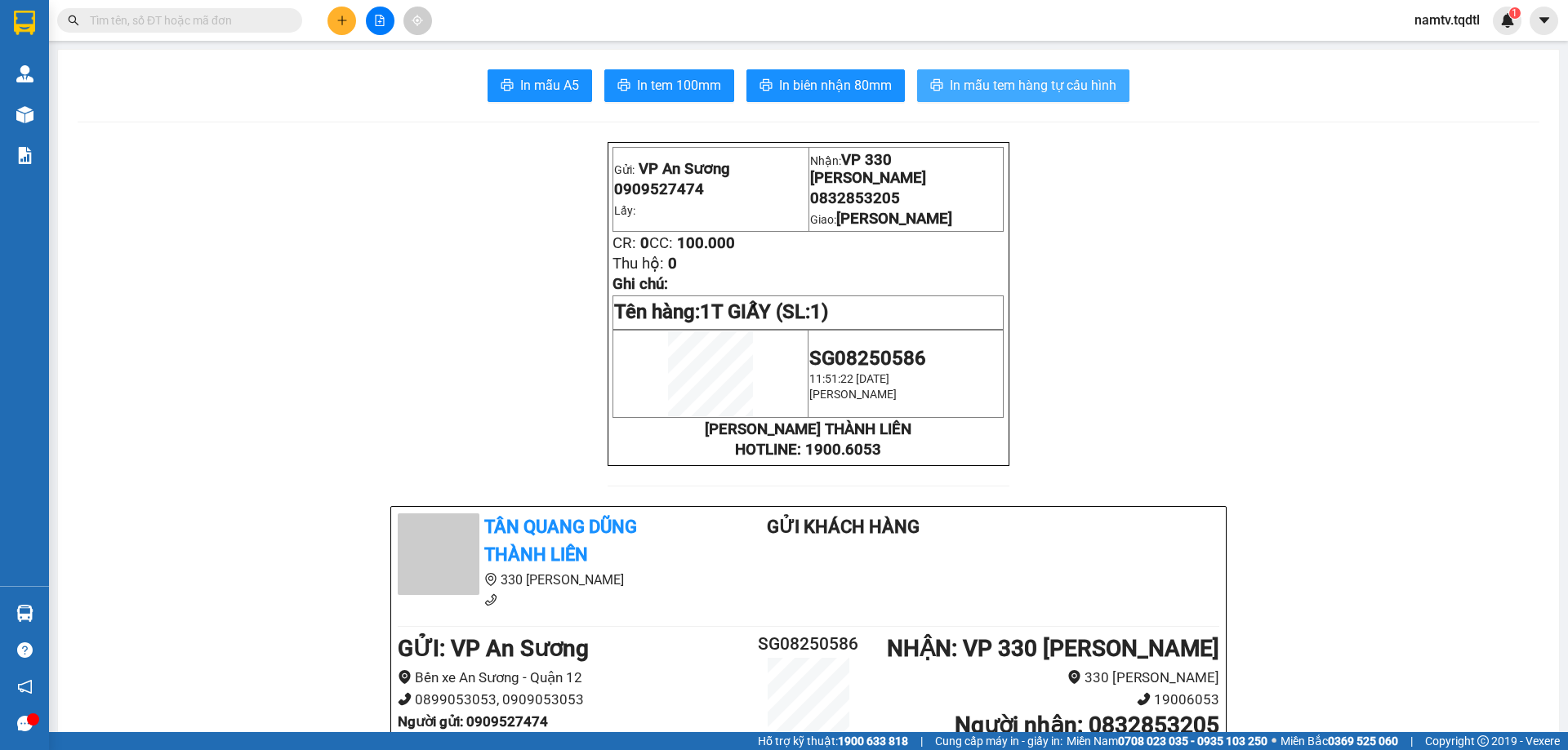
click at [1052, 80] on span "In mẫu tem hàng tự cấu hình" at bounding box center [1033, 85] width 166 height 20
click at [343, 18] on icon "plus" at bounding box center [342, 20] width 11 height 11
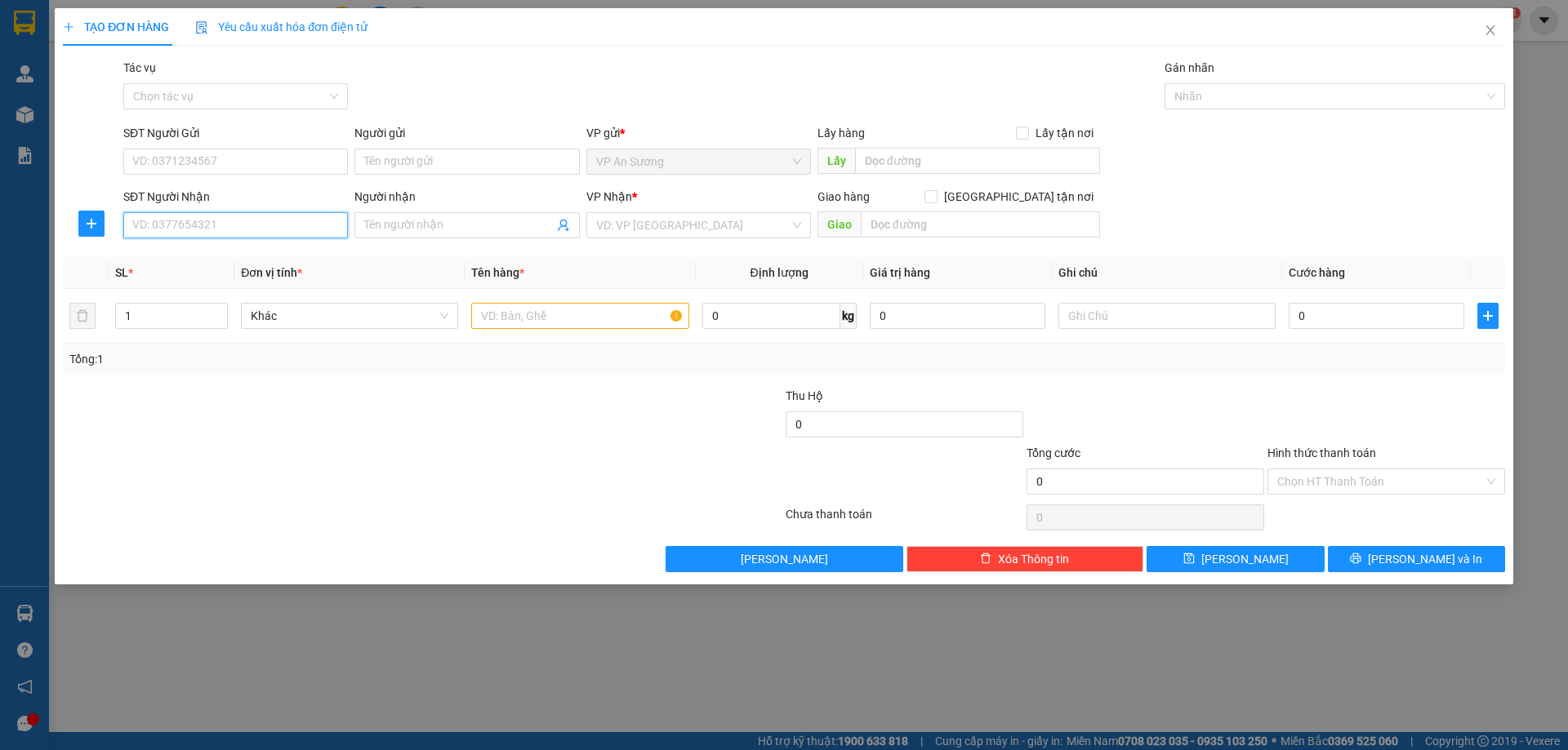
drag, startPoint x: 242, startPoint y: 239, endPoint x: 243, endPoint y: 263, distance: 24.0
click at [243, 253] on div "Transit Pickup Surcharge Ids Transit Deliver Surcharge Ids Transit Deliver Surc…" at bounding box center [784, 316] width 1442 height 514
click at [175, 254] on div "0987178955" at bounding box center [236, 258] width 205 height 18
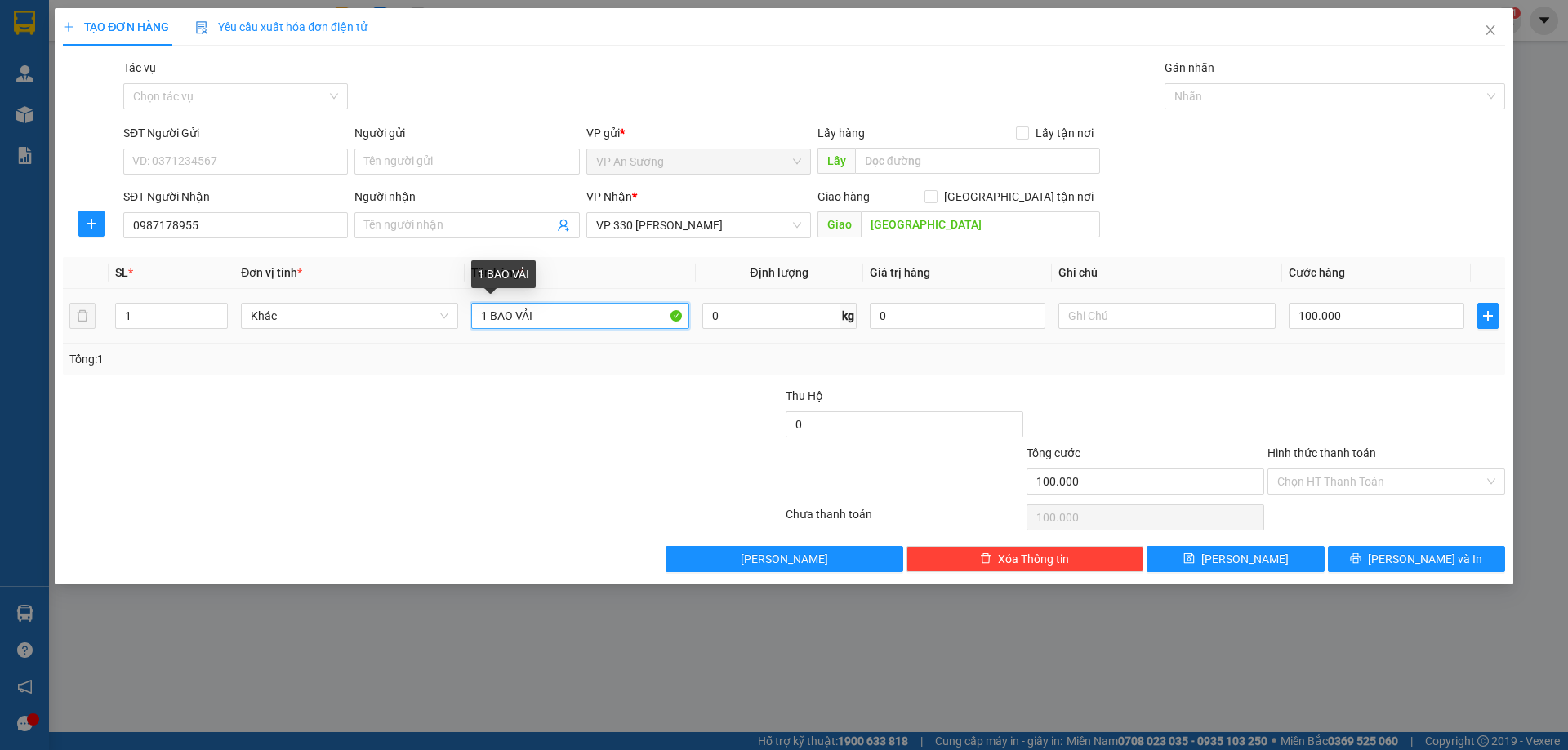
click at [513, 315] on input "1 BAO VẢI" at bounding box center [579, 316] width 217 height 26
click at [551, 321] on input "1 BỌC VẢI" at bounding box center [579, 316] width 217 height 26
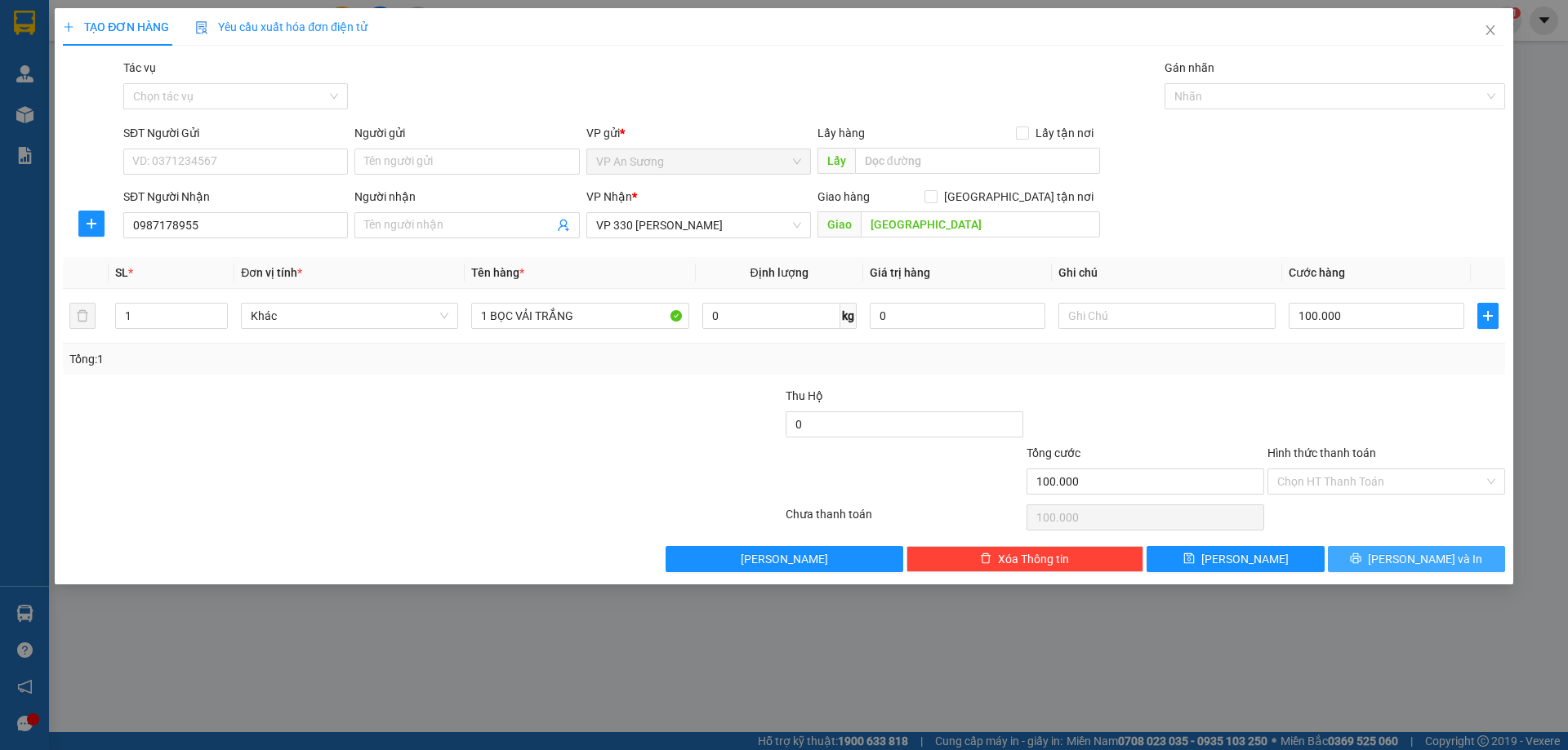
click at [1441, 558] on span "[PERSON_NAME] và In" at bounding box center [1426, 559] width 115 height 18
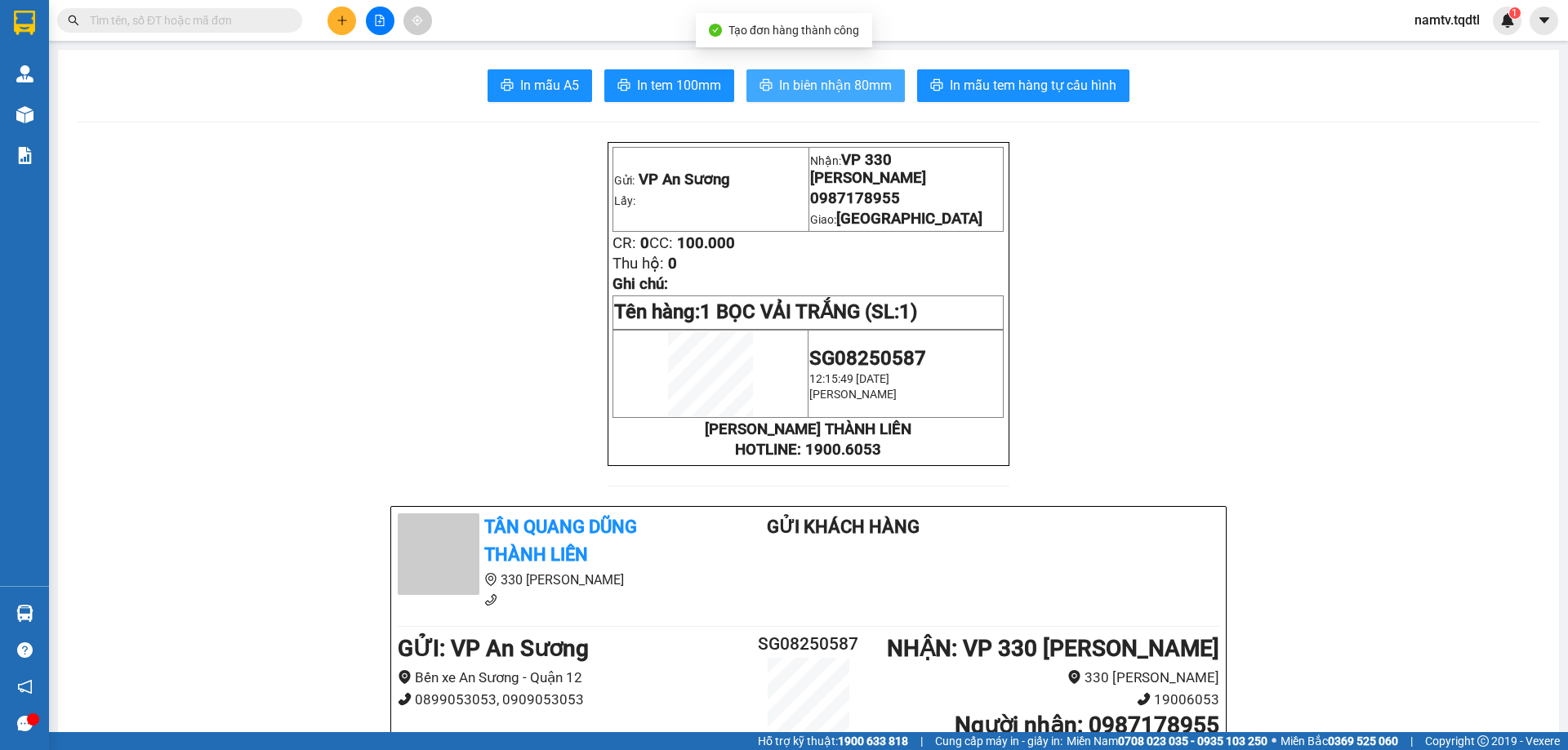
click at [841, 79] on span "In biên nhận 80mm" at bounding box center [835, 85] width 113 height 20
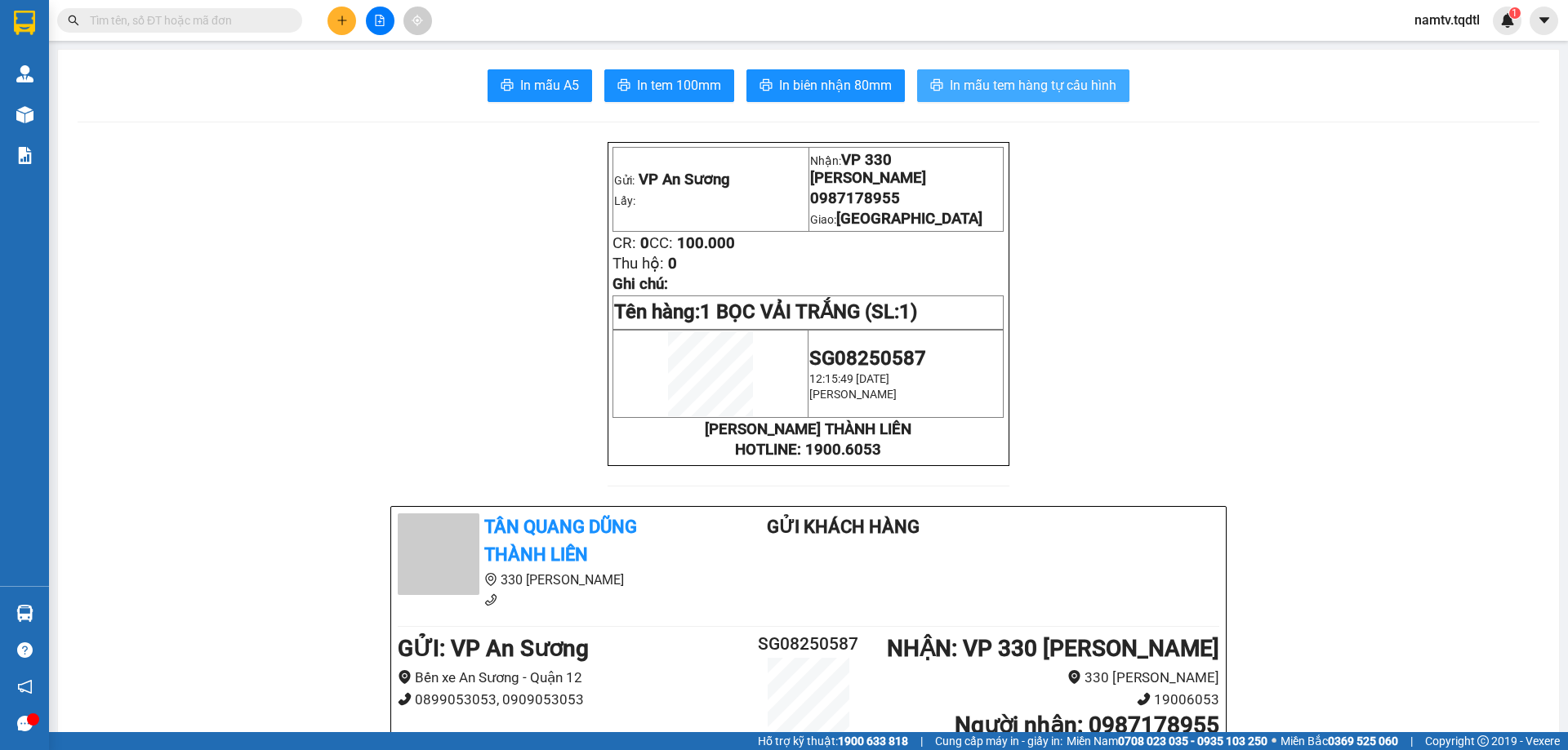
click at [1051, 80] on span "In mẫu tem hàng tự cấu hình" at bounding box center [1033, 85] width 166 height 20
click at [259, 23] on input "text" at bounding box center [186, 19] width 193 height 18
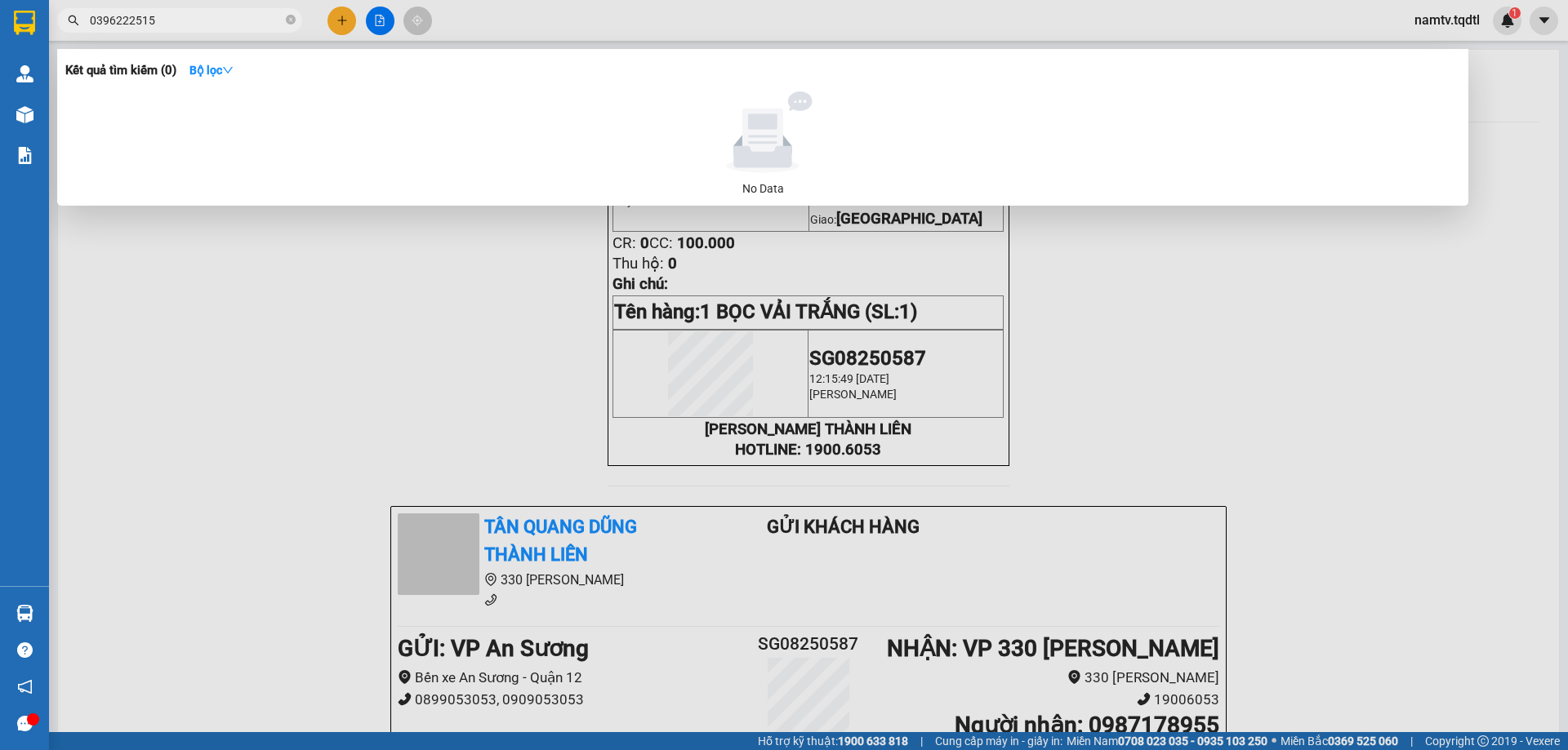
click at [201, 25] on input "0396222515" at bounding box center [186, 19] width 193 height 18
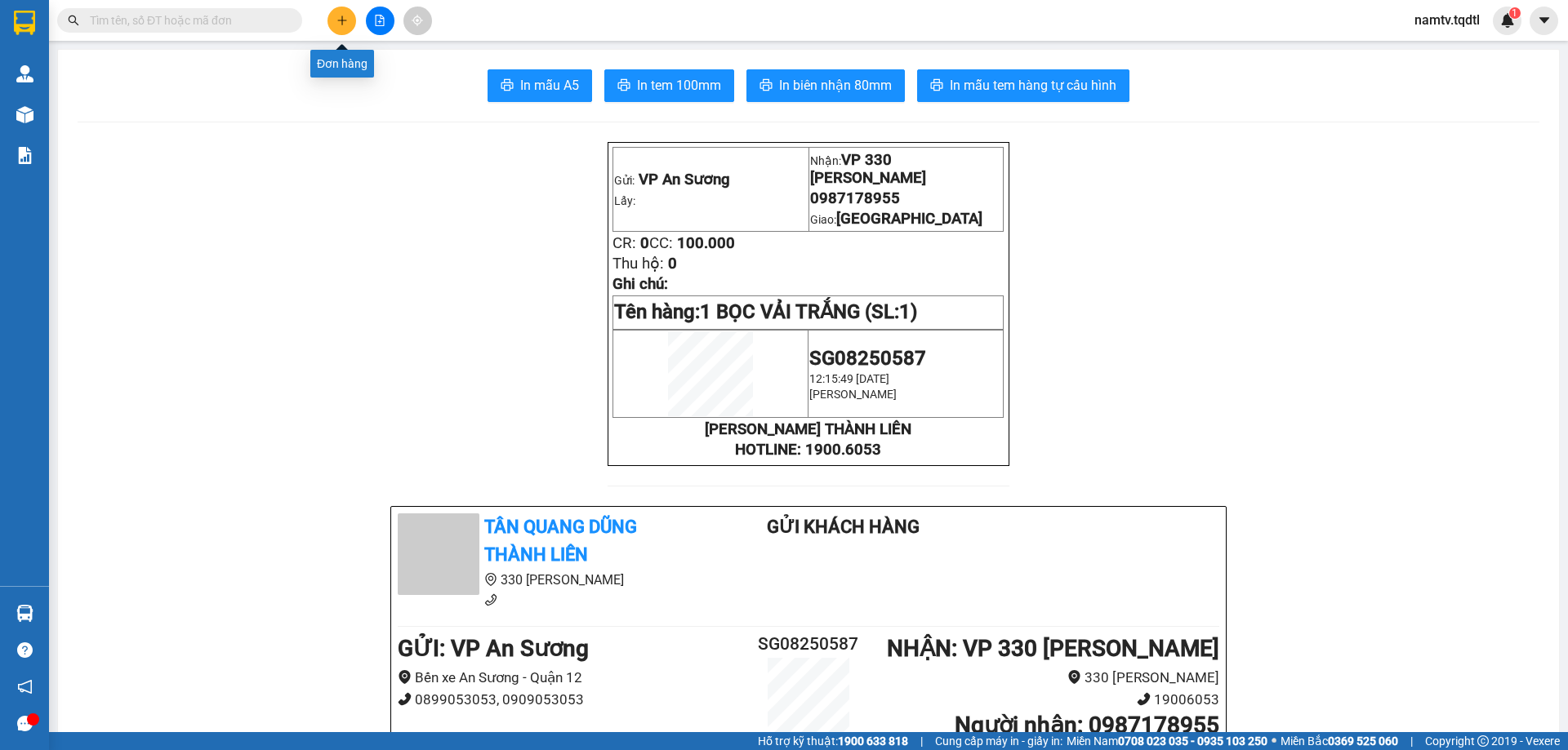
click at [339, 22] on icon "plus" at bounding box center [342, 20] width 11 height 11
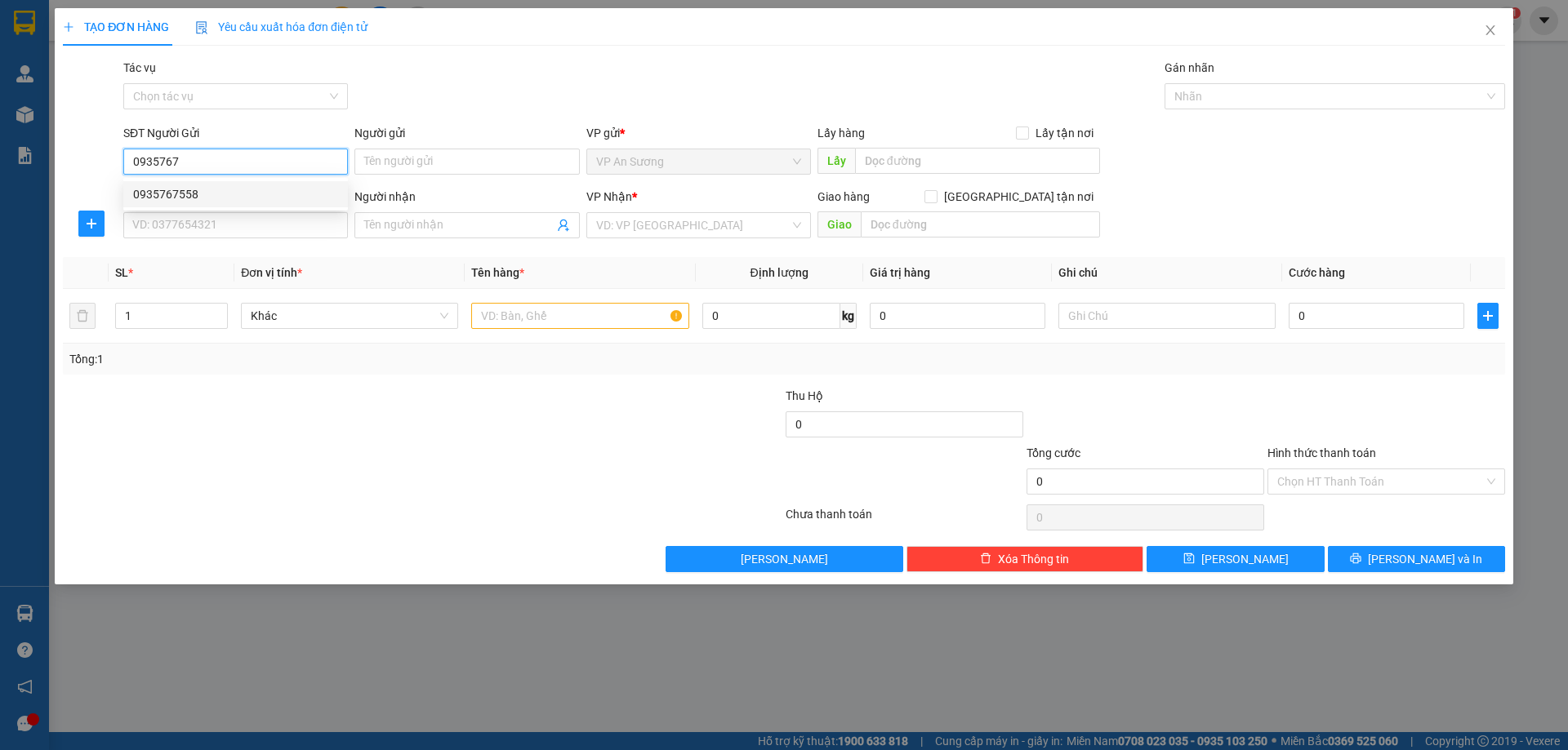
click at [147, 190] on div "0935767558" at bounding box center [236, 194] width 205 height 18
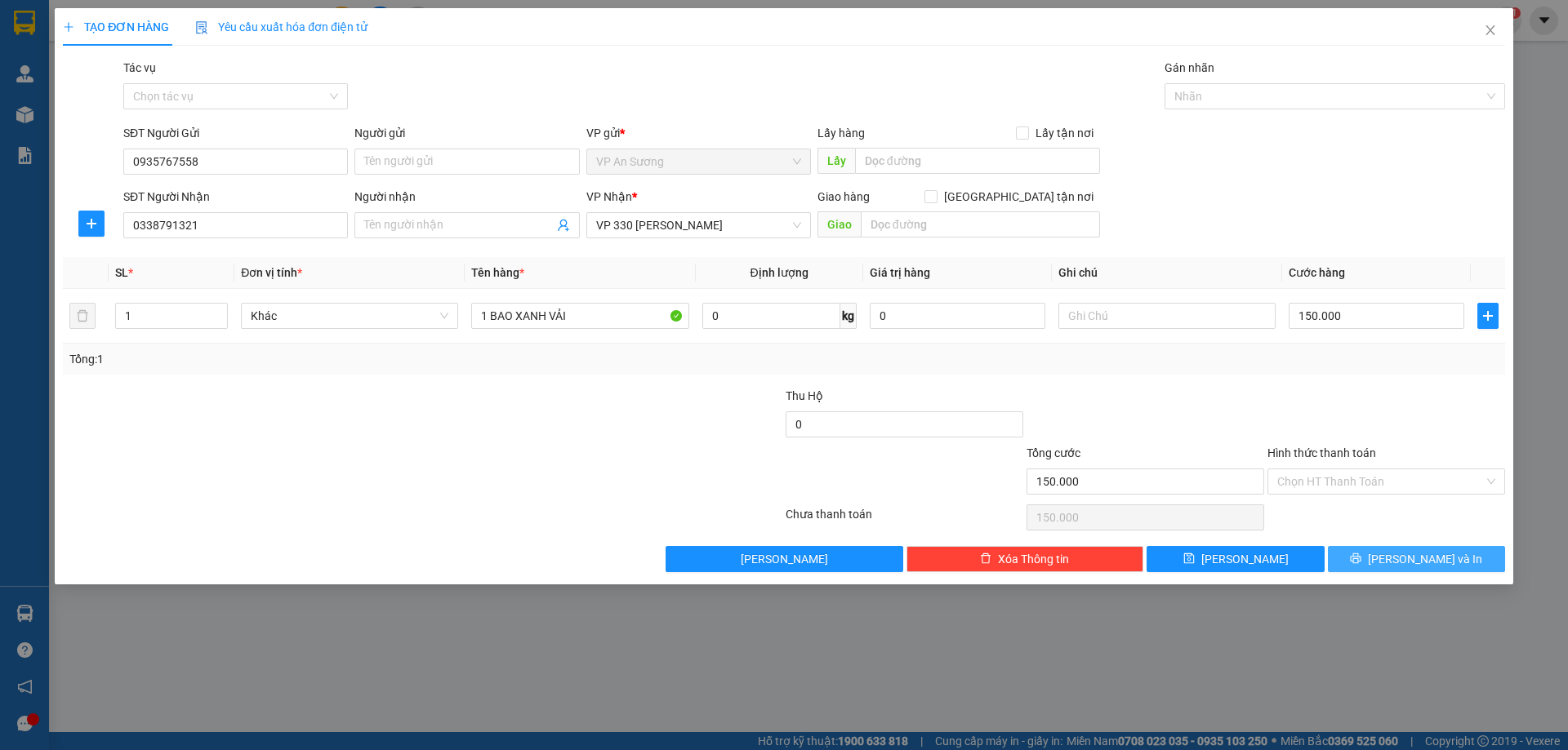
click at [1362, 560] on icon "printer" at bounding box center [1355, 559] width 11 height 11
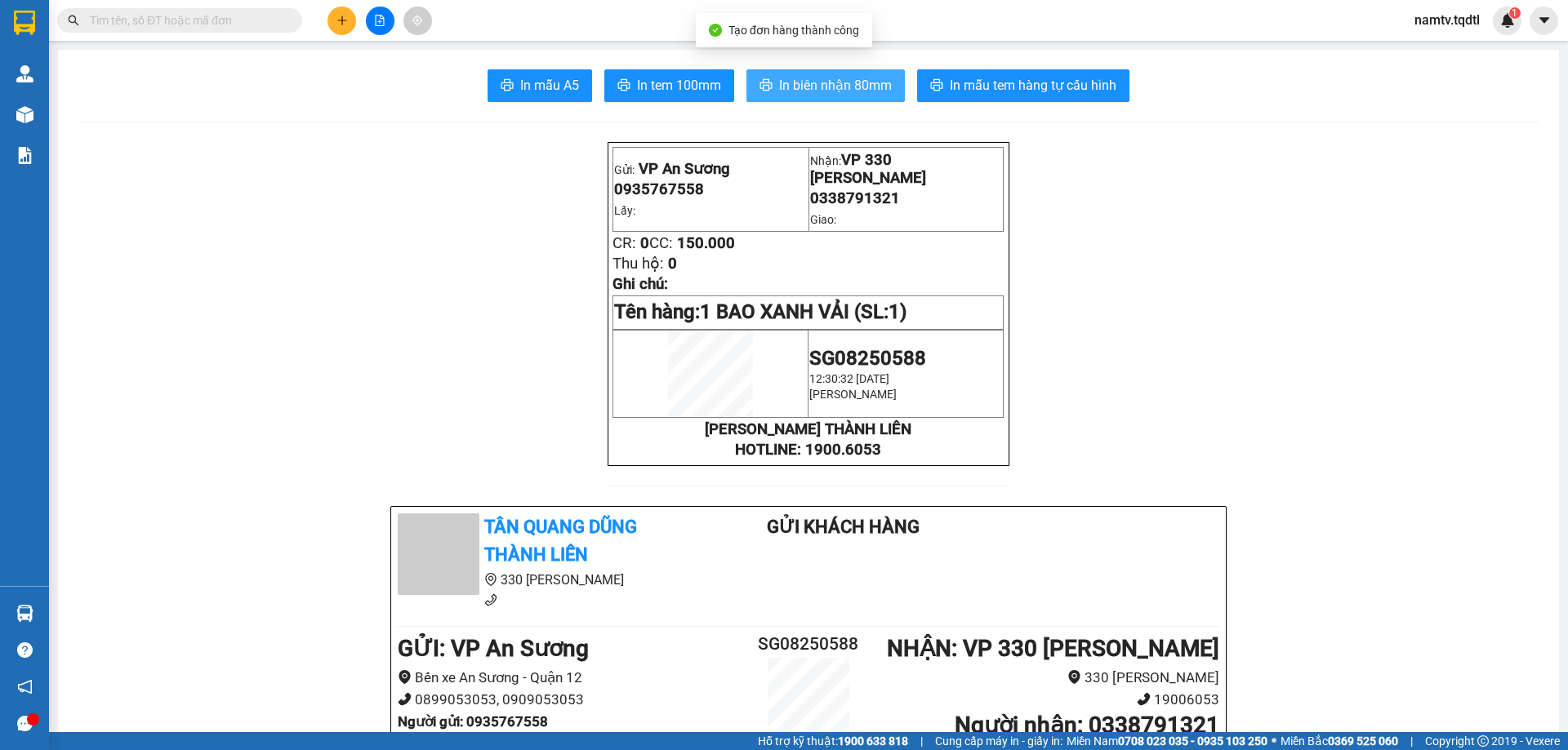
click at [808, 79] on span "In biên nhận 80mm" at bounding box center [835, 85] width 113 height 20
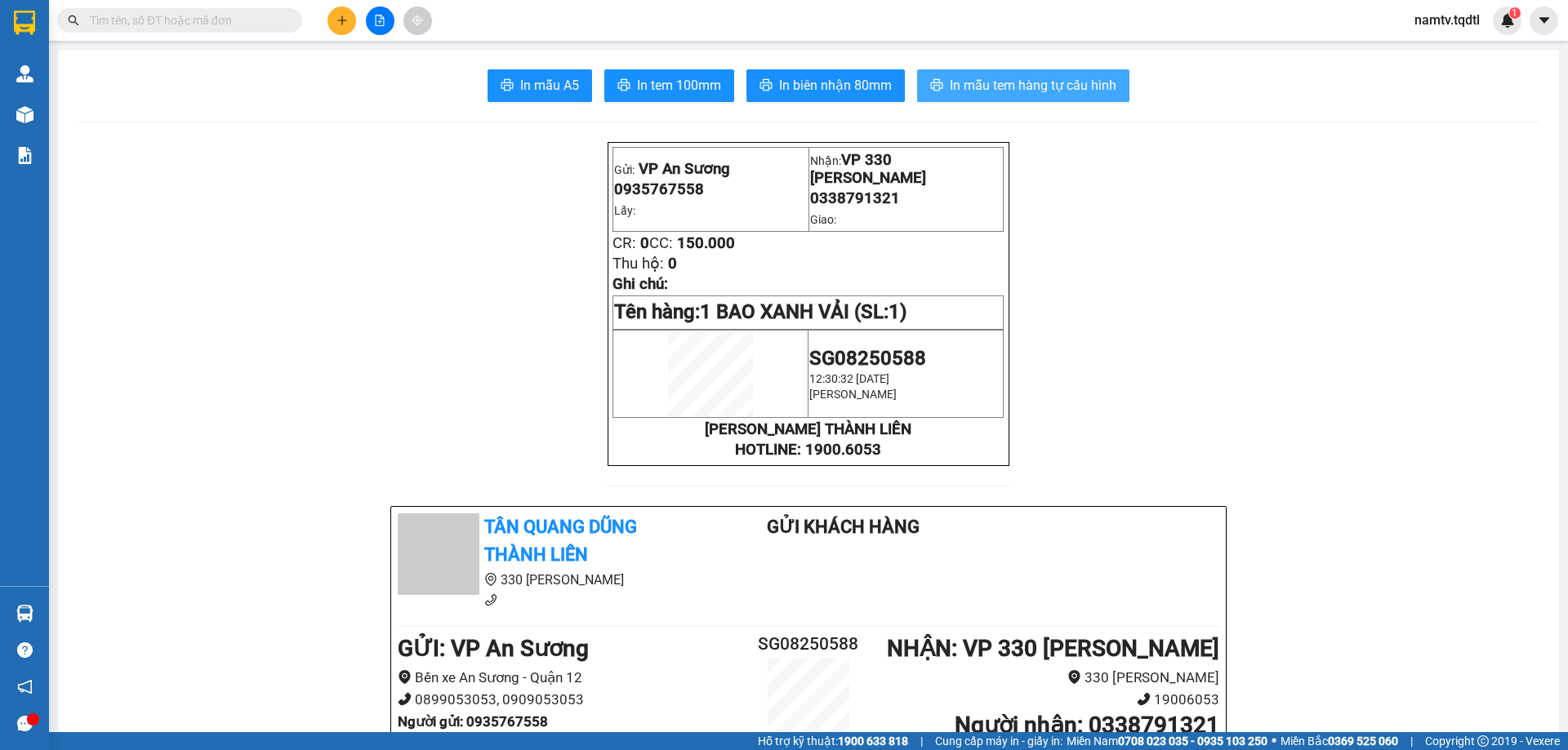
click at [1035, 79] on span "In mẫu tem hàng tự cấu hình" at bounding box center [1033, 85] width 166 height 20
click at [341, 19] on icon "plus" at bounding box center [342, 20] width 11 height 11
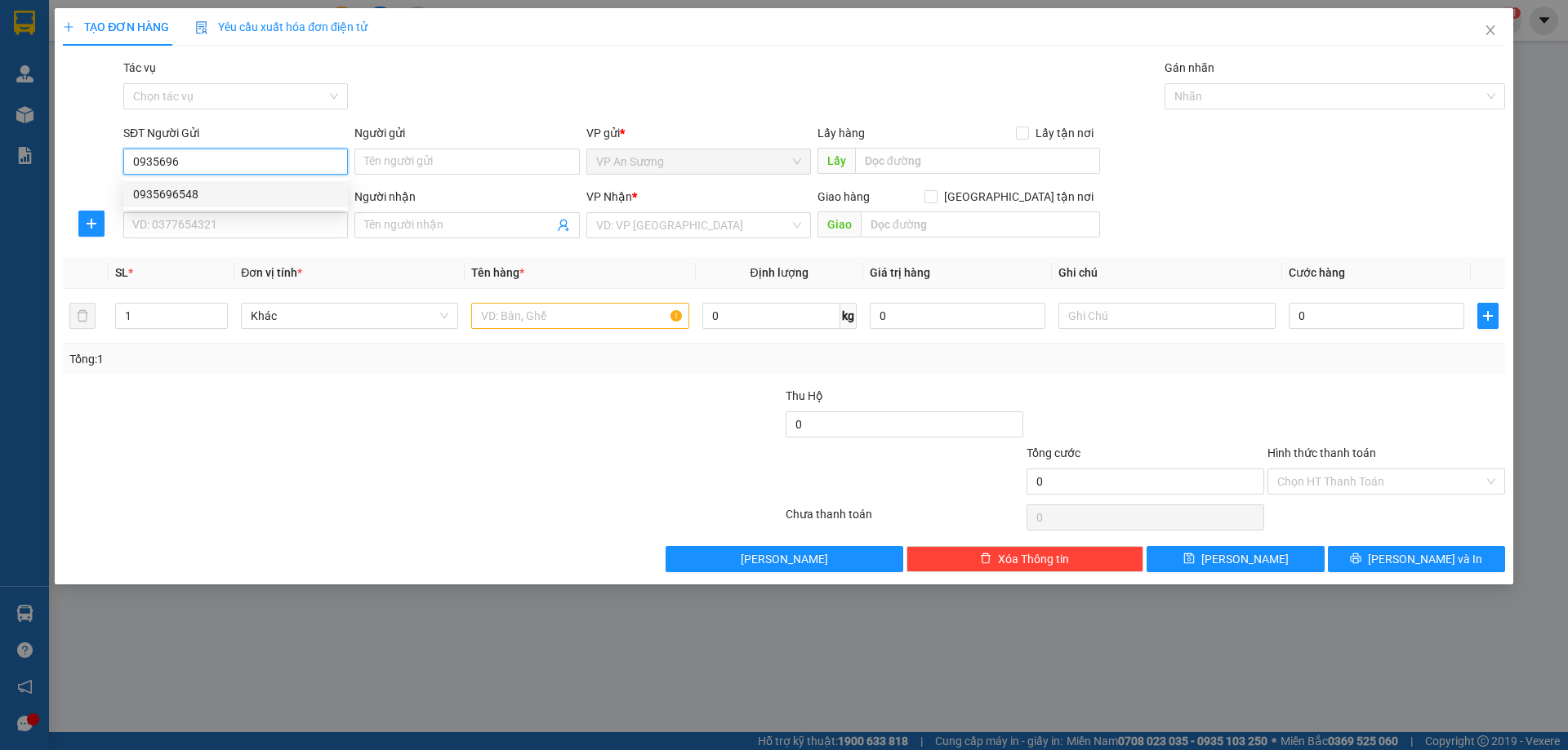
click at [155, 194] on div "0935696548" at bounding box center [236, 194] width 205 height 18
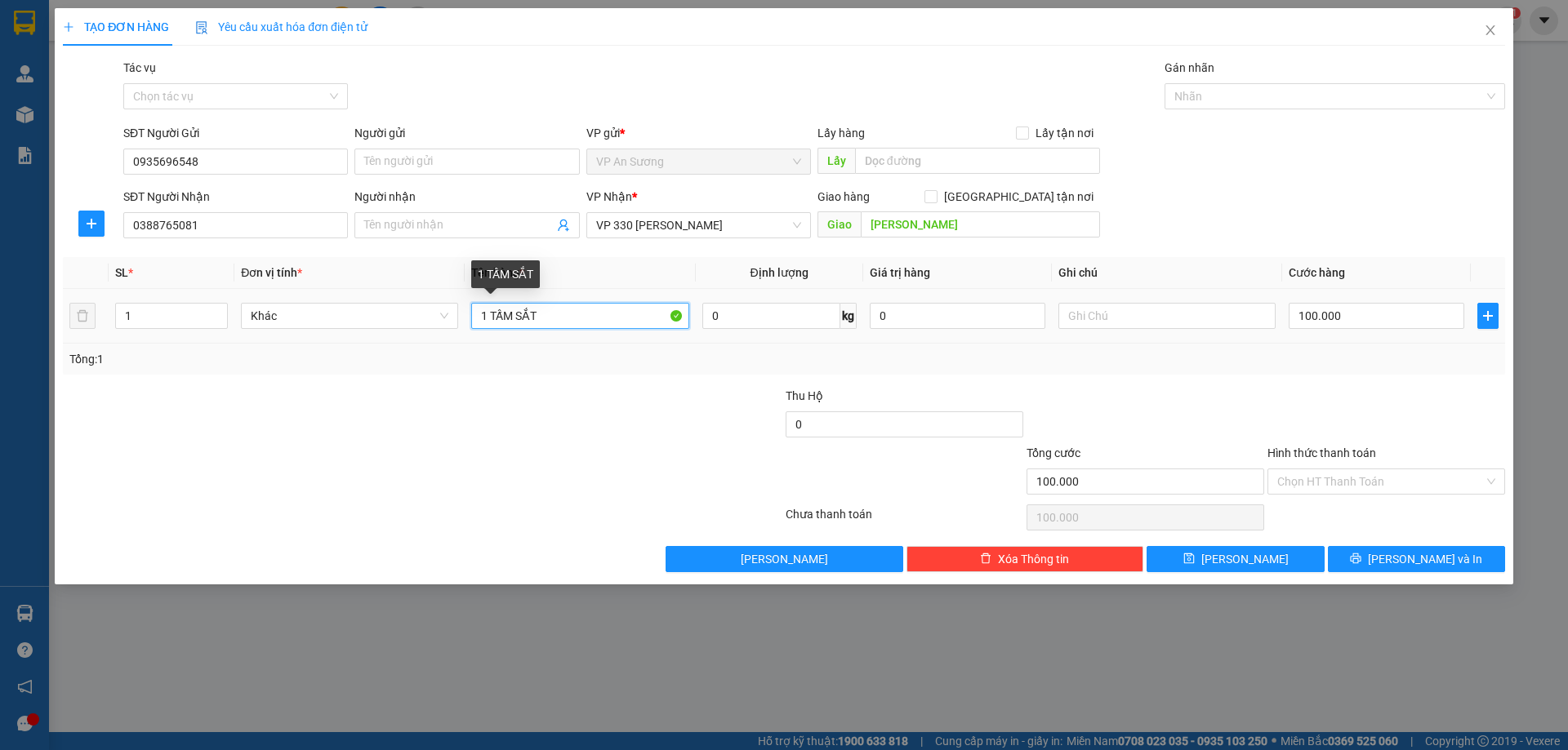
click at [555, 318] on input "1 TẤM SẮT" at bounding box center [579, 316] width 217 height 26
click at [1330, 379] on div "Transit Pickup Surcharge Ids Transit Deliver Surcharge Ids Transit Deliver Surc…" at bounding box center [784, 316] width 1442 height 514
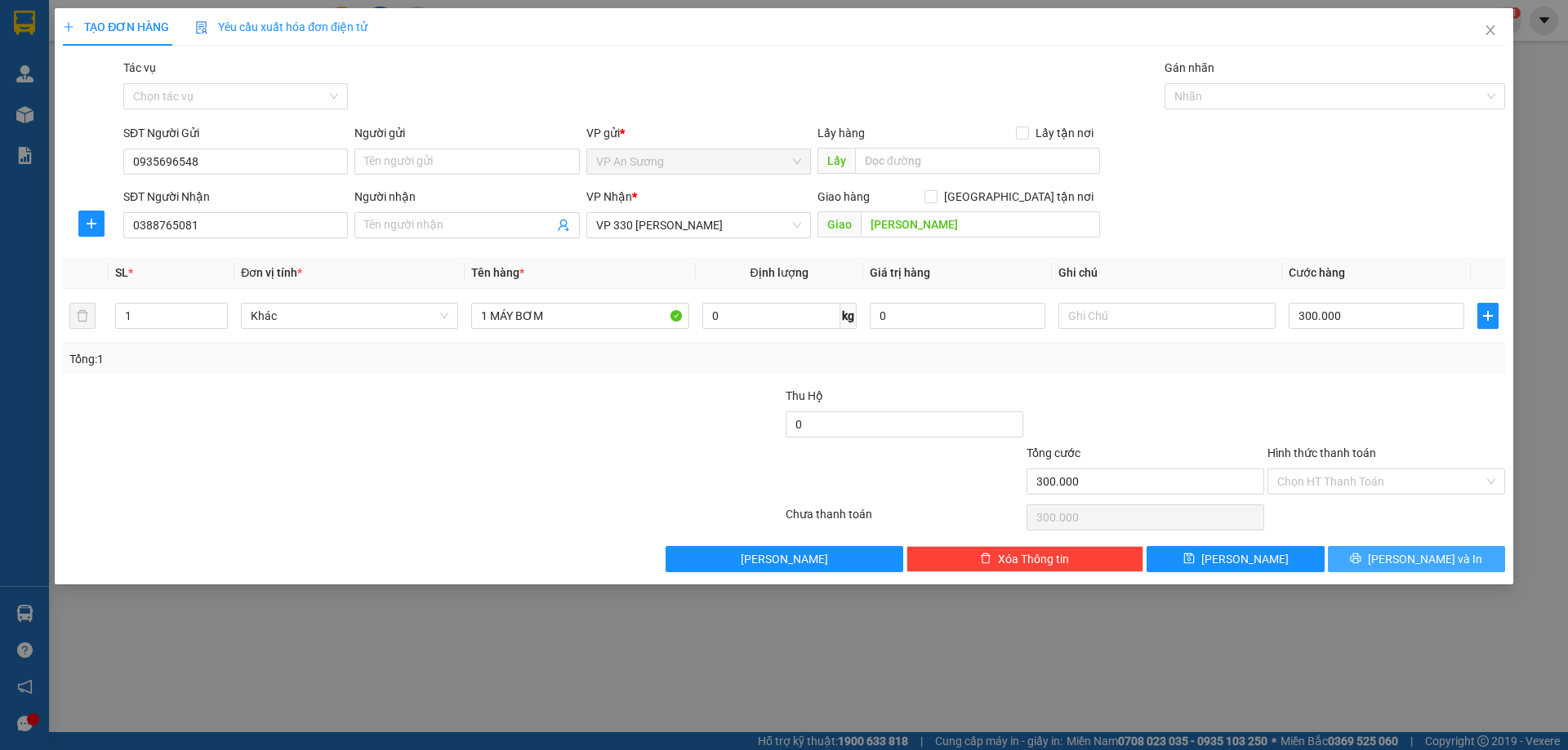
click at [1408, 560] on span "[PERSON_NAME] và In" at bounding box center [1426, 559] width 115 height 18
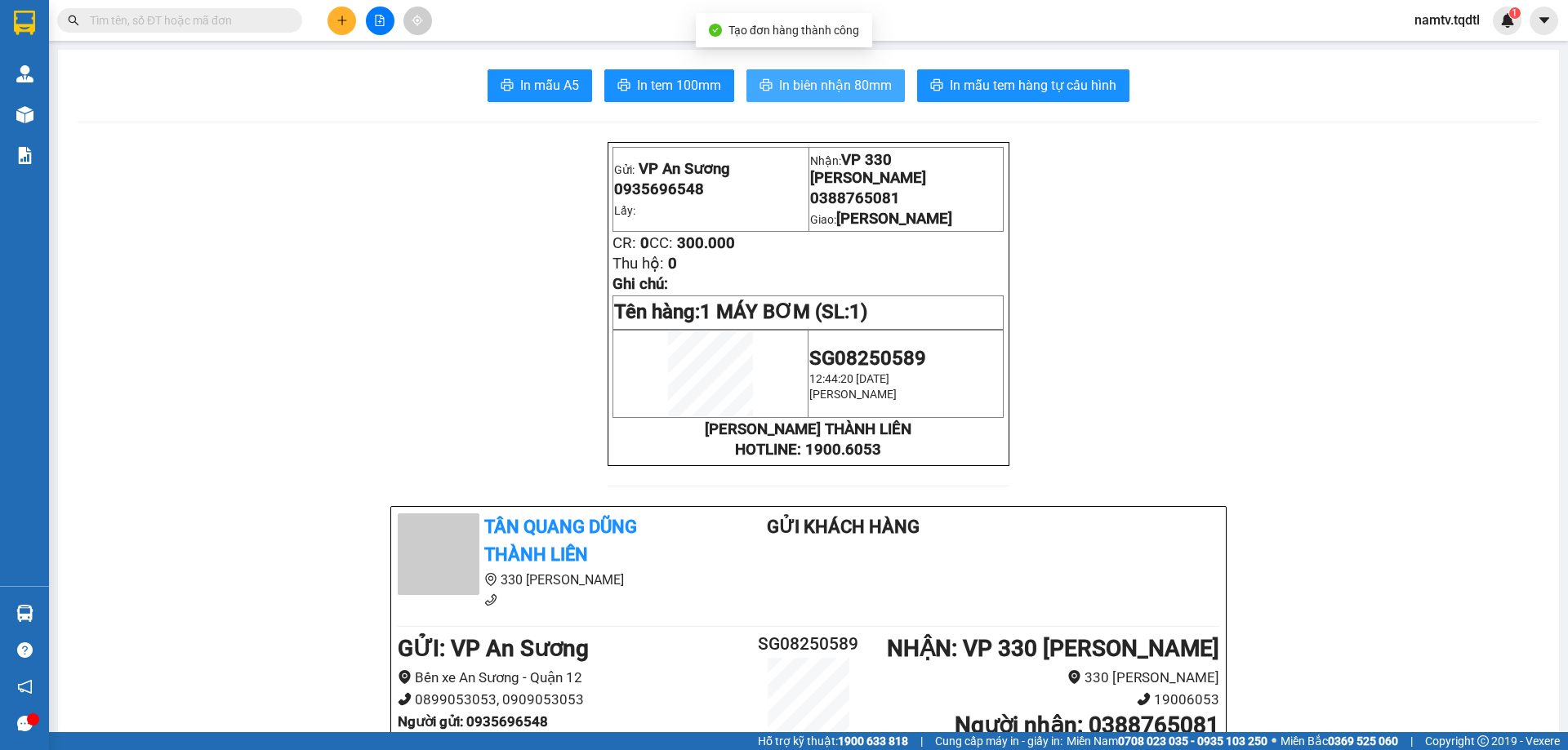
click at [808, 81] on span "In biên nhận 80mm" at bounding box center [835, 85] width 113 height 20
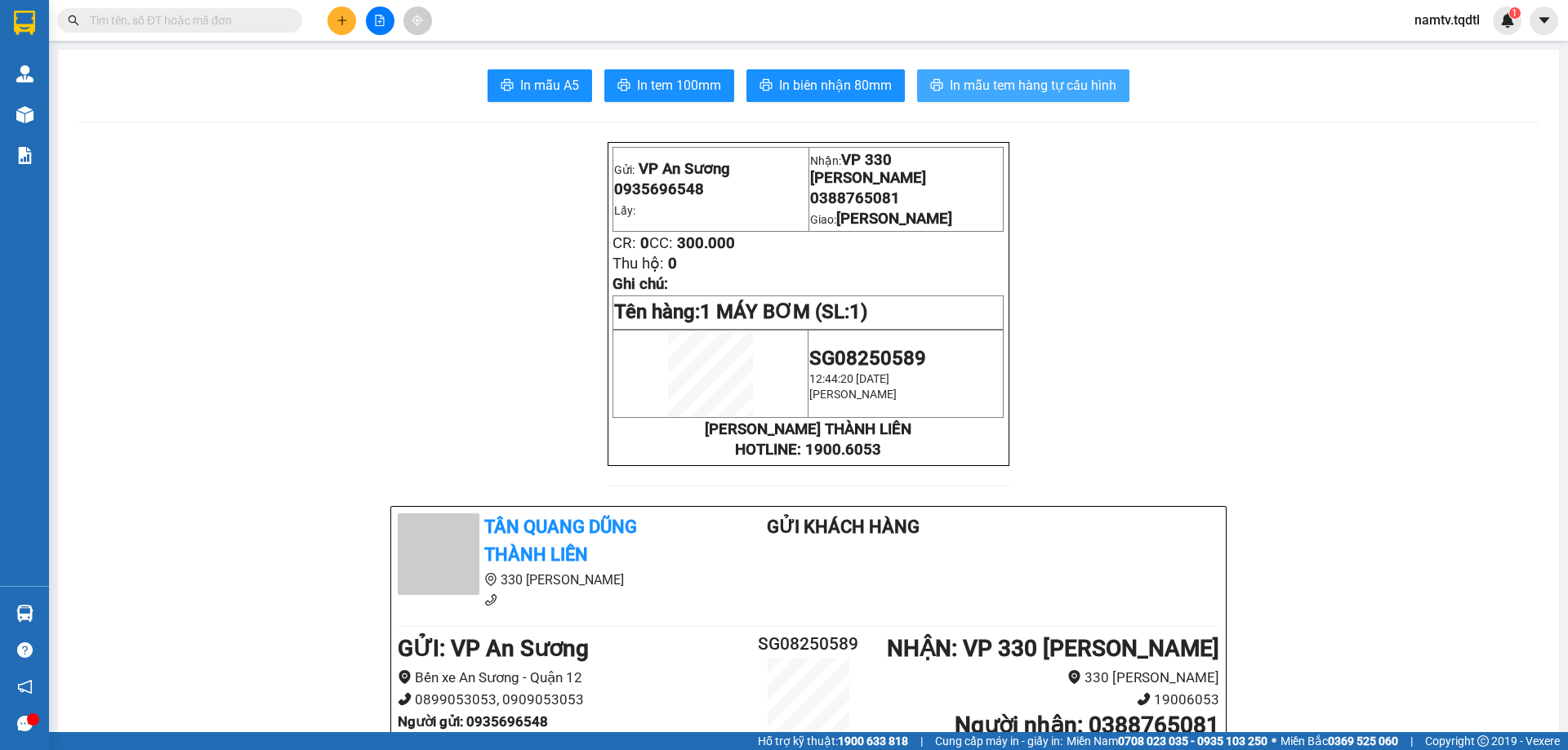
click at [1020, 81] on span "In mẫu tem hàng tự cấu hình" at bounding box center [1033, 85] width 166 height 20
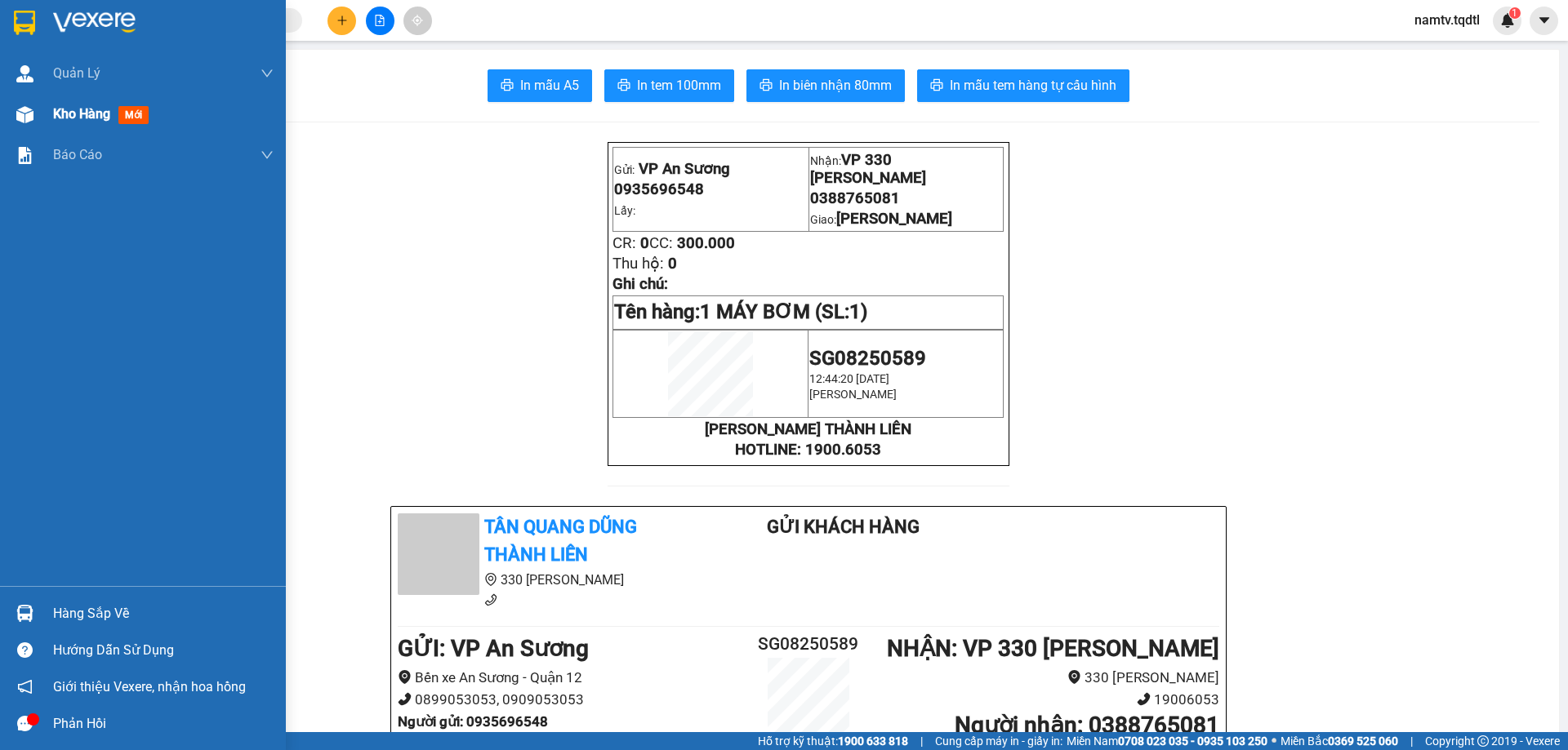
click at [59, 113] on span "Kho hàng" at bounding box center [81, 114] width 57 height 16
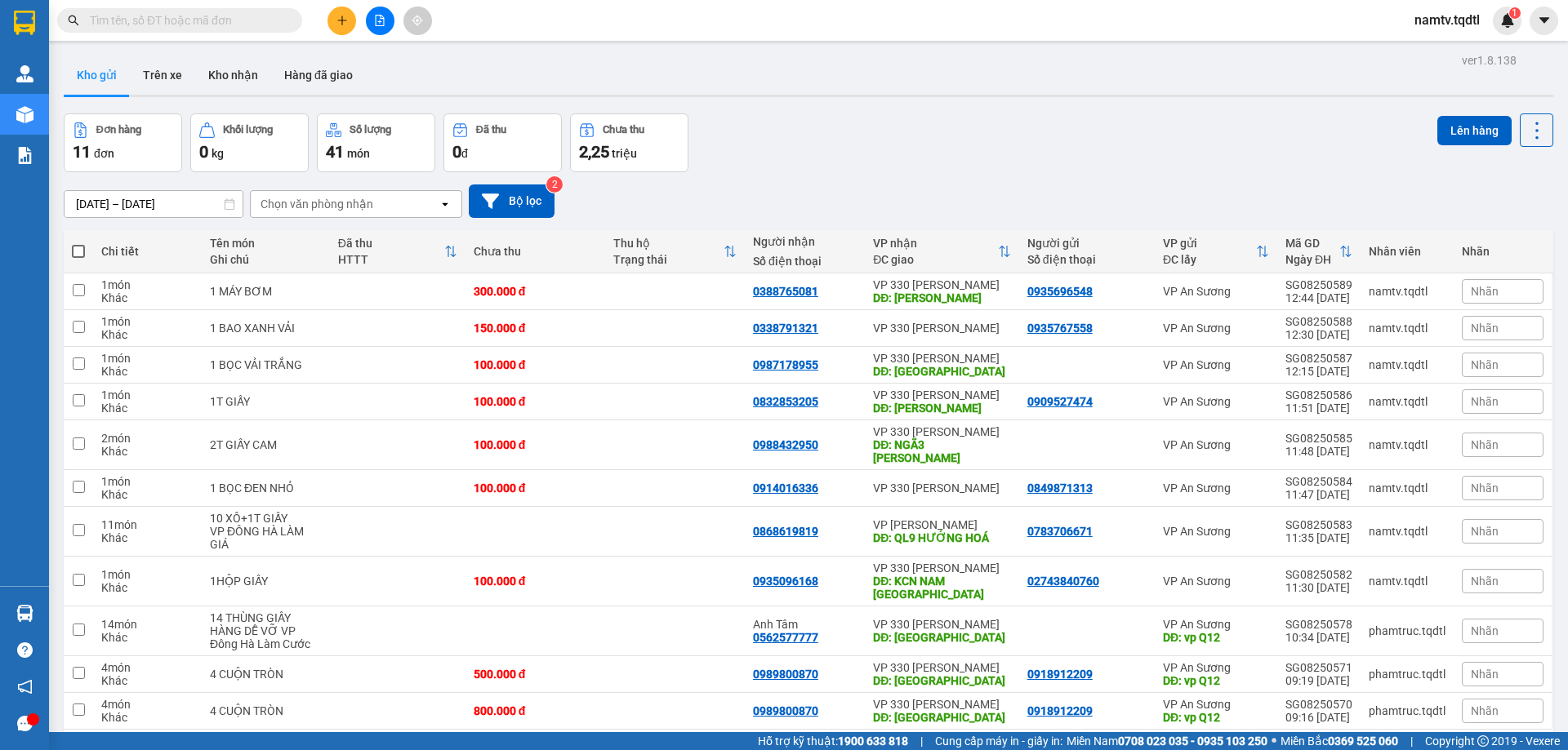
scroll to position [75, 0]
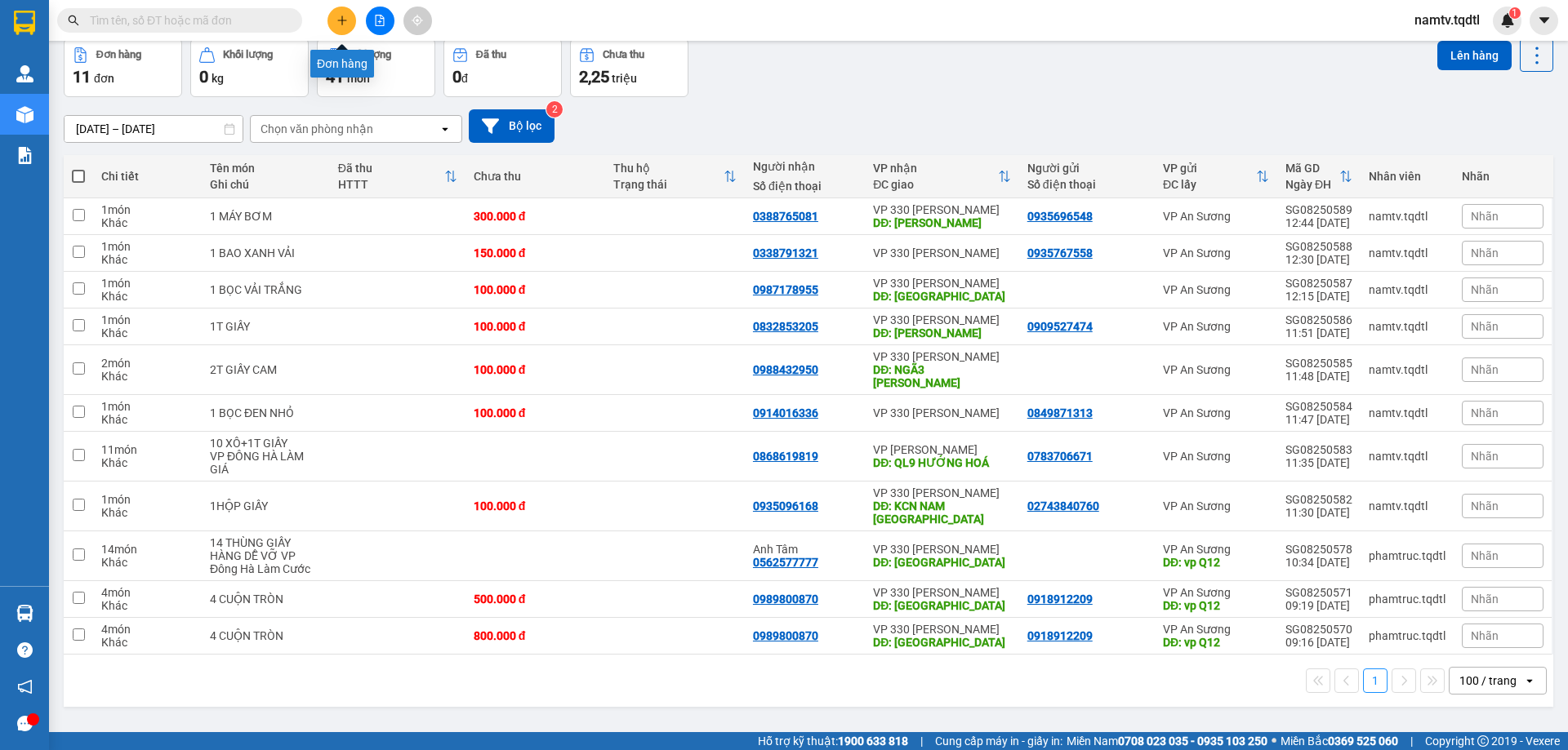
click at [342, 17] on icon "plus" at bounding box center [342, 20] width 1 height 9
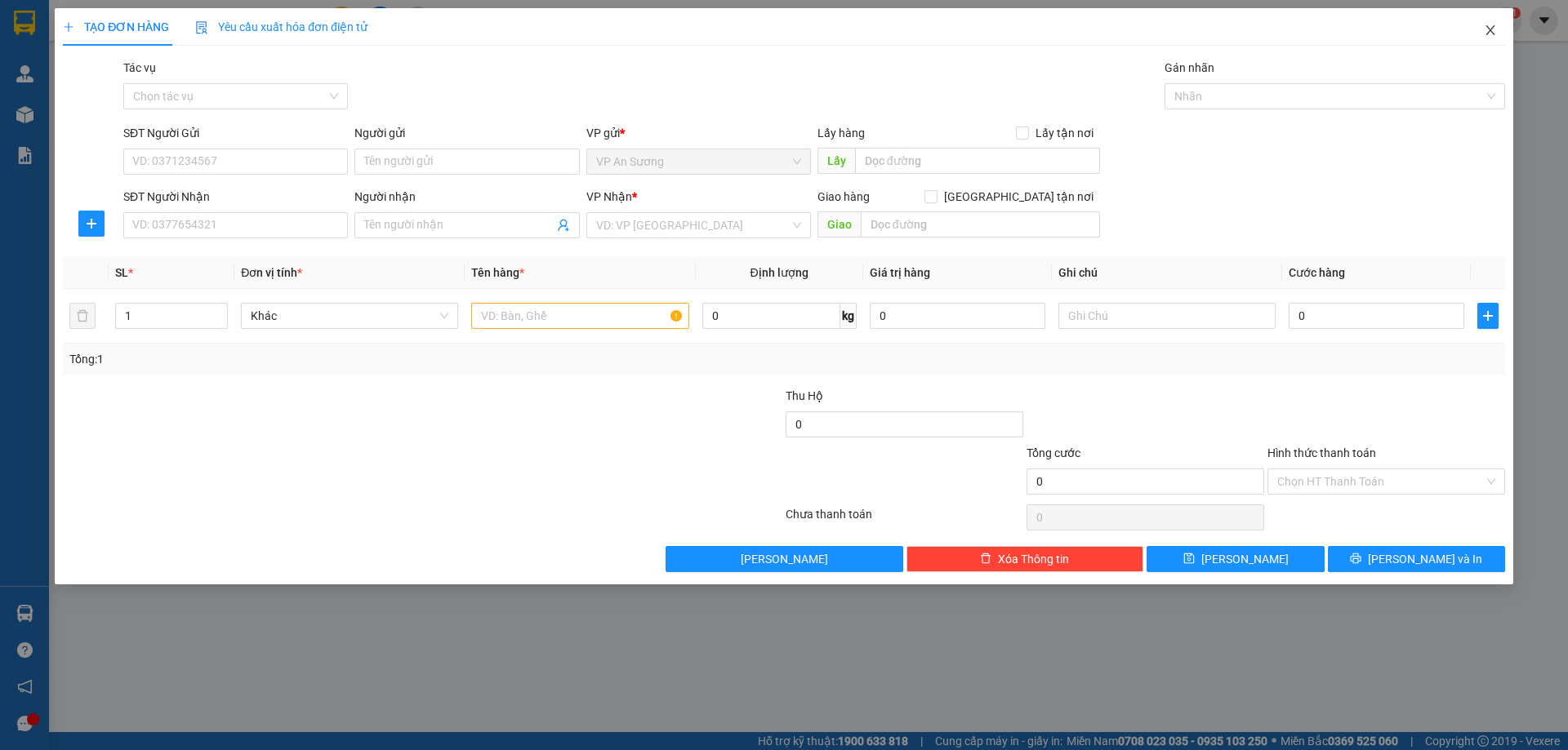
click at [1498, 25] on span "Close" at bounding box center [1491, 31] width 46 height 46
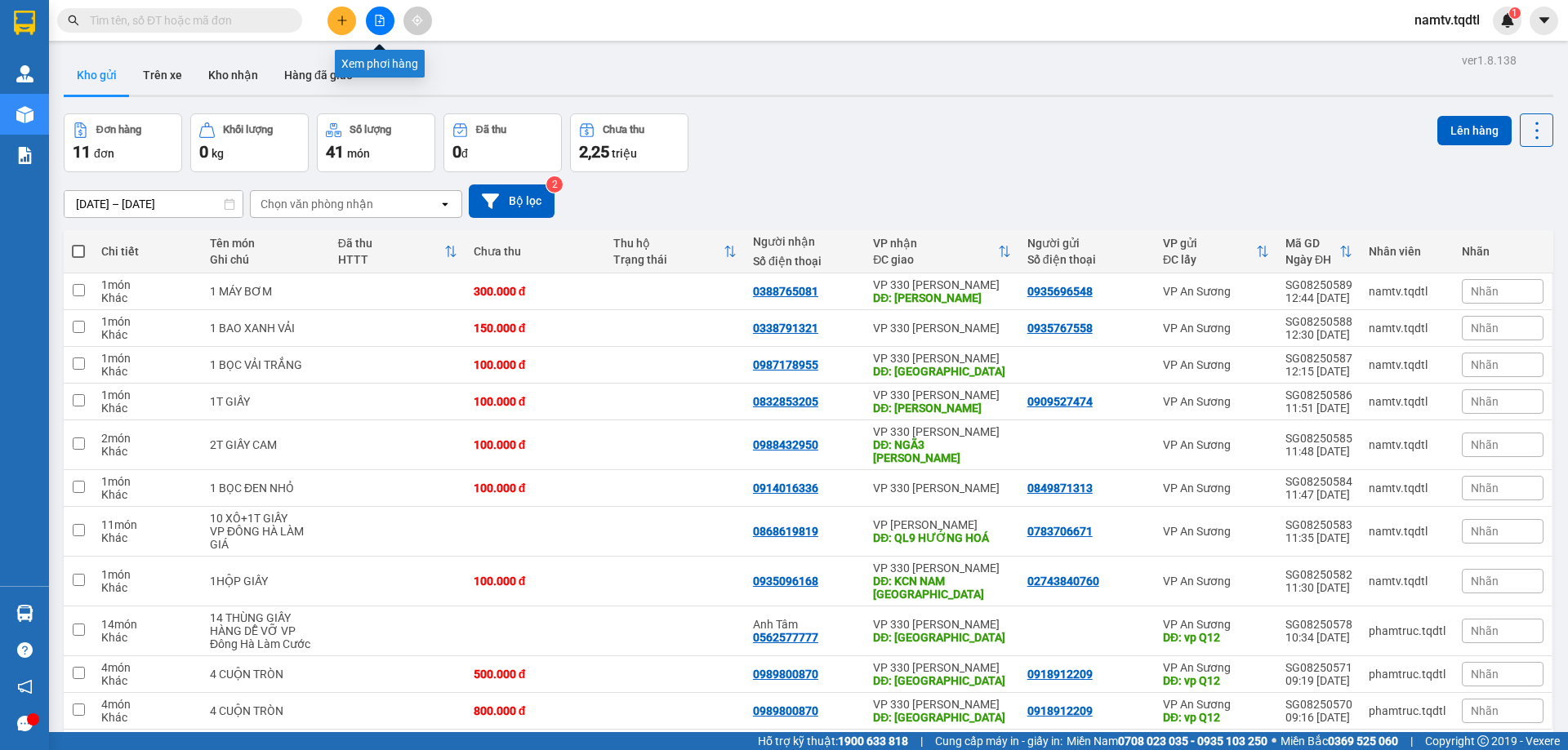
click at [379, 19] on icon "file-add" at bounding box center [380, 20] width 11 height 11
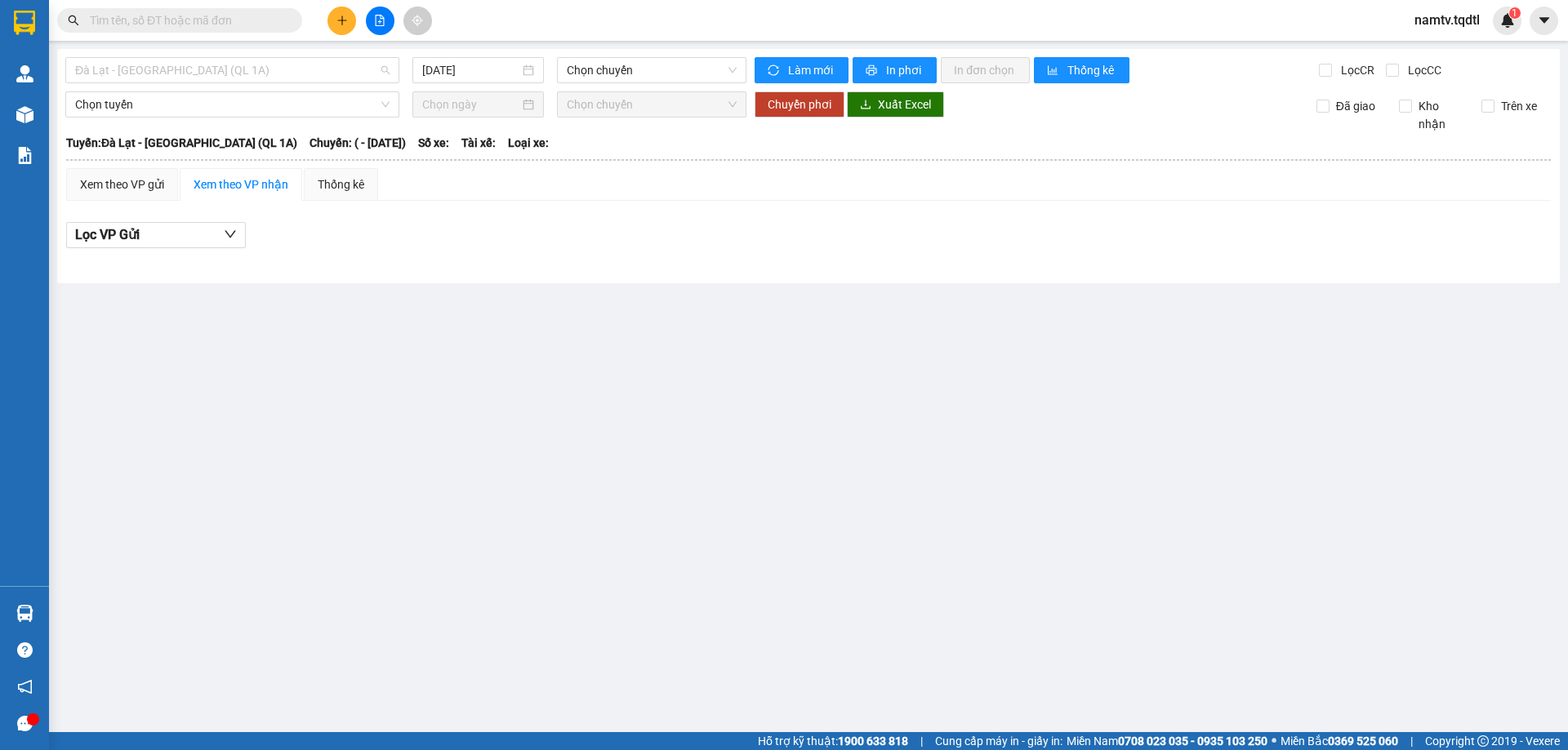
drag, startPoint x: 243, startPoint y: 70, endPoint x: 234, endPoint y: 202, distance: 132.3
click at [241, 91] on body "Kết quả tìm kiếm ( 0 ) Bộ lọc No Data namtv.tqdtl 1 Quản Lý Quản lý khách hàng …" at bounding box center [784, 375] width 1568 height 750
click at [381, 18] on icon "file-add" at bounding box center [381, 20] width 9 height 11
click at [257, 67] on span "Đà Lạt - [GEOGRAPHIC_DATA] (QL 1A)" at bounding box center [232, 70] width 314 height 25
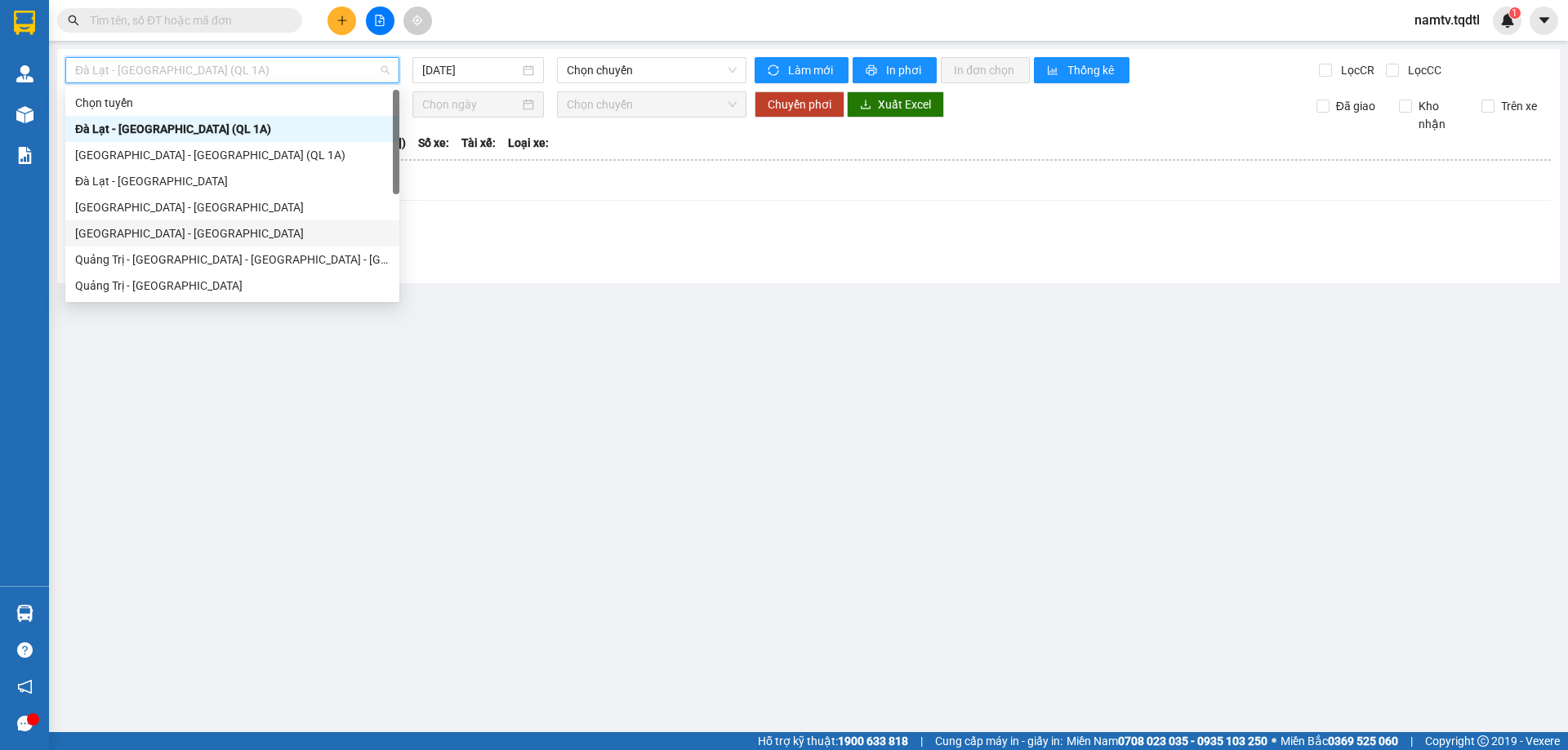
click at [108, 229] on div "[GEOGRAPHIC_DATA] - [GEOGRAPHIC_DATA]" at bounding box center [232, 233] width 314 height 18
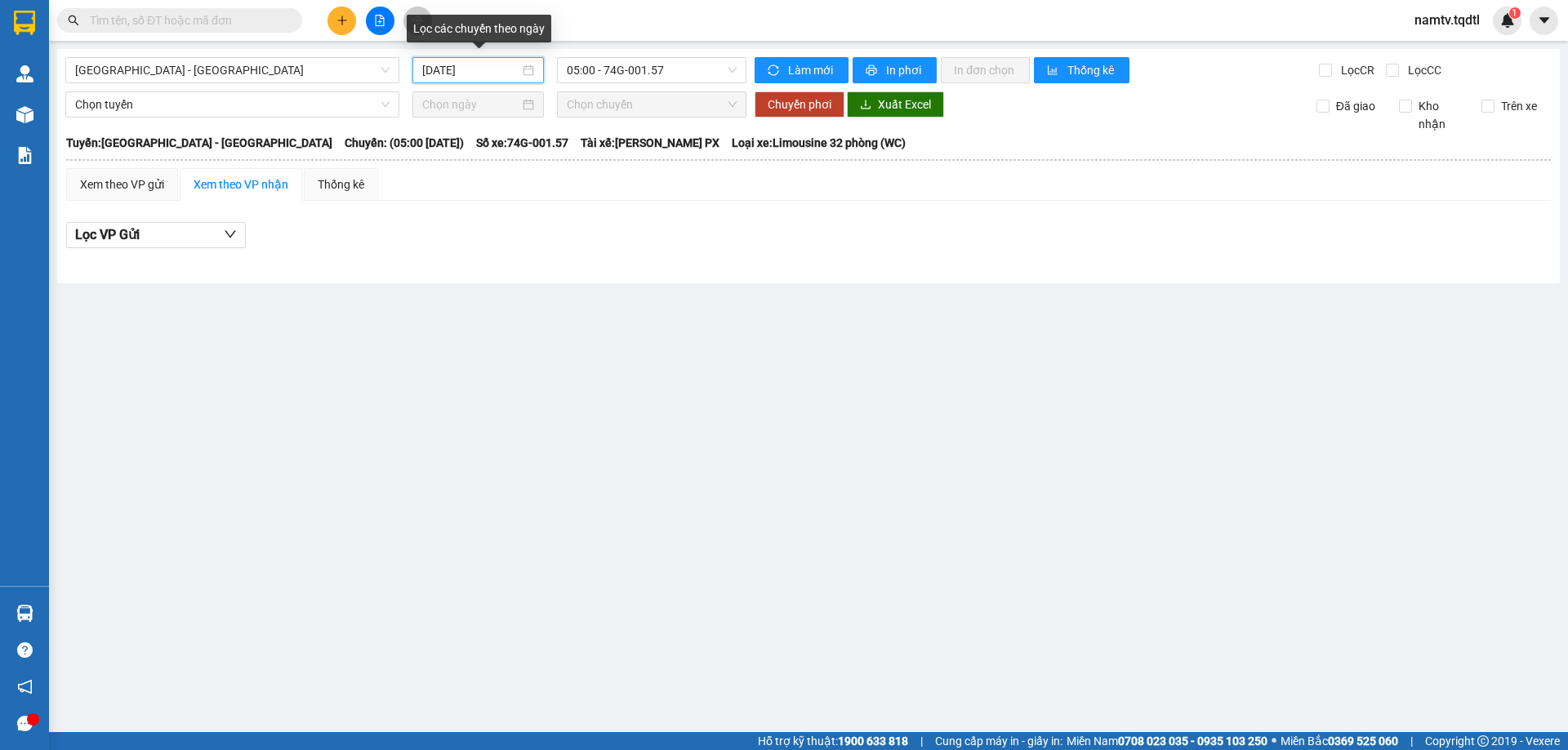
drag, startPoint x: 501, startPoint y: 70, endPoint x: 523, endPoint y: 151, distance: 83.9
click at [501, 73] on input "[DATE]" at bounding box center [470, 69] width 97 height 18
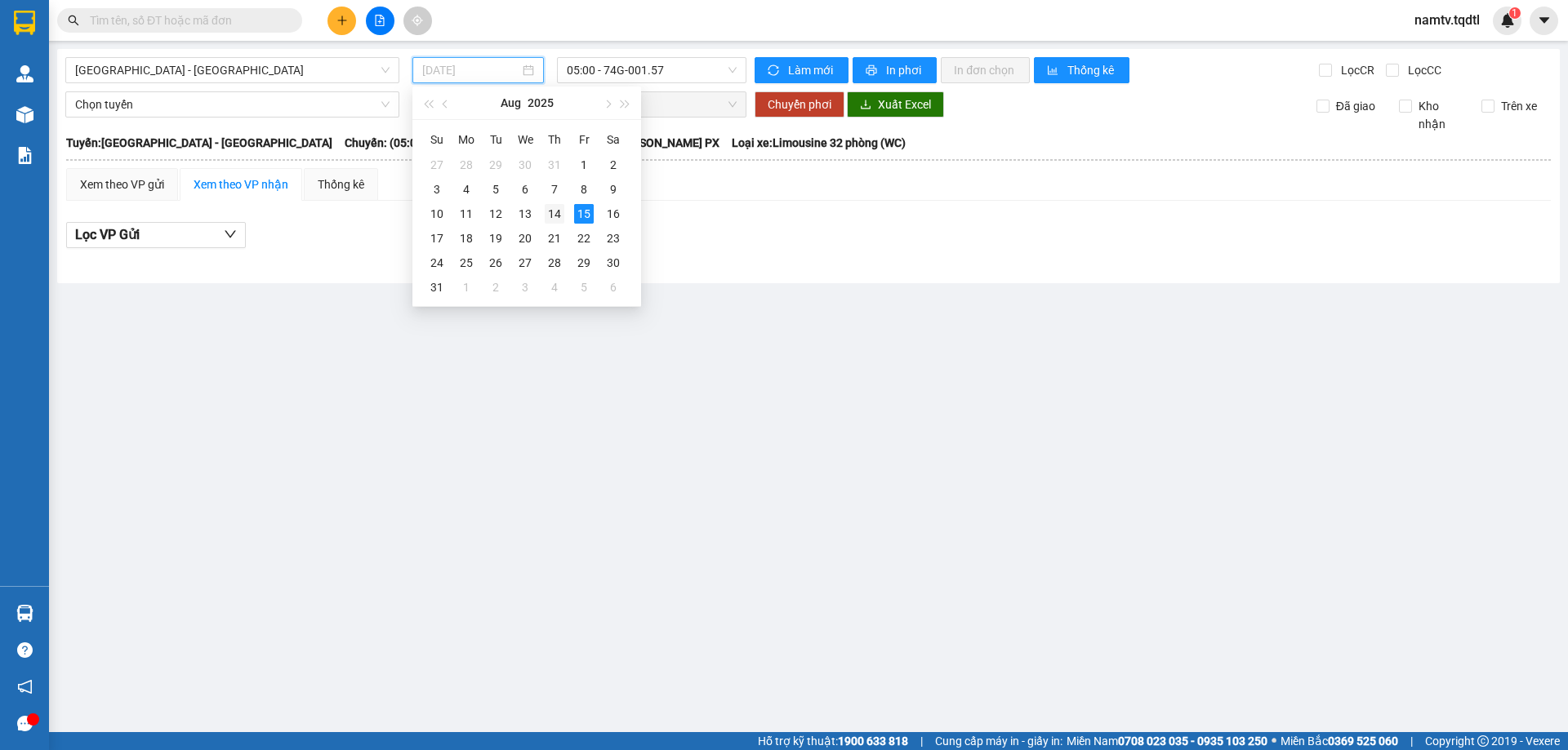
click at [553, 212] on div "14" at bounding box center [554, 213] width 19 height 19
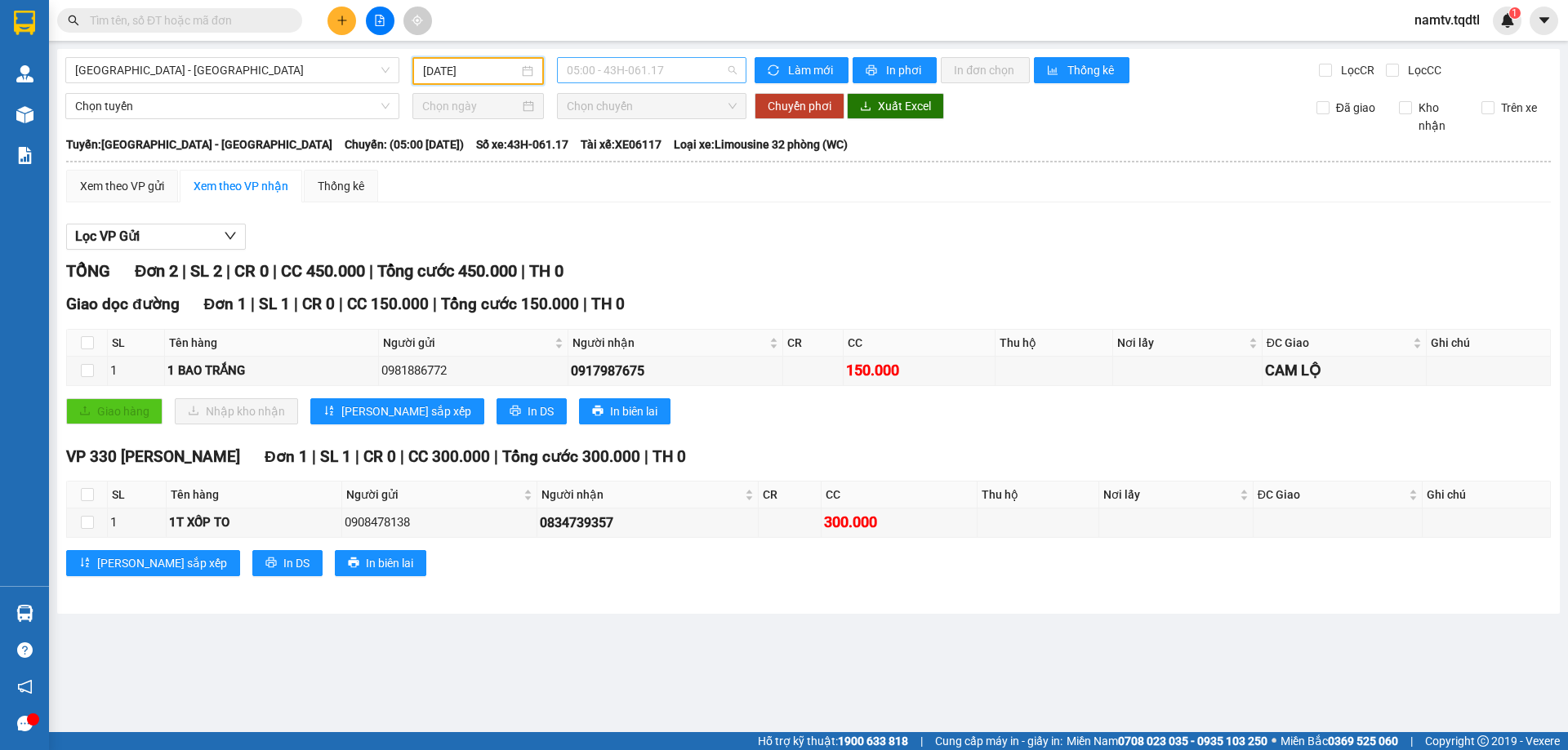
click at [683, 70] on span "05:00 - 43H-061.17" at bounding box center [652, 70] width 170 height 25
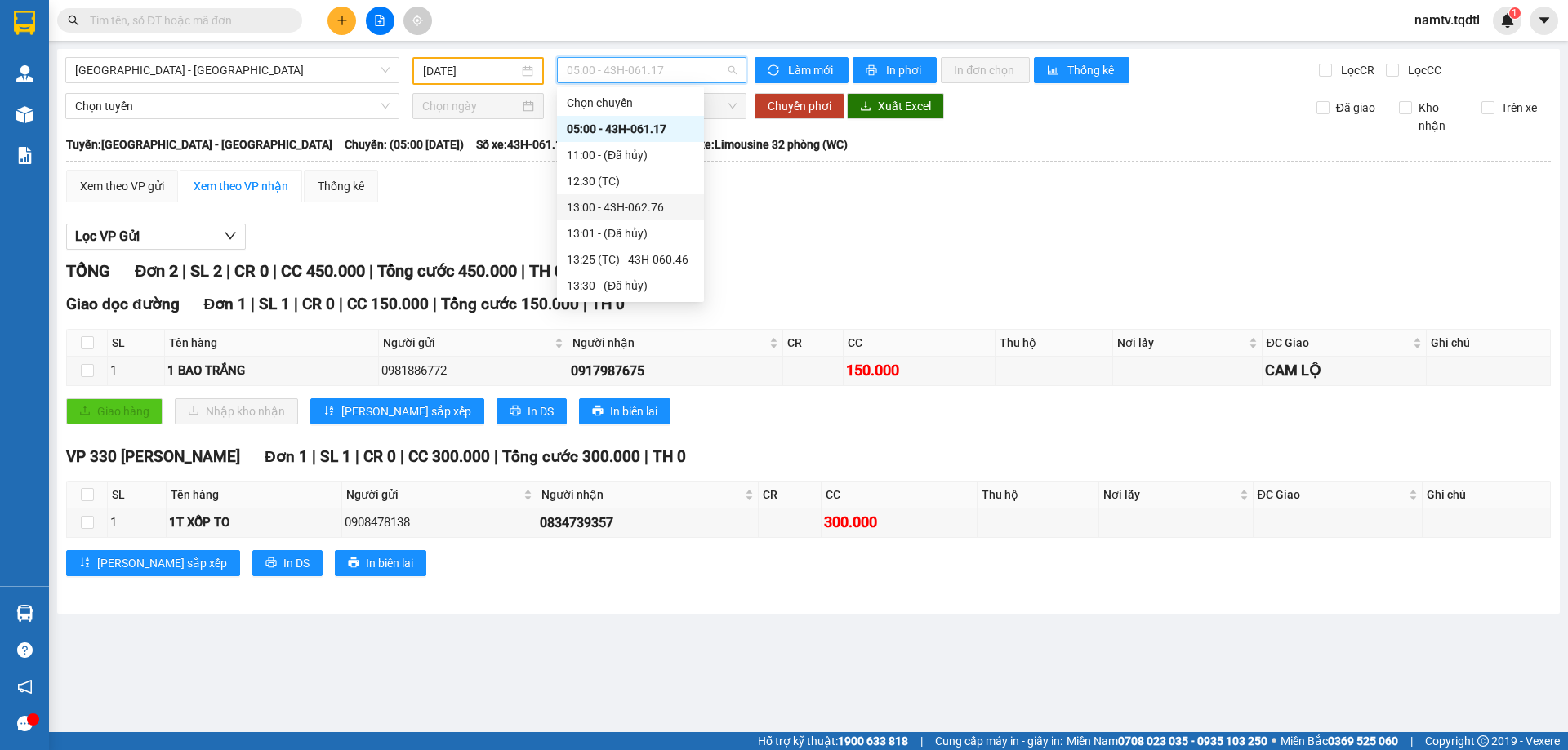
click at [644, 204] on div "13:00 - 43H-062.76" at bounding box center [631, 207] width 128 height 18
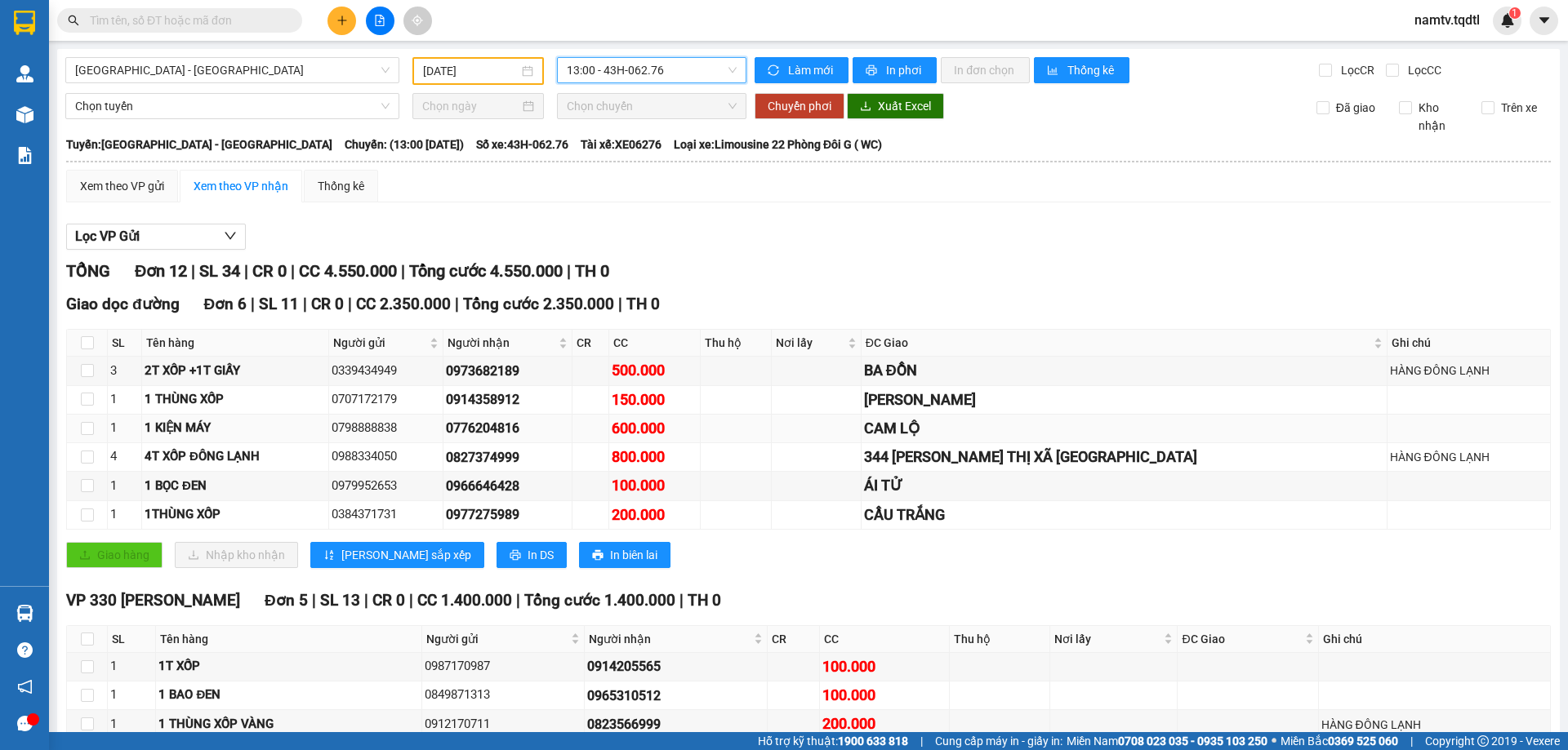
scroll to position [163, 0]
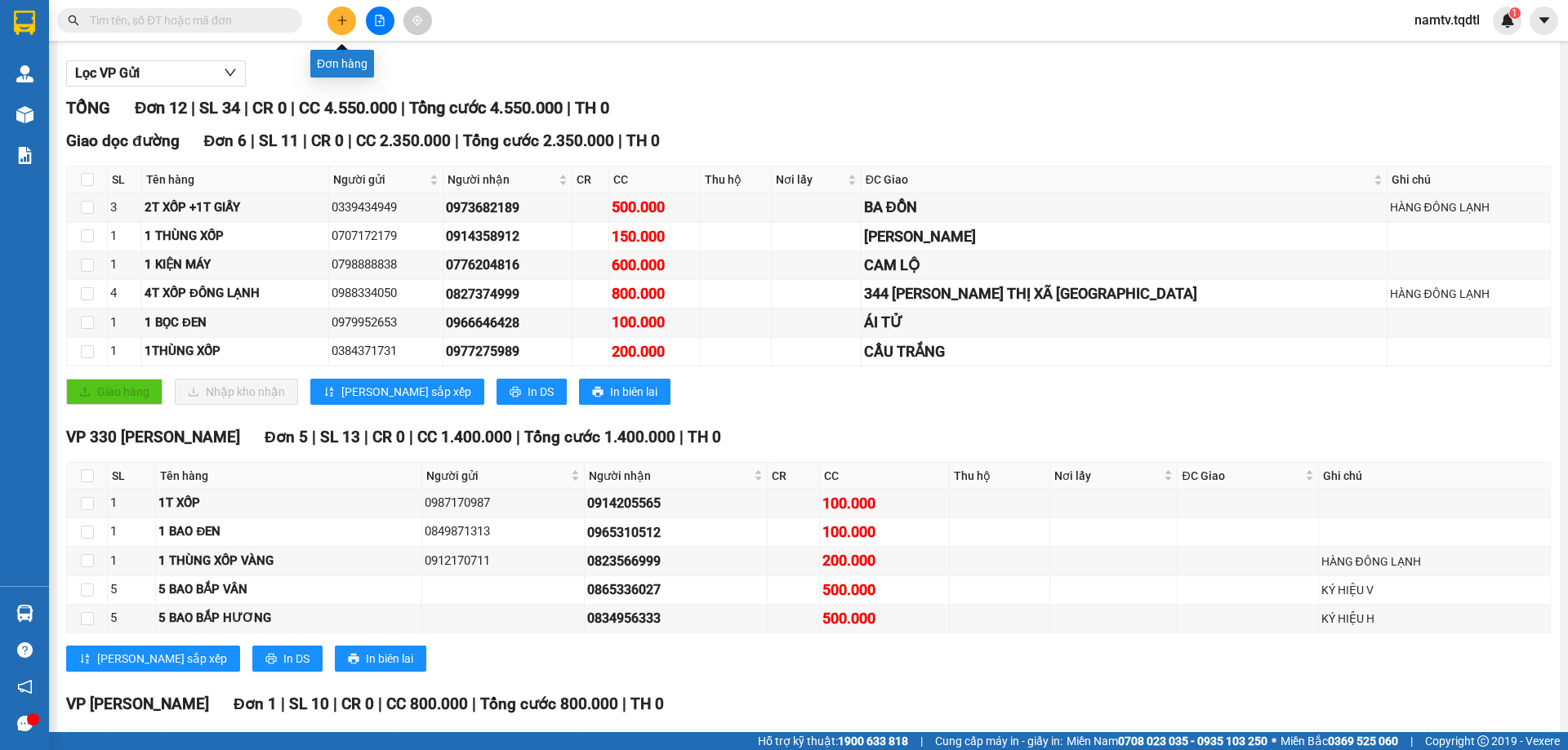
click at [340, 10] on button at bounding box center [342, 20] width 29 height 29
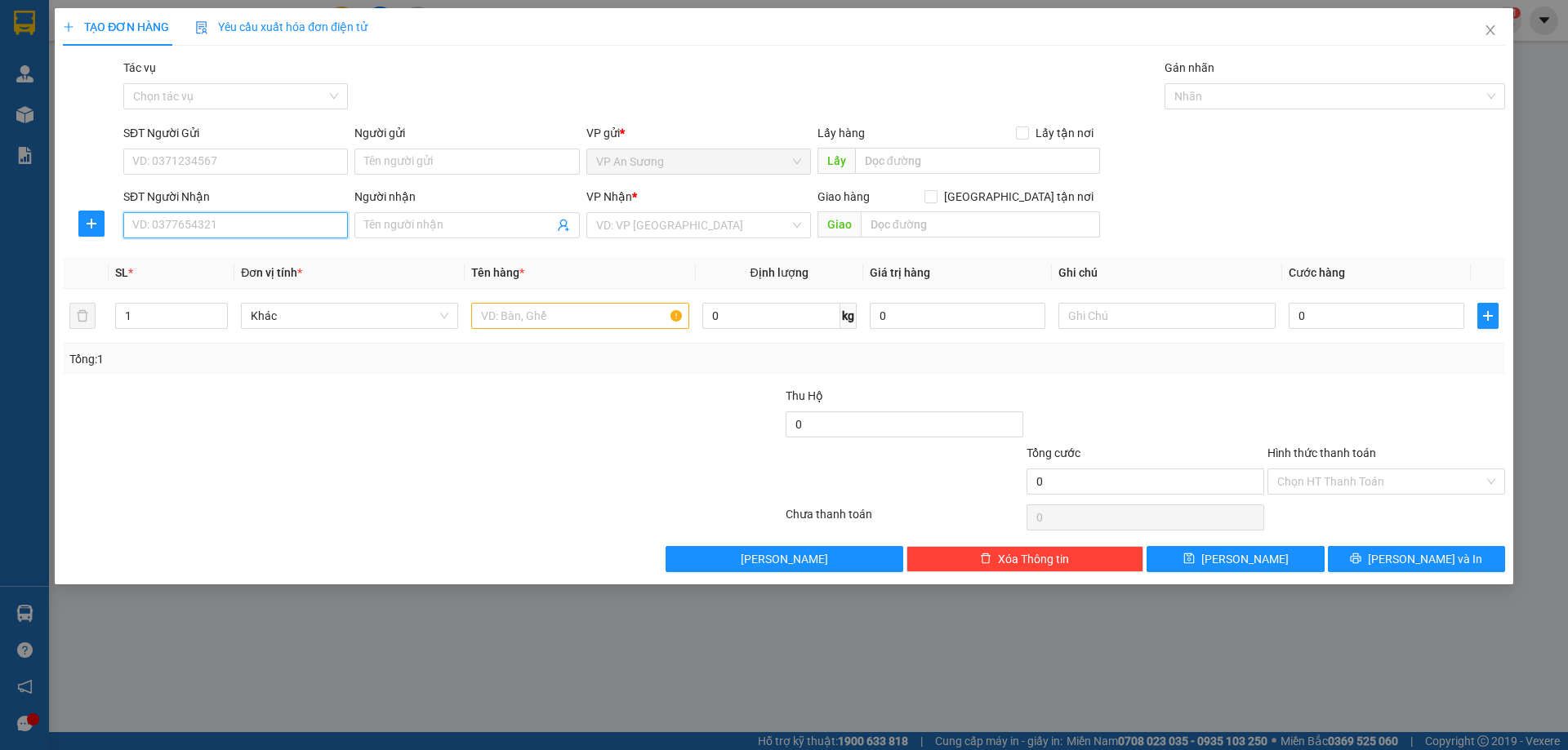
click at [269, 215] on input "SĐT Người Nhận" at bounding box center [235, 225] width 225 height 26
click at [166, 253] on div "0834956333" at bounding box center [236, 258] width 205 height 18
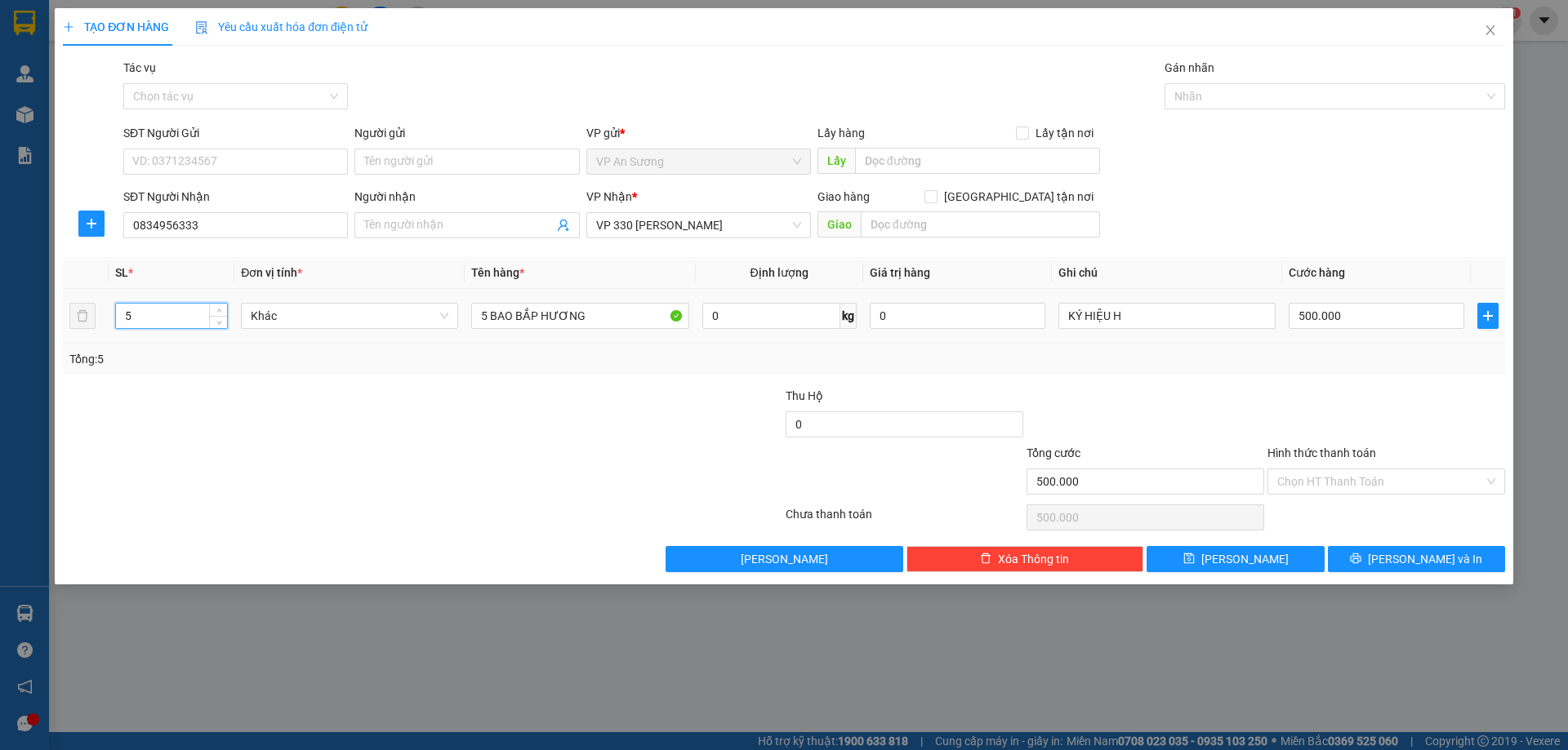
click at [138, 318] on input "5" at bounding box center [172, 316] width 111 height 25
click at [488, 316] on input "5 BAO BẮP HƯƠNG" at bounding box center [579, 316] width 217 height 26
click at [1376, 315] on input "500.000" at bounding box center [1377, 316] width 176 height 26
click at [1335, 381] on div "Transit Pickup Surcharge Ids Transit Deliver Surcharge Ids Transit Deliver Surc…" at bounding box center [784, 316] width 1442 height 514
click at [1432, 558] on span "[PERSON_NAME] và In" at bounding box center [1426, 559] width 115 height 18
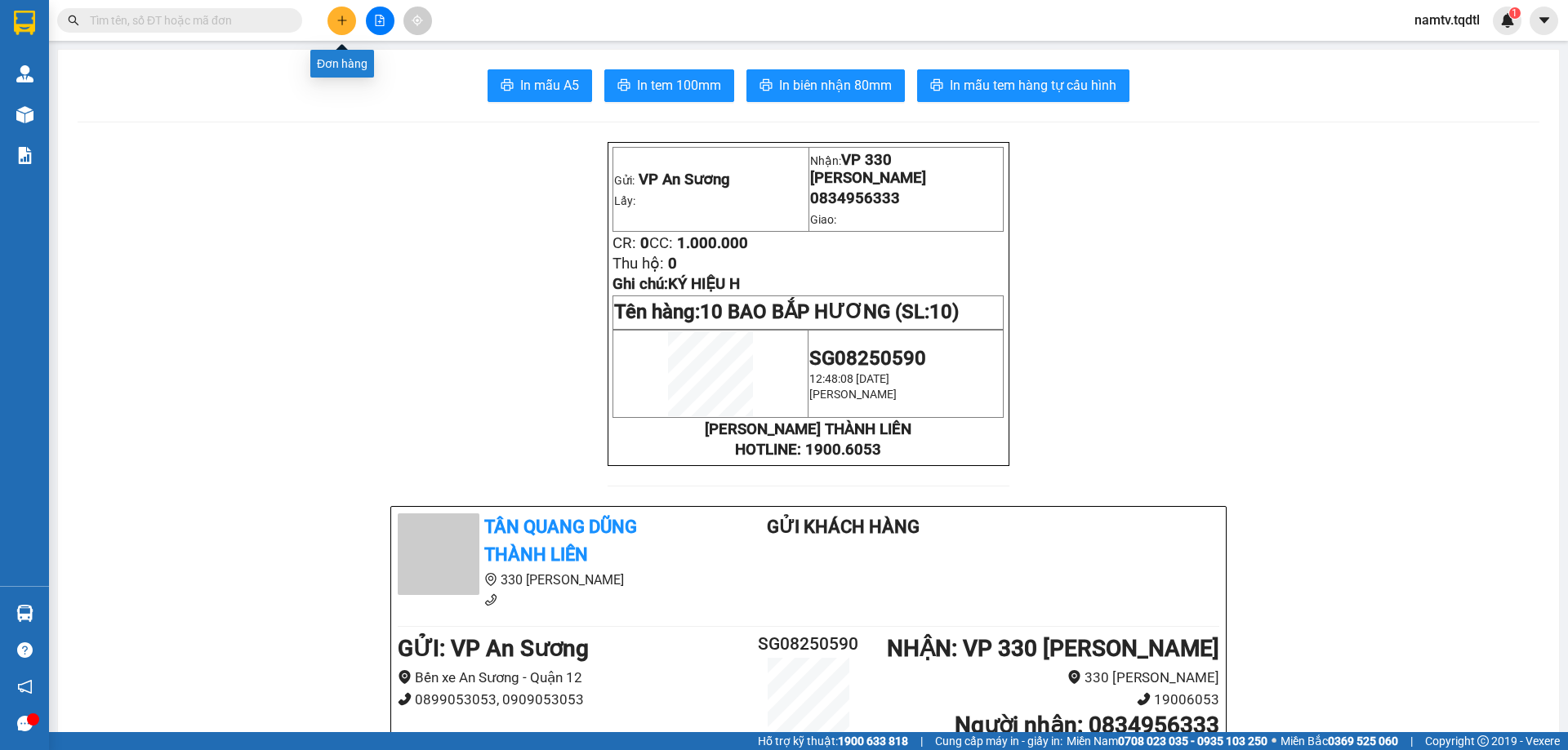
click at [342, 18] on icon "plus" at bounding box center [342, 20] width 11 height 11
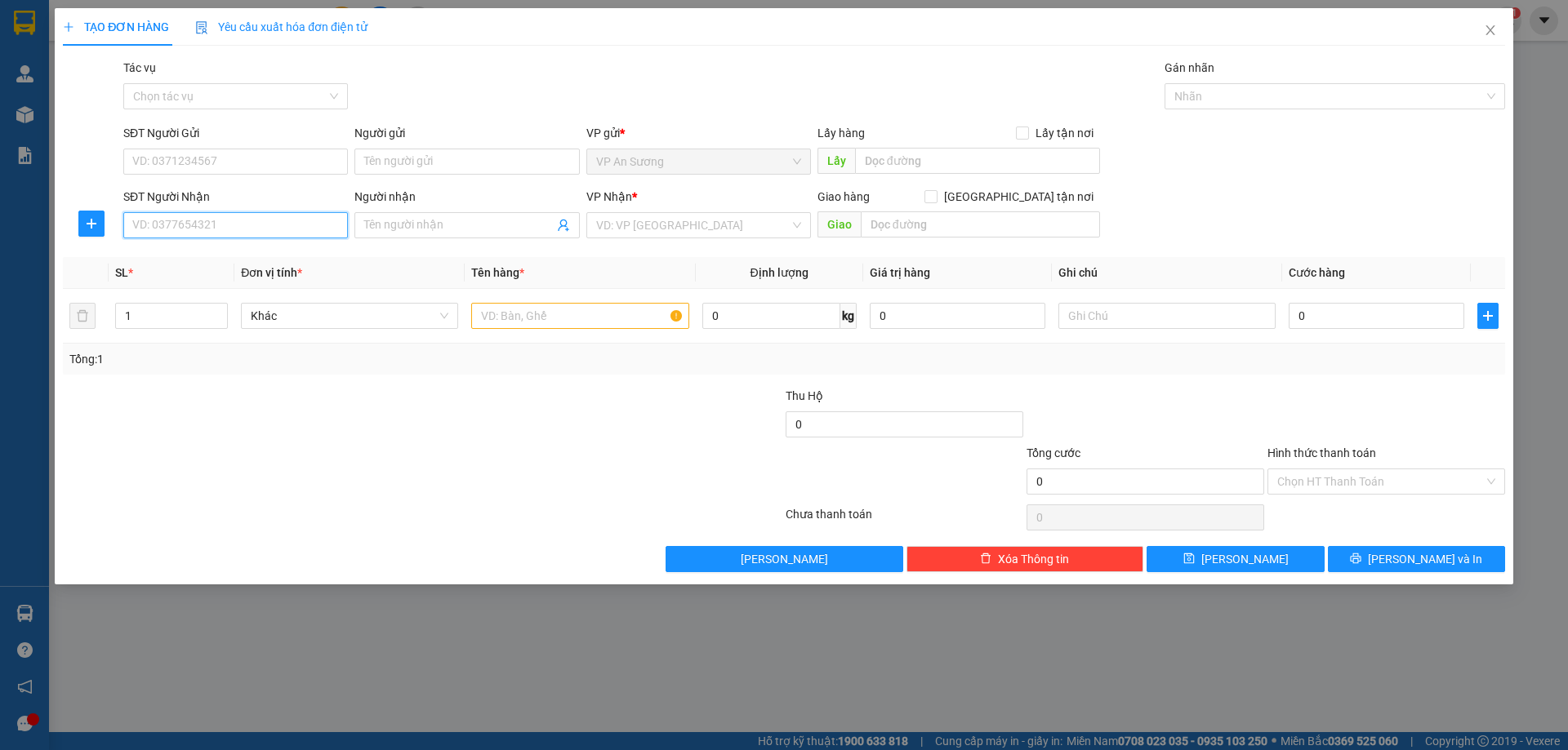
click at [233, 228] on input "SĐT Người Nhận" at bounding box center [235, 225] width 225 height 26
click at [215, 155] on input "SĐT Người Gửi" at bounding box center [235, 162] width 225 height 26
click at [231, 229] on input "SĐT Người Nhận" at bounding box center [235, 225] width 225 height 26
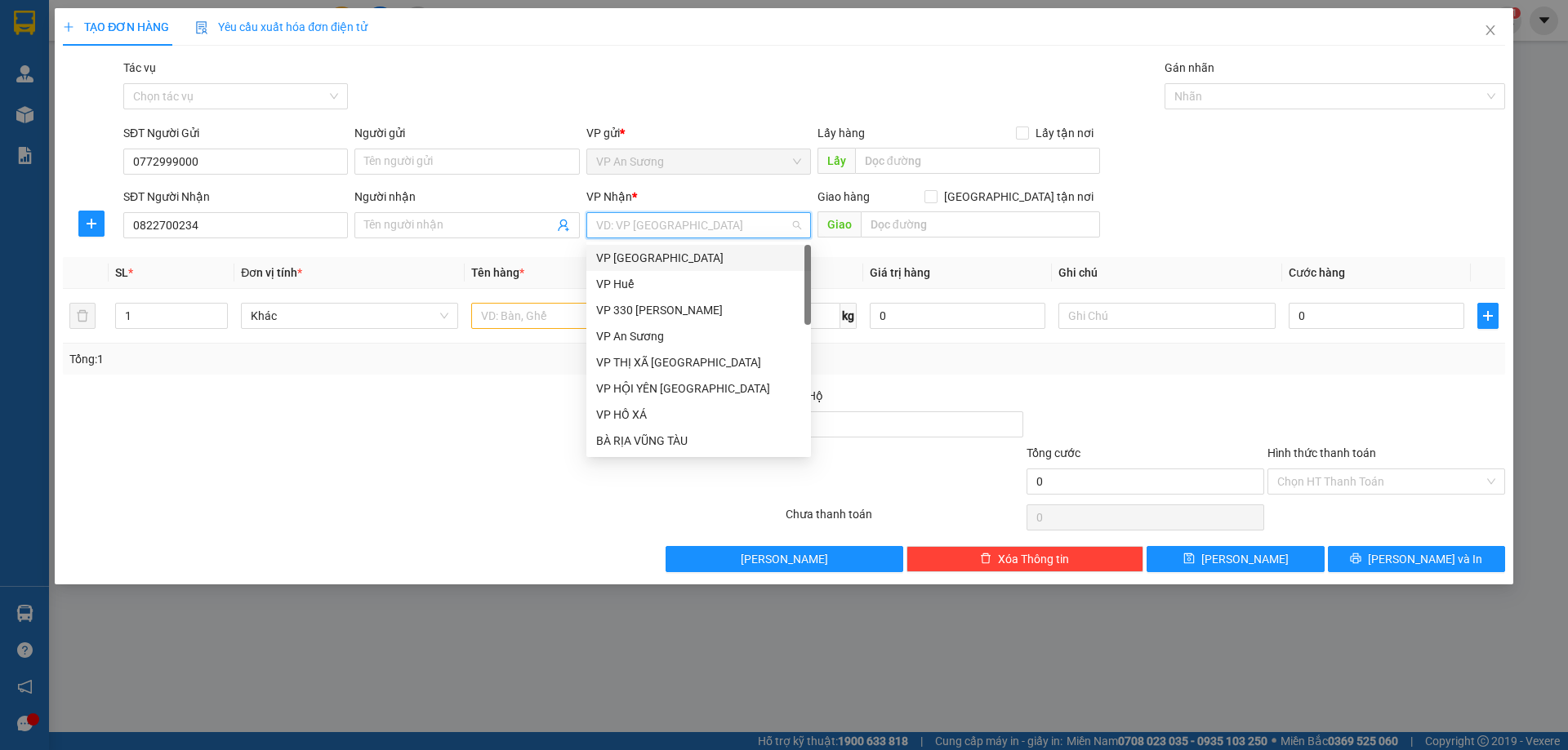
click at [687, 229] on input "search" at bounding box center [693, 225] width 194 height 25
click at [662, 307] on div "VP 330 [PERSON_NAME]" at bounding box center [699, 309] width 205 height 18
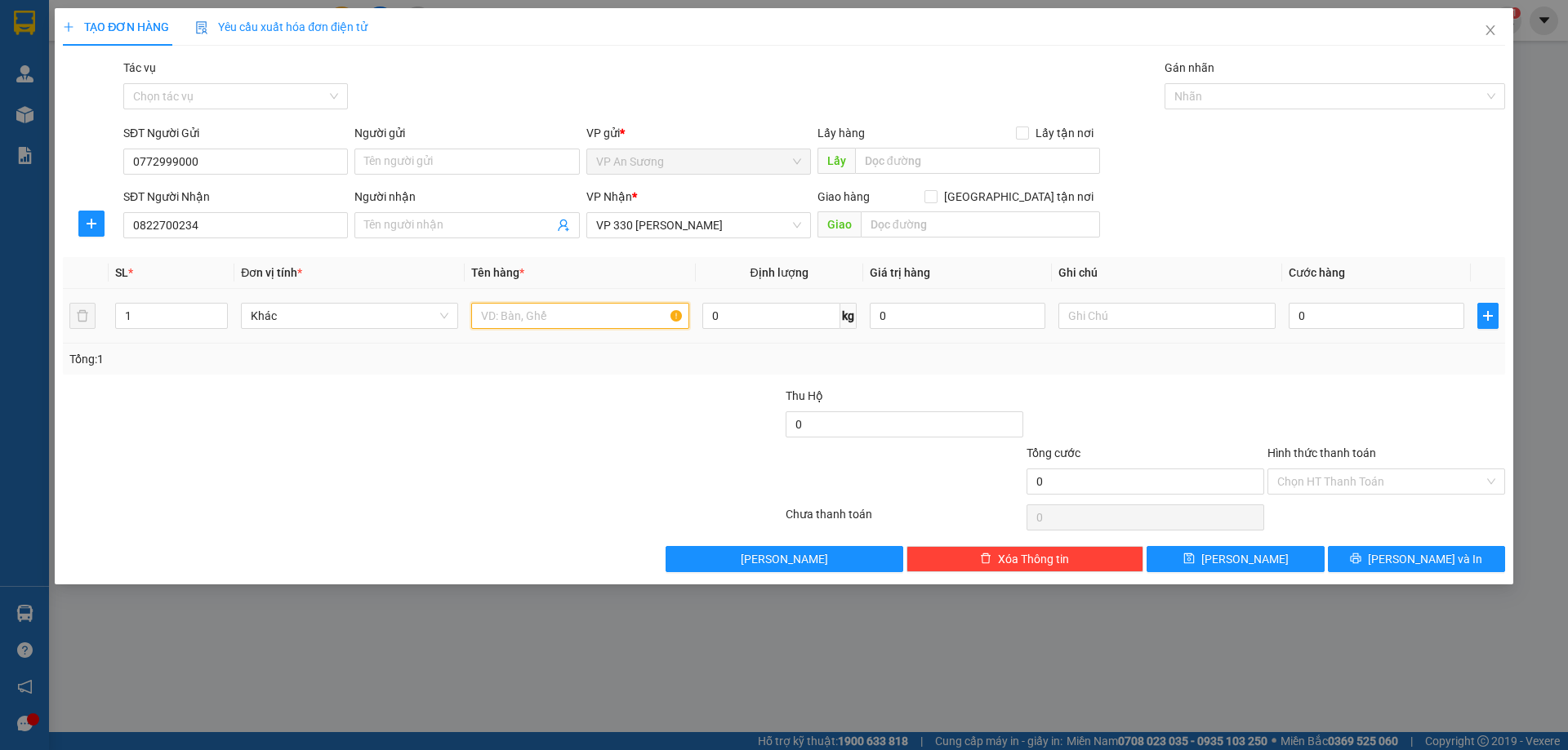
click at [500, 320] on input "text" at bounding box center [579, 316] width 217 height 26
click at [1339, 321] on input "0" at bounding box center [1377, 316] width 176 height 26
click at [1342, 393] on div at bounding box center [1386, 416] width 241 height 57
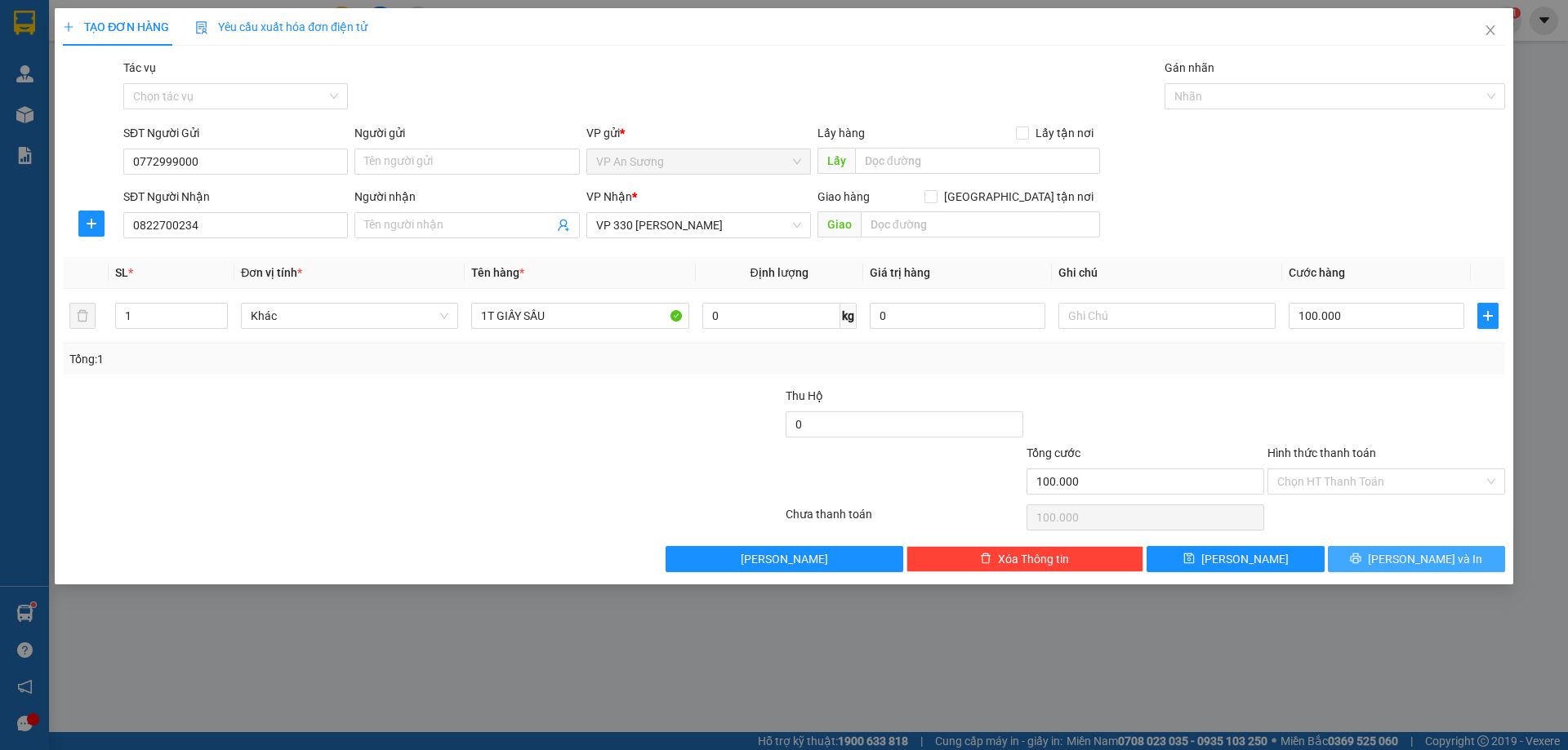
click at [1428, 557] on span "[PERSON_NAME] và In" at bounding box center [1426, 559] width 115 height 18
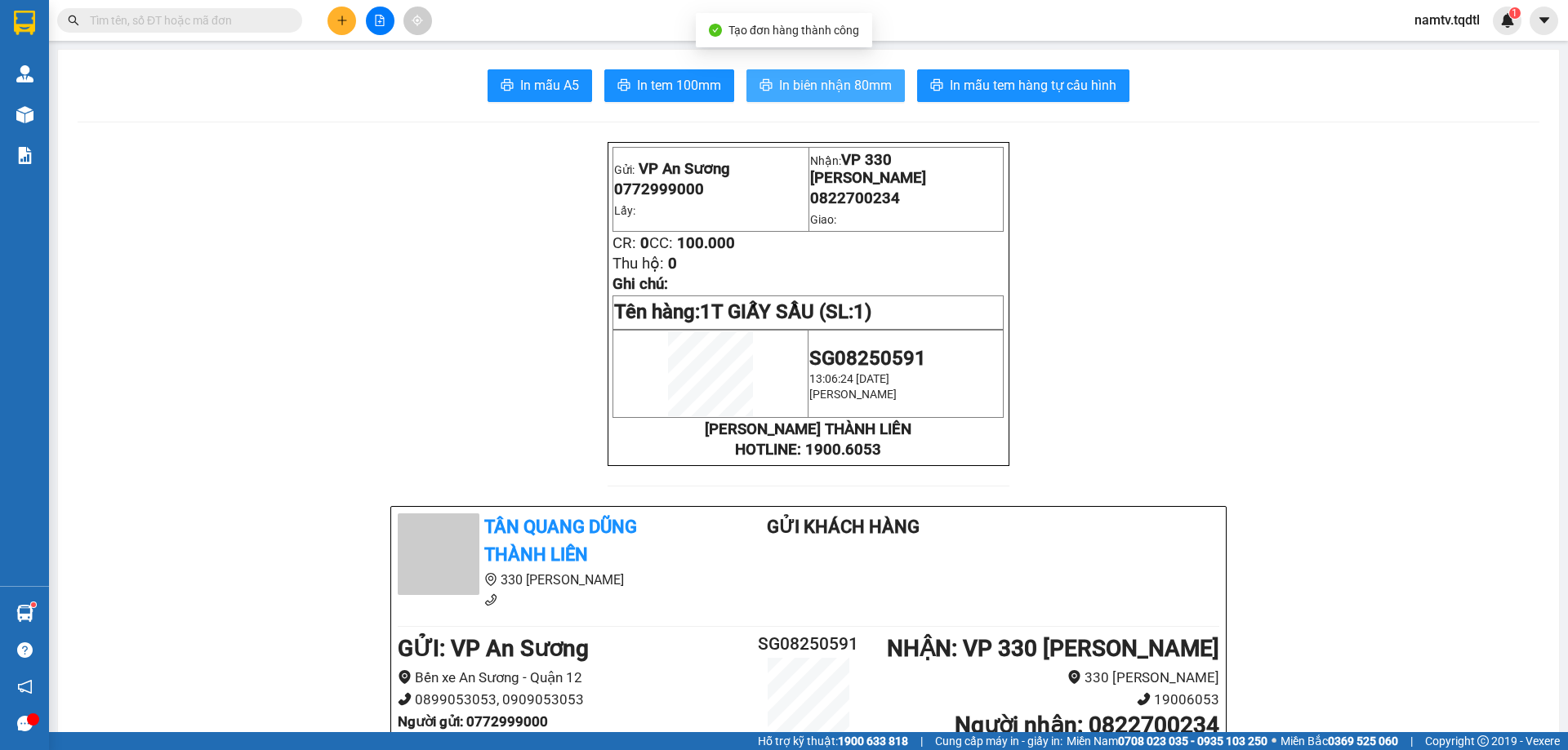
click at [821, 81] on span "In biên nhận 80mm" at bounding box center [835, 85] width 113 height 20
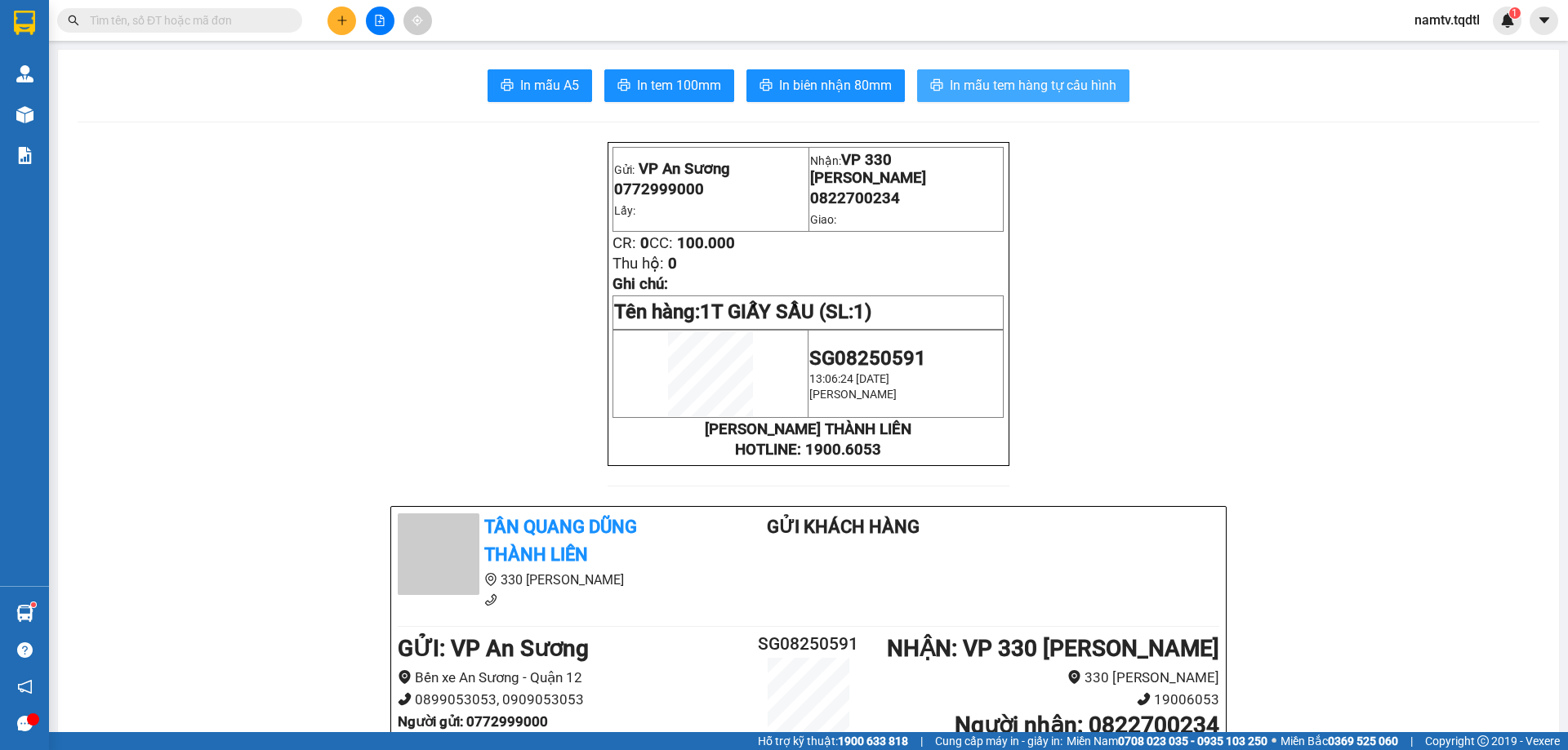
click at [1027, 81] on span "In mẫu tem hàng tự cấu hình" at bounding box center [1033, 85] width 166 height 20
click at [385, 19] on button at bounding box center [380, 20] width 29 height 29
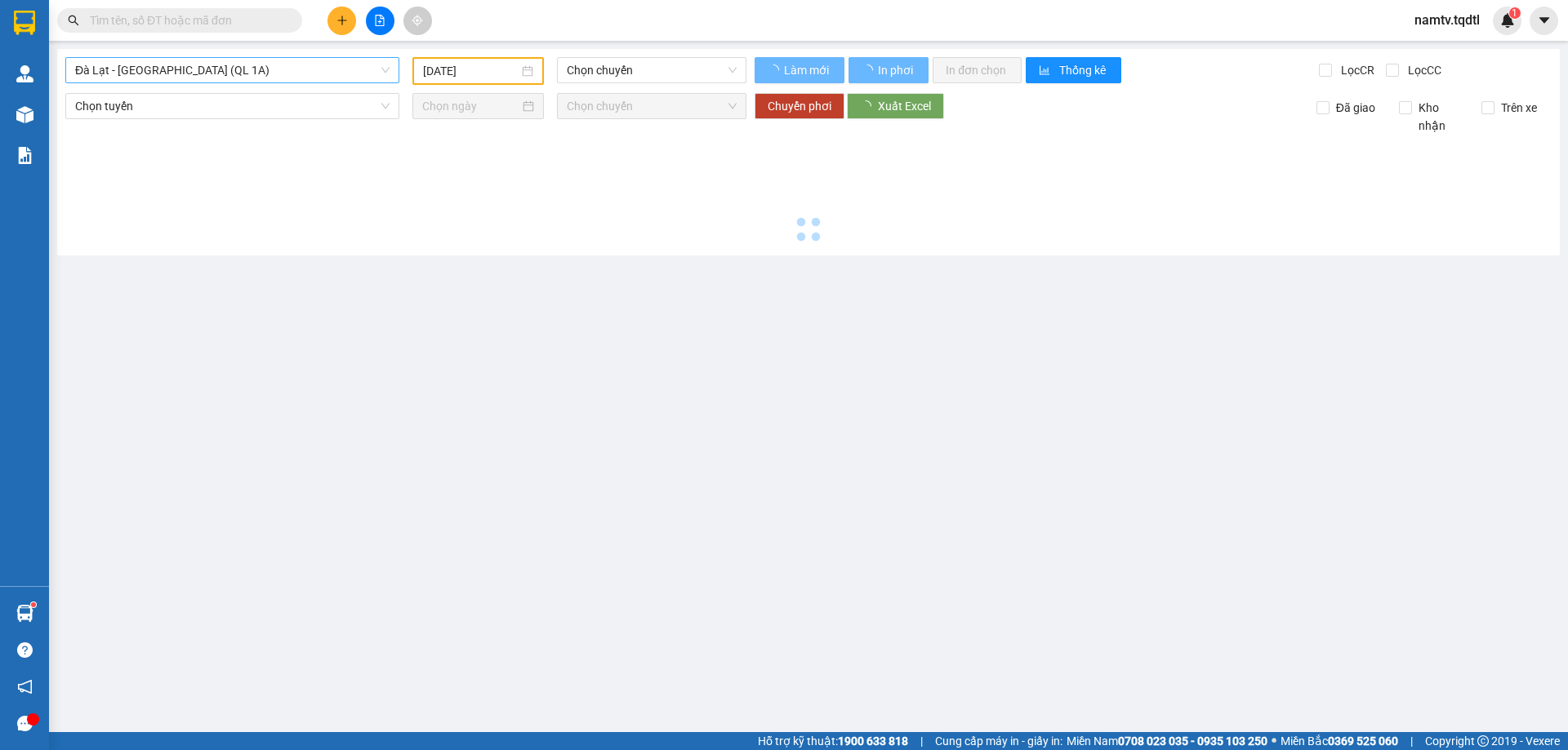
click at [284, 74] on span "Đà Lạt - [GEOGRAPHIC_DATA] (QL 1A)" at bounding box center [232, 70] width 314 height 25
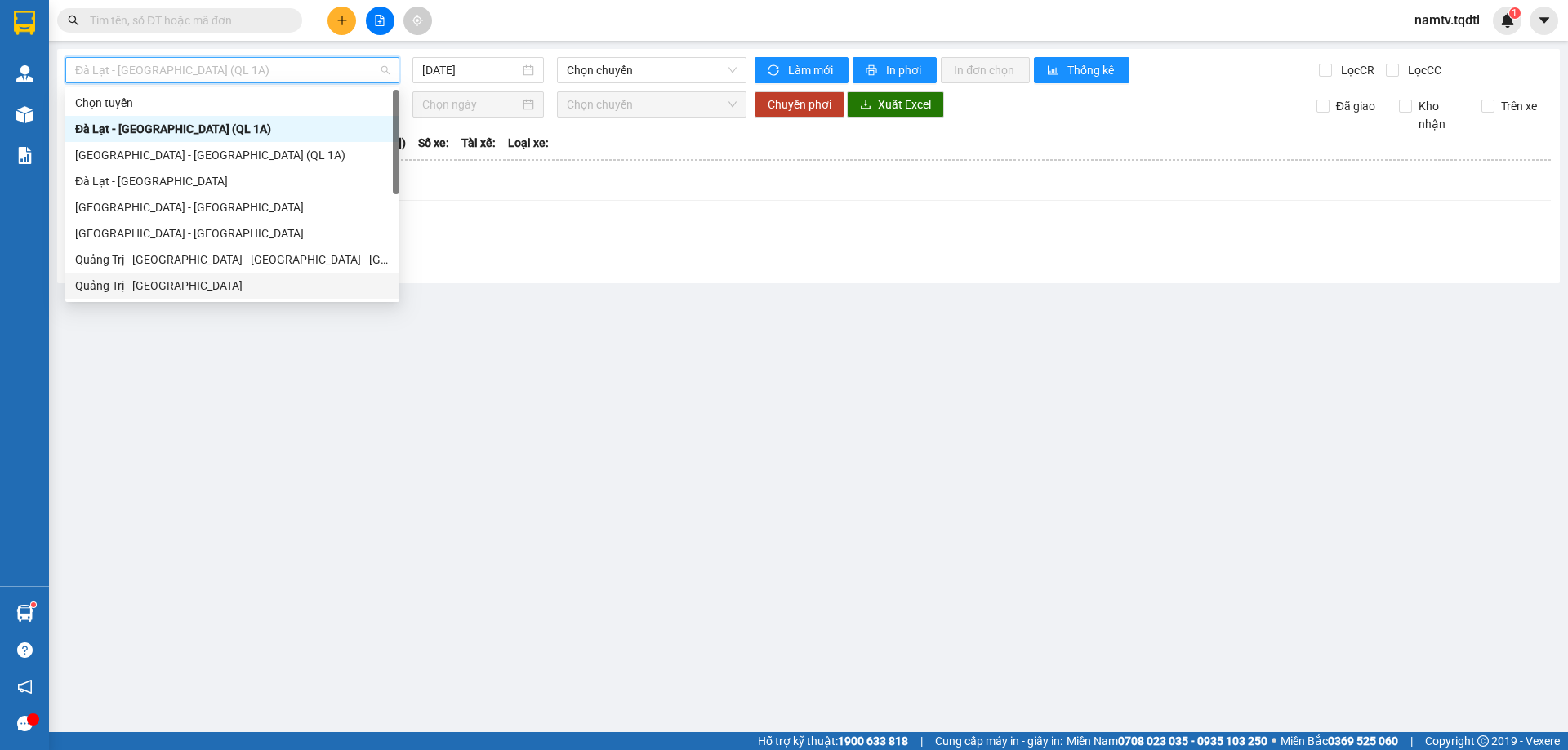
drag, startPoint x: 103, startPoint y: 280, endPoint x: 113, endPoint y: 268, distance: 15.6
click at [112, 273] on div "Quảng Trị - [GEOGRAPHIC_DATA]" at bounding box center [233, 285] width 334 height 26
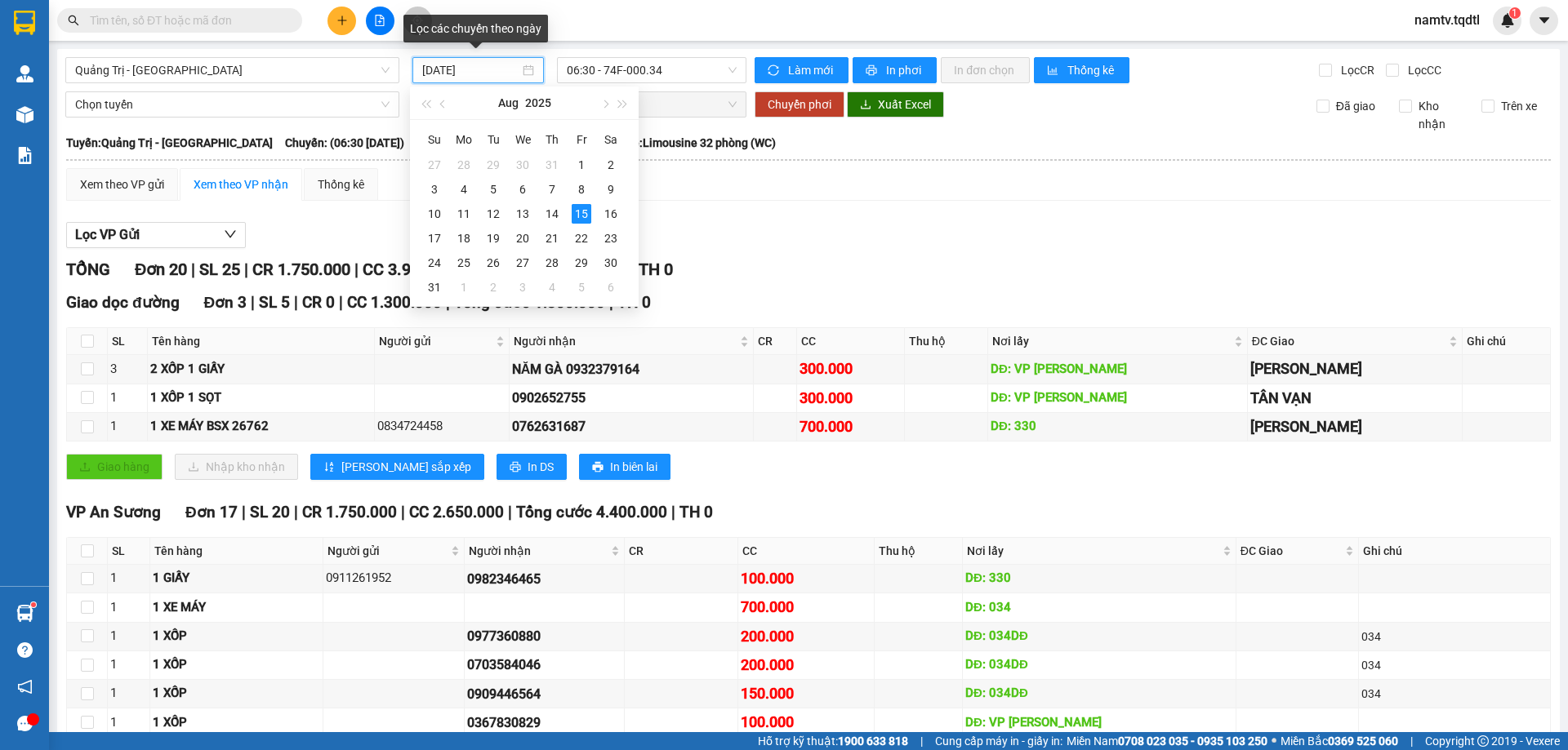
click at [498, 74] on input "[DATE]" at bounding box center [470, 69] width 97 height 18
click at [552, 209] on div "14" at bounding box center [552, 213] width 19 height 19
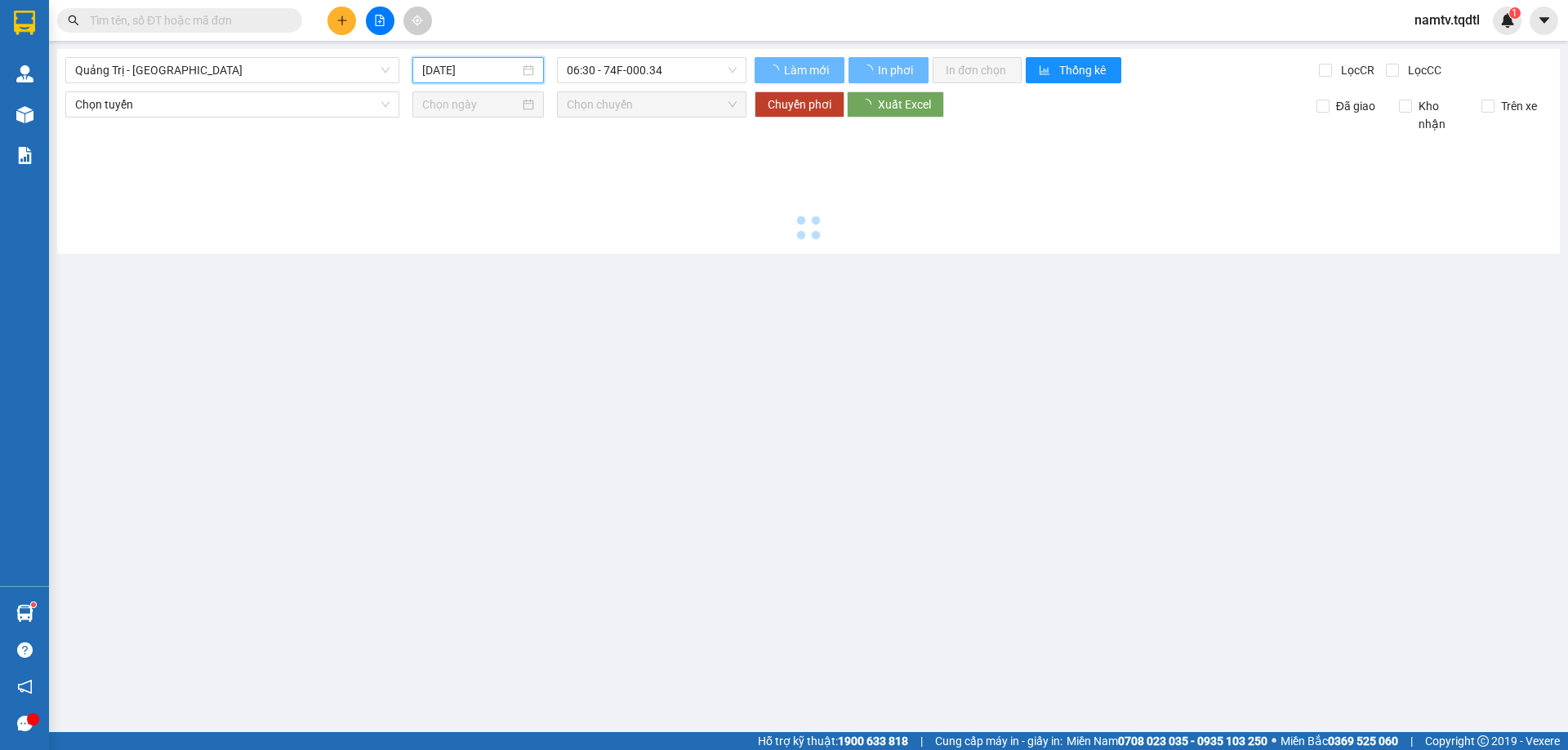
type input "[DATE]"
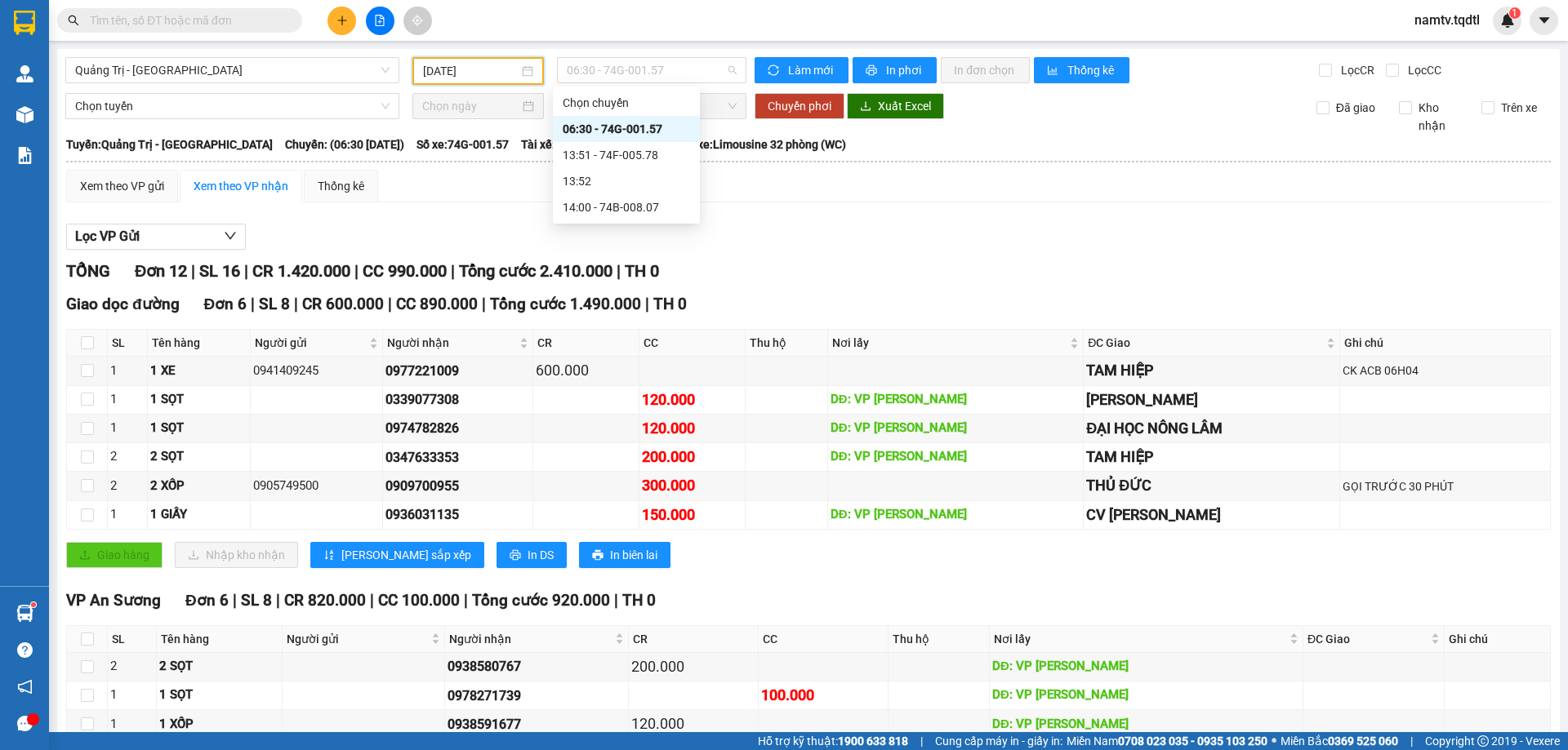
drag, startPoint x: 682, startPoint y: 71, endPoint x: 698, endPoint y: 151, distance: 81.6
click at [684, 76] on span "06:30 - 74G-001.57" at bounding box center [652, 70] width 170 height 25
click at [617, 151] on div "13:51 - 74F-005.78" at bounding box center [626, 154] width 128 height 18
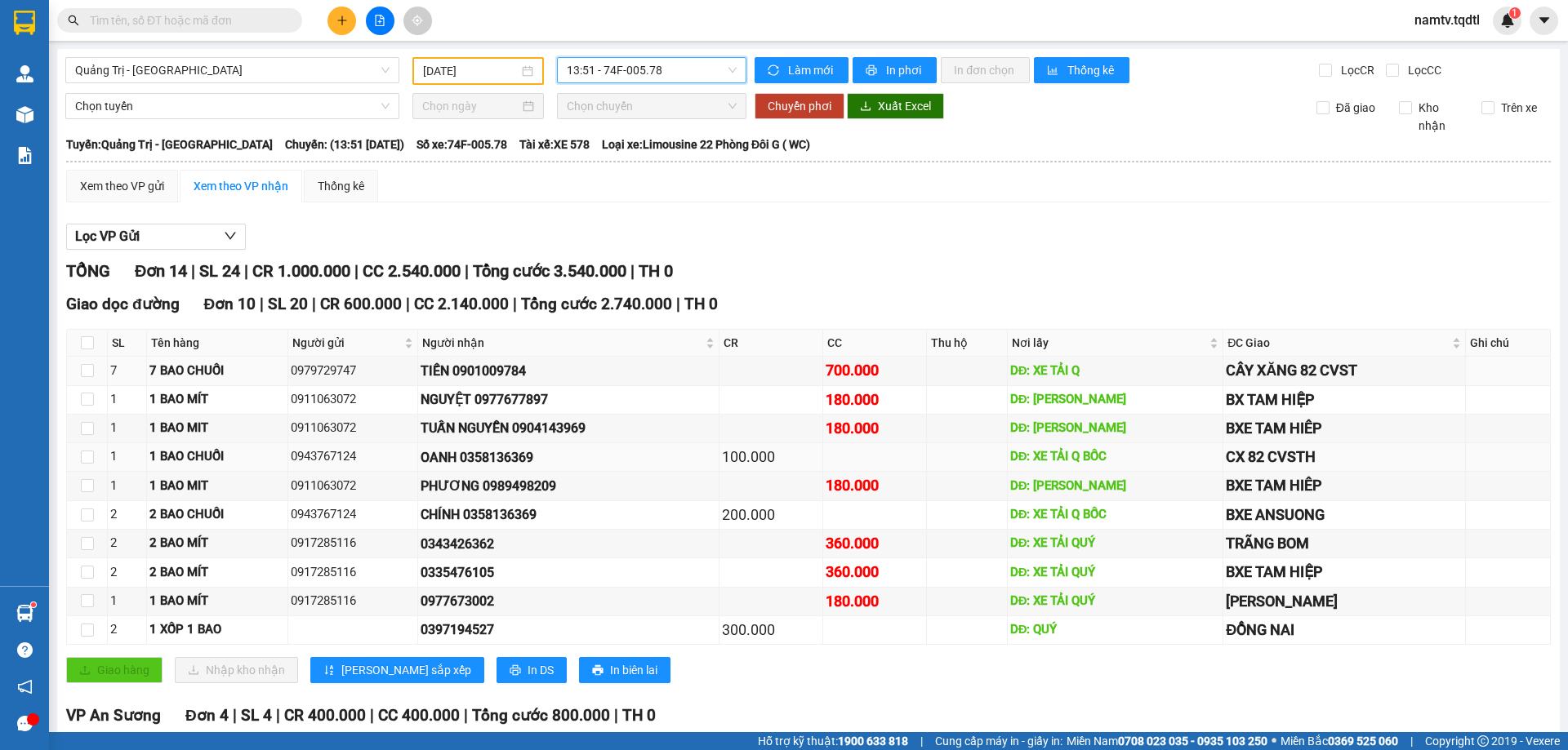
scroll to position [236, 0]
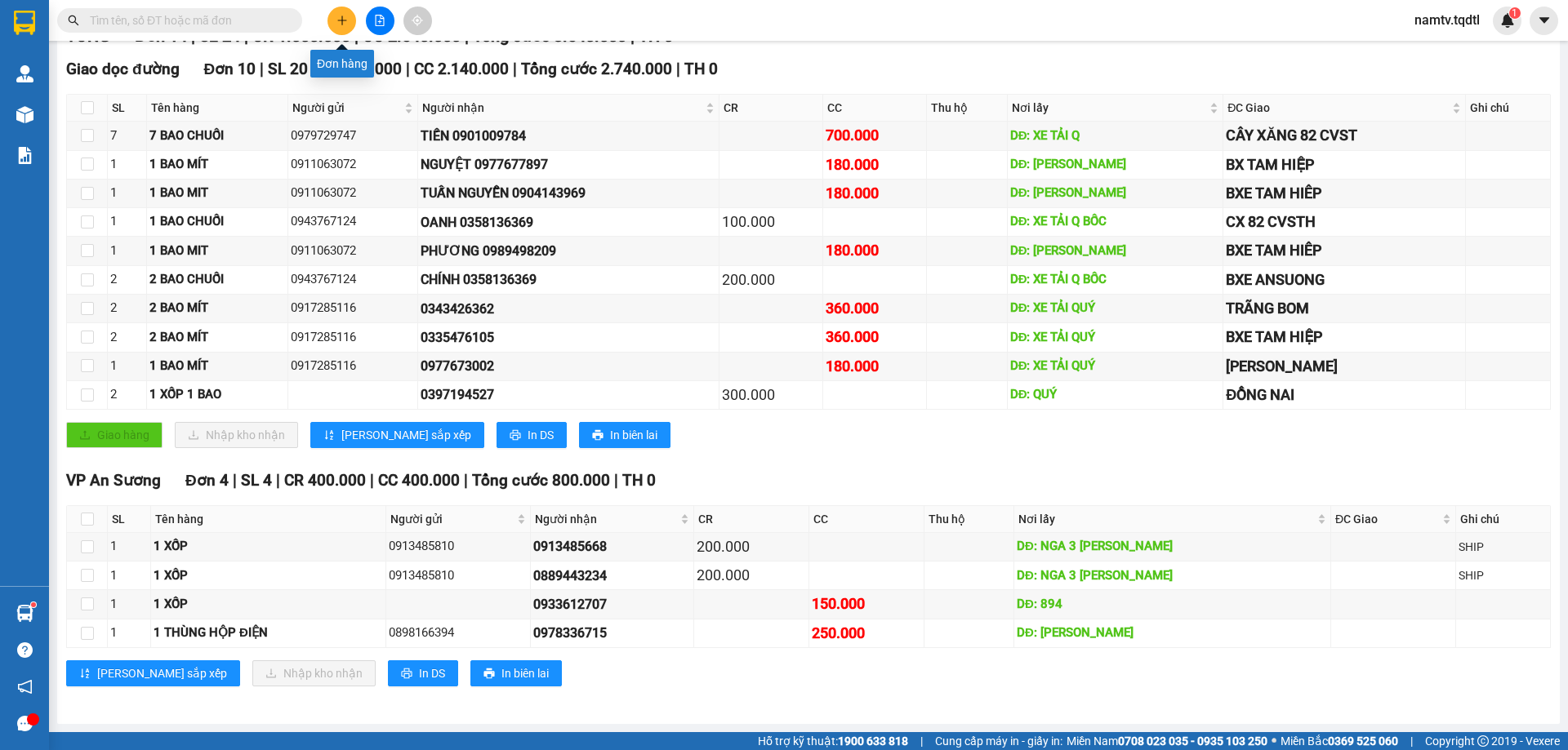
click at [337, 17] on icon "plus" at bounding box center [342, 20] width 11 height 11
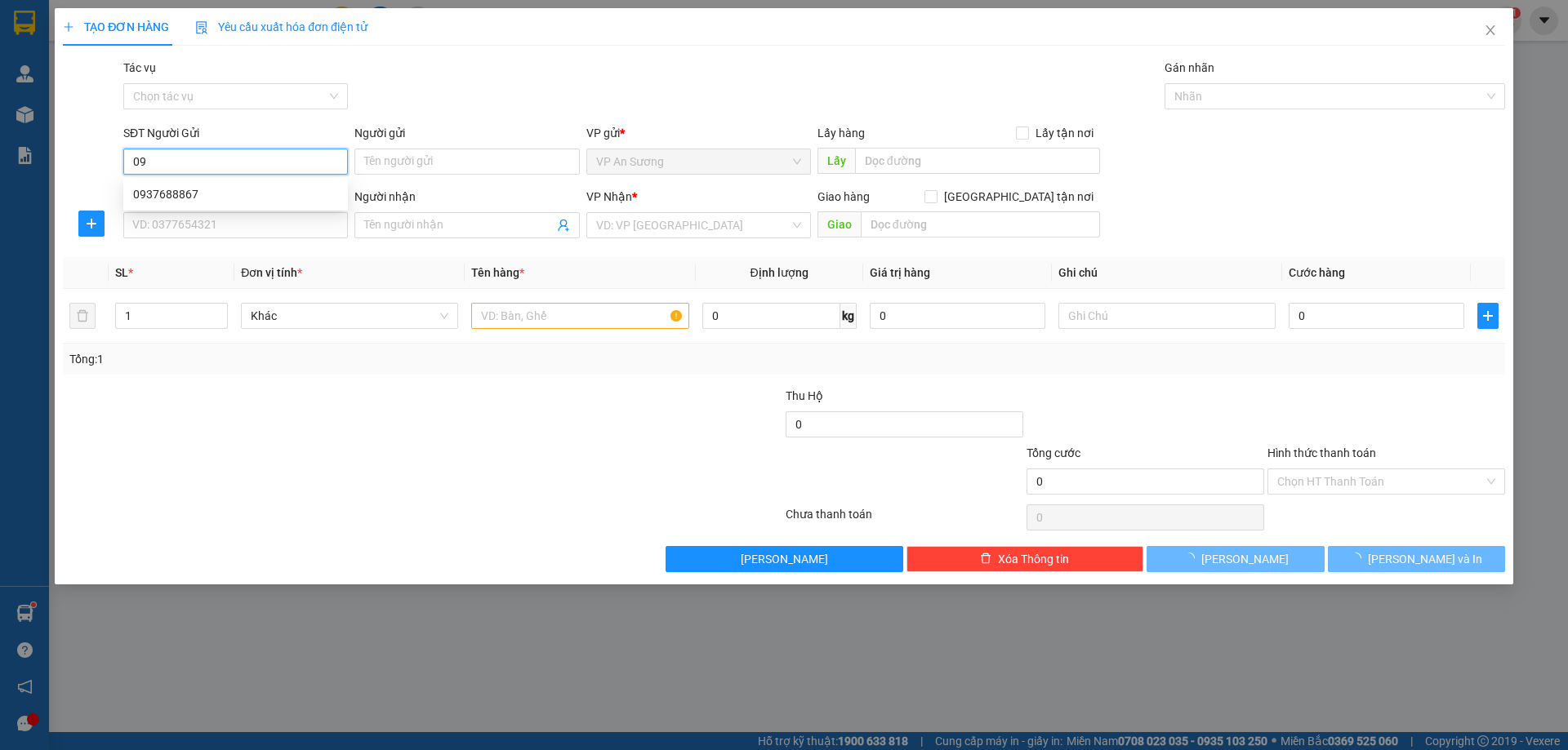
type input "0"
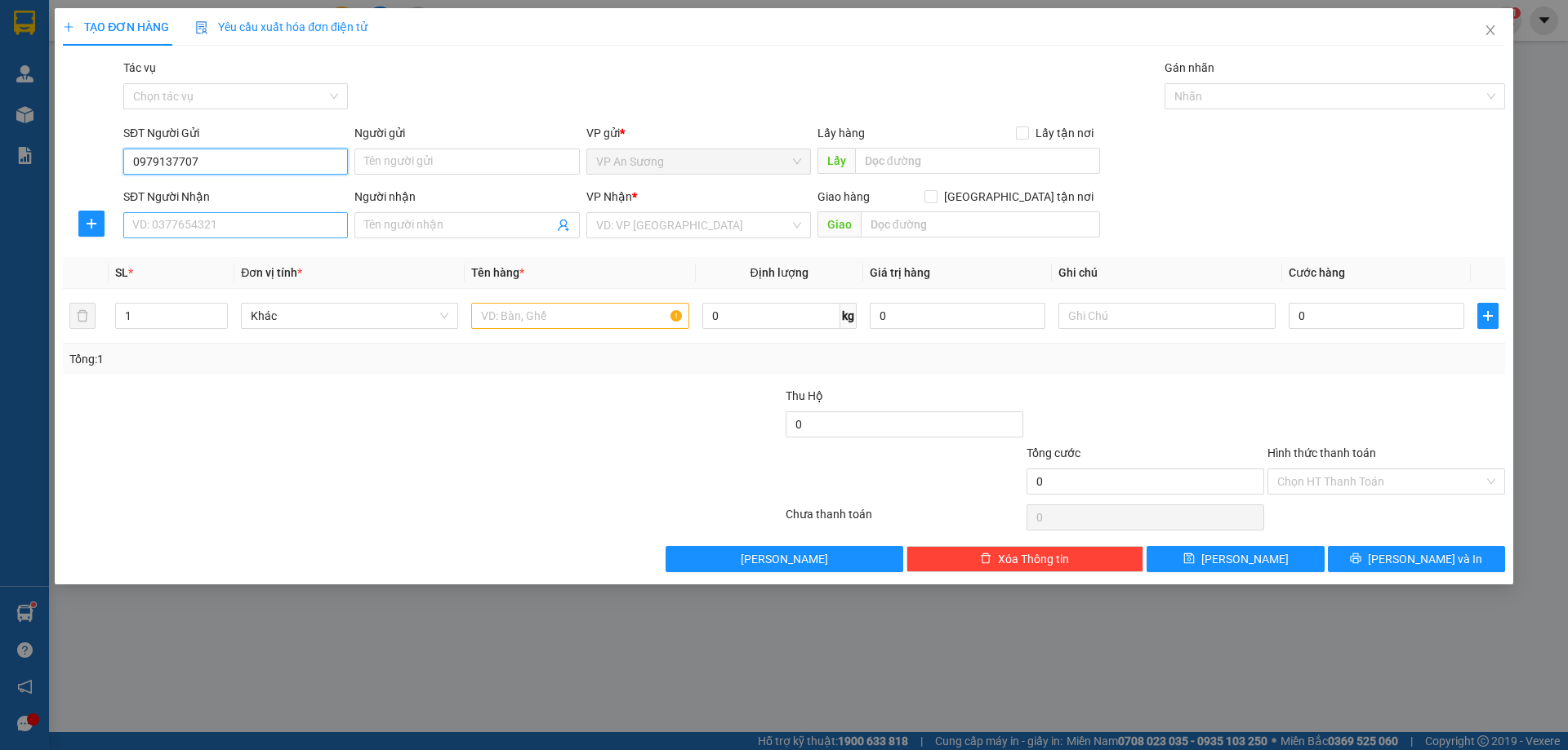
type input "0979137707"
click at [199, 226] on input "SĐT Người Nhận" at bounding box center [235, 225] width 225 height 26
type input "0963670645"
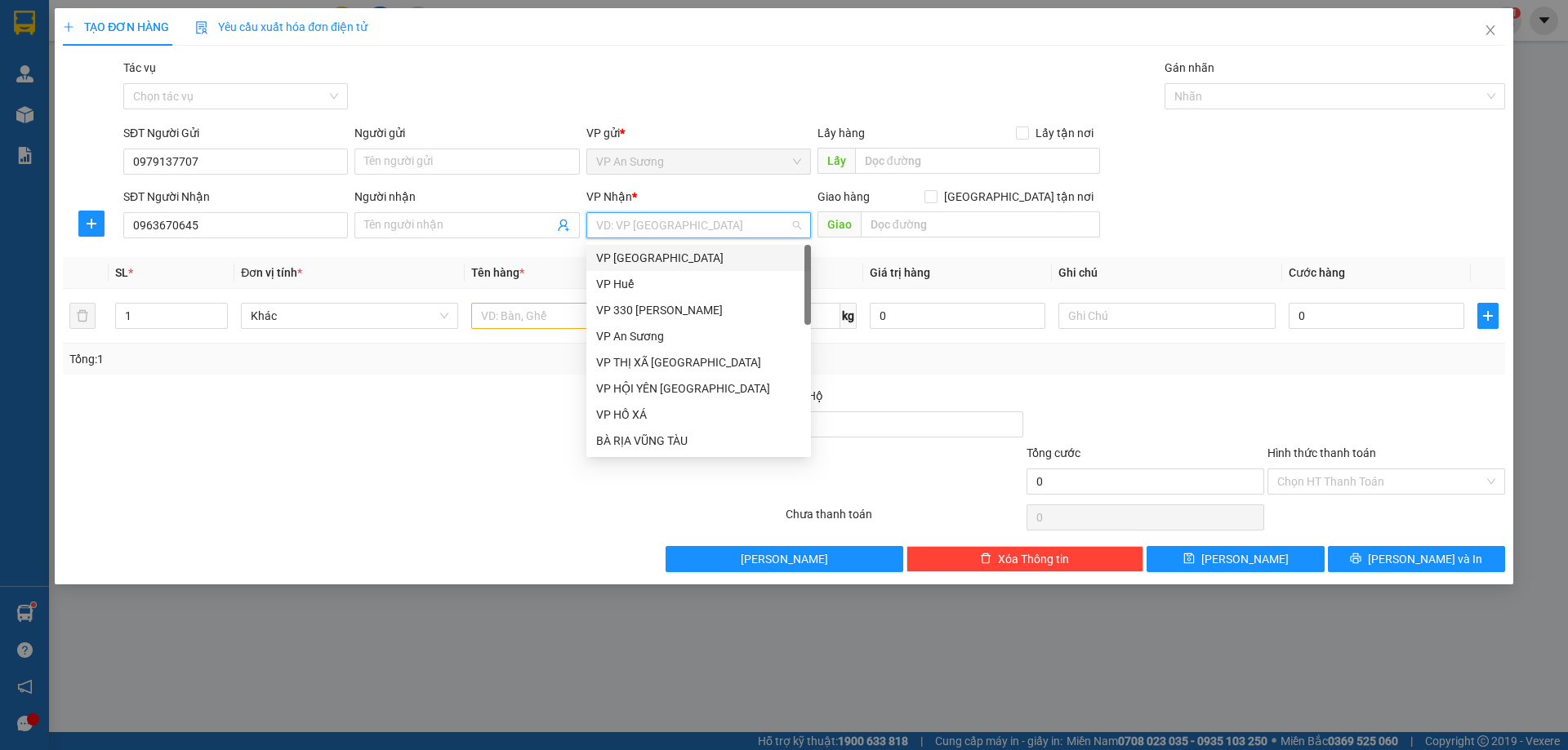
drag, startPoint x: 687, startPoint y: 222, endPoint x: 727, endPoint y: 311, distance: 97.6
click at [690, 236] on input "search" at bounding box center [693, 225] width 194 height 25
click at [638, 303] on div "VP 330 [PERSON_NAME]" at bounding box center [699, 309] width 205 height 18
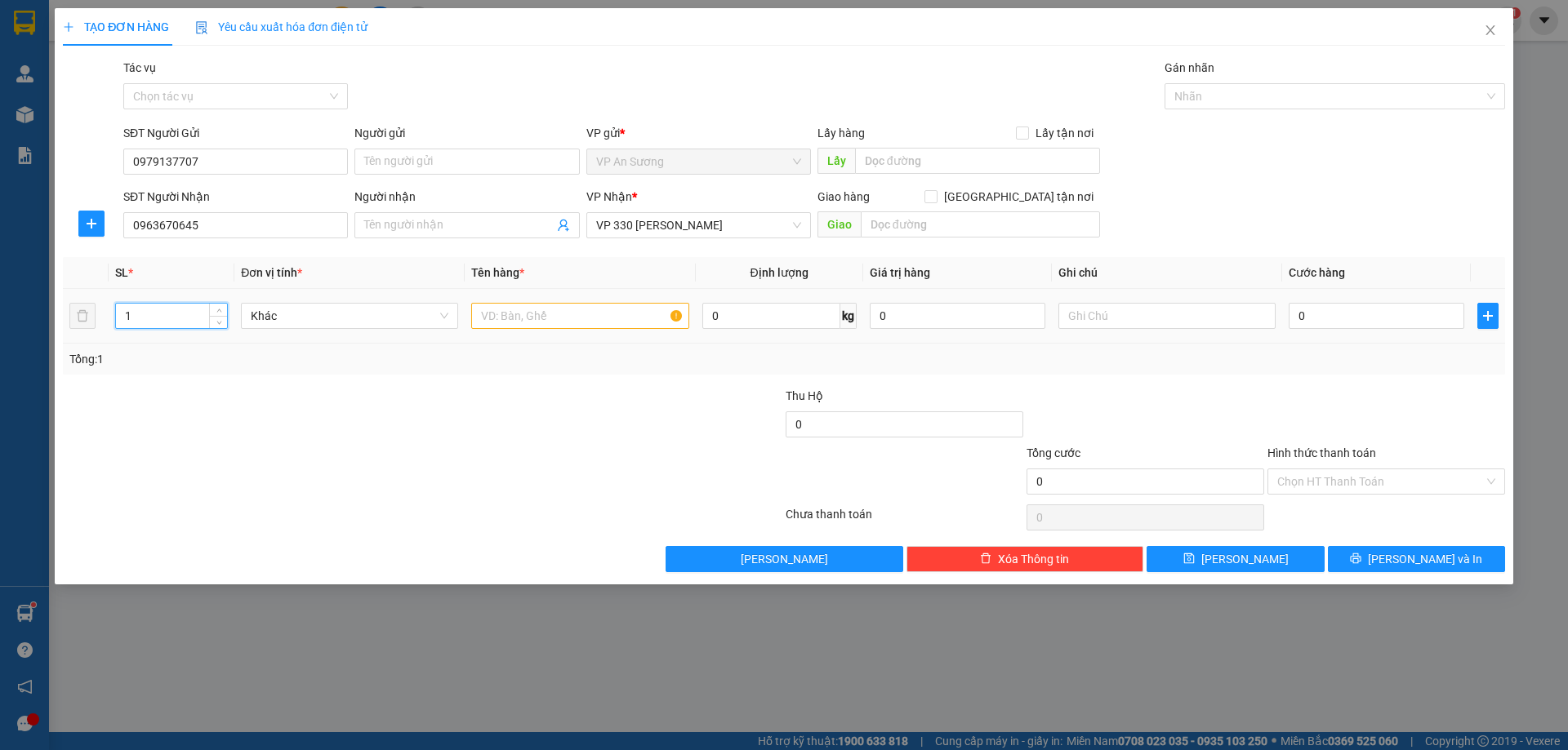
click at [147, 321] on input "1" at bounding box center [172, 316] width 111 height 25
type input "6"
click at [507, 319] on input "text" at bounding box center [579, 316] width 217 height 26
type input "6 BÓ SẮT"
type input "04"
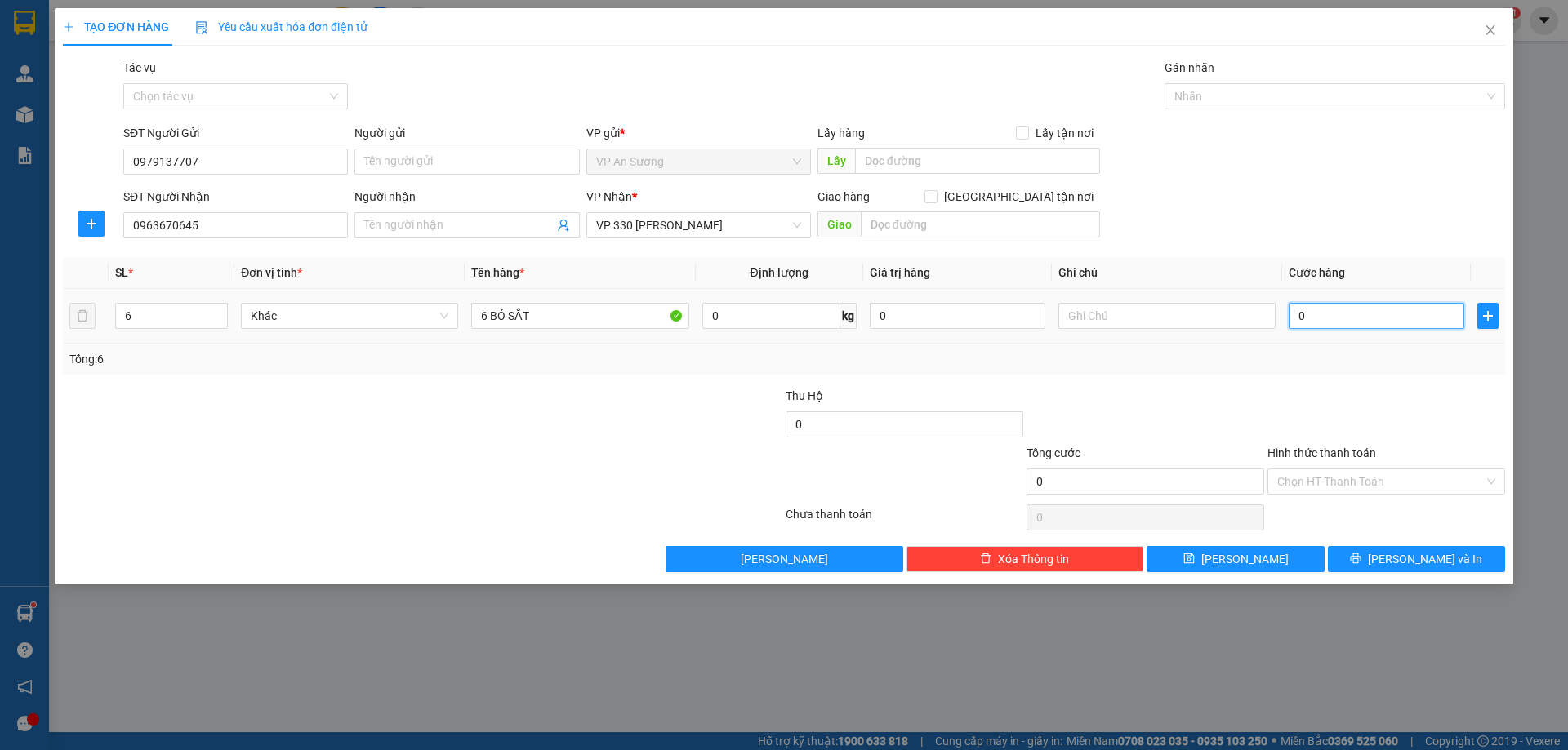
type input "4"
type input "040"
type input "40"
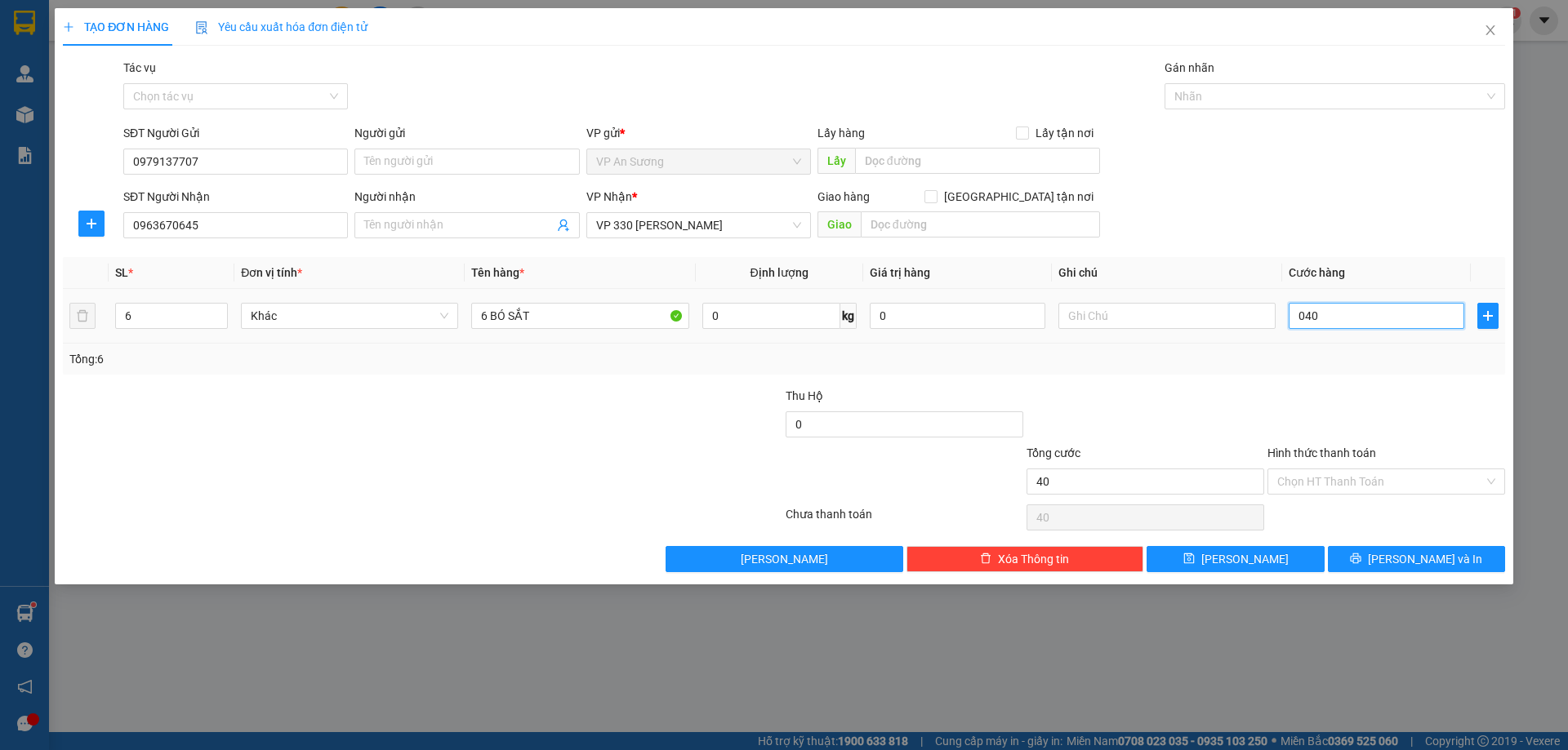
type input "0.400"
type input "400"
type input "400.000"
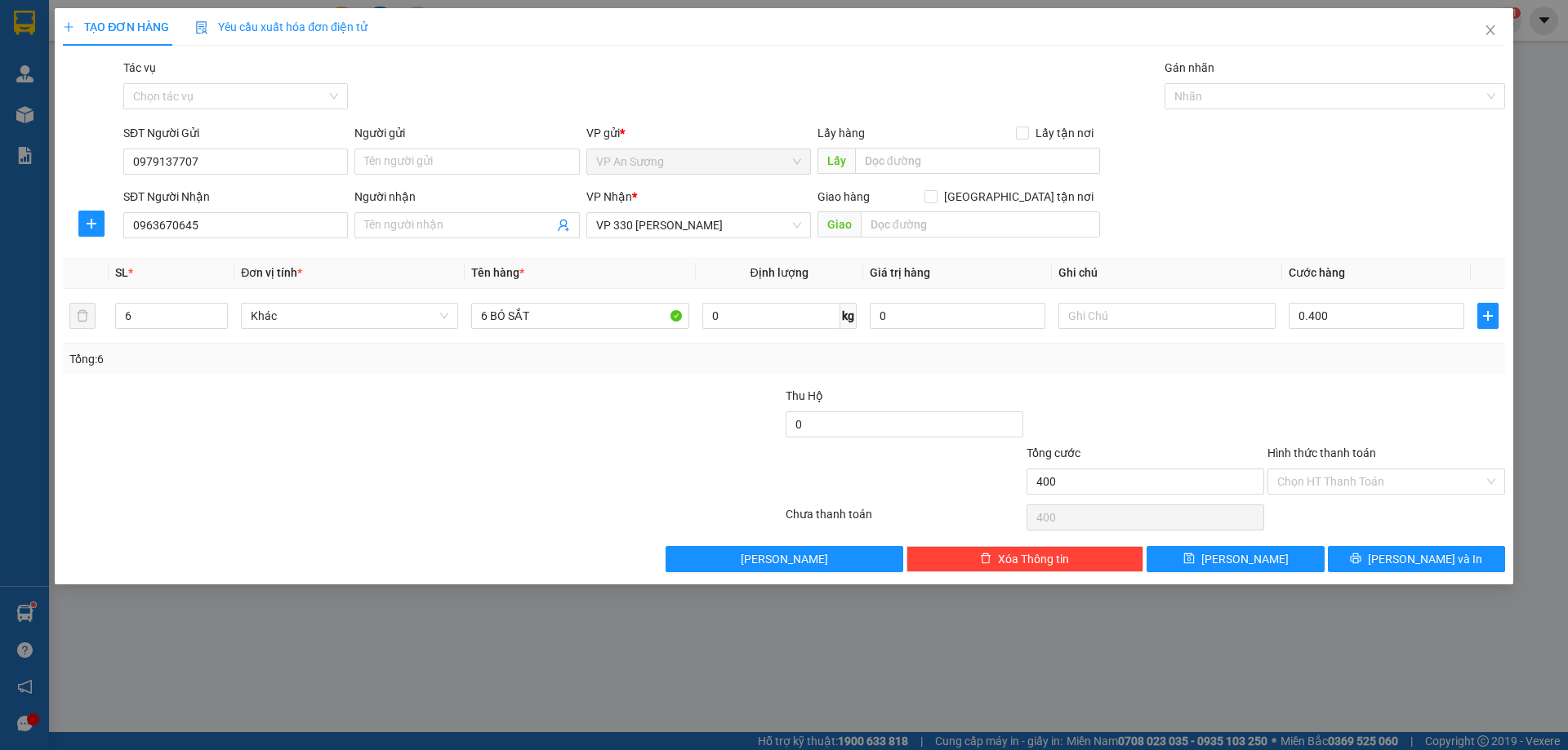
type input "400.000"
click at [1264, 373] on div "Tổng: 6" at bounding box center [784, 359] width 1442 height 31
click at [1415, 552] on span "[PERSON_NAME] và In" at bounding box center [1426, 559] width 115 height 18
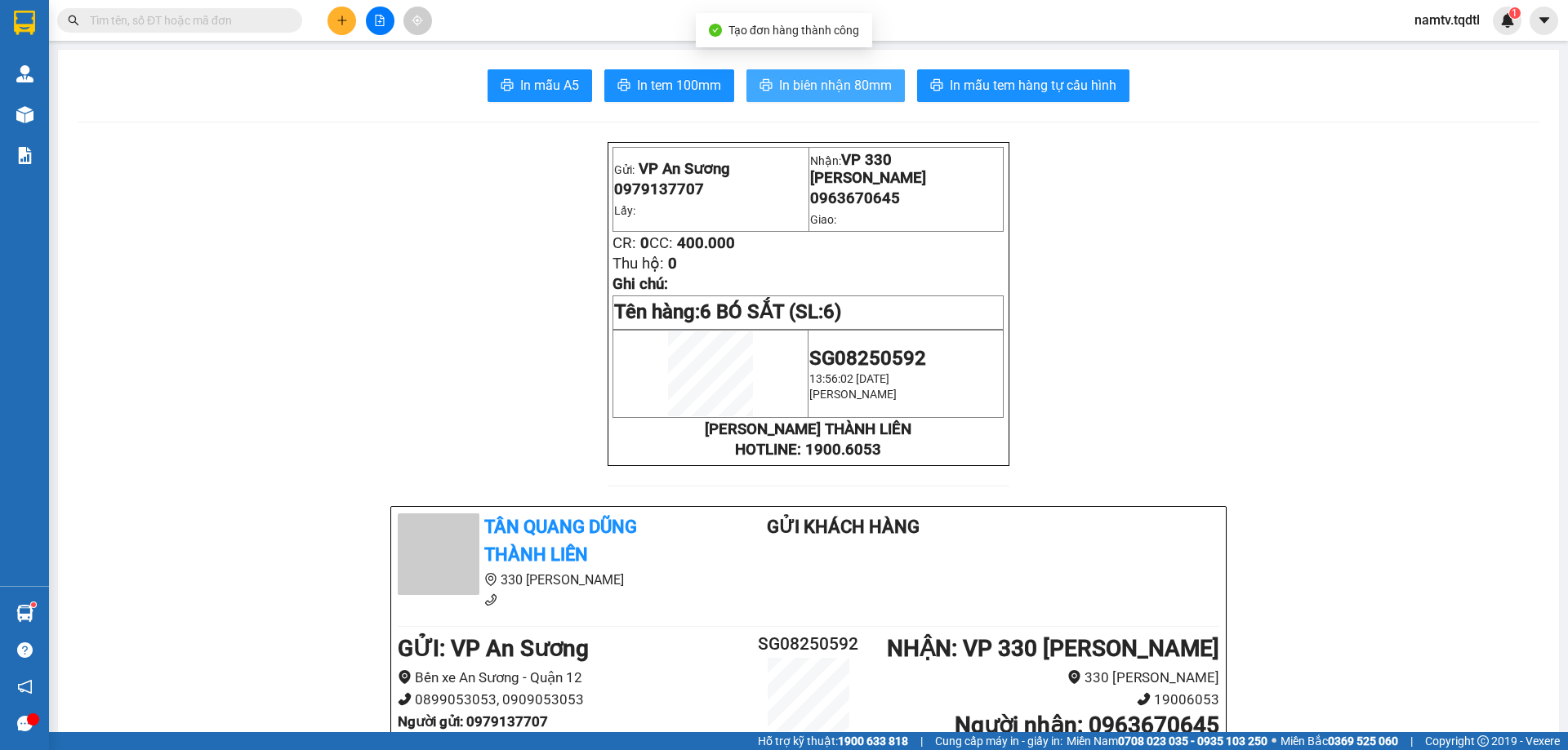
click at [834, 79] on span "In biên nhận 80mm" at bounding box center [835, 85] width 113 height 20
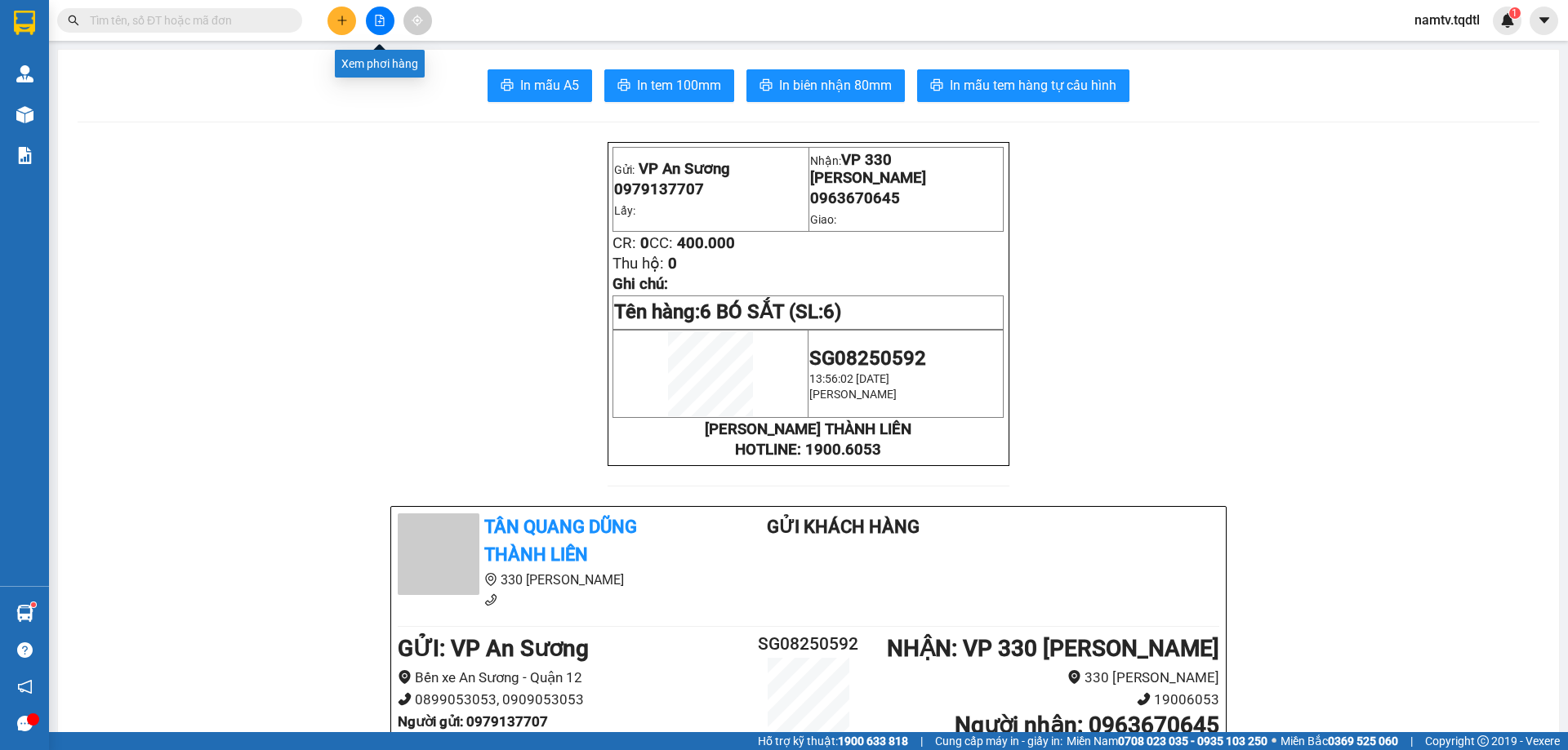
click at [378, 19] on icon "file-add" at bounding box center [380, 20] width 11 height 11
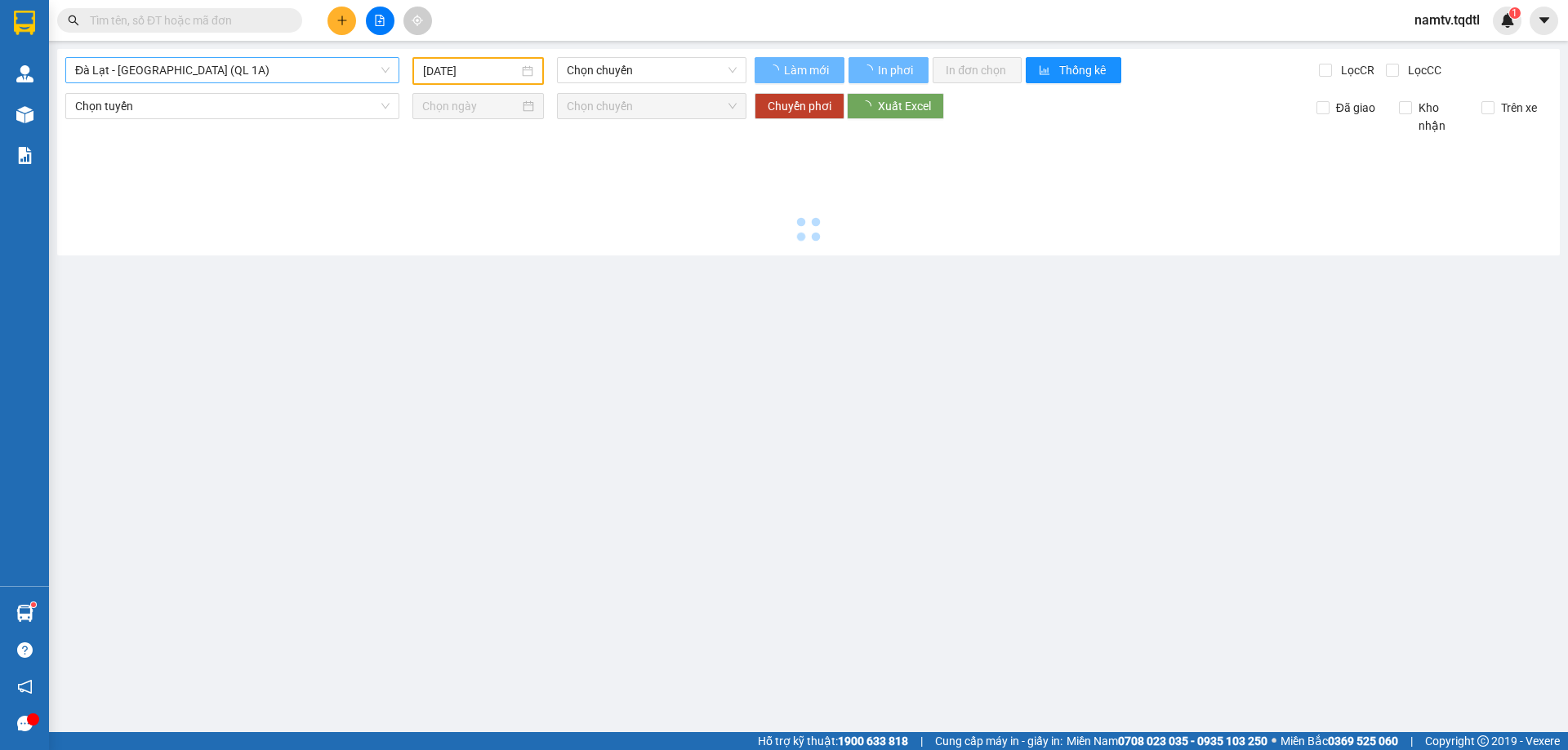
type input "[DATE]"
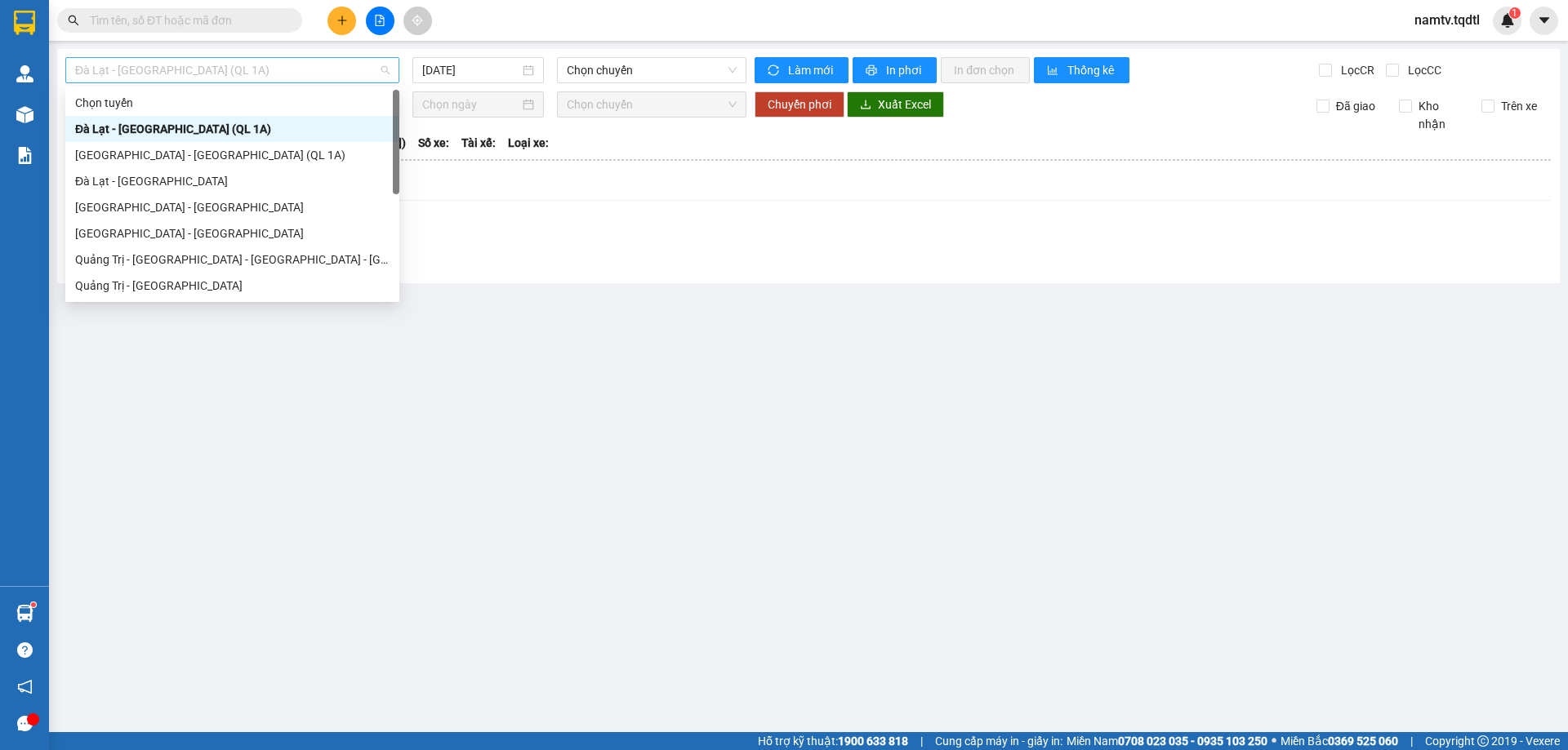
drag, startPoint x: 226, startPoint y: 67, endPoint x: 222, endPoint y: 96, distance: 29.3
click at [226, 67] on span "Đà Lạt - [GEOGRAPHIC_DATA] (QL 1A)" at bounding box center [232, 70] width 314 height 25
type input "Q"
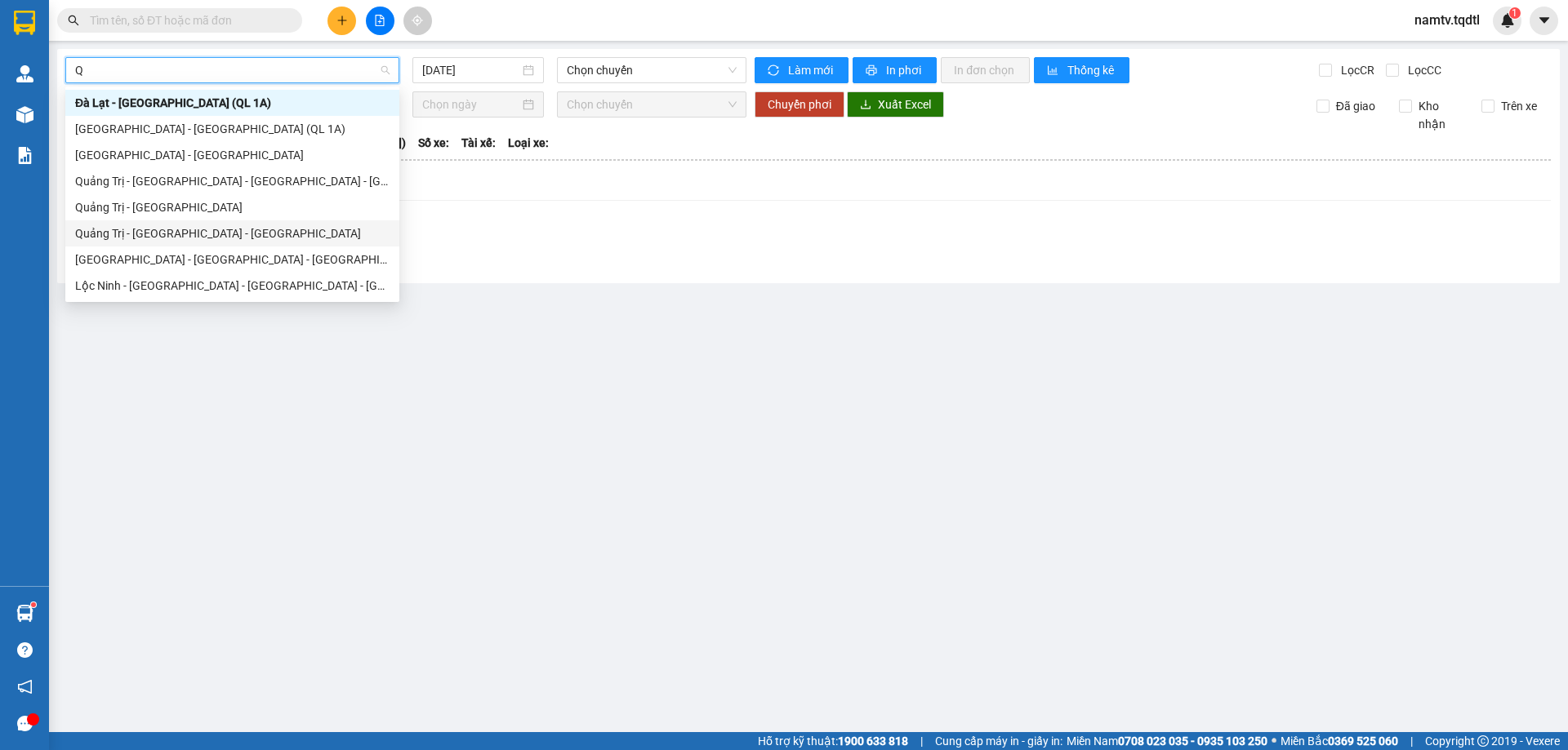
click at [115, 234] on div "Quảng Trị - [GEOGRAPHIC_DATA] - [GEOGRAPHIC_DATA]" at bounding box center [232, 233] width 314 height 18
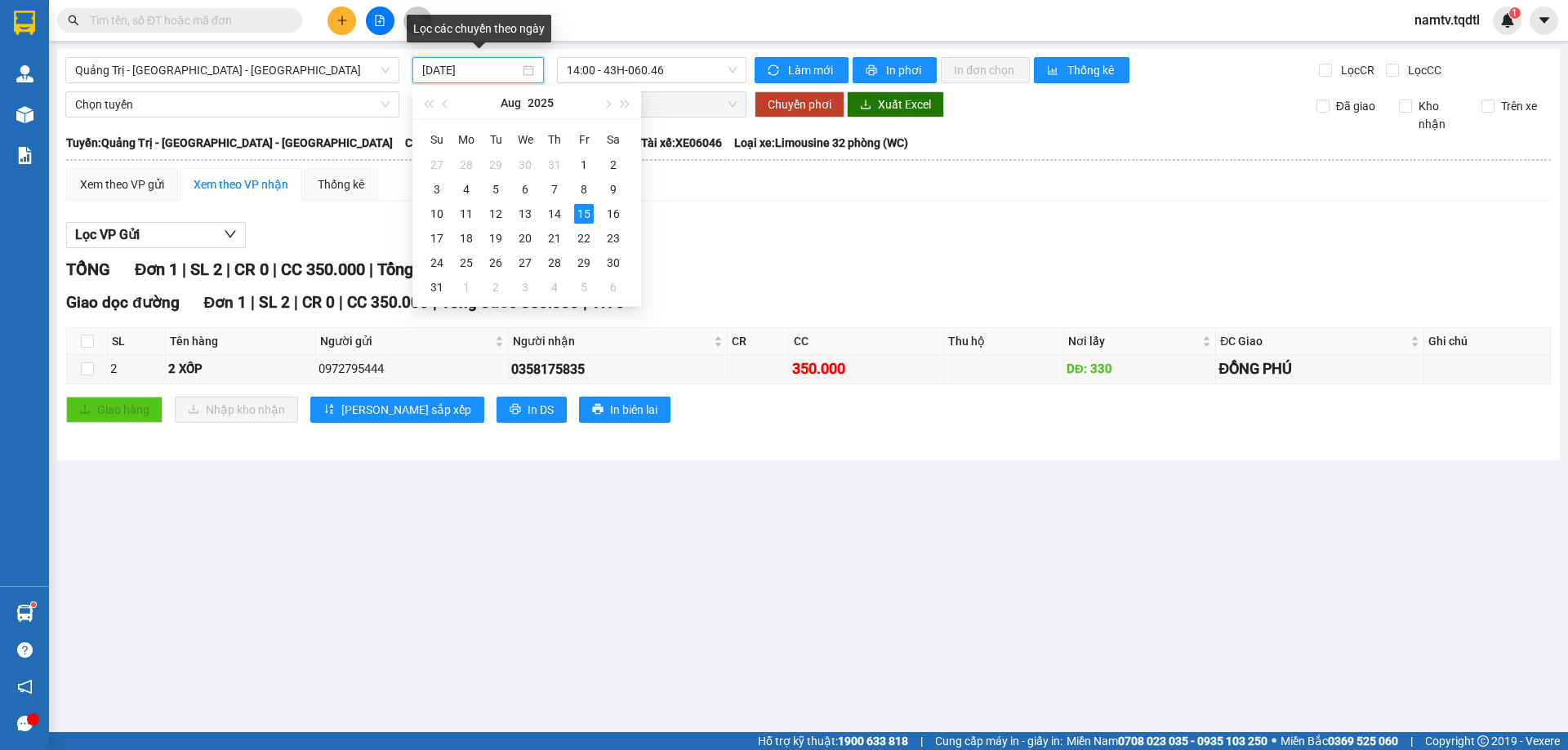
drag, startPoint x: 494, startPoint y: 71, endPoint x: 506, endPoint y: 86, distance: 19.2
click at [497, 73] on input "[DATE]" at bounding box center [470, 69] width 97 height 18
click at [557, 213] on div "14" at bounding box center [554, 213] width 19 height 19
type input "[DATE]"
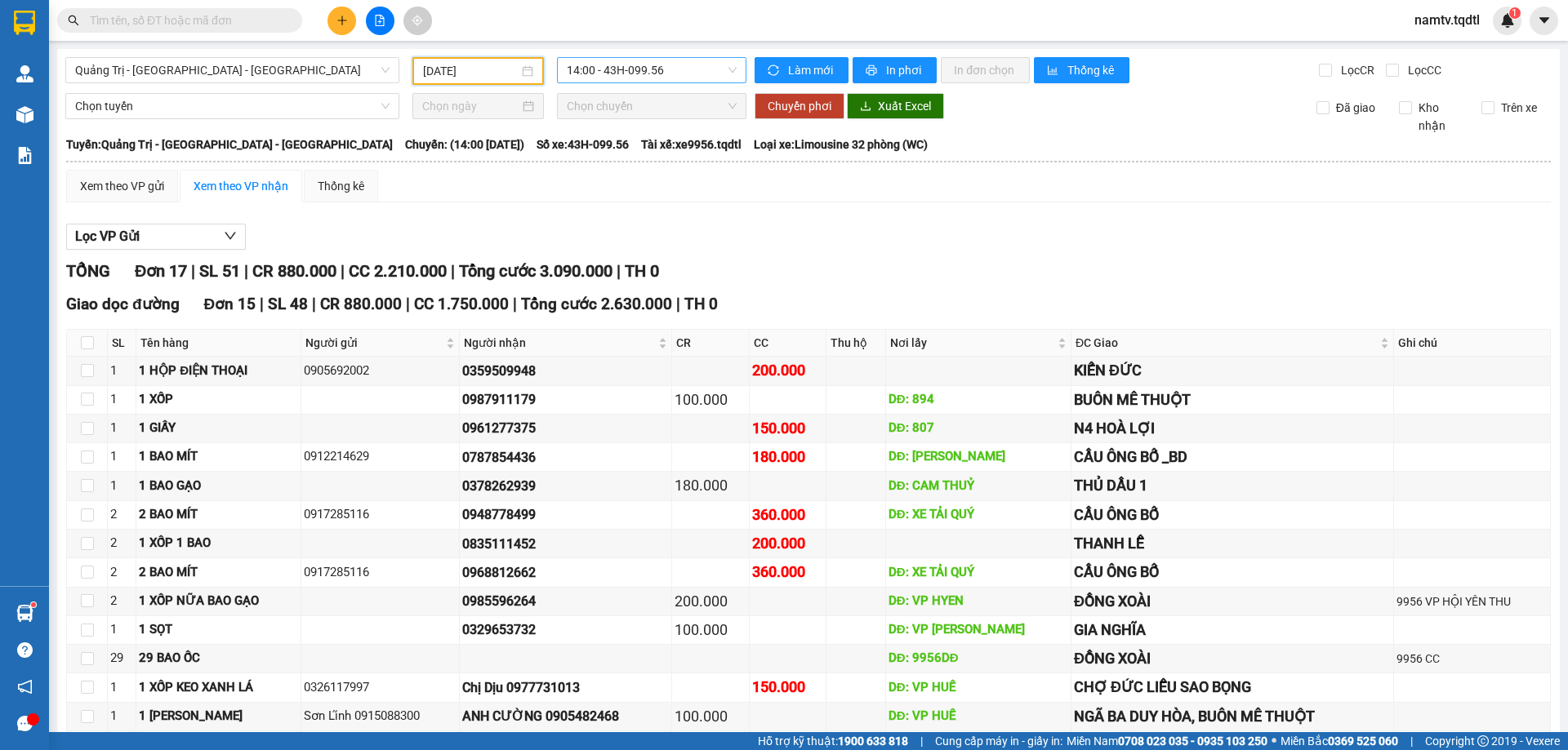
click at [687, 74] on span "14:00 - 43H-099.56" at bounding box center [652, 70] width 170 height 25
click at [655, 156] on div "14:02 (TC) - 74G-002.24" at bounding box center [626, 154] width 128 height 18
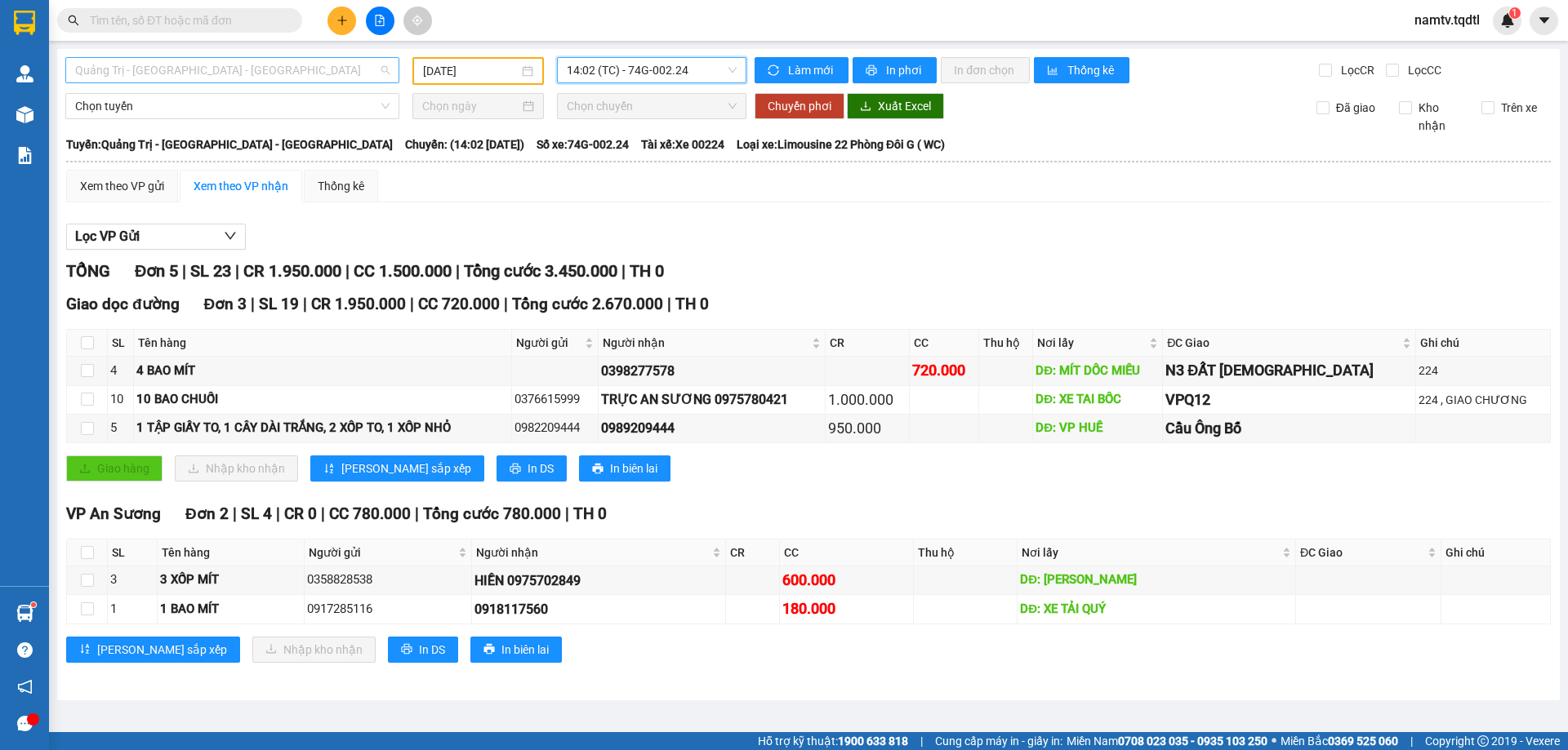
scroll to position [26, 0]
click at [273, 71] on span "Quảng Trị - [GEOGRAPHIC_DATA] - [GEOGRAPHIC_DATA]" at bounding box center [232, 70] width 314 height 25
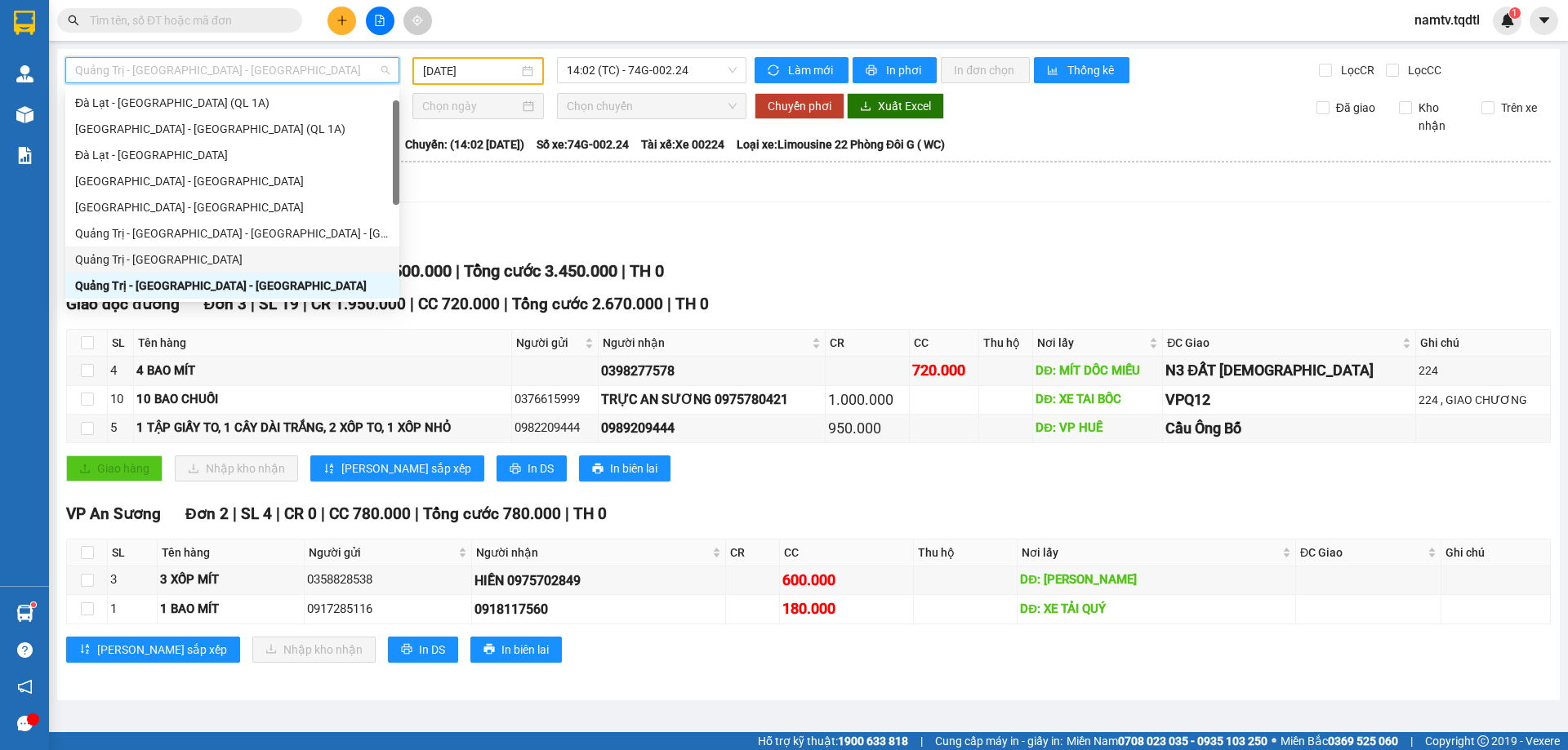
drag, startPoint x: 95, startPoint y: 260, endPoint x: 103, endPoint y: 249, distance: 13.6
click at [103, 249] on div "Quảng Trị - [GEOGRAPHIC_DATA]" at bounding box center [233, 260] width 334 height 26
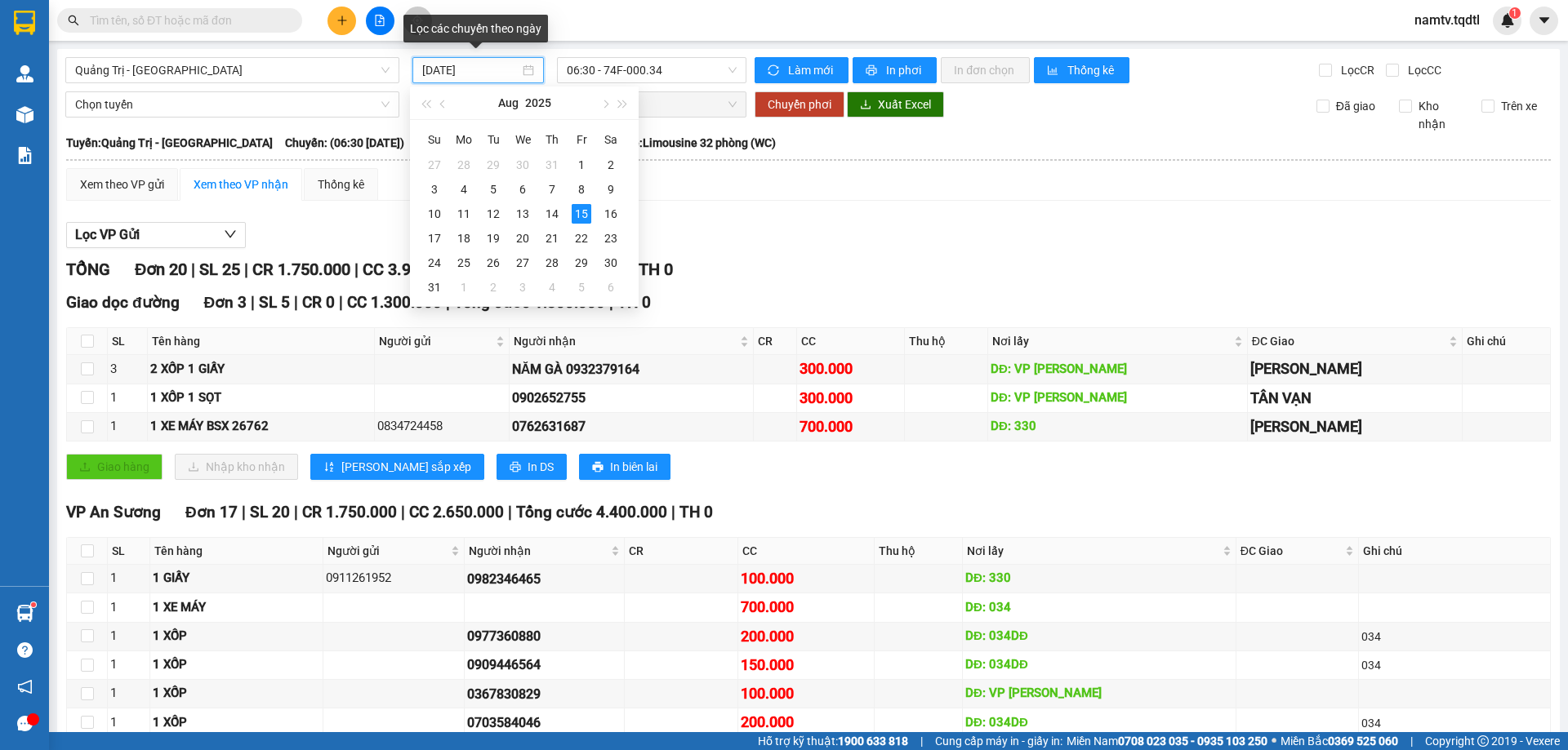
click at [504, 66] on input "[DATE]" at bounding box center [470, 69] width 97 height 18
click at [552, 213] on div "14" at bounding box center [552, 213] width 19 height 19
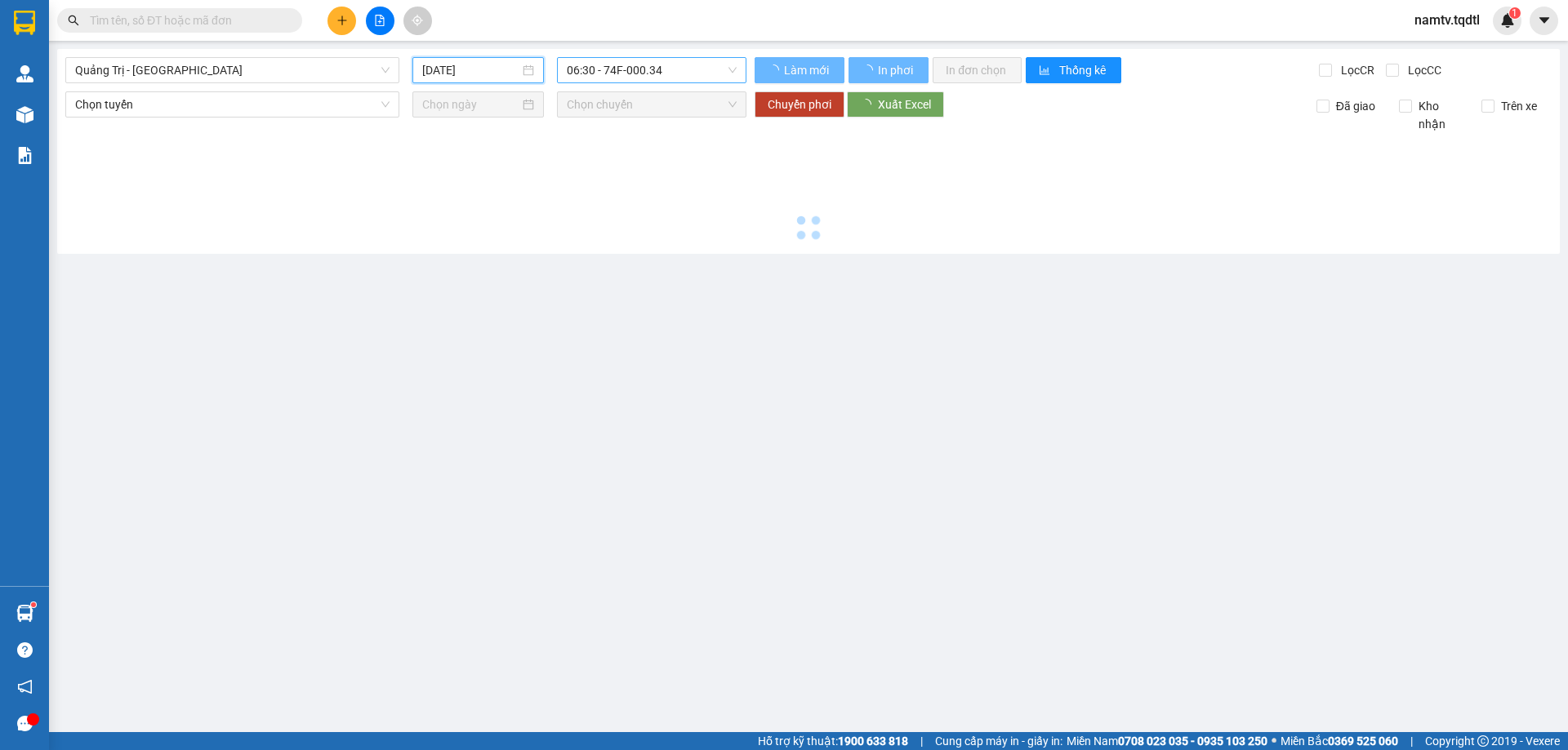
type input "[DATE]"
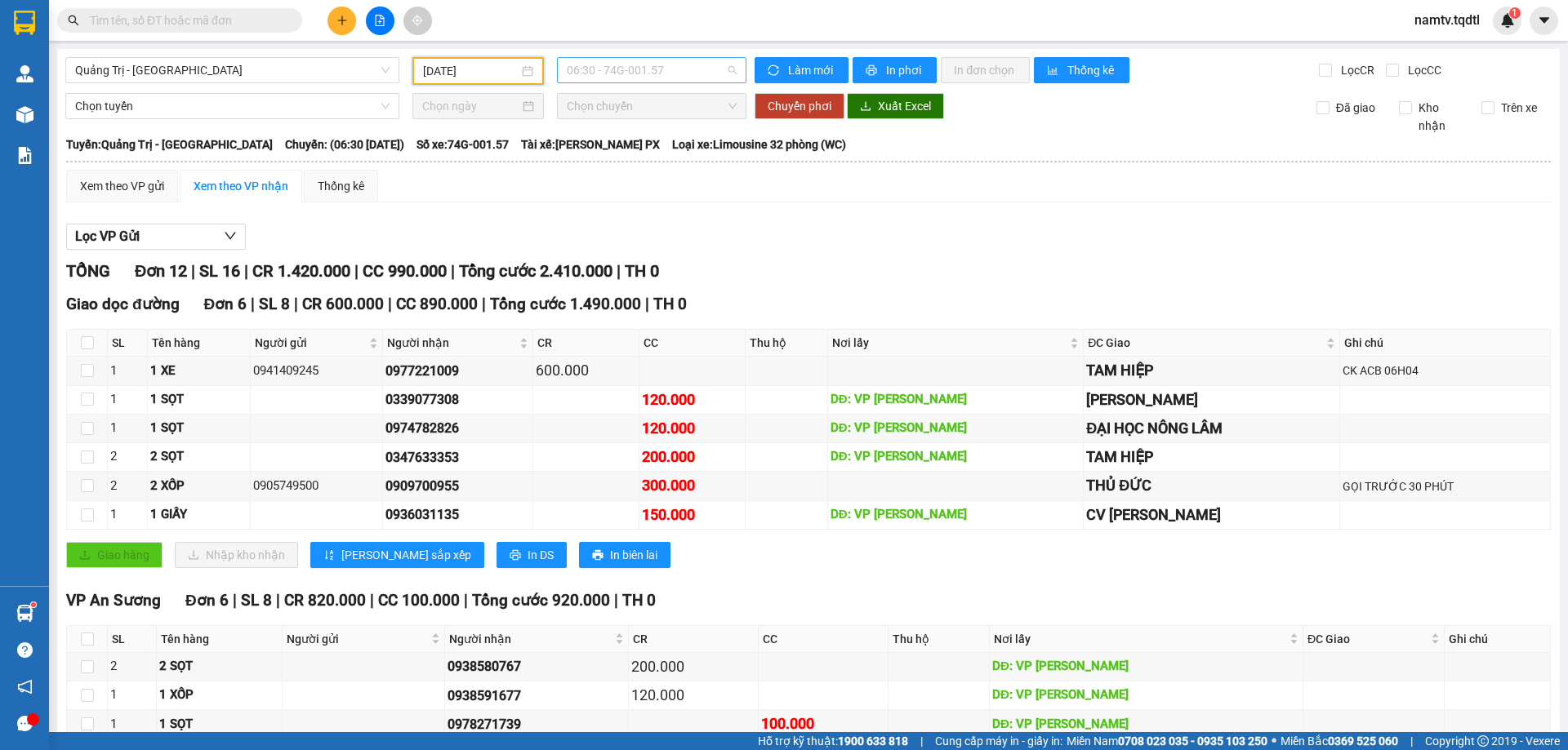
click at [668, 70] on span "06:30 - 74G-001.57" at bounding box center [652, 70] width 170 height 25
click at [628, 207] on div "14:00 - 74B-008.07" at bounding box center [626, 207] width 128 height 18
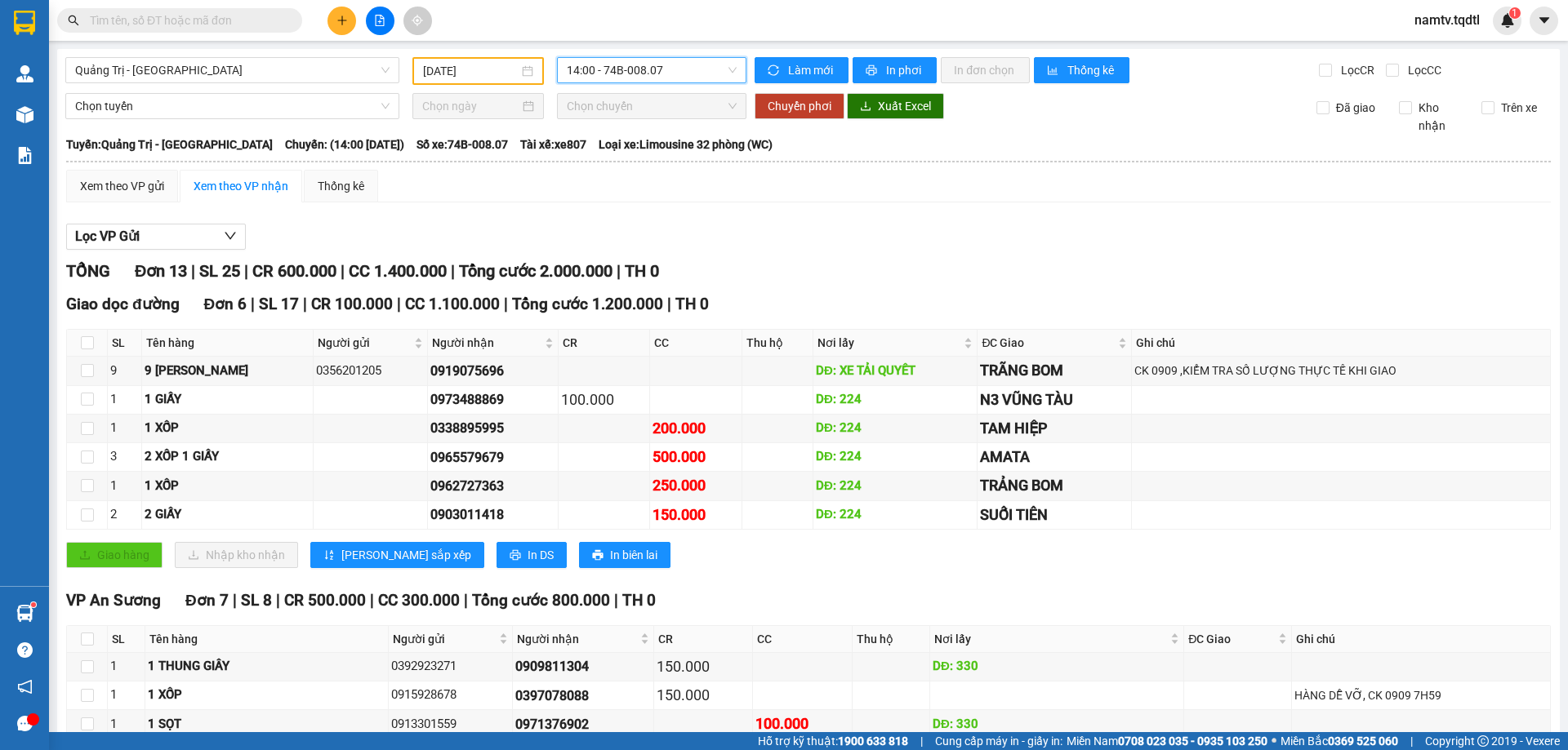
click at [668, 70] on span "14:00 - 74B-008.07" at bounding box center [652, 70] width 170 height 25
click at [621, 150] on div "13:51 - 74F-005.78" at bounding box center [626, 154] width 128 height 18
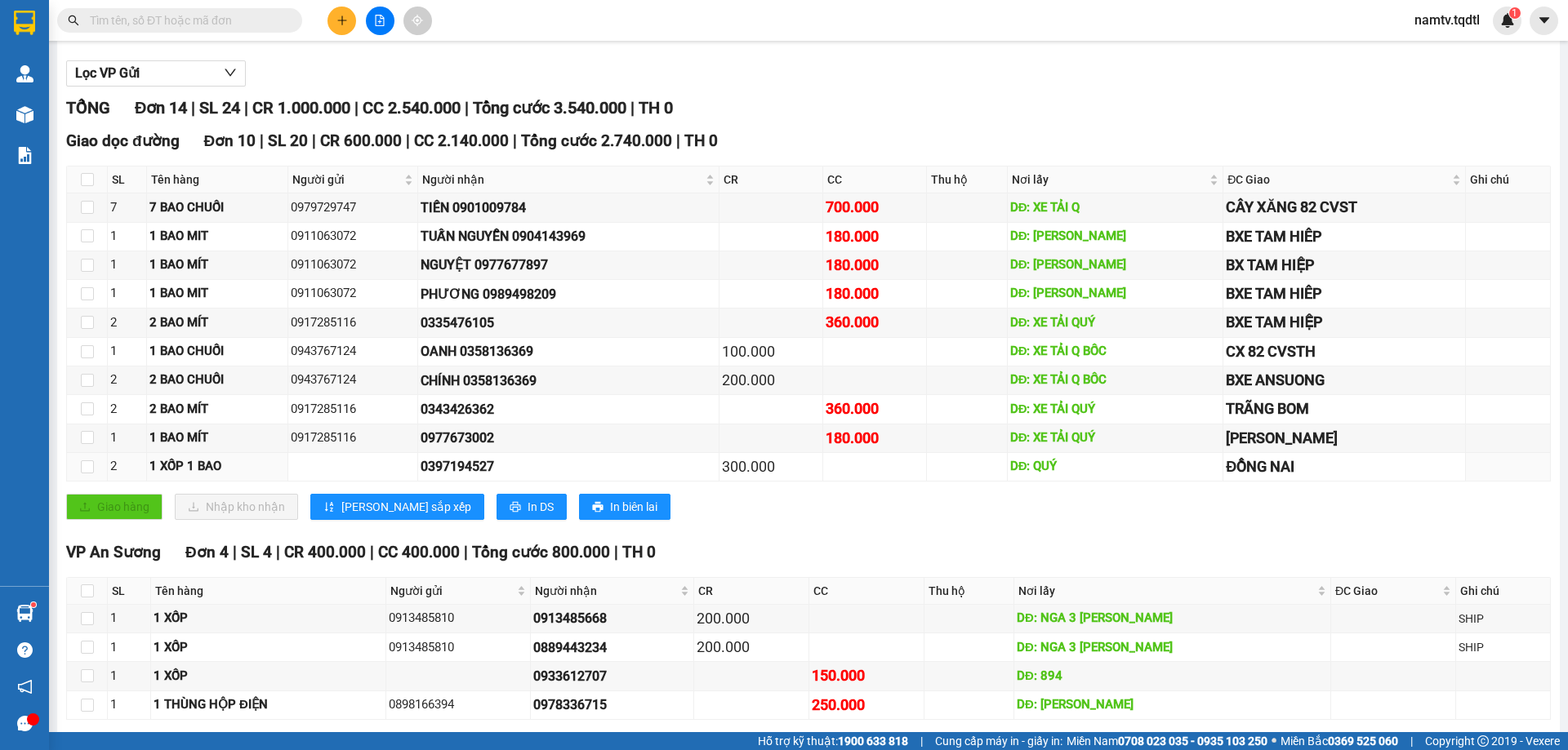
scroll to position [236, 0]
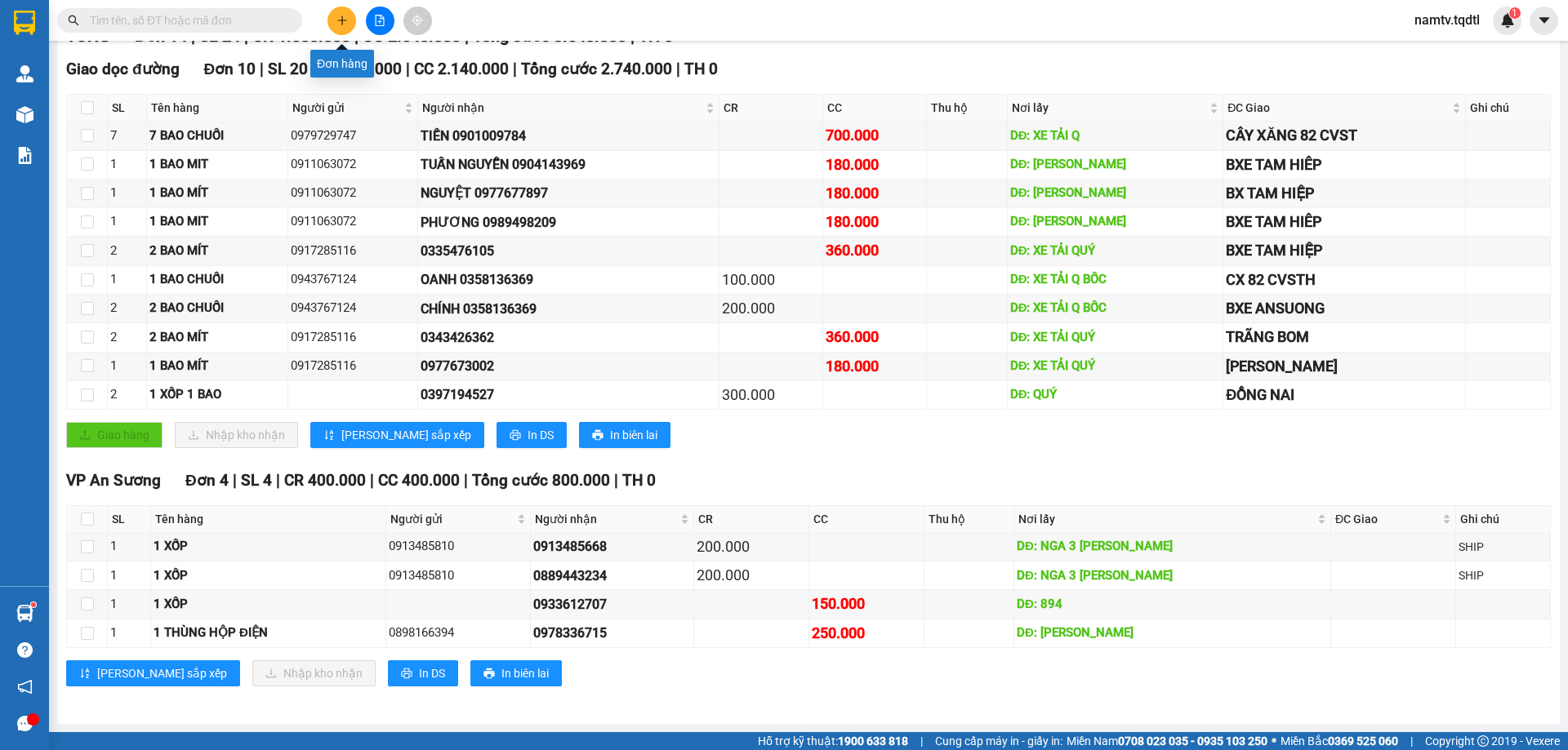
click at [342, 15] on icon "plus" at bounding box center [342, 20] width 11 height 11
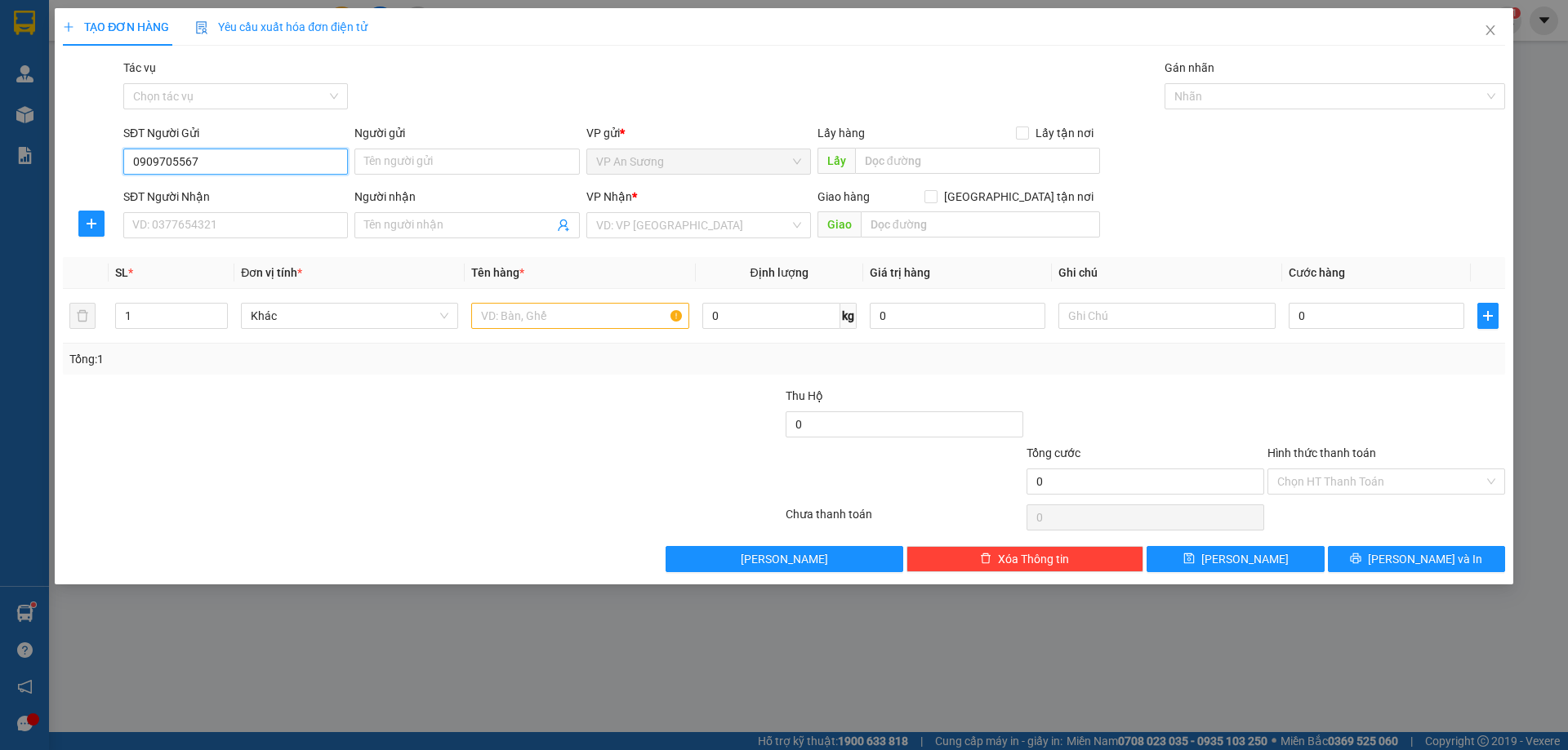
click at [179, 163] on input "0909705567" at bounding box center [235, 162] width 225 height 26
type input "0909705667"
drag, startPoint x: 233, startPoint y: 226, endPoint x: 169, endPoint y: 309, distance: 104.8
click at [233, 227] on input "SĐT Người Nhận" at bounding box center [235, 225] width 225 height 26
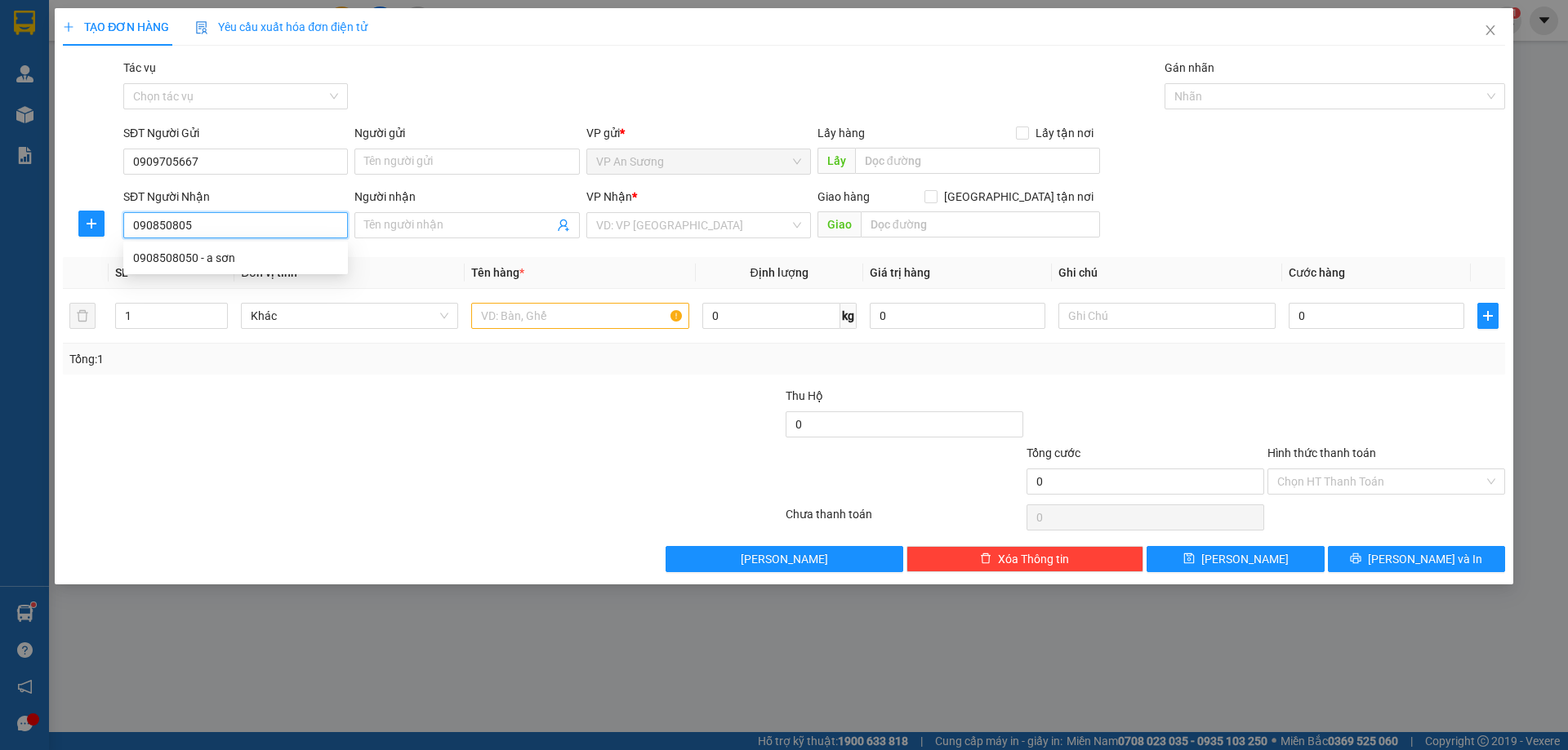
type input "0908508050"
click at [156, 256] on div "0908508050 - a sơn" at bounding box center [236, 258] width 205 height 18
type input "a sơn"
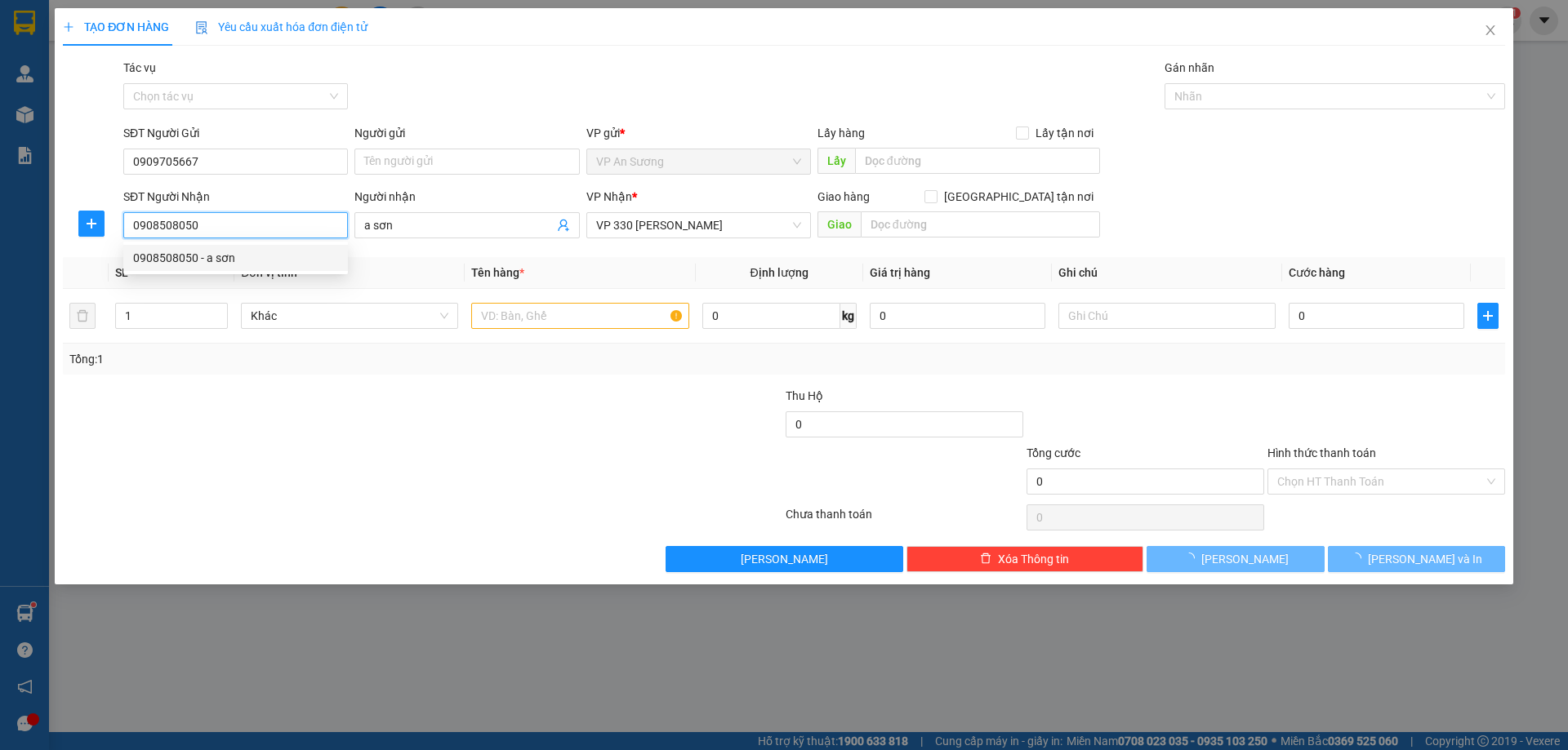
type input "150.000"
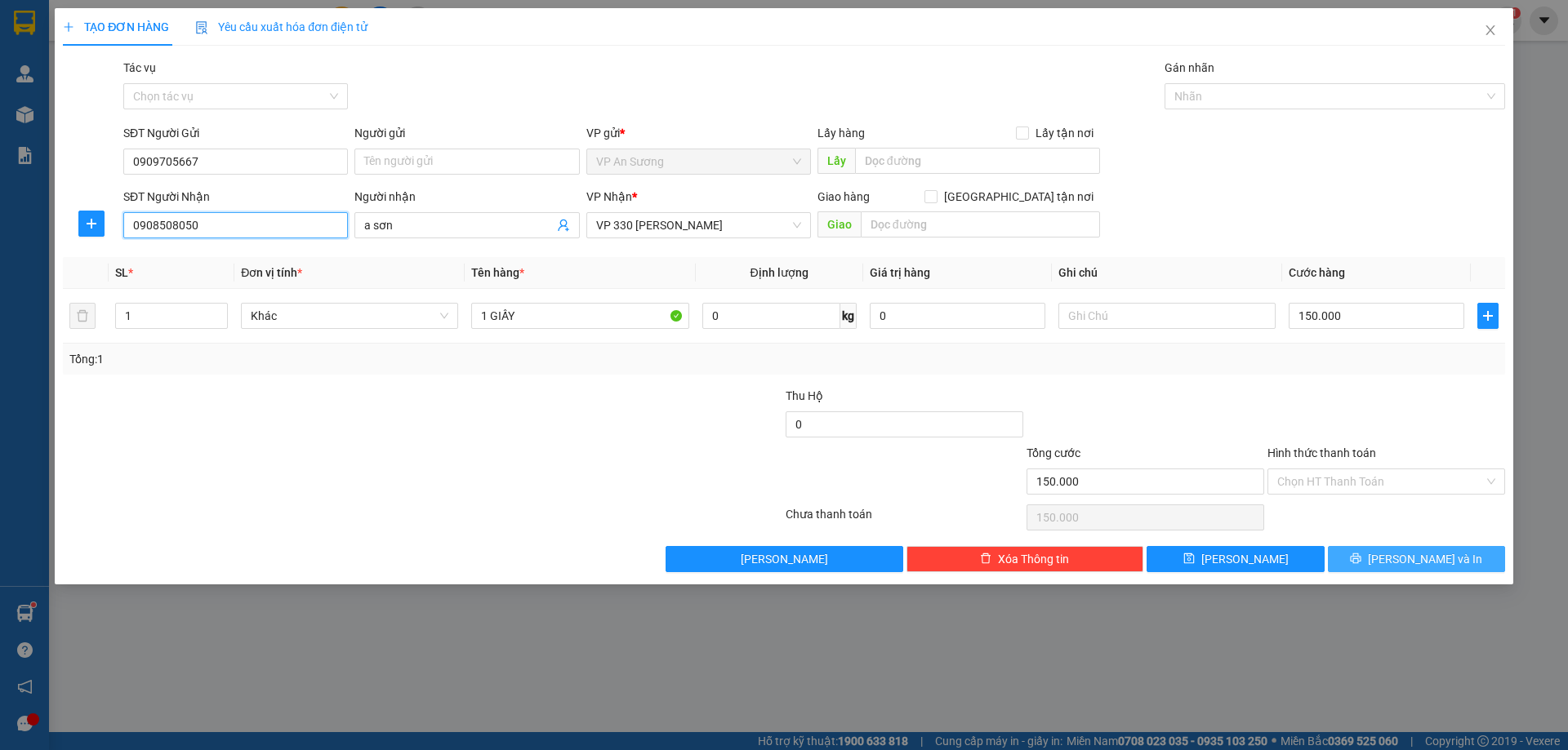
type input "0908508050"
click at [1427, 560] on span "[PERSON_NAME] và In" at bounding box center [1426, 559] width 115 height 18
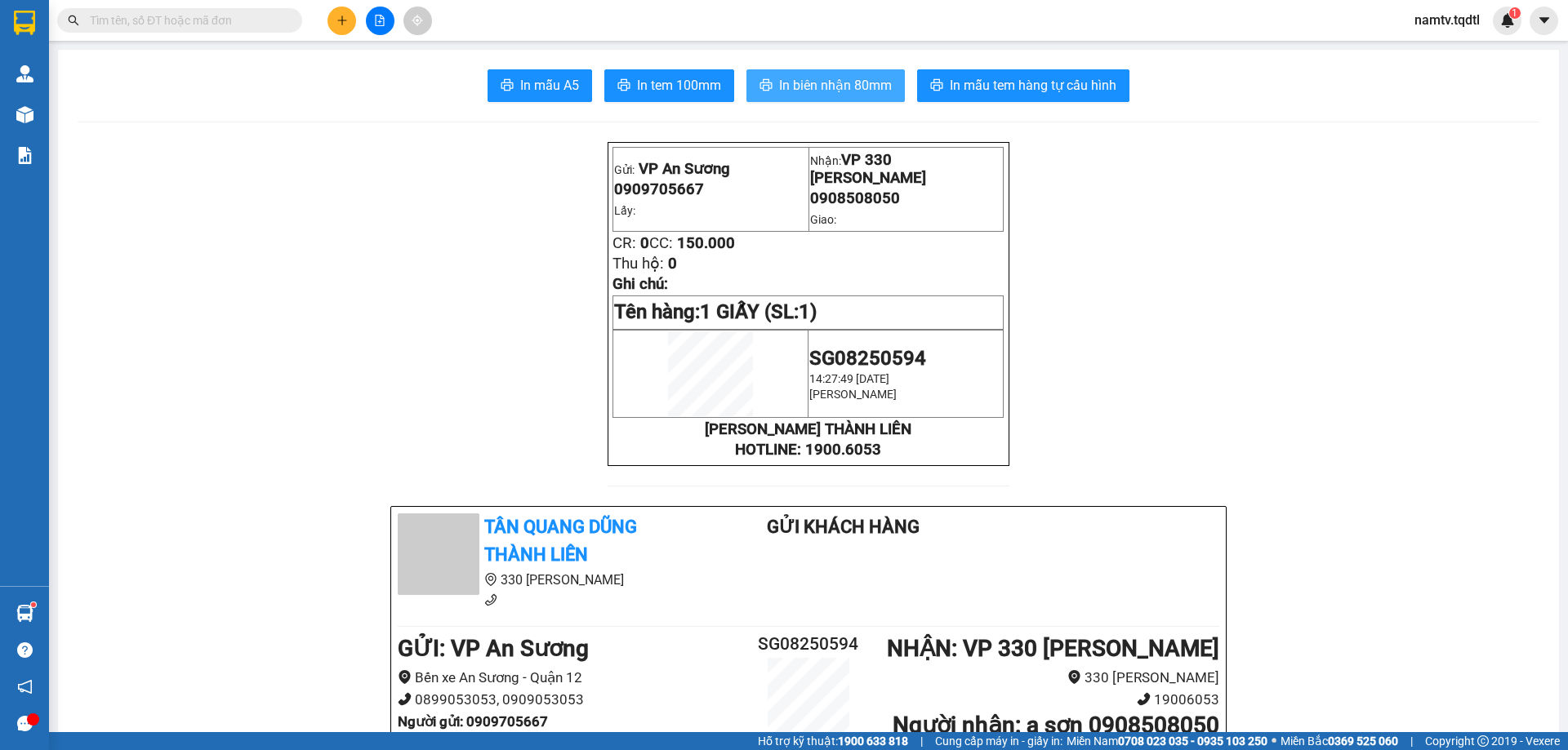
drag, startPoint x: 843, startPoint y: 87, endPoint x: 869, endPoint y: 119, distance: 41.2
click at [847, 91] on span "In biên nhận 80mm" at bounding box center [835, 85] width 113 height 20
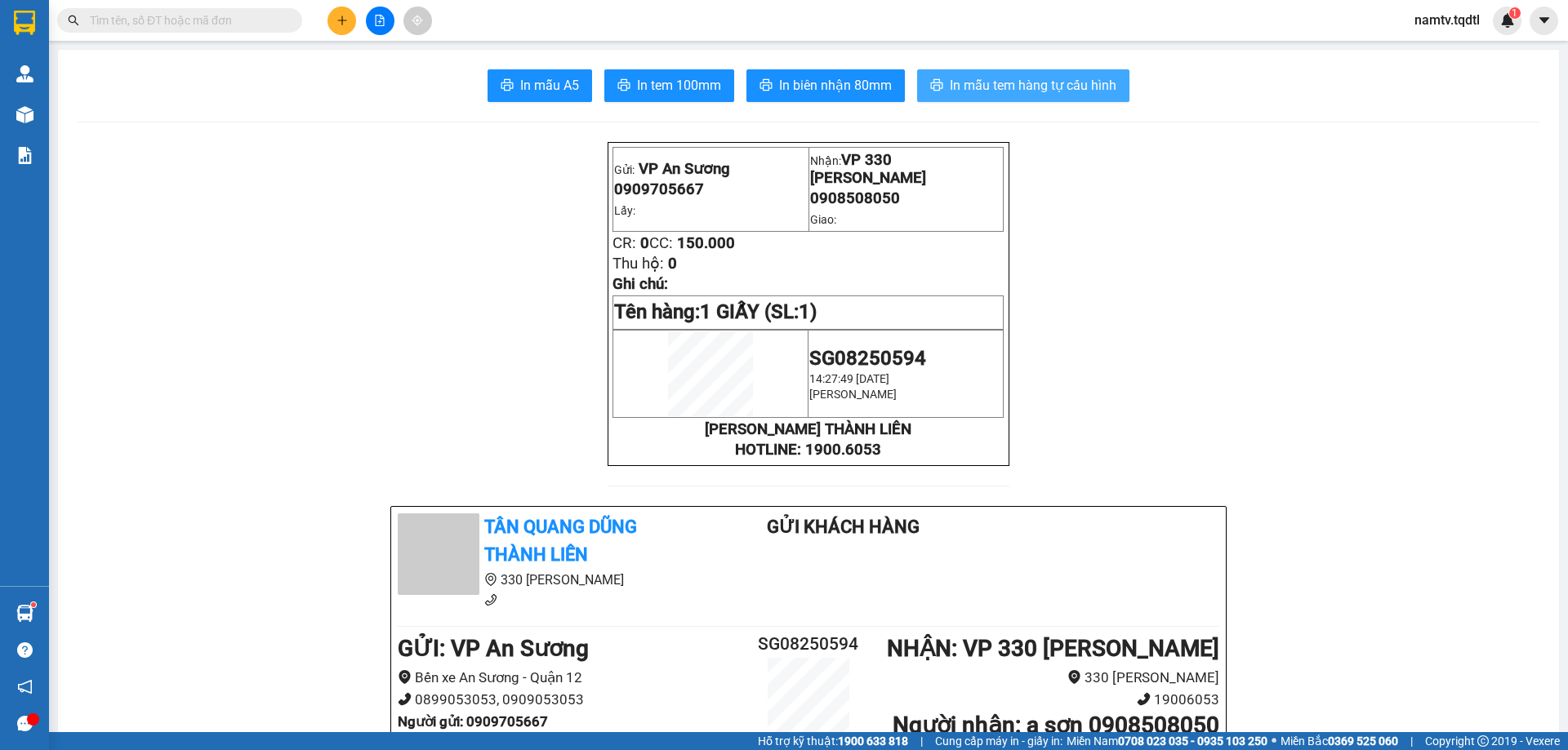
drag, startPoint x: 991, startPoint y: 80, endPoint x: 1168, endPoint y: 121, distance: 181.7
click at [993, 80] on span "In mẫu tem hàng tự cấu hình" at bounding box center [1033, 85] width 166 height 20
click at [334, 18] on button at bounding box center [342, 20] width 29 height 29
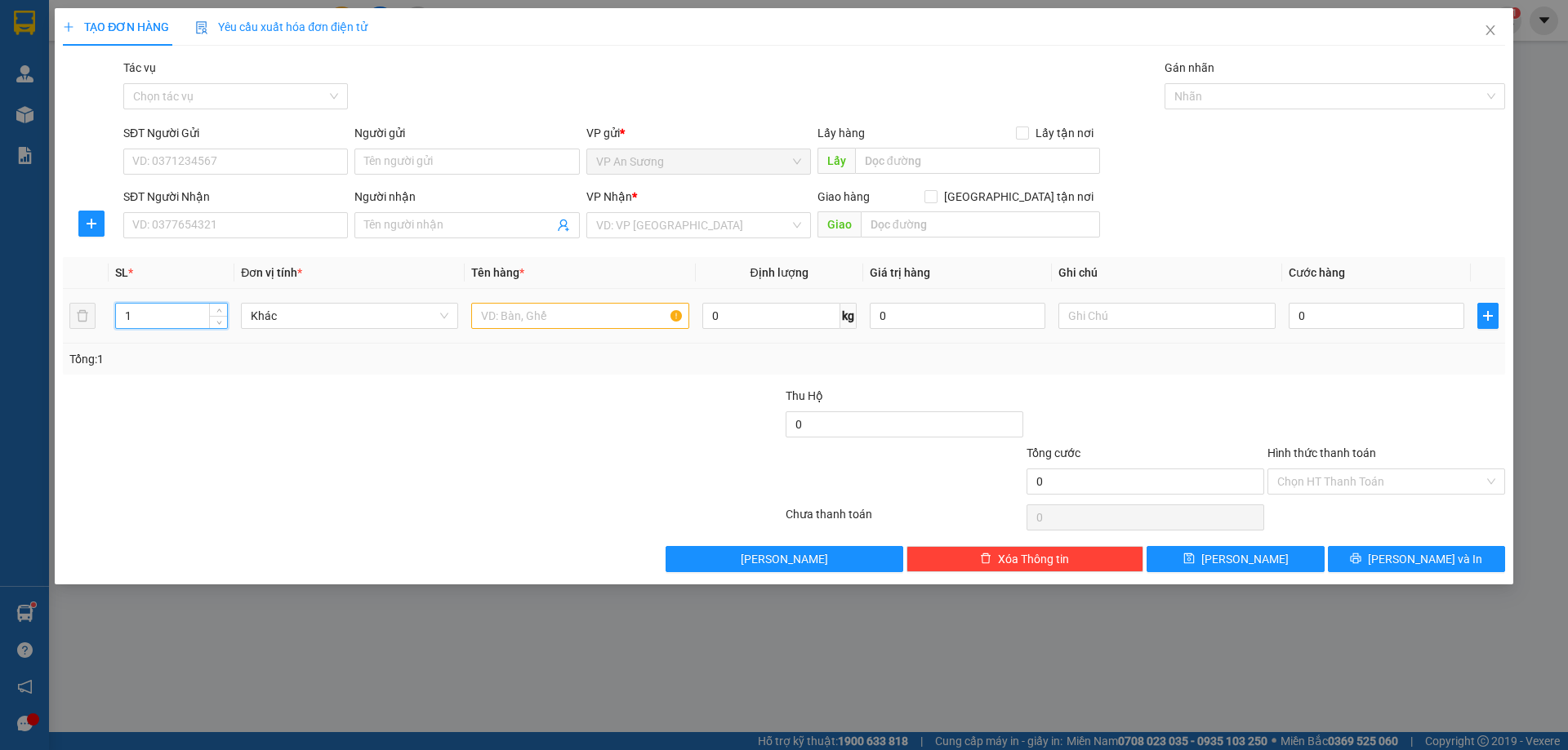
click at [135, 313] on input "1" at bounding box center [172, 316] width 111 height 25
type input "4"
drag, startPoint x: 543, startPoint y: 317, endPoint x: 539, endPoint y: 326, distance: 9.8
click at [543, 318] on input "text" at bounding box center [579, 316] width 217 height 26
type input "3 BAO TRẮNG+1 BỌC"
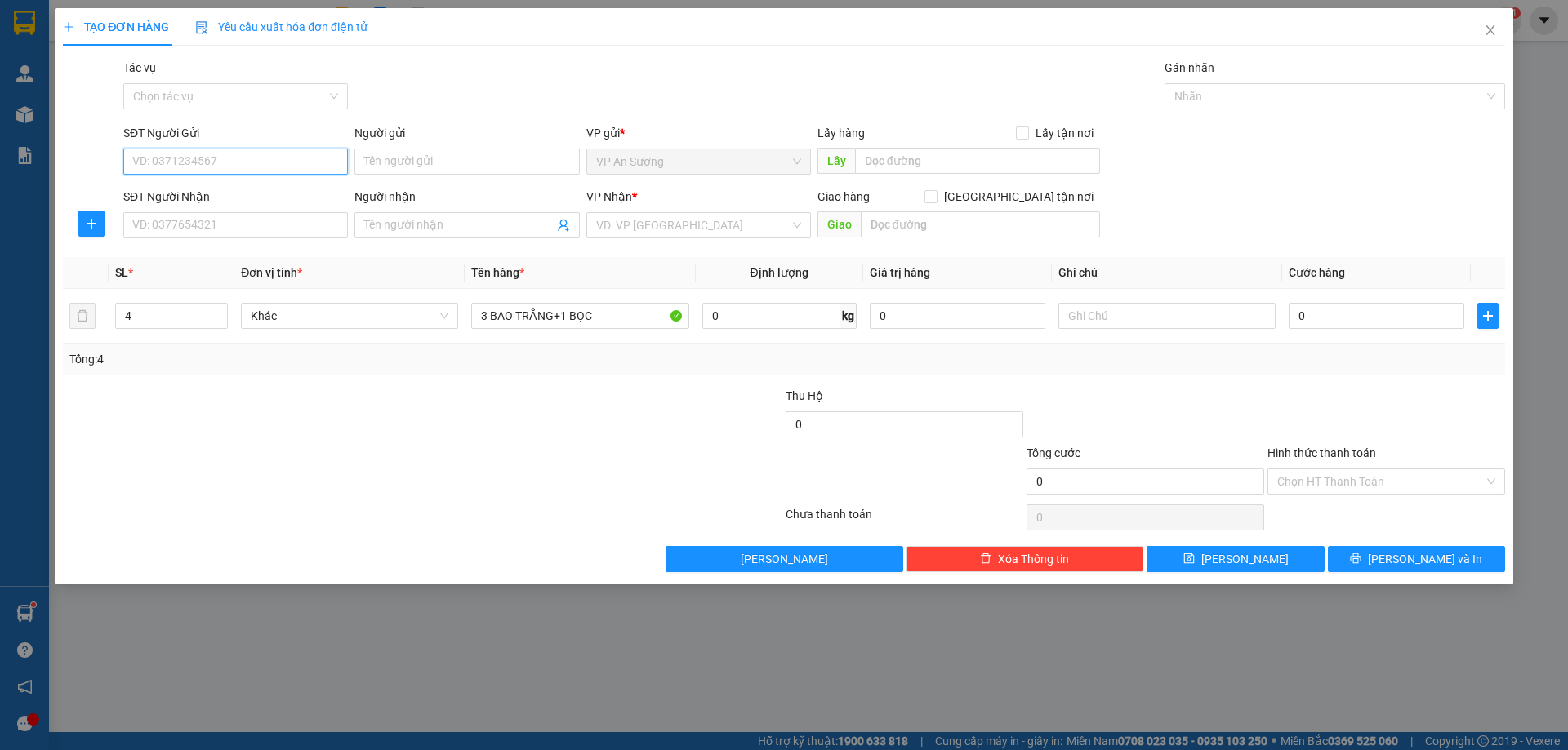
click at [230, 163] on input "SĐT Người Gửi" at bounding box center [235, 162] width 225 height 26
type input "0938294763"
click at [217, 221] on input "SĐT Người Nhận" at bounding box center [235, 225] width 225 height 26
type input "0979269339"
drag, startPoint x: 702, startPoint y: 224, endPoint x: 722, endPoint y: 261, distance: 42.1
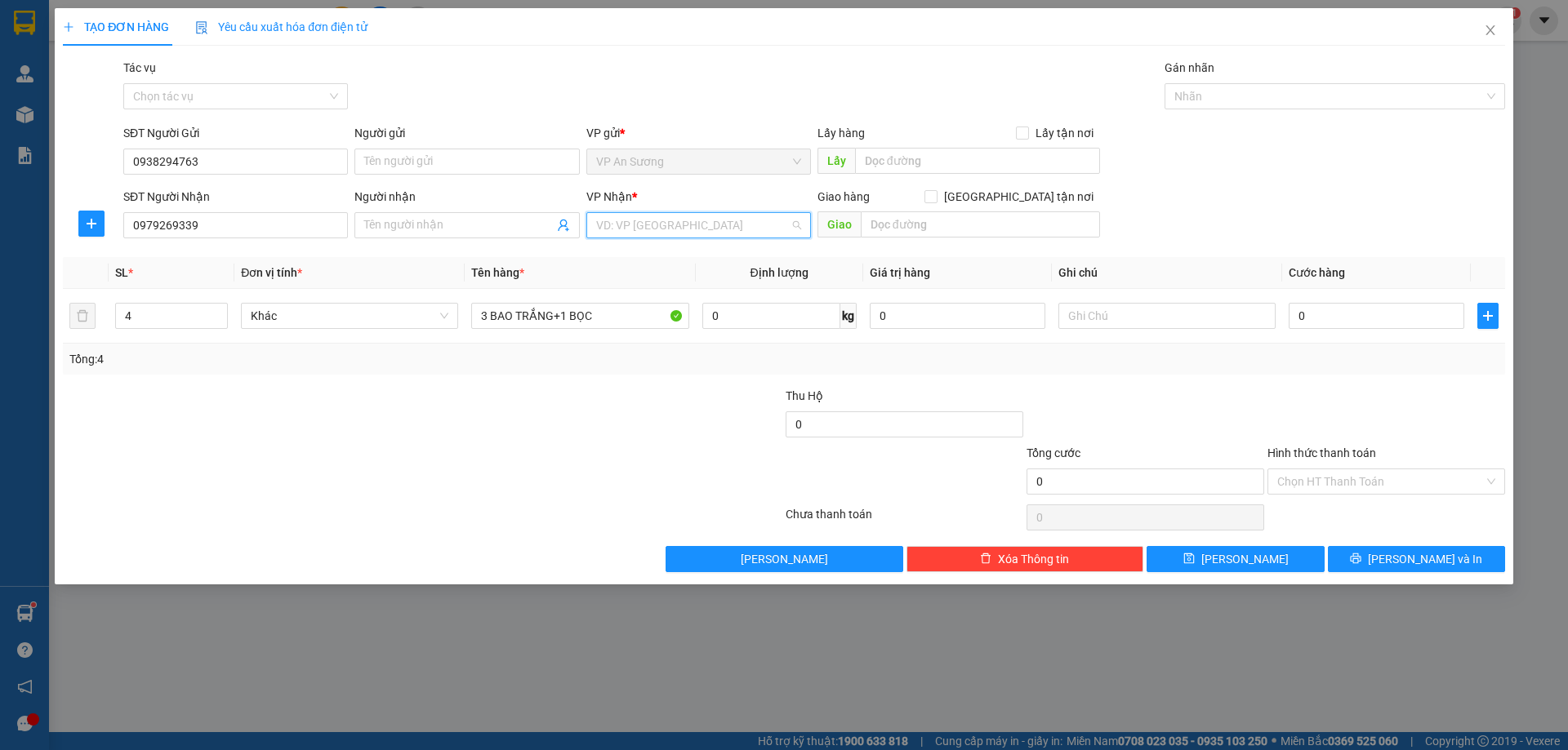
click at [702, 226] on input "search" at bounding box center [693, 225] width 194 height 25
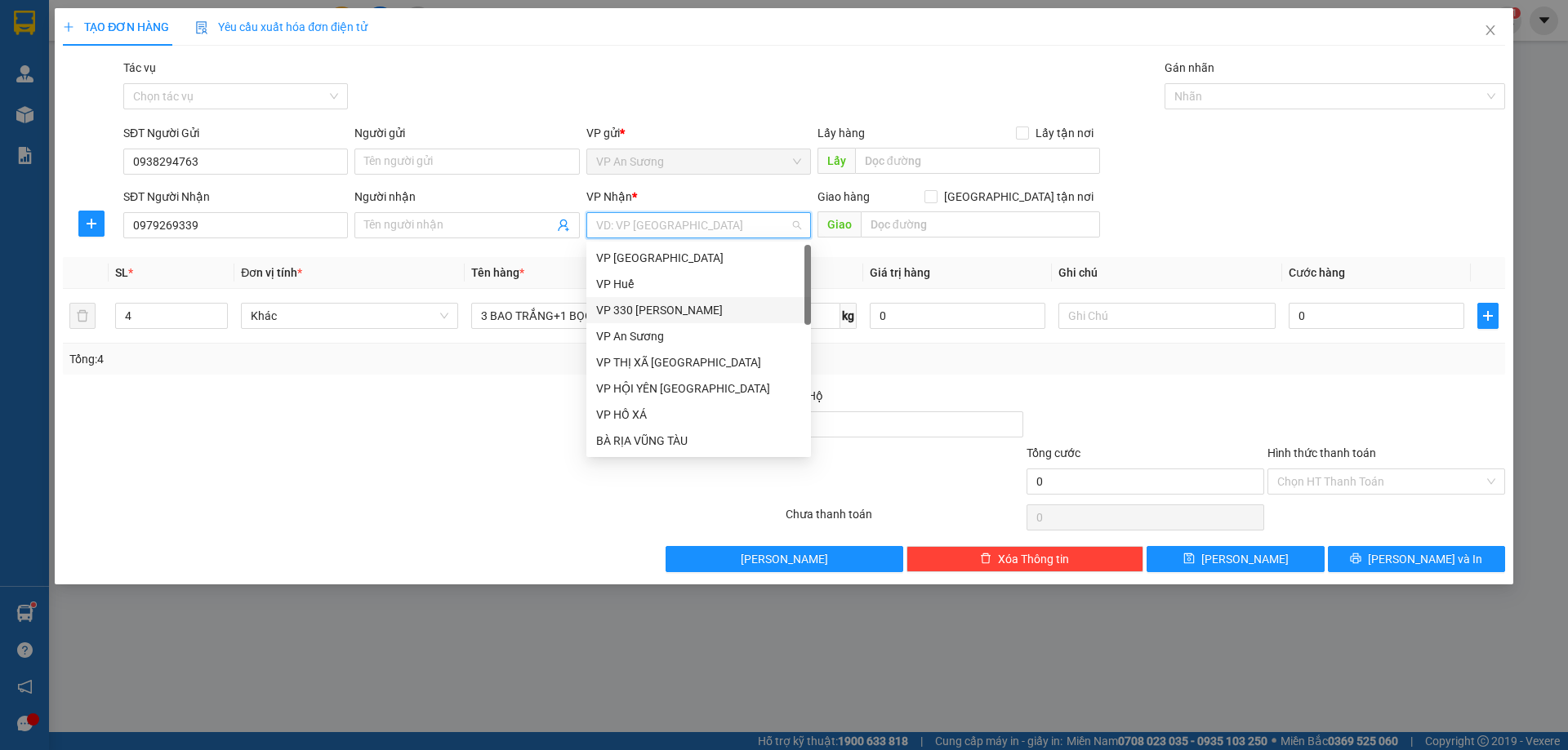
click at [673, 302] on div "VP 330 [PERSON_NAME]" at bounding box center [699, 309] width 205 height 18
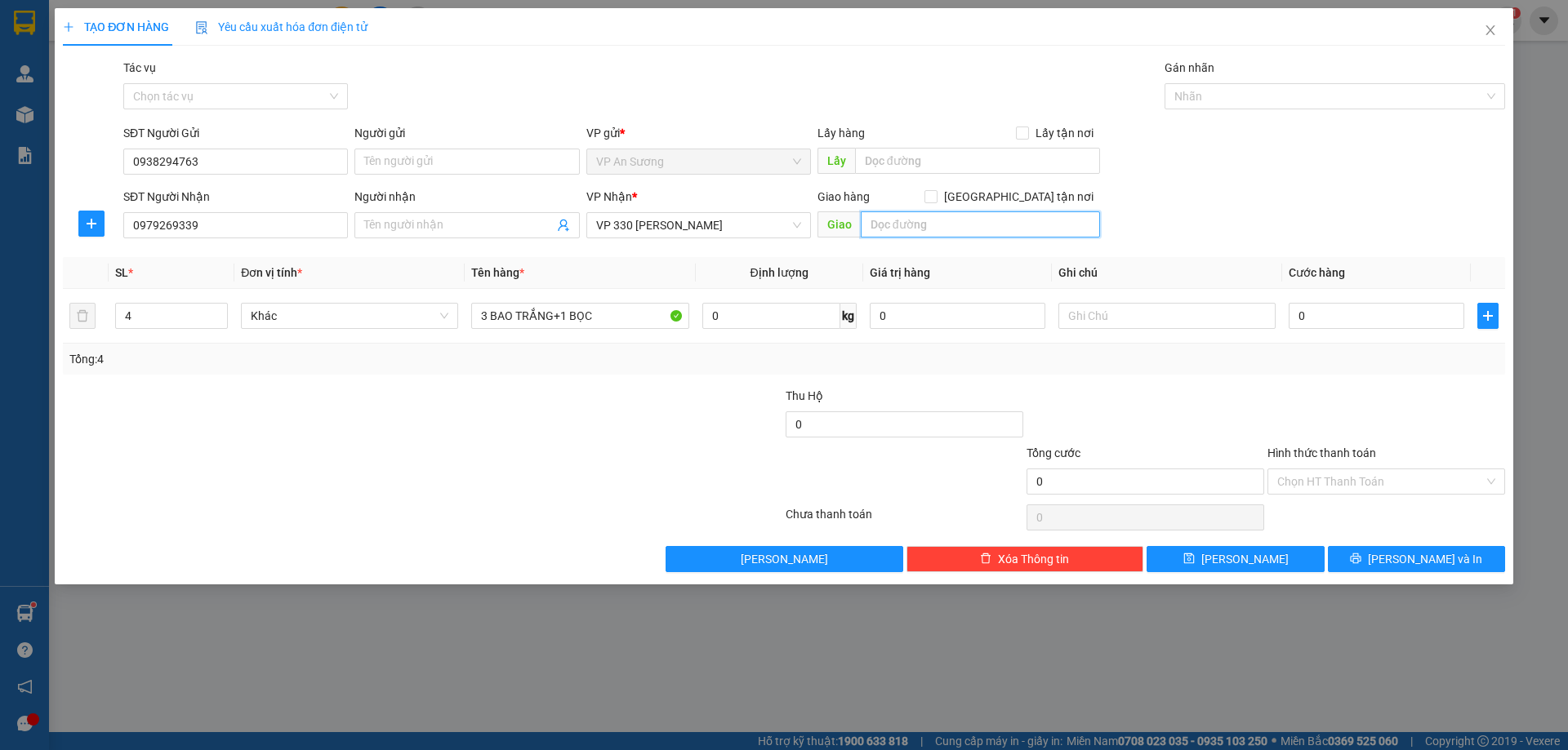
click at [906, 230] on input "text" at bounding box center [980, 224] width 239 height 26
type input "CỬA TÙNG"
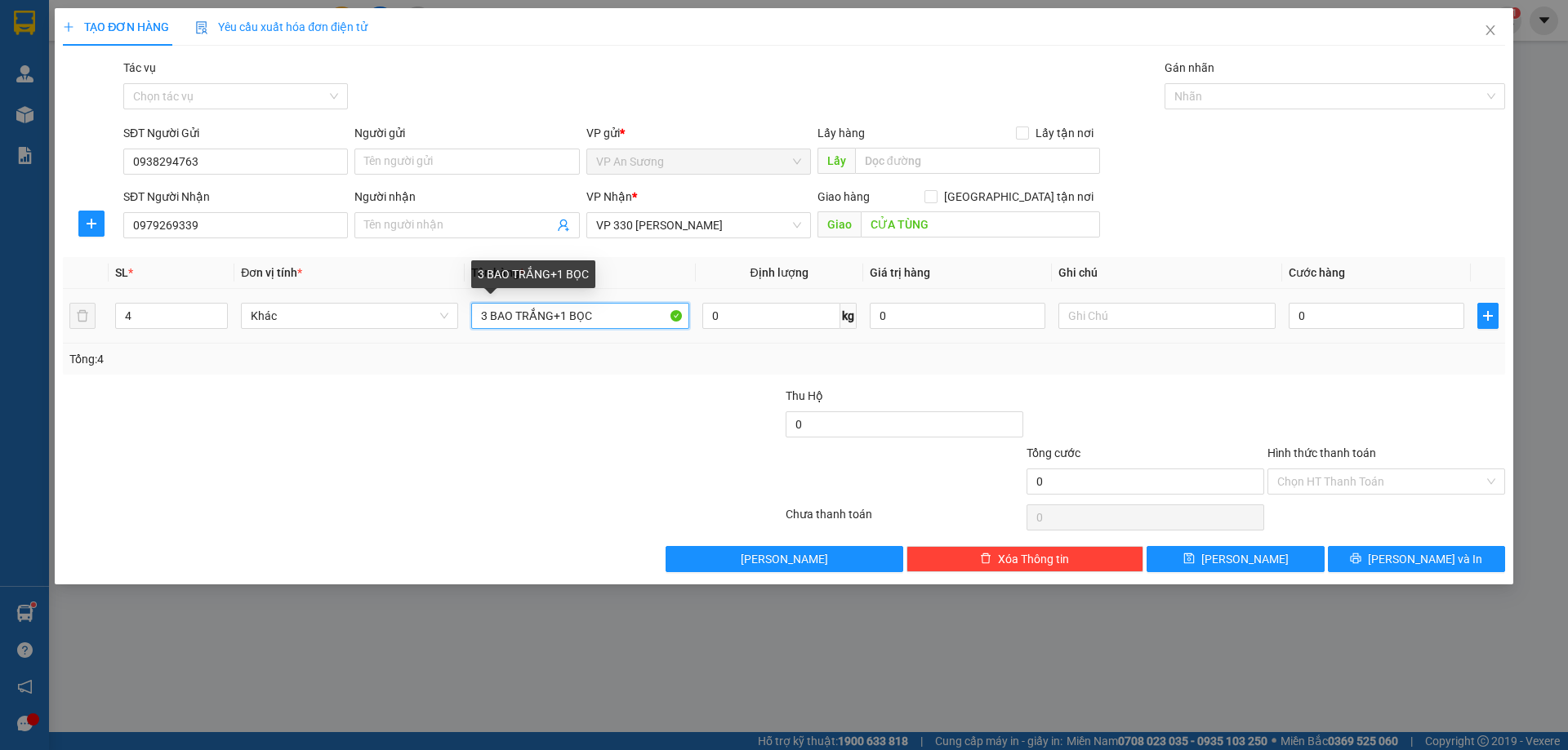
click at [600, 322] on input "3 BAO TRẮNG+1 BỌC" at bounding box center [579, 316] width 217 height 26
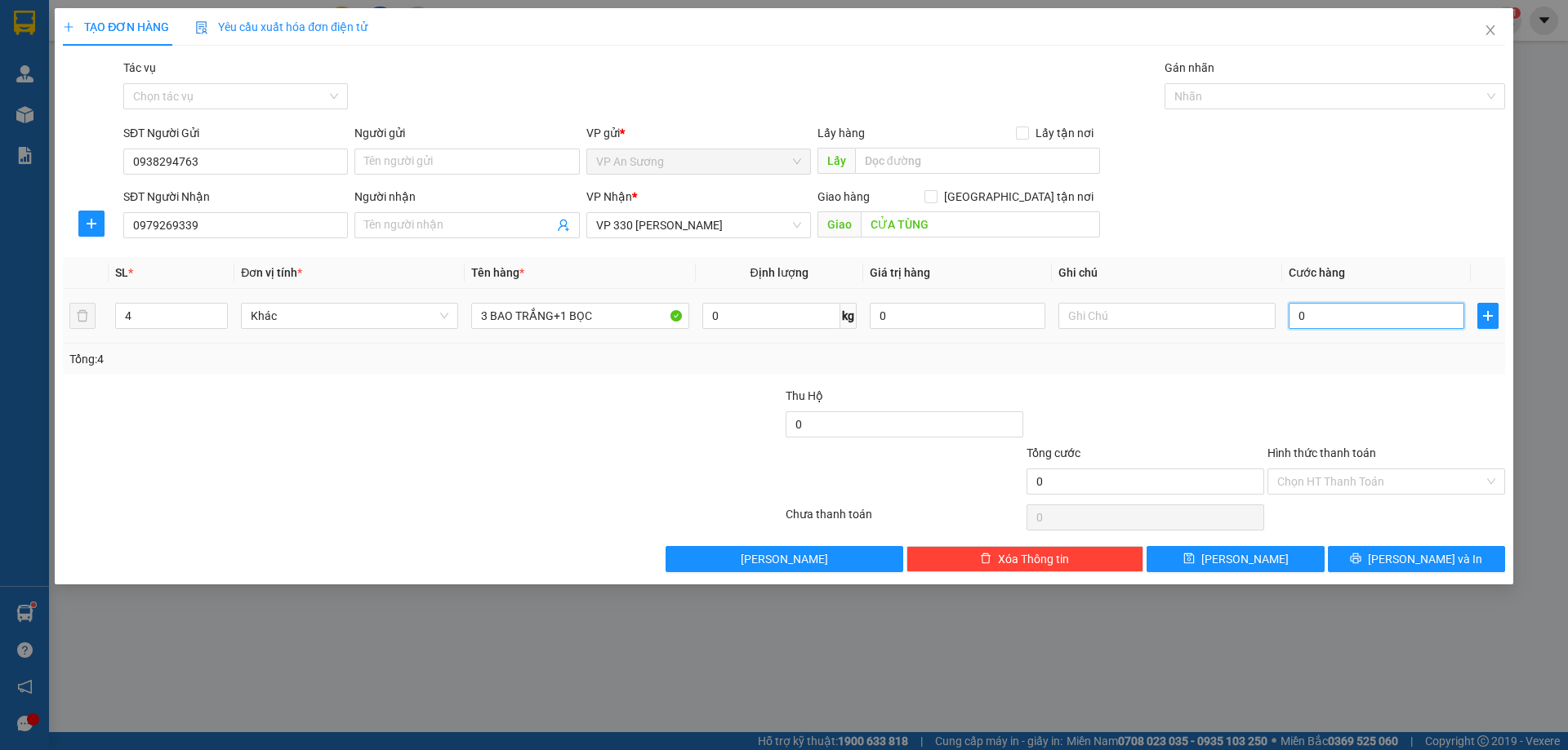
type input "03"
type input "3"
type input "035"
type input "35"
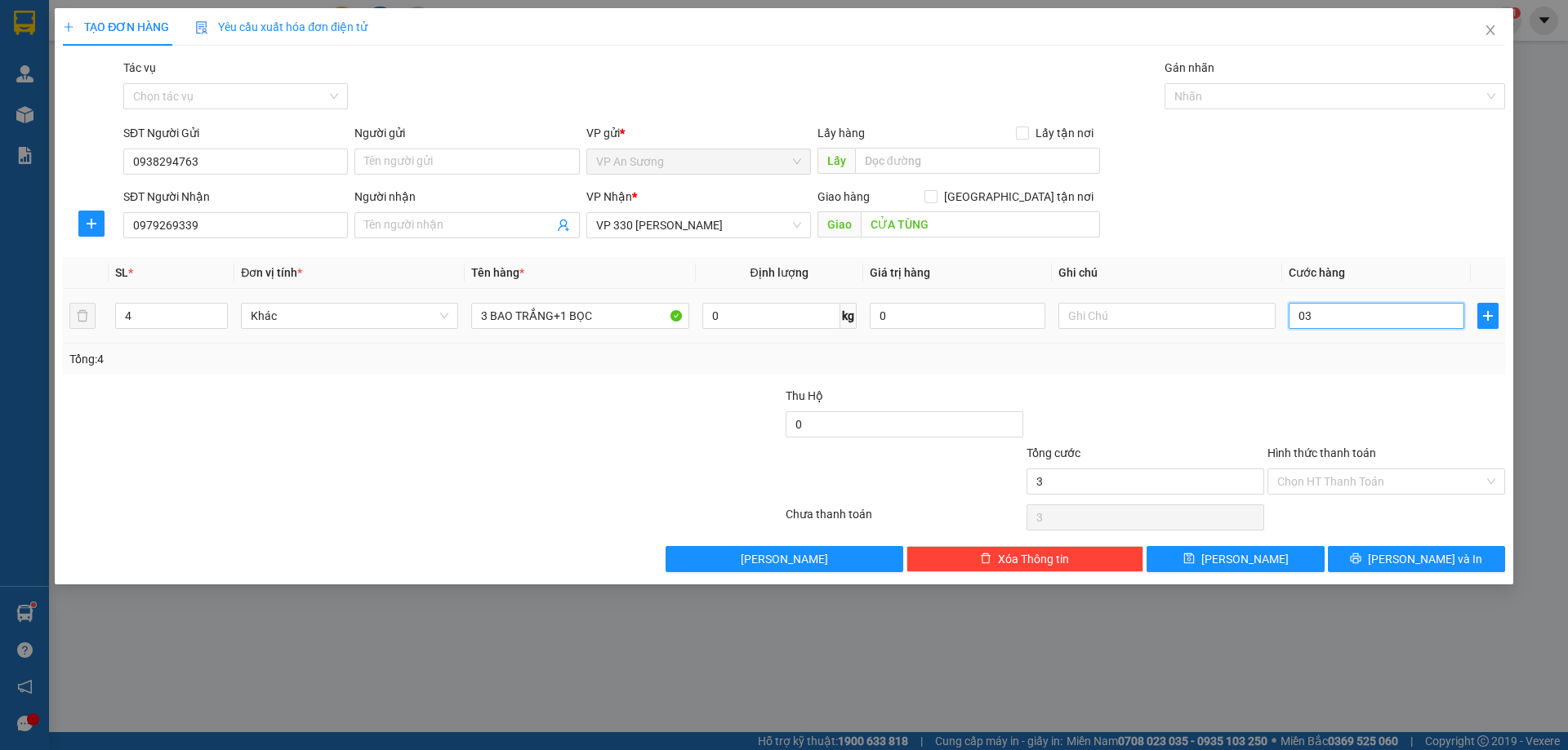
type input "35"
type input "0.350"
type input "350"
type input "350.000"
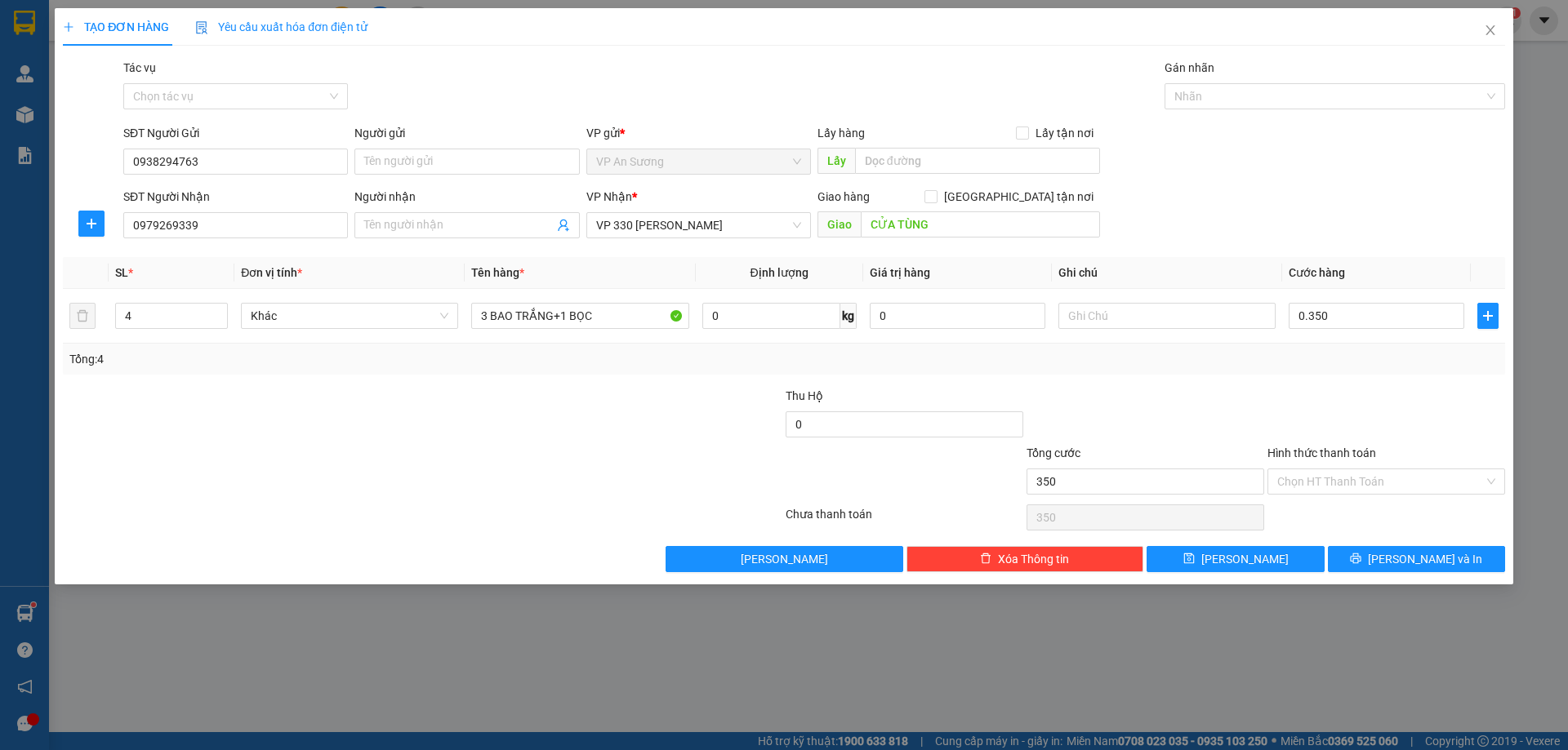
type input "350.000"
drag, startPoint x: 1307, startPoint y: 413, endPoint x: 1195, endPoint y: 414, distance: 112.0
click at [1307, 415] on div at bounding box center [1386, 416] width 241 height 57
click at [1112, 319] on input "text" at bounding box center [1167, 316] width 217 height 26
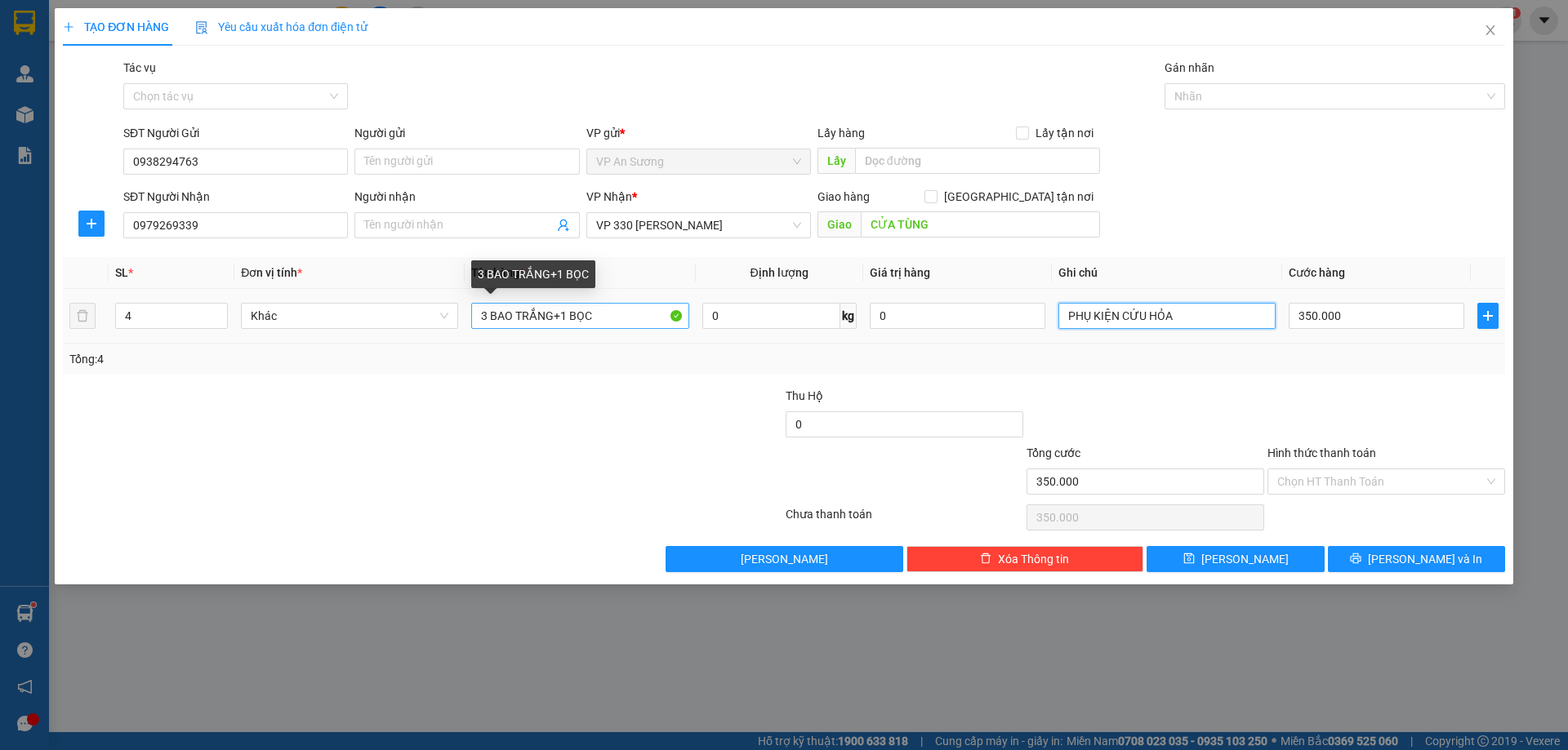
type input "PHỤ KIỆN CỨU HỎA"
click at [598, 324] on input "3 BAO TRẮNG+1 BỌC" at bounding box center [579, 316] width 217 height 26
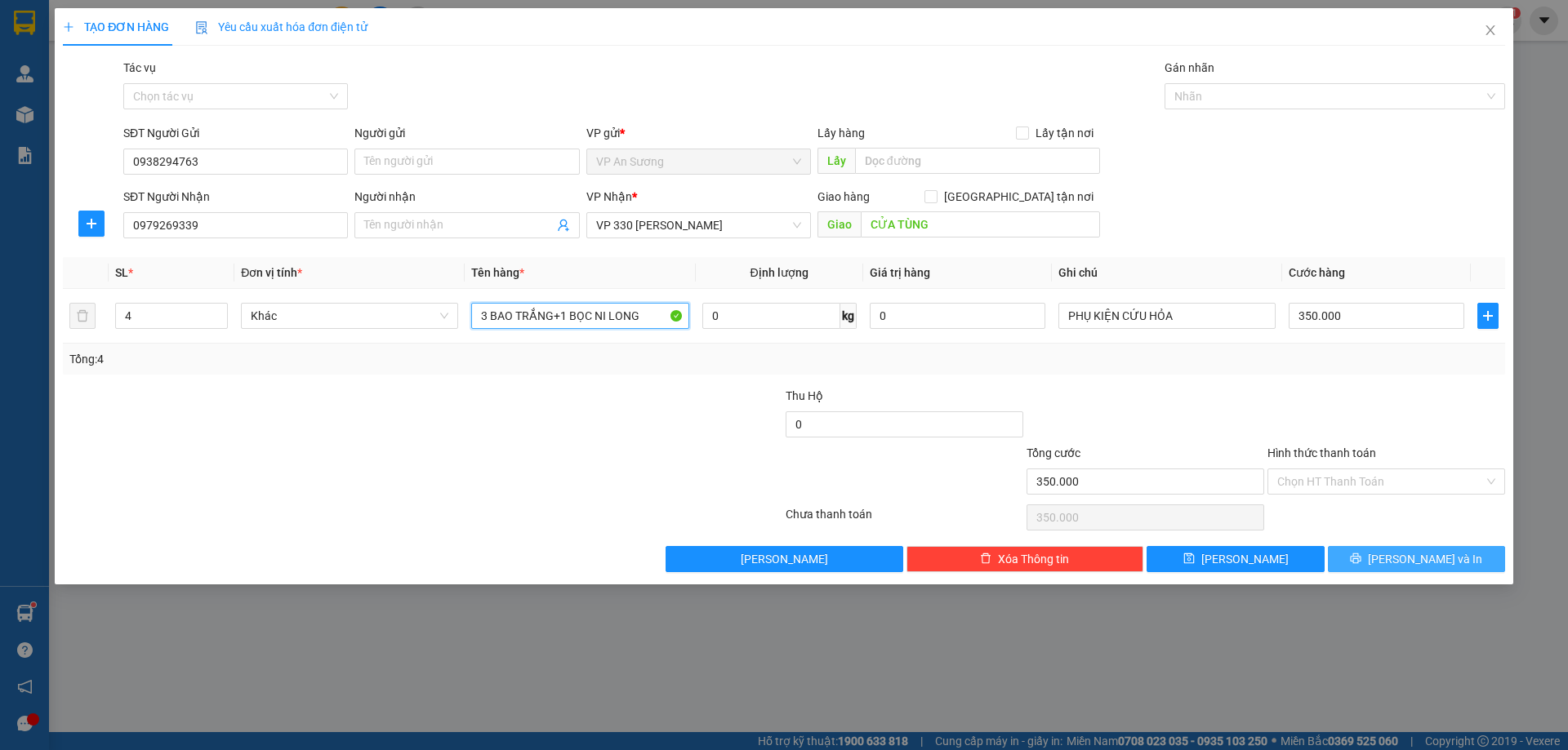
type input "3 BAO TRẮNG+1 BỌC NI LONG"
click at [1405, 552] on span "[PERSON_NAME] và In" at bounding box center [1426, 559] width 115 height 18
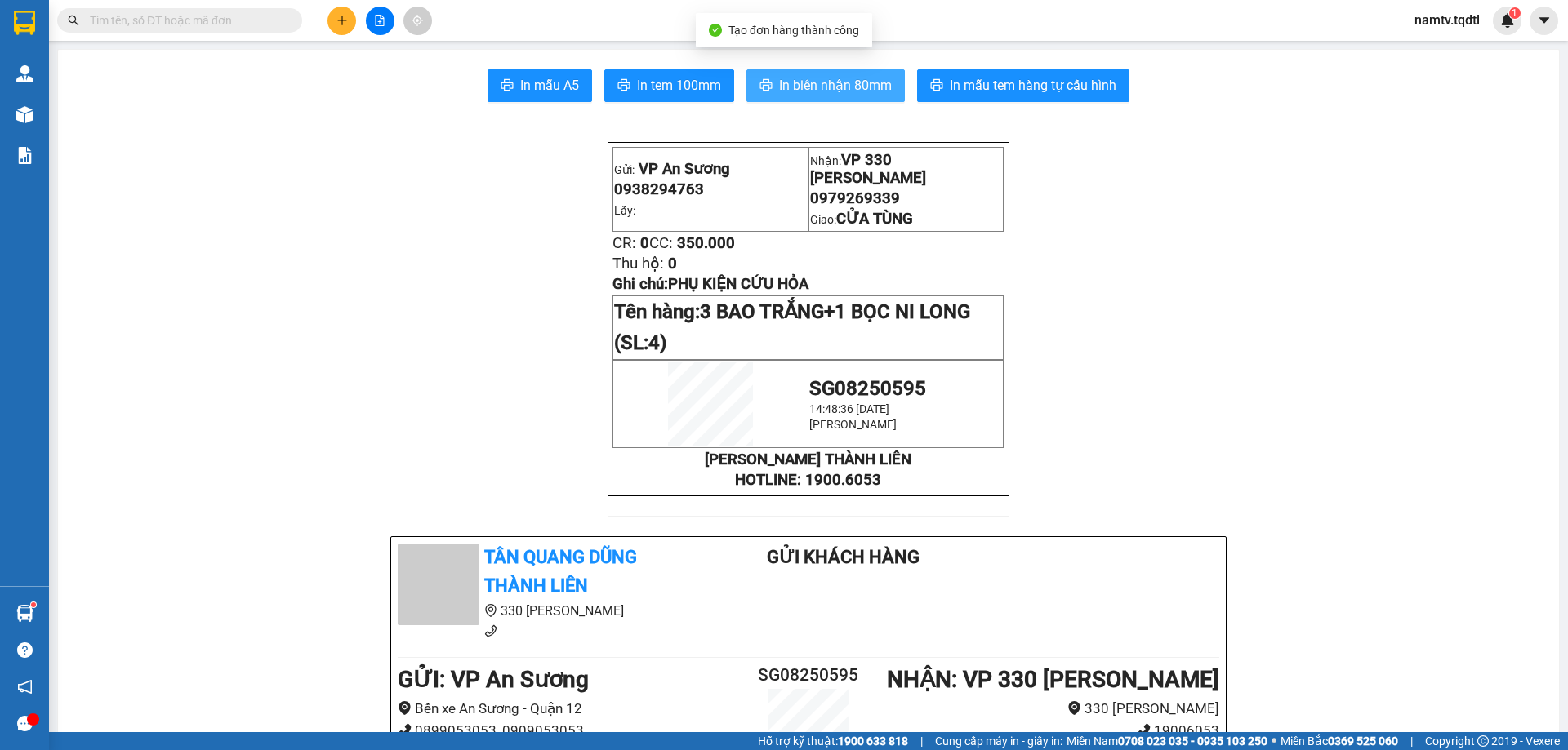
click at [818, 82] on span "In biên nhận 80mm" at bounding box center [835, 85] width 113 height 20
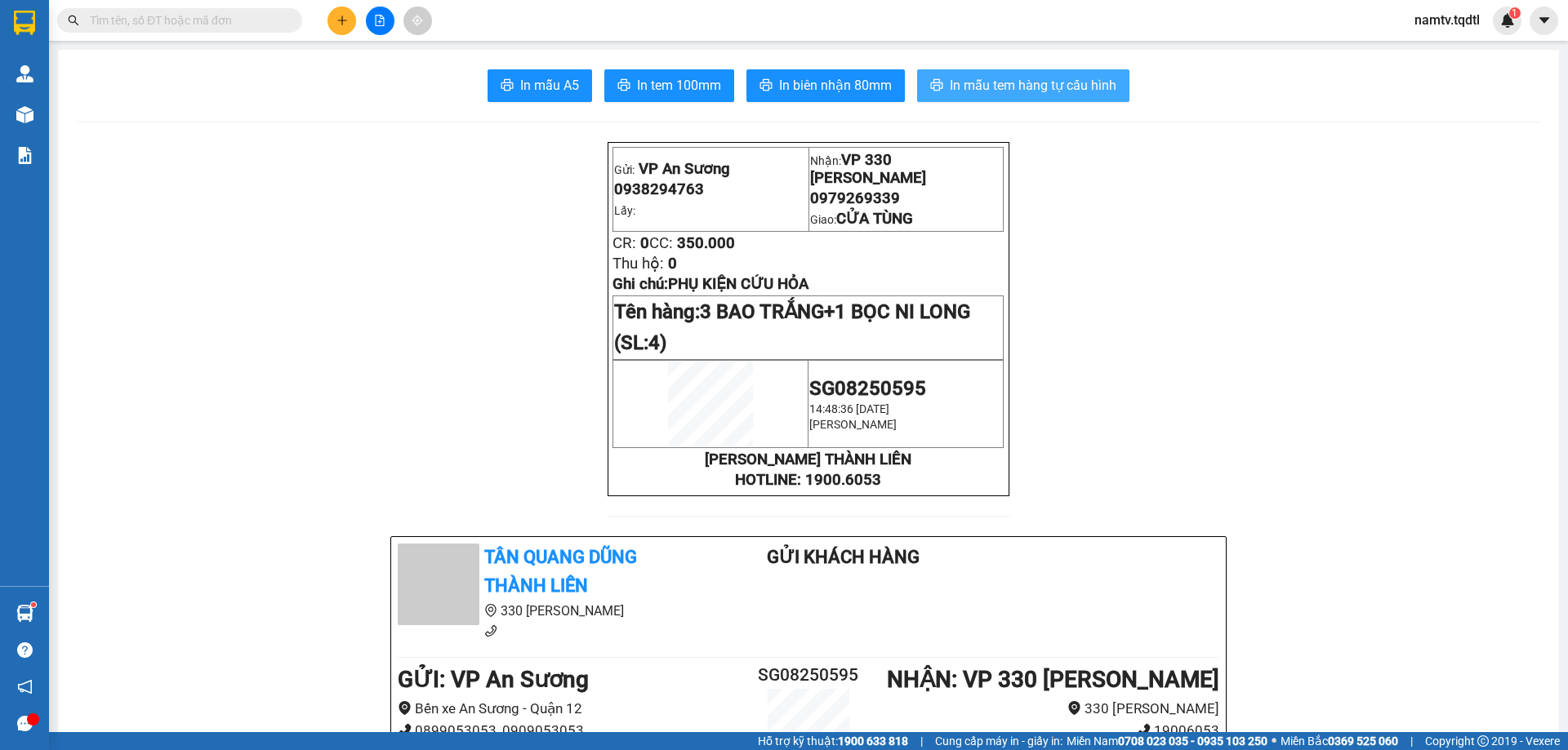
click at [1039, 81] on span "In mẫu tem hàng tự cấu hình" at bounding box center [1033, 85] width 166 height 20
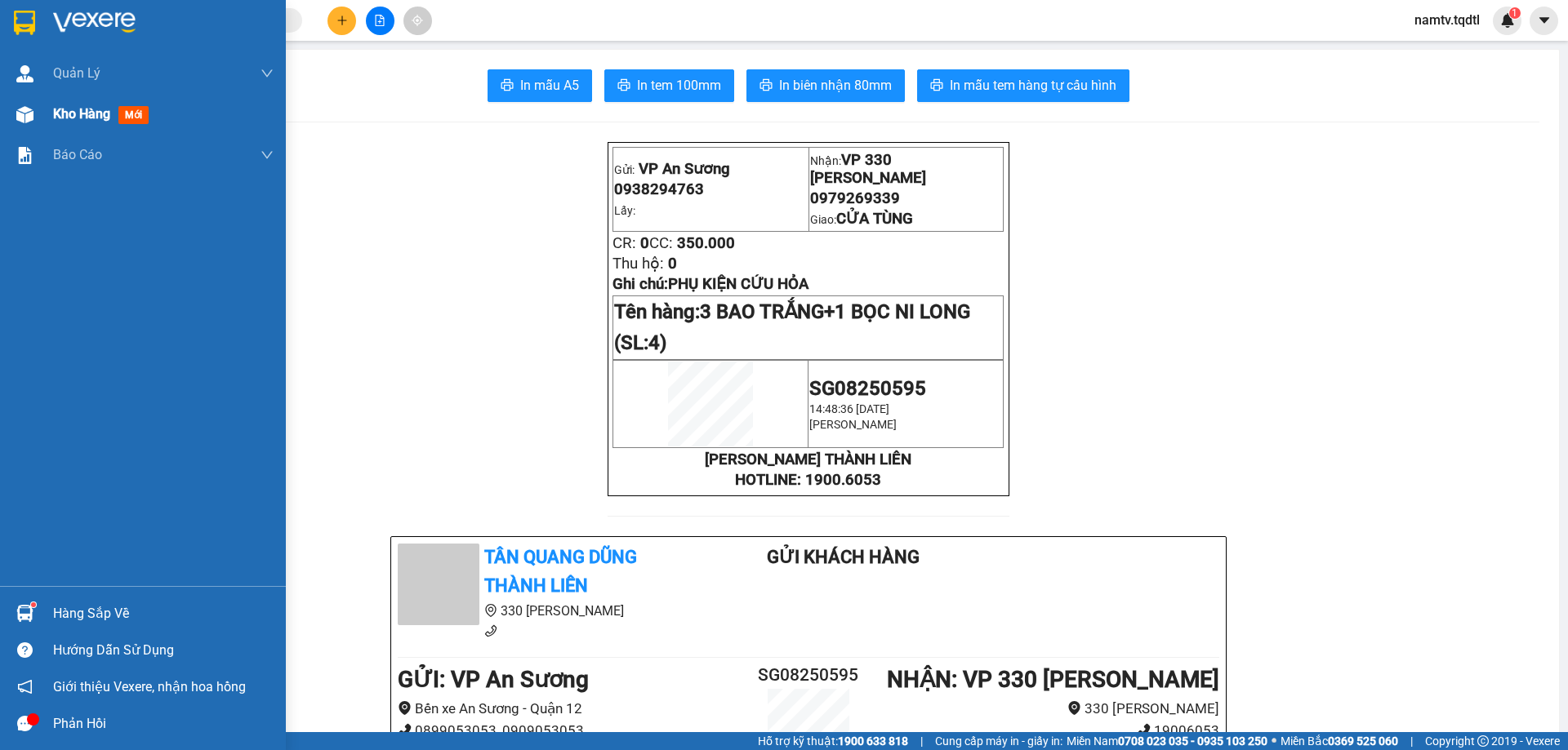
click at [41, 123] on div "Kho hàng mới" at bounding box center [142, 115] width 286 height 41
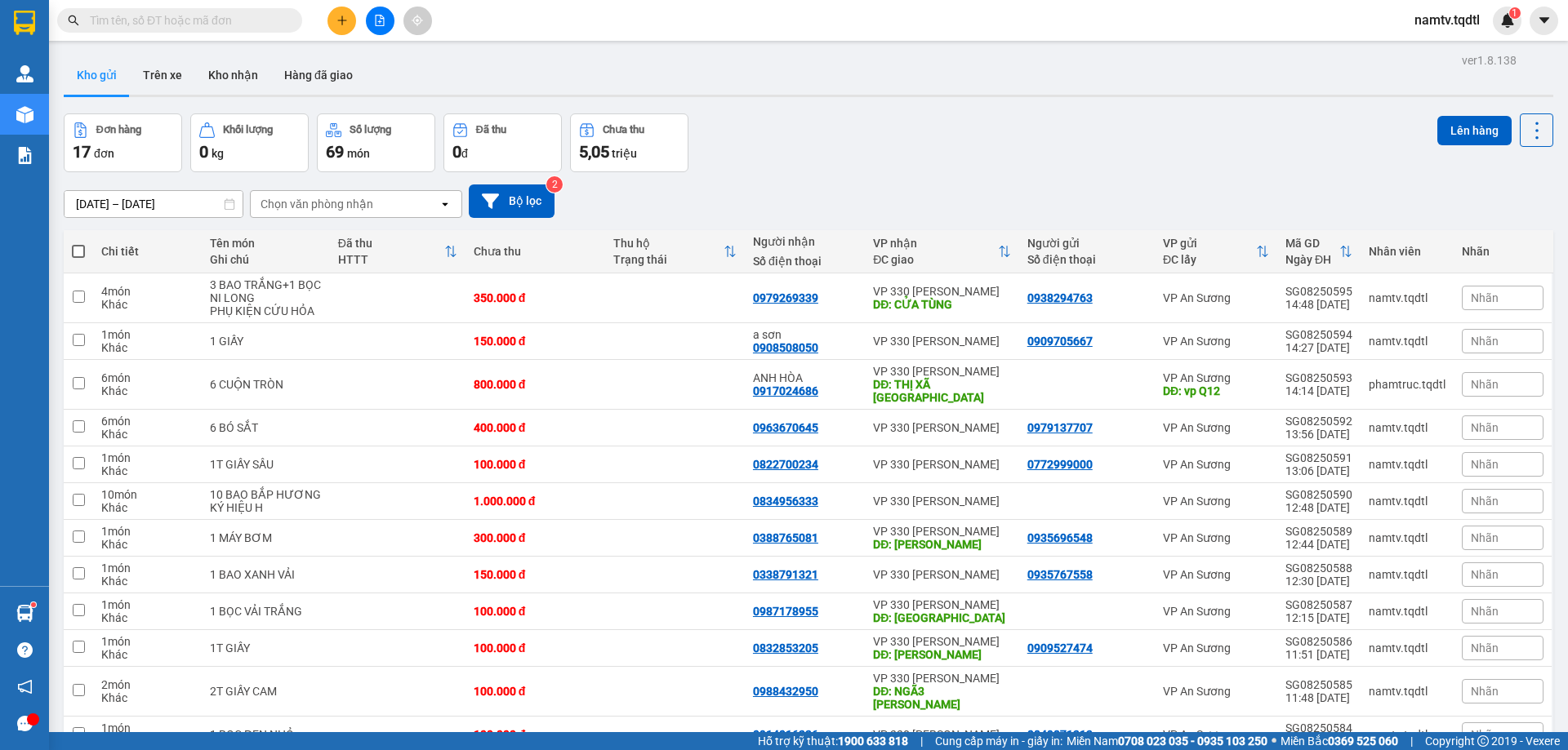
drag, startPoint x: 397, startPoint y: 29, endPoint x: 388, endPoint y: 25, distance: 9.8
click at [396, 29] on div at bounding box center [380, 20] width 123 height 29
click at [386, 25] on button at bounding box center [380, 20] width 29 height 29
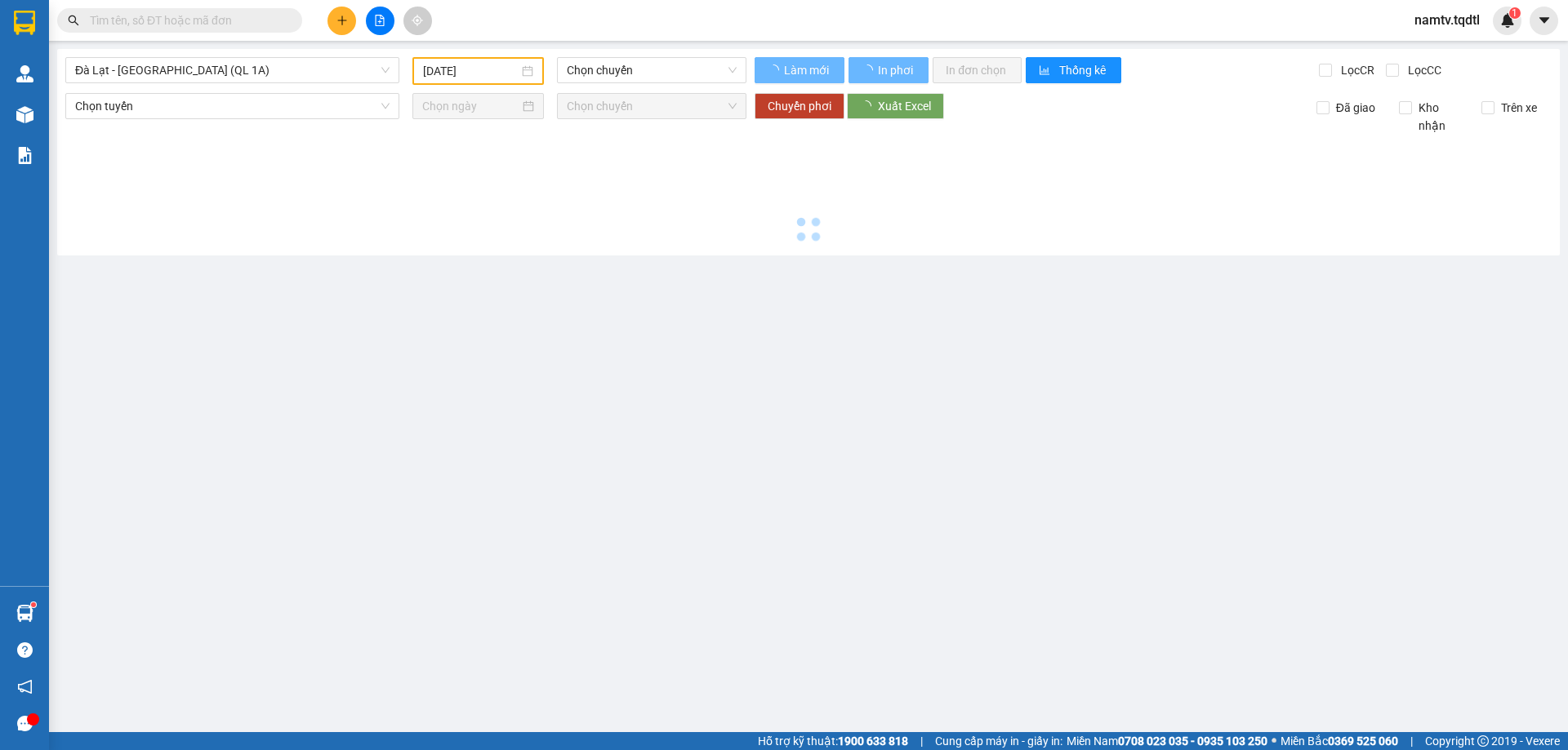
type input "[DATE]"
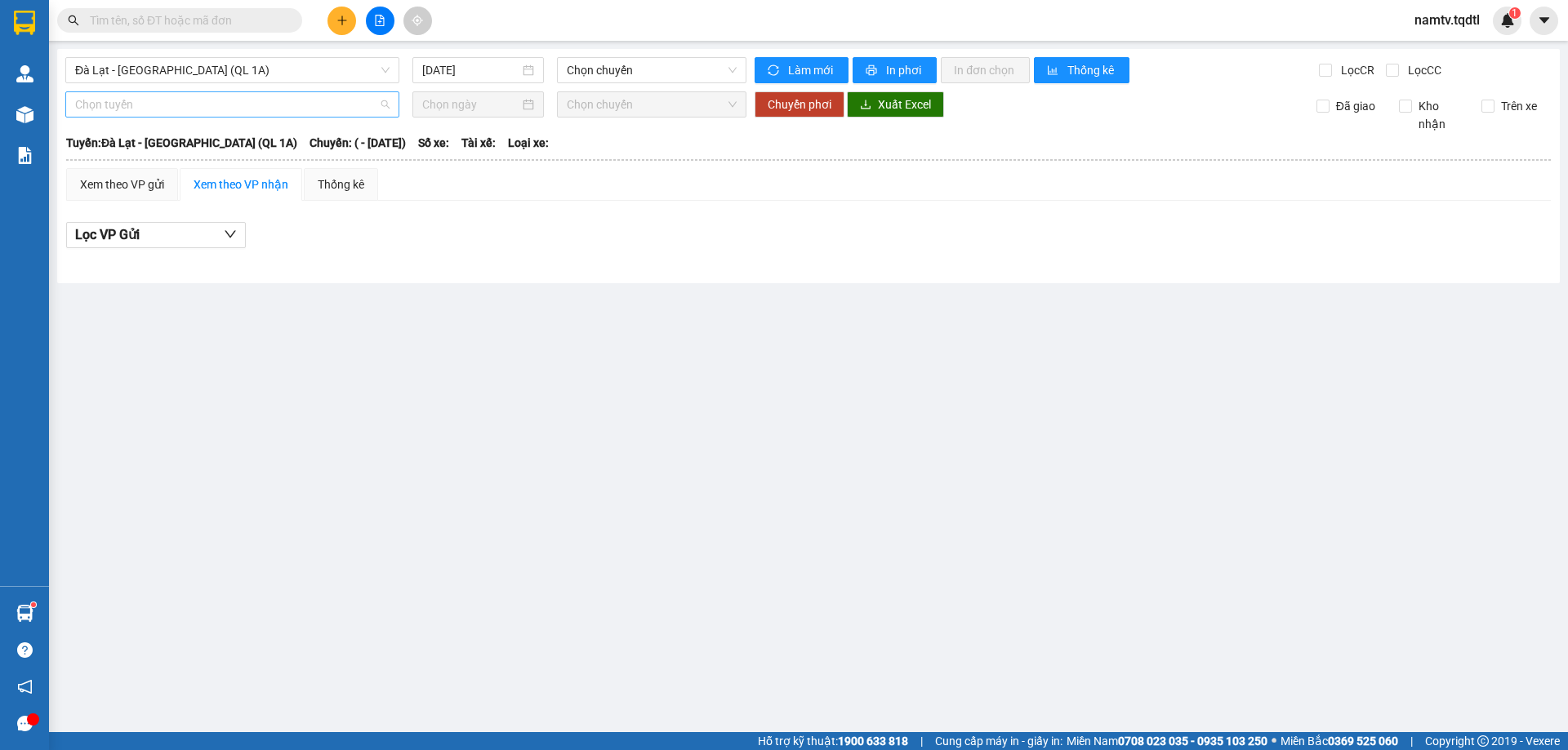
click at [284, 106] on span "Chọn tuyến" at bounding box center [232, 104] width 314 height 25
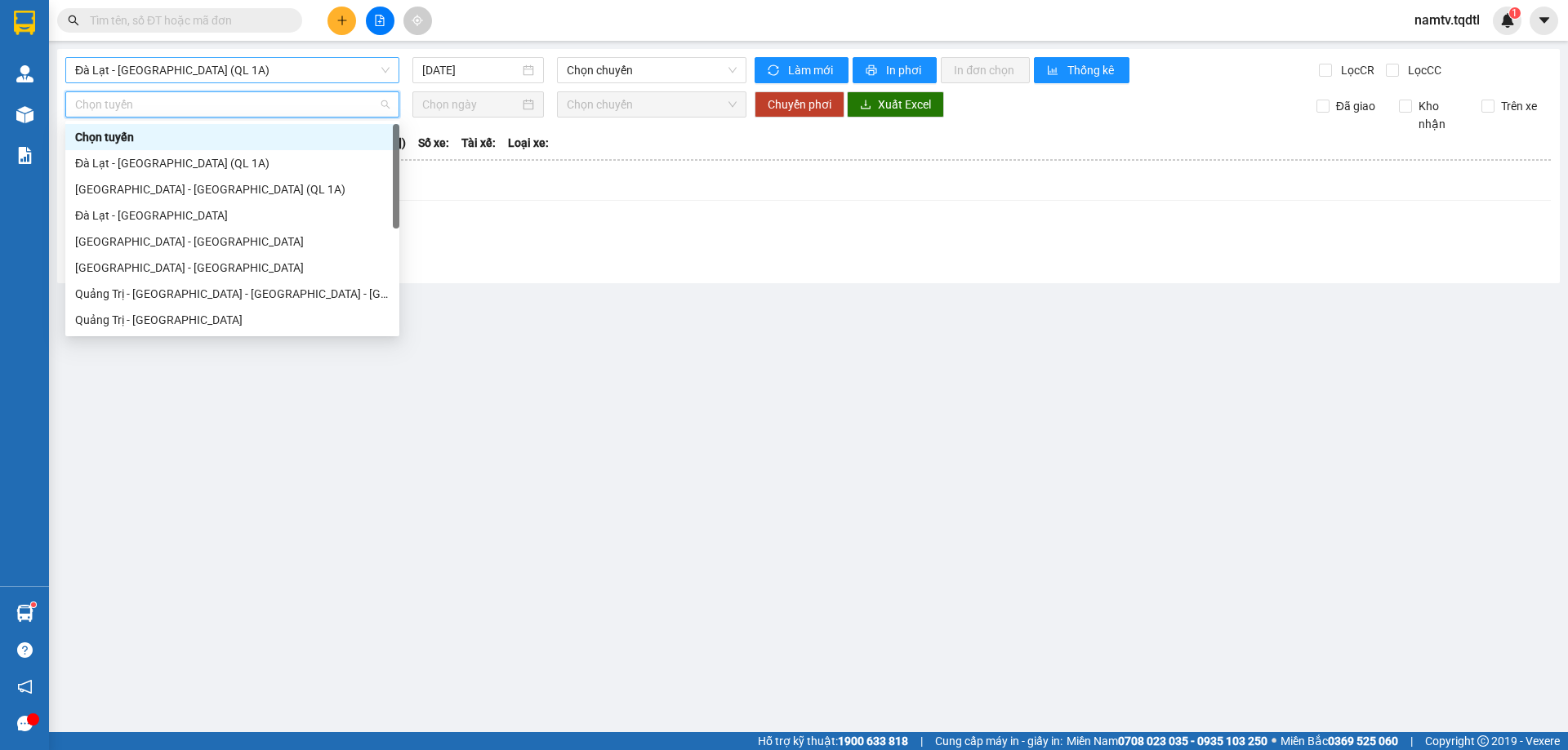
click at [284, 82] on div "Đà Lạt - [GEOGRAPHIC_DATA] (QL 1A)" at bounding box center [233, 70] width 334 height 26
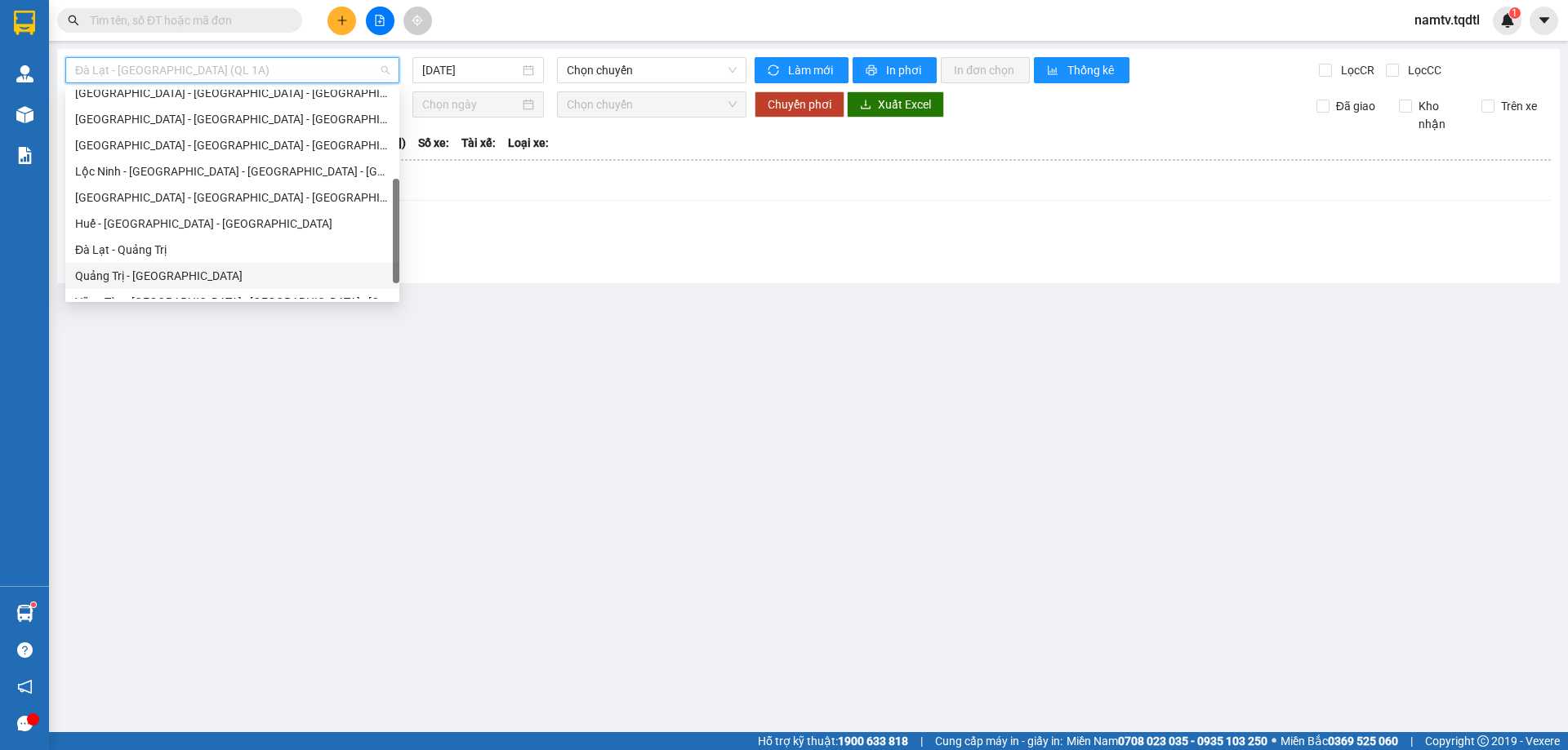
scroll to position [163, 0]
click at [156, 115] on div "Quảng Trị - [GEOGRAPHIC_DATA]" at bounding box center [232, 122] width 314 height 18
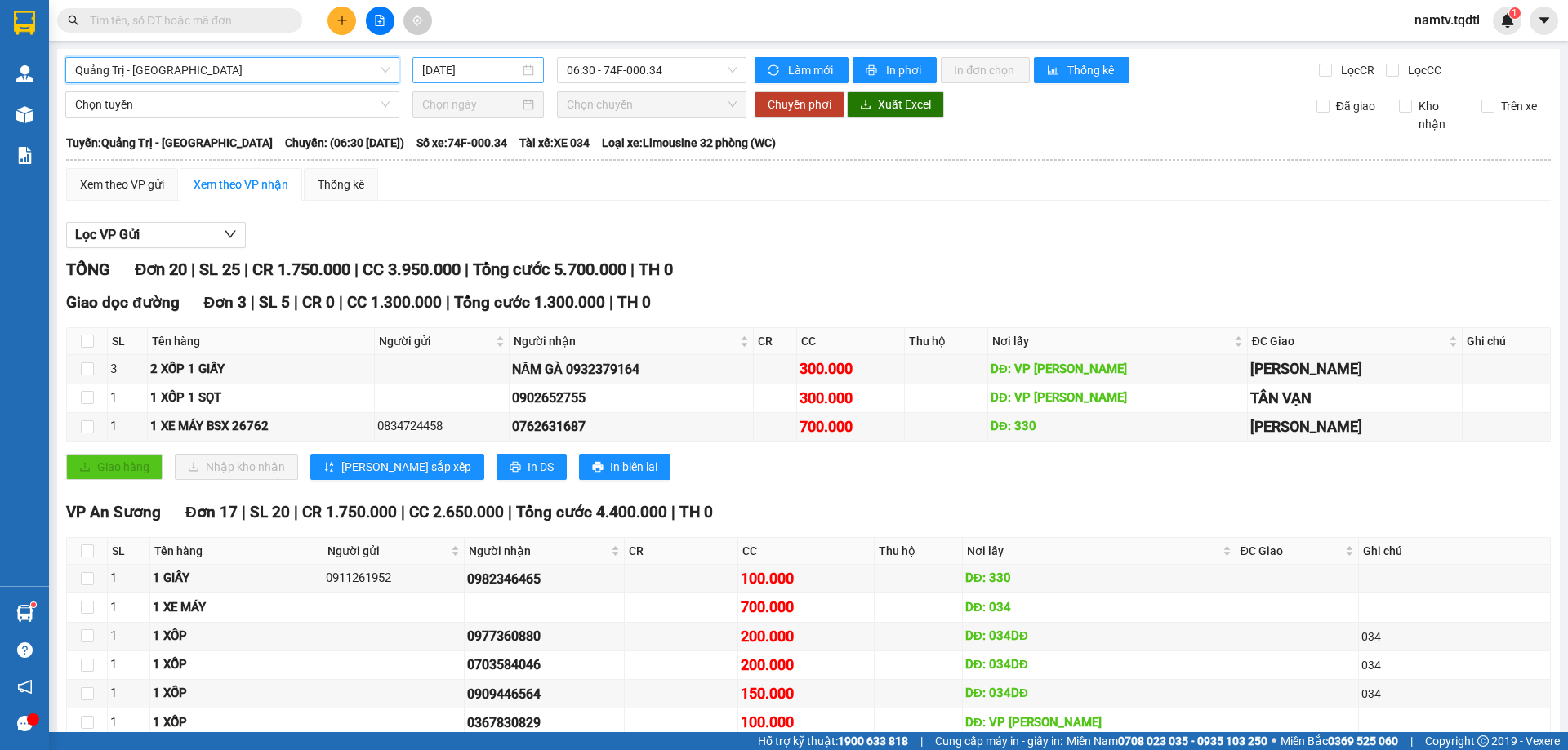
click at [509, 68] on input "[DATE]" at bounding box center [470, 69] width 97 height 18
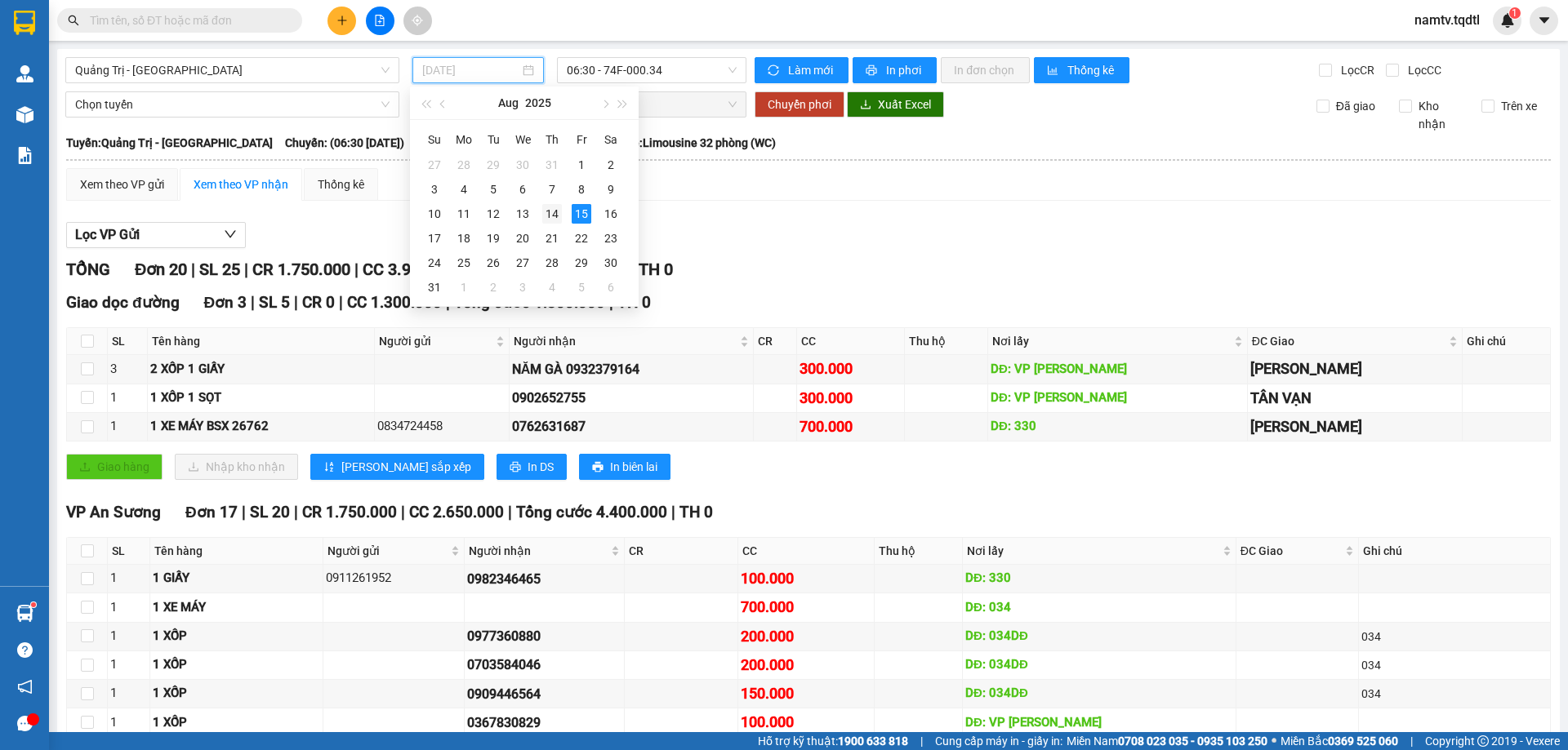
click at [556, 210] on div "14" at bounding box center [552, 213] width 19 height 19
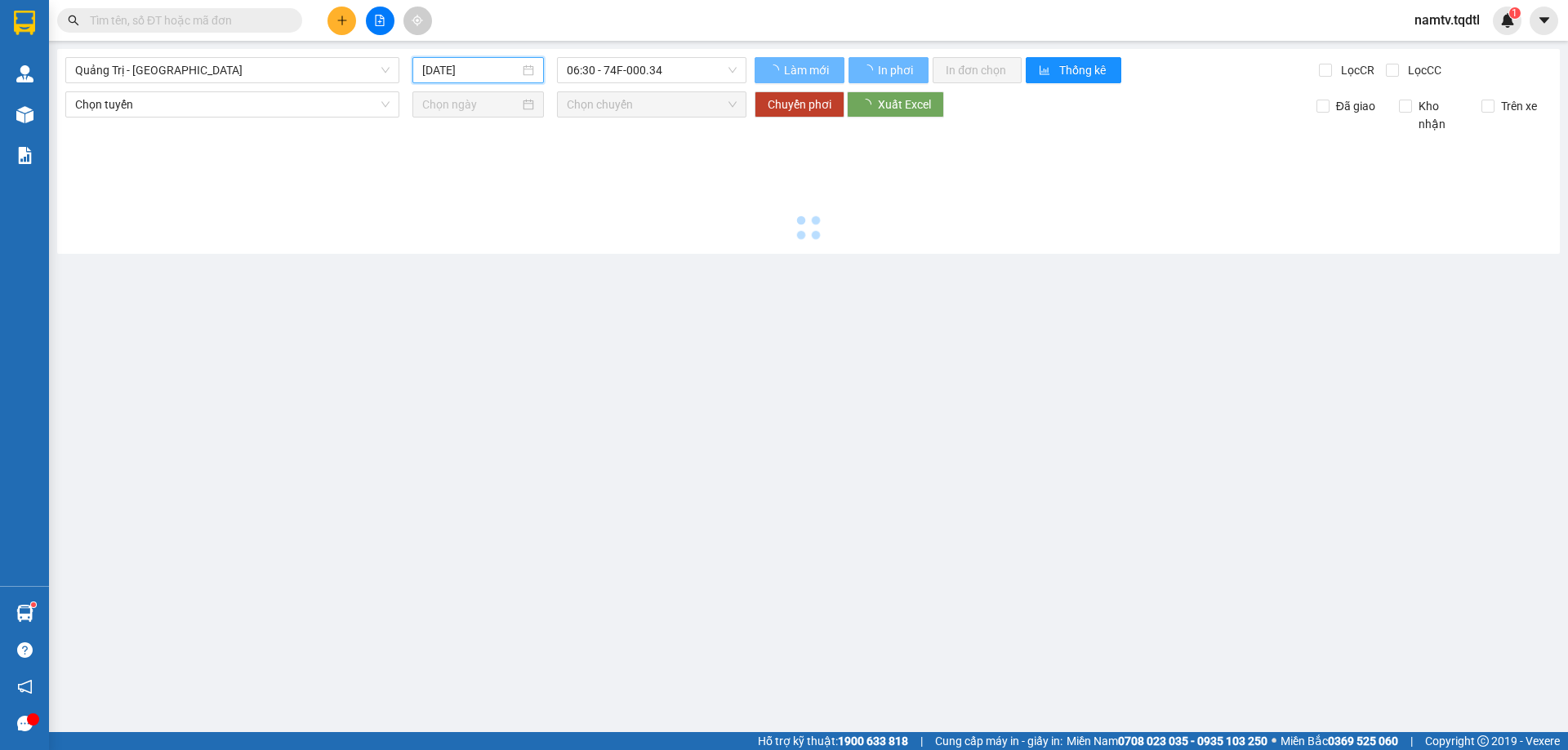
type input "[DATE]"
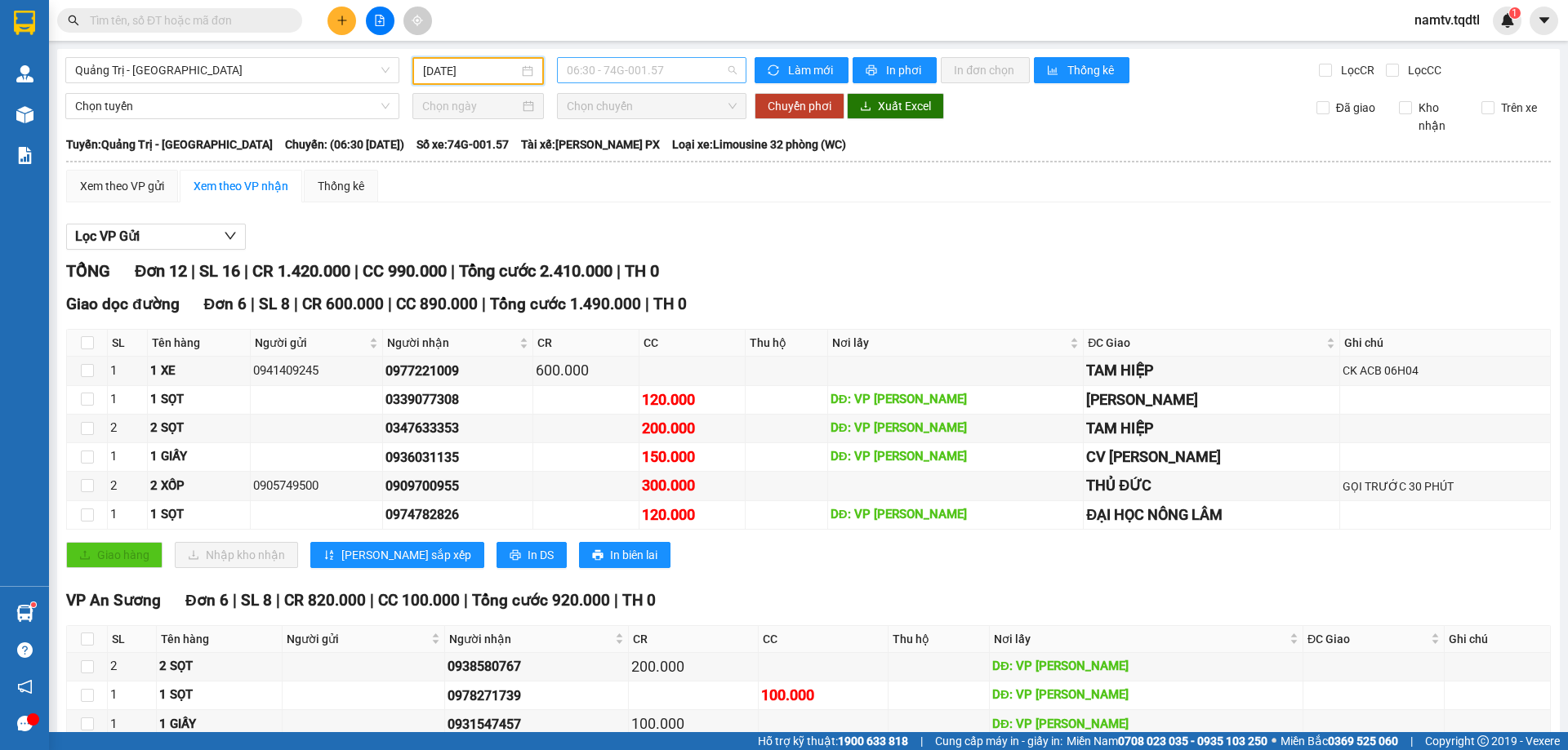
click at [653, 68] on span "06:30 - 74G-001.57" at bounding box center [652, 70] width 170 height 25
click at [651, 155] on div "13:51 - 74F-005.78" at bounding box center [626, 154] width 128 height 18
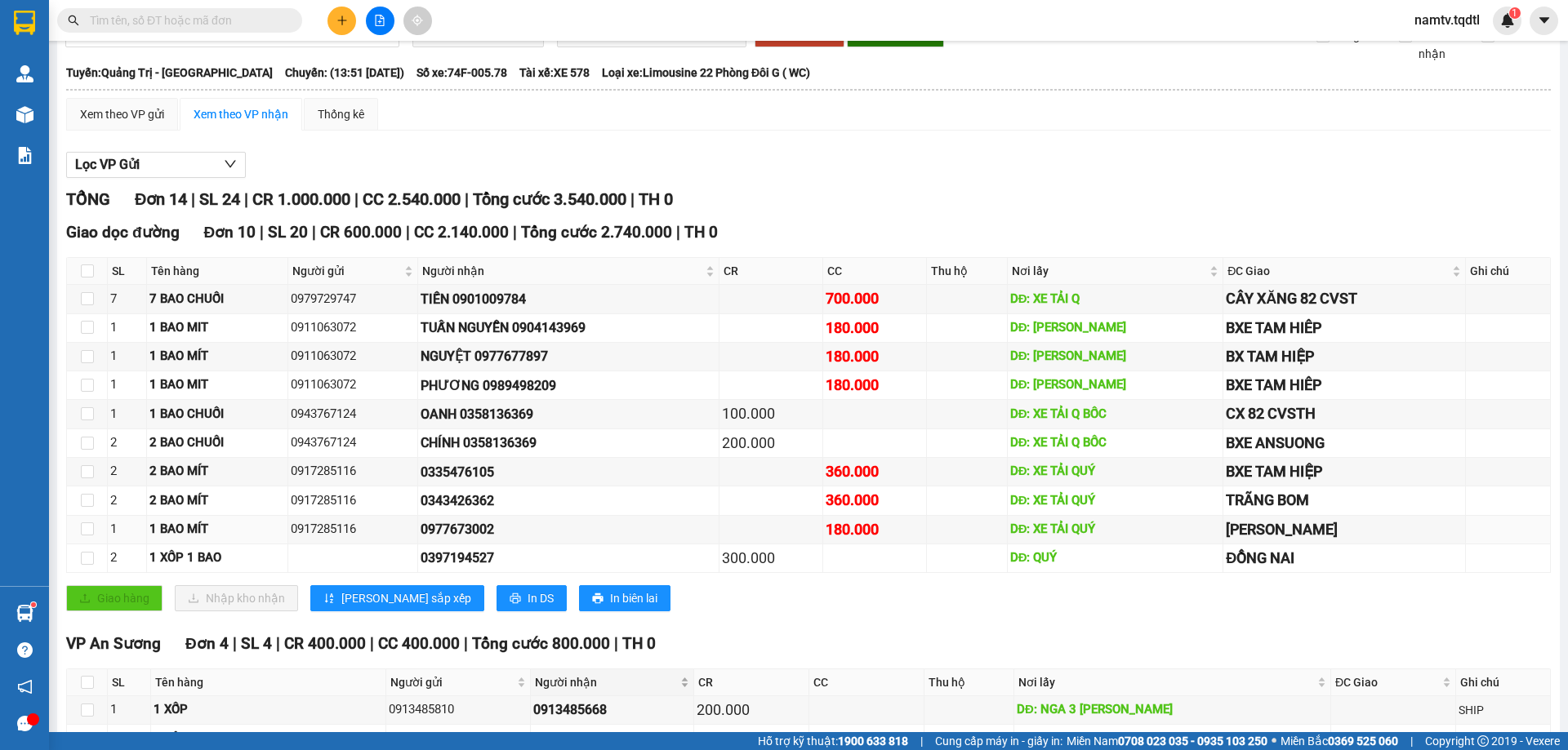
scroll to position [236, 0]
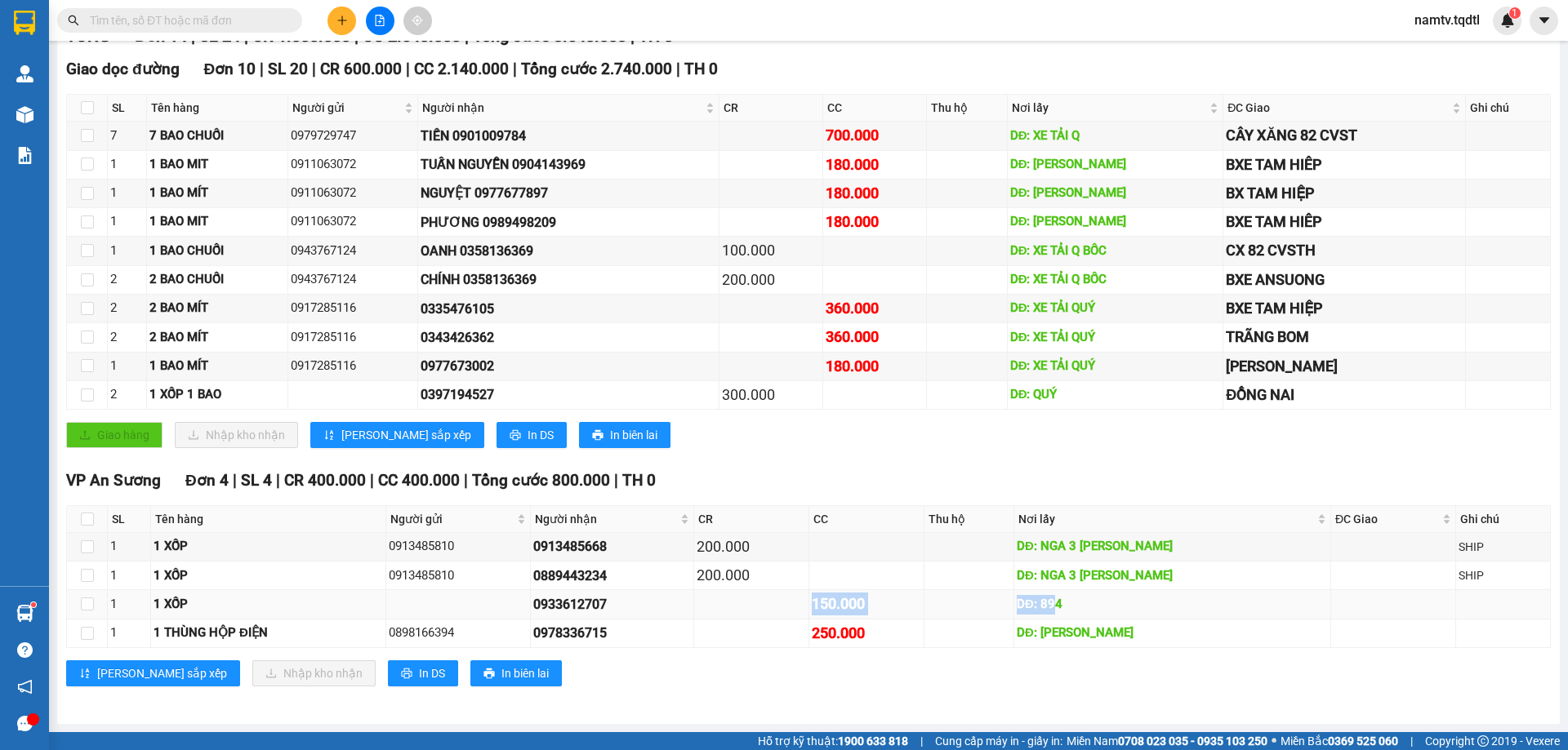
drag, startPoint x: 1067, startPoint y: 605, endPoint x: 641, endPoint y: 592, distance: 426.2
click at [714, 599] on tr "1 1 XỐP 0933612707 150.000 DĐ: 894" at bounding box center [808, 604] width 1484 height 29
click at [212, 717] on div "Quảng Trị - [GEOGRAPHIC_DATA] [DATE] 13:51 - 74F-005.78 Làm mới In phơi In đơn …" at bounding box center [808, 269] width 1503 height 911
drag, startPoint x: 349, startPoint y: 25, endPoint x: 345, endPoint y: 18, distance: 8.1
click at [345, 18] on button at bounding box center [342, 20] width 29 height 29
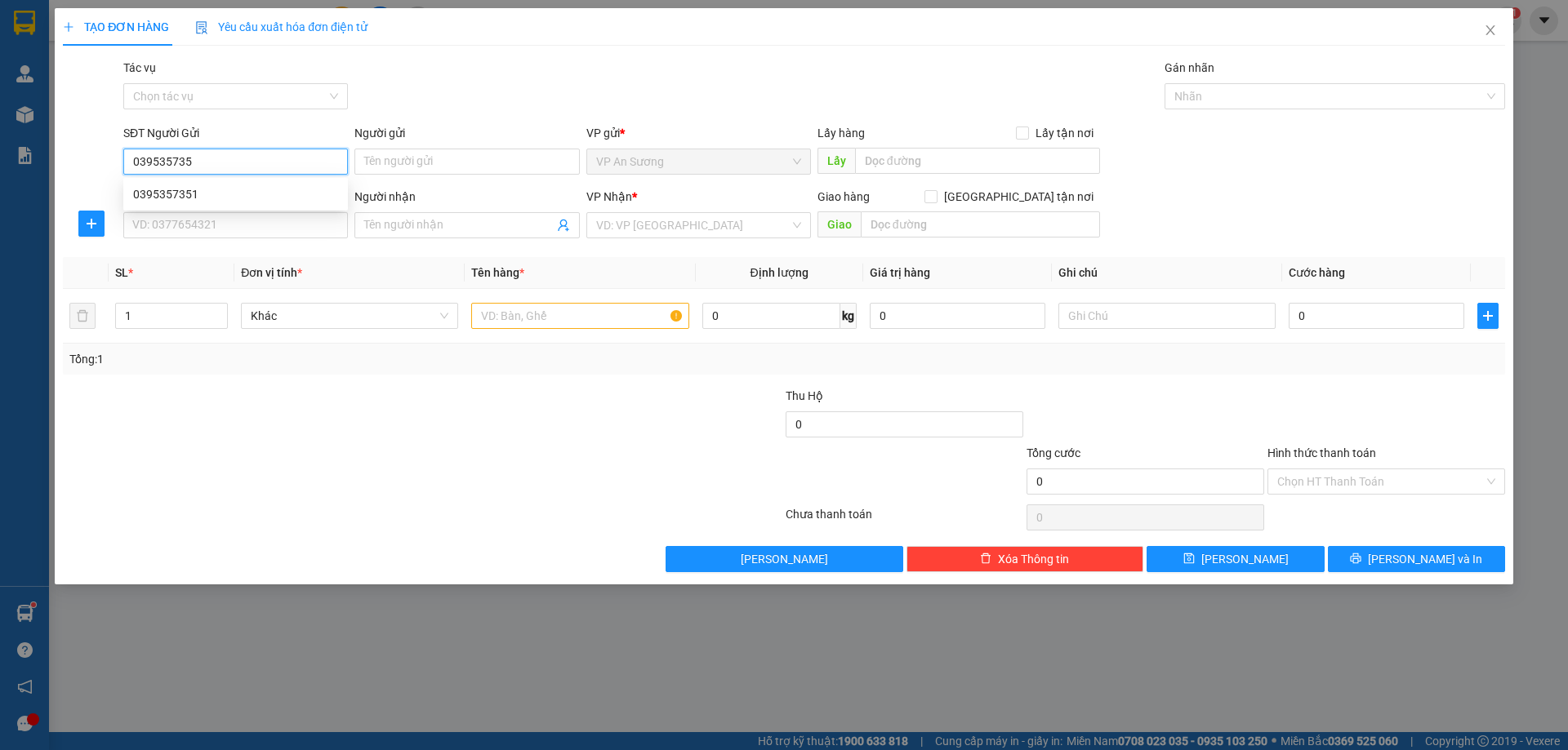
type input "0395357351"
drag, startPoint x: 214, startPoint y: 188, endPoint x: 210, endPoint y: 174, distance: 14.6
click at [212, 180] on div "0395357351 0395357351" at bounding box center [235, 194] width 225 height 32
click at [257, 201] on div "0395357351" at bounding box center [236, 194] width 205 height 18
type input "0373051452"
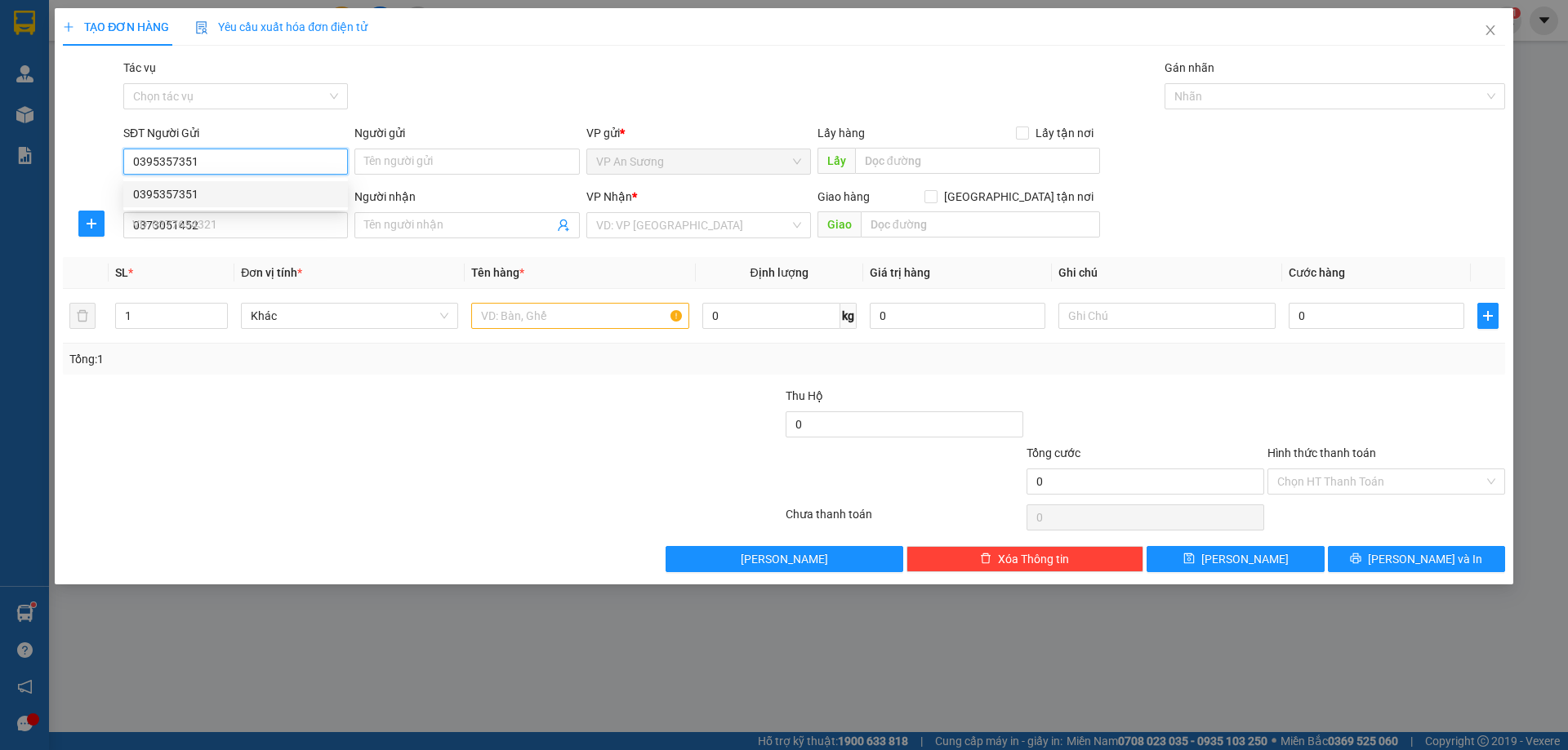
type input "150.000"
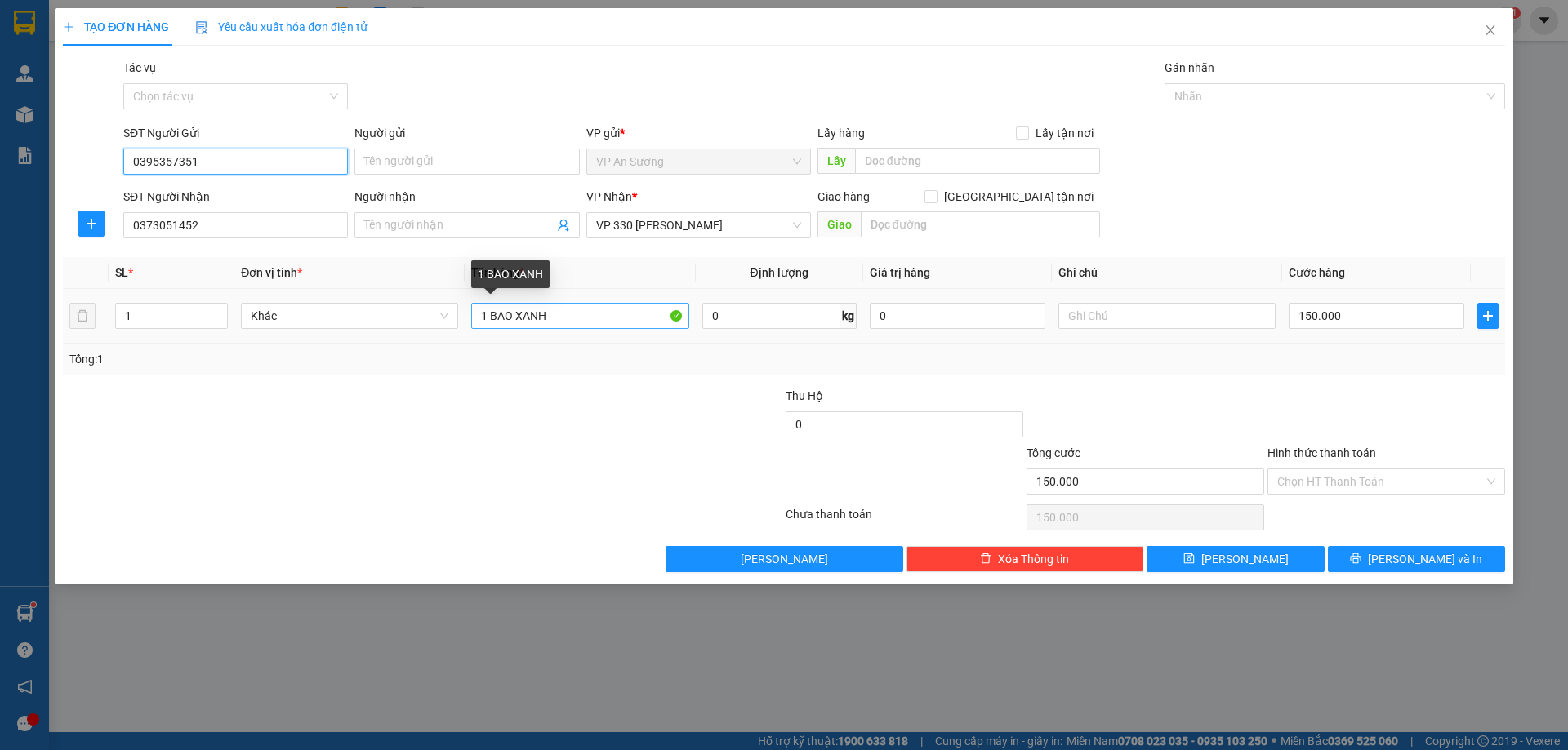
type input "0395357351"
drag, startPoint x: 554, startPoint y: 321, endPoint x: 514, endPoint y: 321, distance: 40.0
click at [516, 322] on input "1 BAO XANH" at bounding box center [579, 316] width 217 height 26
type input "1 BAO VÀNG"
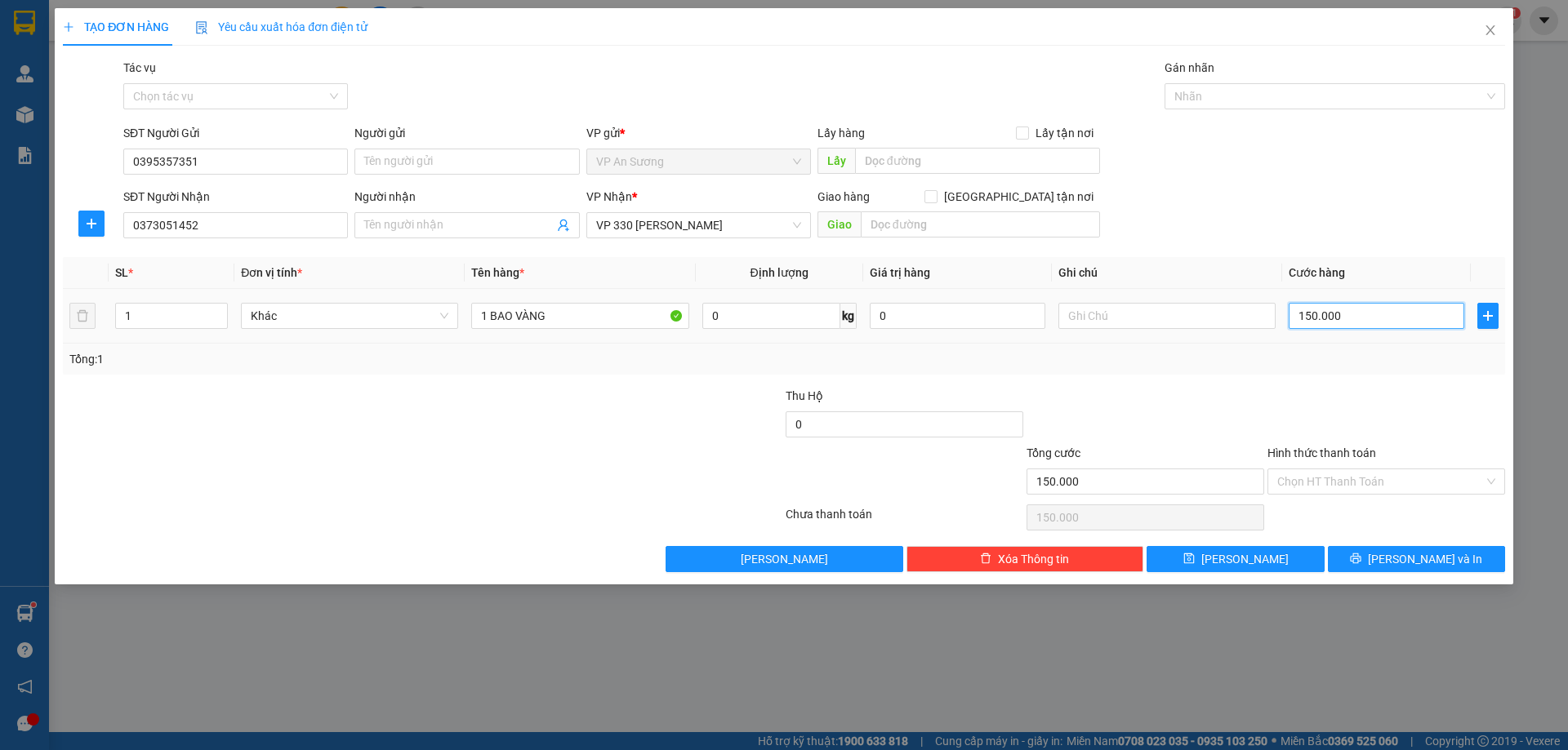
click at [1407, 312] on input "150.000" at bounding box center [1377, 316] width 176 height 26
type input "2"
type input "20"
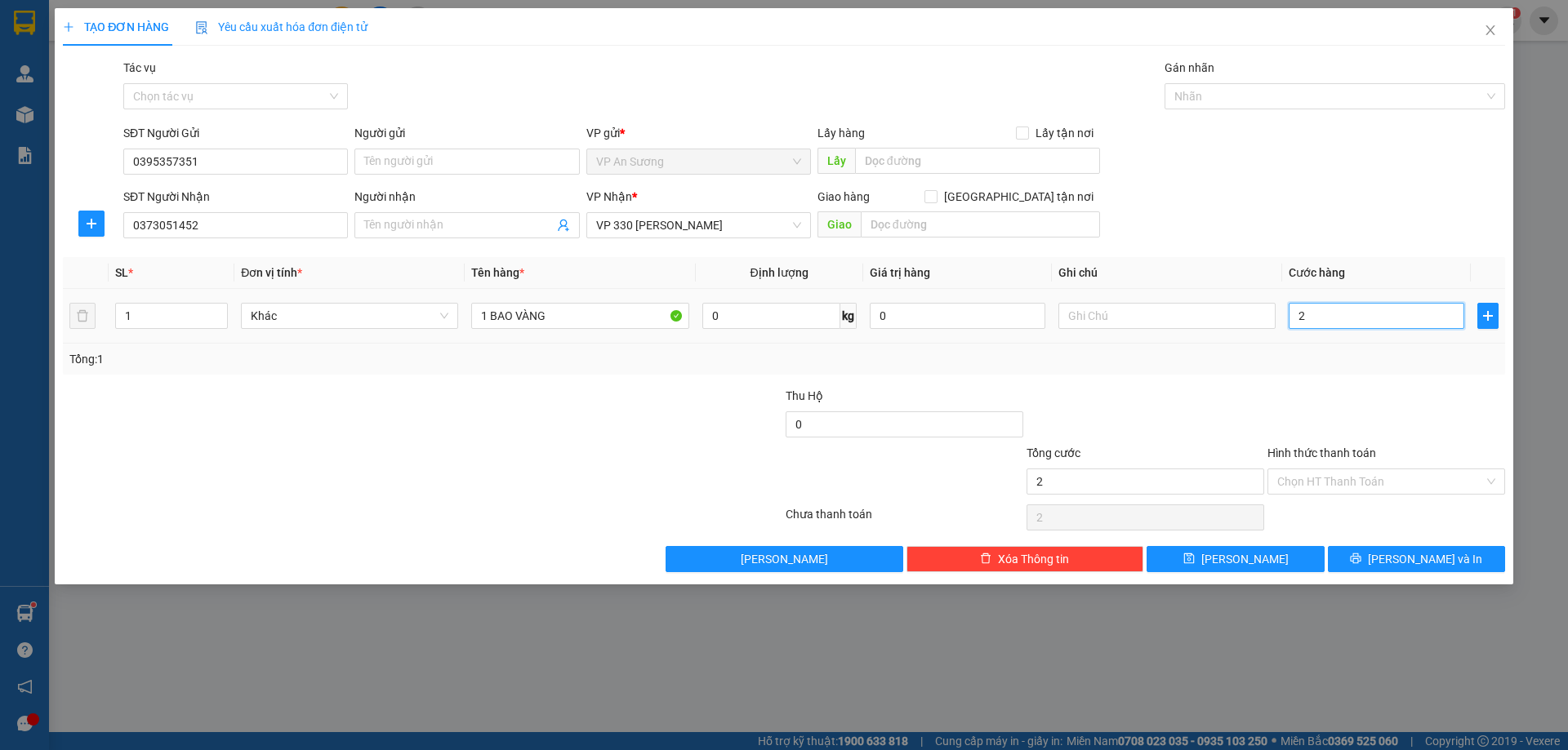
type input "20"
type input "200"
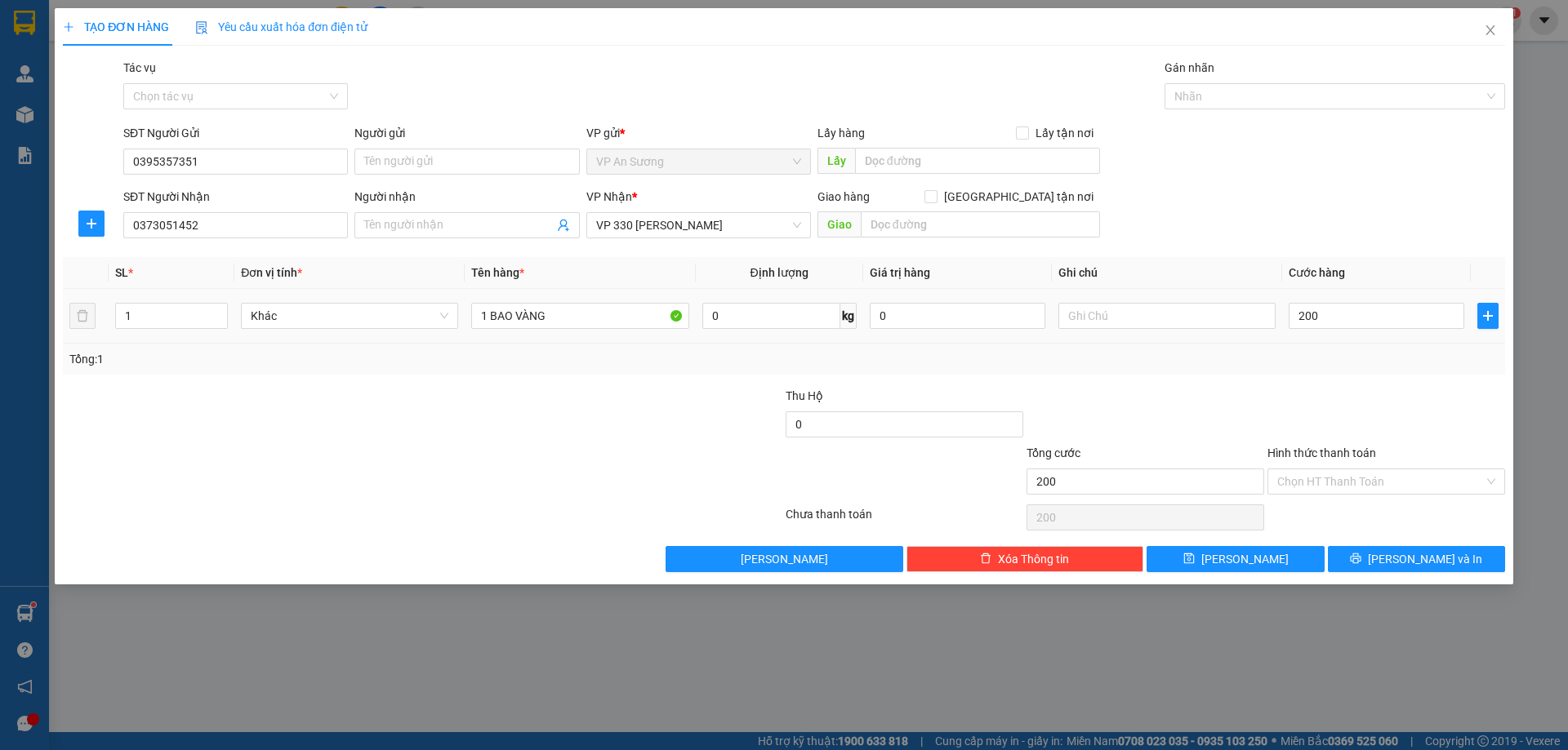
type input "200.000"
click at [1223, 377] on div "Transit Pickup Surcharge Ids Transit Deliver Surcharge Ids Transit Deliver Surc…" at bounding box center [784, 316] width 1442 height 514
click at [1424, 566] on span "[PERSON_NAME] và In" at bounding box center [1426, 559] width 115 height 18
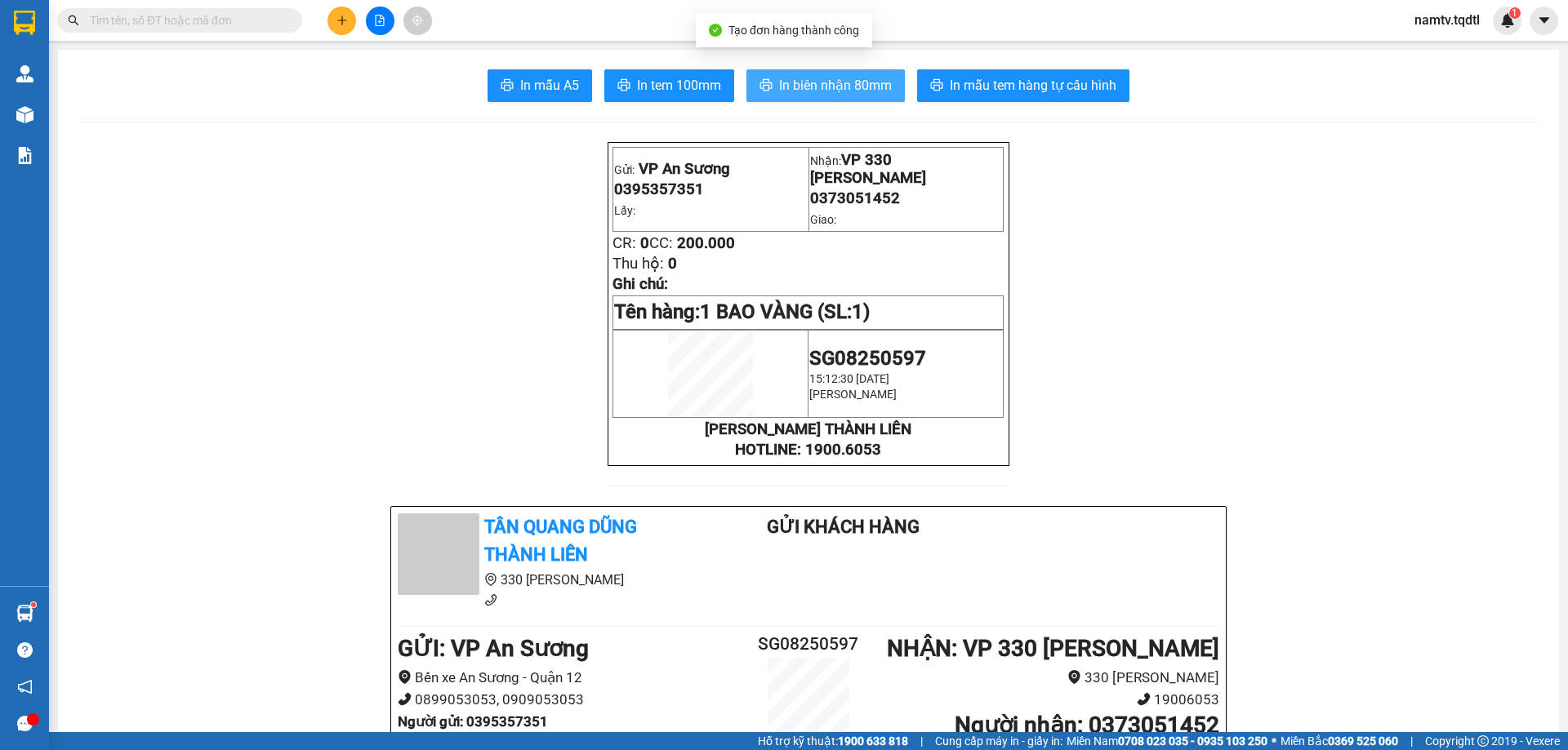
drag, startPoint x: 895, startPoint y: 91, endPoint x: 884, endPoint y: 90, distance: 11.0
click at [895, 92] on button "In biên nhận 80mm" at bounding box center [826, 85] width 159 height 32
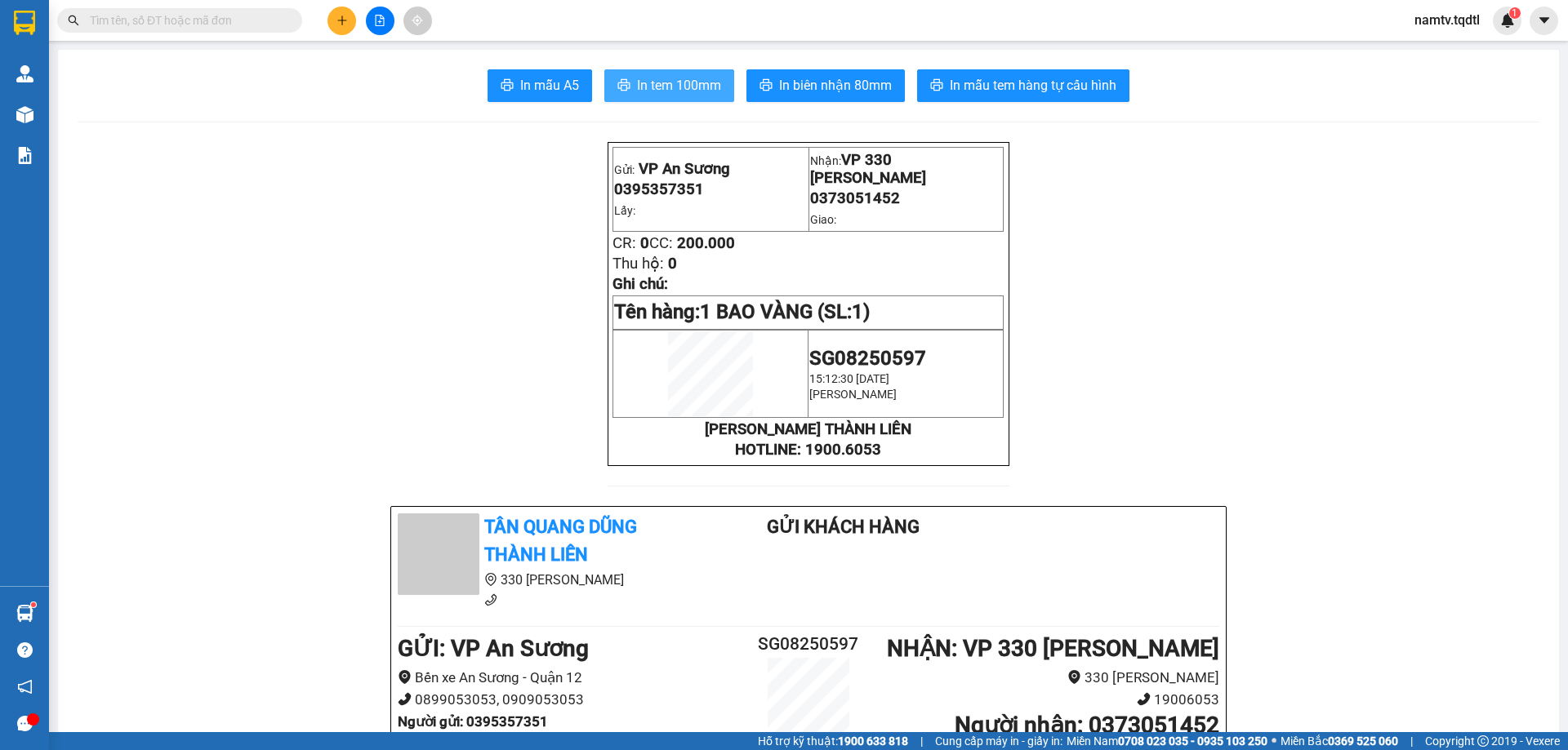
click at [693, 79] on button "In tem 100mm" at bounding box center [669, 85] width 130 height 32
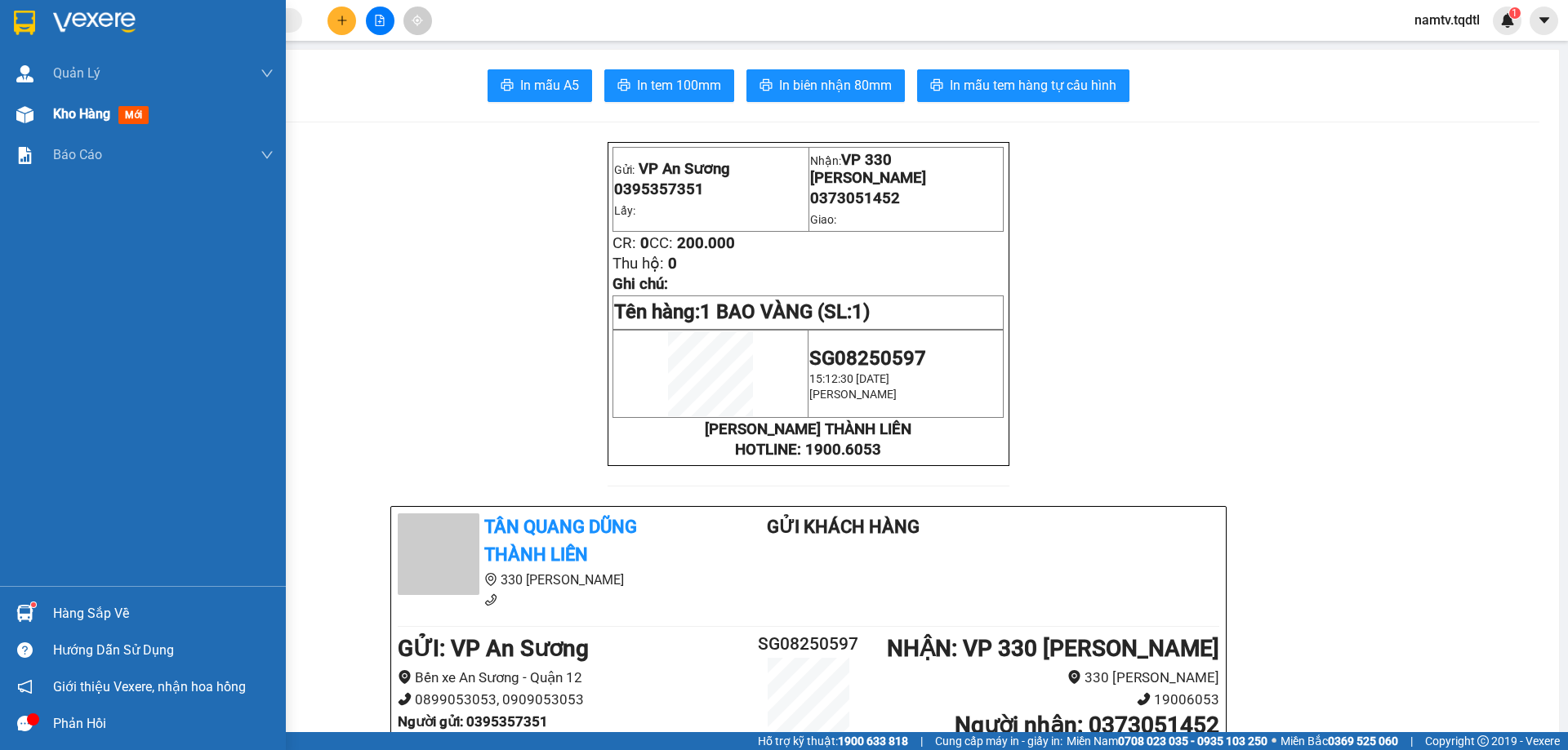
click at [38, 124] on div at bounding box center [24, 115] width 29 height 29
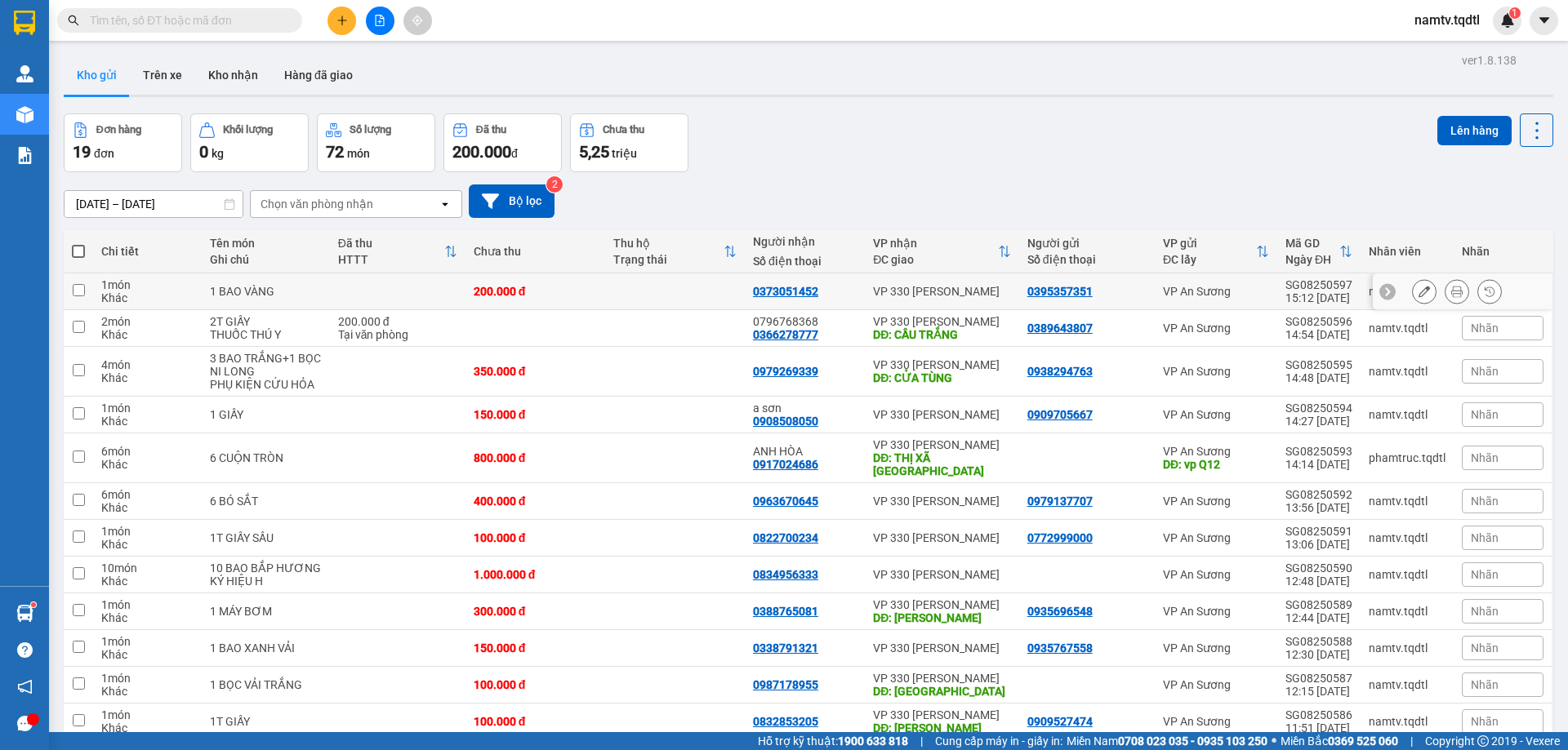
click at [638, 278] on td at bounding box center [675, 292] width 140 height 37
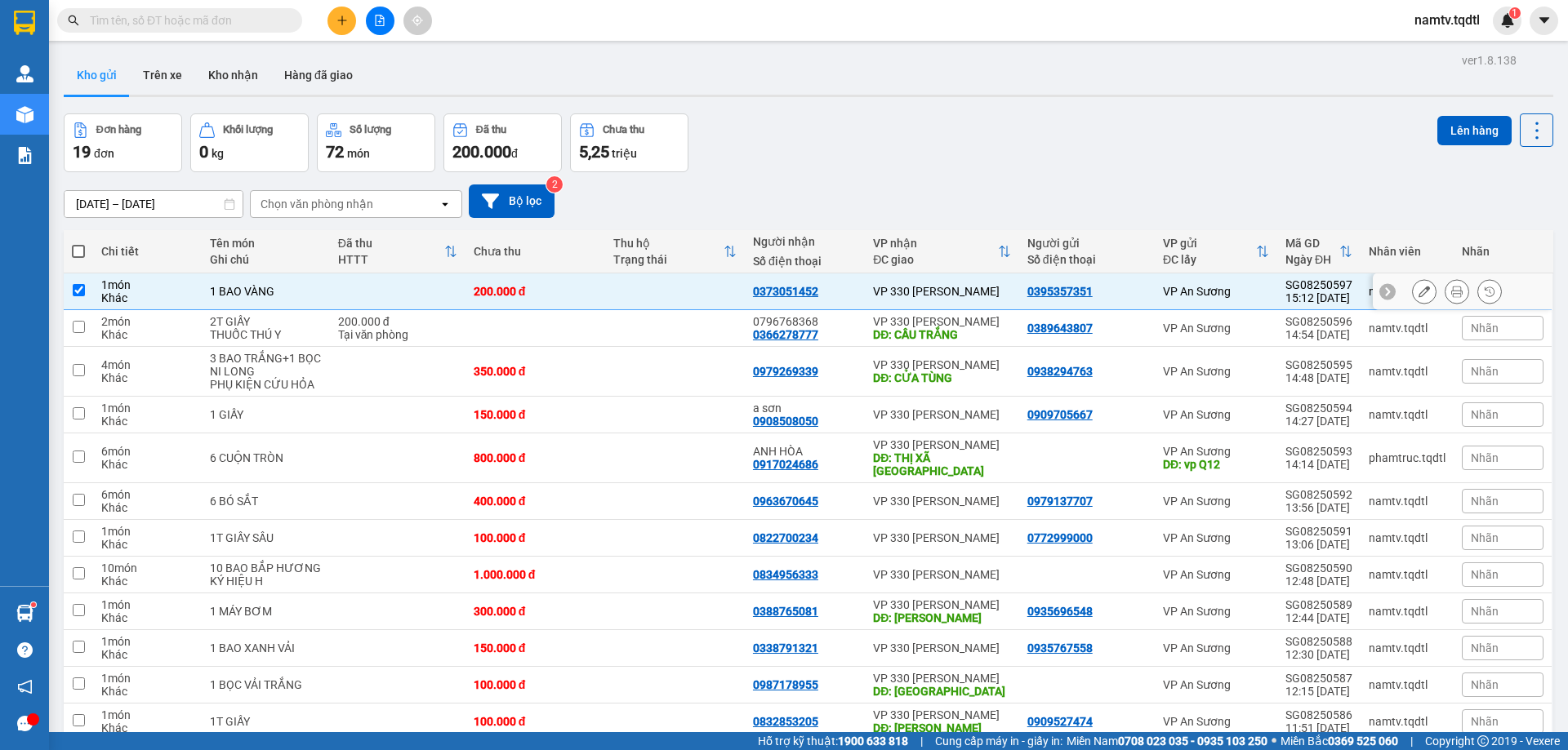
checkbox input "true"
drag, startPoint x: 705, startPoint y: 335, endPoint x: 699, endPoint y: 369, distance: 34.5
click at [705, 342] on td at bounding box center [675, 329] width 140 height 37
checkbox input "true"
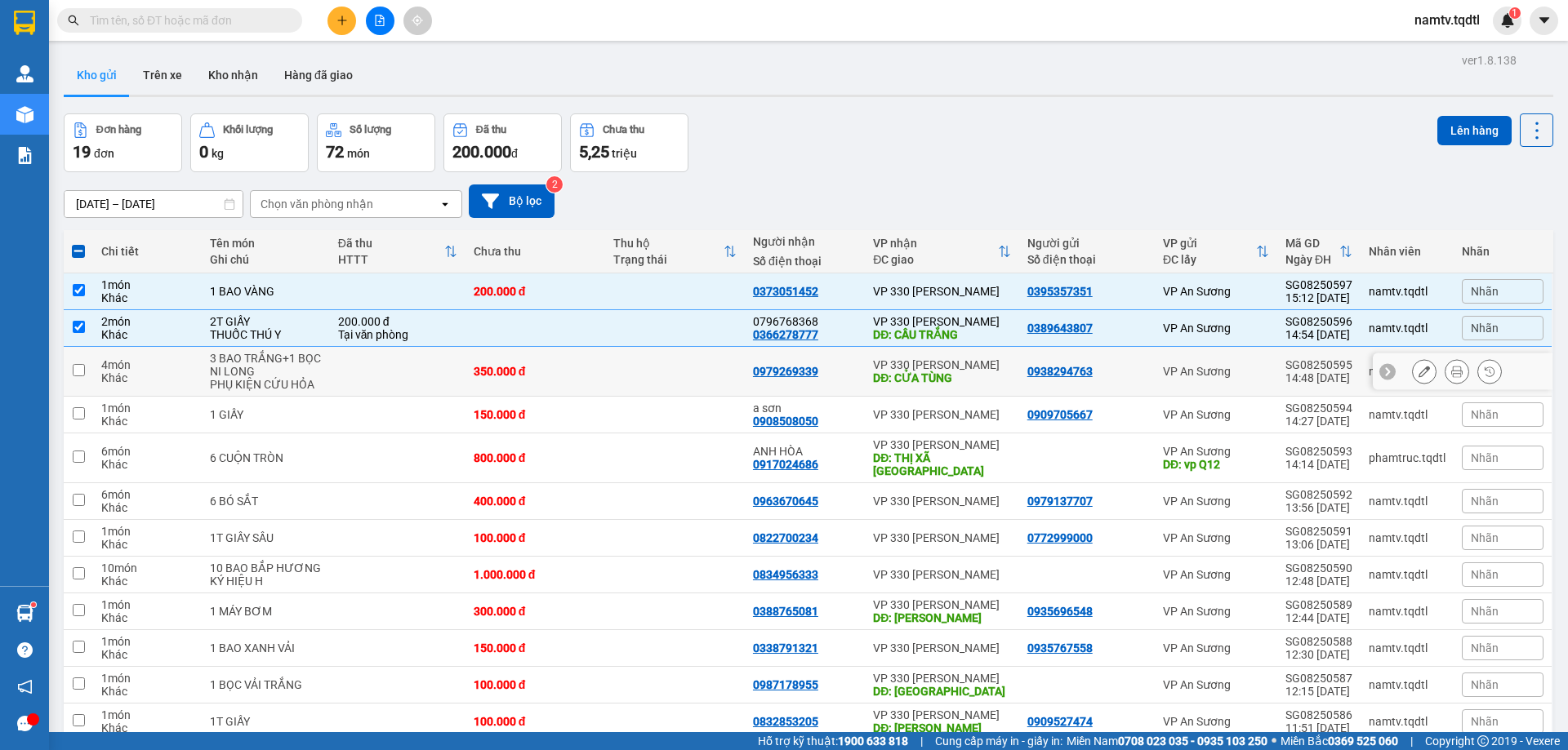
click at [677, 390] on td at bounding box center [675, 372] width 140 height 50
checkbox input "true"
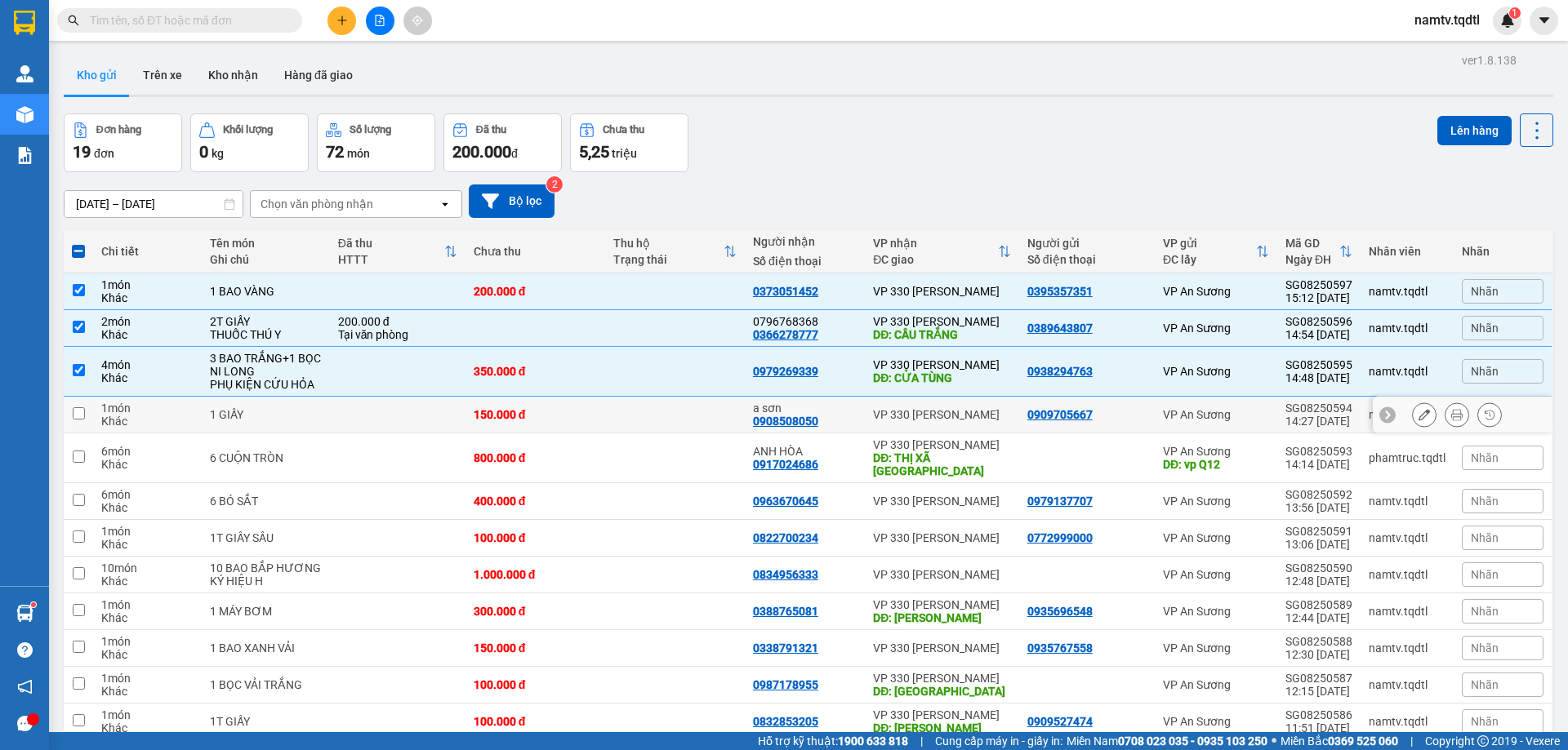
drag, startPoint x: 715, startPoint y: 412, endPoint x: 724, endPoint y: 451, distance: 40.0
click at [715, 417] on td at bounding box center [675, 416] width 140 height 37
checkbox input "true"
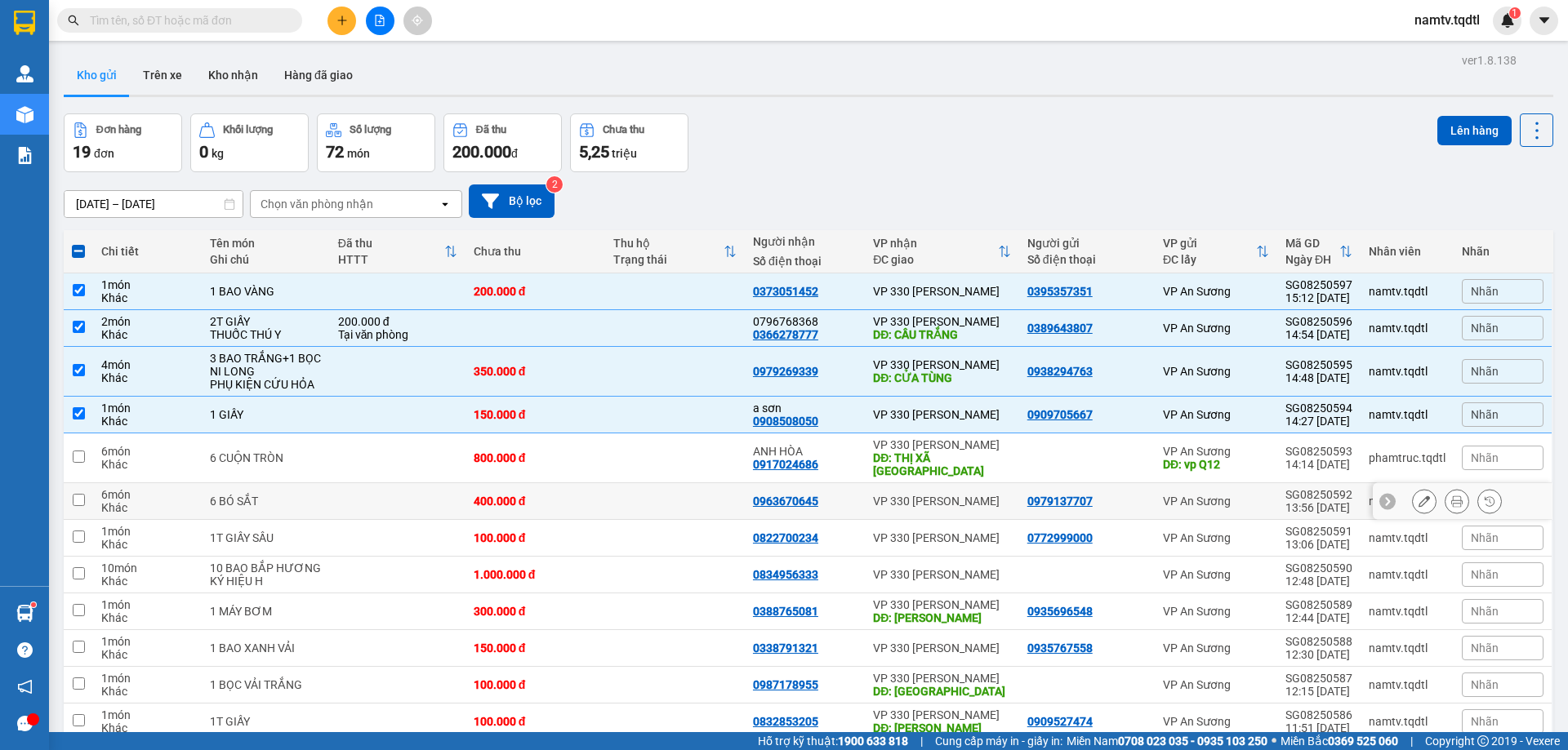
click at [715, 490] on td at bounding box center [675, 502] width 140 height 37
checkbox input "true"
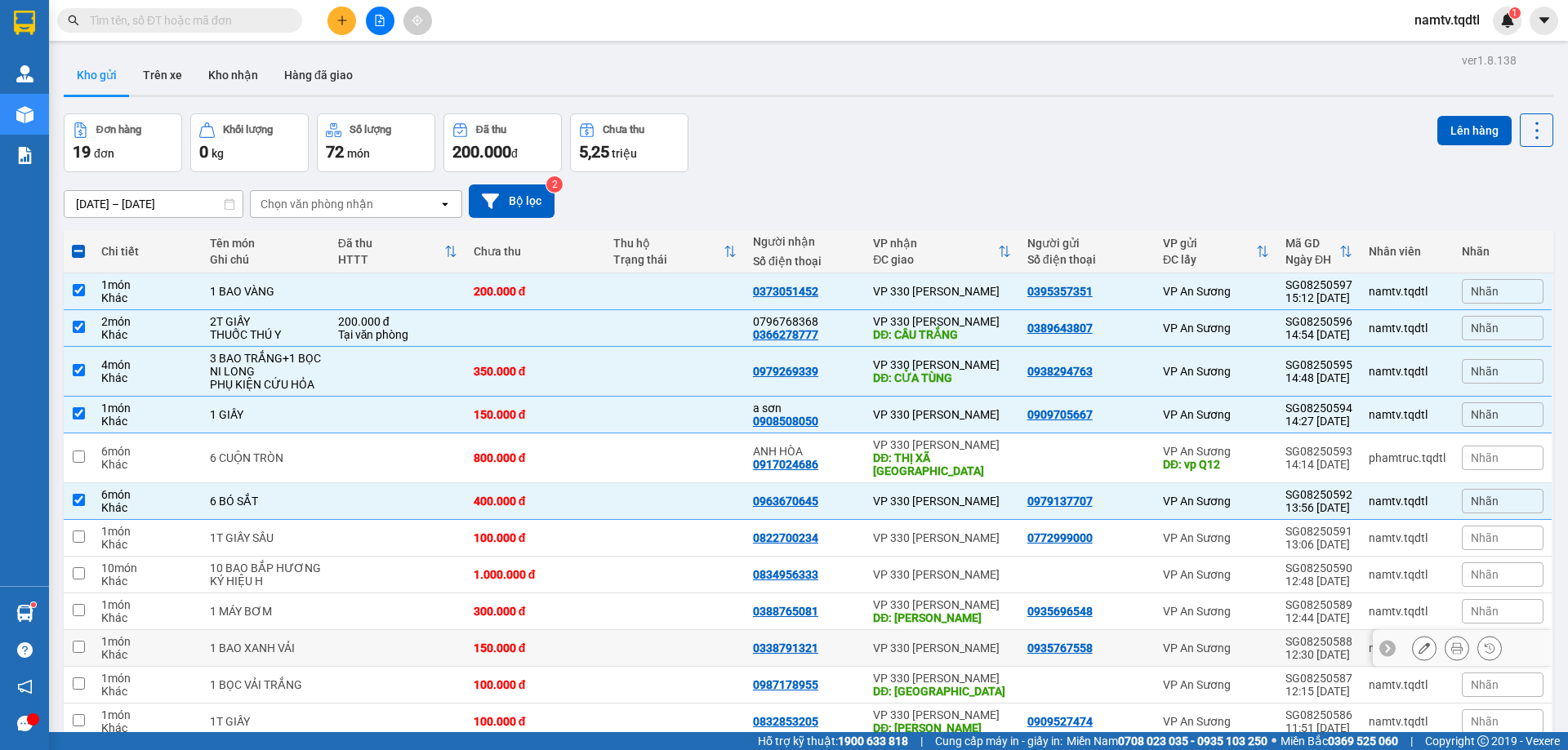
scroll to position [81, 0]
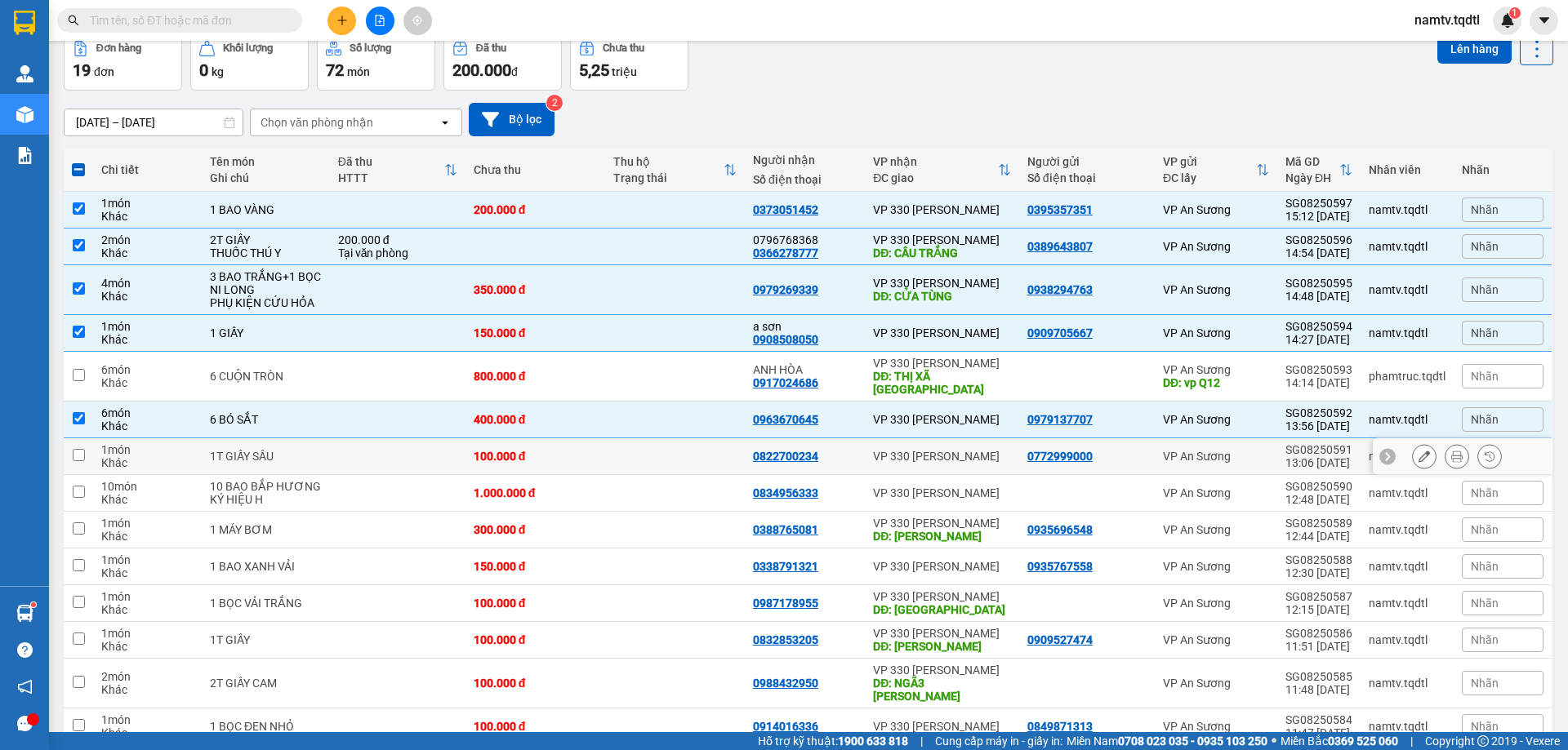
click at [784, 454] on td "0822700234" at bounding box center [805, 457] width 120 height 37
checkbox input "true"
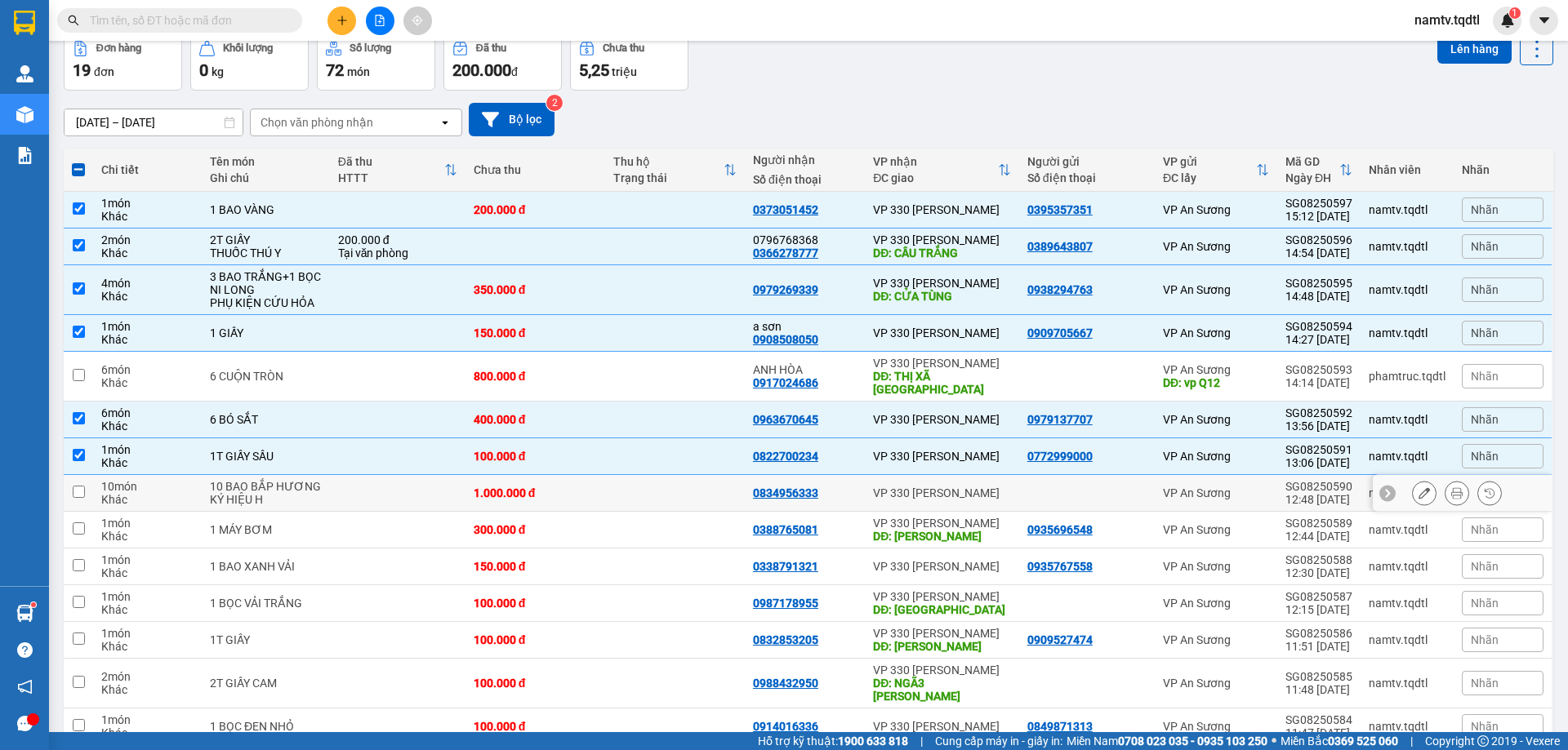
click at [779, 489] on td "0834956333" at bounding box center [805, 494] width 120 height 37
checkbox input "true"
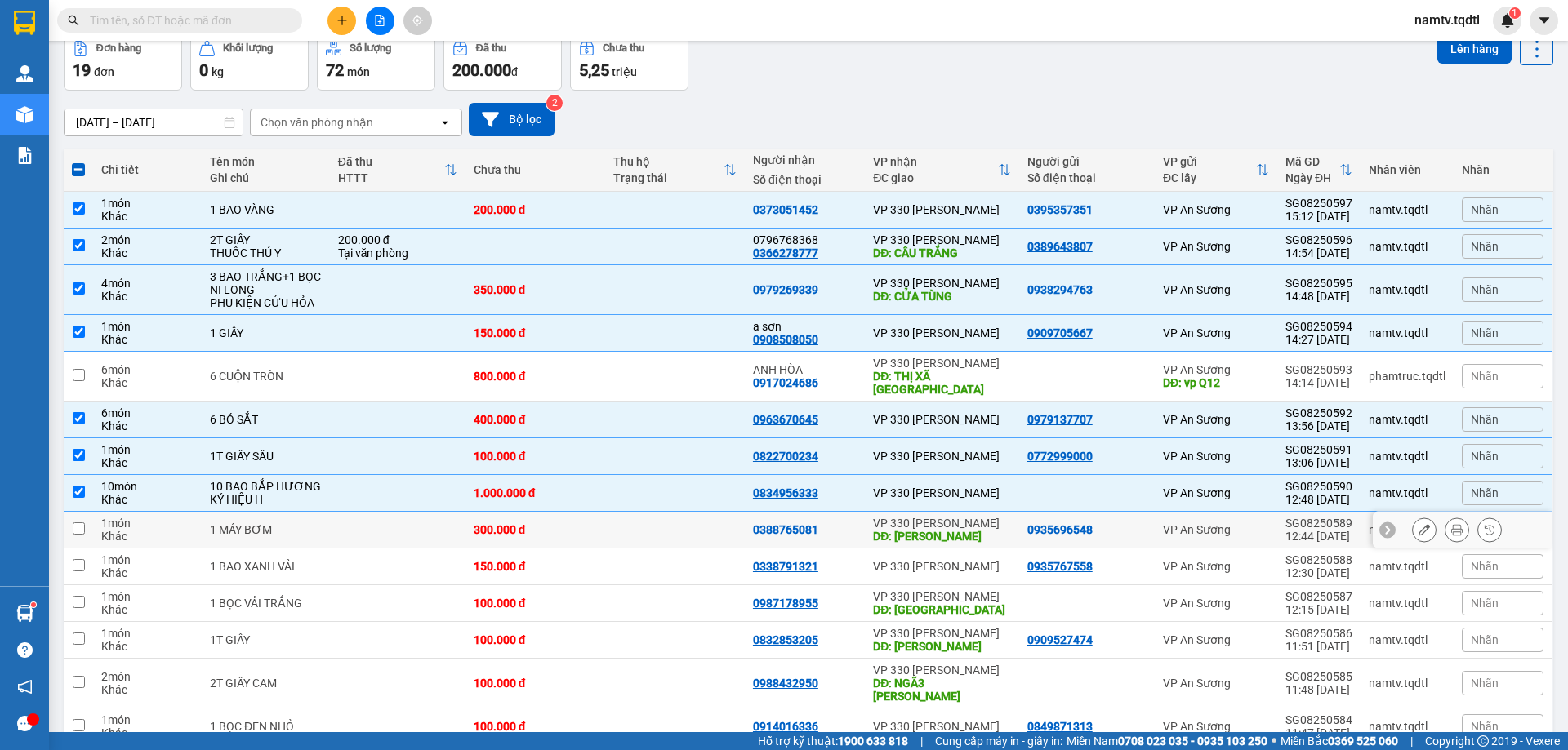
click at [833, 524] on div "0388765081" at bounding box center [805, 530] width 103 height 13
checkbox input "true"
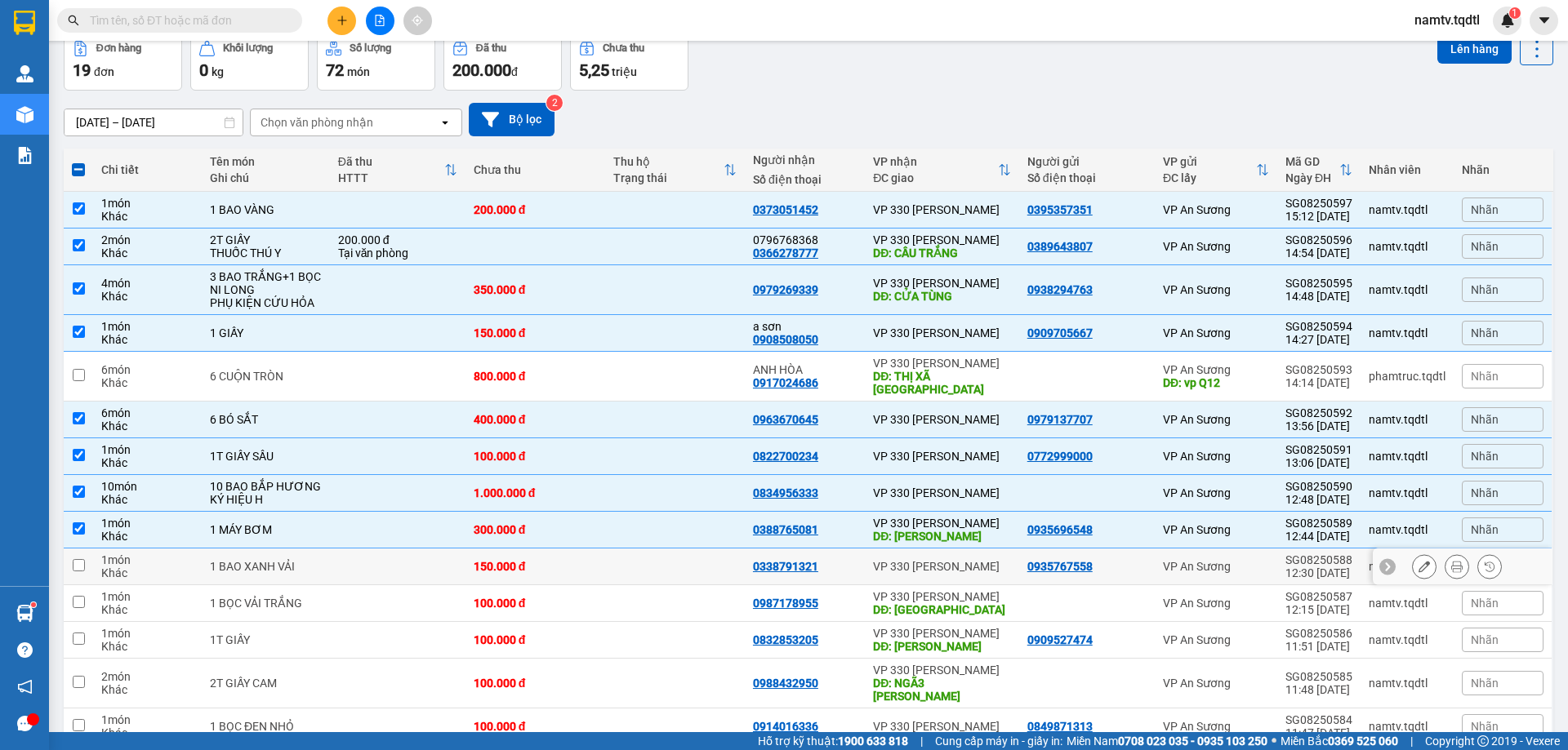
click at [831, 560] on div "0338791321" at bounding box center [805, 566] width 103 height 13
checkbox input "true"
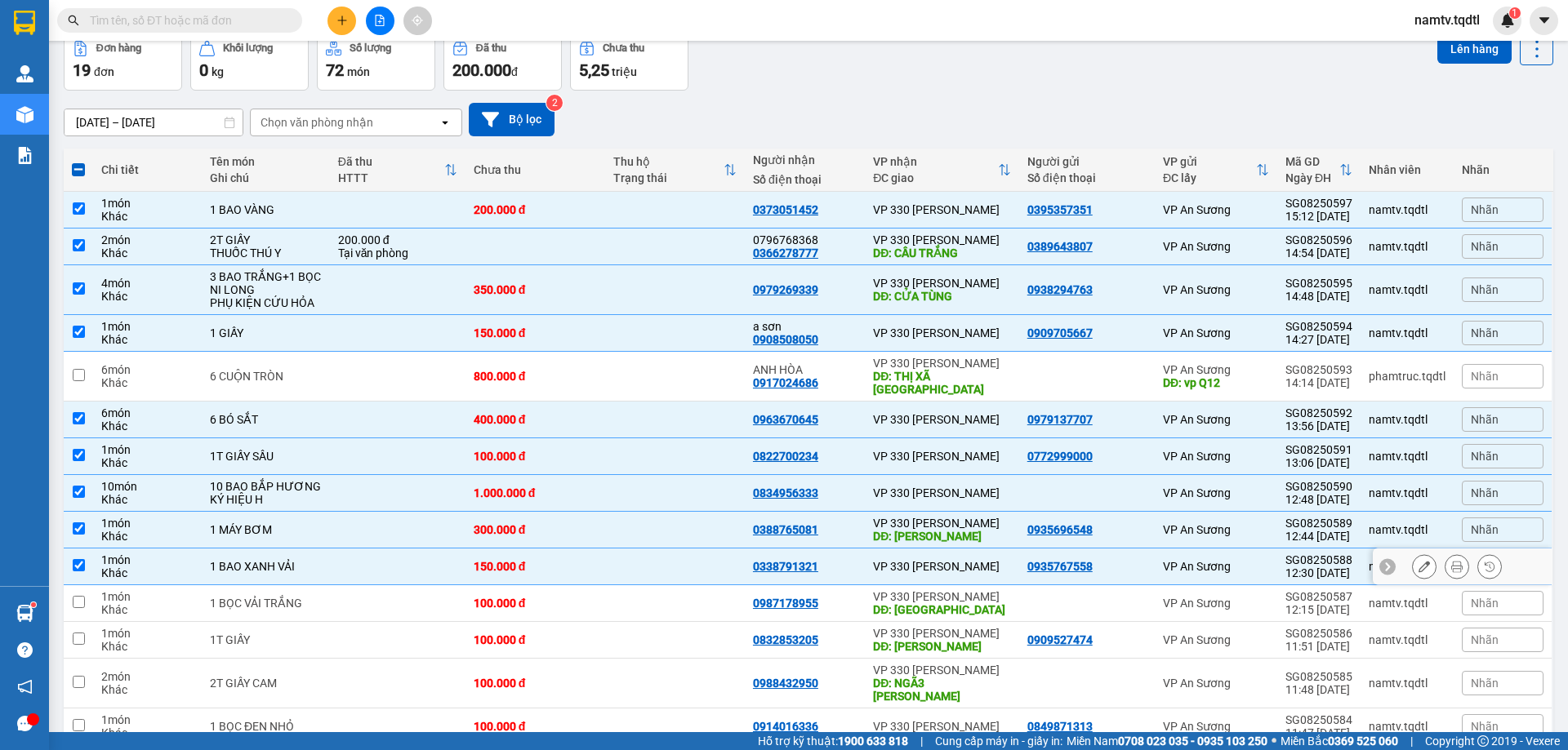
scroll to position [327, 0]
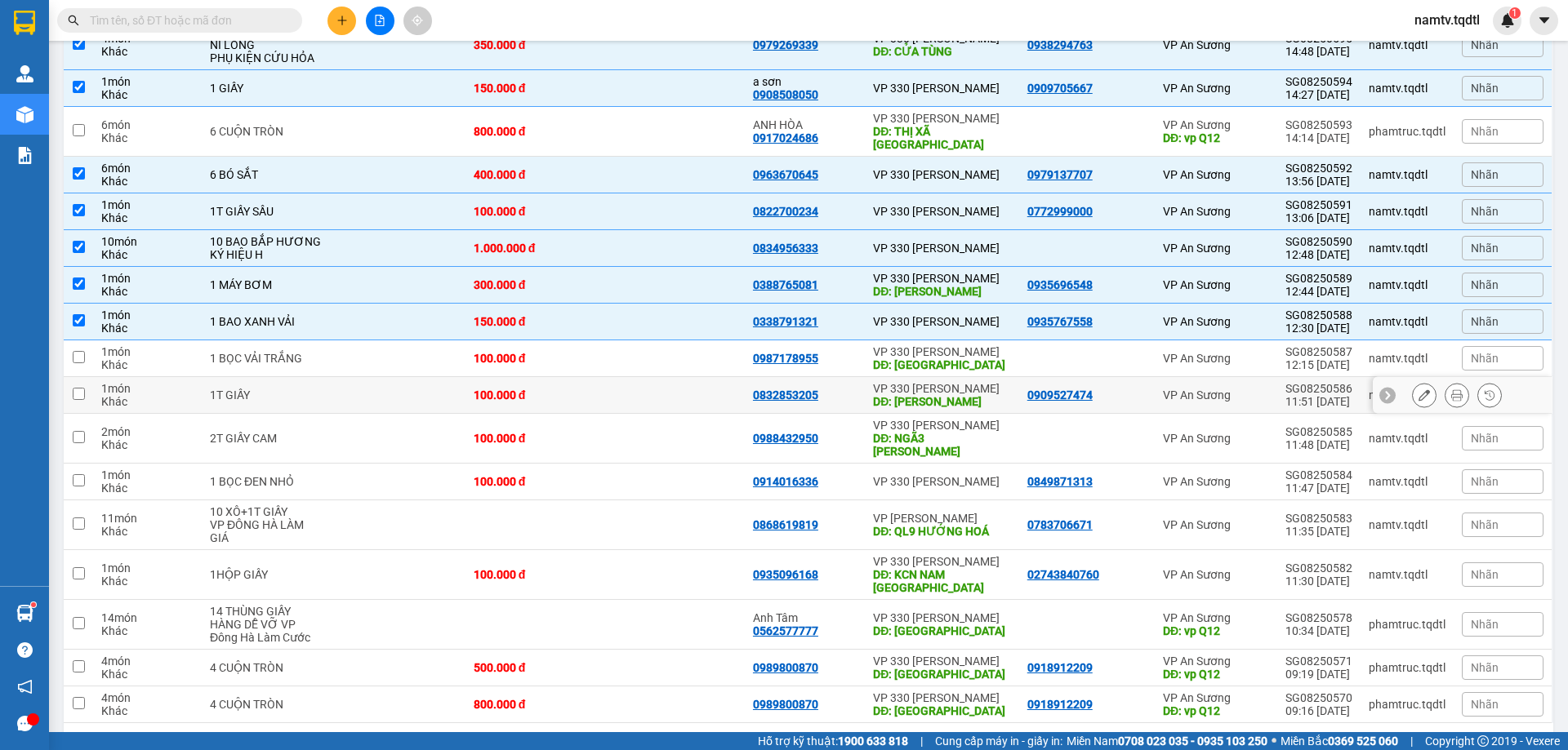
click at [982, 382] on div "VP 330 [PERSON_NAME]" at bounding box center [942, 389] width 138 height 13
checkbox input "true"
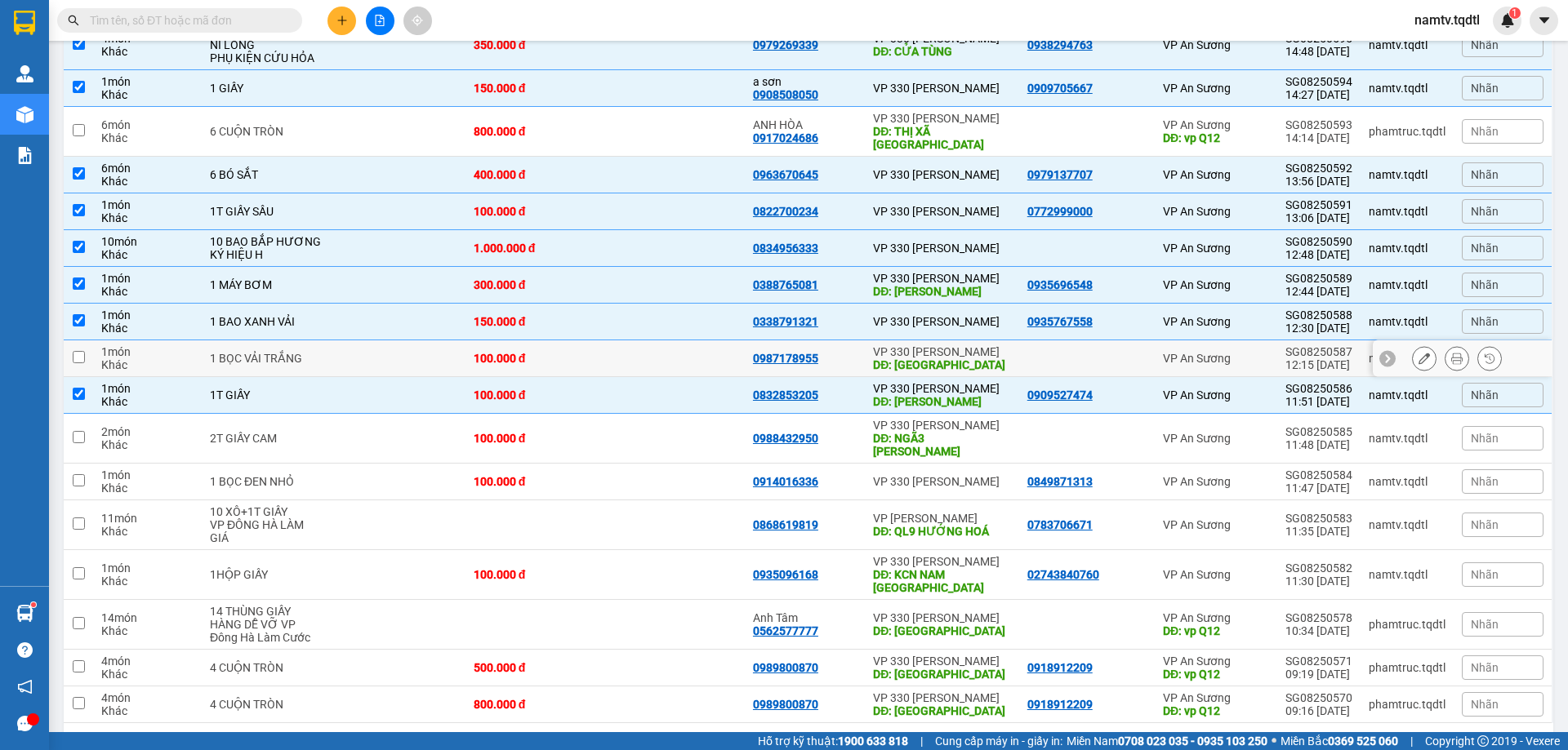
click at [994, 358] on div "DĐ: [GEOGRAPHIC_DATA]" at bounding box center [942, 365] width 138 height 13
checkbox input "true"
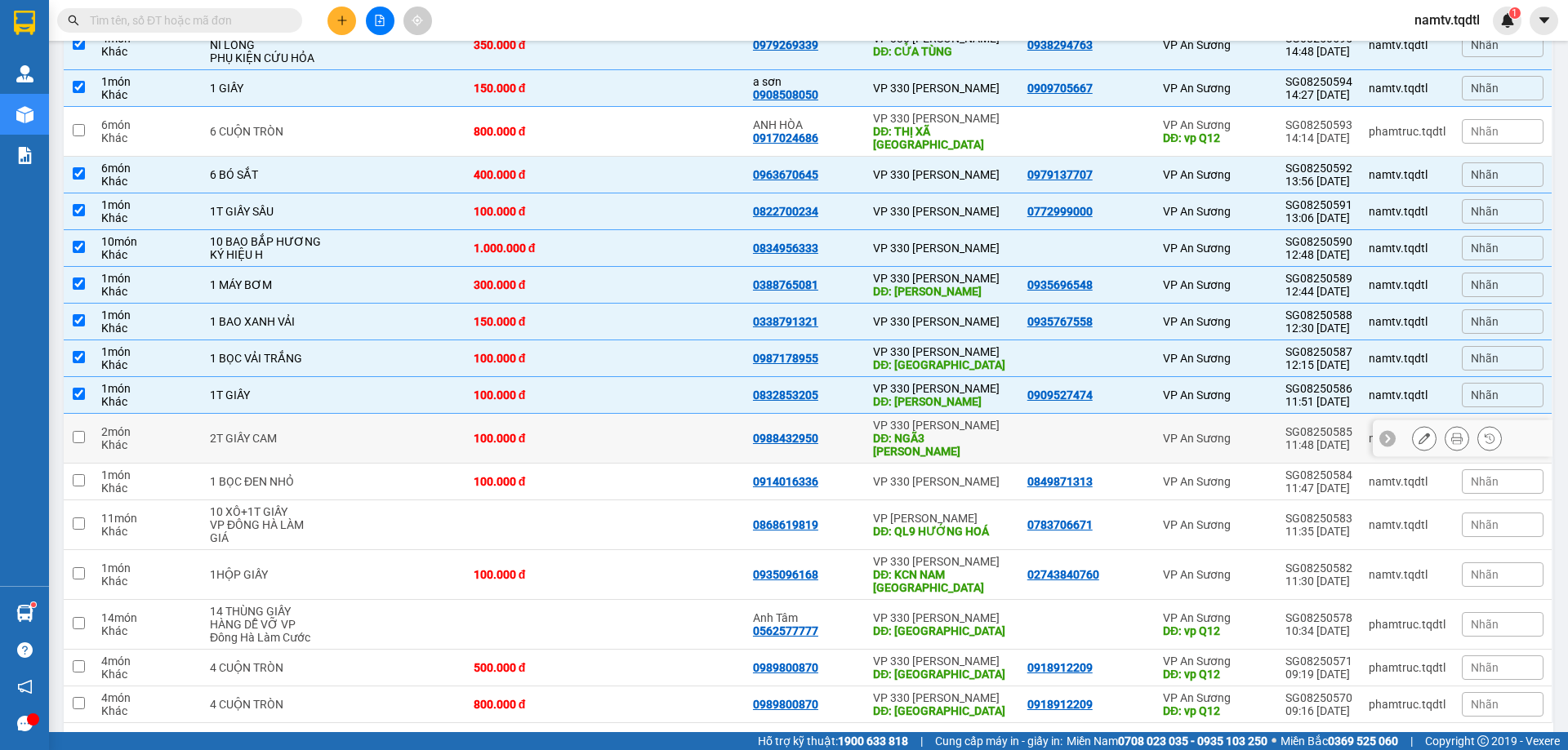
click at [968, 419] on div "VP 330 [PERSON_NAME]" at bounding box center [942, 426] width 138 height 13
checkbox input "true"
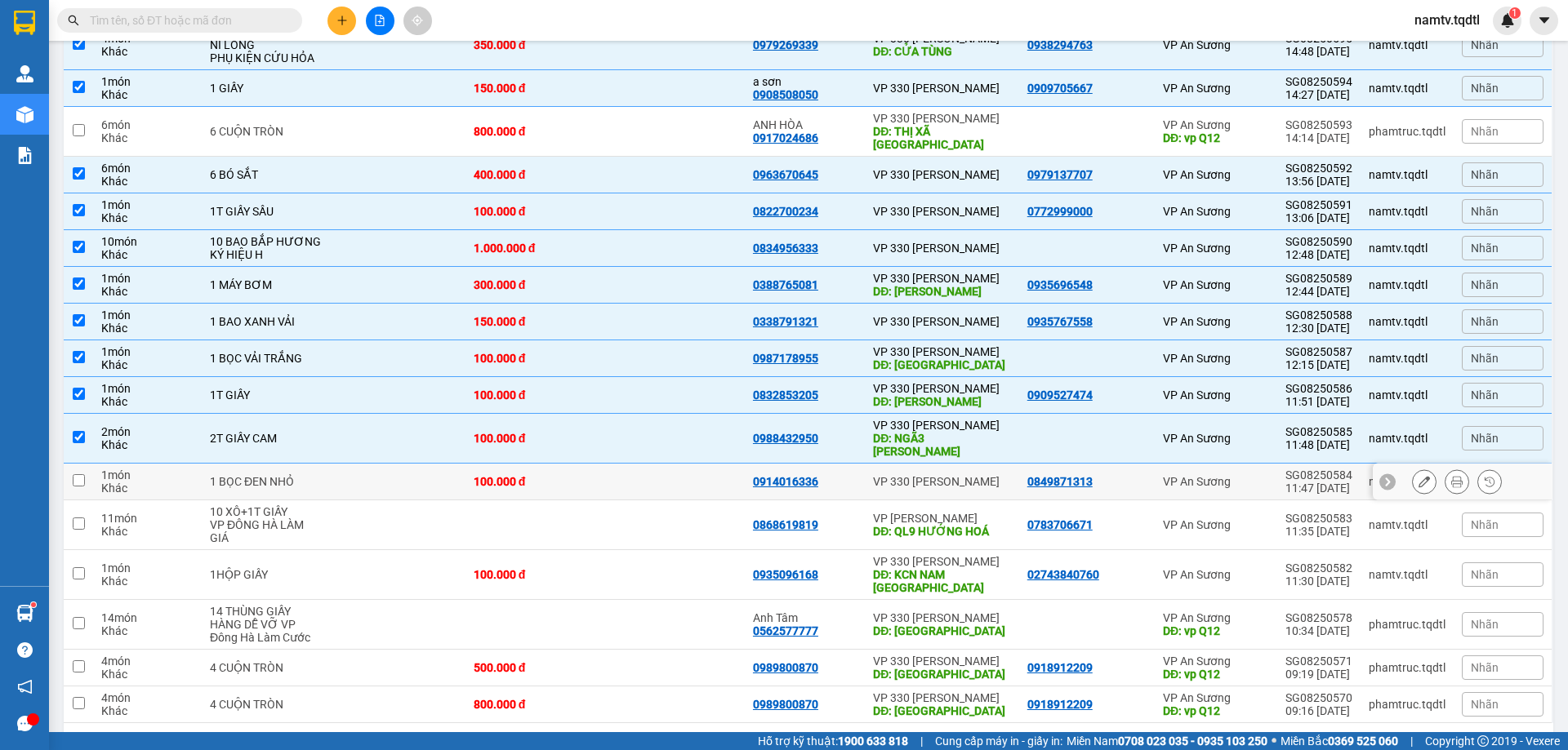
click at [991, 476] on div "VP 330 [PERSON_NAME]" at bounding box center [942, 482] width 138 height 13
checkbox input "true"
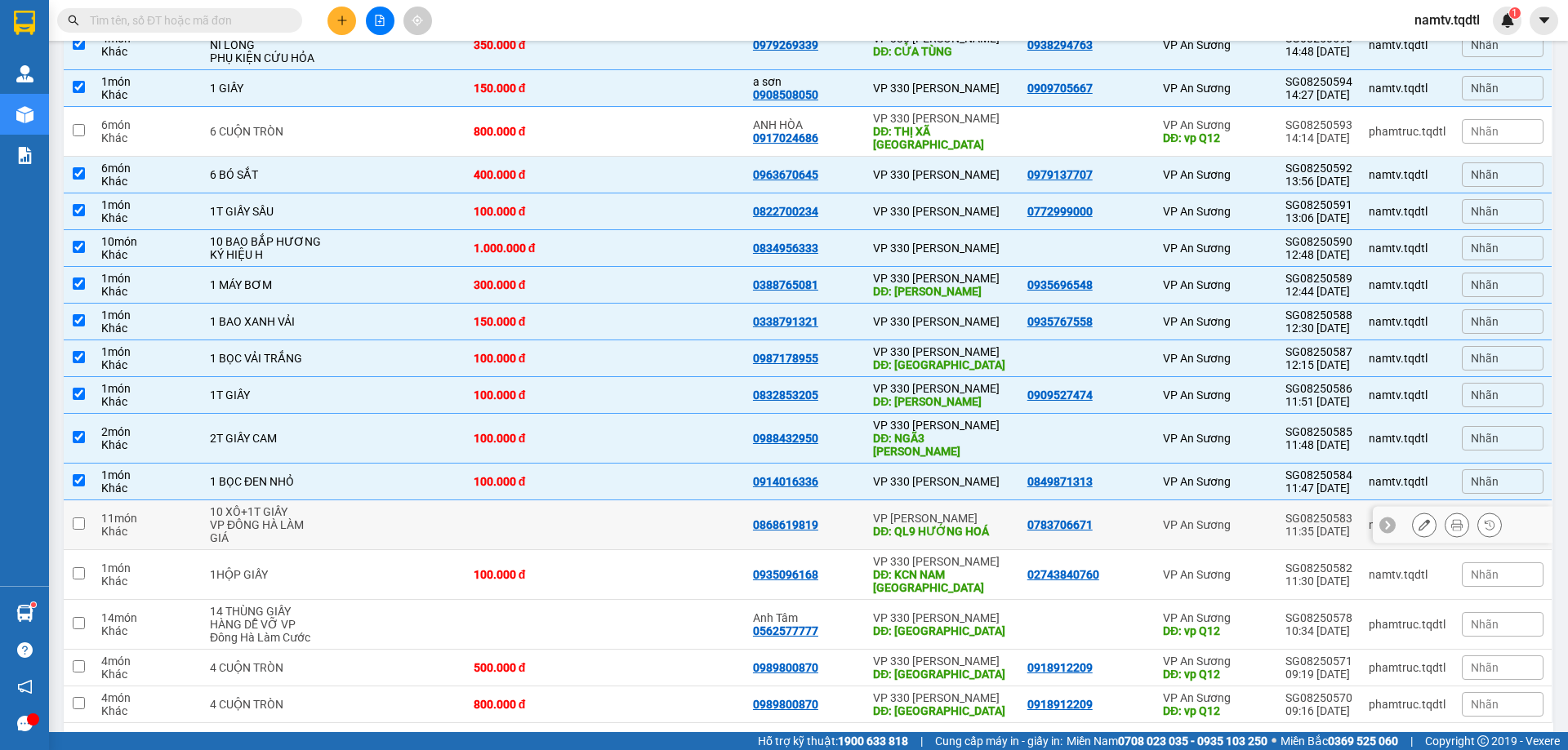
click at [1009, 501] on td "VP [PERSON_NAME] DĐ: QL9 HƯỚNG HOÁ" at bounding box center [942, 526] width 153 height 50
checkbox input "true"
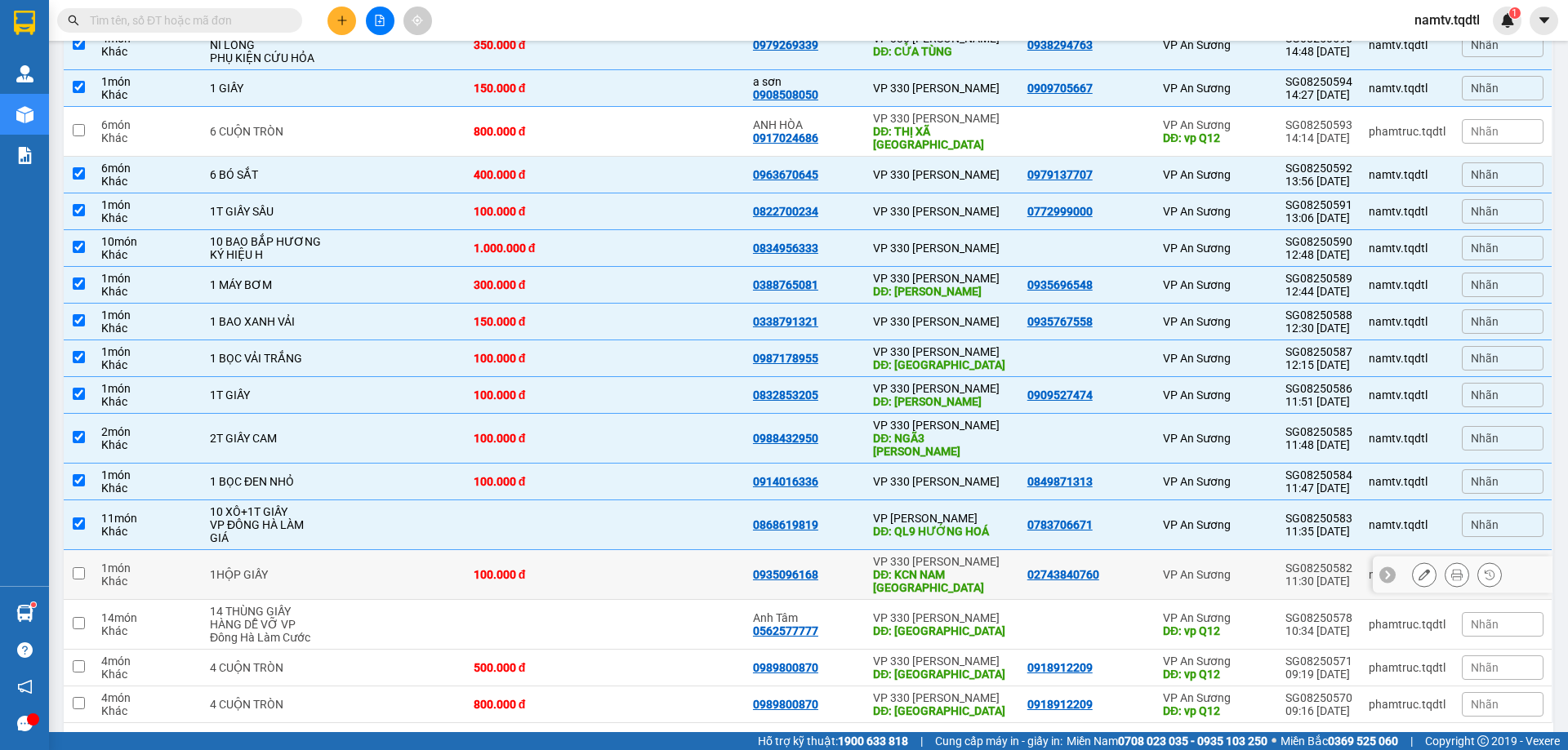
click at [1011, 550] on td "VP 330 [PERSON_NAME]: KCN NAM [GEOGRAPHIC_DATA]" at bounding box center [942, 575] width 153 height 50
checkbox input "true"
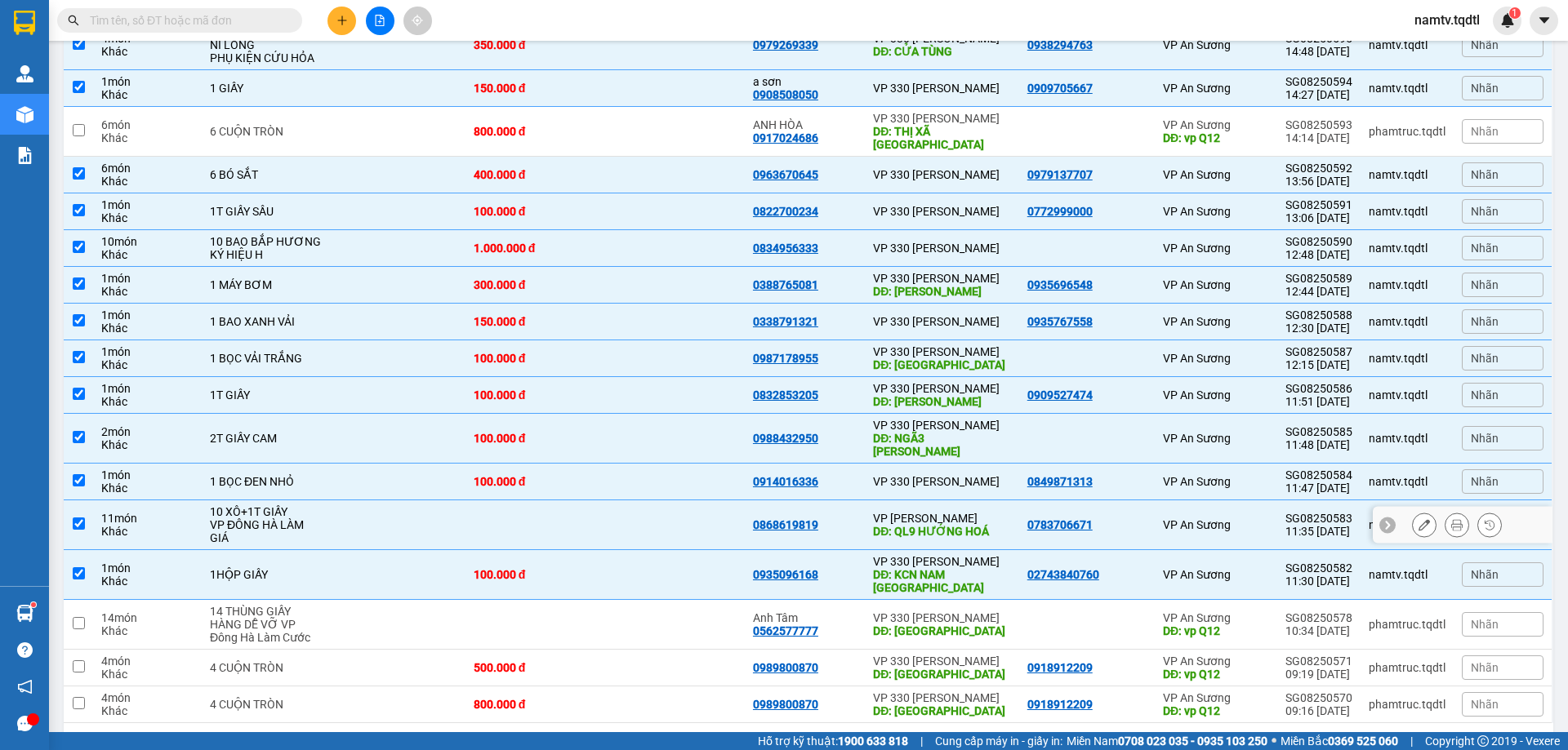
scroll to position [0, 0]
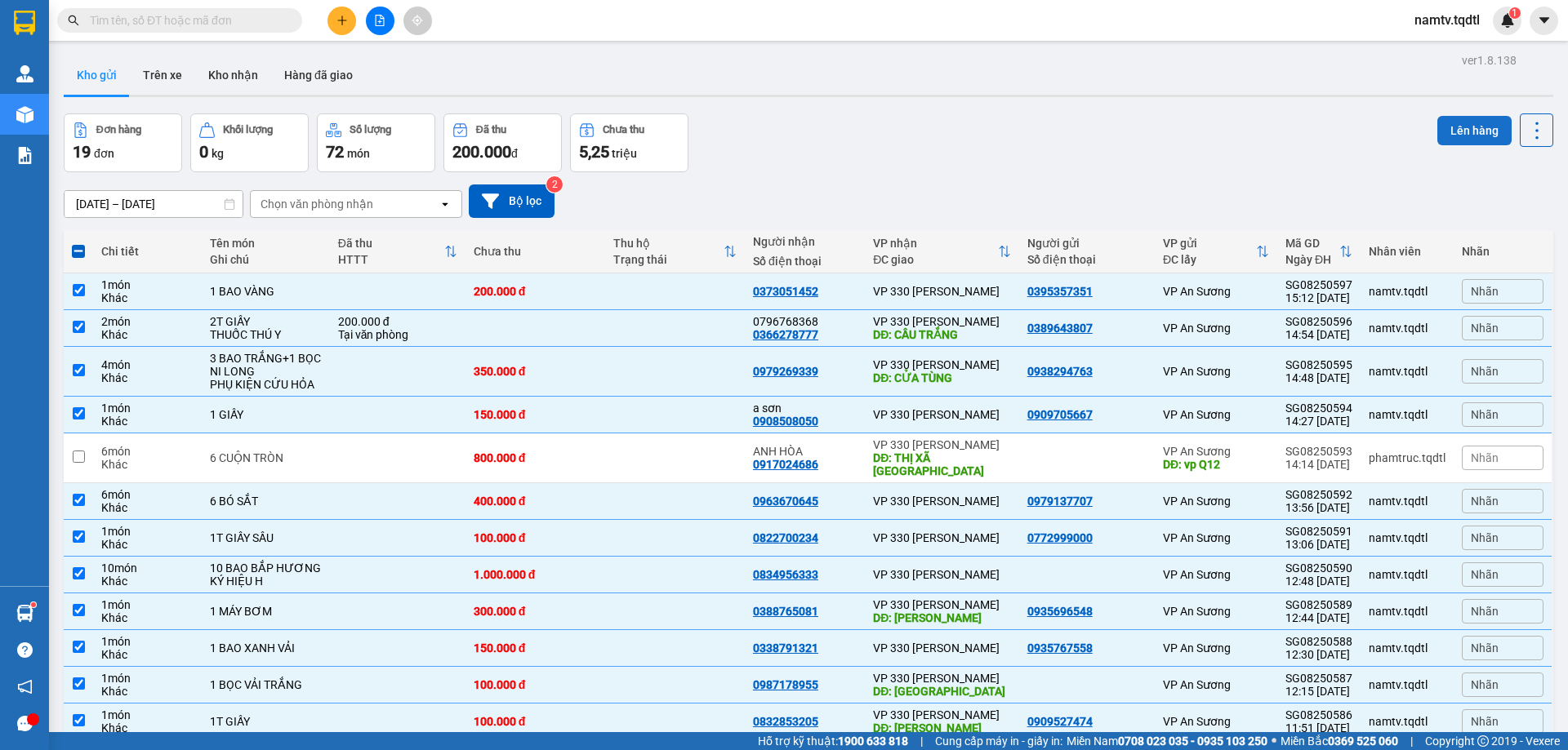
drag, startPoint x: 1465, startPoint y: 129, endPoint x: 1459, endPoint y: 123, distance: 8.5
click at [1461, 124] on button "Lên hàng" at bounding box center [1475, 131] width 74 height 30
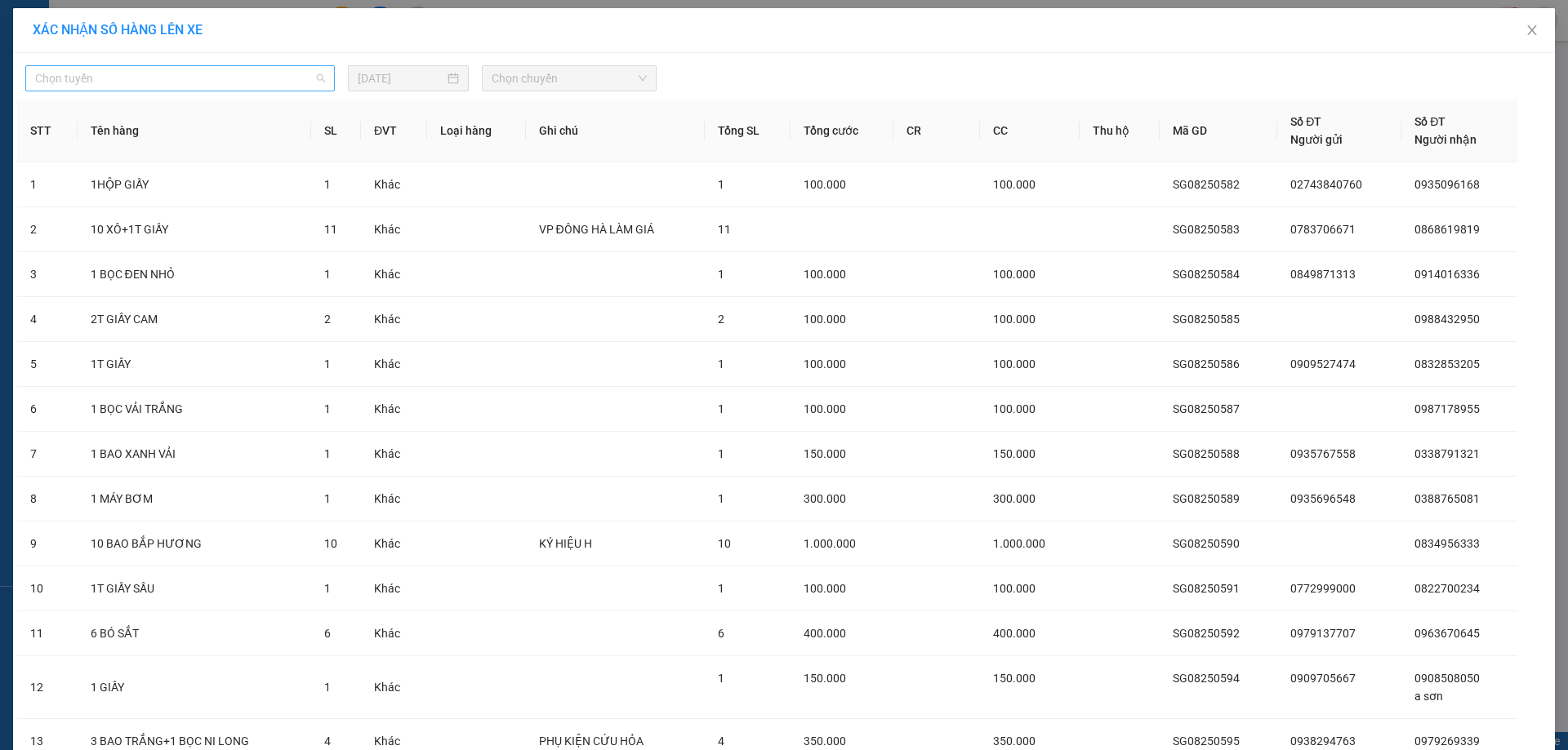
click at [130, 76] on span "Chọn tuyến" at bounding box center [180, 79] width 290 height 25
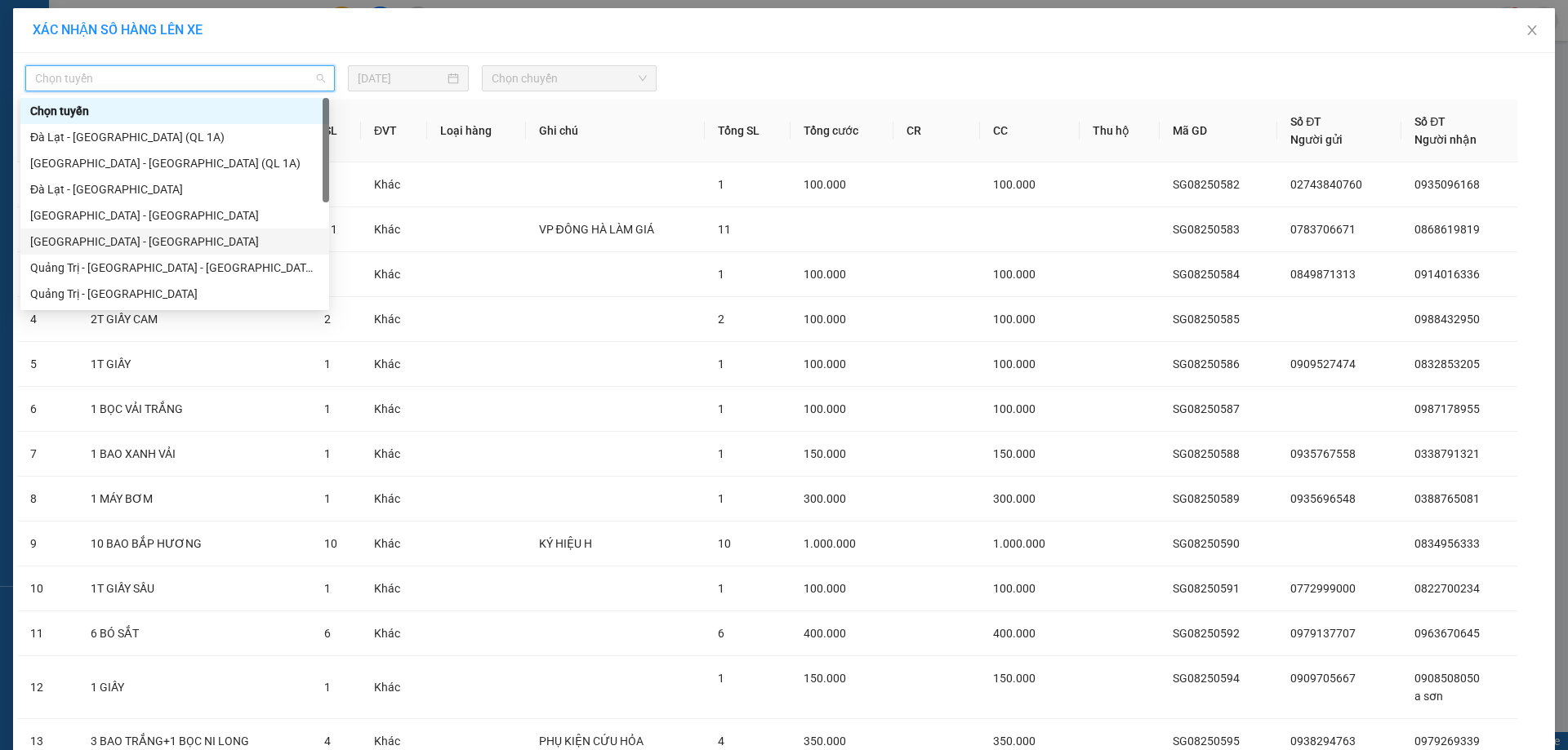
click at [101, 240] on div "[GEOGRAPHIC_DATA] - [GEOGRAPHIC_DATA]" at bounding box center [175, 241] width 289 height 18
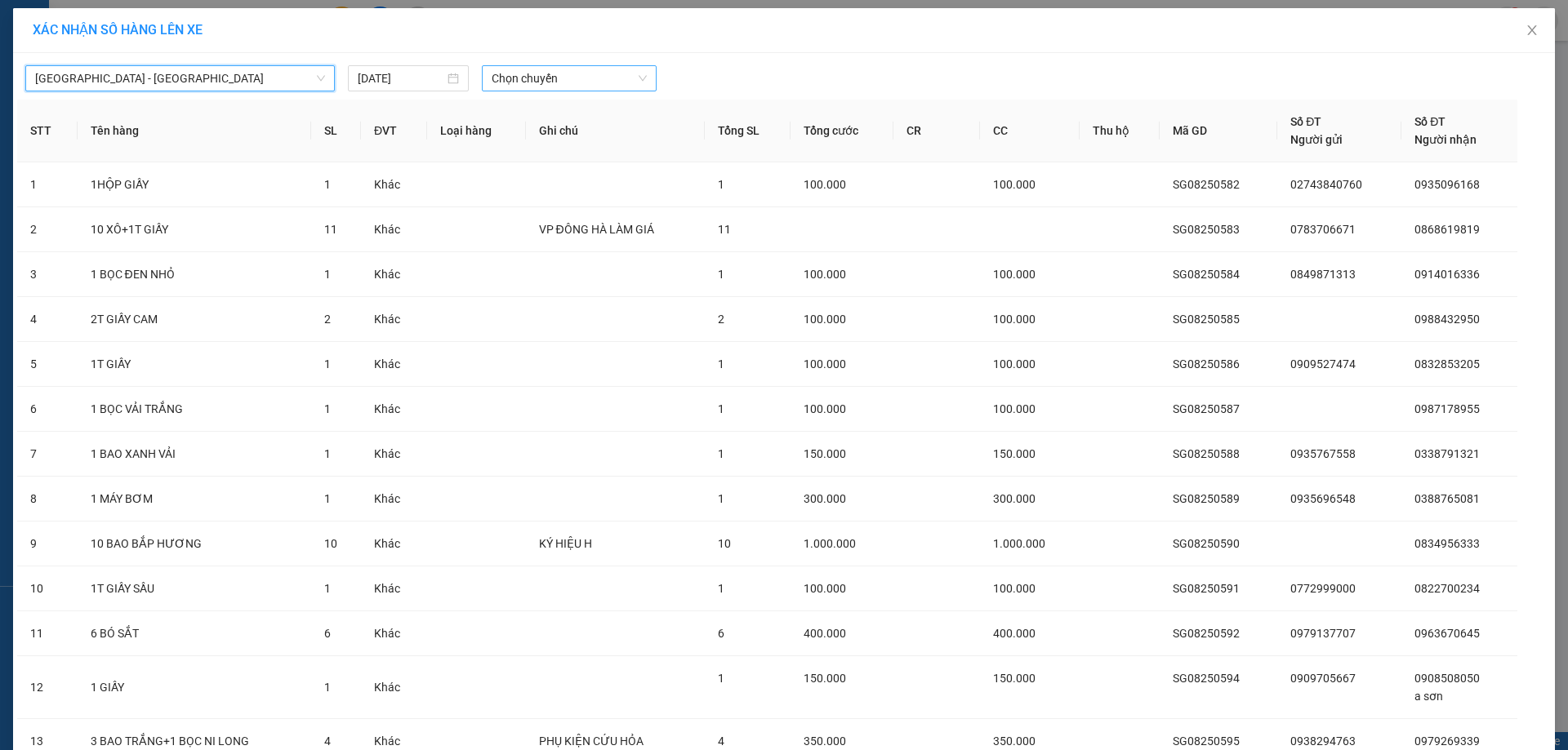
click at [517, 75] on span "Chọn chuyến" at bounding box center [569, 79] width 155 height 25
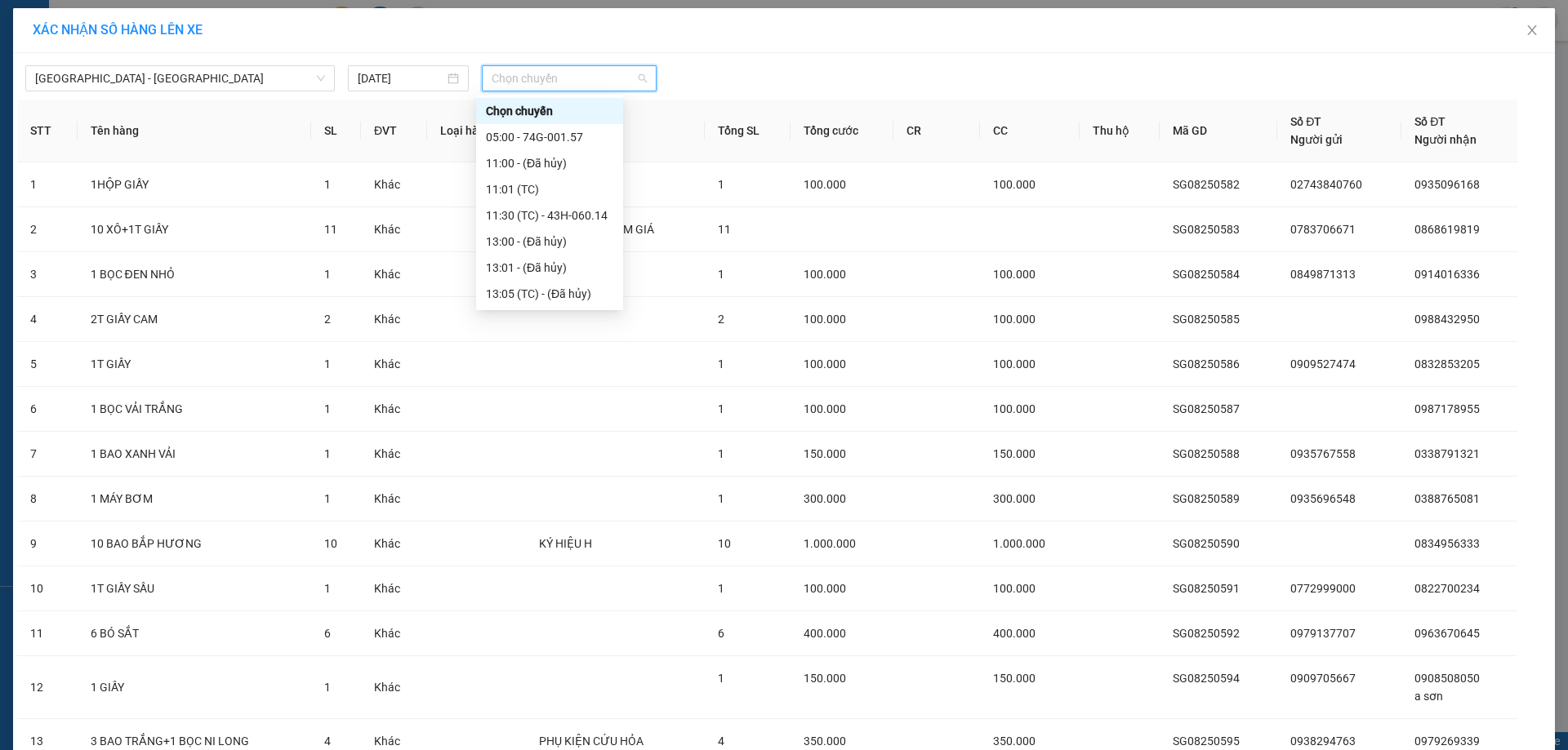
scroll to position [130, 0]
click at [571, 240] on div "13:30 - 74B-008.07" at bounding box center [550, 241] width 128 height 18
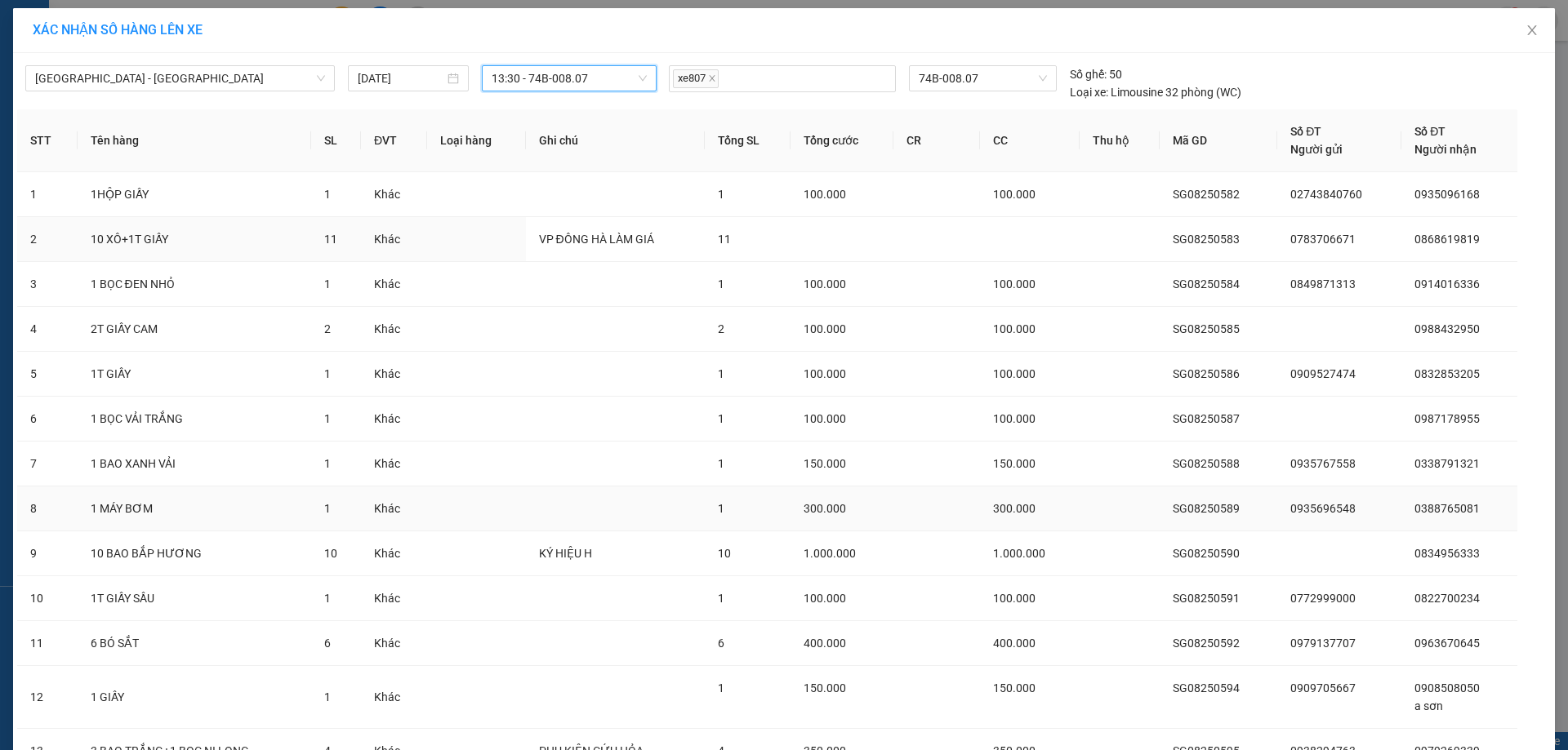
scroll to position [250, 0]
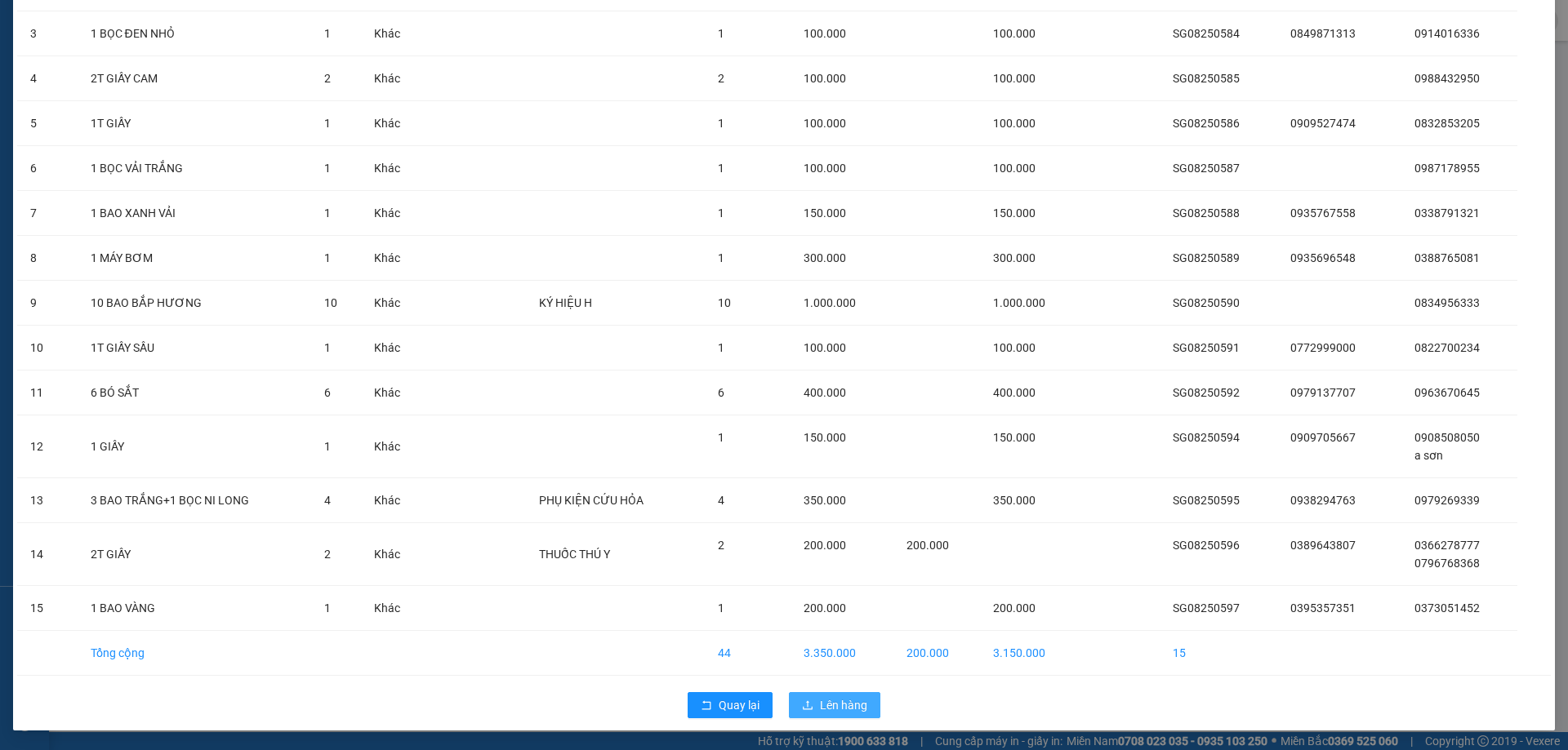
click at [827, 702] on span "Lên hàng" at bounding box center [844, 705] width 47 height 18
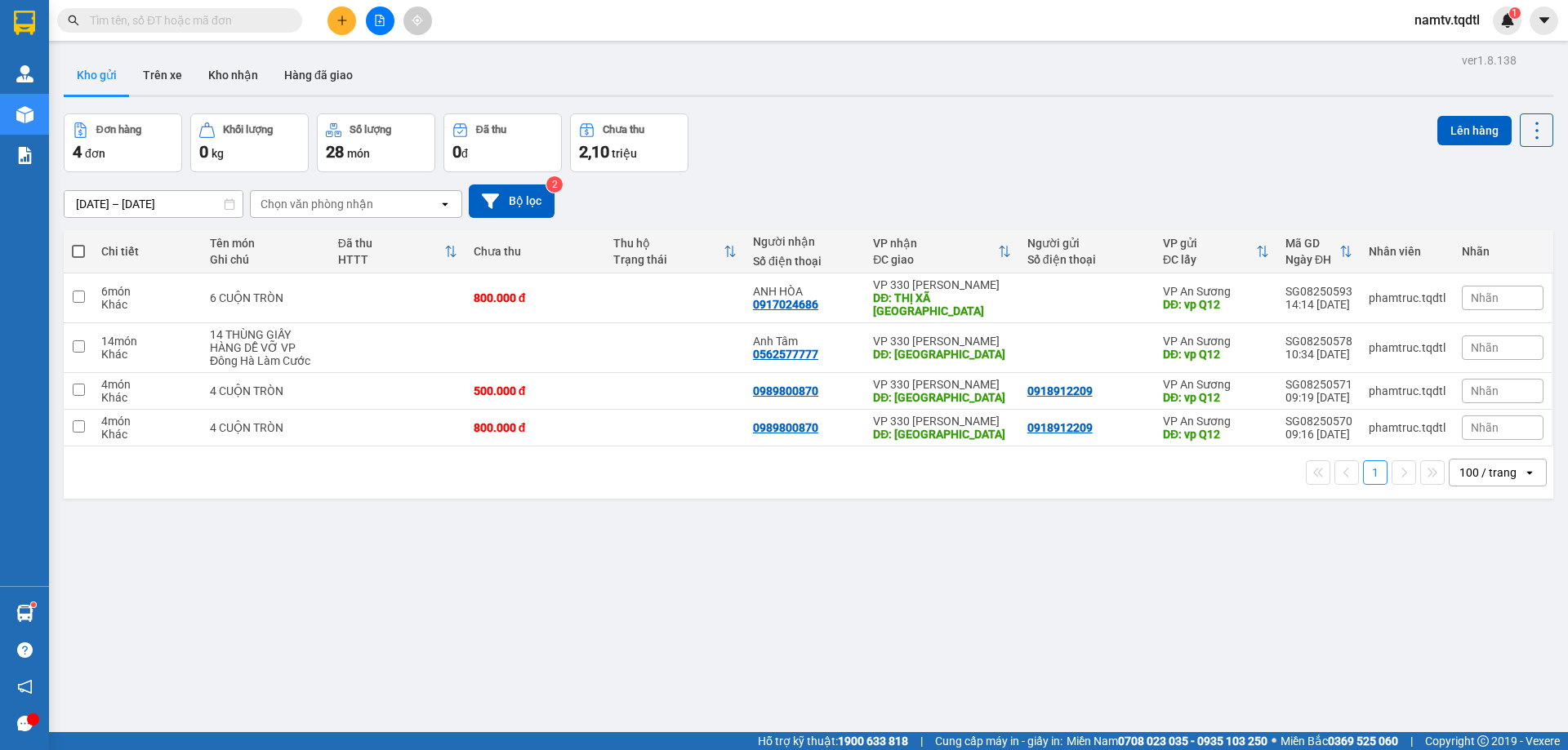
click at [381, 18] on icon "file-add" at bounding box center [381, 20] width 9 height 11
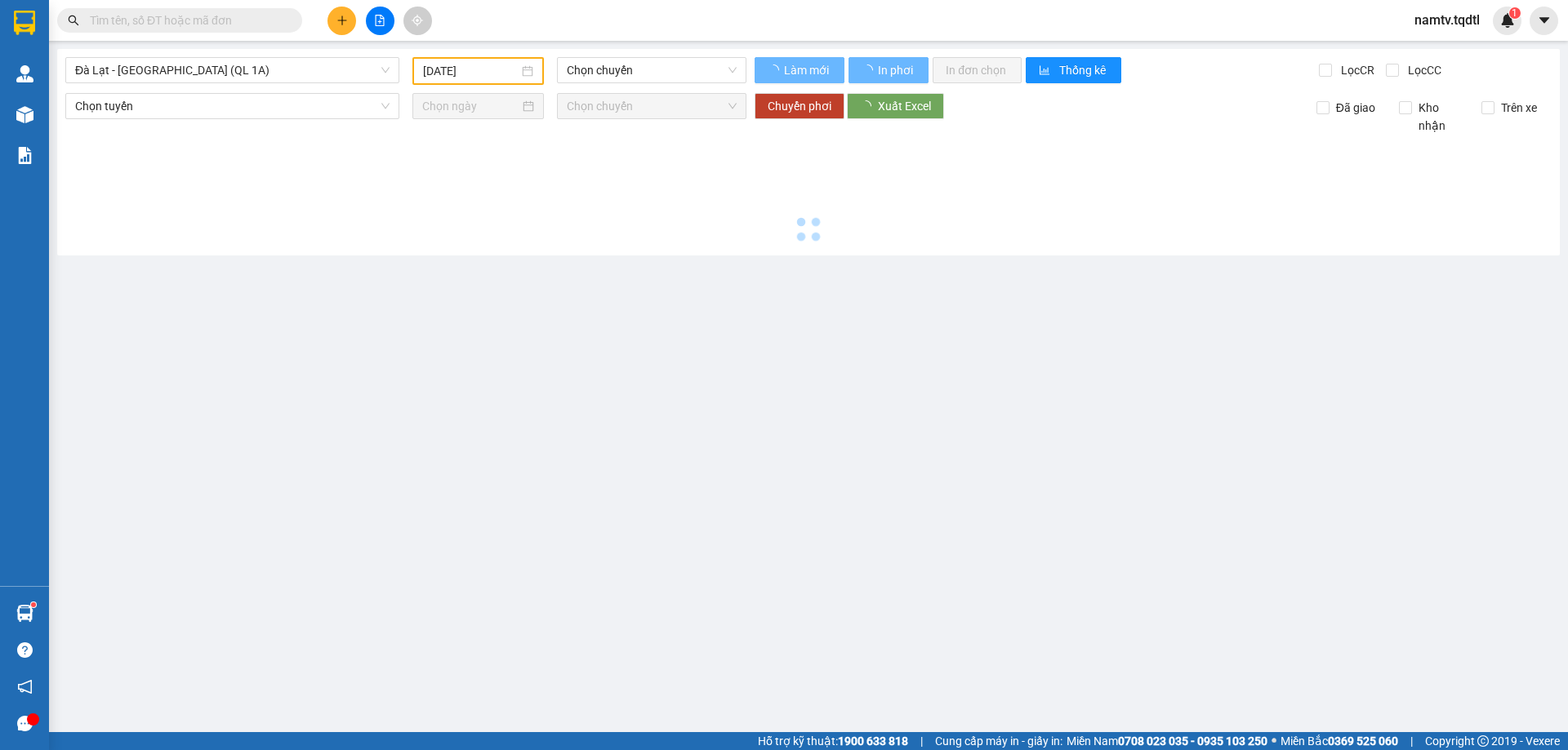
type input "[DATE]"
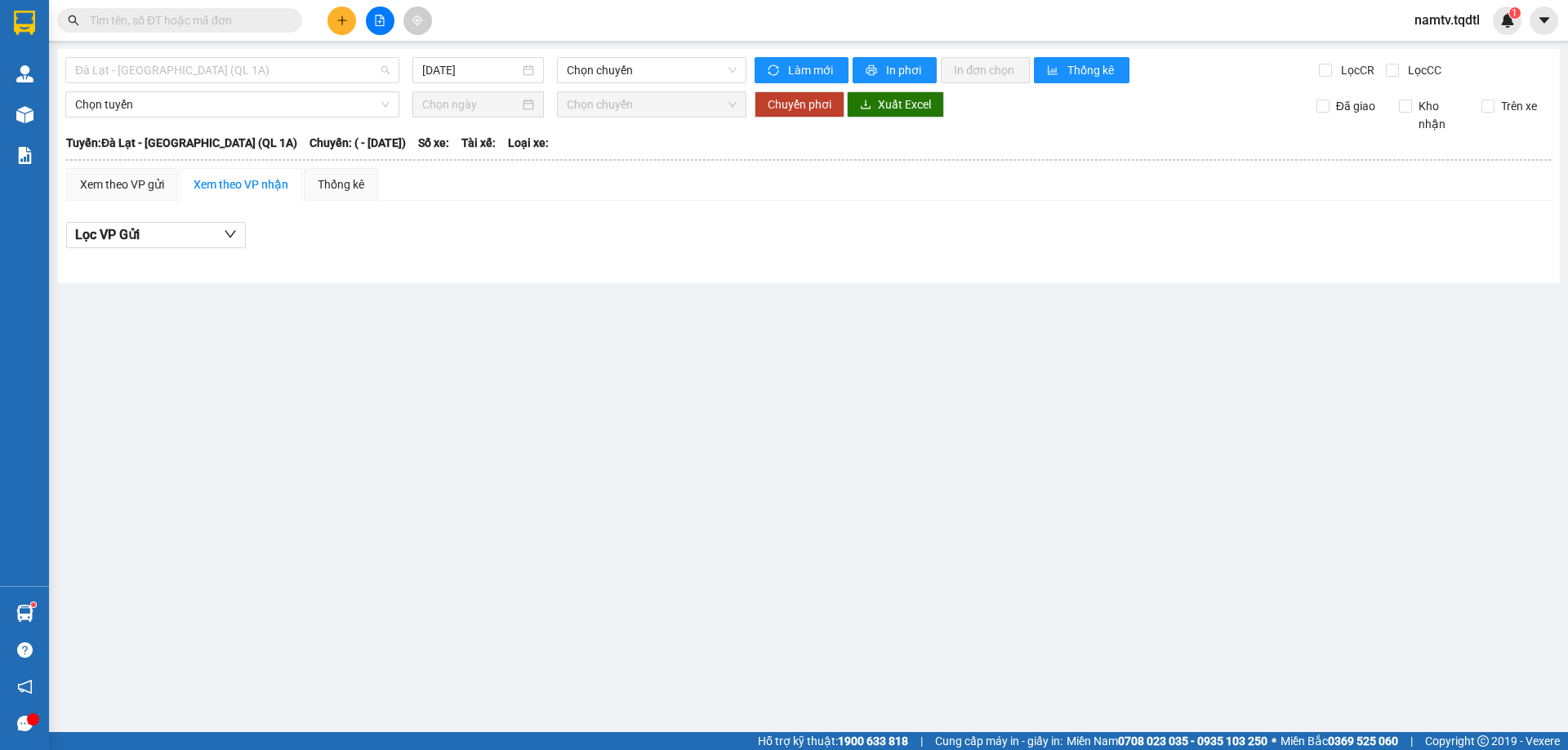
drag, startPoint x: 219, startPoint y: 69, endPoint x: 218, endPoint y: 109, distance: 40.0
click at [220, 74] on span "Đà Lạt - [GEOGRAPHIC_DATA] (QL 1A)" at bounding box center [232, 70] width 314 height 25
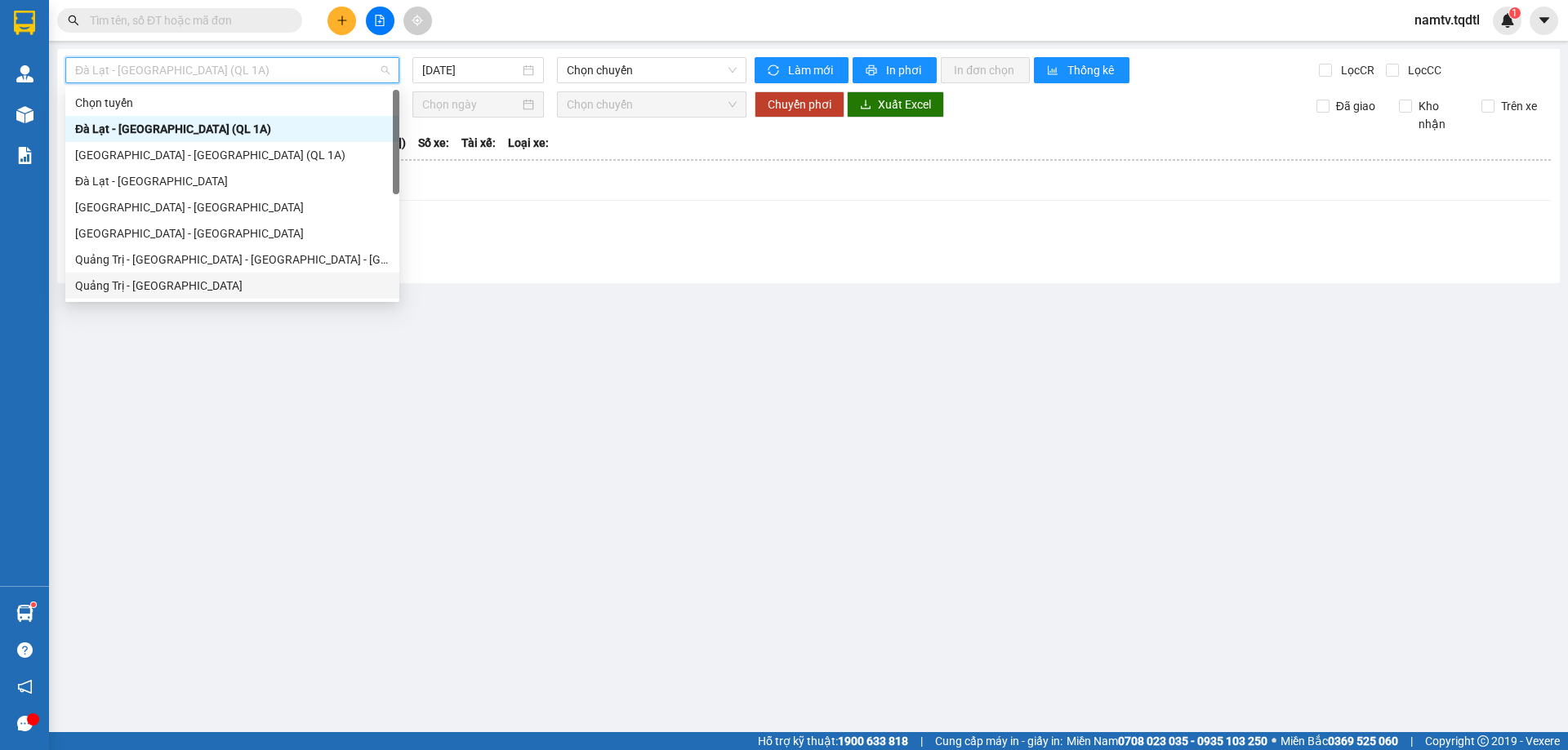
click at [173, 279] on div "Quảng Trị - [GEOGRAPHIC_DATA]" at bounding box center [232, 285] width 314 height 18
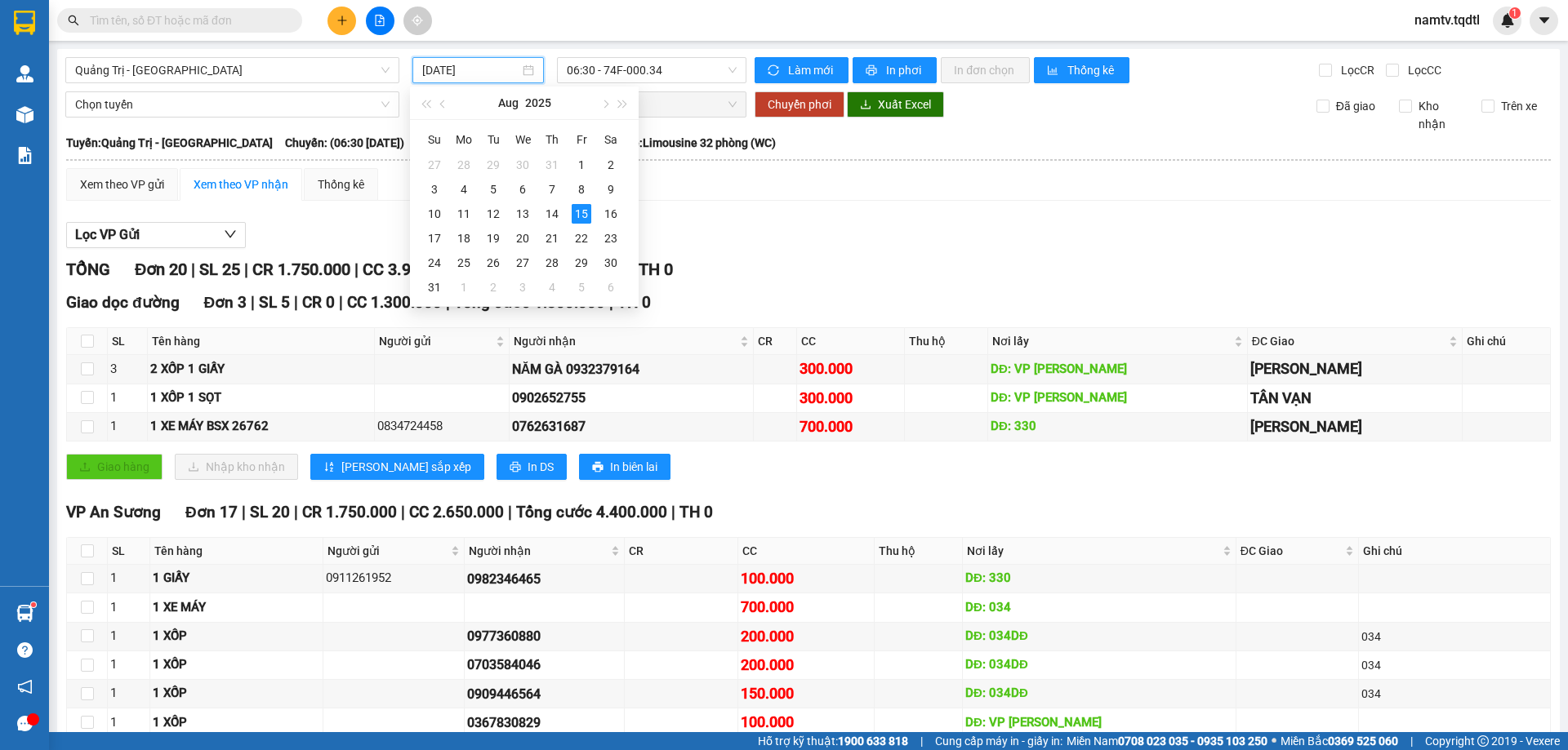
click at [491, 63] on input "[DATE]" at bounding box center [470, 69] width 97 height 18
click at [558, 218] on div "14" at bounding box center [552, 213] width 19 height 19
type input "[DATE]"
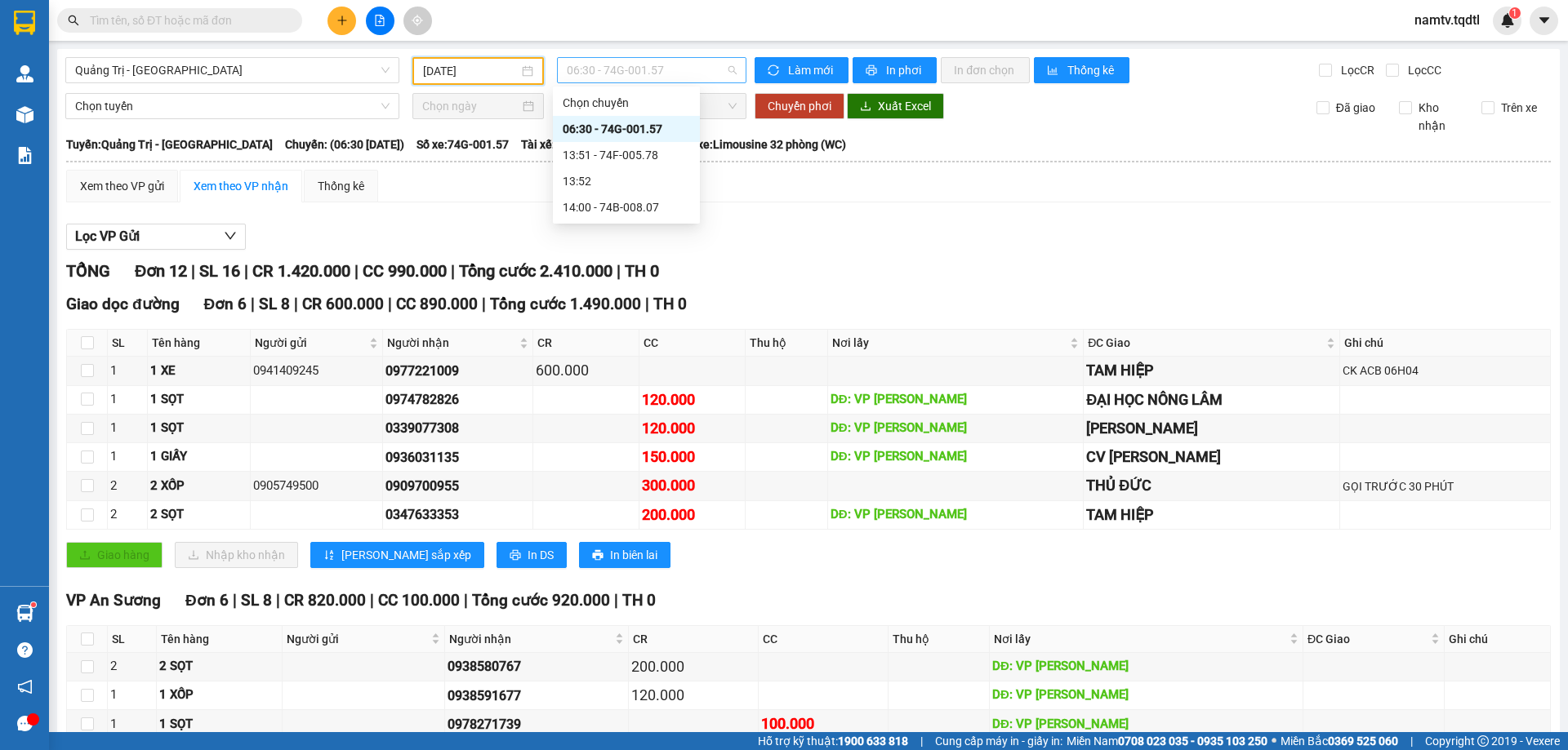
click at [682, 67] on span "06:30 - 74G-001.57" at bounding box center [652, 70] width 170 height 25
click at [633, 205] on div "14:00 - 74B-008.07" at bounding box center [626, 207] width 128 height 18
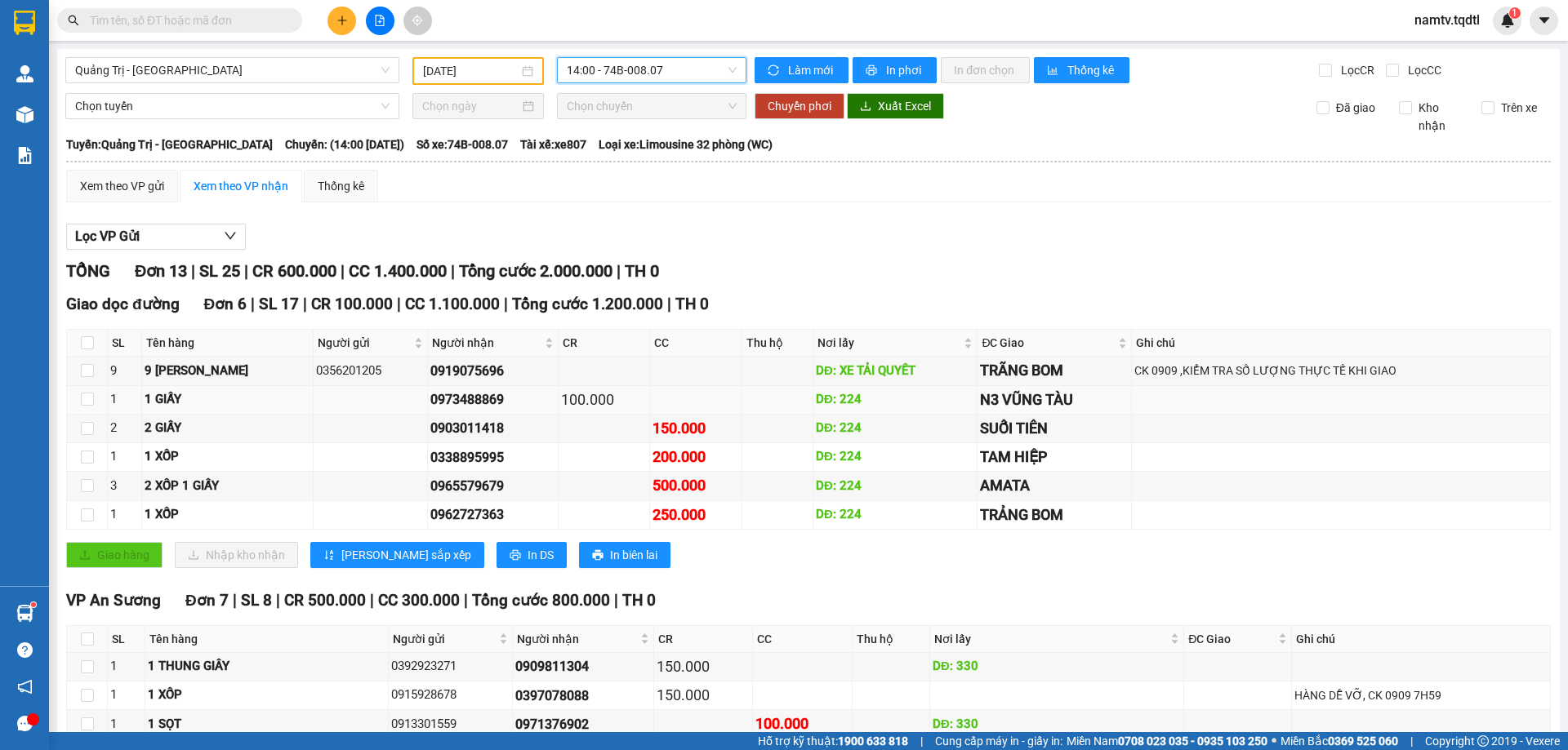
scroll to position [200, 0]
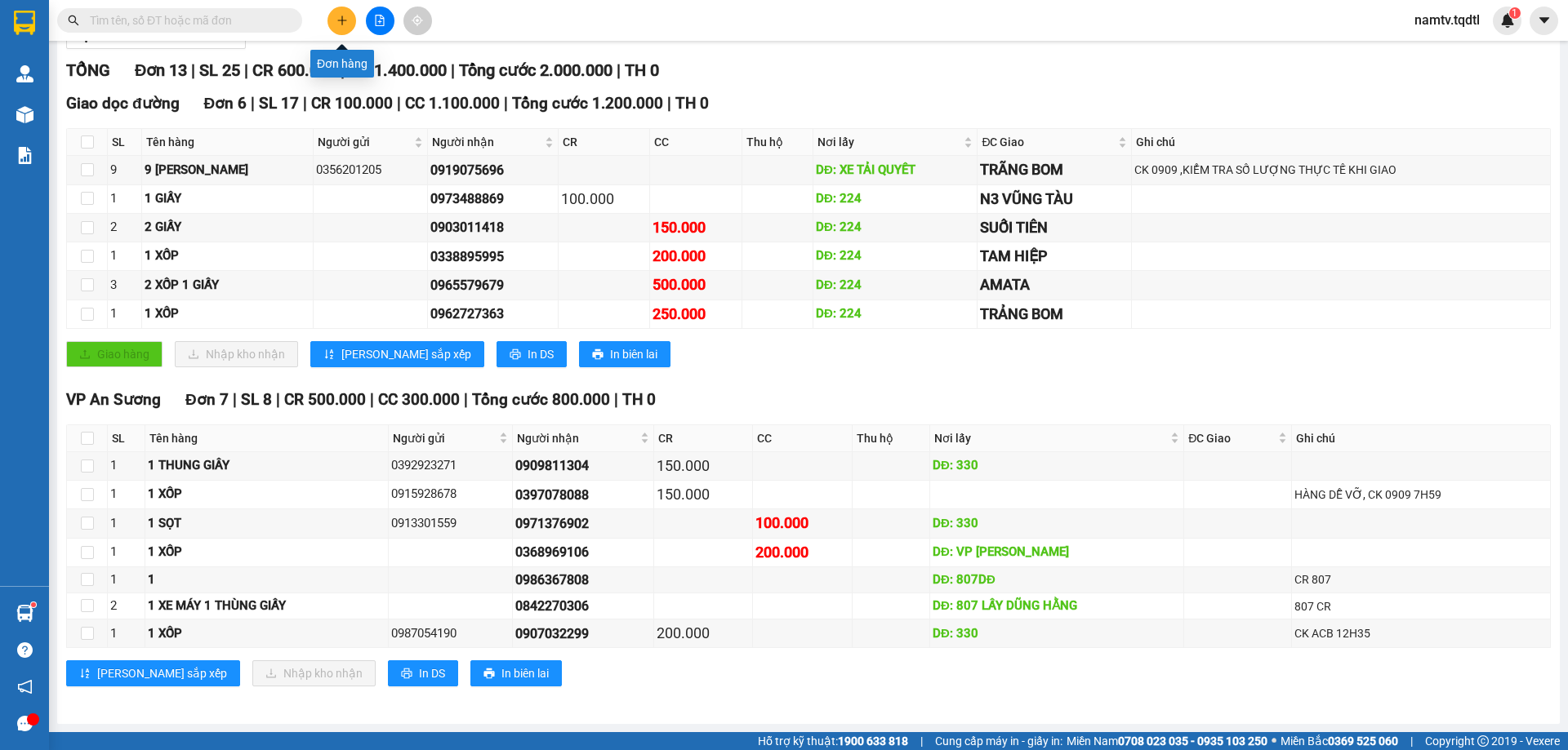
click at [342, 21] on icon "plus" at bounding box center [342, 20] width 11 height 11
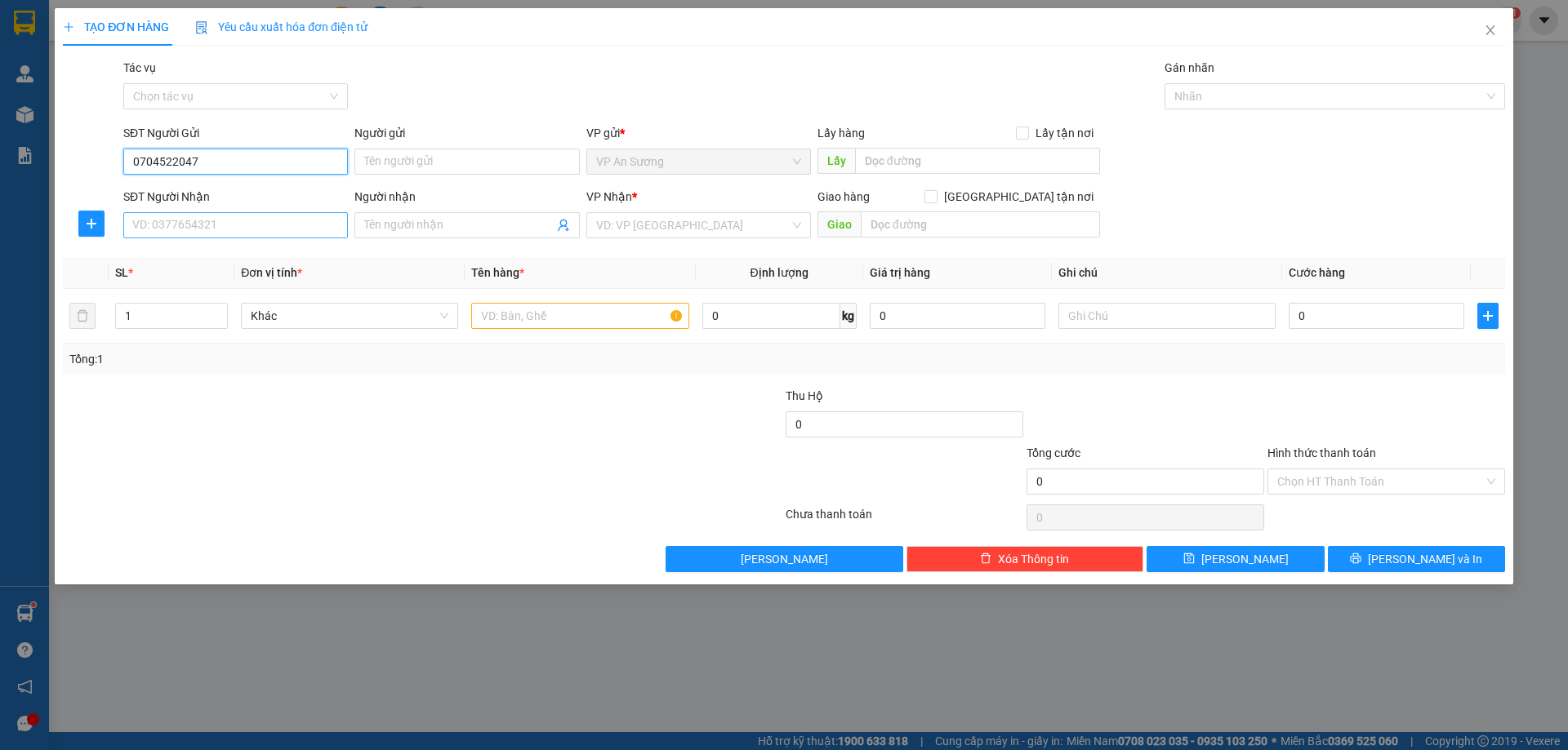
type input "0704522047"
click at [205, 213] on input "SĐT Người Nhận" at bounding box center [235, 225] width 225 height 26
click at [213, 257] on div "0974072264" at bounding box center [236, 258] width 205 height 18
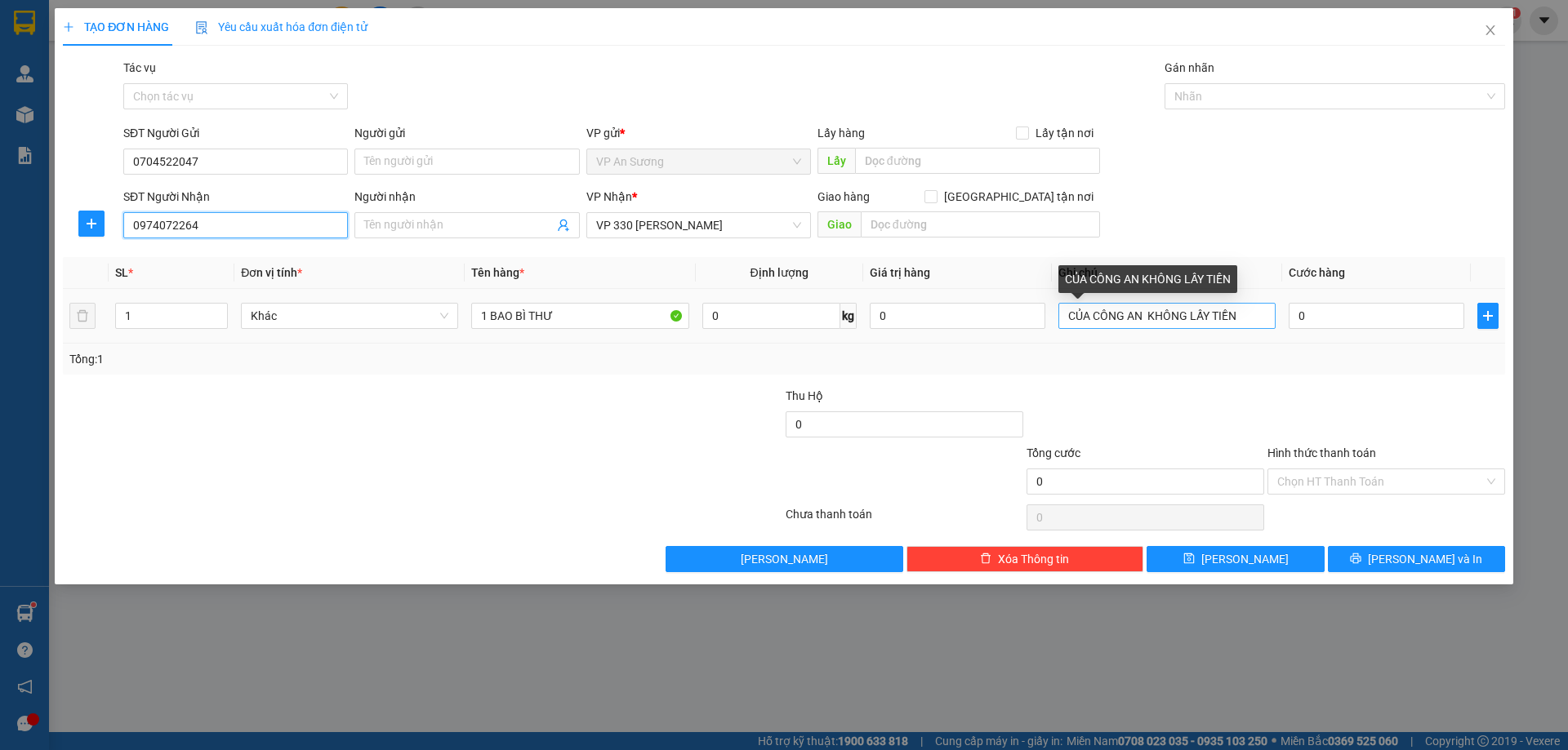
type input "0974072264"
drag, startPoint x: 1245, startPoint y: 318, endPoint x: 1027, endPoint y: 361, distance: 222.2
click at [1028, 360] on div "SL * Đơn vị tính * Tên hàng * Định lượng Giá trị hàng Ghi chú Cước hàng 1 Khác …" at bounding box center [784, 315] width 1442 height 117
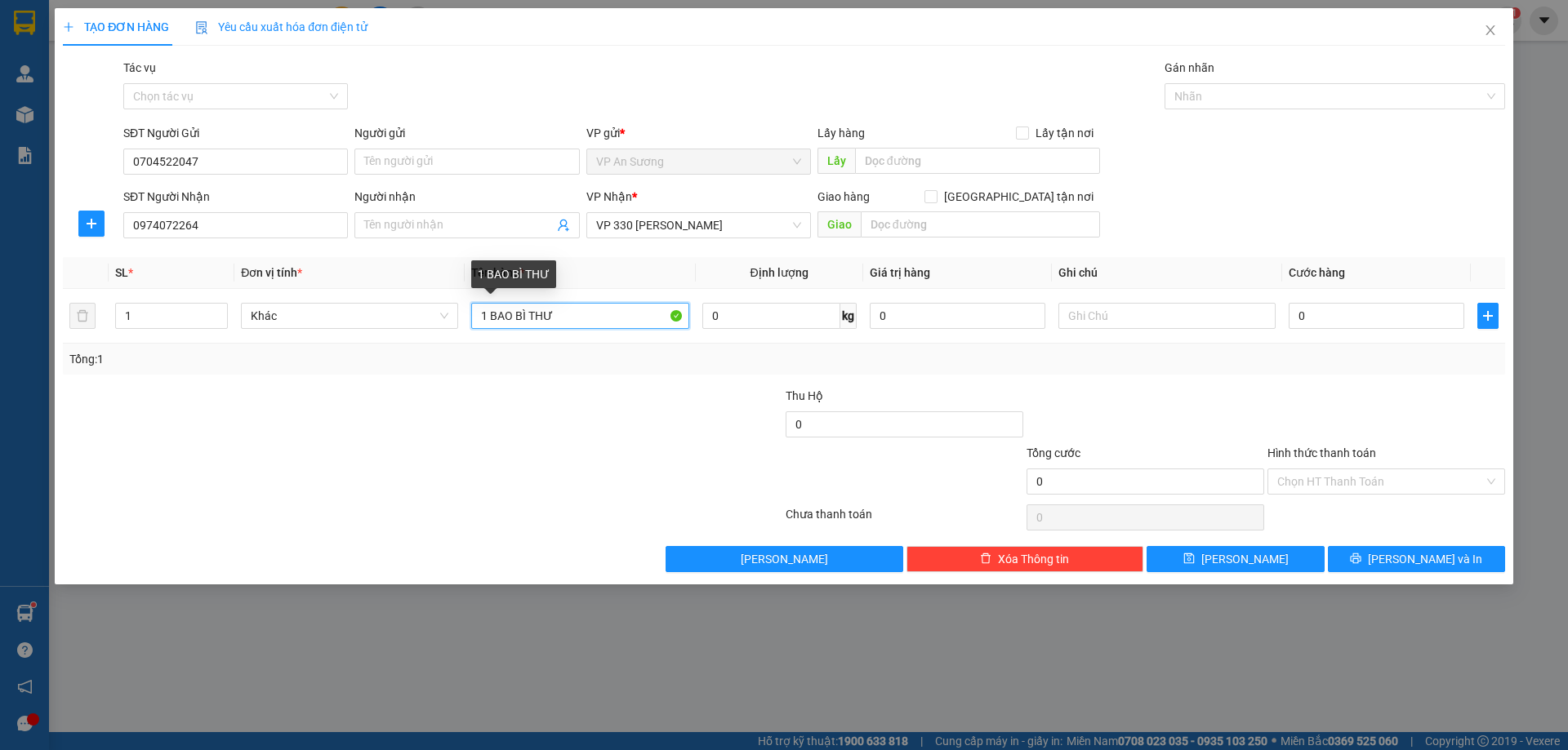
drag, startPoint x: 552, startPoint y: 319, endPoint x: 306, endPoint y: 369, distance: 251.0
click at [307, 369] on div "SL * Đơn vị tính * Tên hàng * Định lượng Giá trị hàng Ghi chú Cước hàng 1 Khác …" at bounding box center [784, 315] width 1442 height 117
type input "4 BAO"
click at [165, 320] on input "1" at bounding box center [172, 316] width 111 height 25
type input "4"
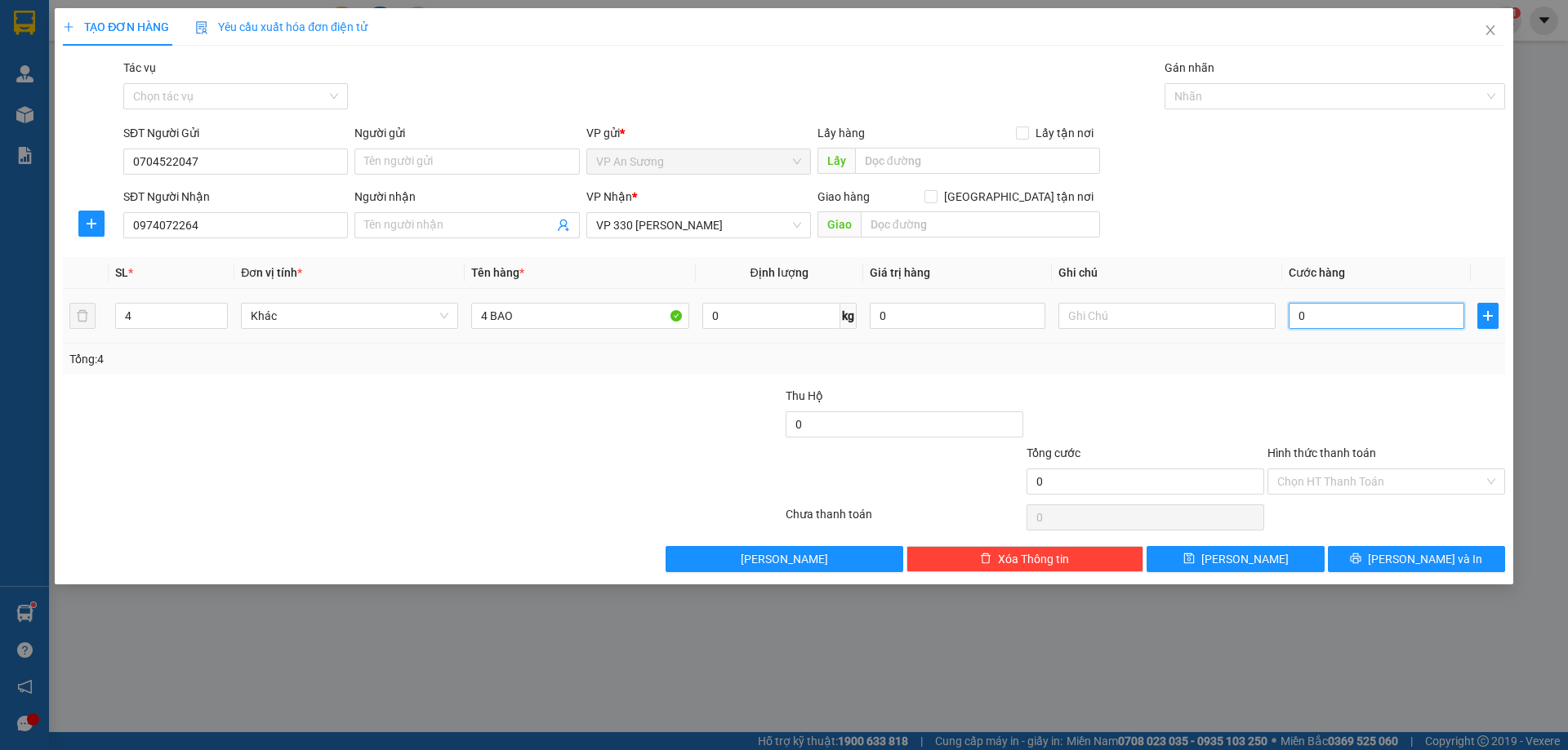
click at [1335, 321] on input "0" at bounding box center [1377, 316] width 176 height 26
type input "2"
type input "20"
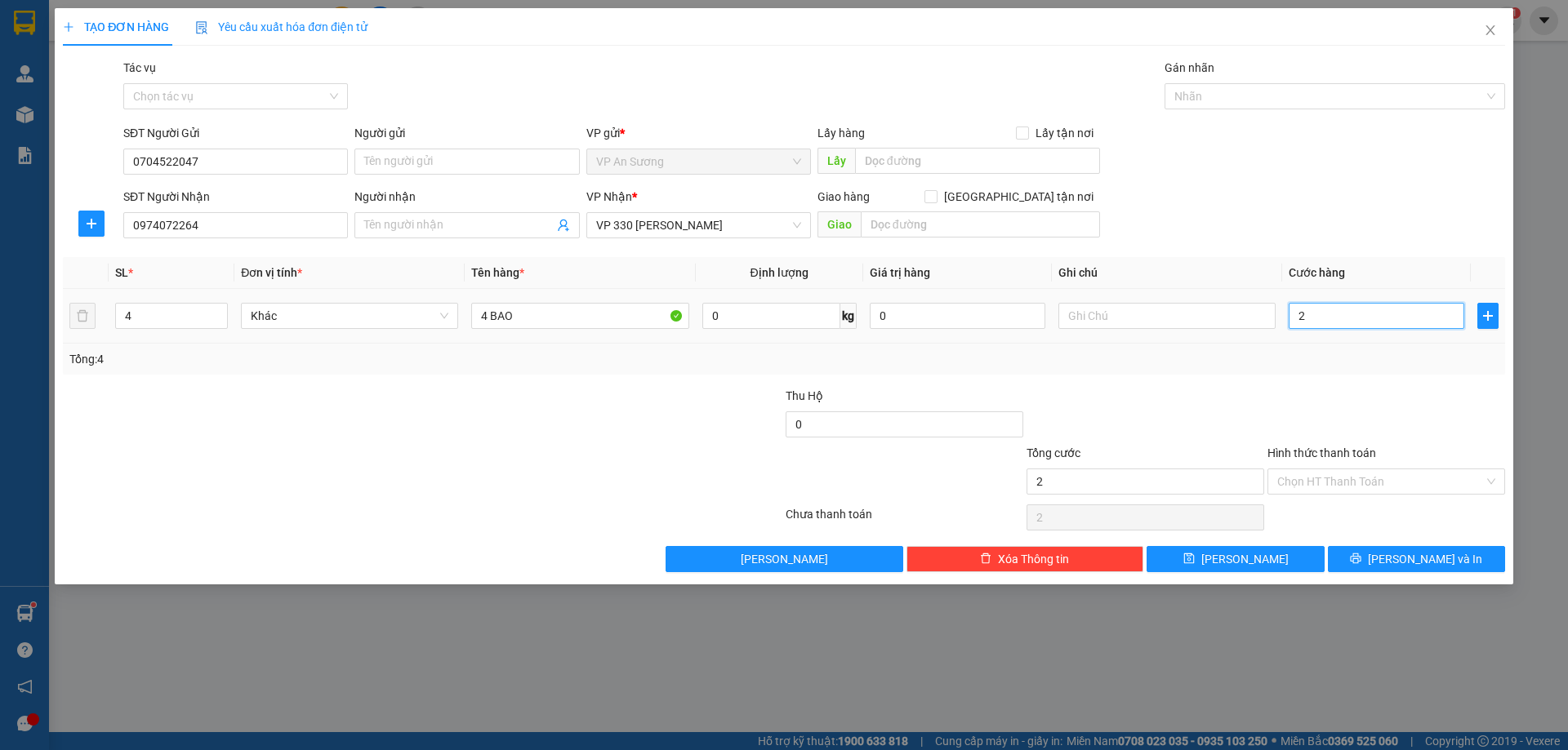
type input "20"
type input "200"
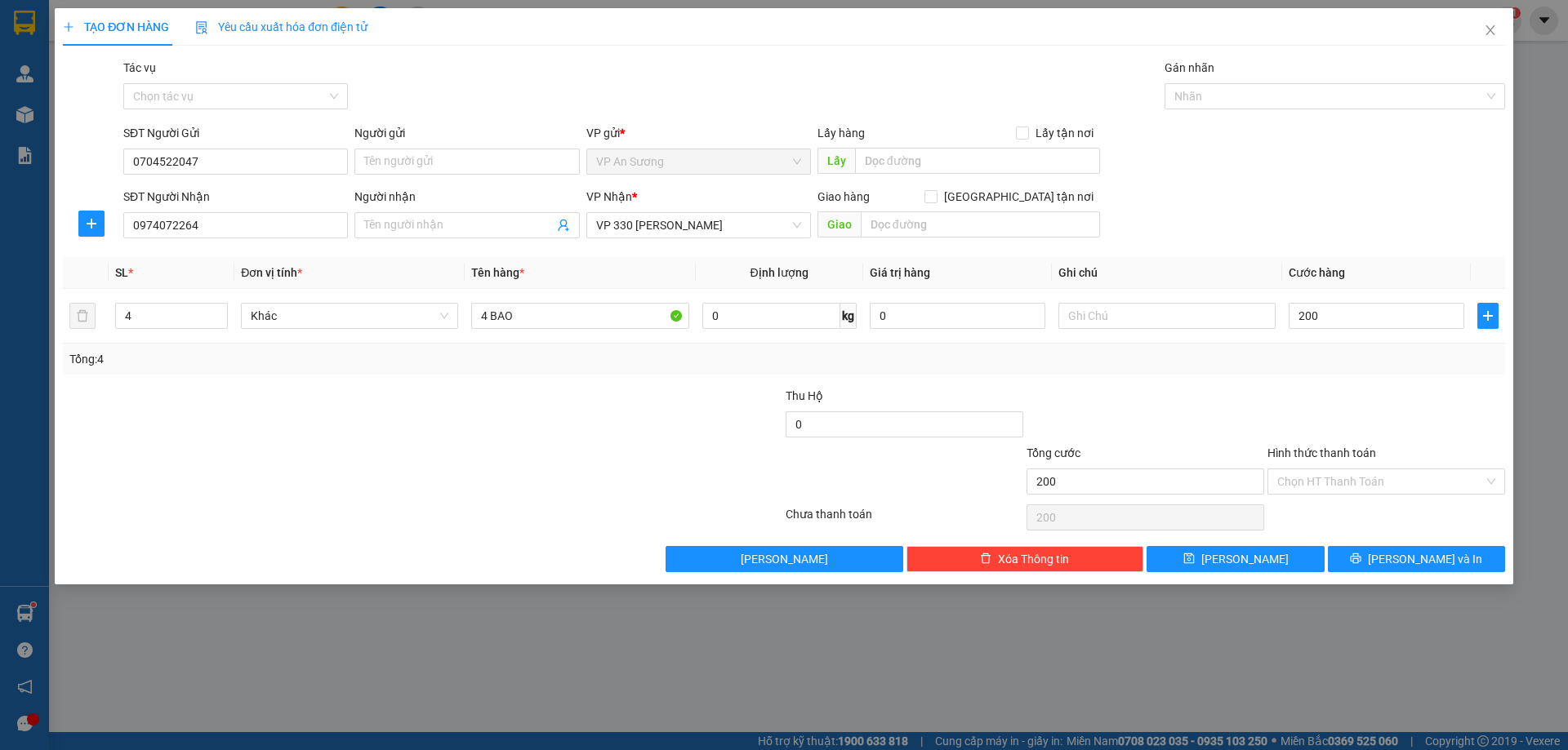
type input "200.000"
click at [1258, 405] on div at bounding box center [1146, 416] width 241 height 57
click at [1424, 558] on span "[PERSON_NAME] và In" at bounding box center [1426, 559] width 115 height 18
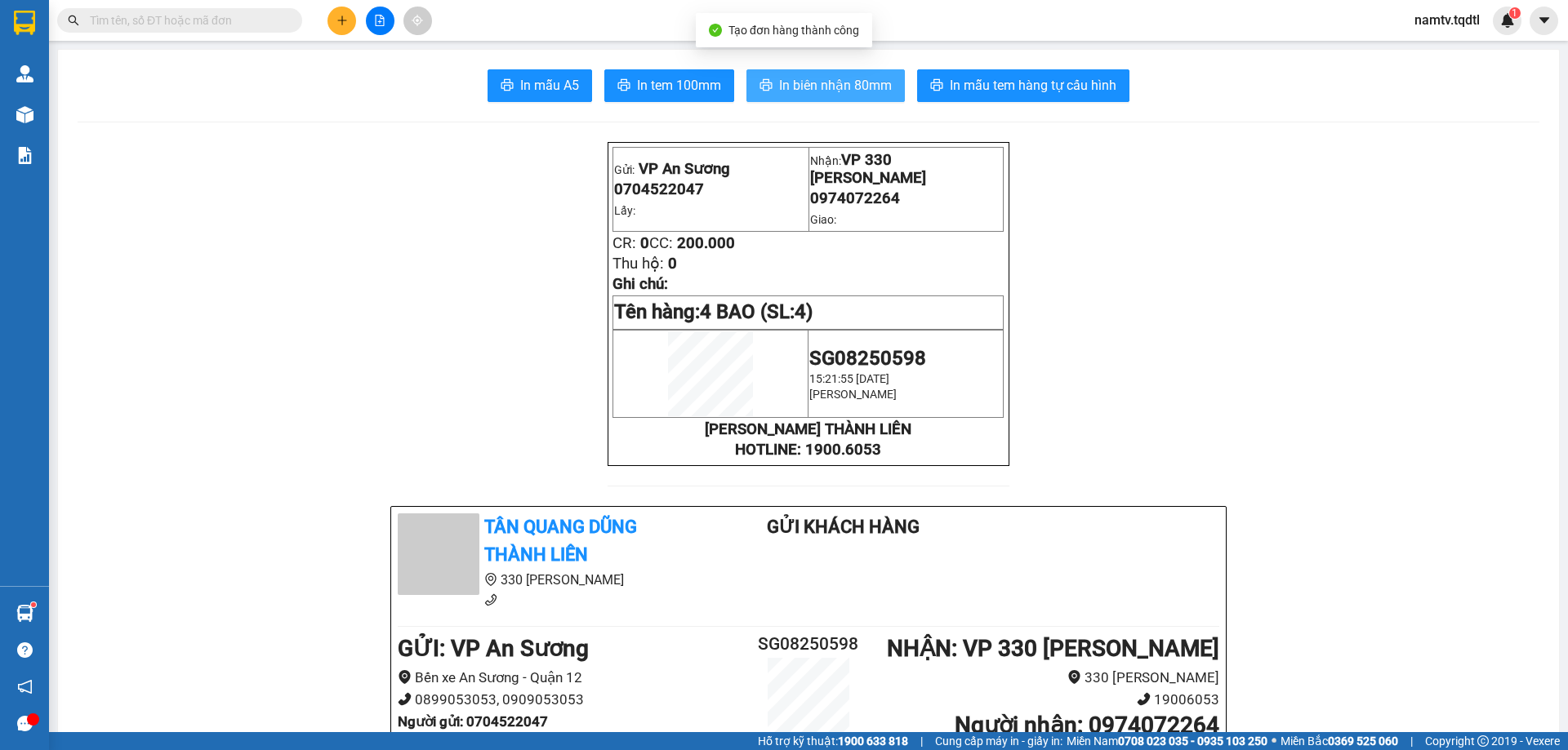
drag, startPoint x: 796, startPoint y: 61, endPoint x: 793, endPoint y: 77, distance: 16.3
click at [791, 81] on span "In biên nhận 80mm" at bounding box center [835, 85] width 113 height 20
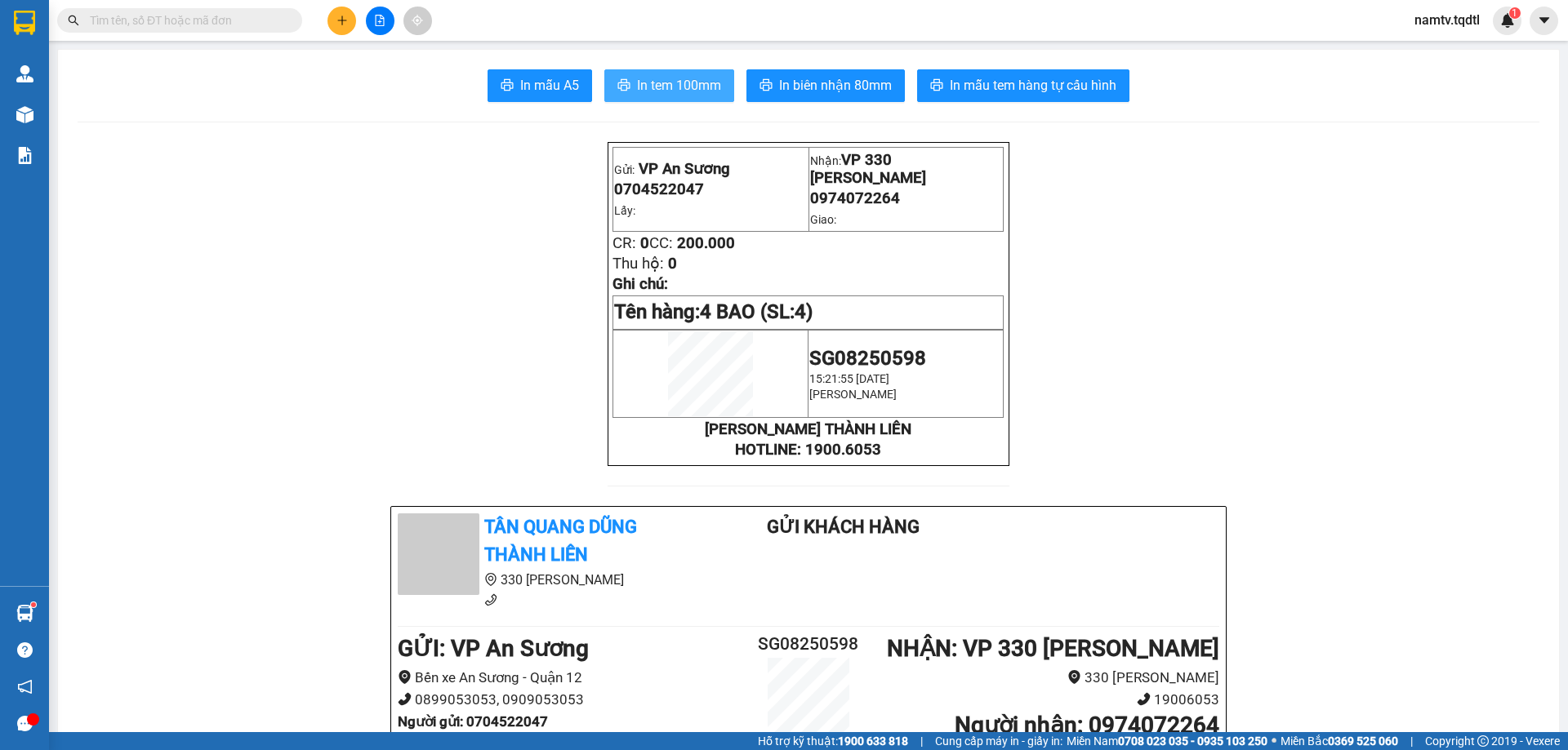
click at [618, 79] on button "In tem 100mm" at bounding box center [669, 85] width 130 height 32
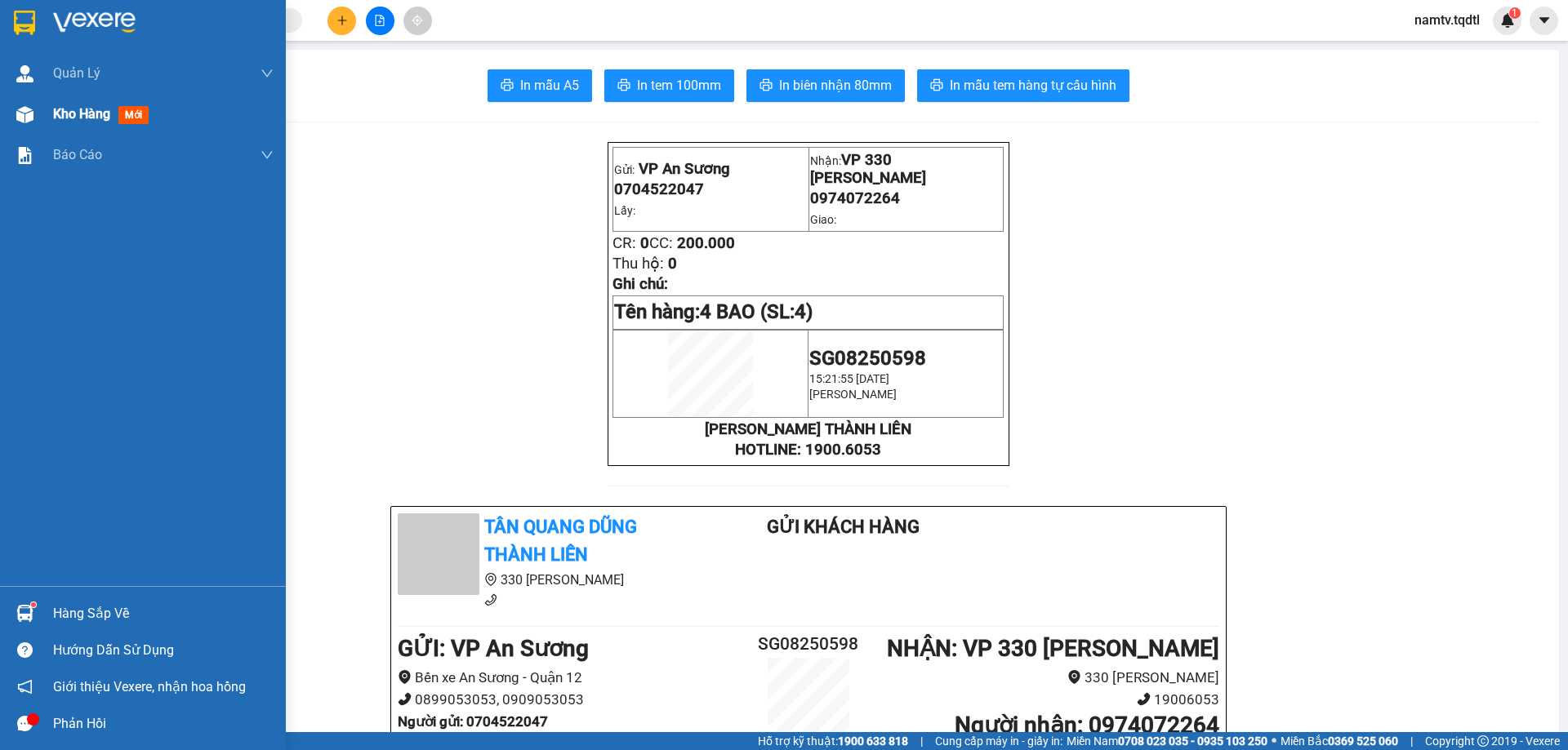
click at [78, 112] on span "Kho hàng" at bounding box center [81, 114] width 57 height 16
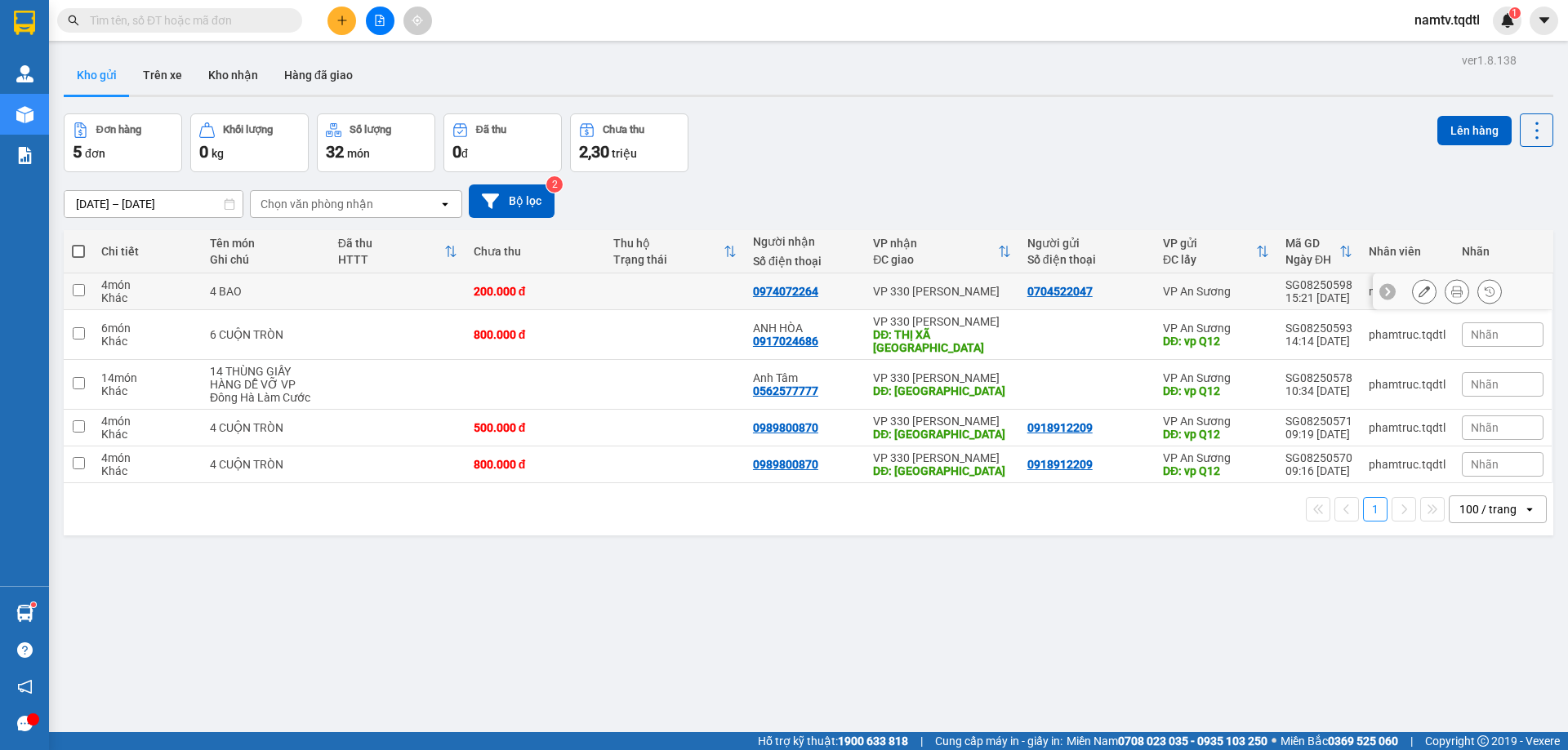
drag, startPoint x: 77, startPoint y: 286, endPoint x: 149, endPoint y: 299, distance: 73.2
click at [81, 285] on input "checkbox" at bounding box center [79, 290] width 12 height 12
checkbox input "true"
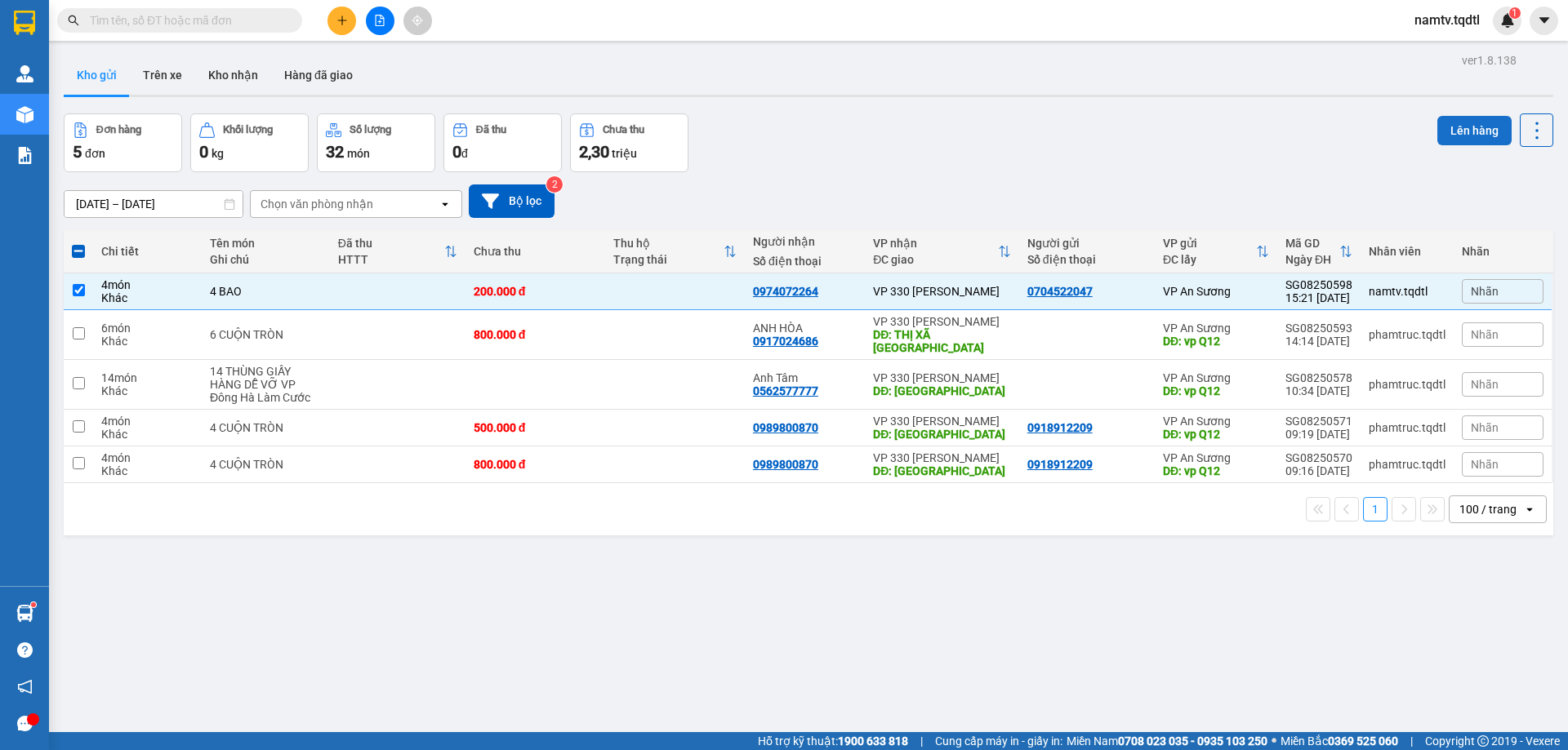
click at [1461, 125] on button "Lên hàng" at bounding box center [1475, 131] width 74 height 30
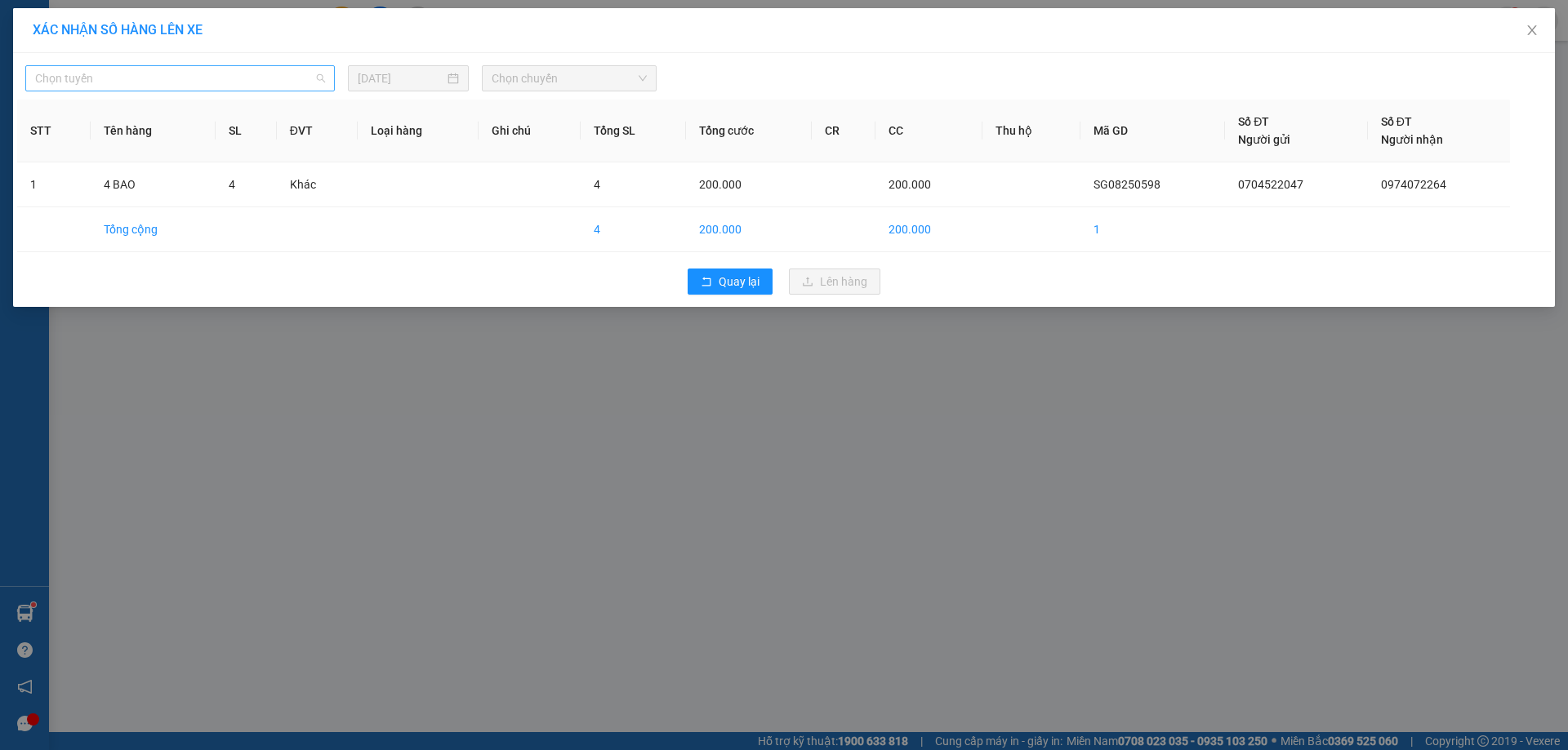
click at [194, 74] on span "Chọn tuyến" at bounding box center [180, 79] width 290 height 25
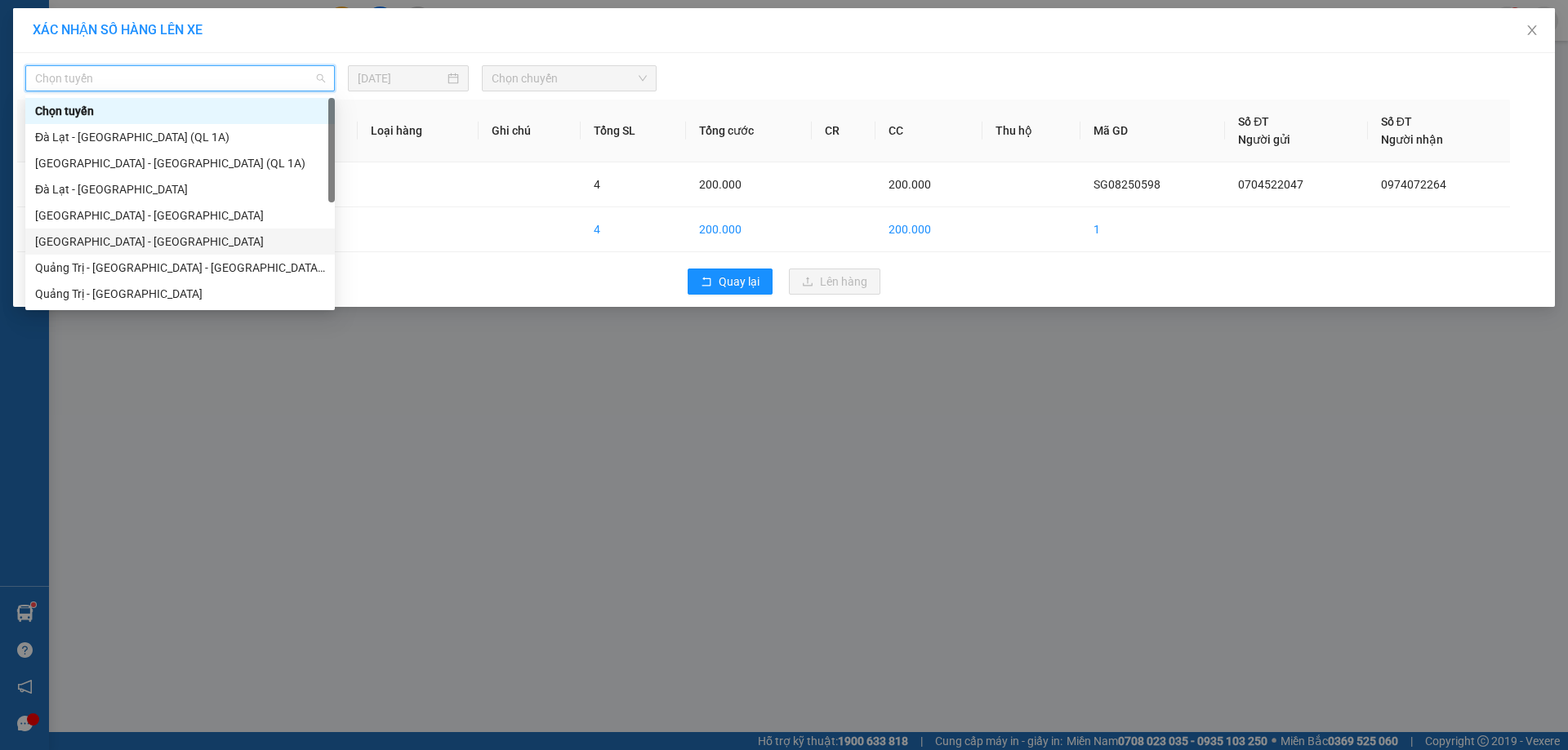
drag, startPoint x: 71, startPoint y: 236, endPoint x: 79, endPoint y: 224, distance: 14.4
click at [77, 228] on div "Chọn tuyến [GEOGRAPHIC_DATA] - [GEOGRAPHIC_DATA] (QL 1A) [GEOGRAPHIC_DATA] - [G…" at bounding box center [179, 228] width 310 height 261
click at [89, 236] on div "[GEOGRAPHIC_DATA] - [GEOGRAPHIC_DATA]" at bounding box center [180, 241] width 290 height 18
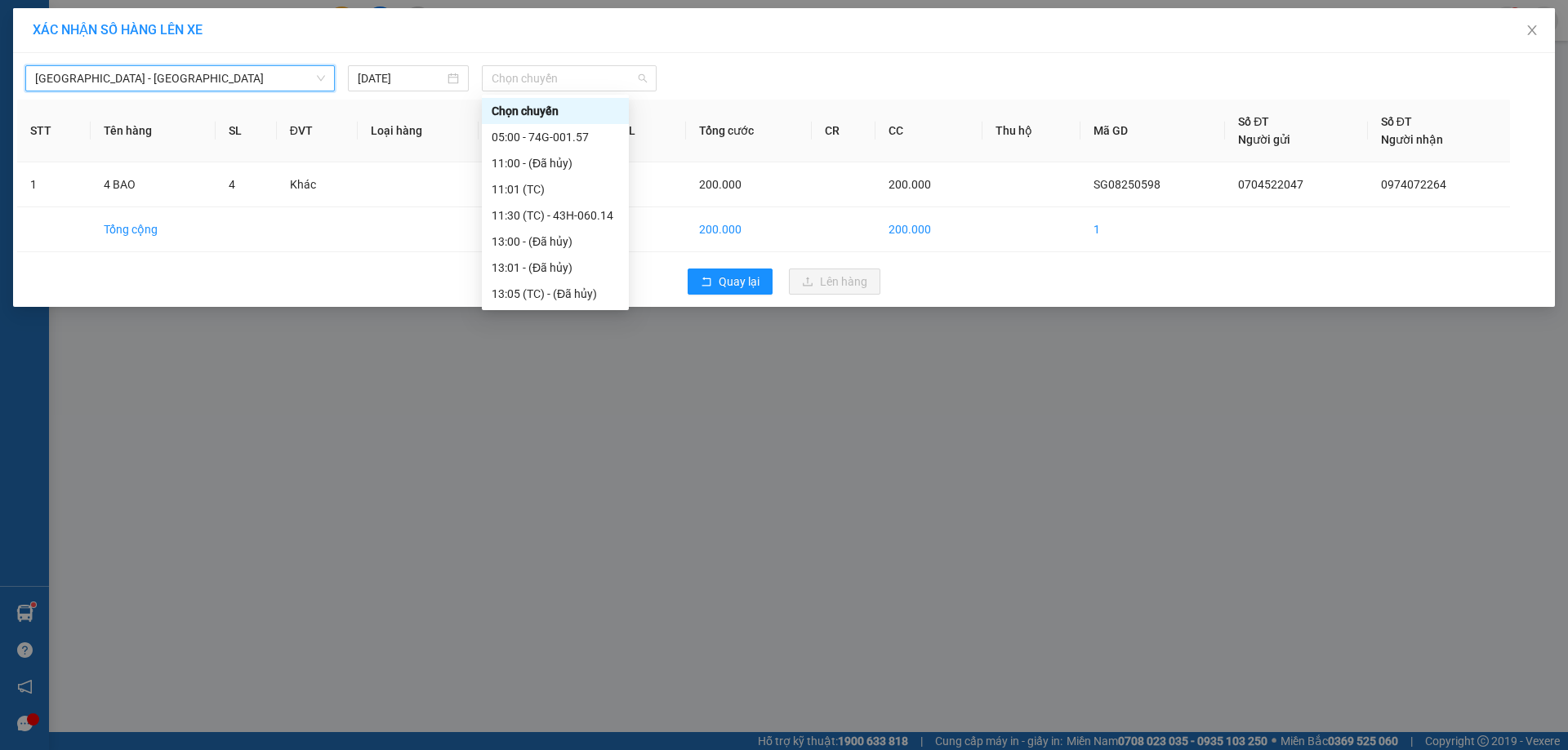
drag, startPoint x: 593, startPoint y: 73, endPoint x: 573, endPoint y: 136, distance: 66.1
click at [592, 75] on span "Chọn chuyến" at bounding box center [569, 79] width 155 height 25
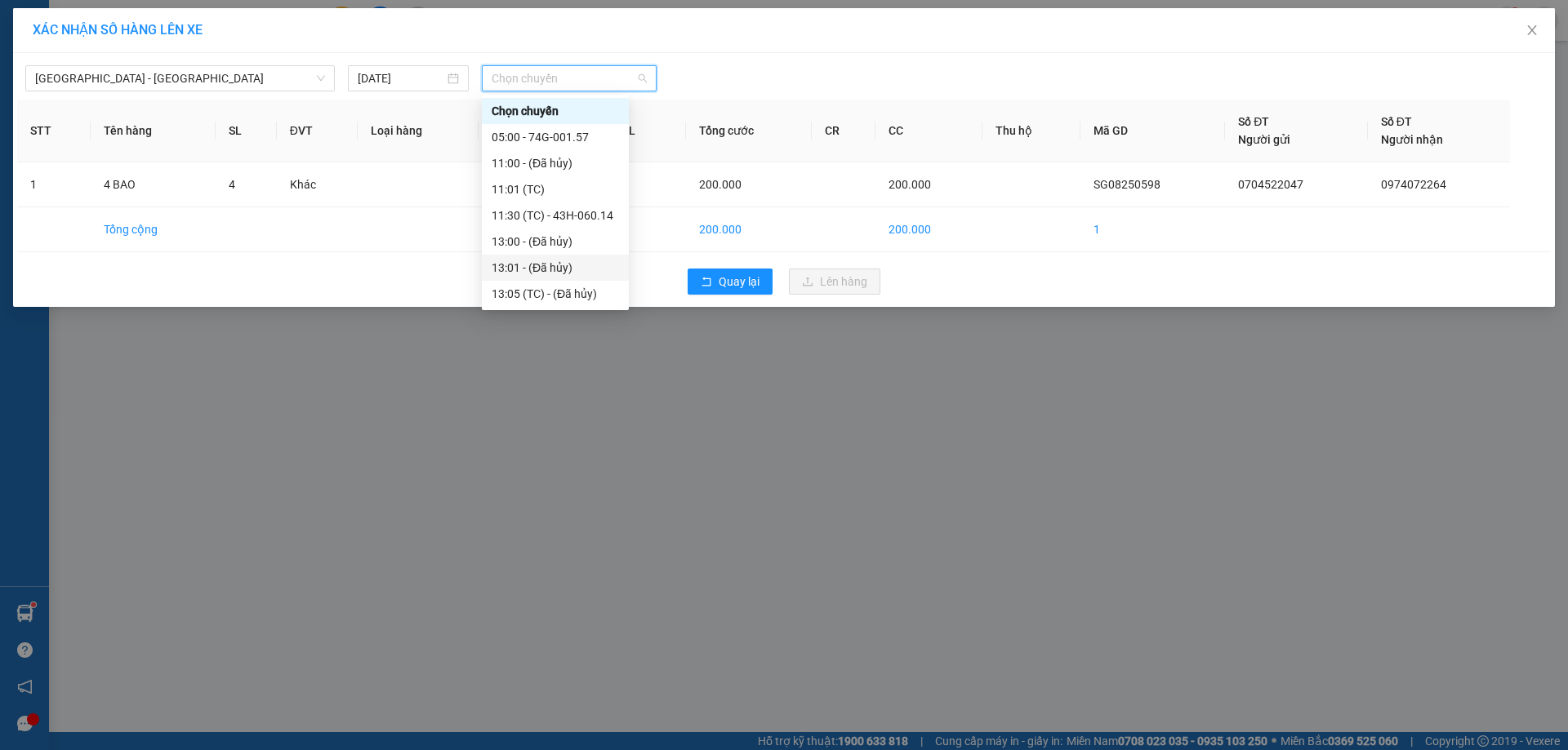
scroll to position [81, 0]
click at [540, 285] on div "13:30 - 74B-008.07" at bounding box center [555, 290] width 128 height 18
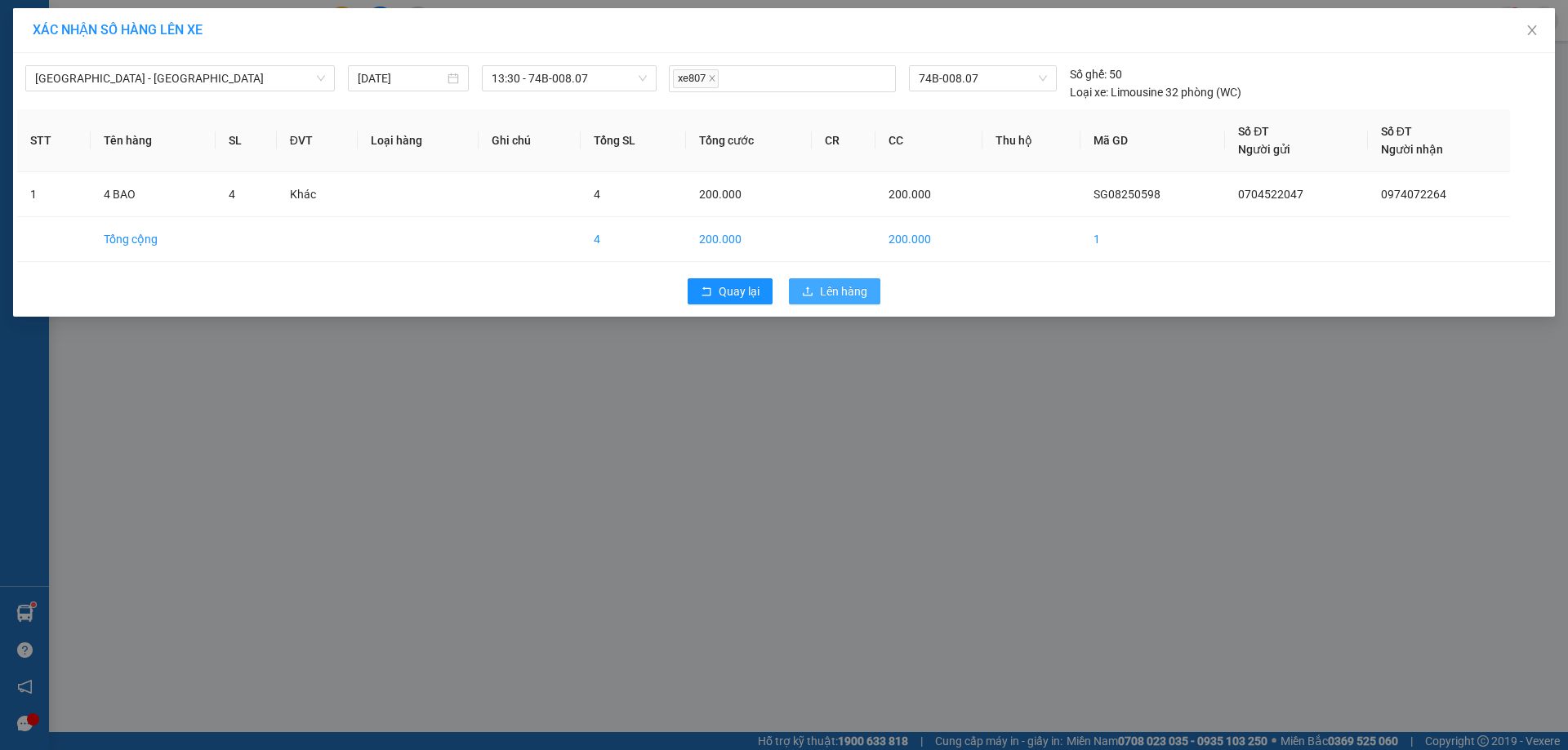
click at [845, 288] on span "Lên hàng" at bounding box center [844, 291] width 47 height 18
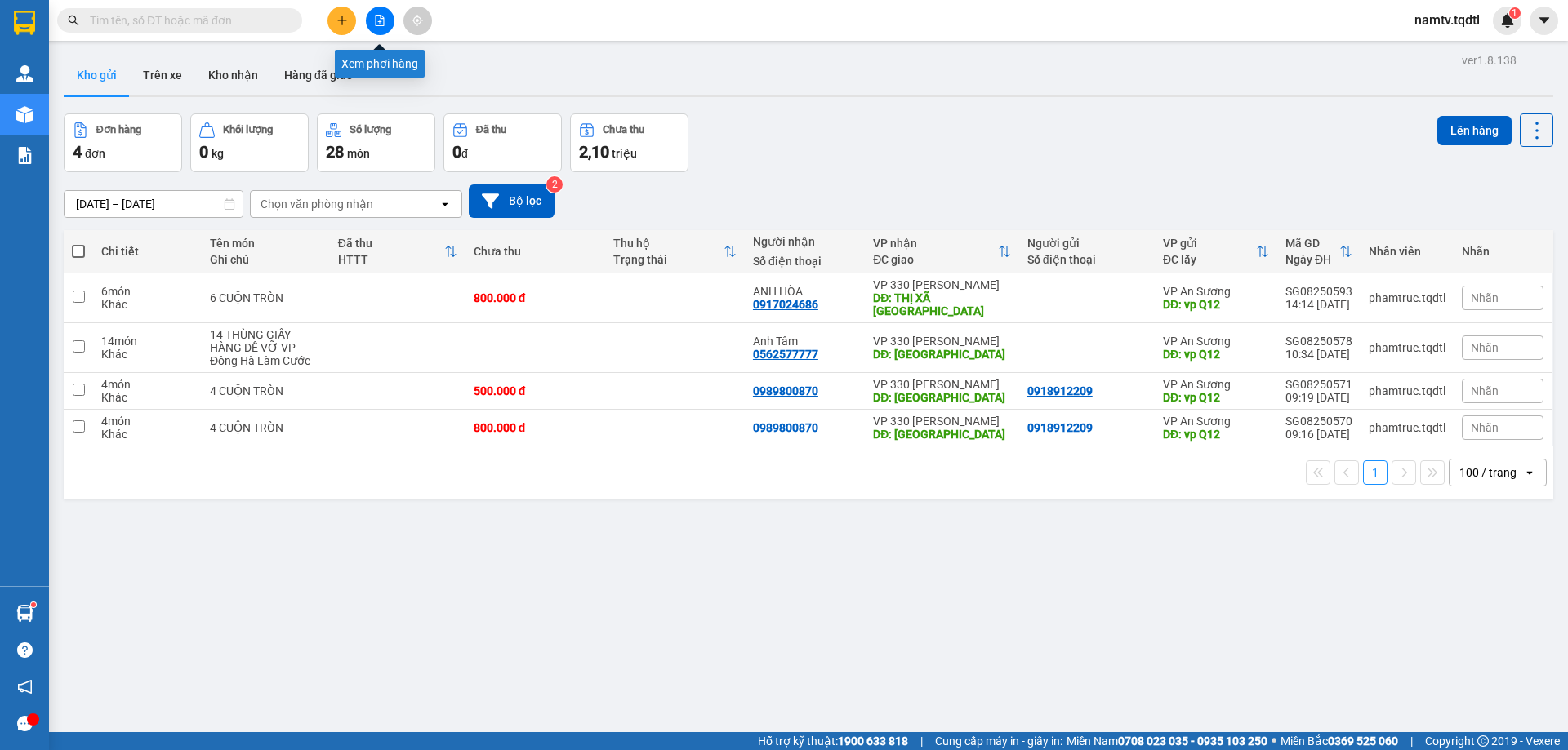
click at [376, 18] on icon "file-add" at bounding box center [381, 20] width 9 height 11
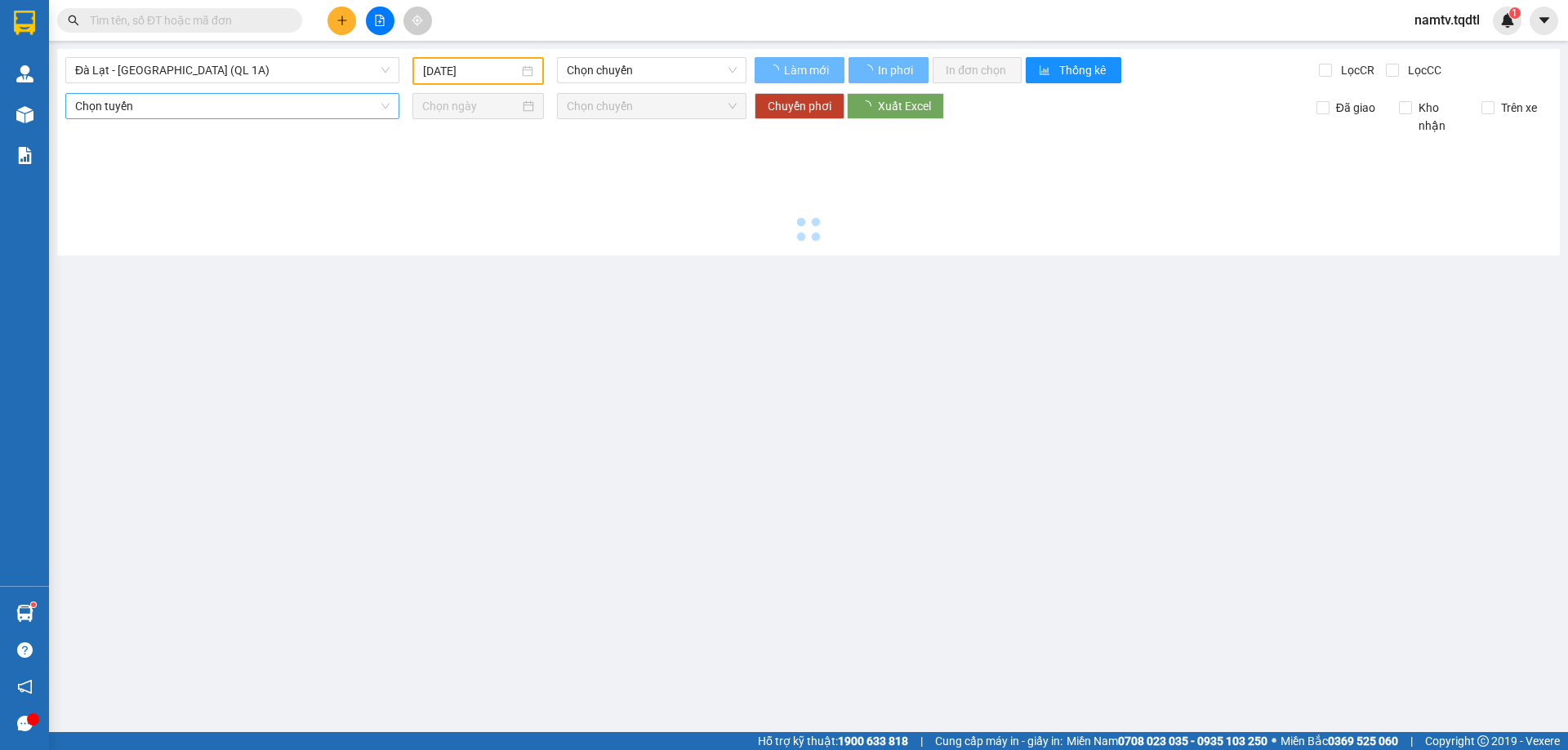
type input "[DATE]"
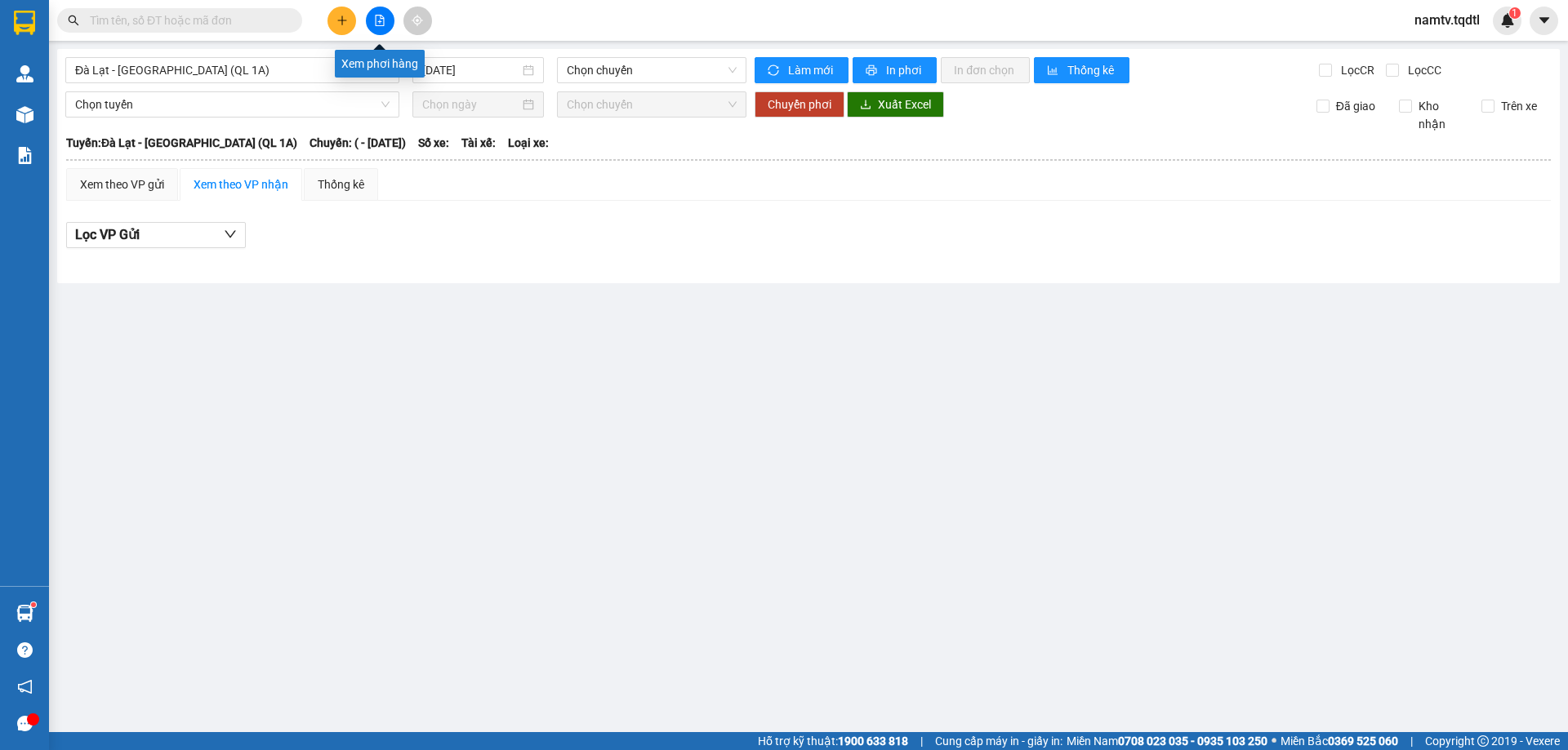
click at [383, 10] on button at bounding box center [380, 20] width 29 height 29
click at [309, 74] on span "Đà Lạt - [GEOGRAPHIC_DATA] (QL 1A)" at bounding box center [232, 70] width 314 height 25
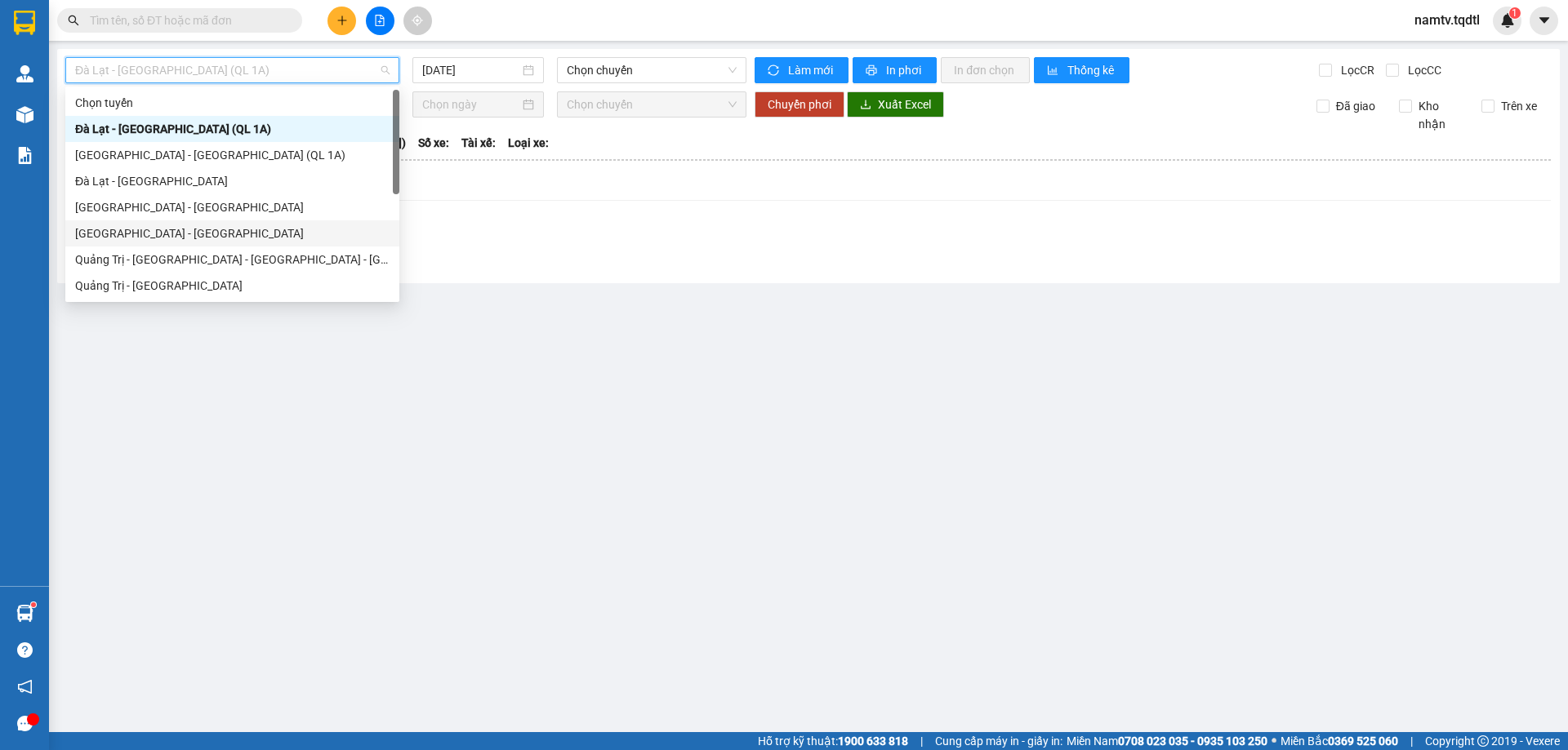
click at [141, 229] on div "[GEOGRAPHIC_DATA] - [GEOGRAPHIC_DATA]" at bounding box center [232, 233] width 314 height 18
type input "[DATE]"
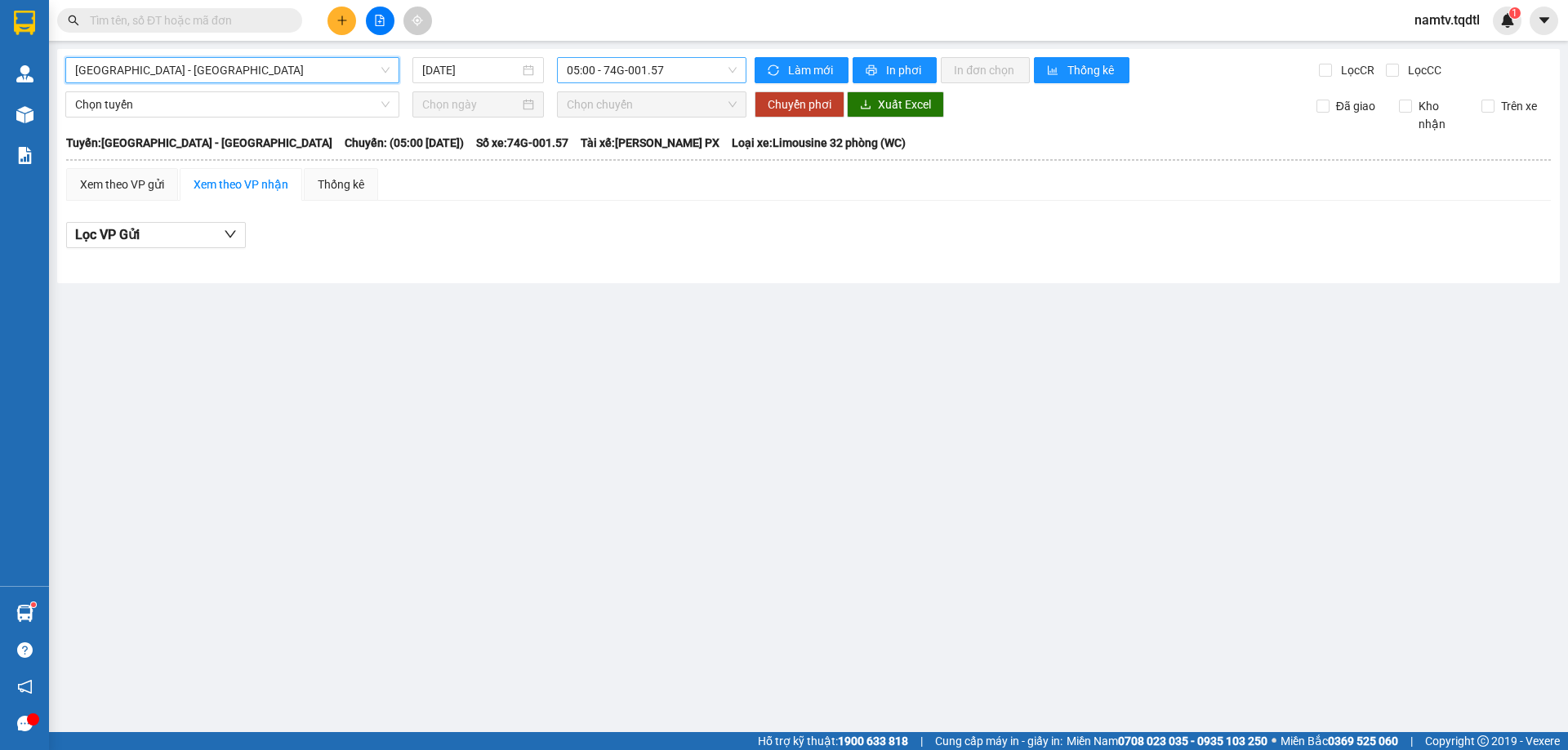
click at [689, 68] on span "05:00 - 74G-001.57" at bounding box center [652, 70] width 170 height 25
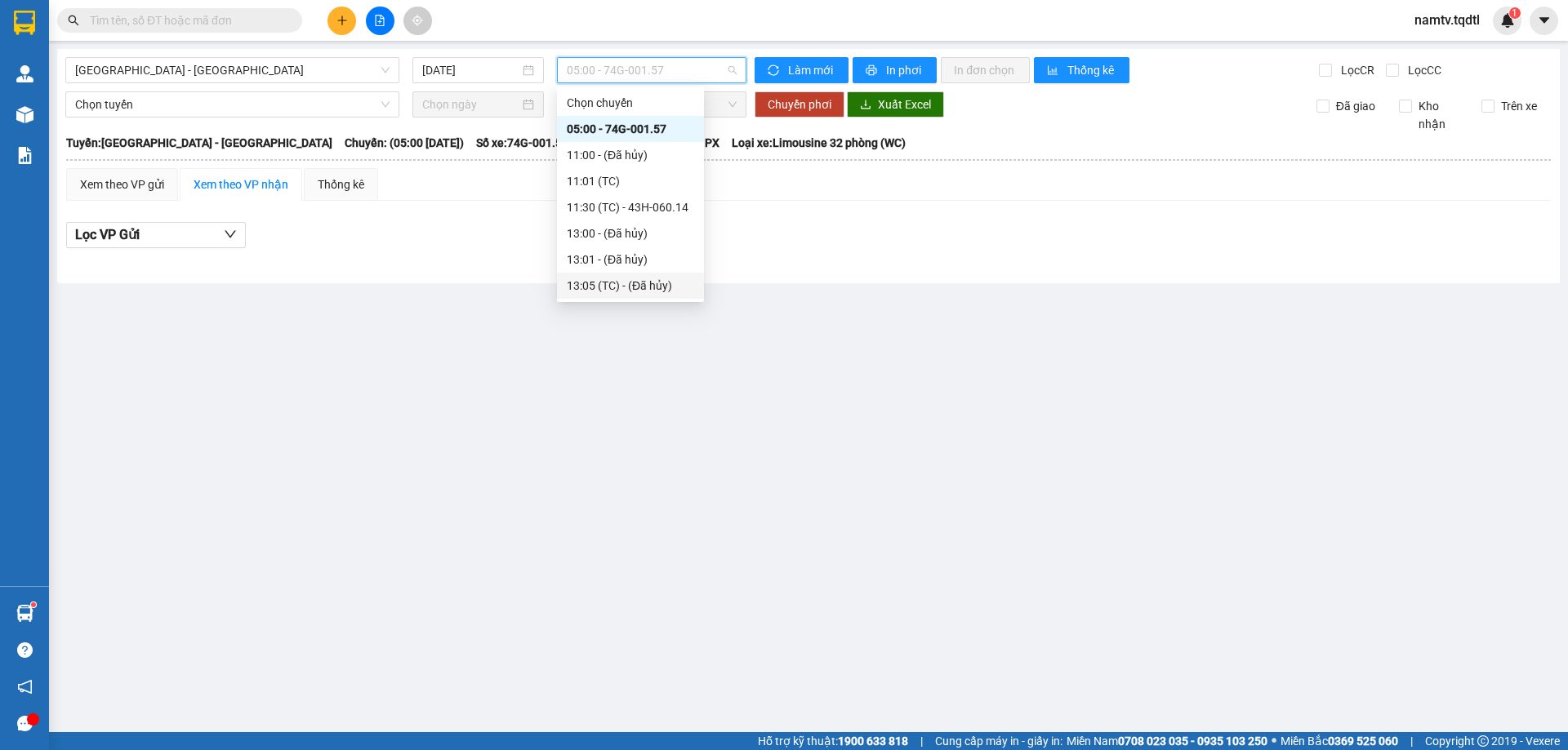
scroll to position [130, 0]
click at [626, 235] on div "13:30 - 74B-008.07" at bounding box center [631, 233] width 128 height 18
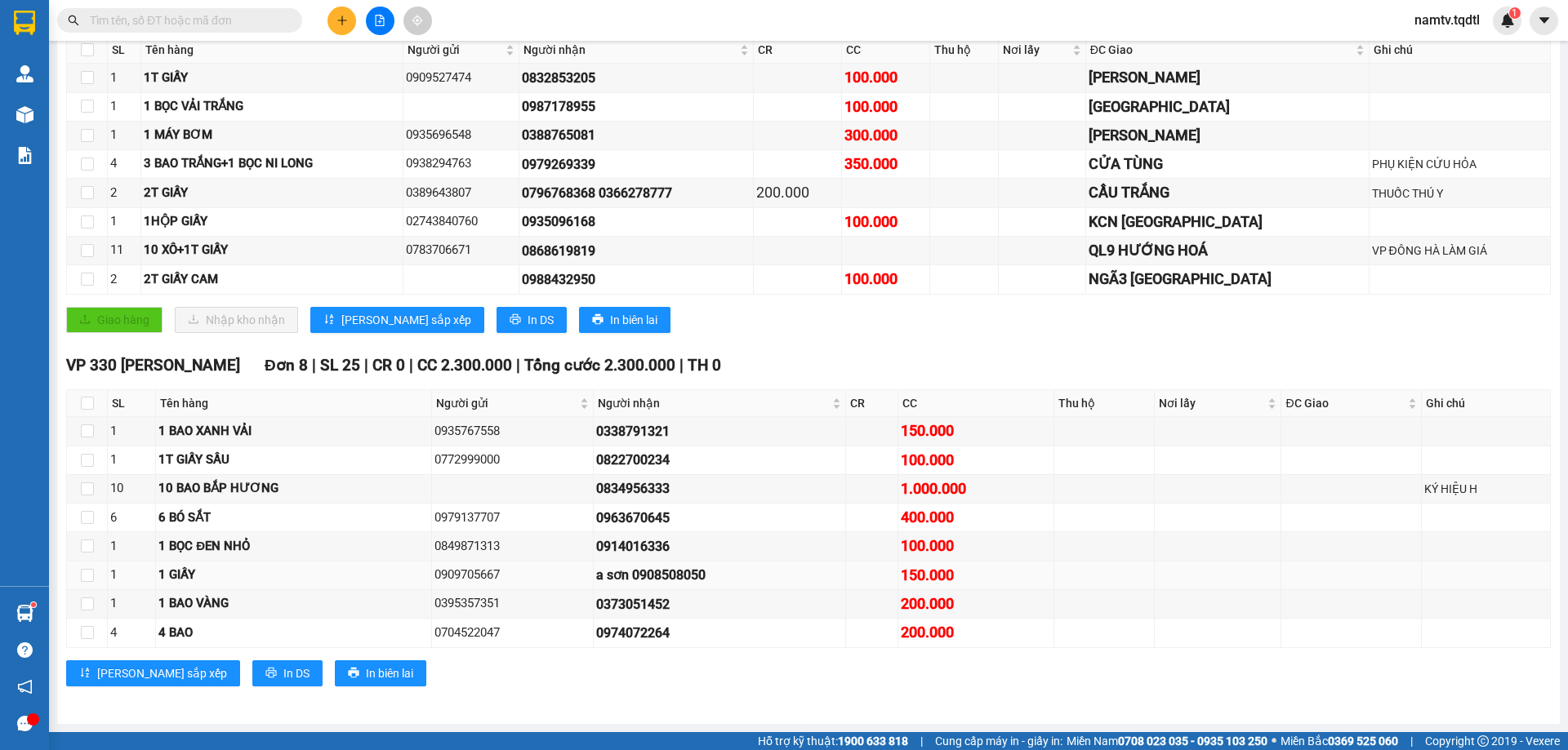
scroll to position [128, 0]
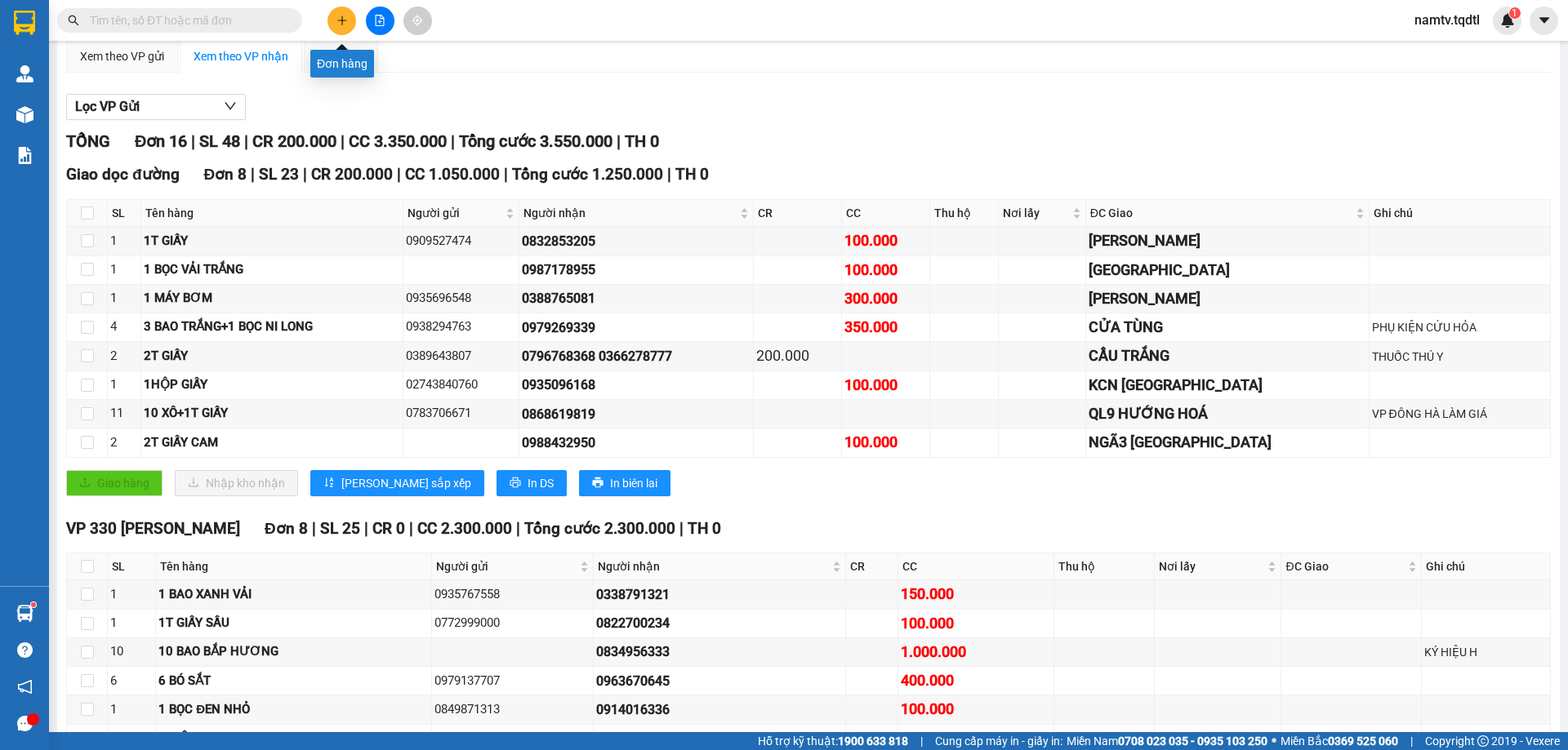
click at [336, 17] on icon "plus" at bounding box center [342, 20] width 11 height 11
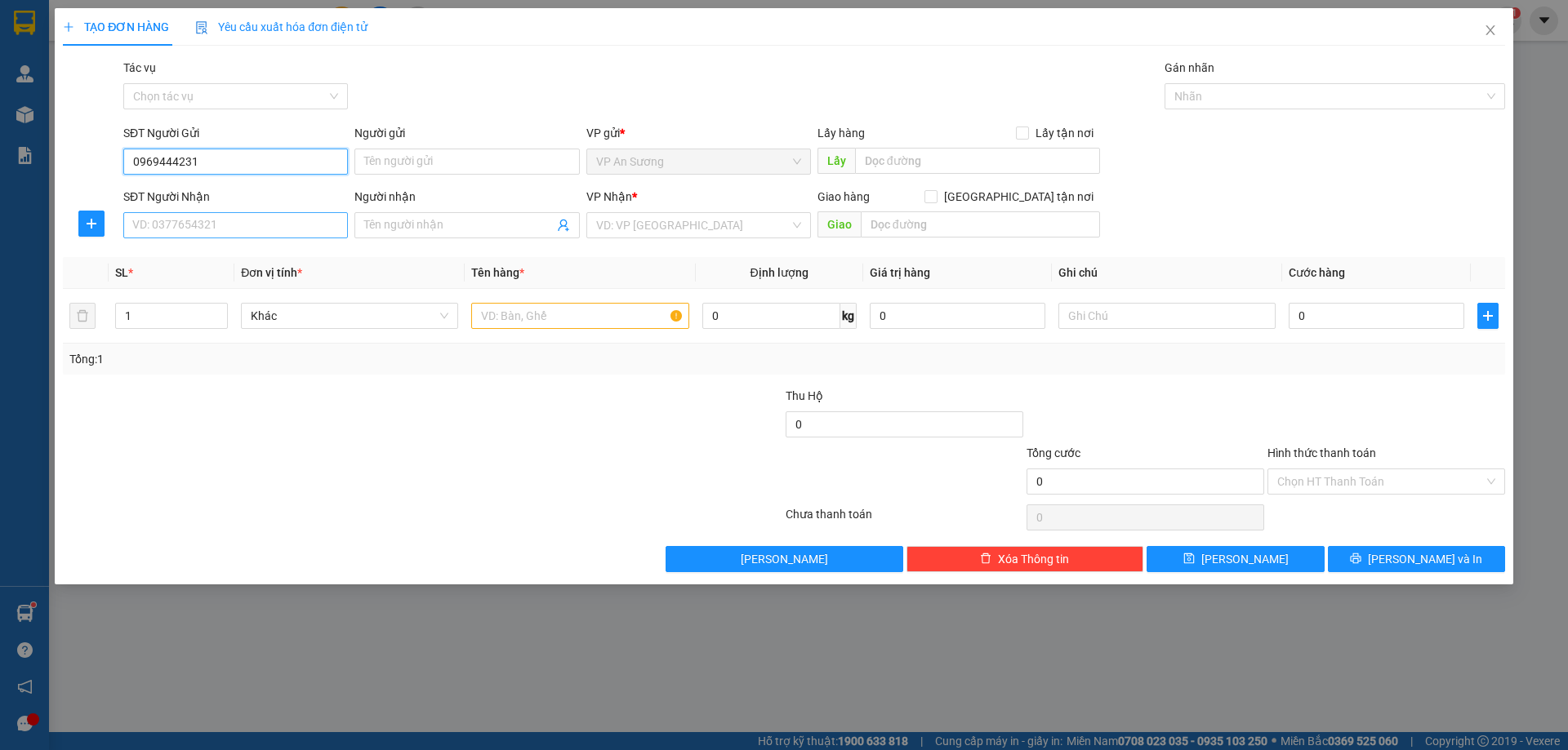
type input "0969444231"
click at [265, 235] on input "SĐT Người Nhận" at bounding box center [235, 225] width 225 height 26
type input "0368983257"
click at [684, 220] on input "search" at bounding box center [693, 225] width 194 height 25
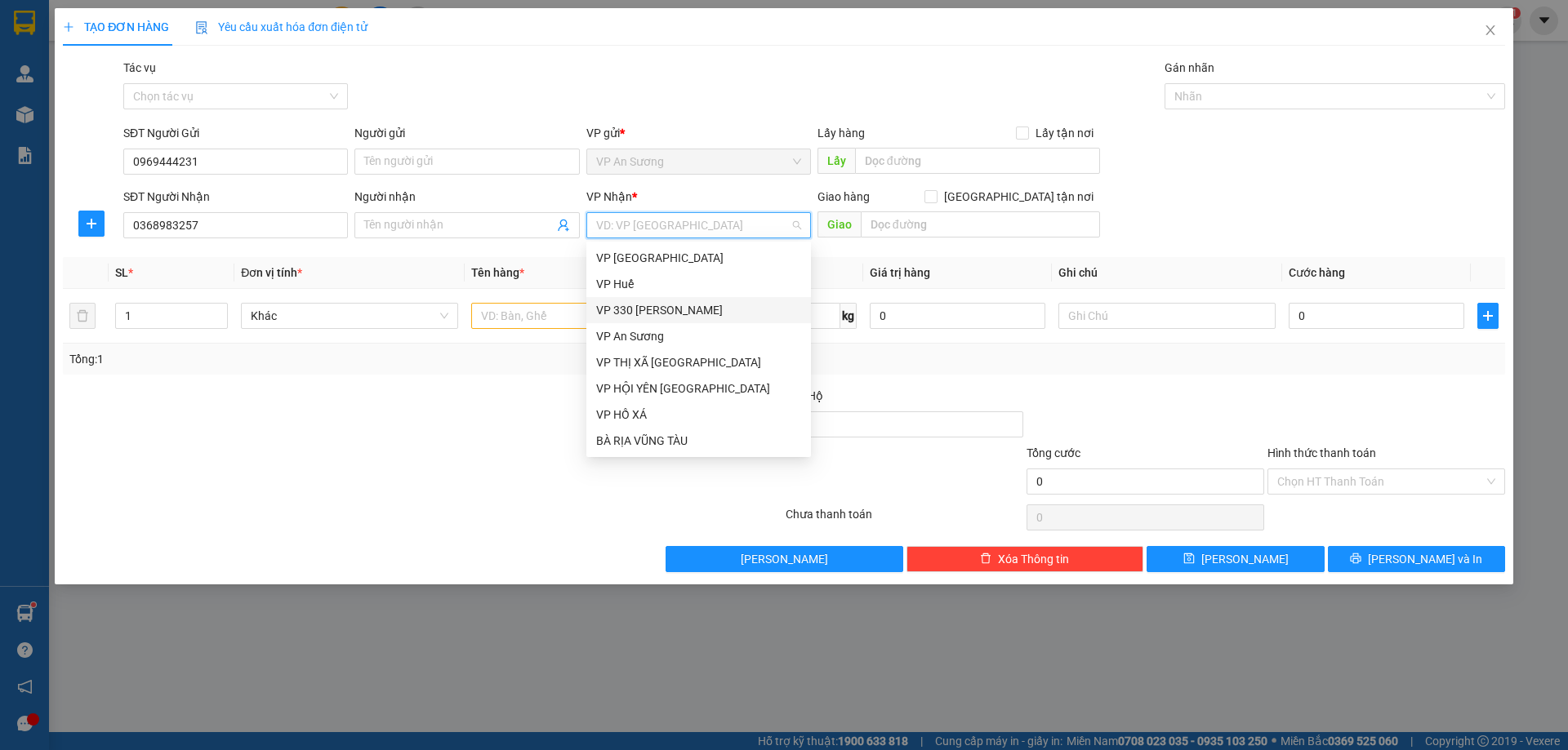
click at [653, 318] on div "VP 330 [PERSON_NAME]" at bounding box center [699, 309] width 205 height 18
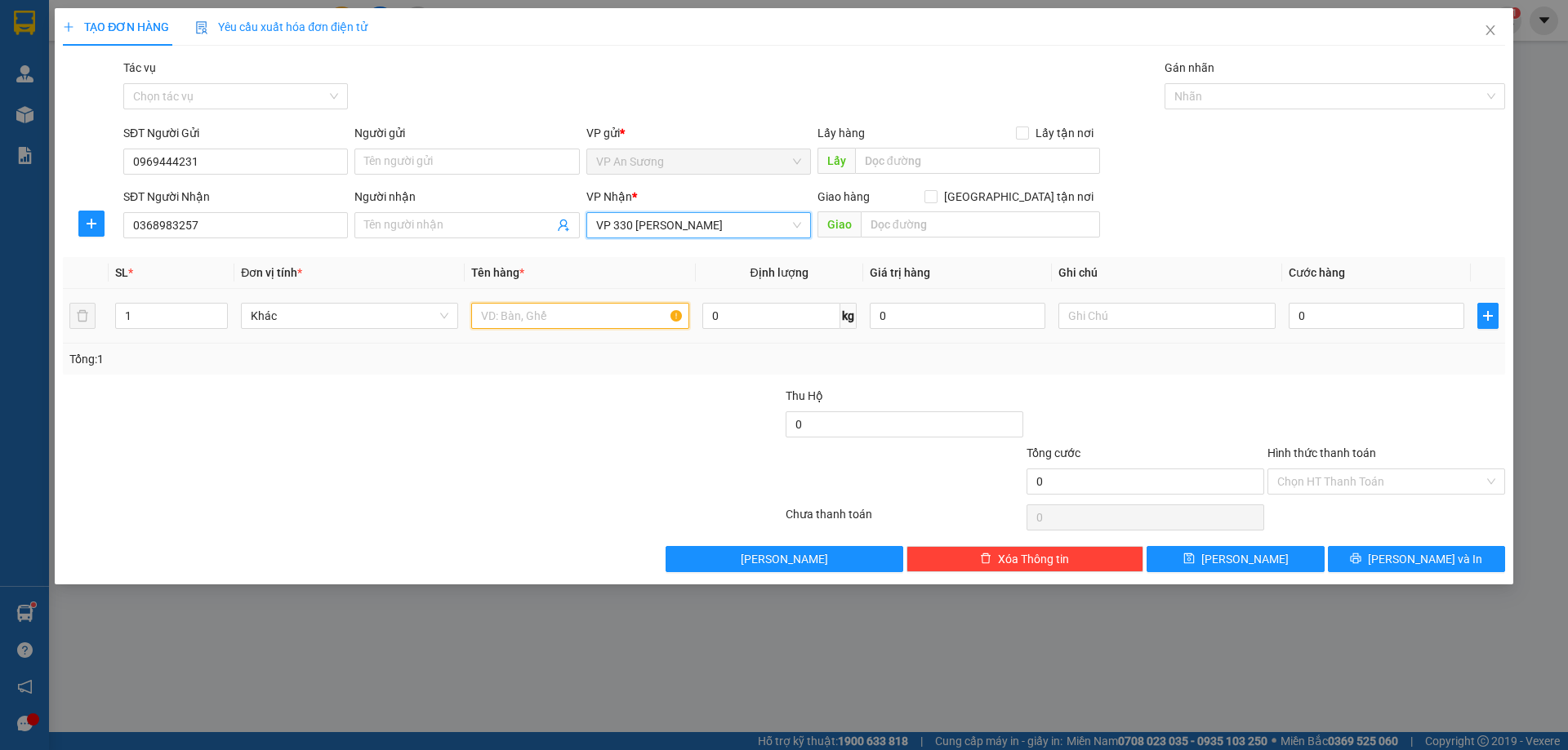
click at [595, 326] on input "text" at bounding box center [579, 316] width 217 height 26
type input "2 TẤM PIN"
click at [196, 311] on input "1" at bounding box center [172, 316] width 111 height 25
type input "2"
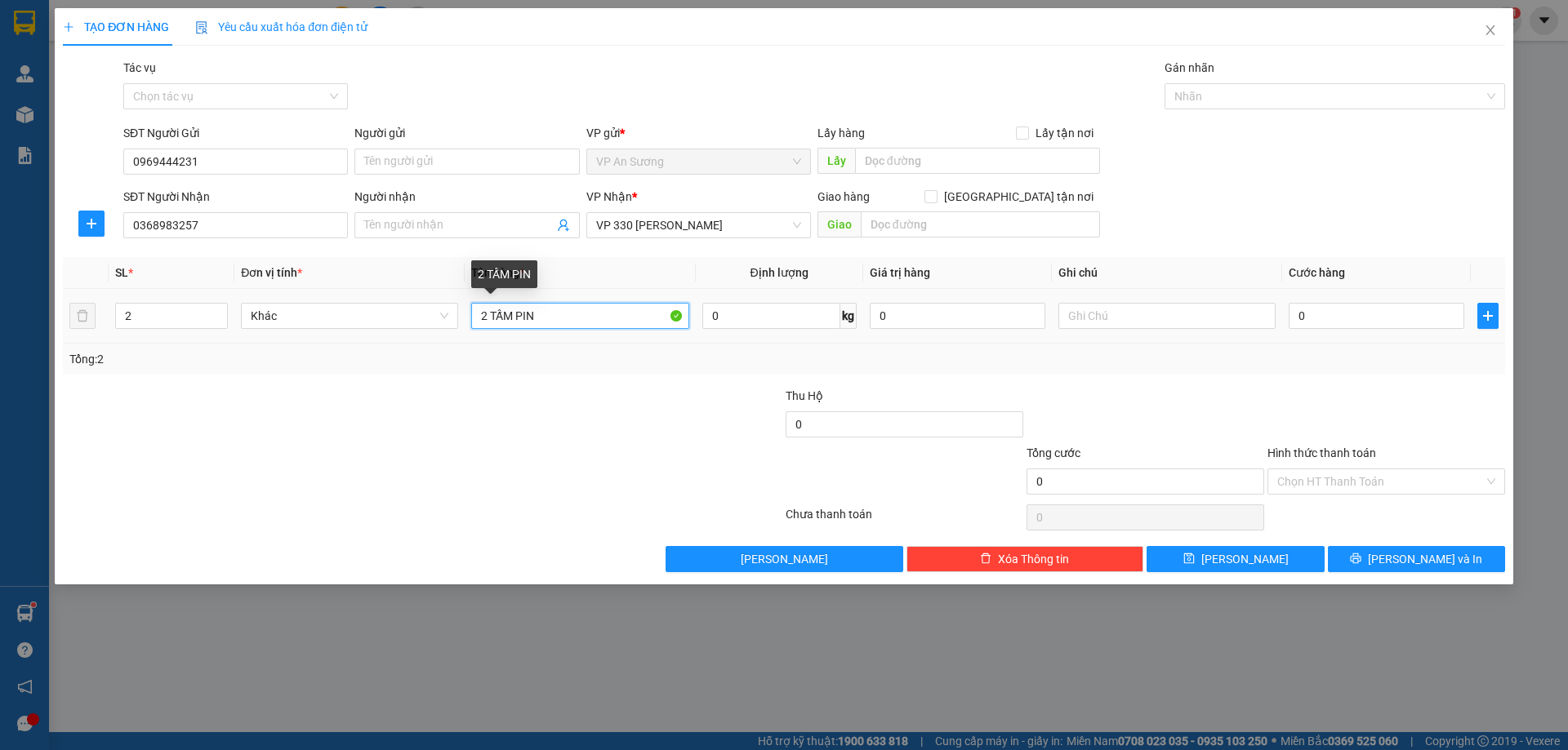
drag, startPoint x: 545, startPoint y: 307, endPoint x: 490, endPoint y: 321, distance: 56.8
click at [490, 321] on input "2 TẤM PIN" at bounding box center [579, 316] width 217 height 26
type input "2 KIỆN GIẤY TO"
click at [1373, 301] on div "0" at bounding box center [1377, 315] width 176 height 32
click at [1370, 307] on input "0" at bounding box center [1377, 316] width 176 height 26
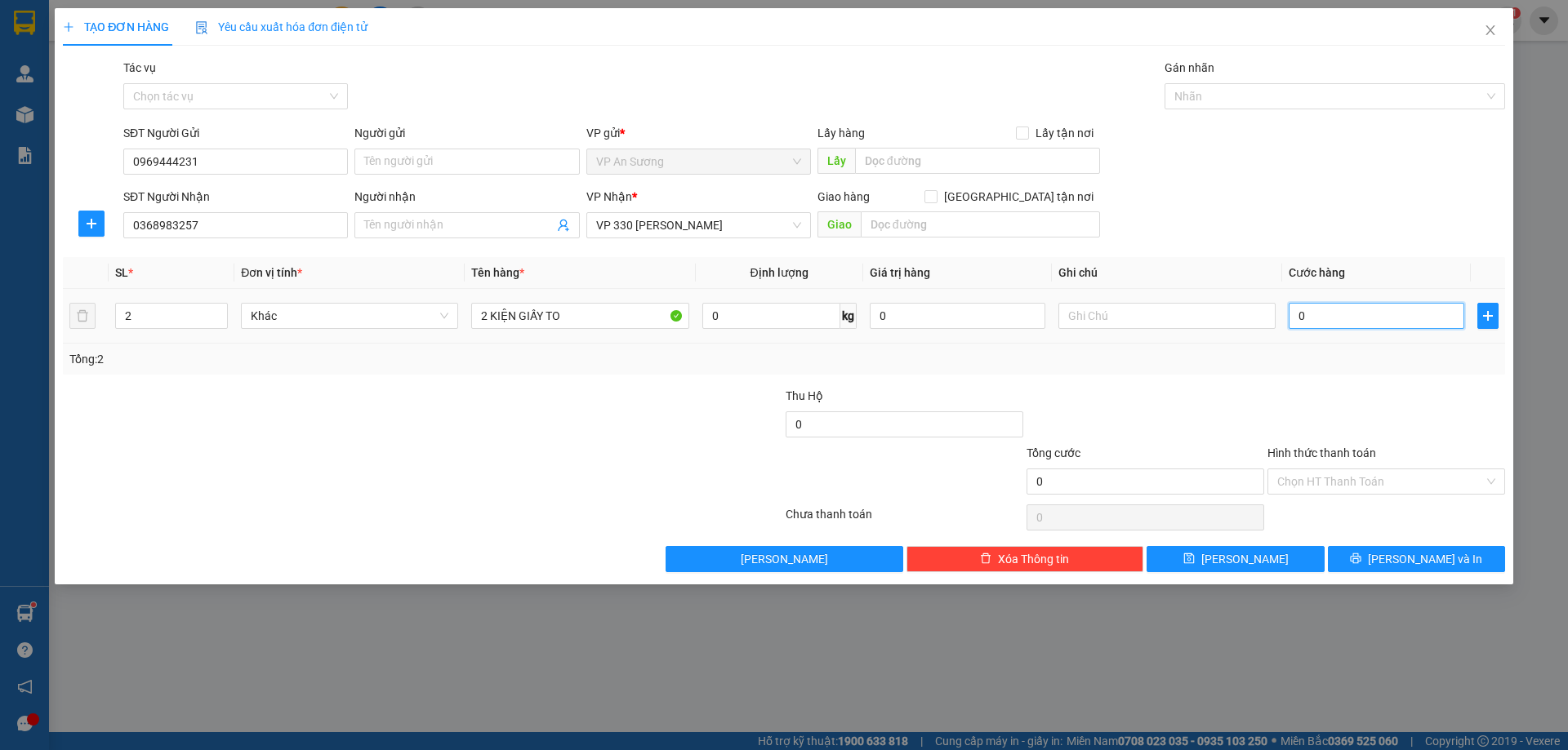
type input "6"
type input "60"
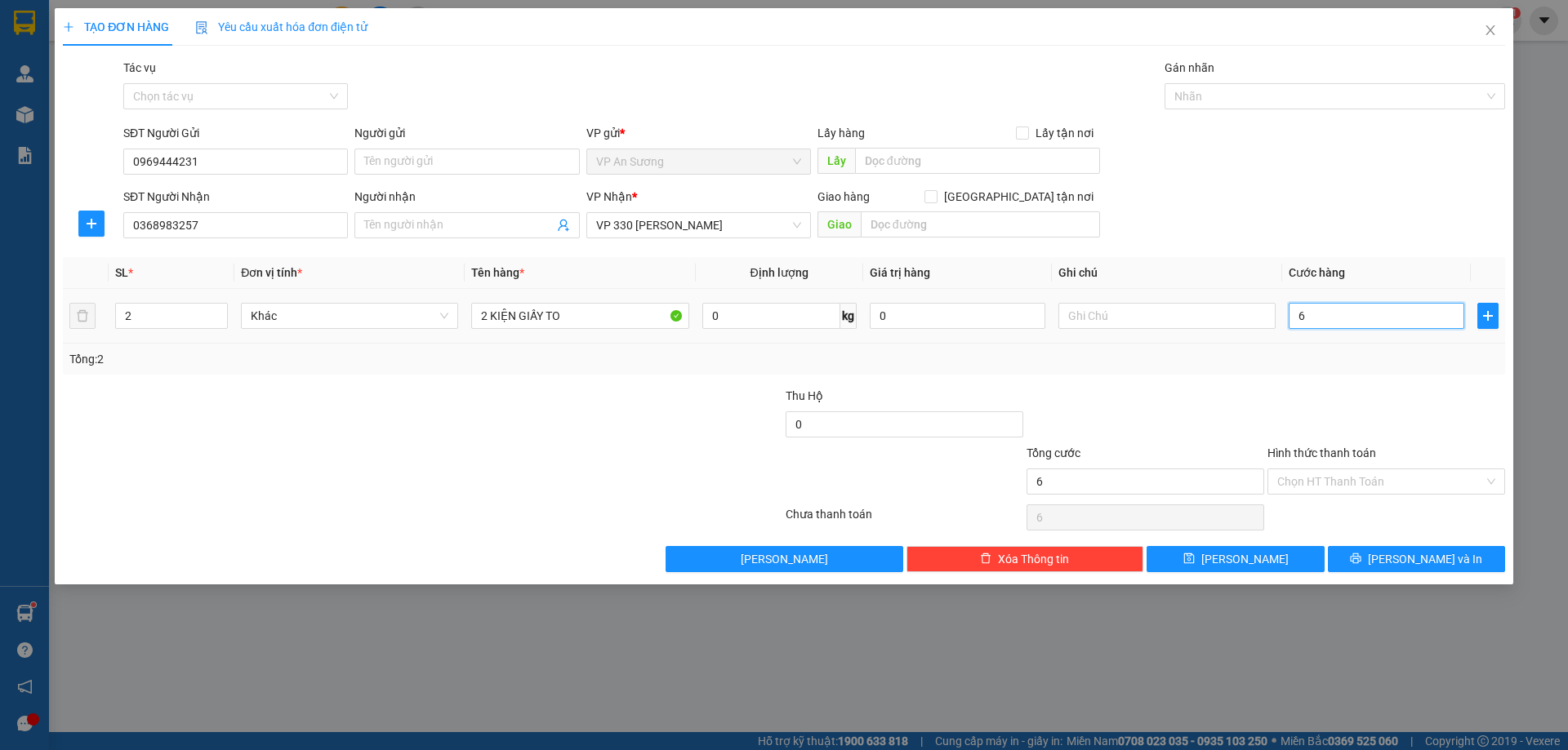
type input "60"
type input "600"
type input "600.000"
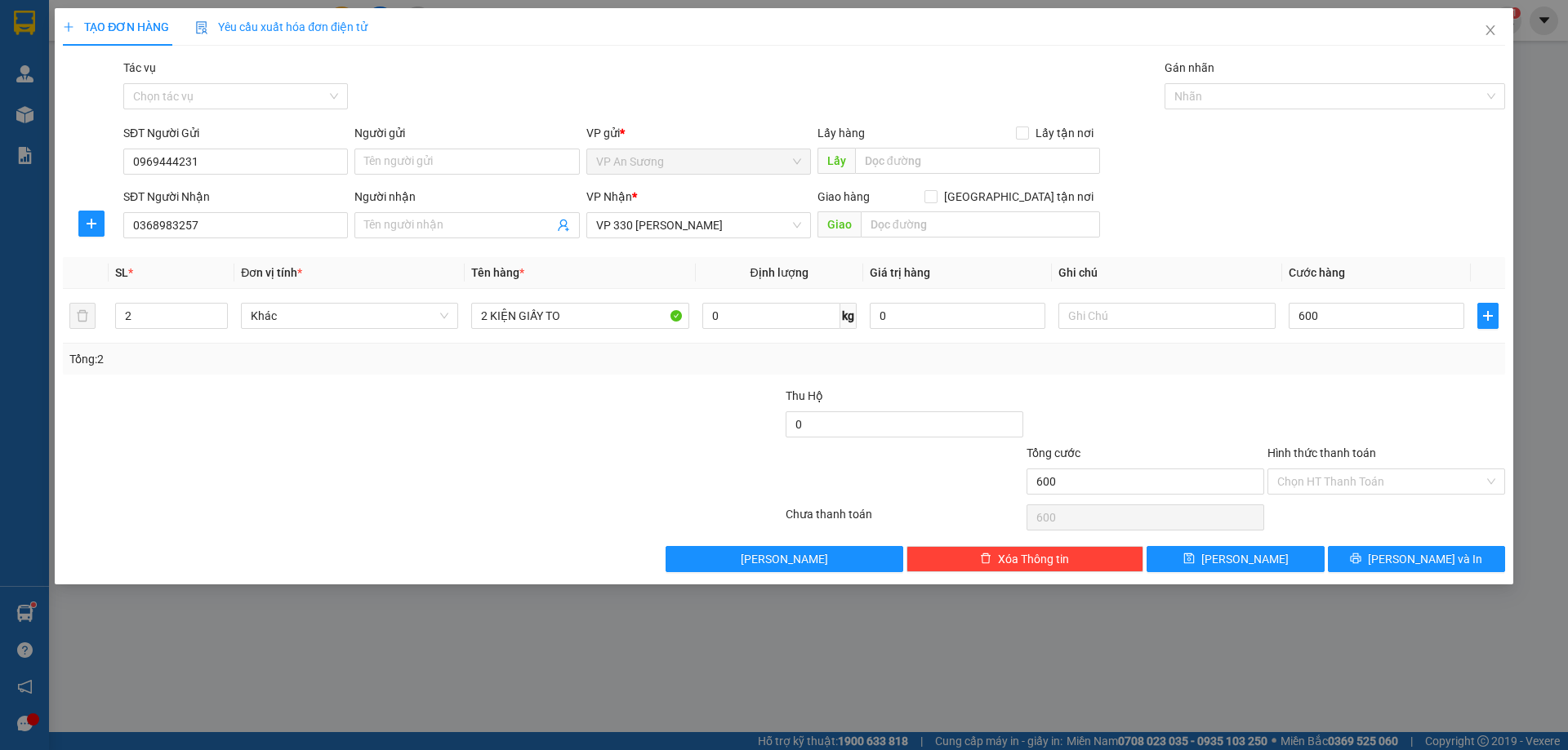
type input "600.000"
click at [1222, 433] on div at bounding box center [1146, 416] width 241 height 57
click at [1349, 550] on button "[PERSON_NAME] và In" at bounding box center [1417, 559] width 177 height 26
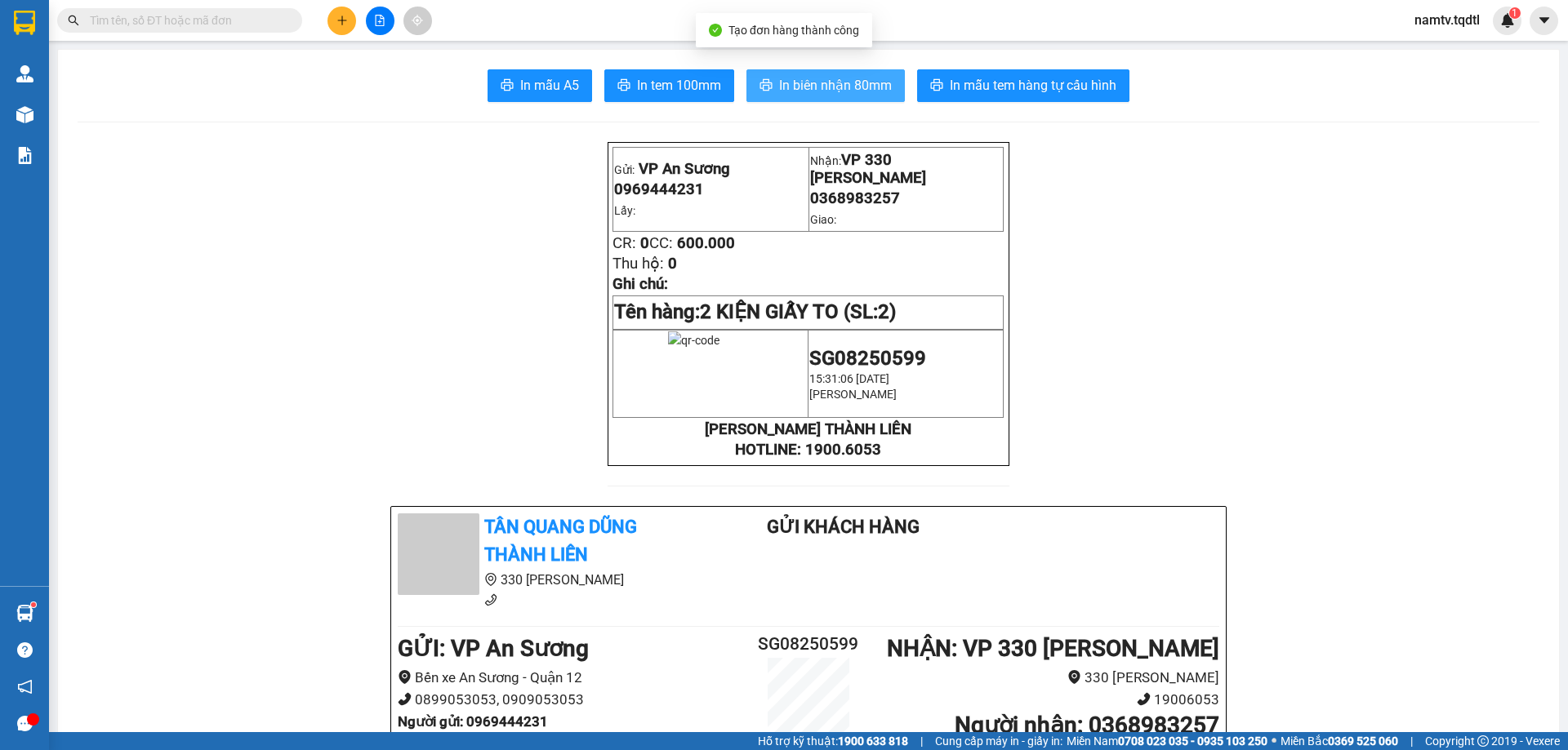
click at [838, 79] on span "In biên nhận 80mm" at bounding box center [835, 85] width 113 height 20
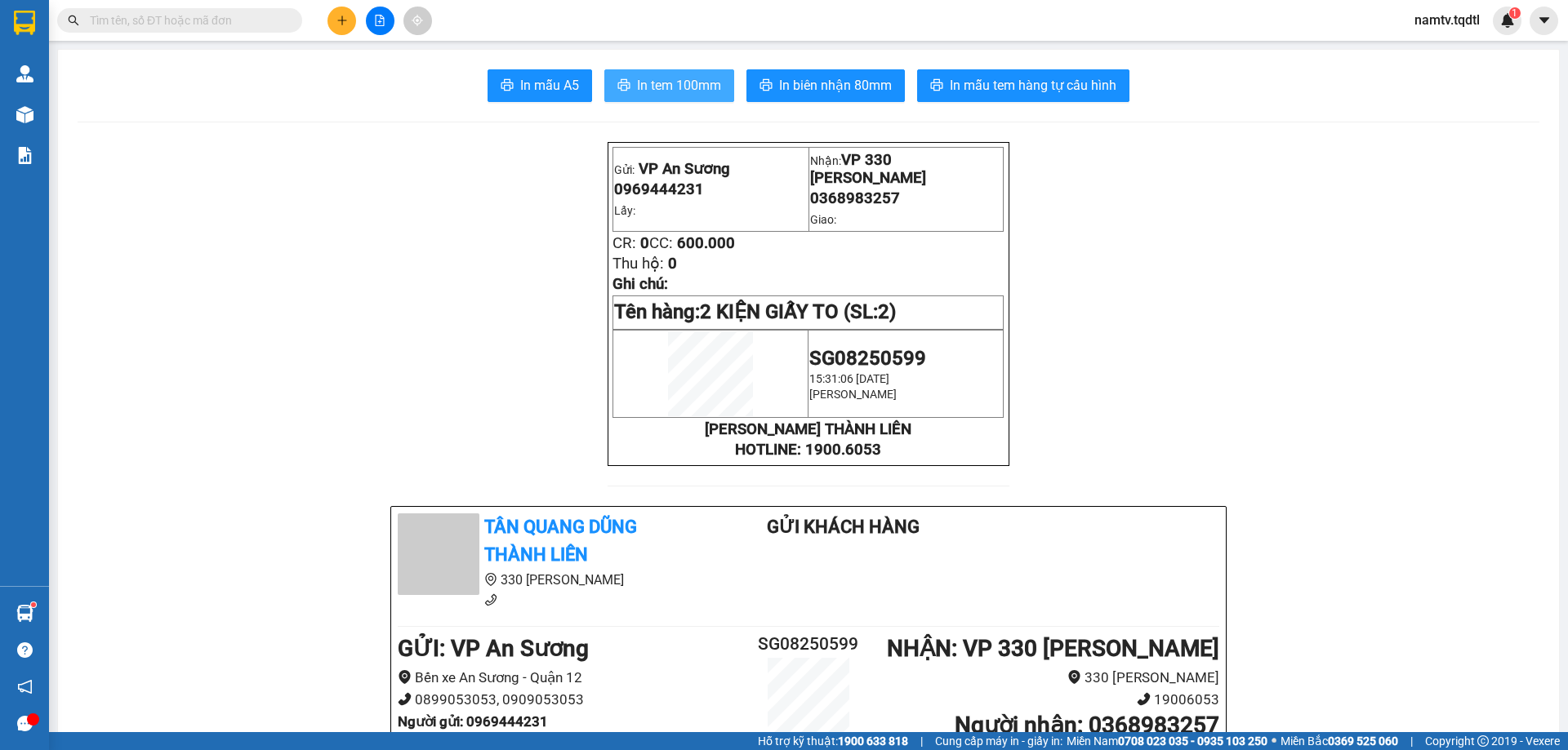
drag, startPoint x: 672, startPoint y: 84, endPoint x: 671, endPoint y: 74, distance: 10.0
click at [671, 80] on span "In tem 100mm" at bounding box center [679, 85] width 84 height 20
